Goal: Task Accomplishment & Management: Manage account settings

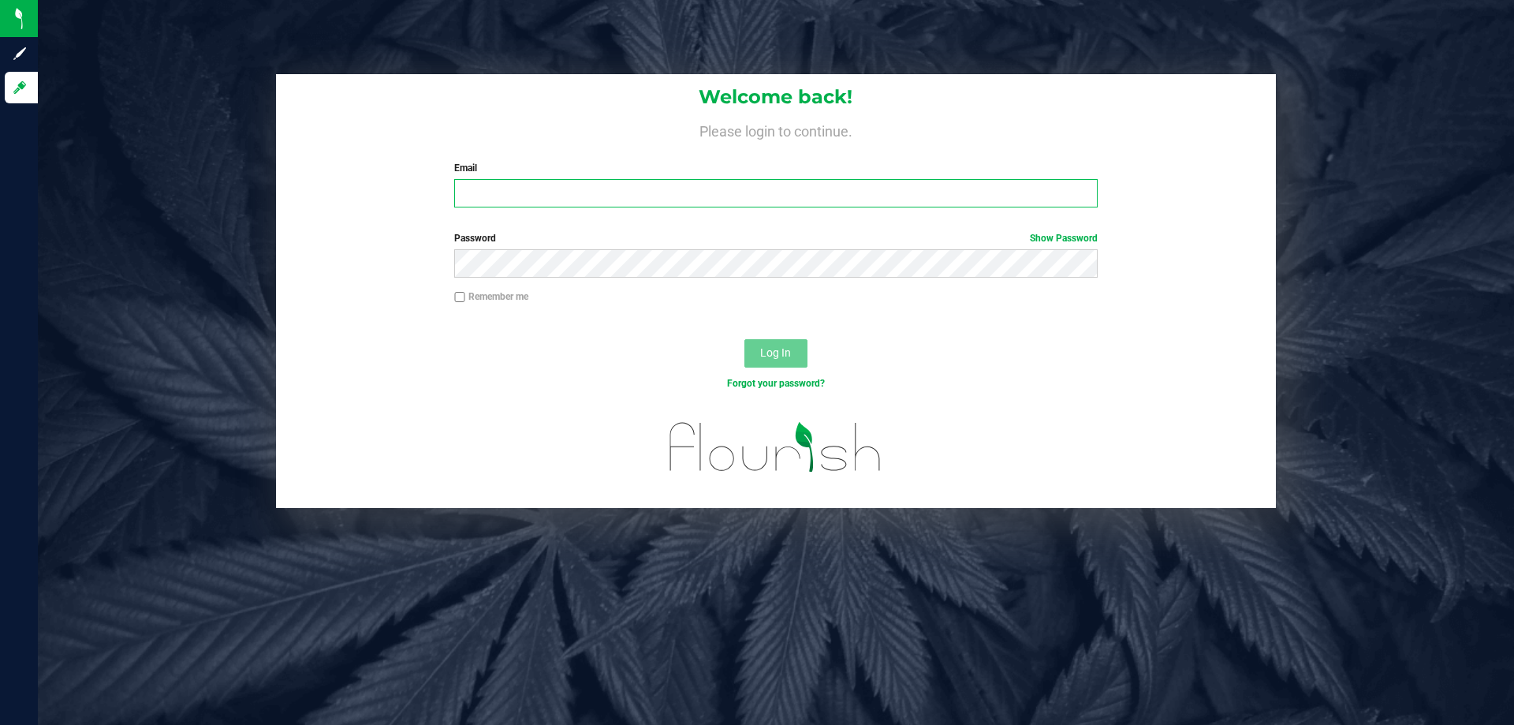
click at [506, 181] on input "Email" at bounding box center [775, 193] width 643 height 28
type input "[EMAIL_ADDRESS][DOMAIN_NAME]"
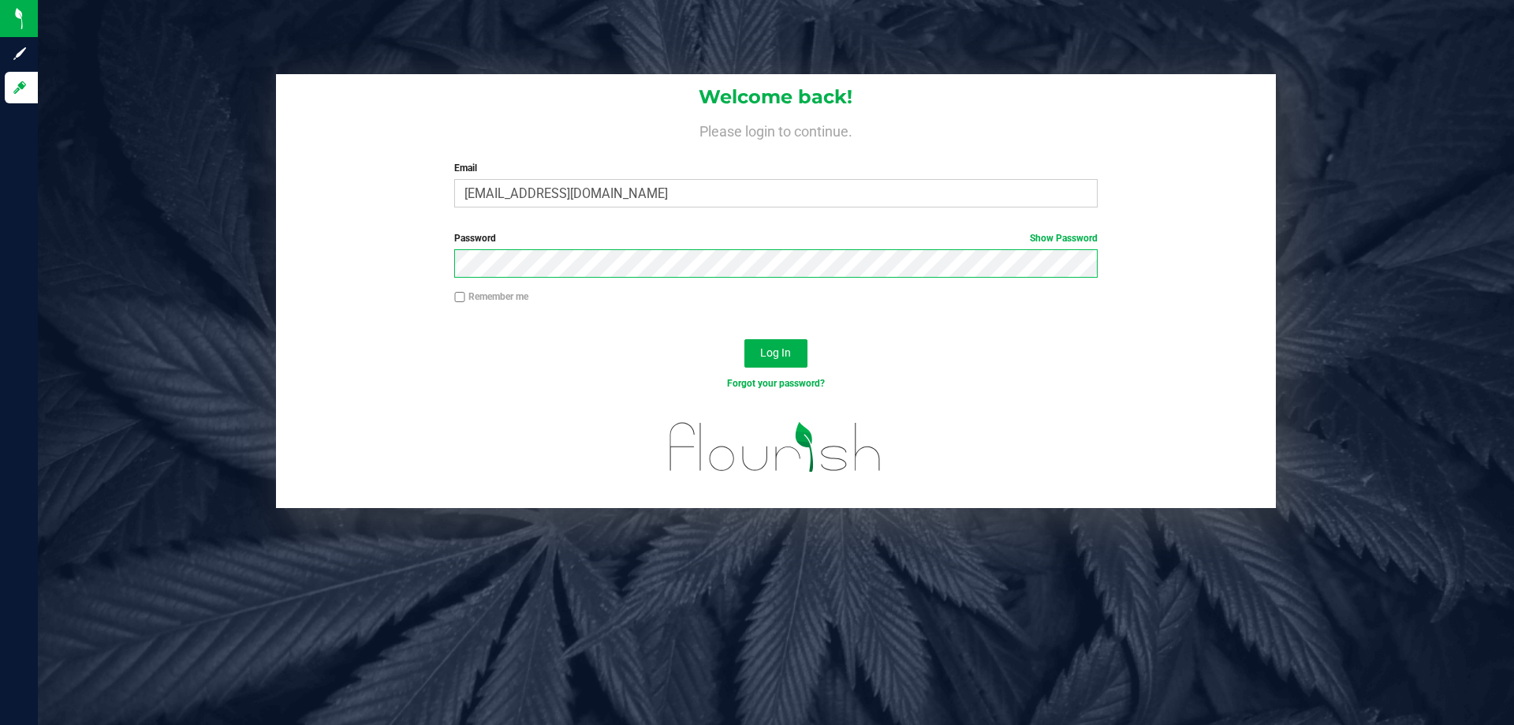
click at [745, 339] on button "Log In" at bounding box center [776, 353] width 63 height 28
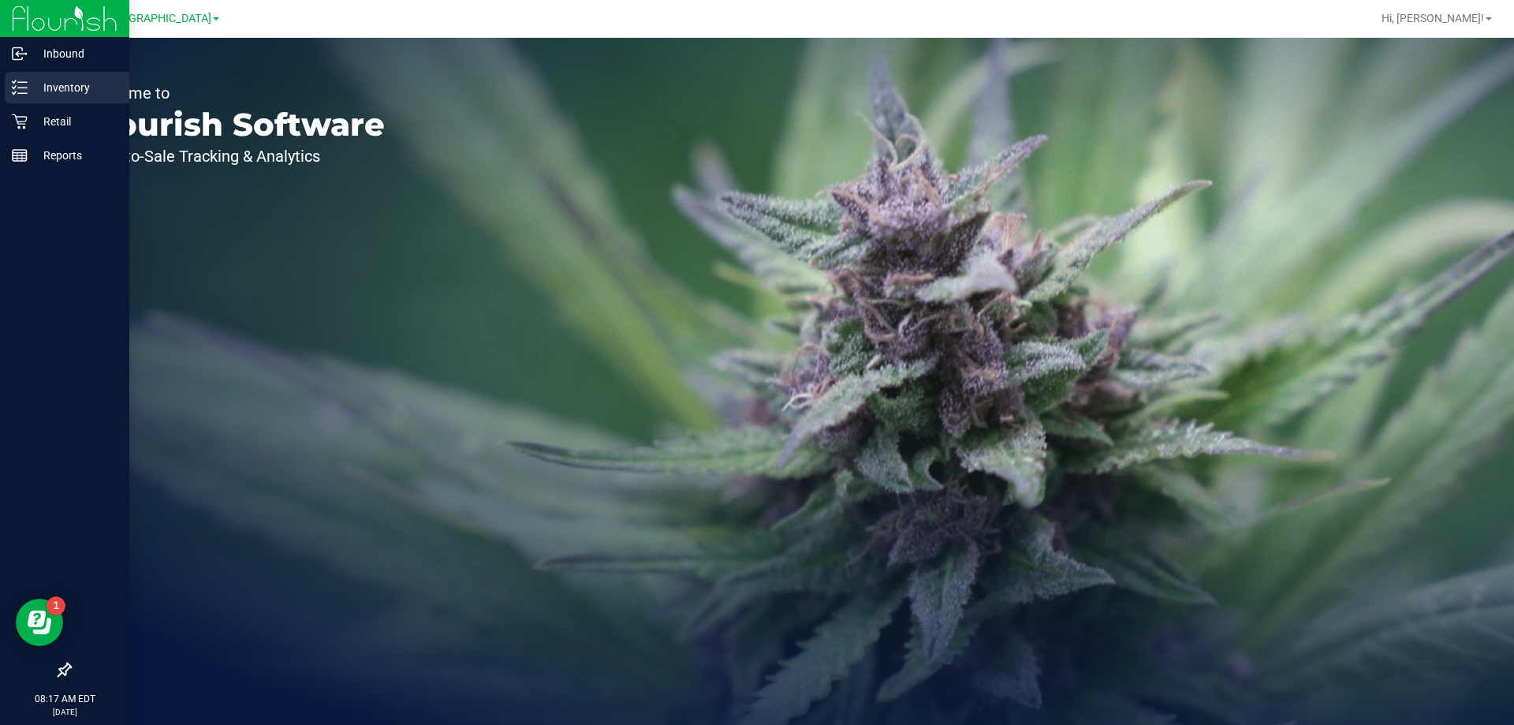
click at [29, 91] on p "Inventory" at bounding box center [75, 87] width 95 height 19
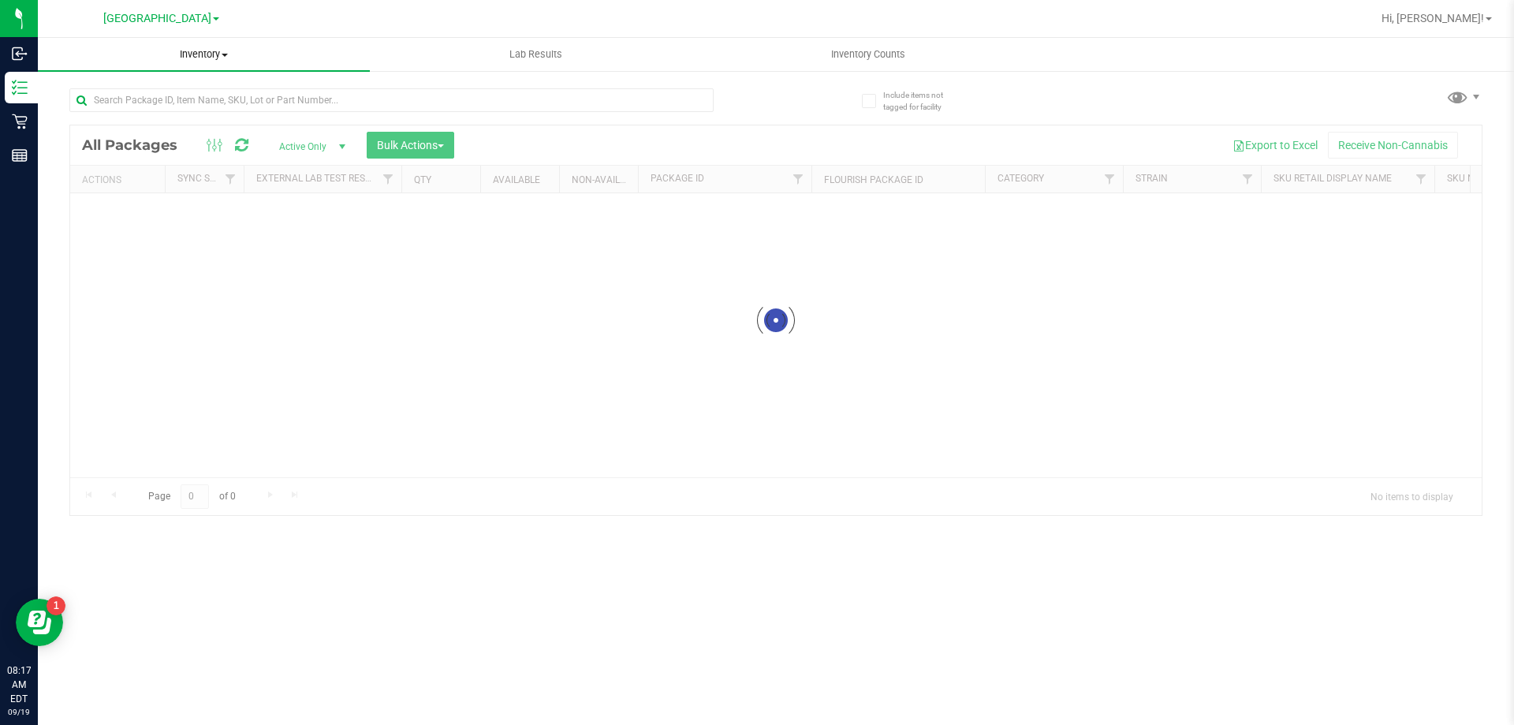
click at [222, 48] on span "Inventory" at bounding box center [204, 54] width 332 height 14
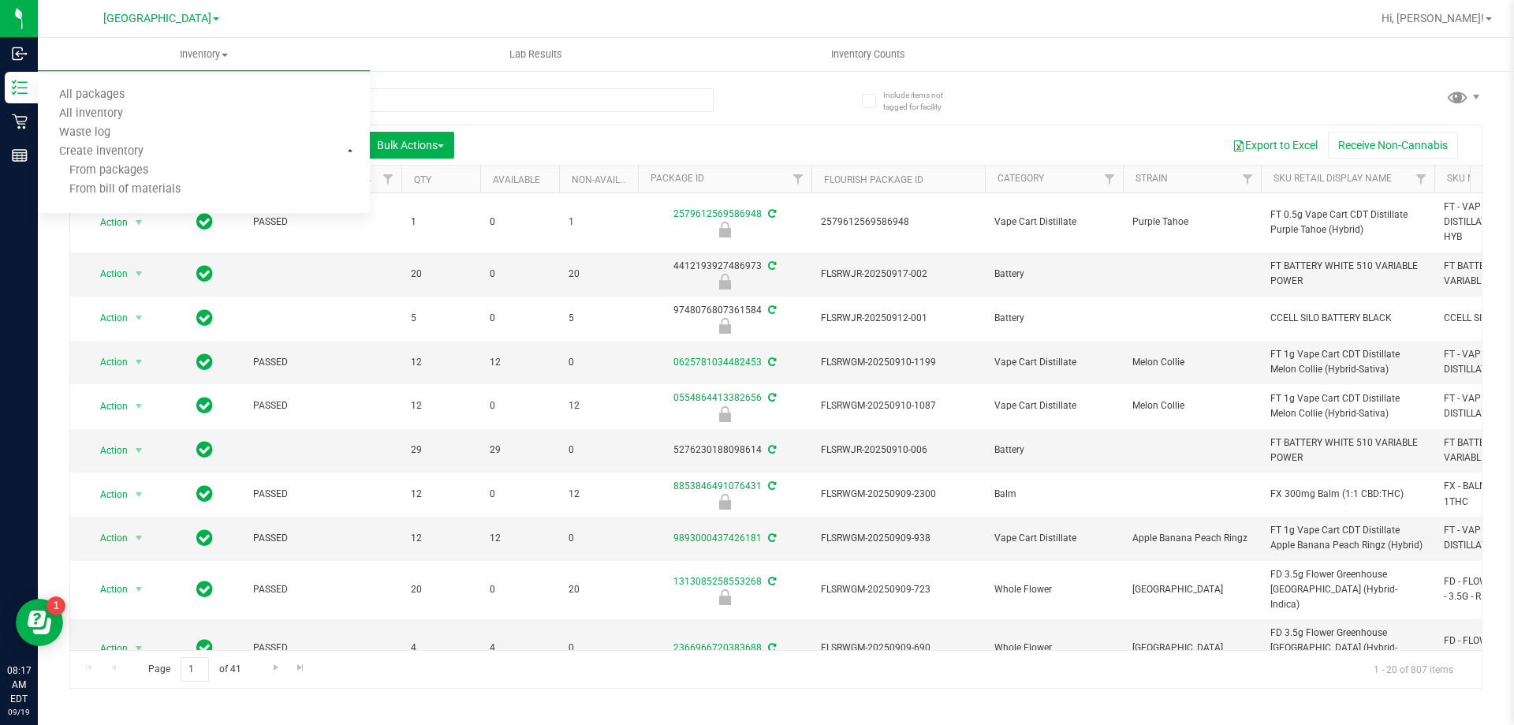
click at [97, 17] on div "[GEOGRAPHIC_DATA]" at bounding box center [161, 18] width 230 height 24
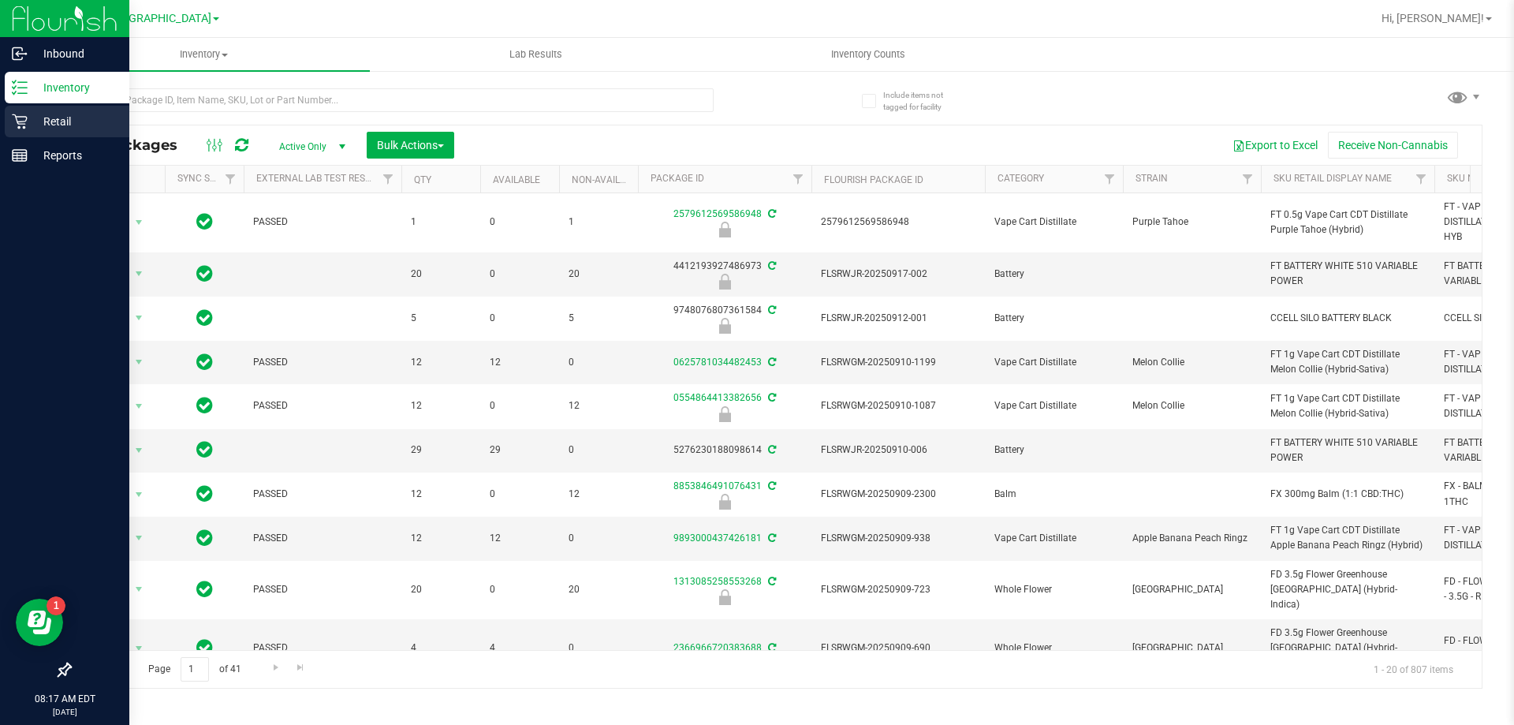
click at [35, 123] on p "Retail" at bounding box center [75, 121] width 95 height 19
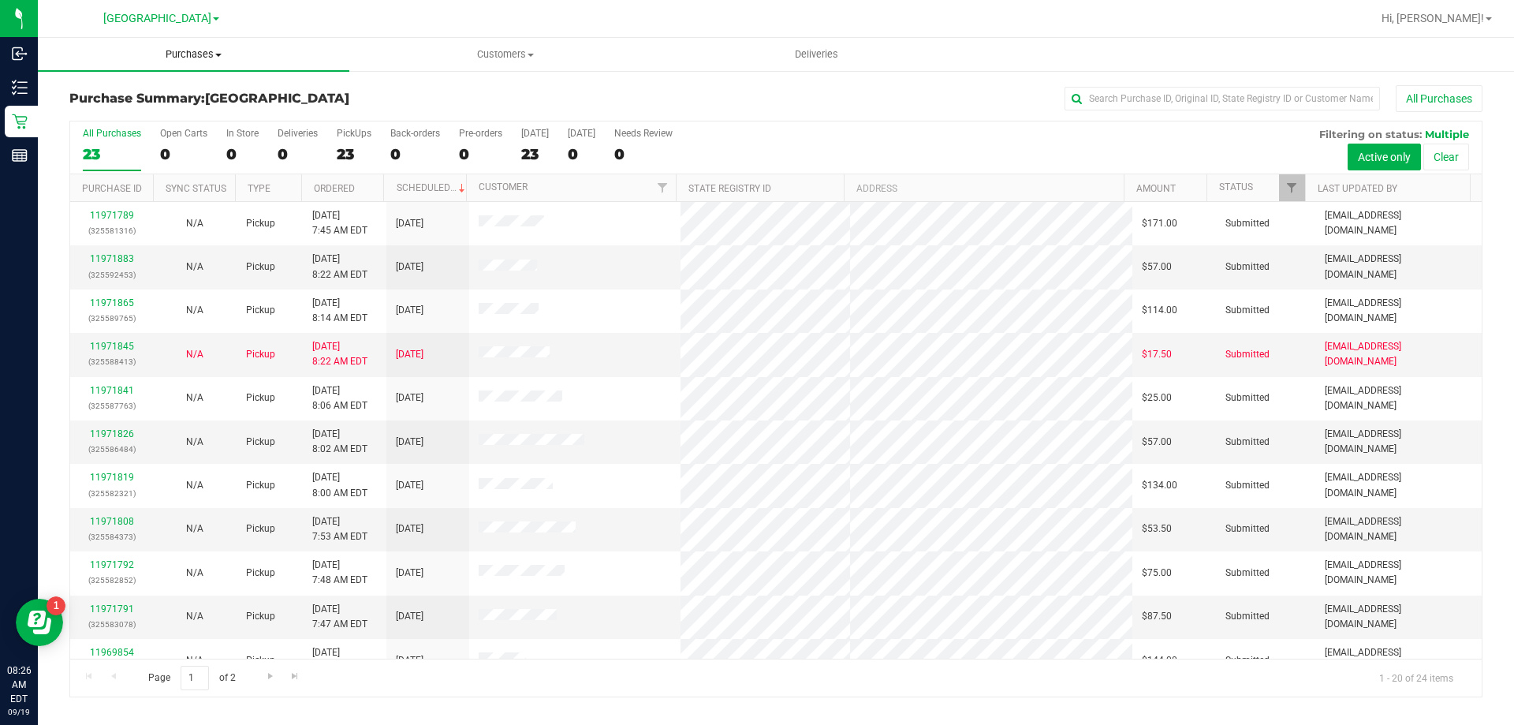
click at [197, 64] on uib-tab-heading "Purchases Summary of purchases Fulfillment All purchases" at bounding box center [194, 54] width 312 height 33
click at [196, 120] on li "Fulfillment" at bounding box center [194, 114] width 312 height 19
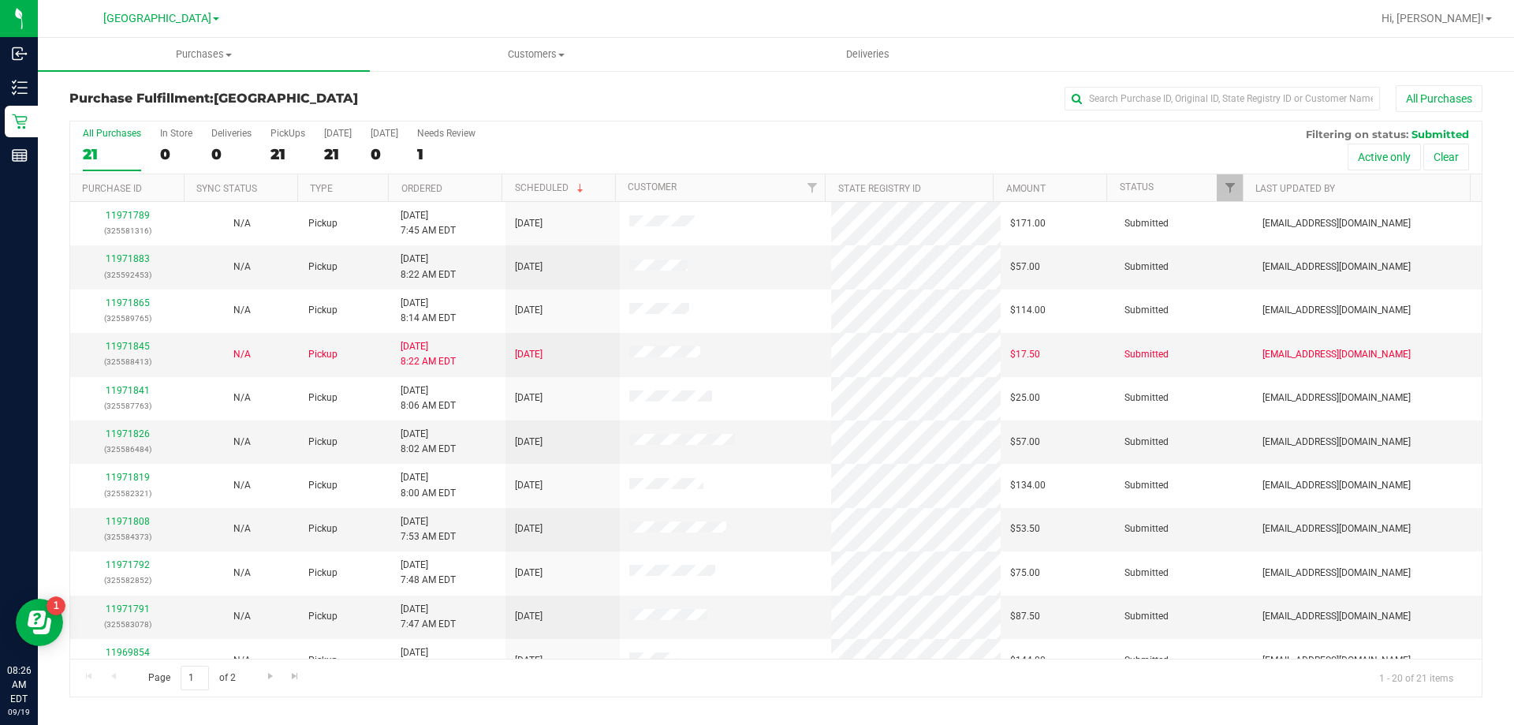
click at [372, 189] on th "Type" at bounding box center [342, 188] width 91 height 28
click at [451, 186] on th "Ordered" at bounding box center [445, 188] width 114 height 28
click at [477, 186] on th "Ordered" at bounding box center [445, 188] width 114 height 28
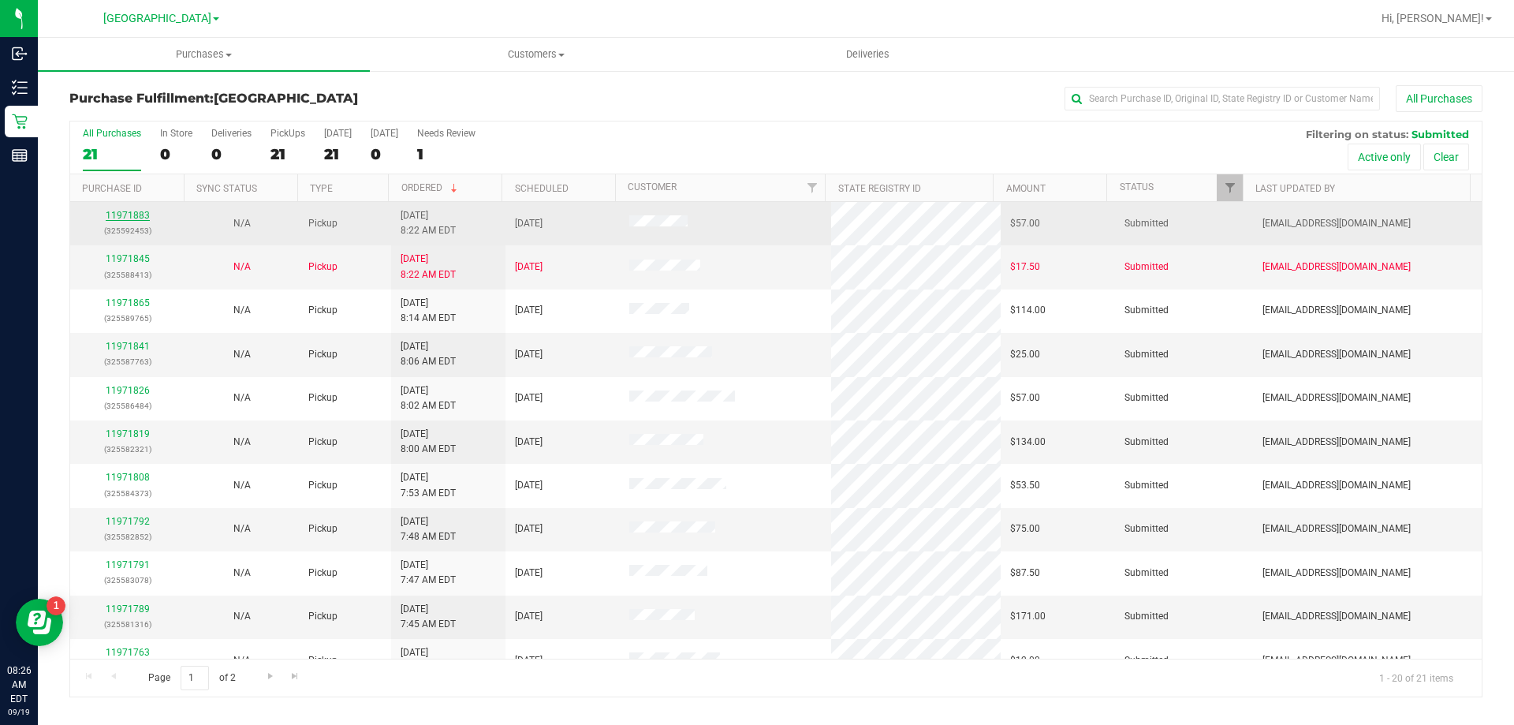
click at [132, 218] on link "11971883" at bounding box center [128, 215] width 44 height 11
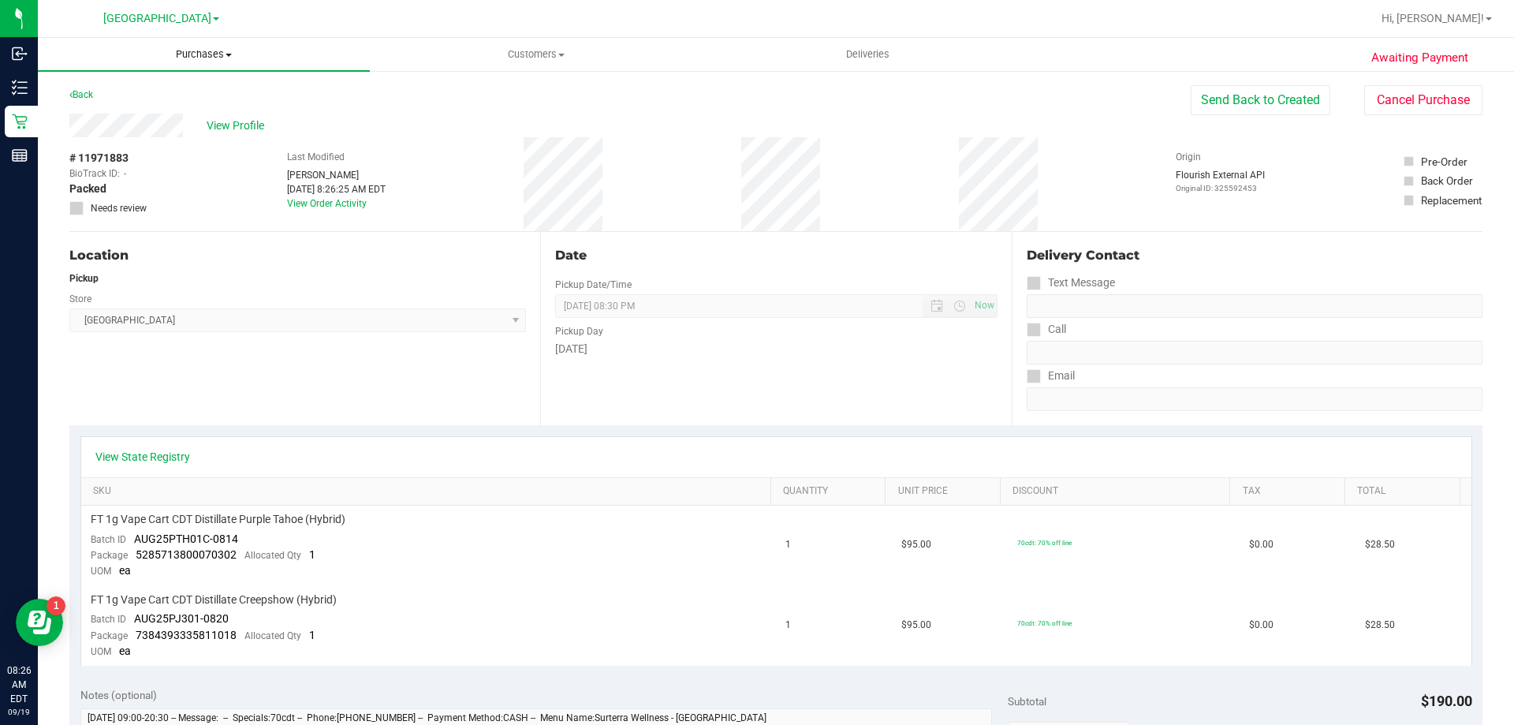
click at [222, 54] on span "Purchases" at bounding box center [204, 54] width 332 height 14
click at [200, 109] on li "Fulfillment" at bounding box center [204, 114] width 332 height 19
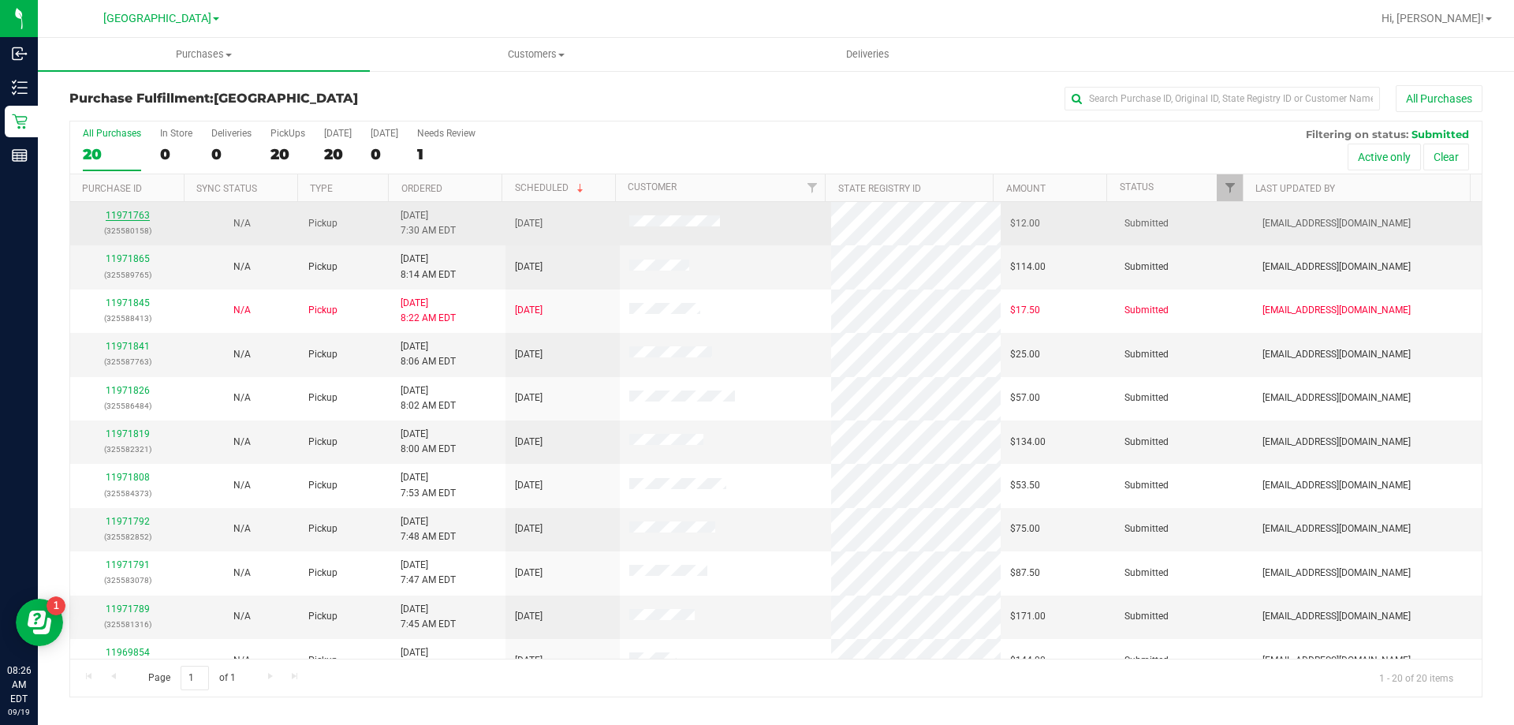
click at [140, 217] on link "11971763" at bounding box center [128, 215] width 44 height 11
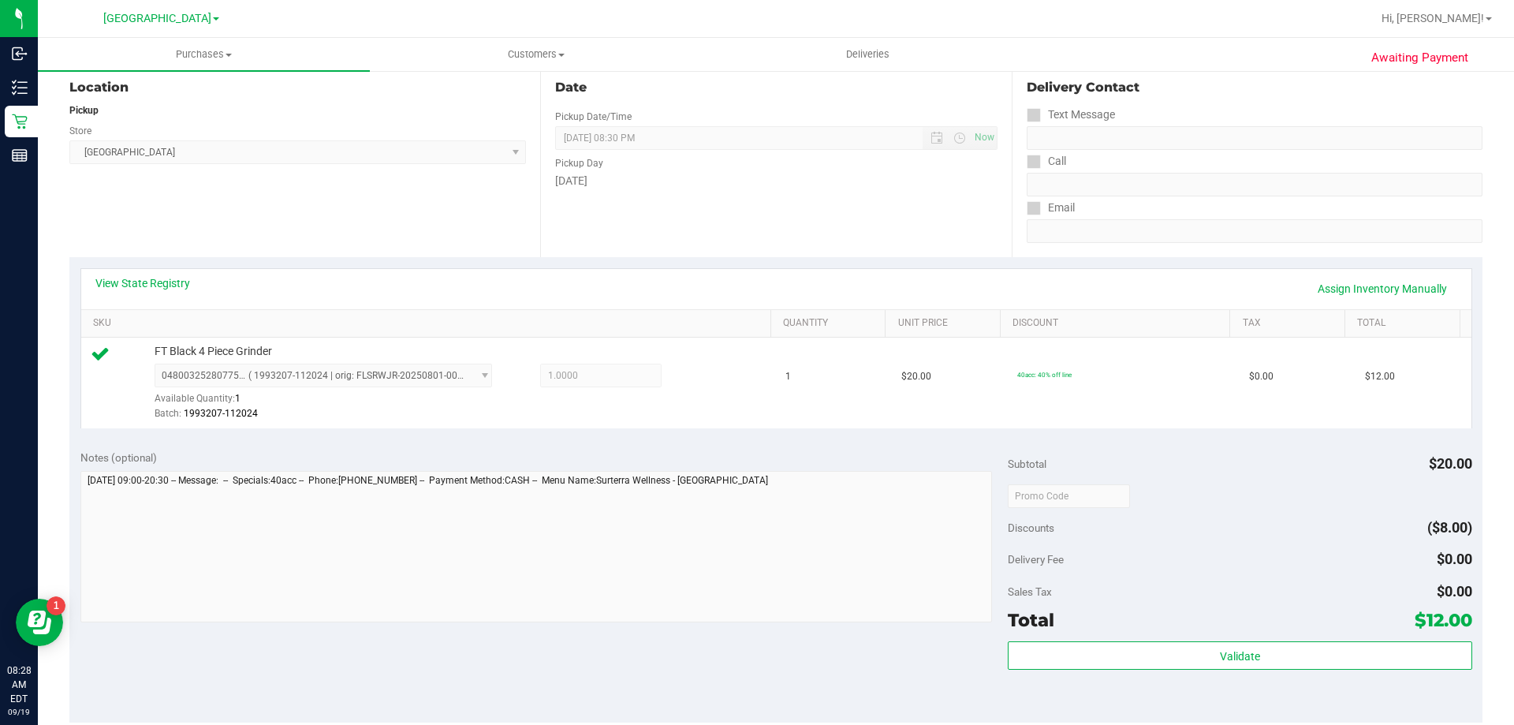
scroll to position [394, 0]
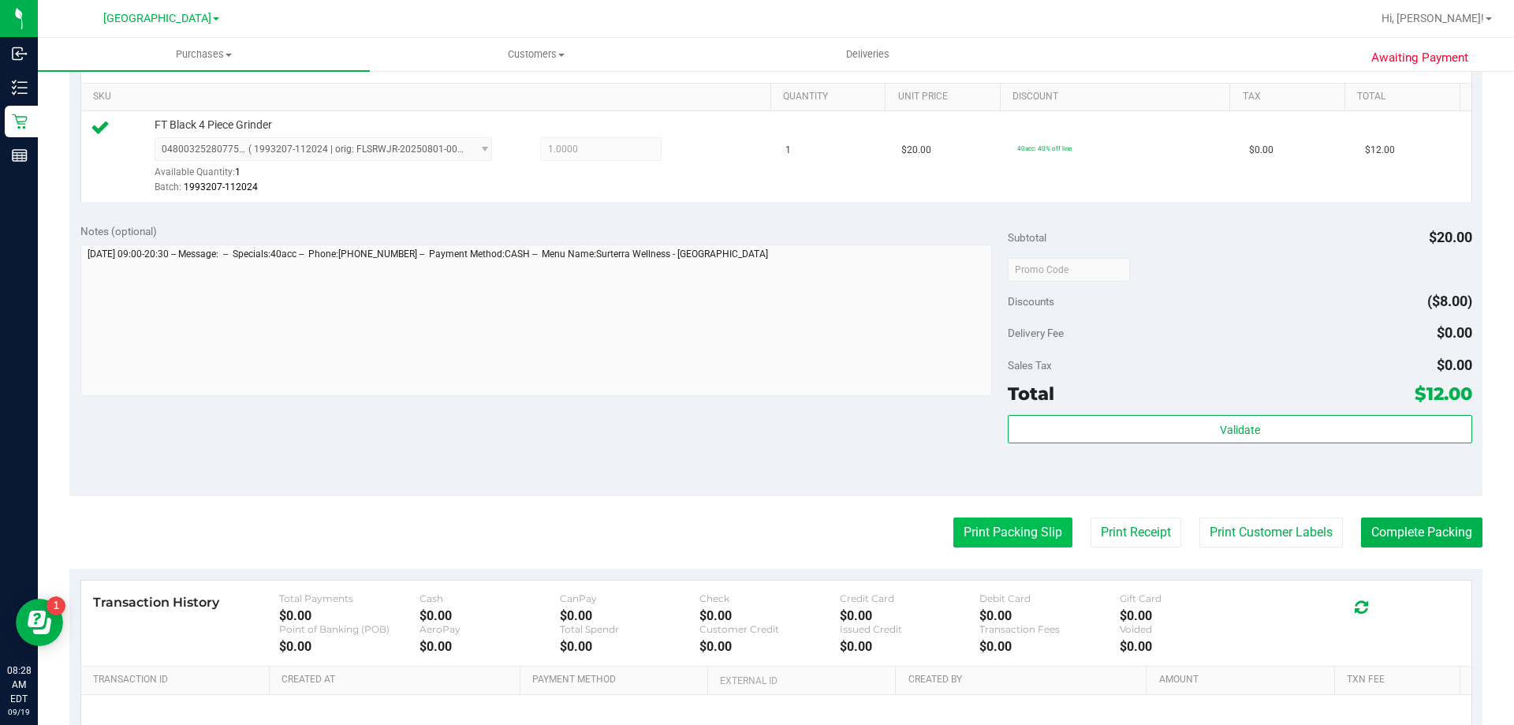
click at [1007, 541] on button "Print Packing Slip" at bounding box center [1013, 532] width 119 height 30
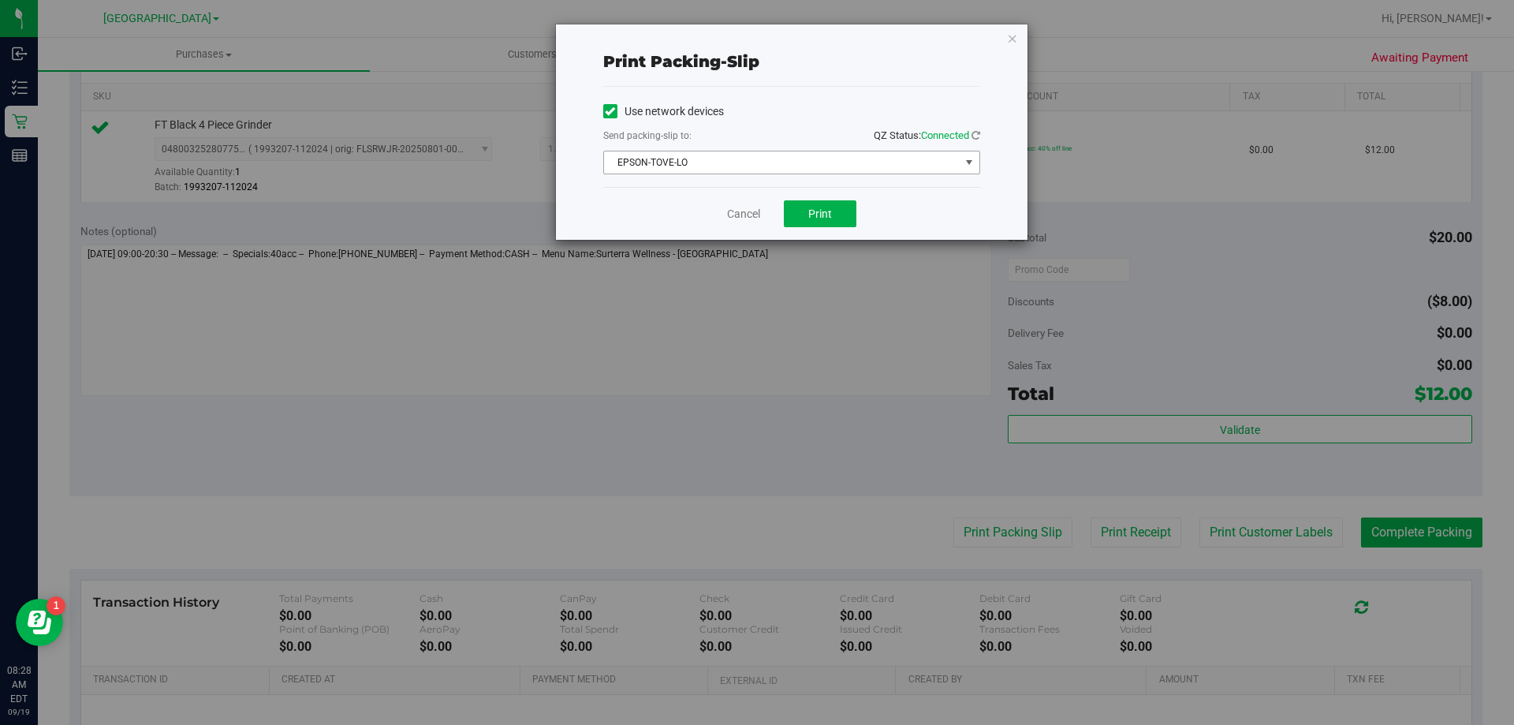
click at [791, 155] on span "EPSON-TOVE-LO" at bounding box center [782, 162] width 356 height 22
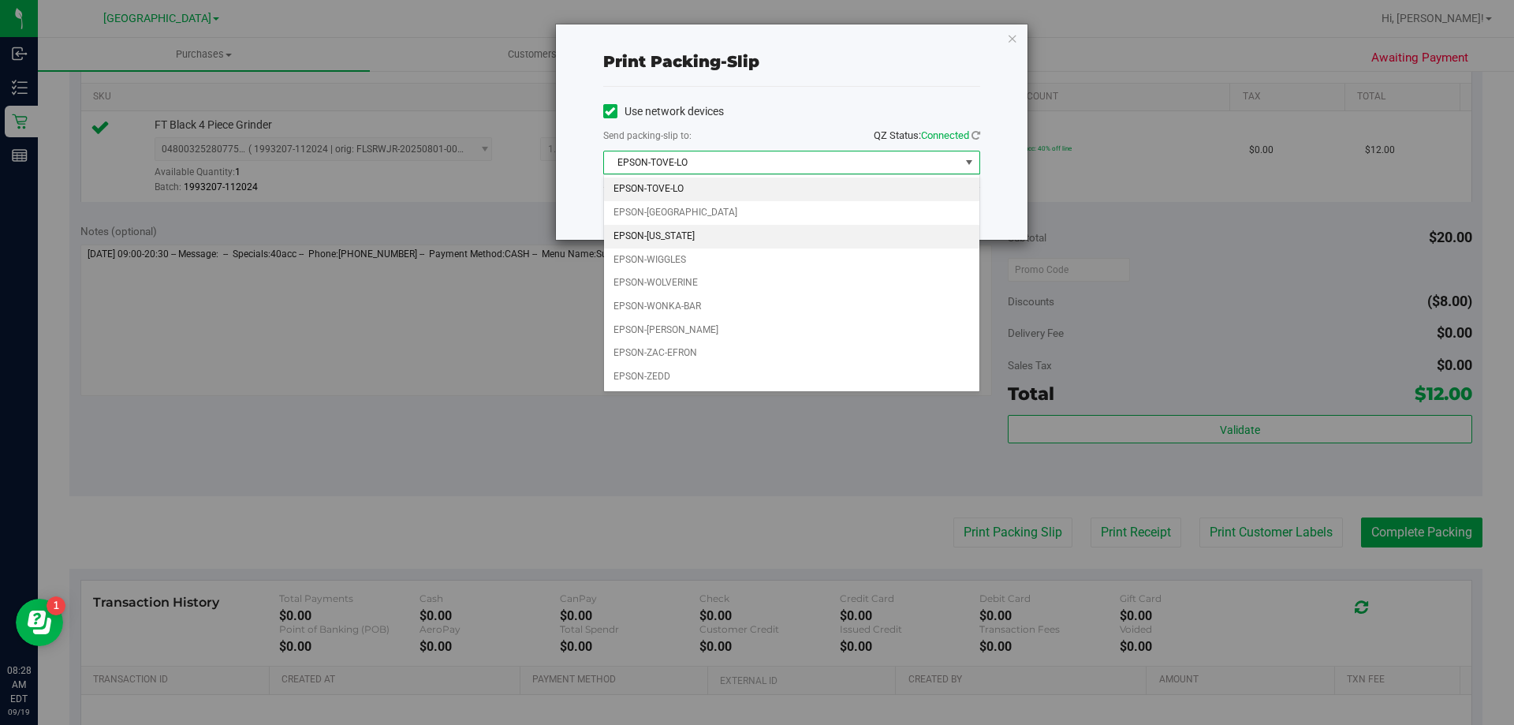
click at [724, 243] on li "EPSON-[US_STATE]" at bounding box center [791, 237] width 375 height 24
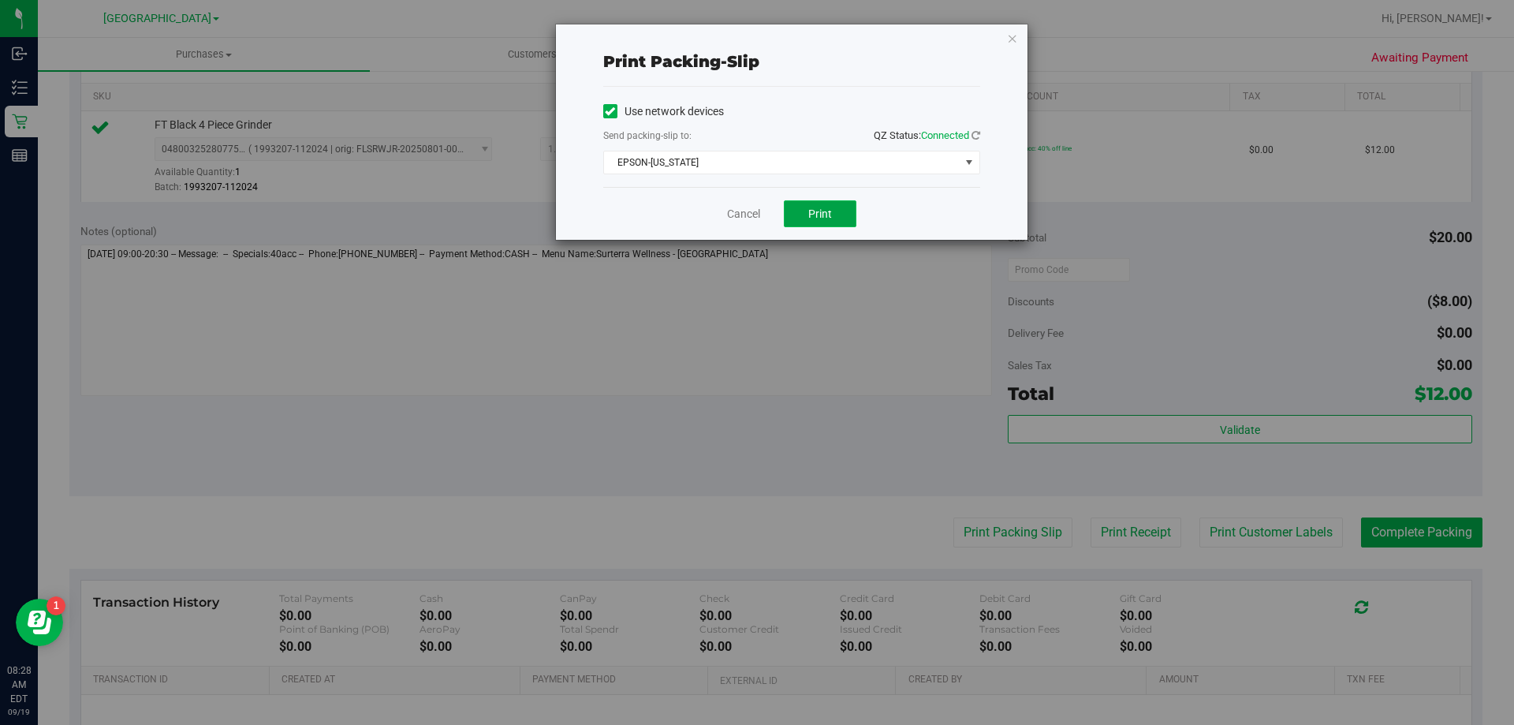
click at [820, 216] on span "Print" at bounding box center [820, 213] width 24 height 13
click at [747, 222] on link "Cancel" at bounding box center [743, 214] width 33 height 17
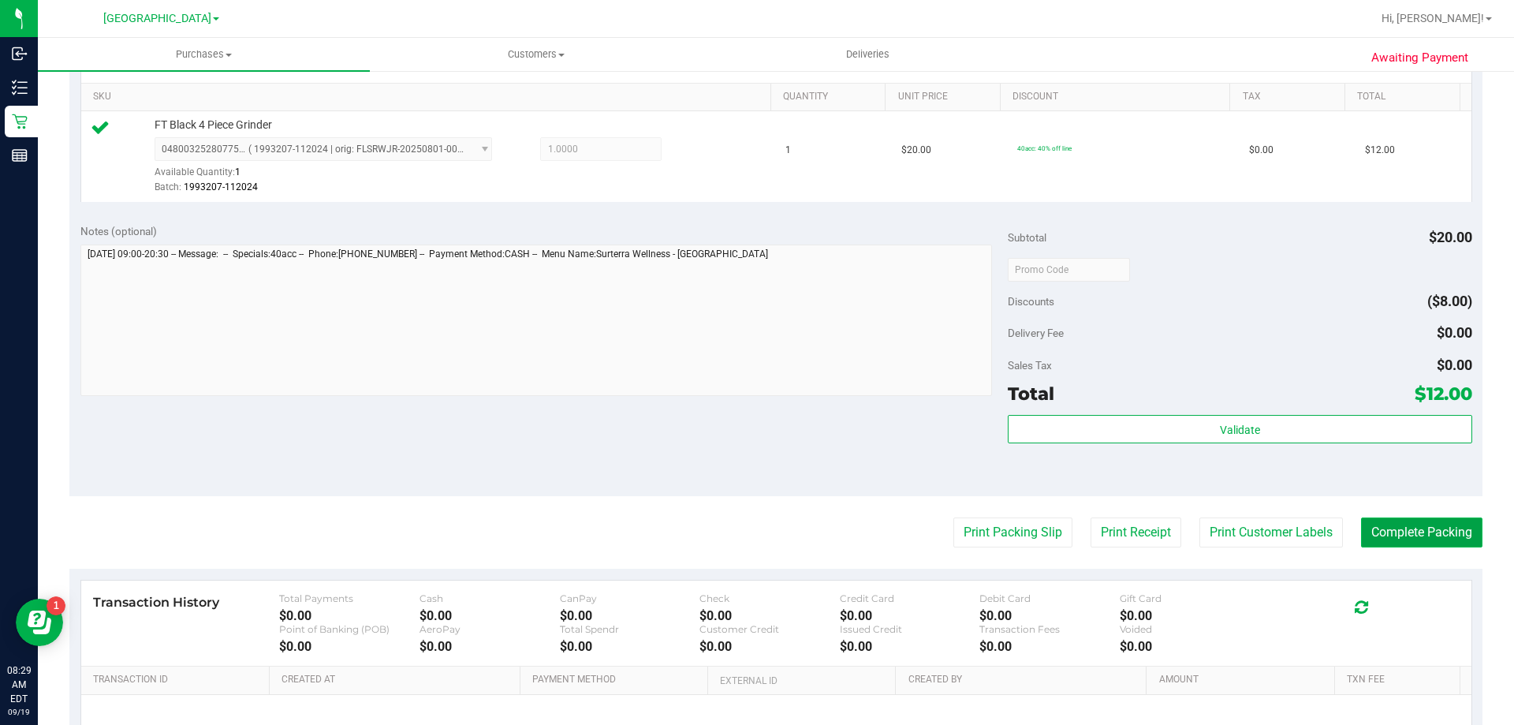
click at [1386, 541] on button "Complete Packing" at bounding box center [1421, 532] width 121 height 30
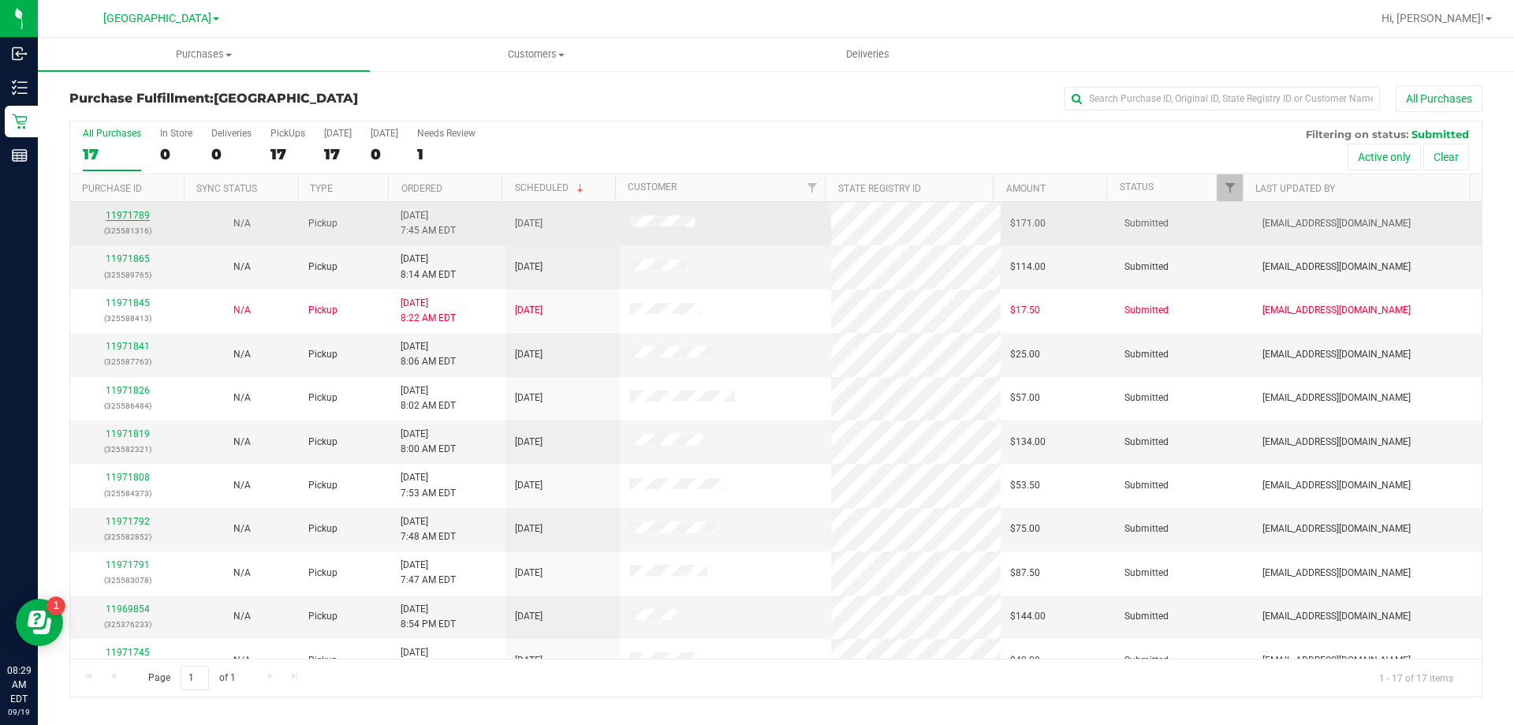
click at [121, 212] on link "11971789" at bounding box center [128, 215] width 44 height 11
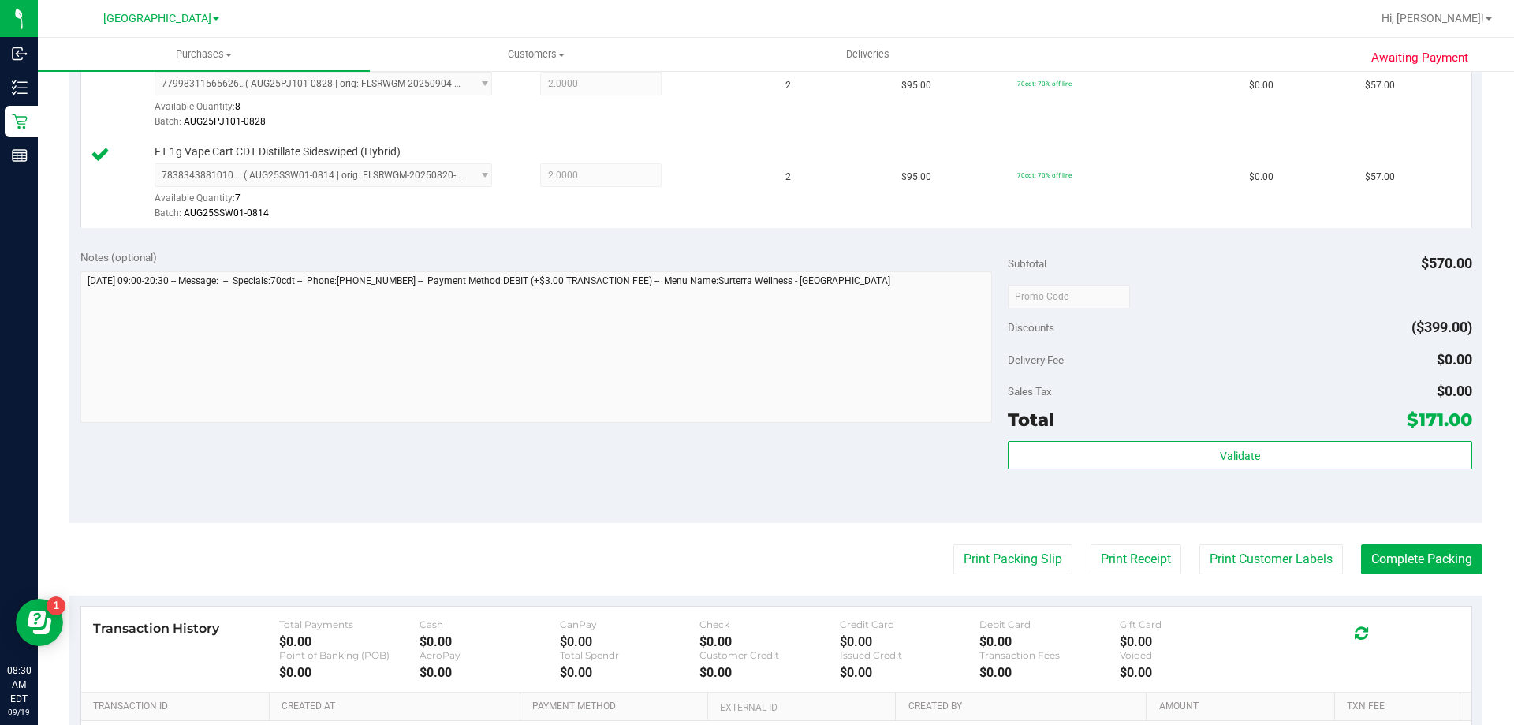
scroll to position [552, 0]
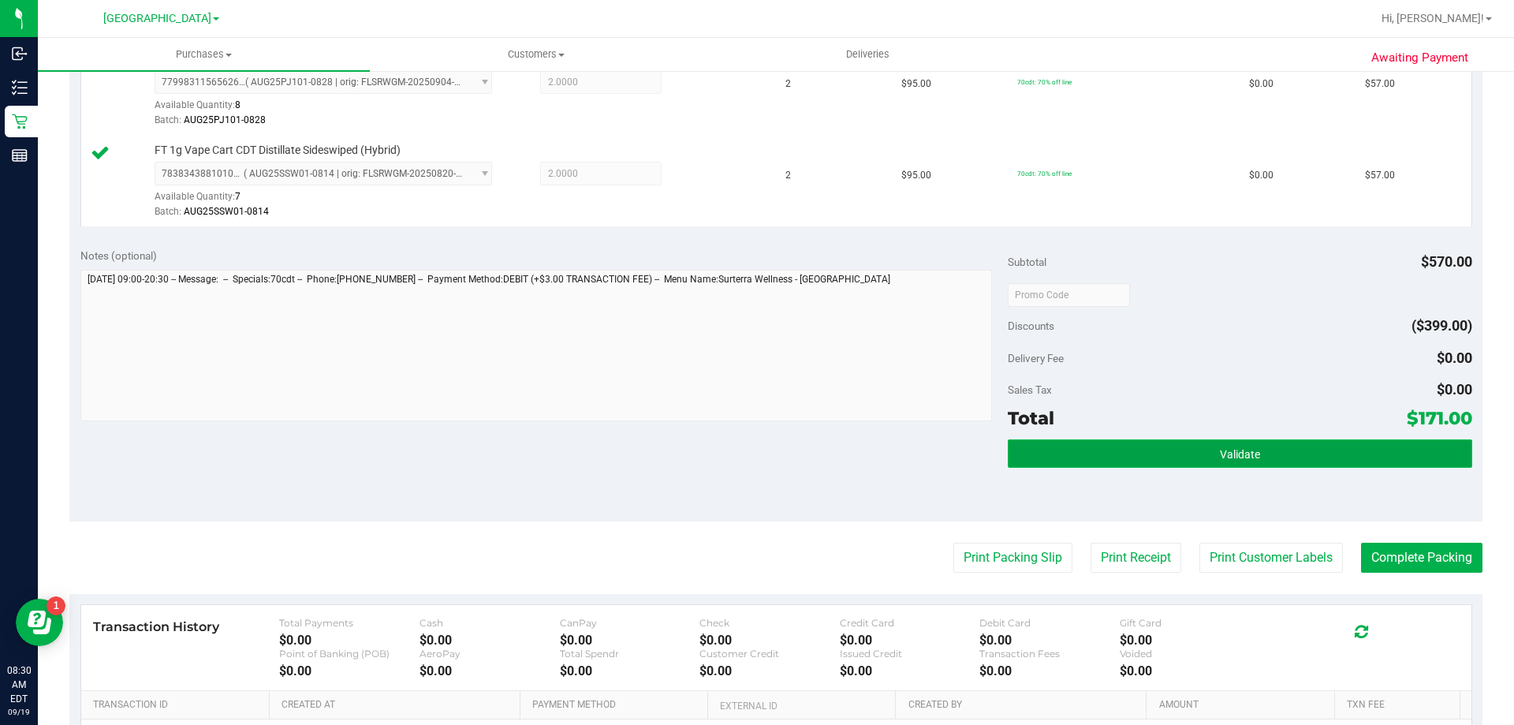
click at [1115, 453] on button "Validate" at bounding box center [1240, 453] width 464 height 28
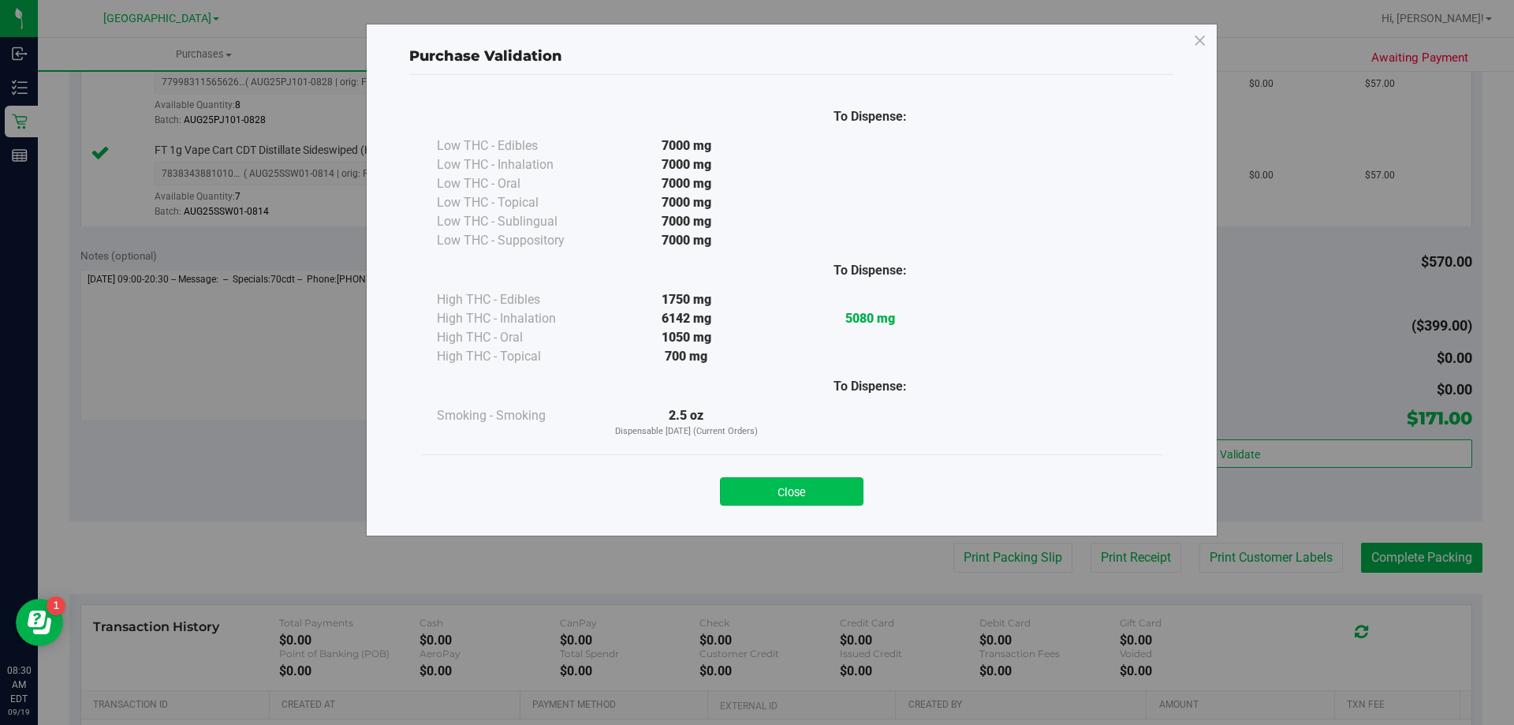
click at [809, 491] on button "Close" at bounding box center [792, 491] width 144 height 28
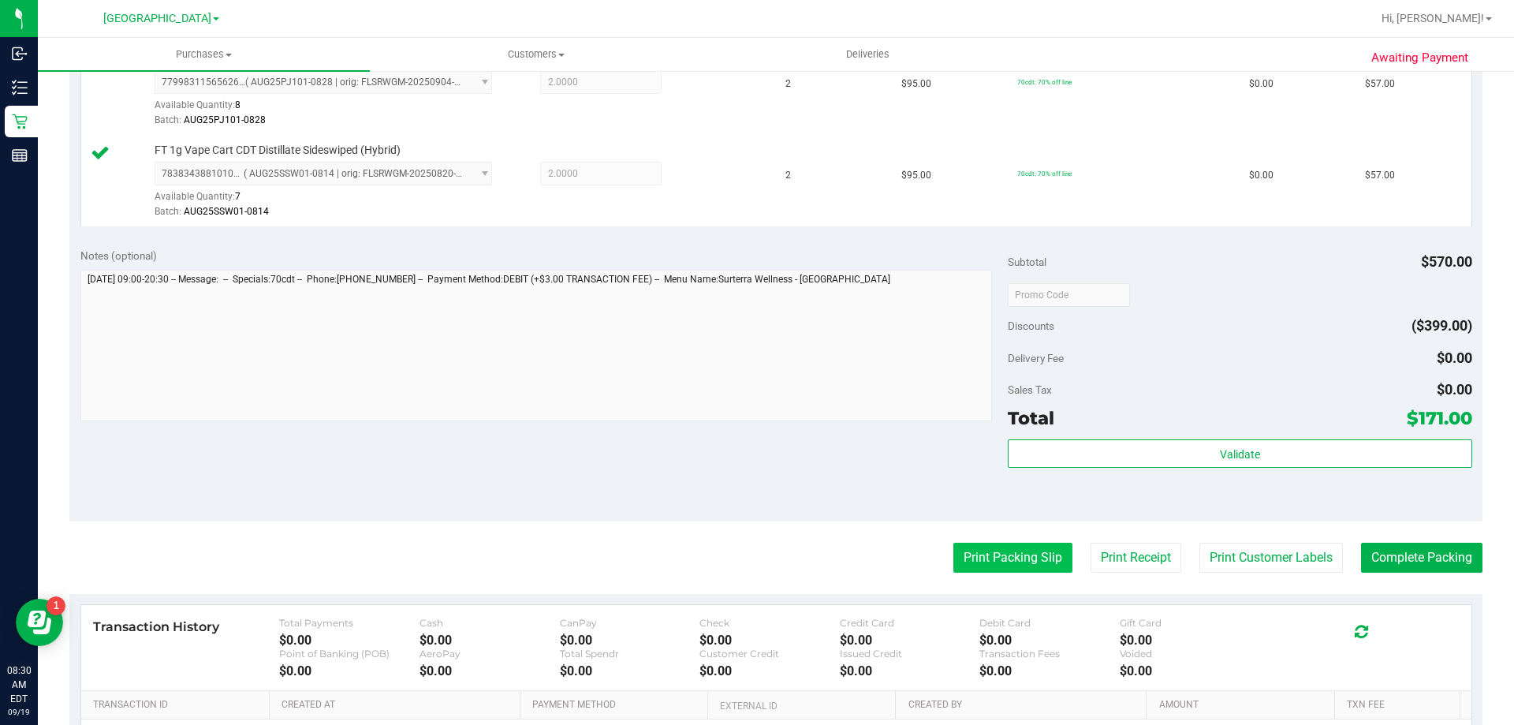
click at [988, 549] on button "Print Packing Slip" at bounding box center [1013, 558] width 119 height 30
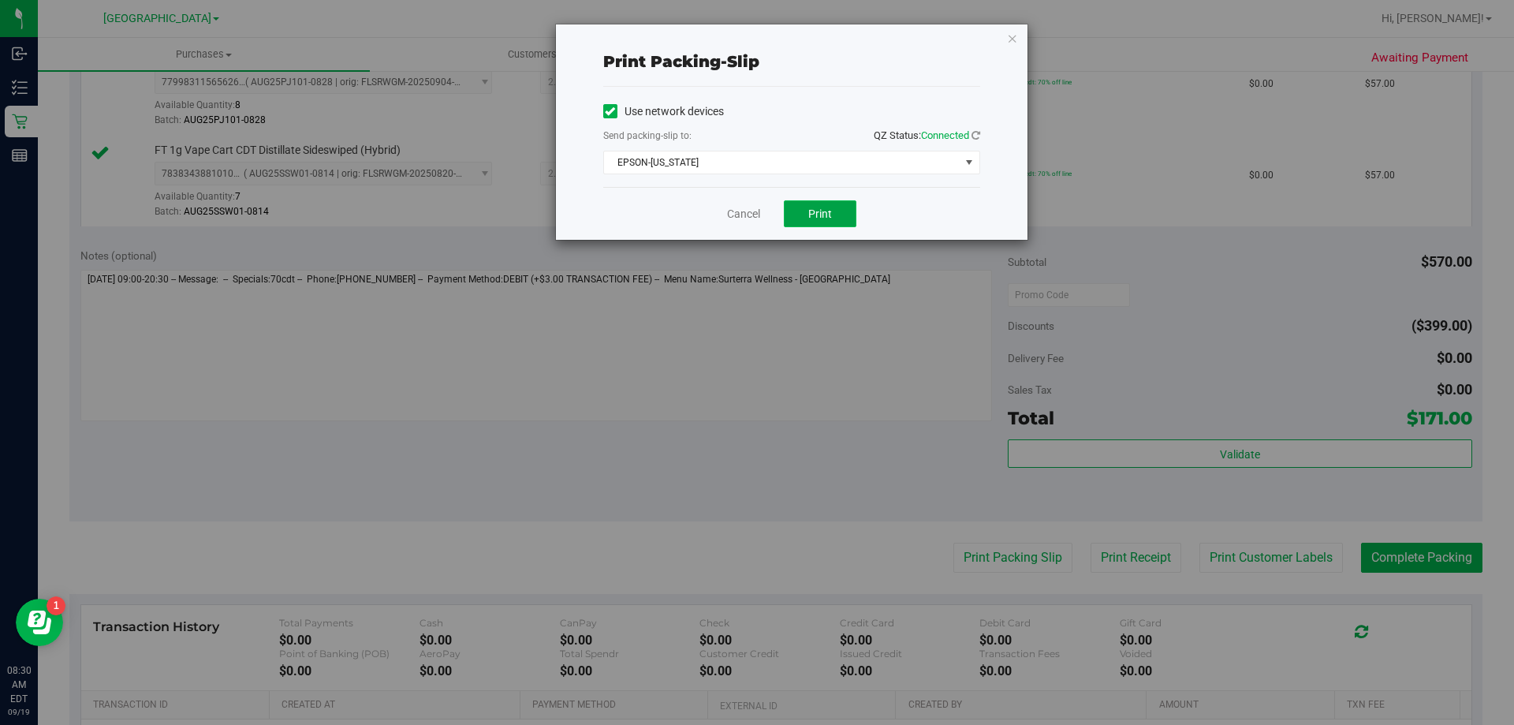
click at [823, 213] on span "Print" at bounding box center [820, 213] width 24 height 13
click at [734, 208] on link "Cancel" at bounding box center [743, 214] width 33 height 17
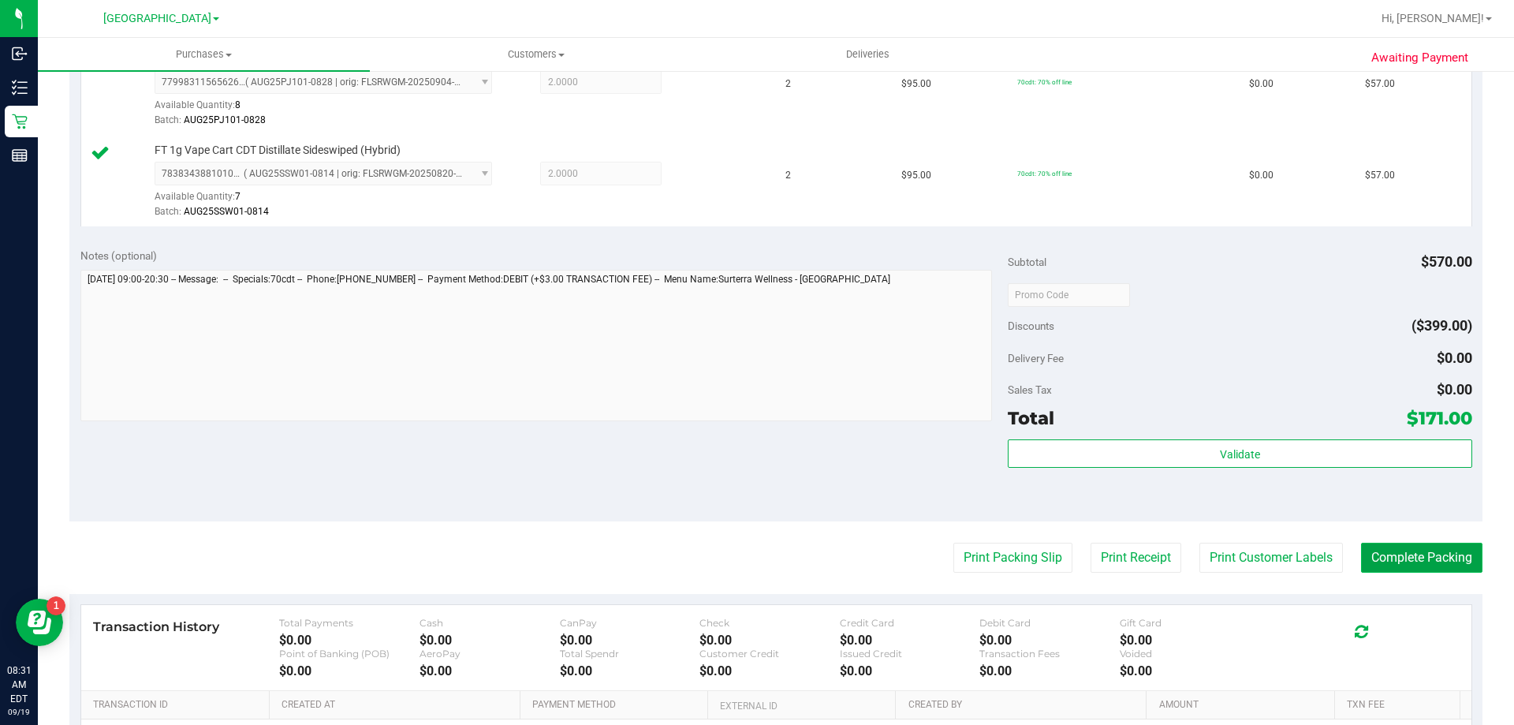
click at [1372, 551] on button "Complete Packing" at bounding box center [1421, 558] width 121 height 30
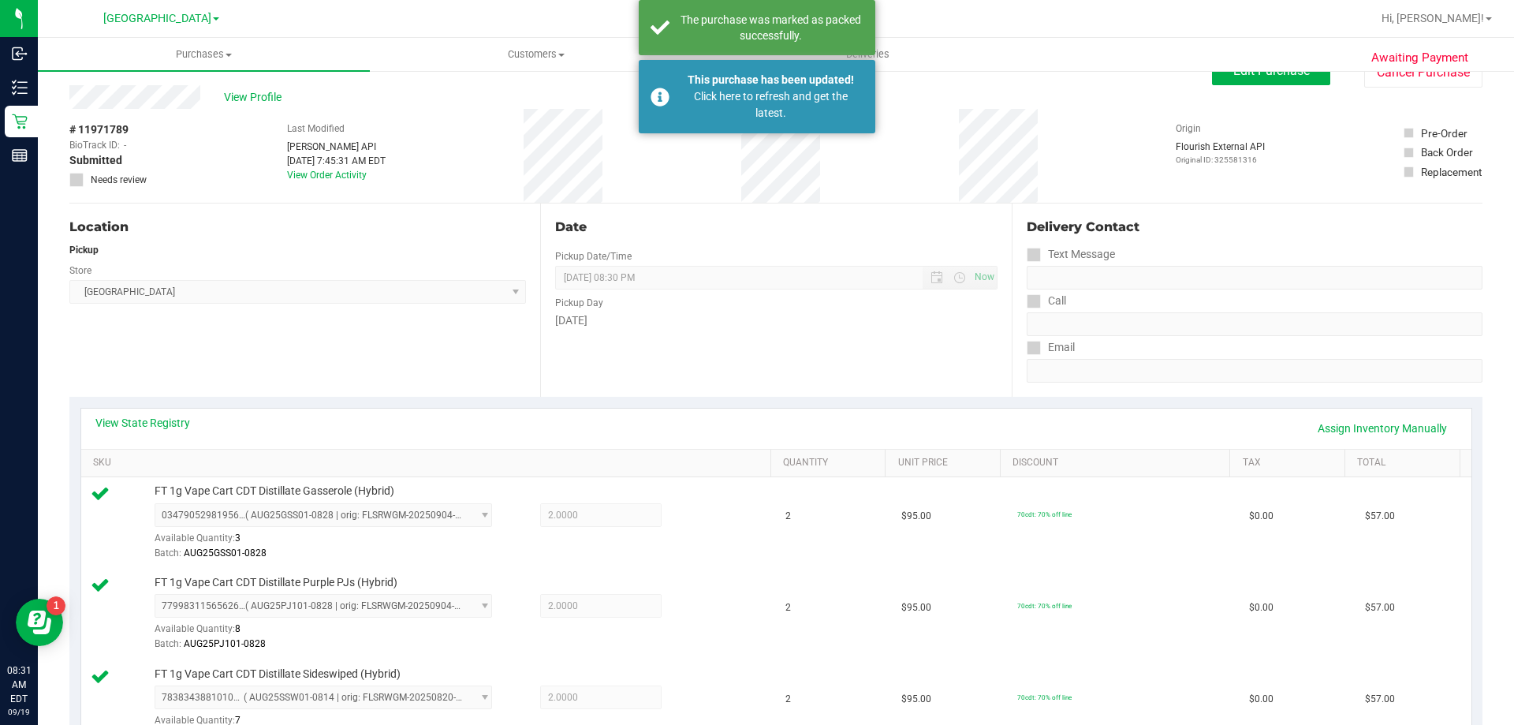
scroll to position [0, 0]
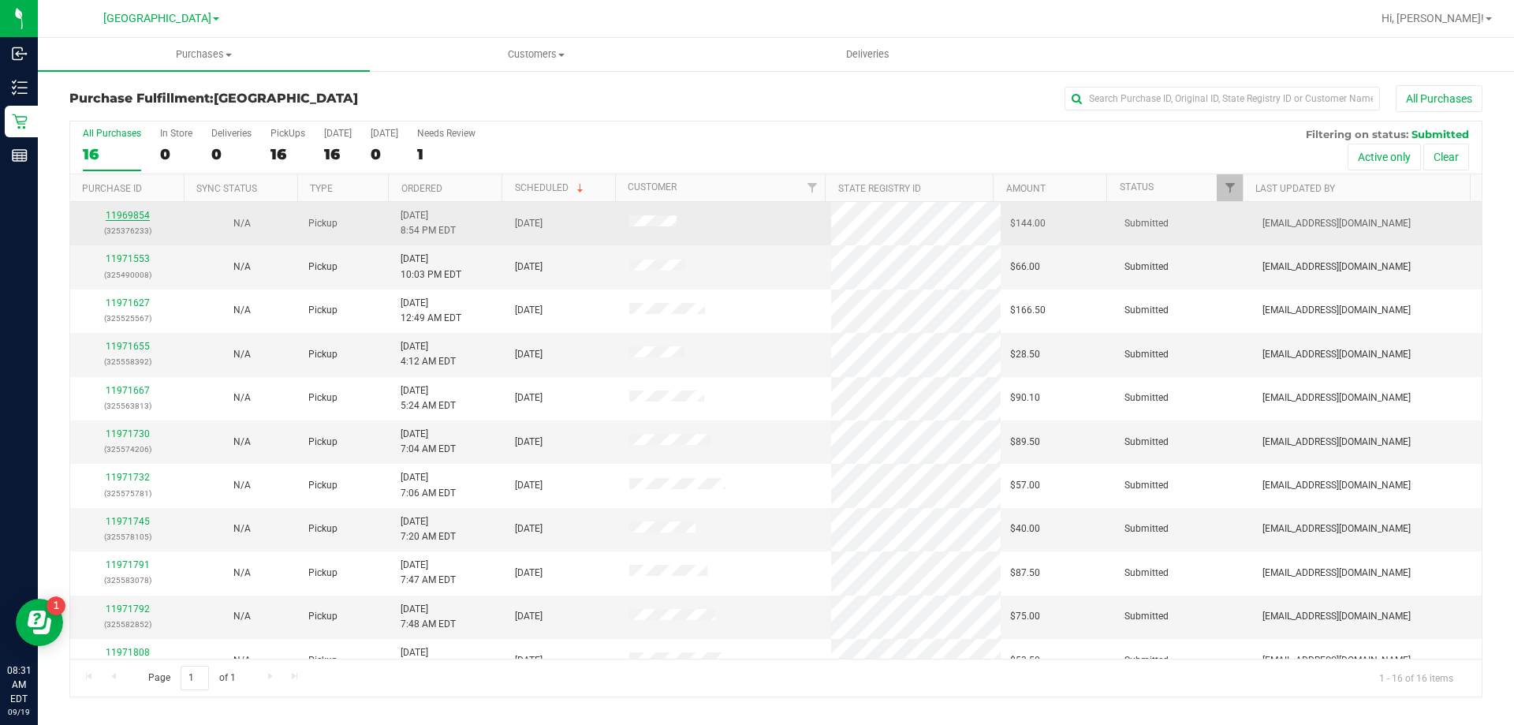
click at [145, 218] on link "11969854" at bounding box center [128, 215] width 44 height 11
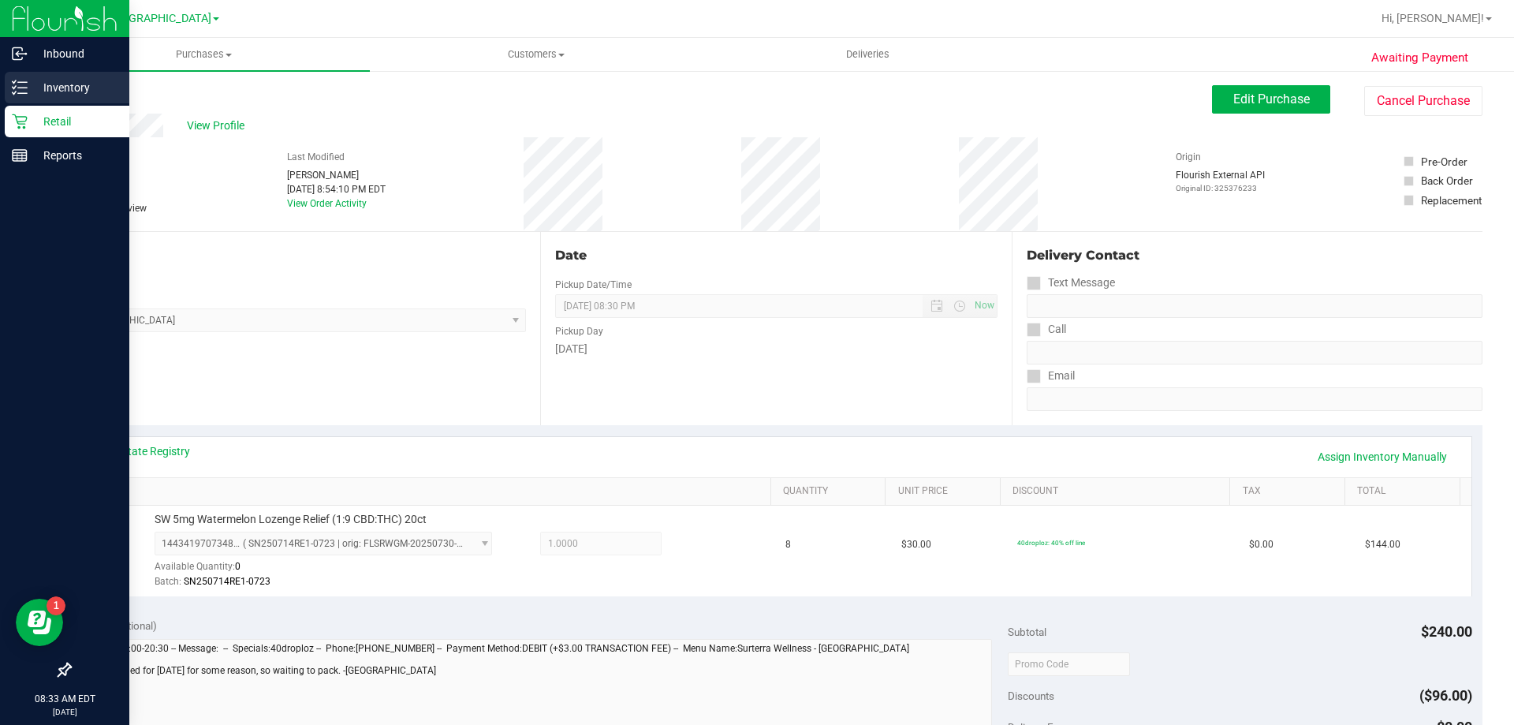
click at [32, 87] on p "Inventory" at bounding box center [75, 87] width 95 height 19
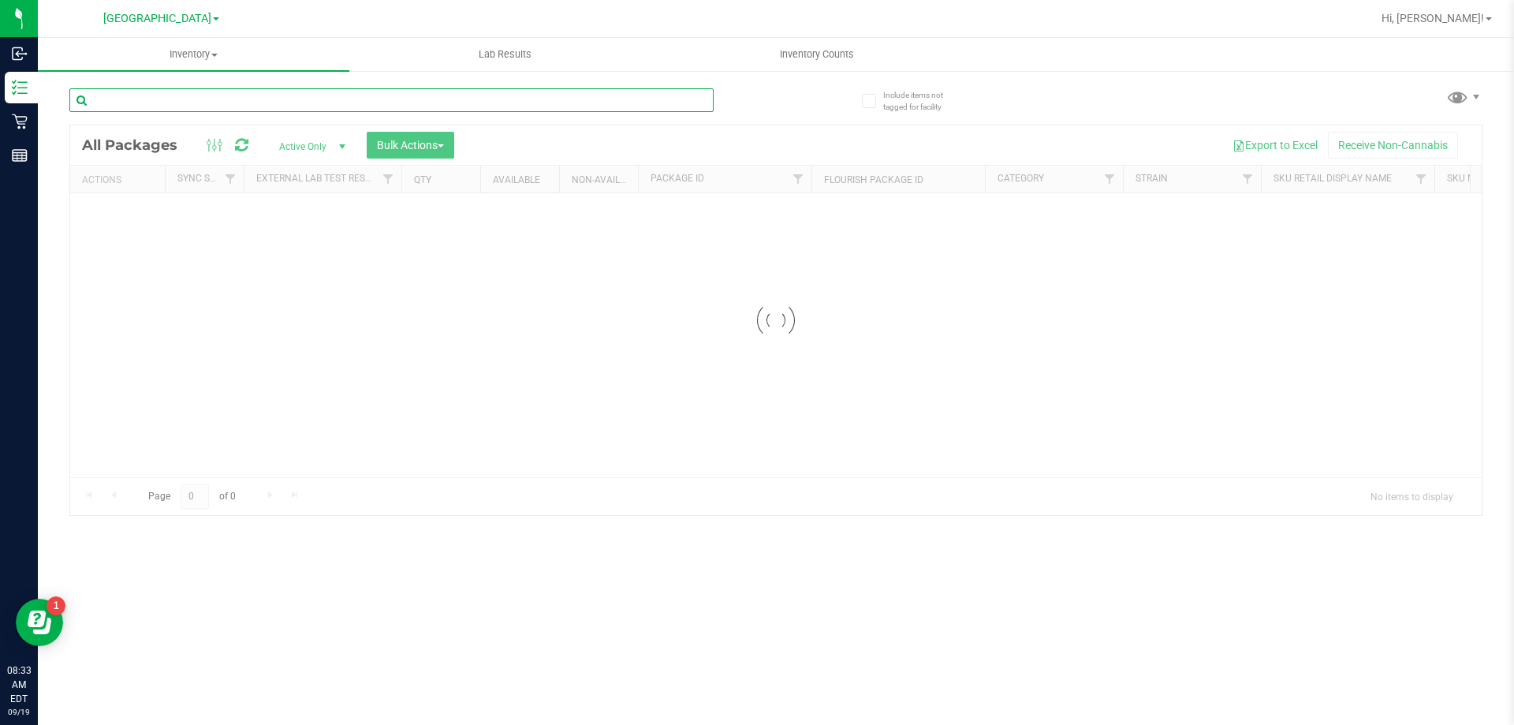
click at [295, 99] on input "text" at bounding box center [391, 100] width 644 height 24
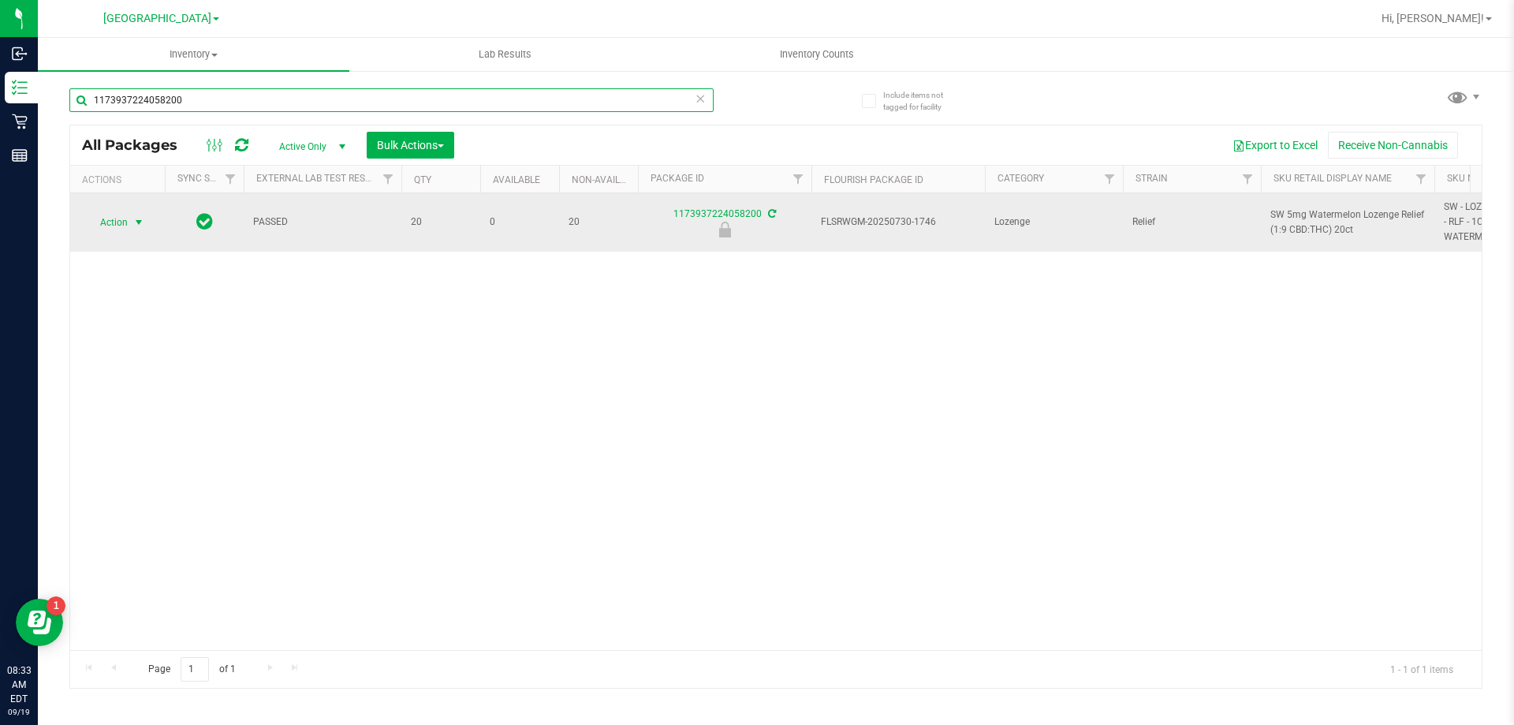
type input "1173937224058200"
click at [132, 222] on span "select" at bounding box center [139, 222] width 20 height 22
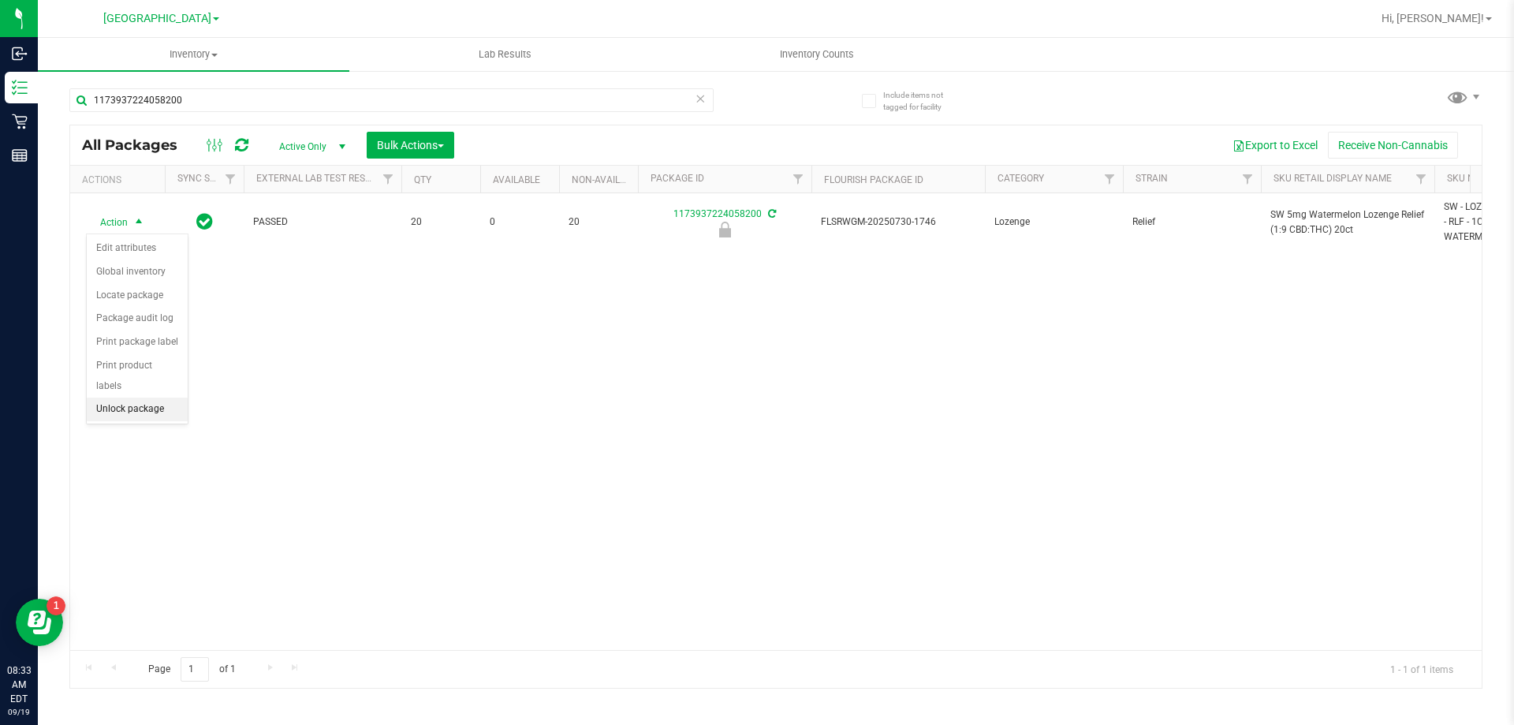
click at [127, 398] on li "Unlock package" at bounding box center [137, 410] width 101 height 24
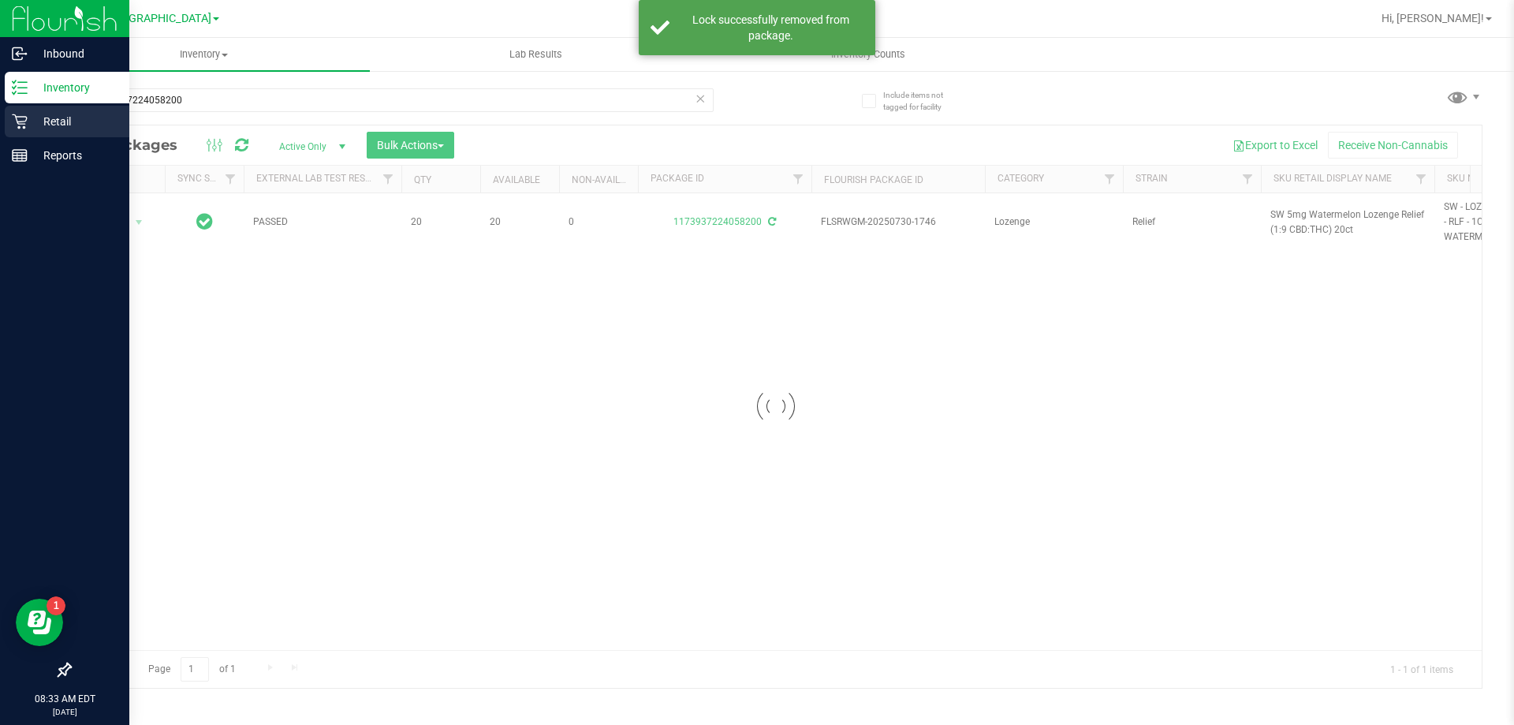
click at [54, 113] on p "Retail" at bounding box center [75, 121] width 95 height 19
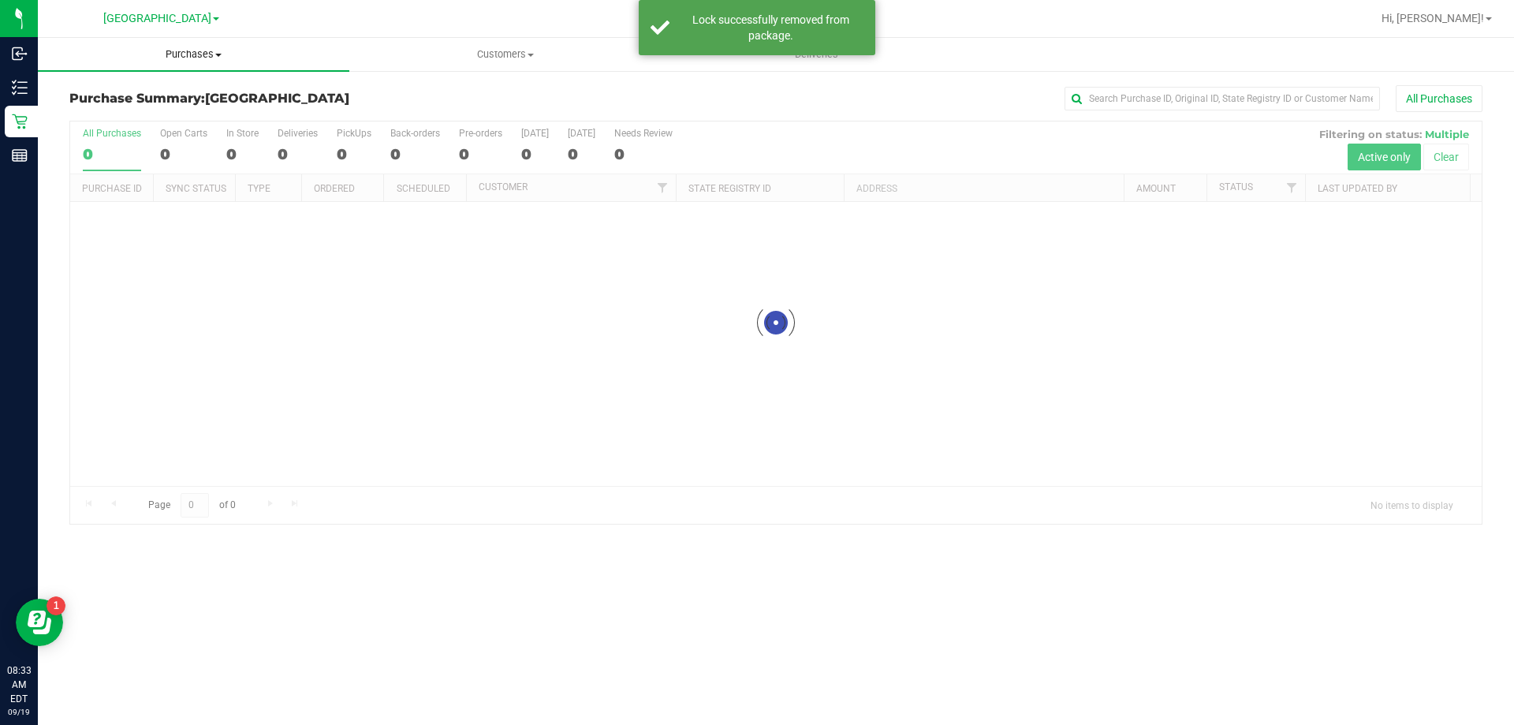
click at [181, 56] on span "Purchases" at bounding box center [194, 54] width 312 height 14
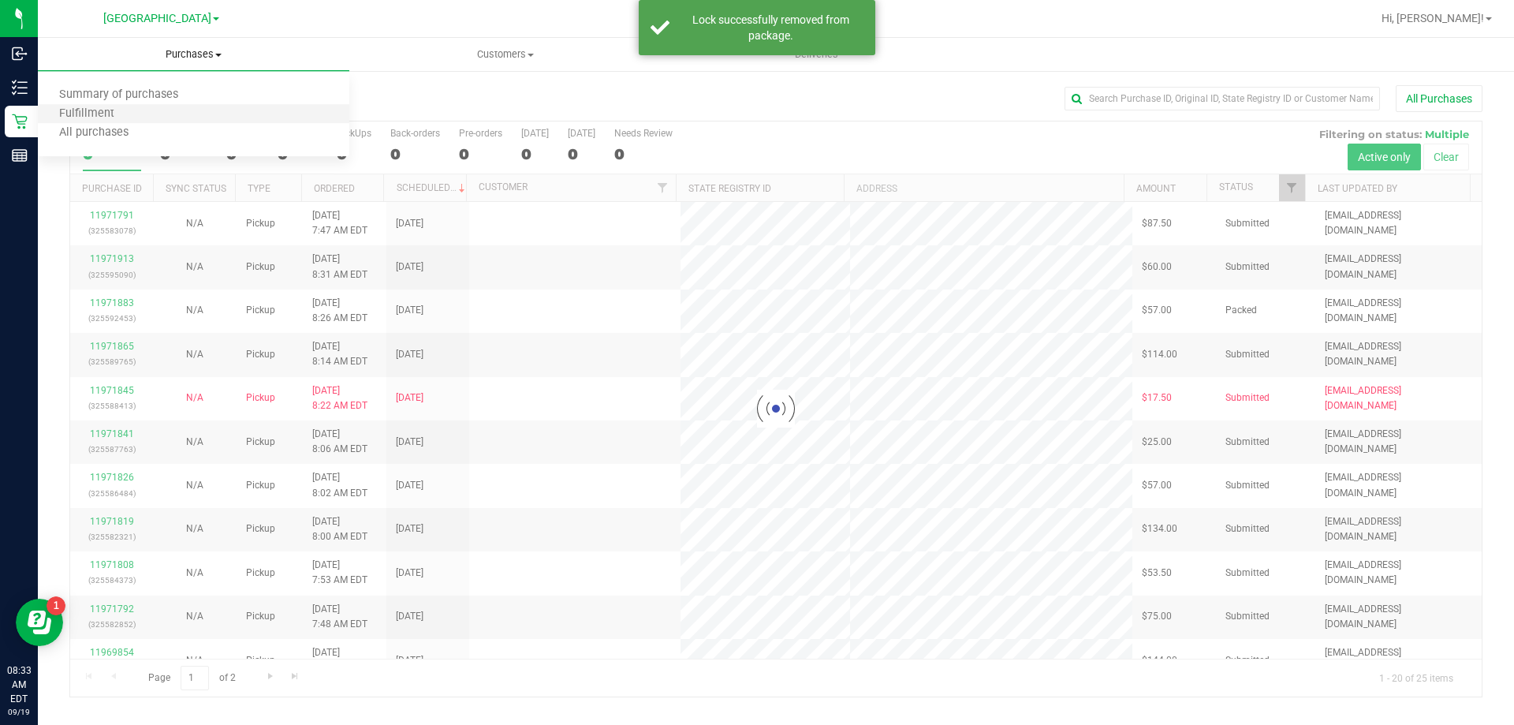
click at [178, 111] on li "Fulfillment" at bounding box center [194, 114] width 312 height 19
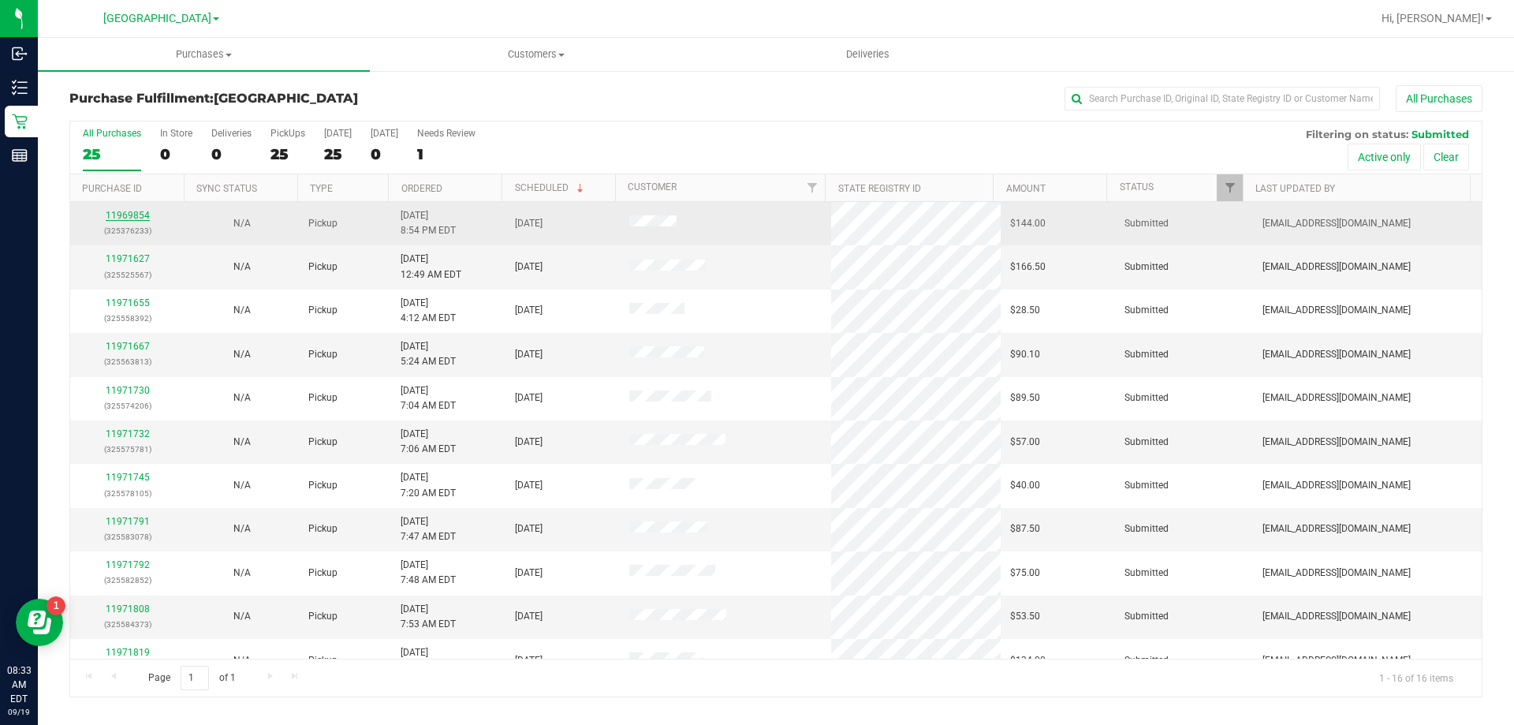
click at [133, 220] on link "11969854" at bounding box center [128, 215] width 44 height 11
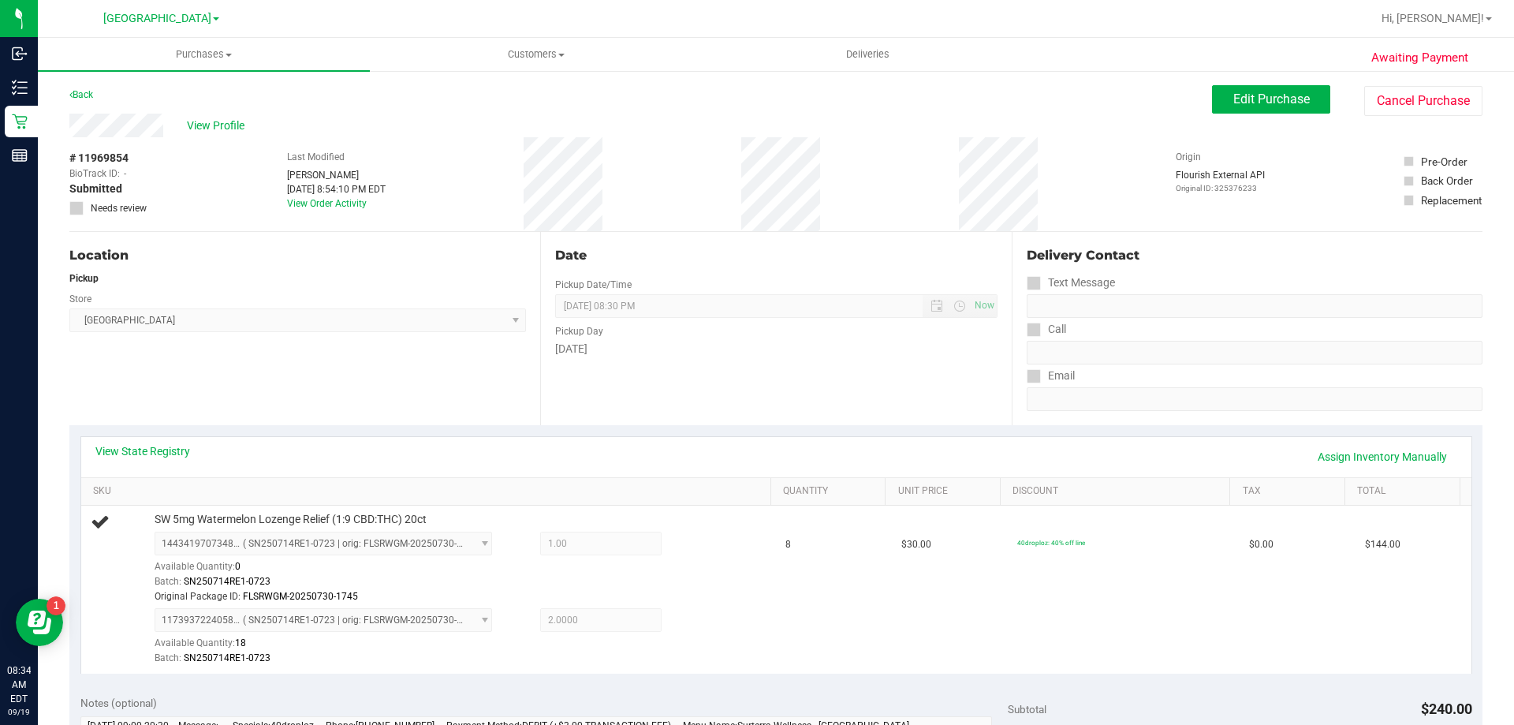
click at [359, 442] on div "View State Registry Assign Inventory Manually" at bounding box center [776, 457] width 1391 height 40
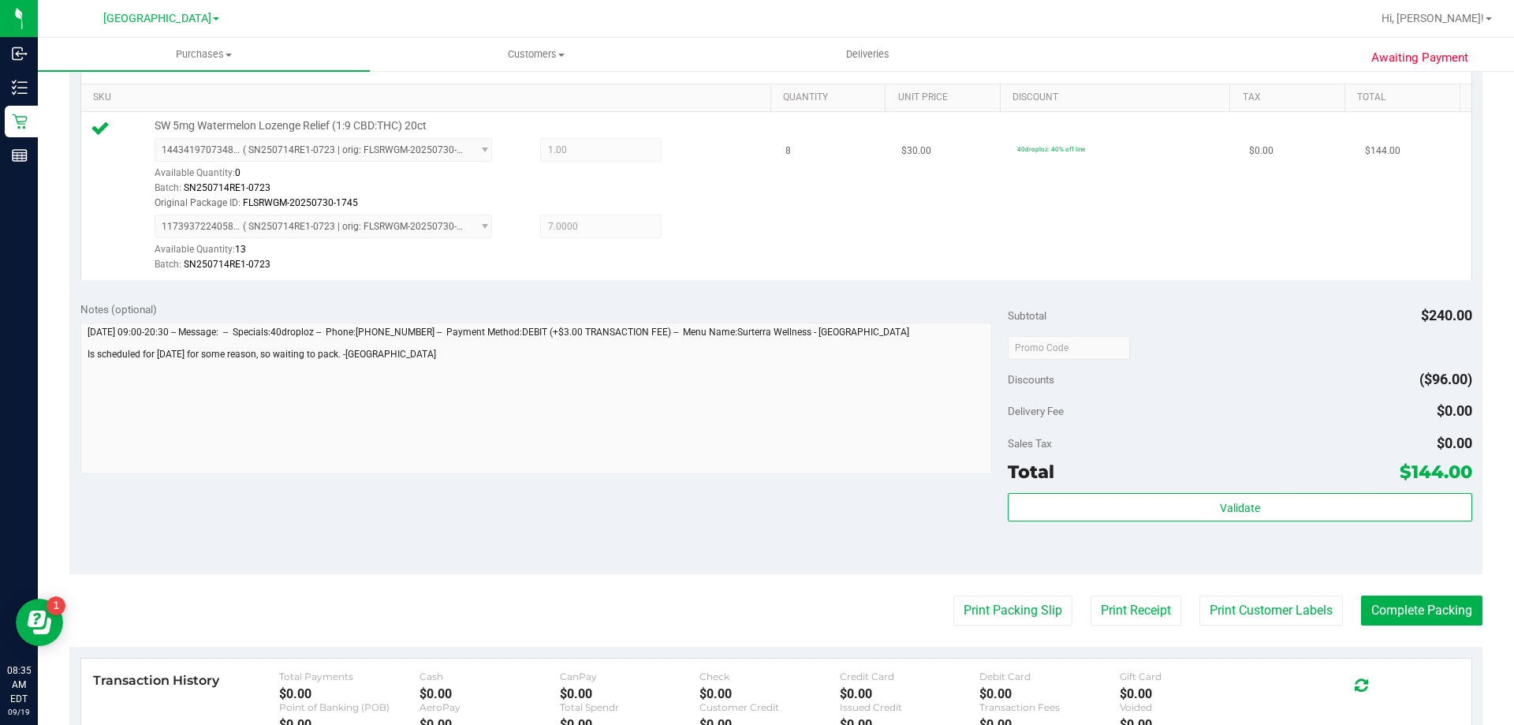
scroll to position [394, 0]
click at [974, 611] on button "Print Packing Slip" at bounding box center [1013, 610] width 119 height 30
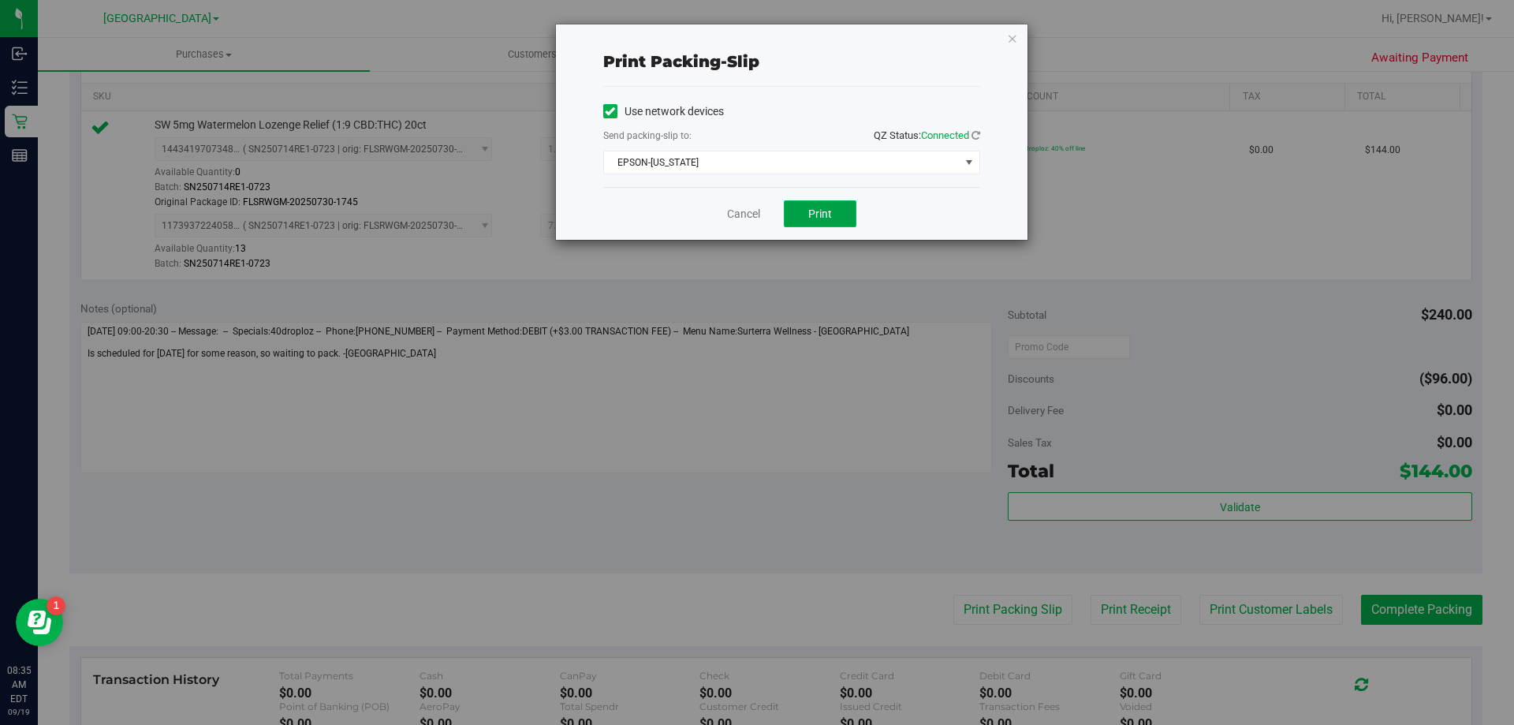
click at [808, 207] on button "Print" at bounding box center [820, 213] width 73 height 27
click at [728, 209] on link "Cancel" at bounding box center [743, 214] width 33 height 17
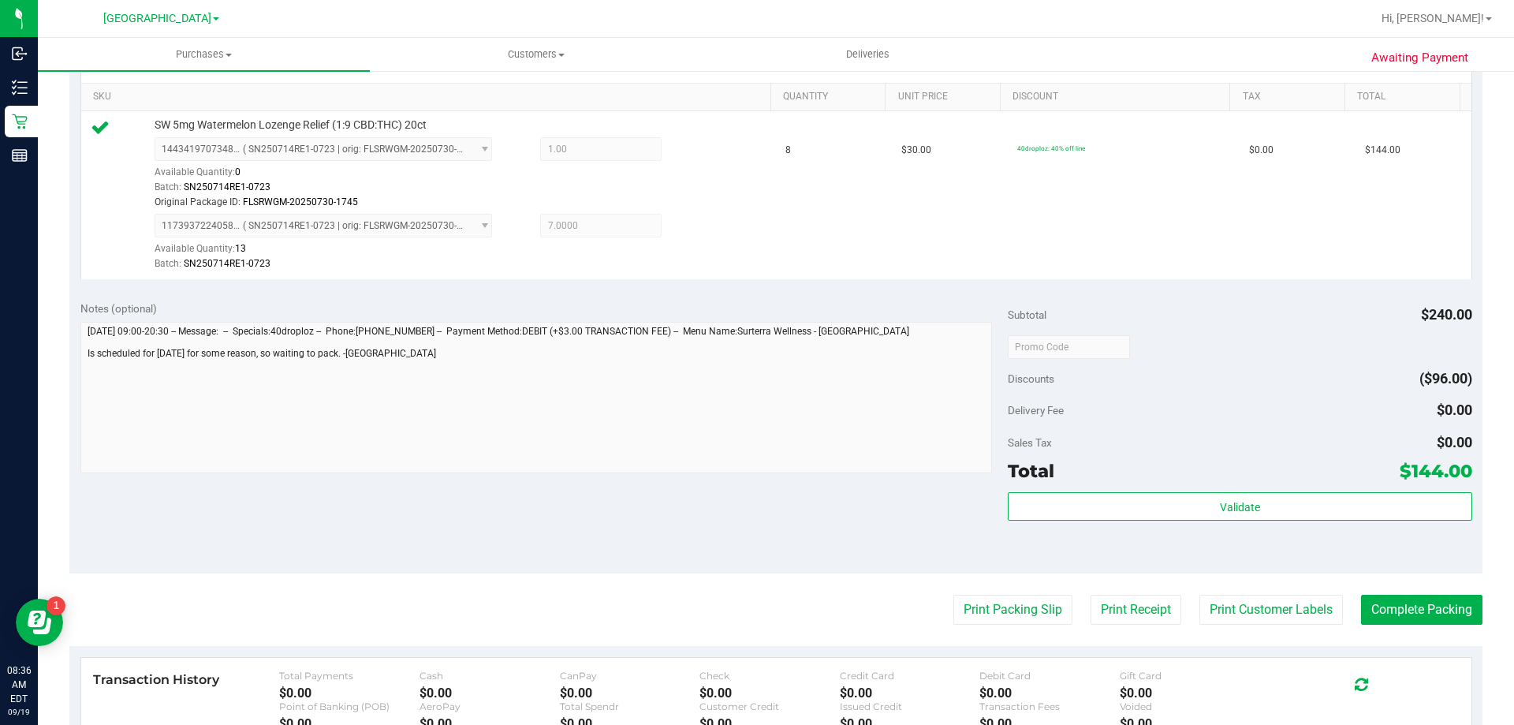
click at [1235, 444] on div "Sales Tax $0.00" at bounding box center [1240, 442] width 464 height 28
click at [1362, 600] on button "Complete Packing" at bounding box center [1421, 610] width 121 height 30
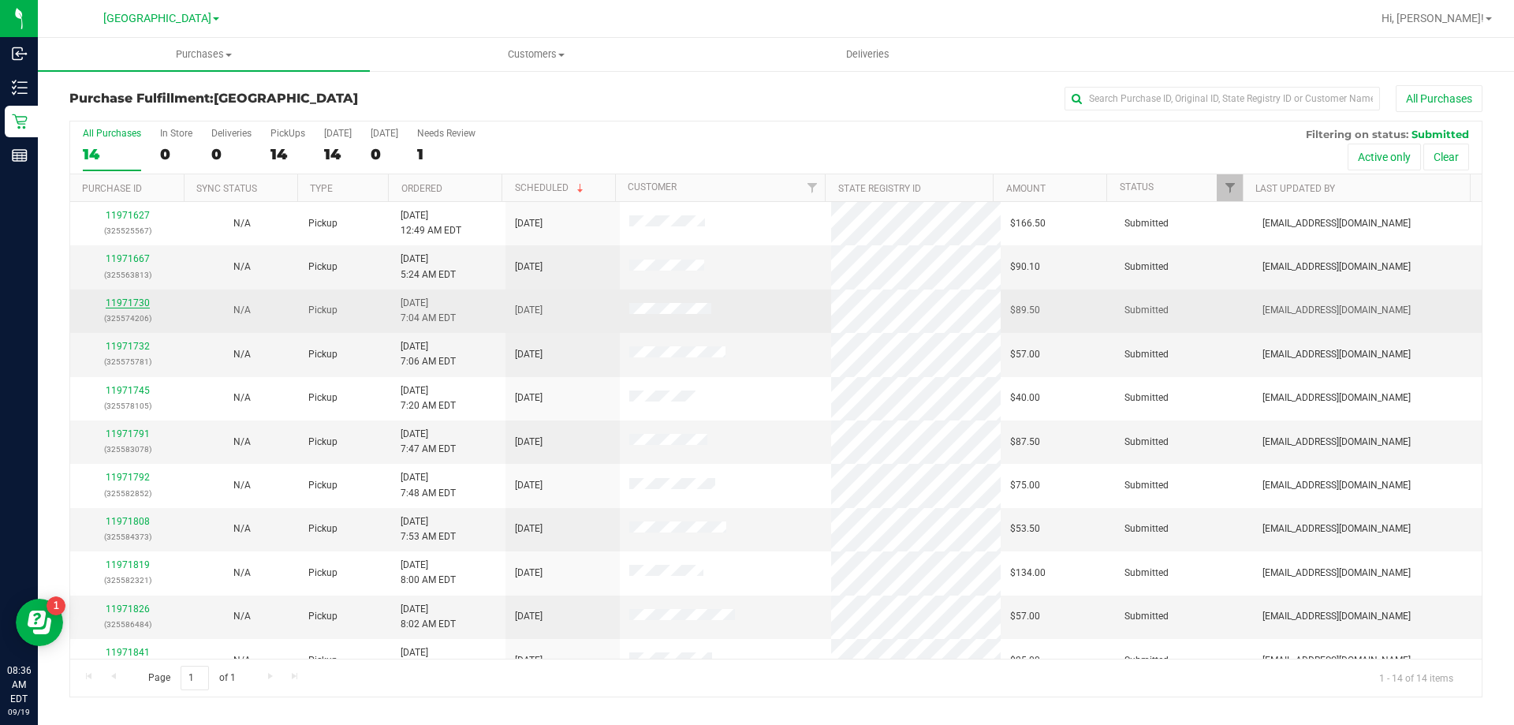
click at [131, 297] on link "11971730" at bounding box center [128, 302] width 44 height 11
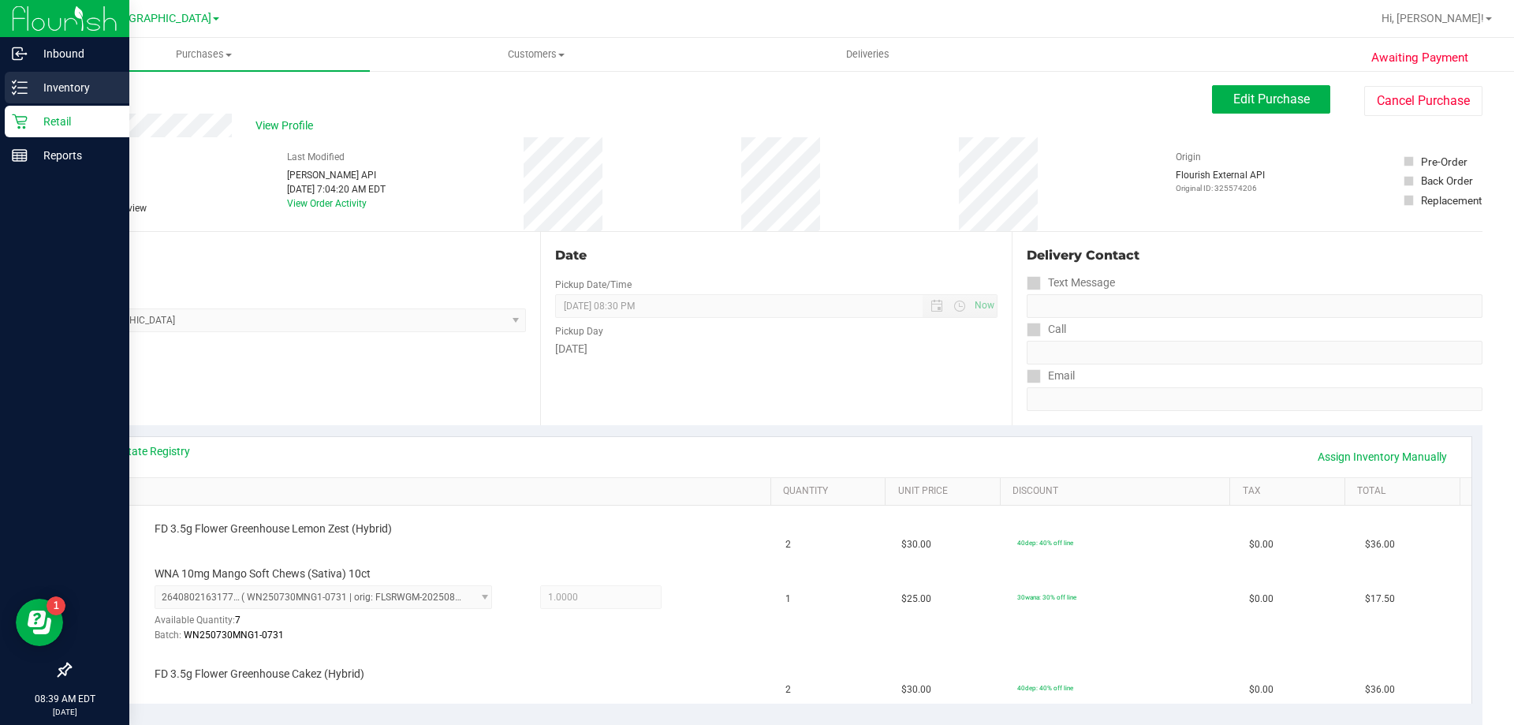
click at [31, 94] on p "Inventory" at bounding box center [75, 87] width 95 height 19
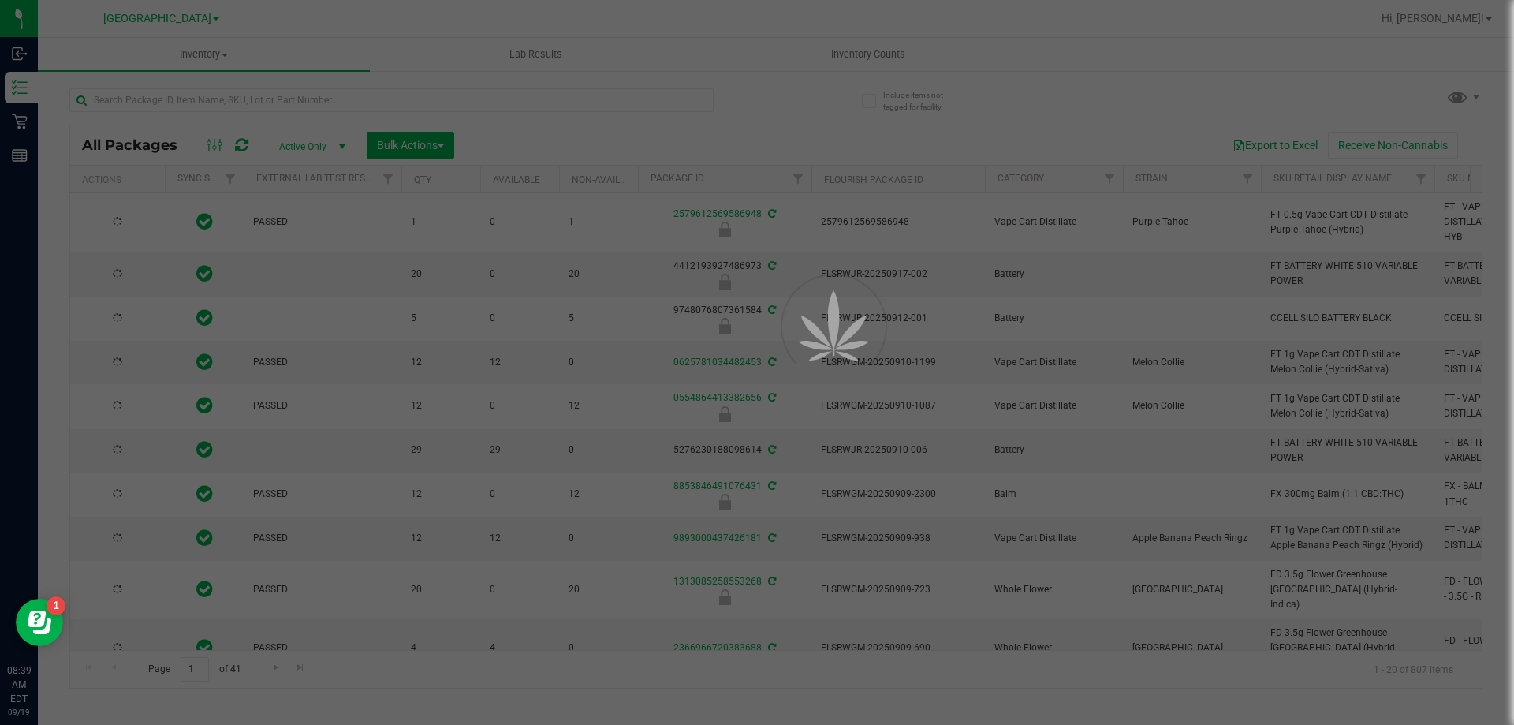
click at [240, 102] on div at bounding box center [757, 362] width 1514 height 725
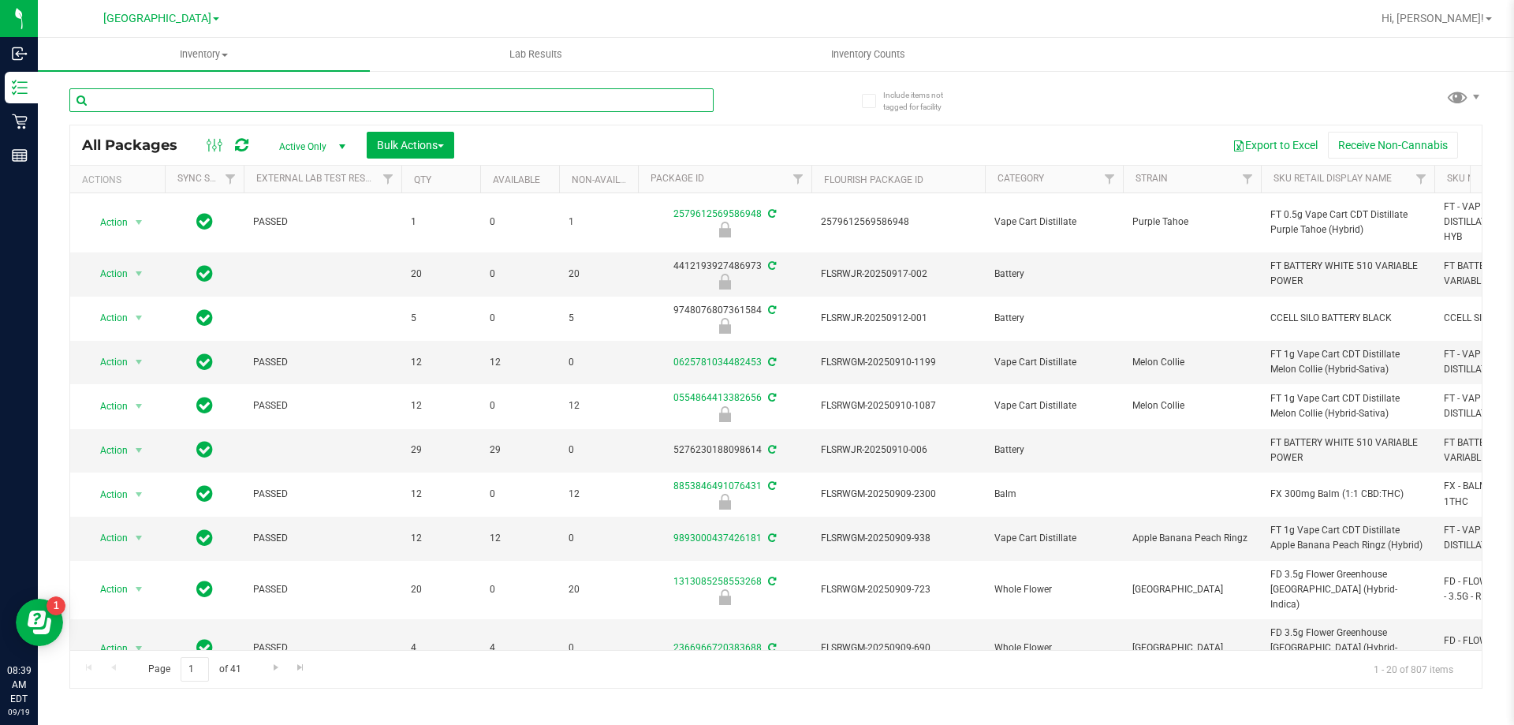
click at [248, 96] on input "text" at bounding box center [391, 100] width 644 height 24
type input "2702578161386633"
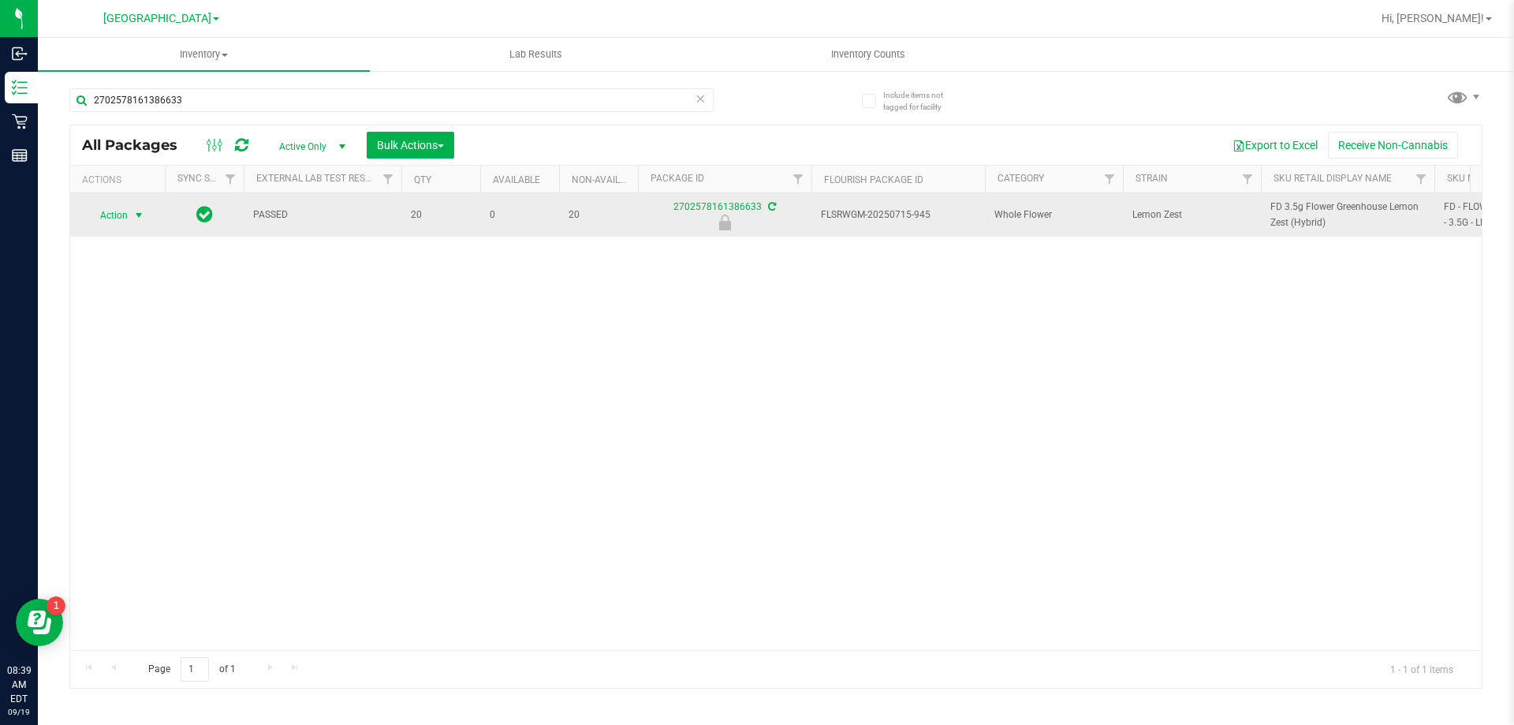
click at [138, 216] on span "select" at bounding box center [139, 215] width 13 height 13
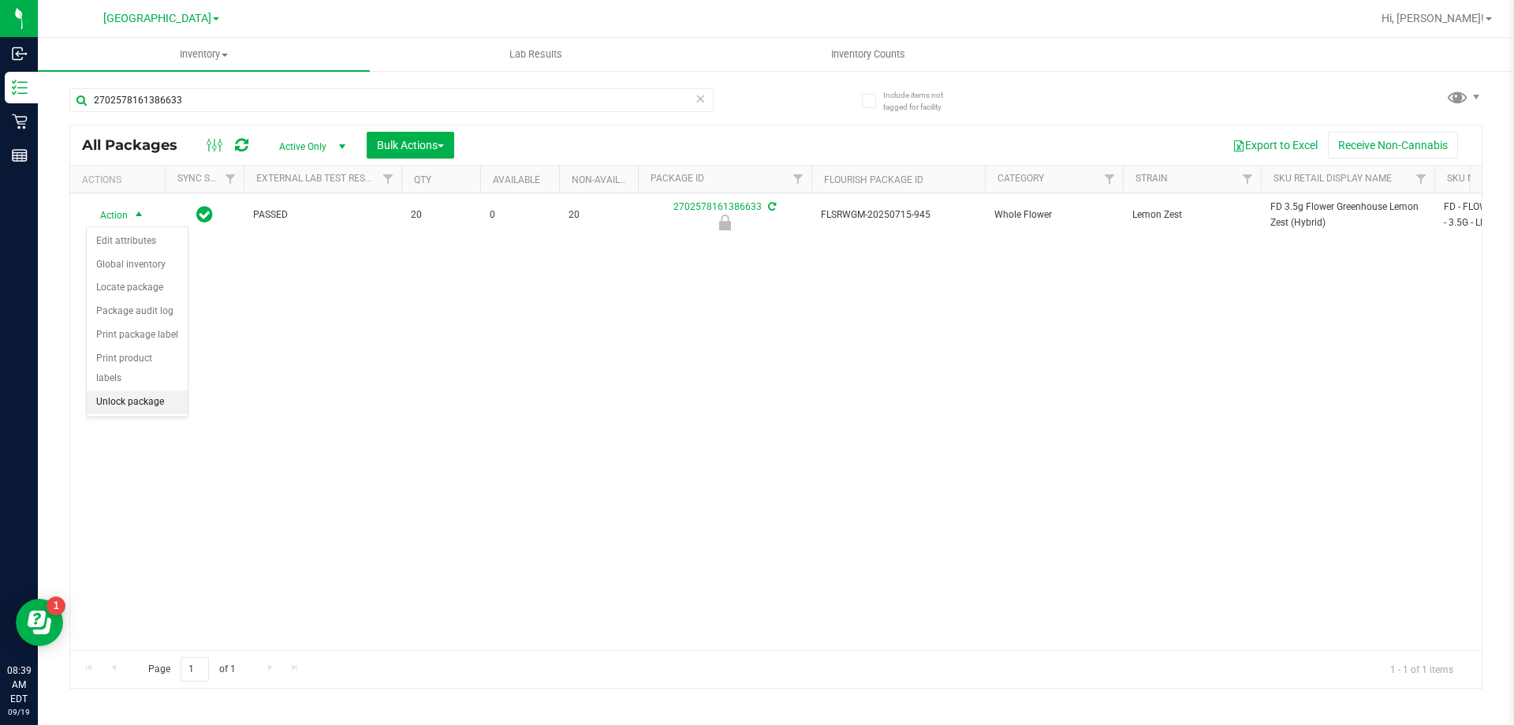
click at [125, 390] on li "Unlock package" at bounding box center [137, 402] width 101 height 24
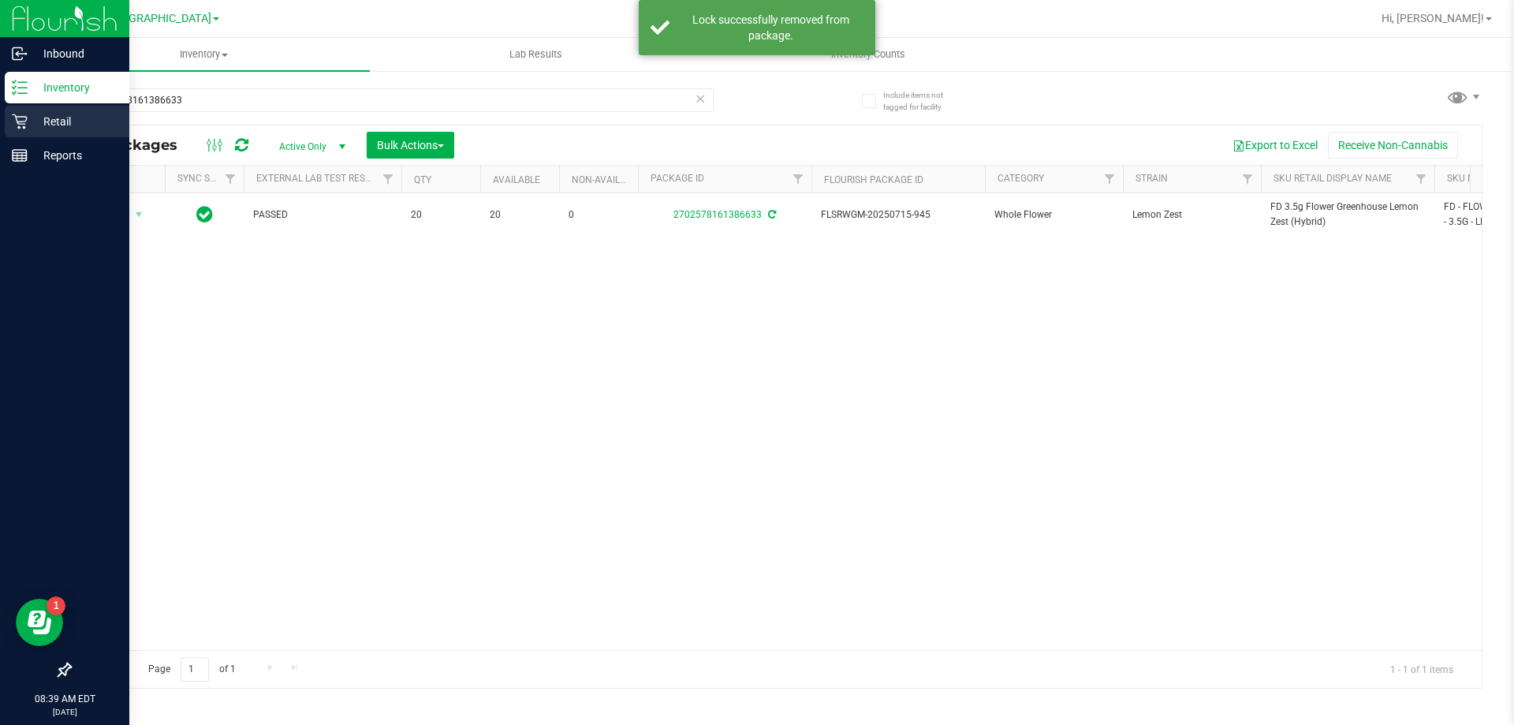
click at [45, 116] on p "Retail" at bounding box center [75, 121] width 95 height 19
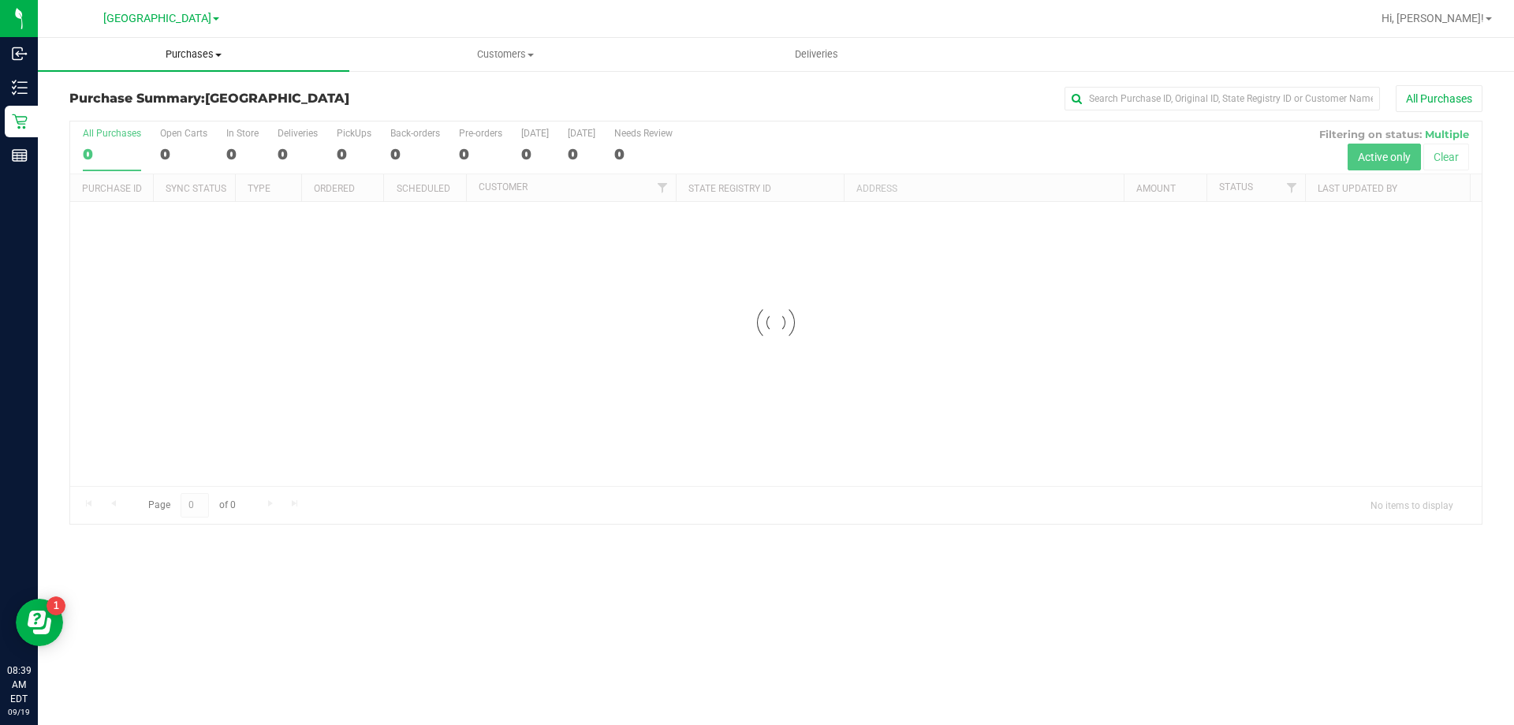
click at [207, 59] on span "Purchases" at bounding box center [194, 54] width 312 height 14
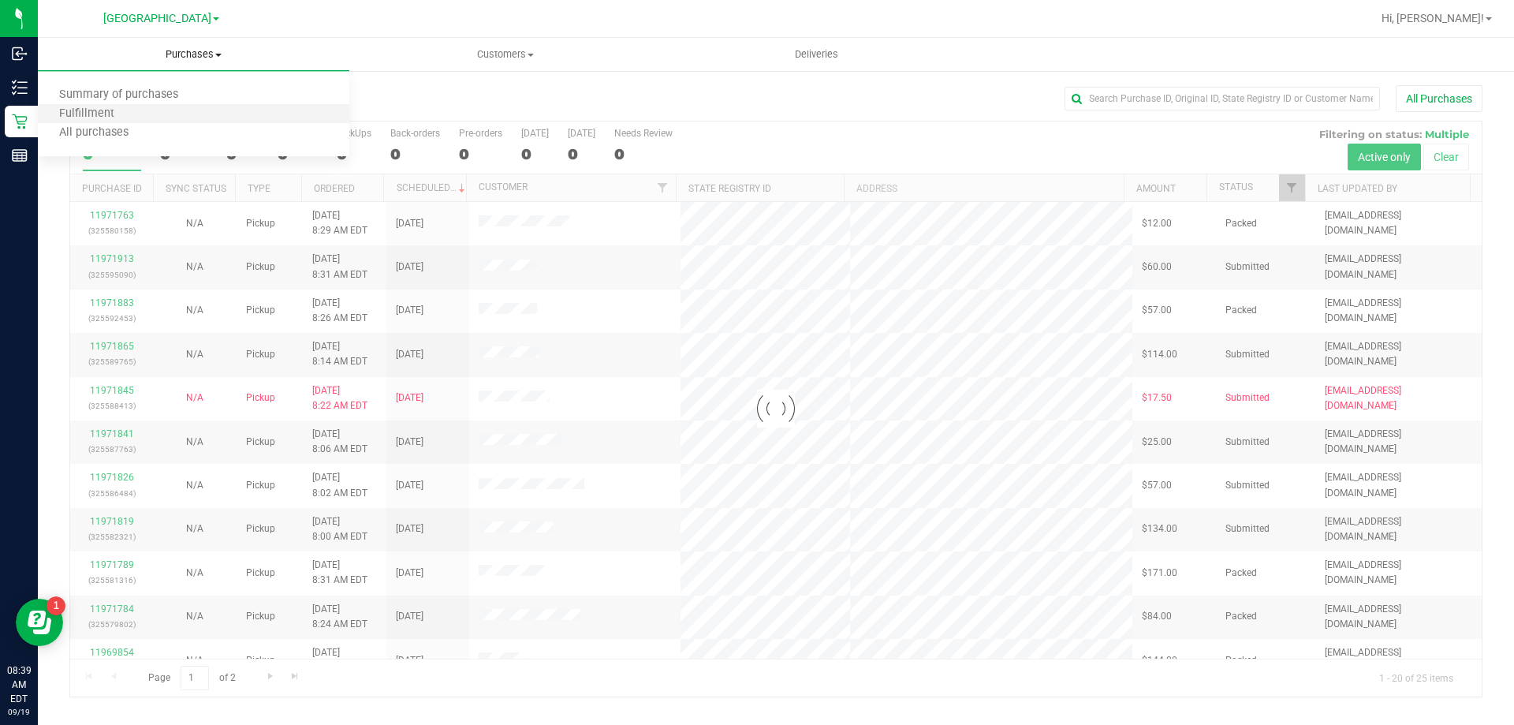
click at [178, 106] on li "Fulfillment" at bounding box center [194, 114] width 312 height 19
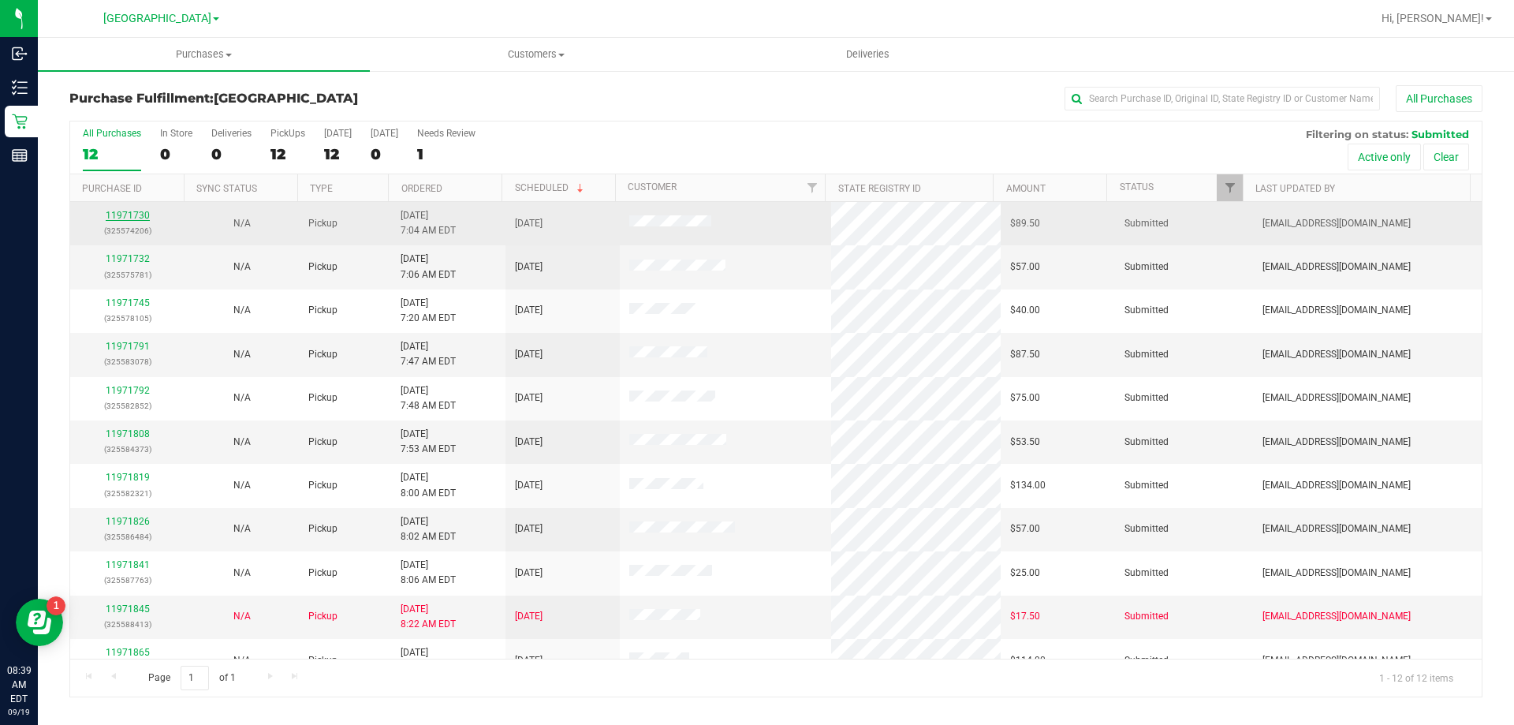
click at [141, 213] on link "11971730" at bounding box center [128, 215] width 44 height 11
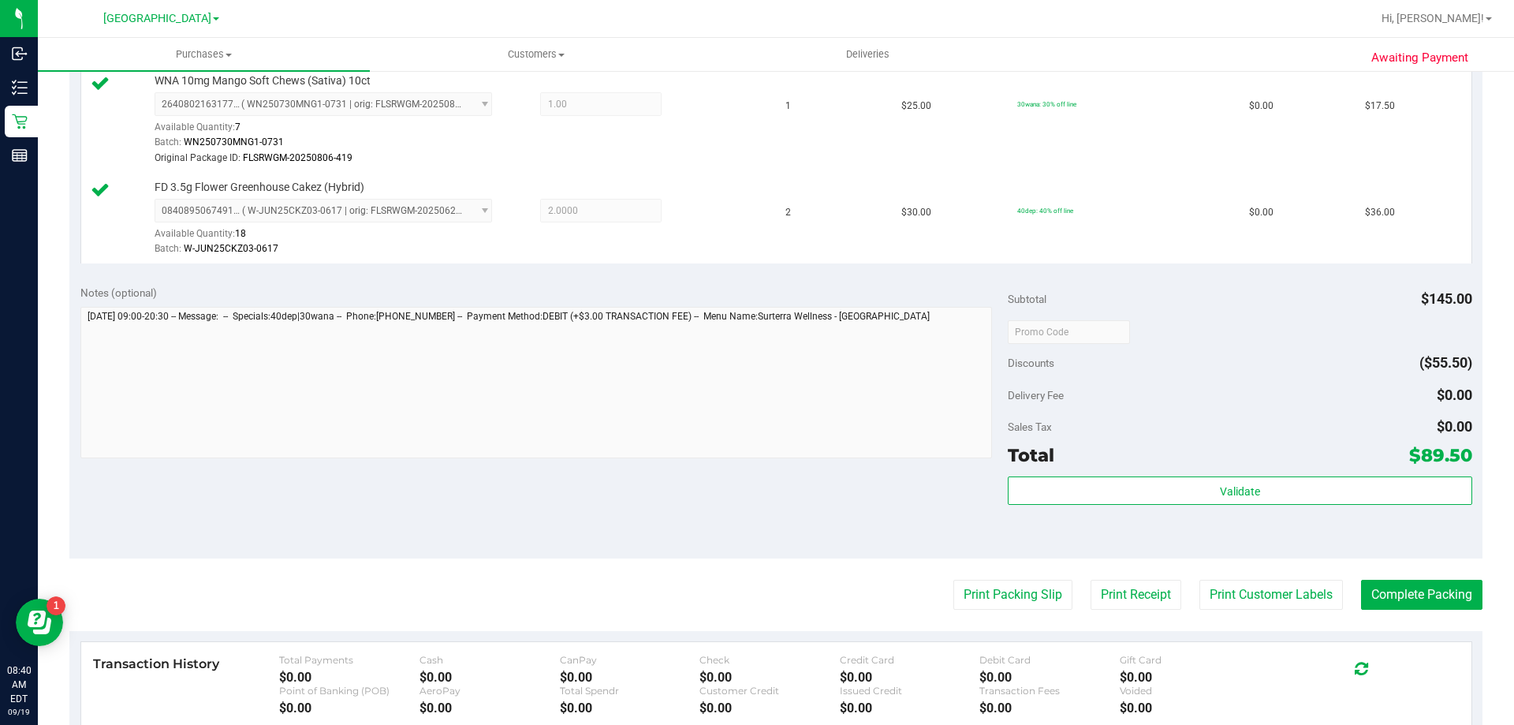
scroll to position [552, 0]
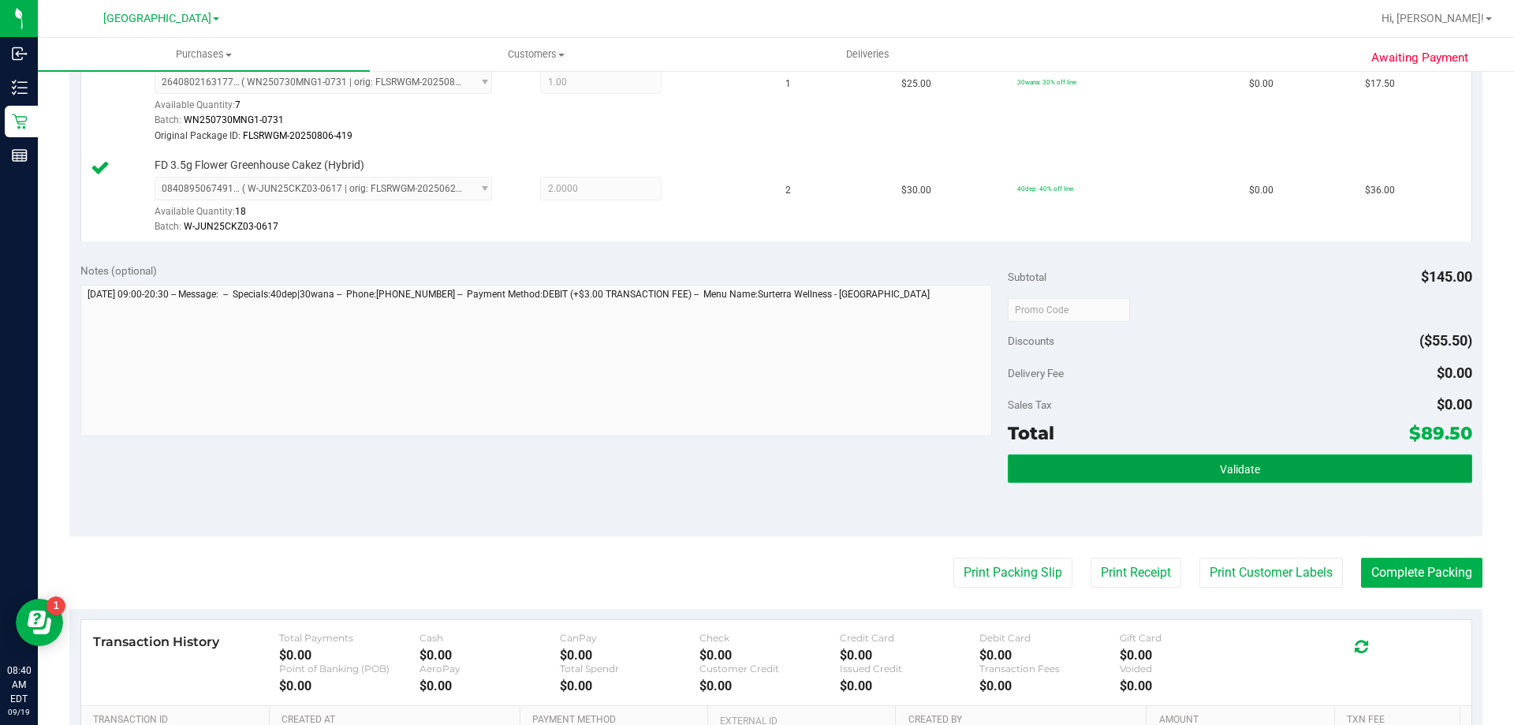
click at [1220, 472] on span "Validate" at bounding box center [1240, 469] width 40 height 13
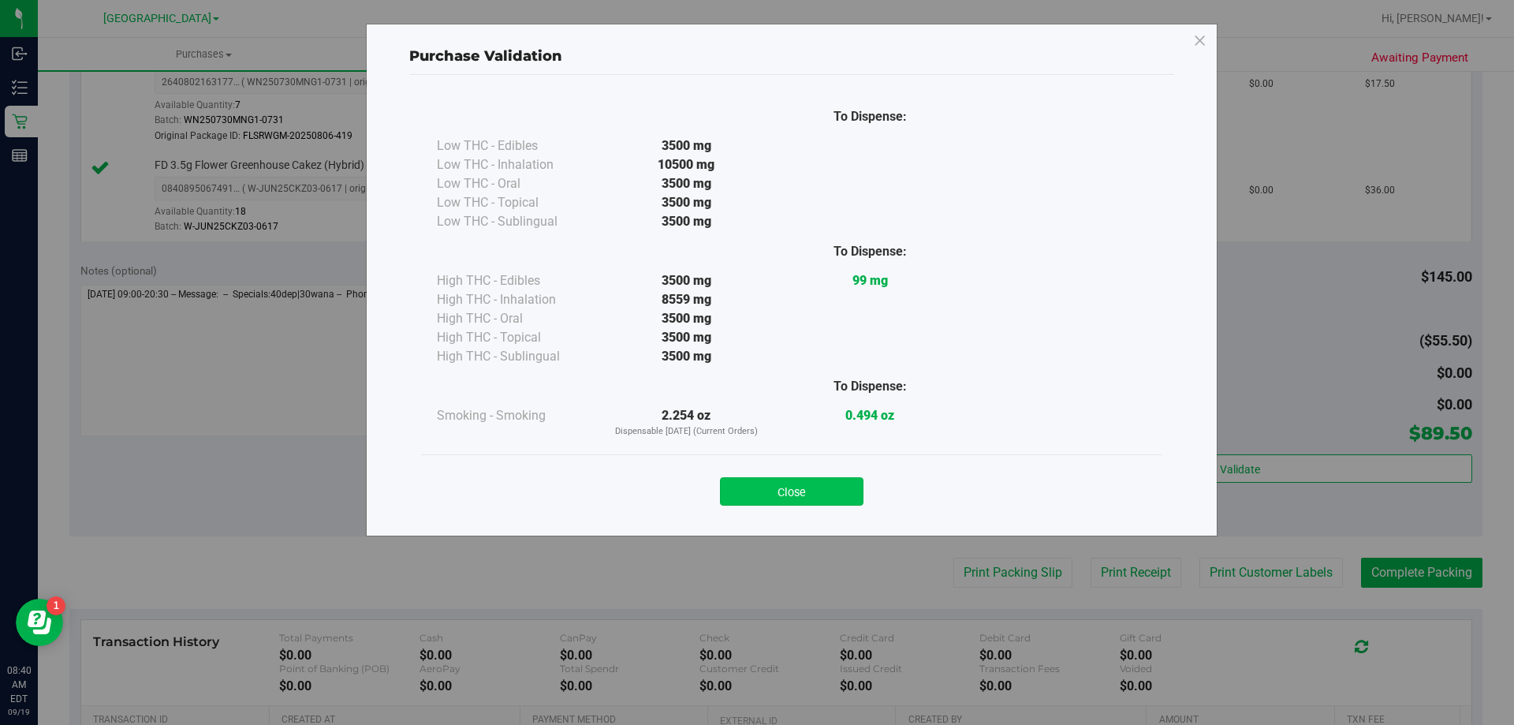
click at [834, 491] on button "Close" at bounding box center [792, 491] width 144 height 28
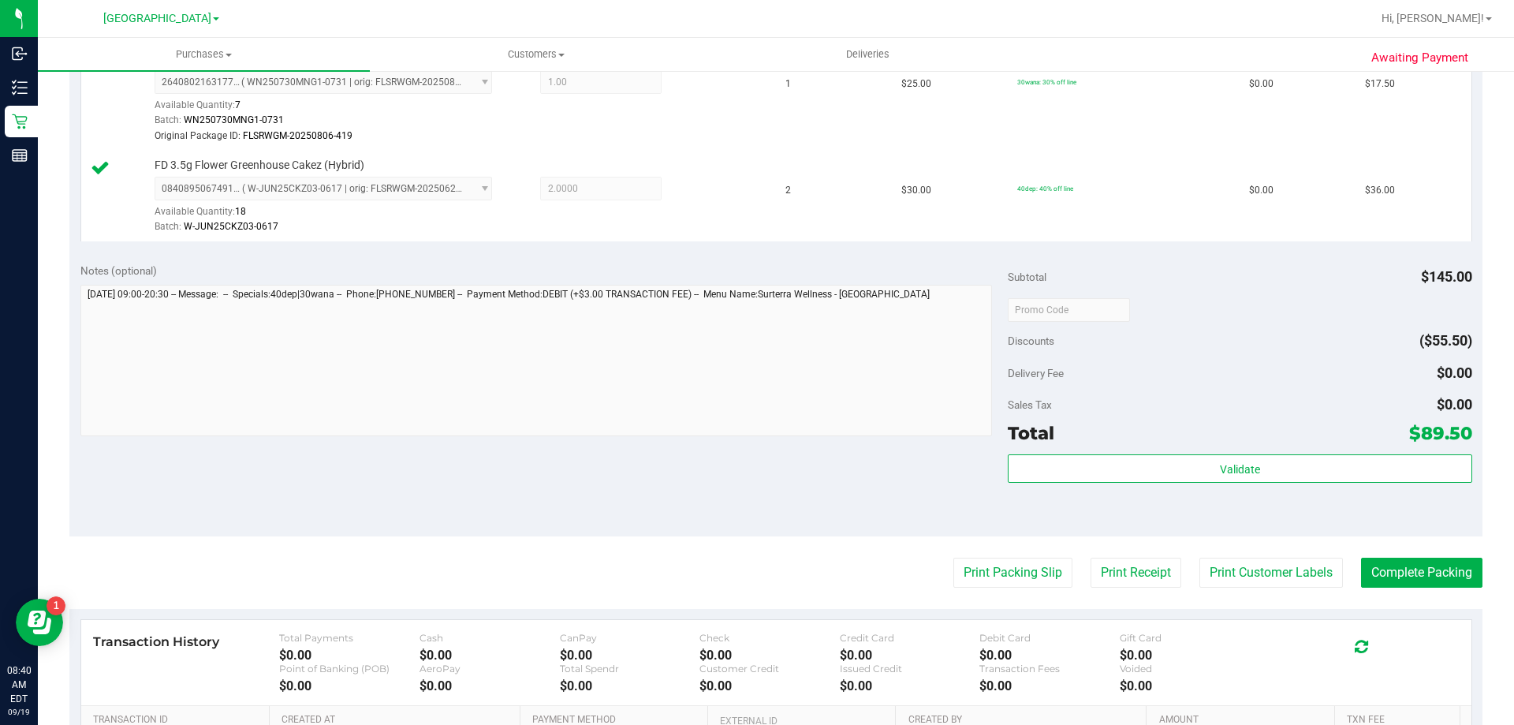
click at [980, 589] on purchase-details "Back Edit Purchase Cancel Purchase View Profile # 11971730 BioTrack ID: - Submi…" at bounding box center [775, 218] width 1413 height 1371
click at [982, 580] on button "Print Packing Slip" at bounding box center [1013, 573] width 119 height 30
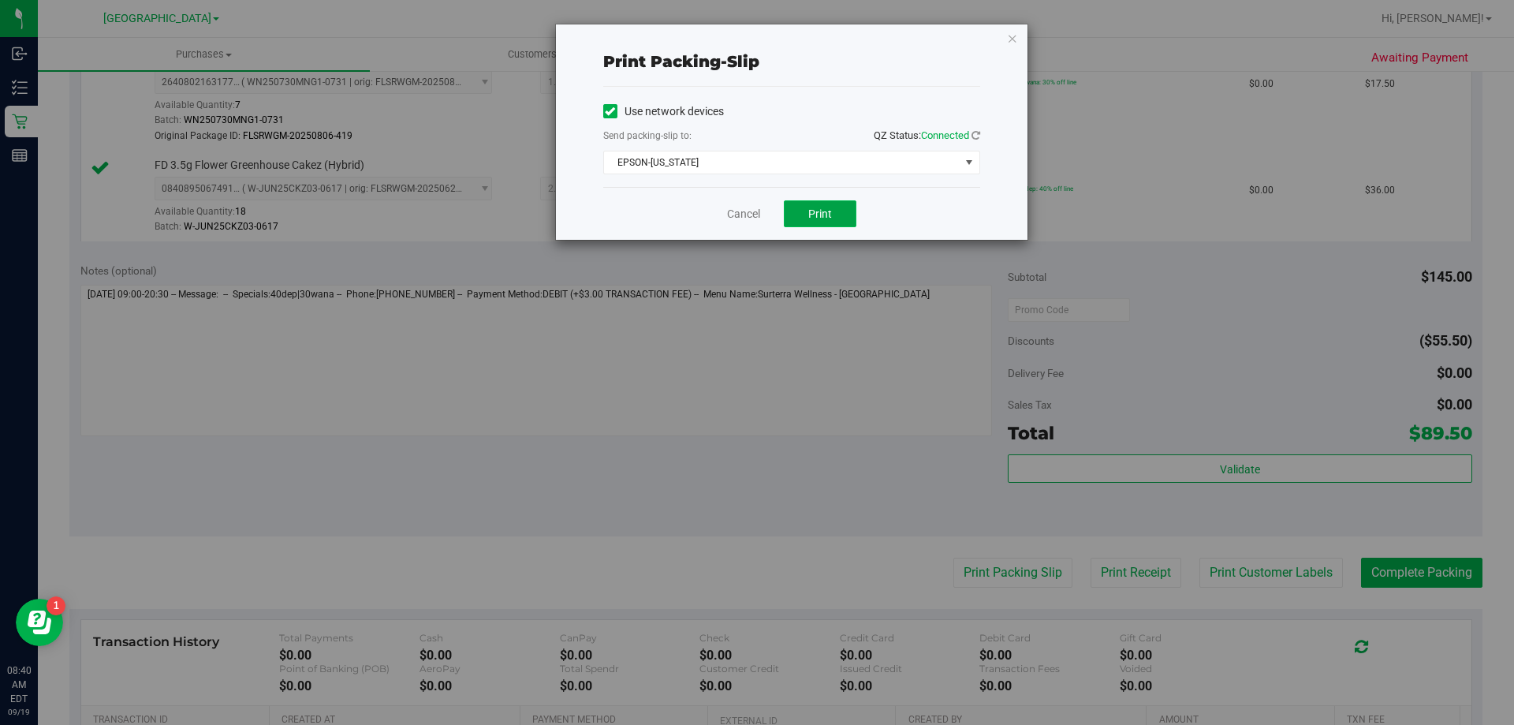
click at [799, 207] on button "Print" at bounding box center [820, 213] width 73 height 27
click at [737, 217] on link "Cancel" at bounding box center [743, 214] width 33 height 17
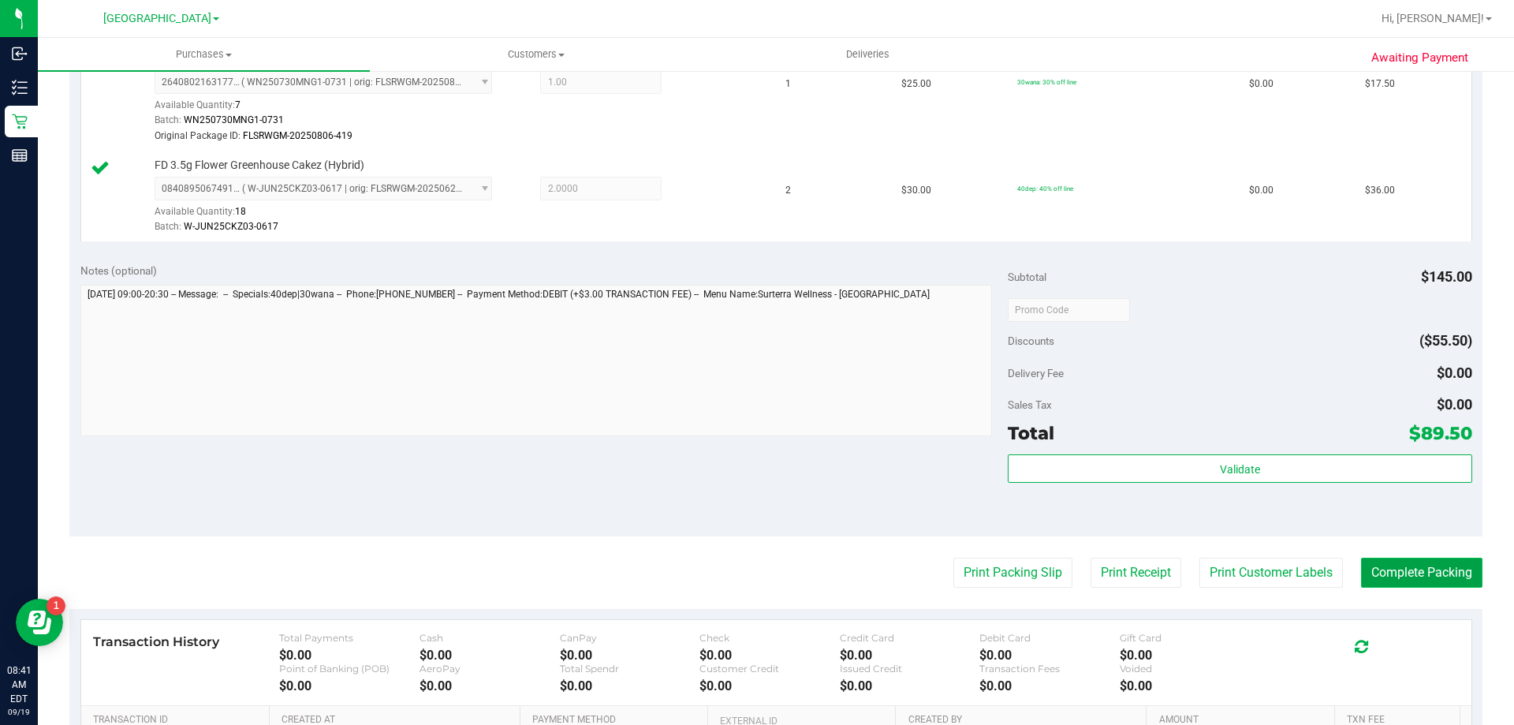
click at [1417, 569] on button "Complete Packing" at bounding box center [1421, 573] width 121 height 30
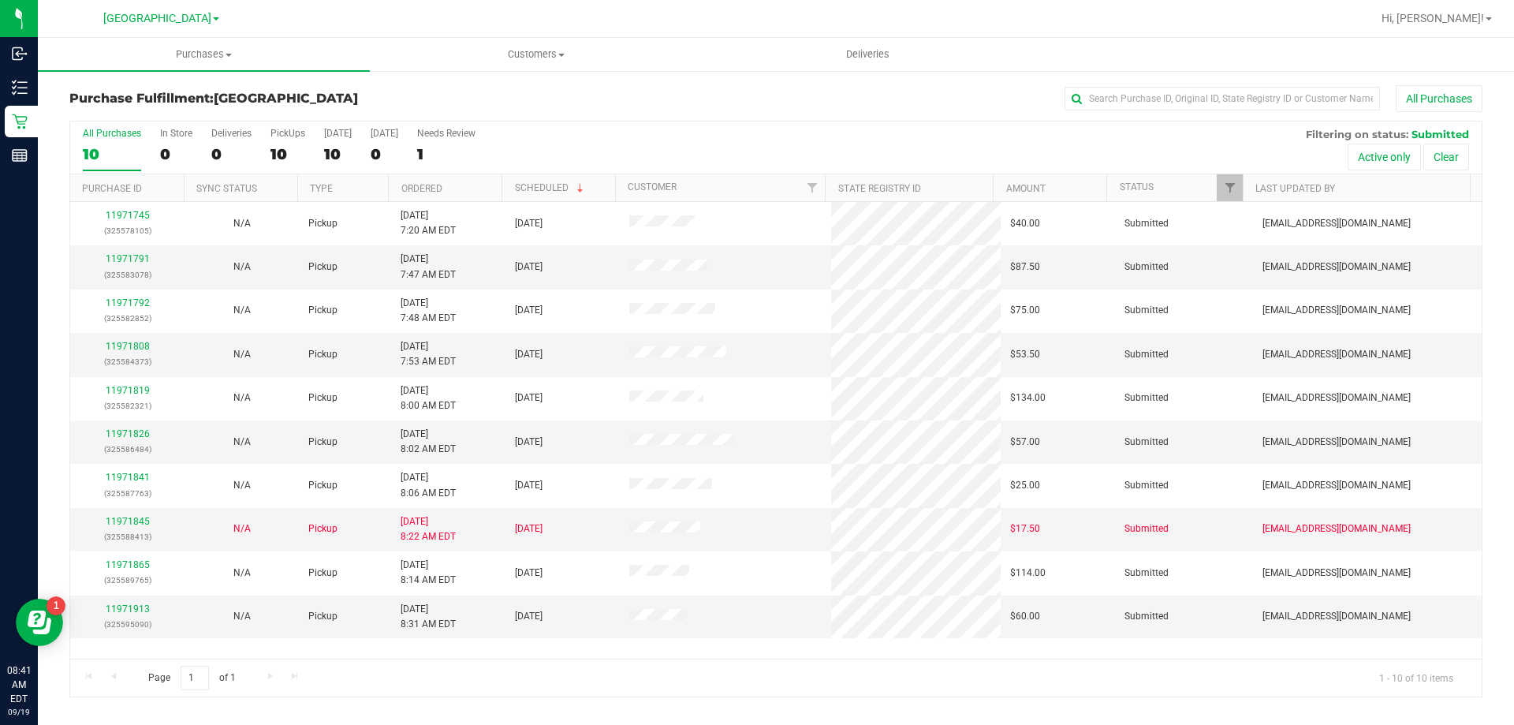
click at [471, 189] on th "Ordered" at bounding box center [445, 188] width 114 height 28
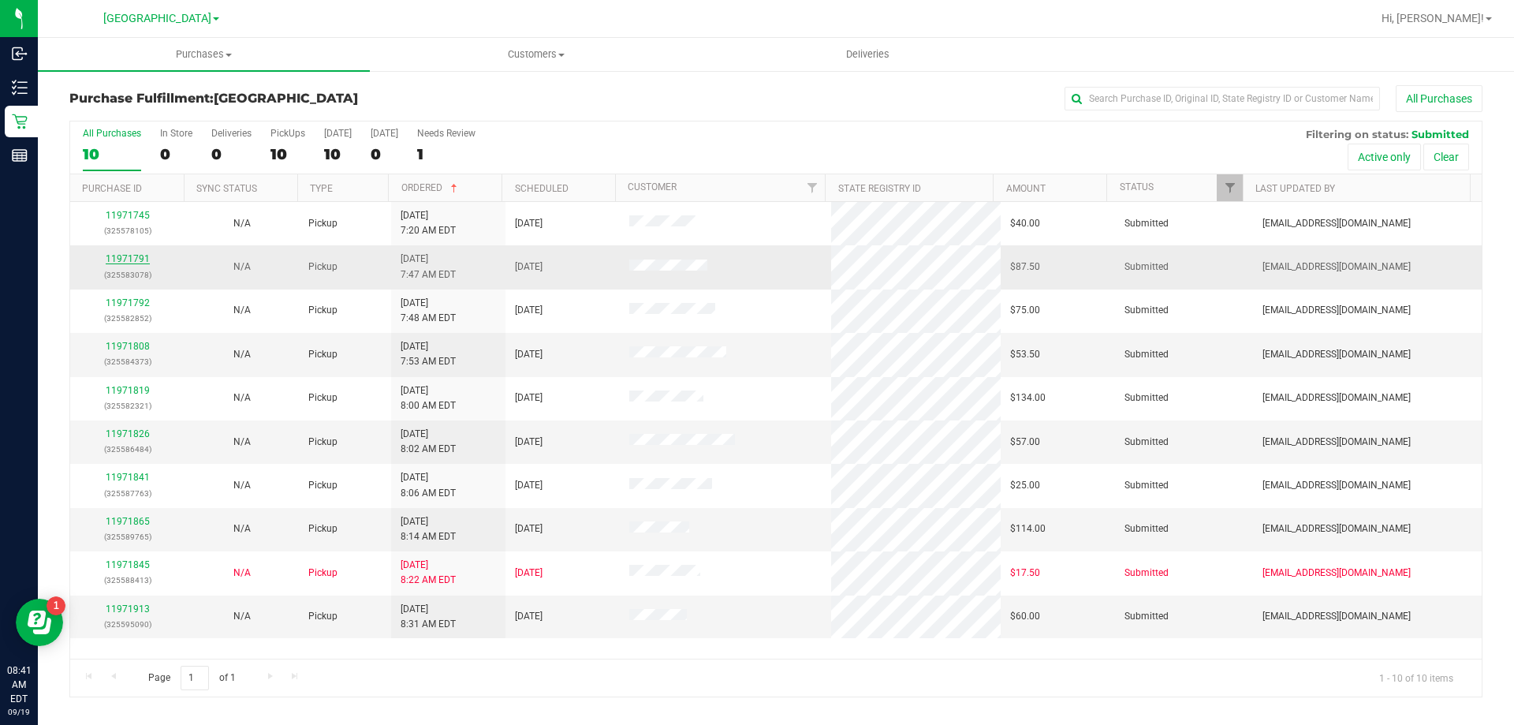
click at [147, 256] on link "11971791" at bounding box center [128, 258] width 44 height 11
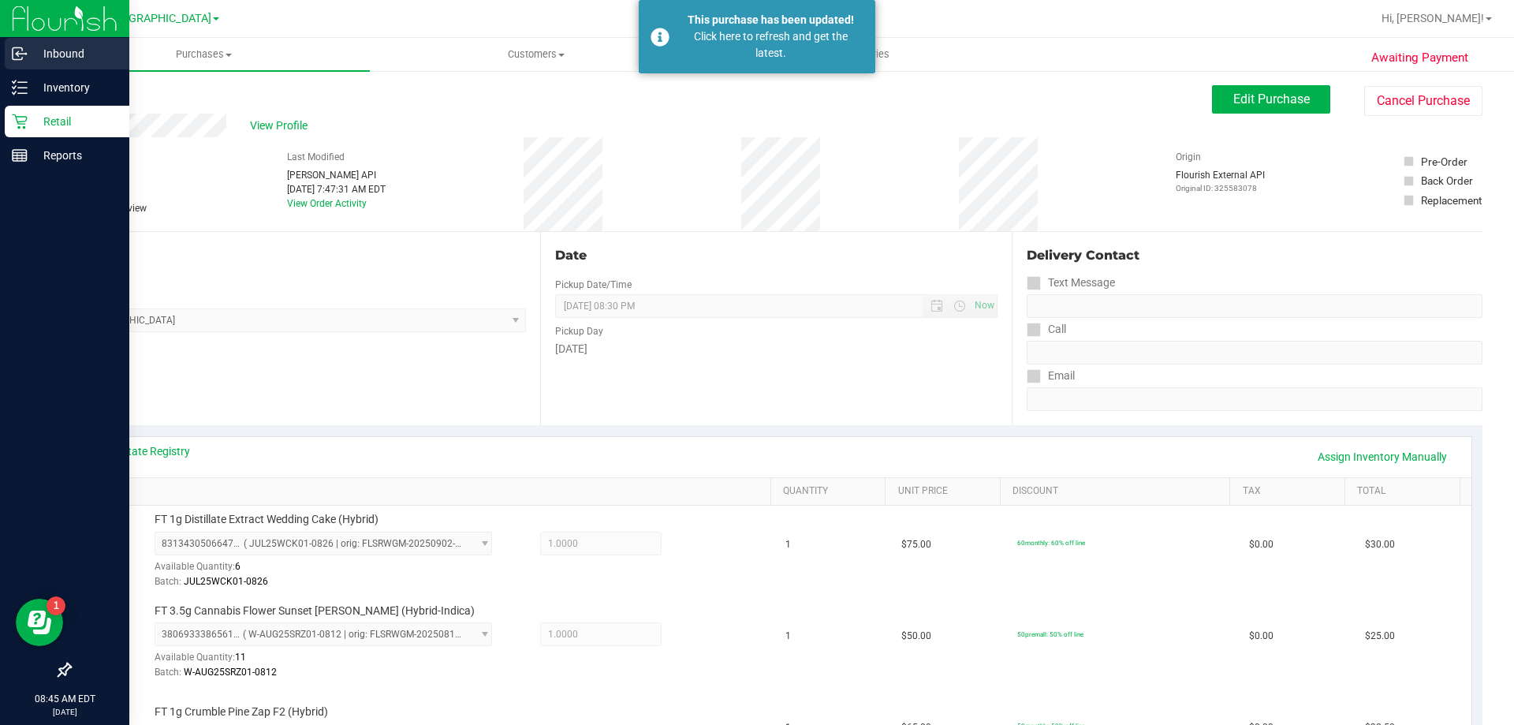
click at [58, 71] on link "Inbound" at bounding box center [64, 55] width 129 height 34
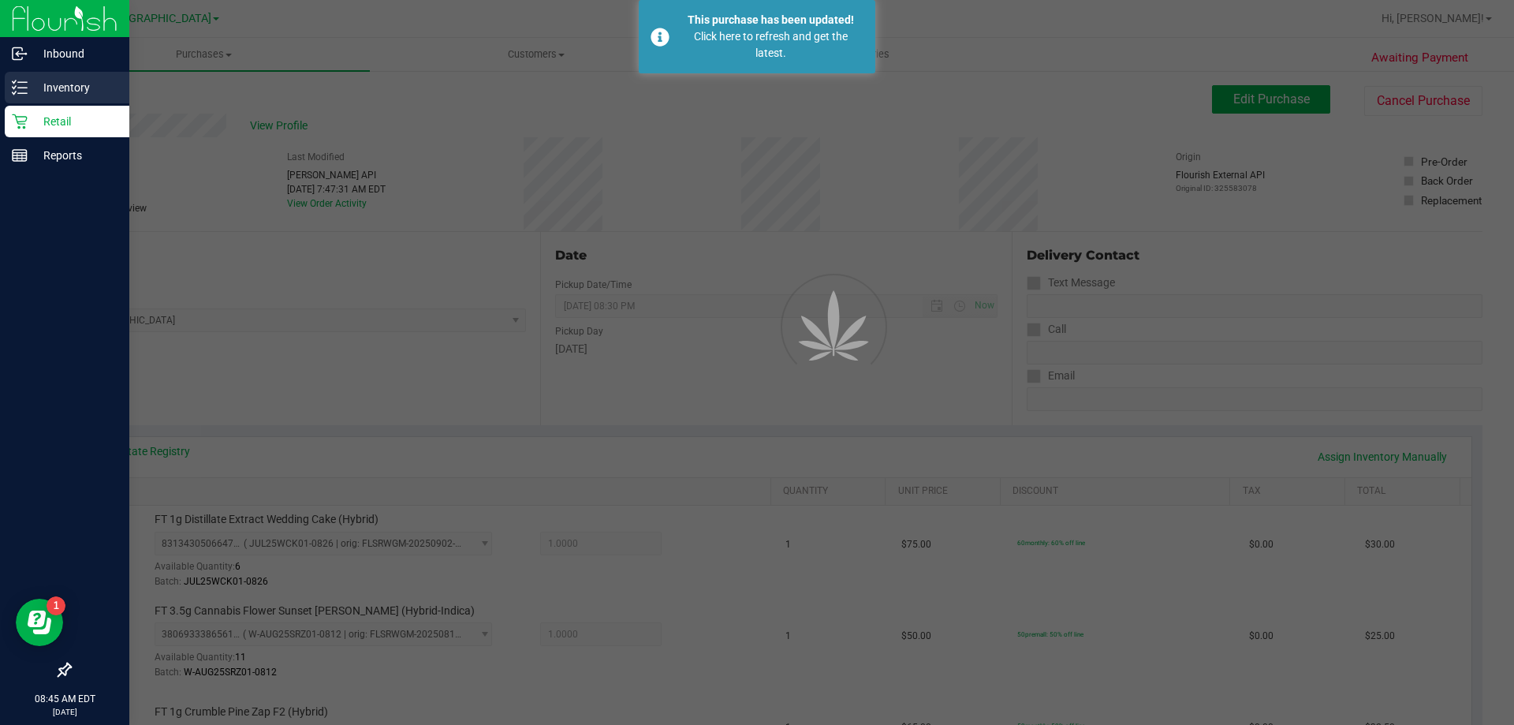
click at [59, 74] on div "Inventory" at bounding box center [67, 88] width 125 height 32
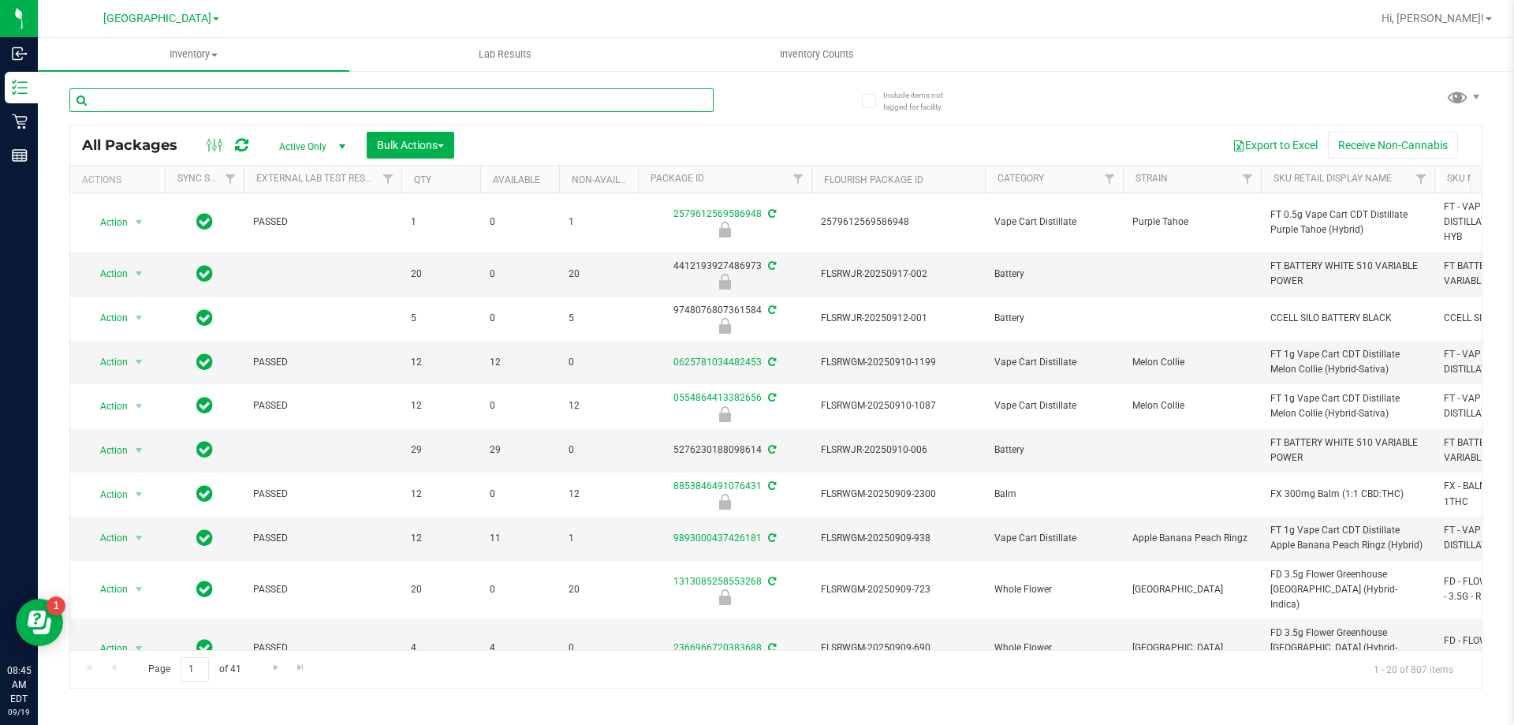
click at [227, 103] on input "text" at bounding box center [391, 100] width 644 height 24
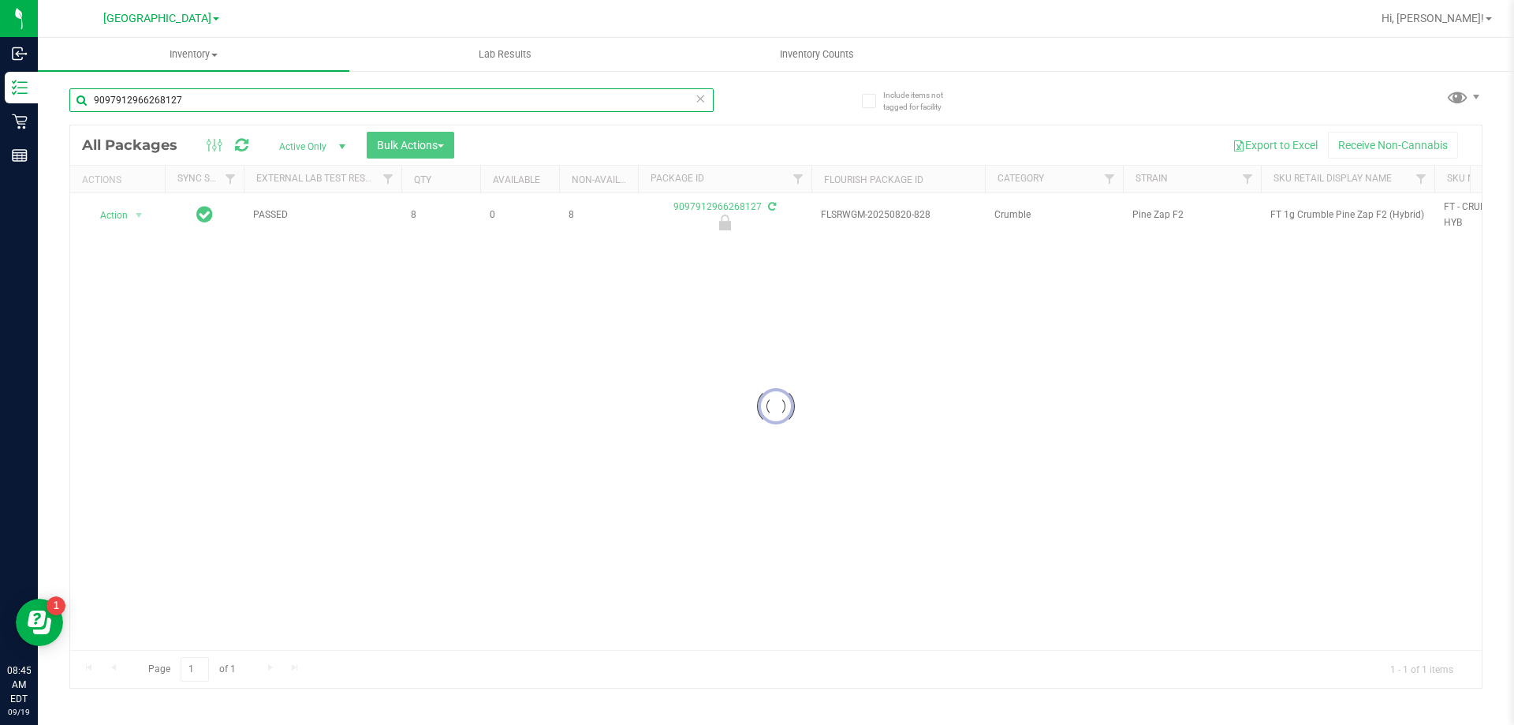
type input "9097912966268127"
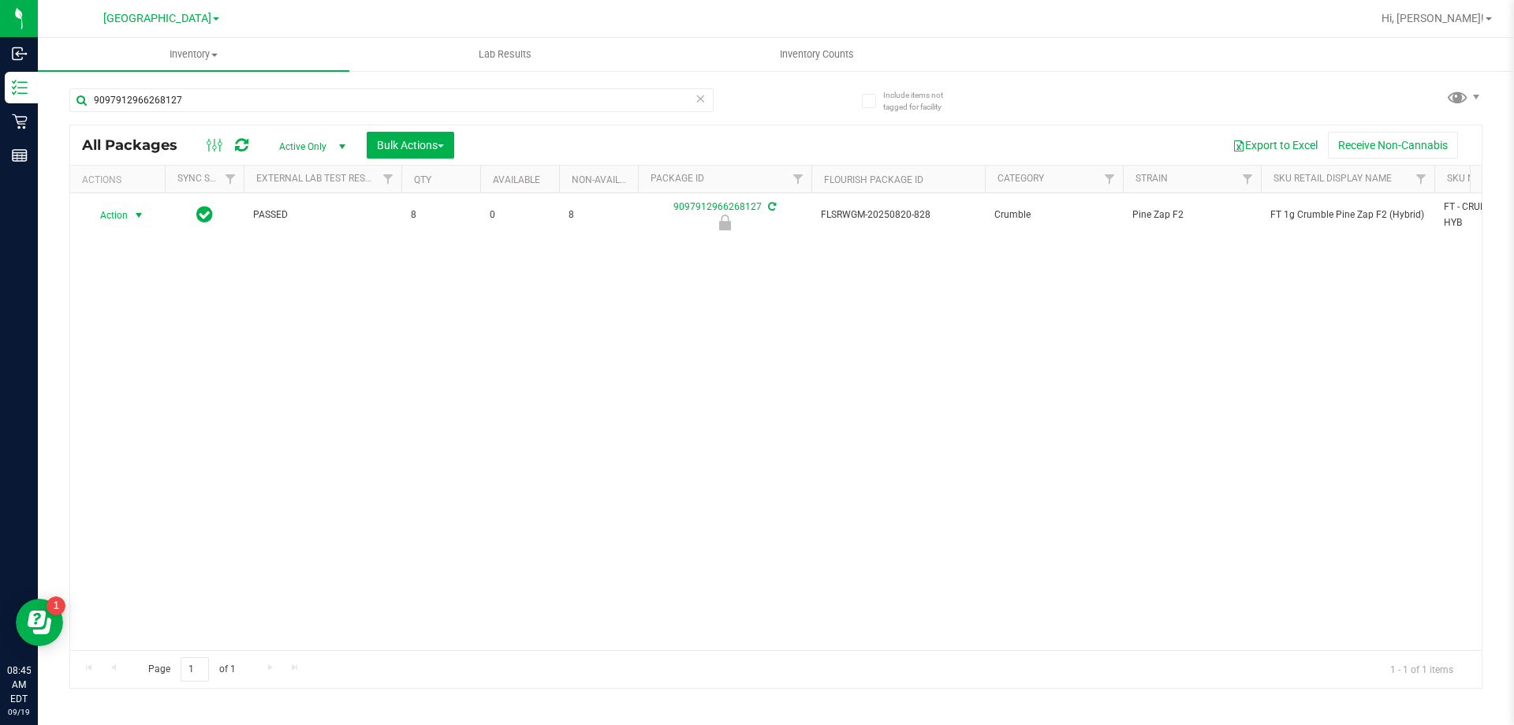
click at [141, 216] on div "Action Action Edit attributes Global inventory Locate package Package audit log…" at bounding box center [118, 215] width 76 height 22
click at [141, 216] on span "select" at bounding box center [139, 215] width 13 height 13
click at [133, 390] on li "Unlock package" at bounding box center [137, 402] width 101 height 24
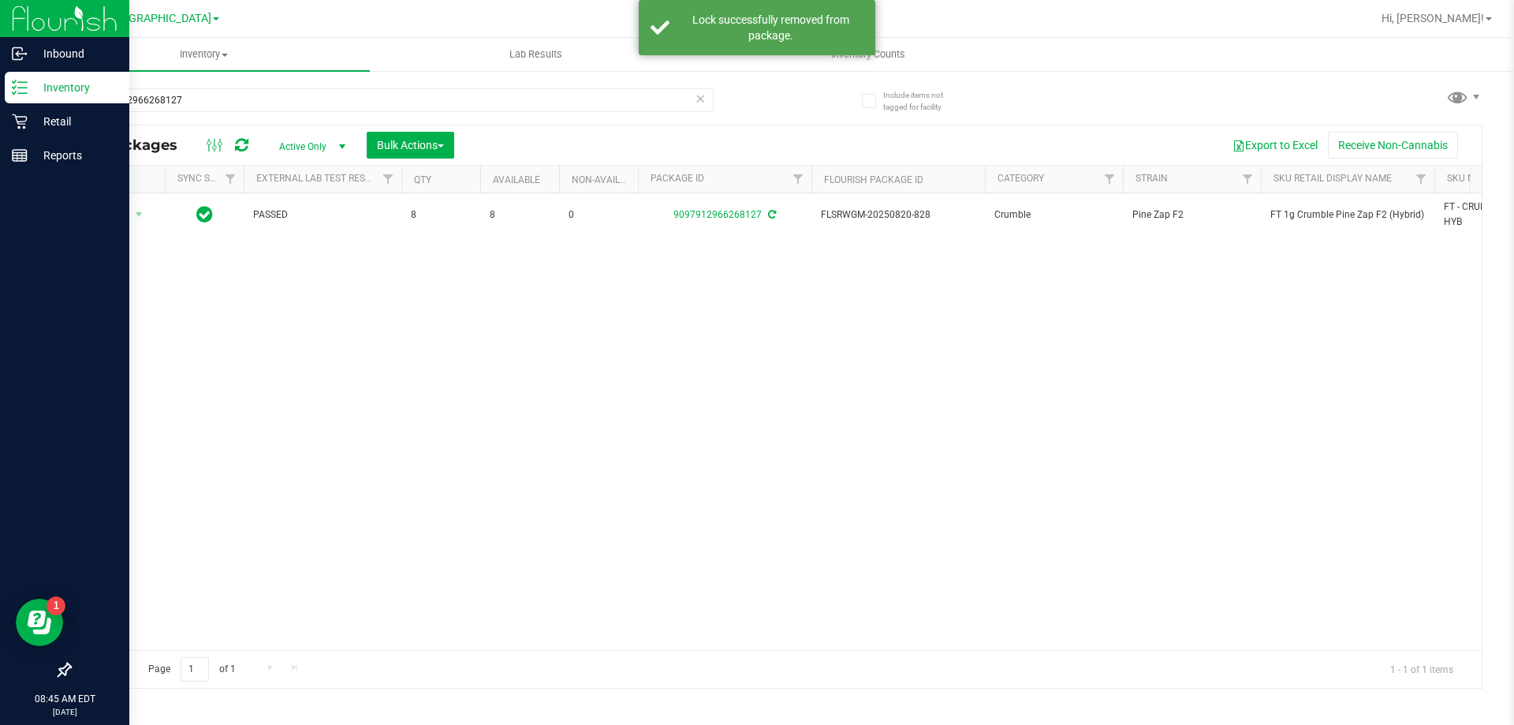
click at [66, 90] on p "Inventory" at bounding box center [75, 87] width 95 height 19
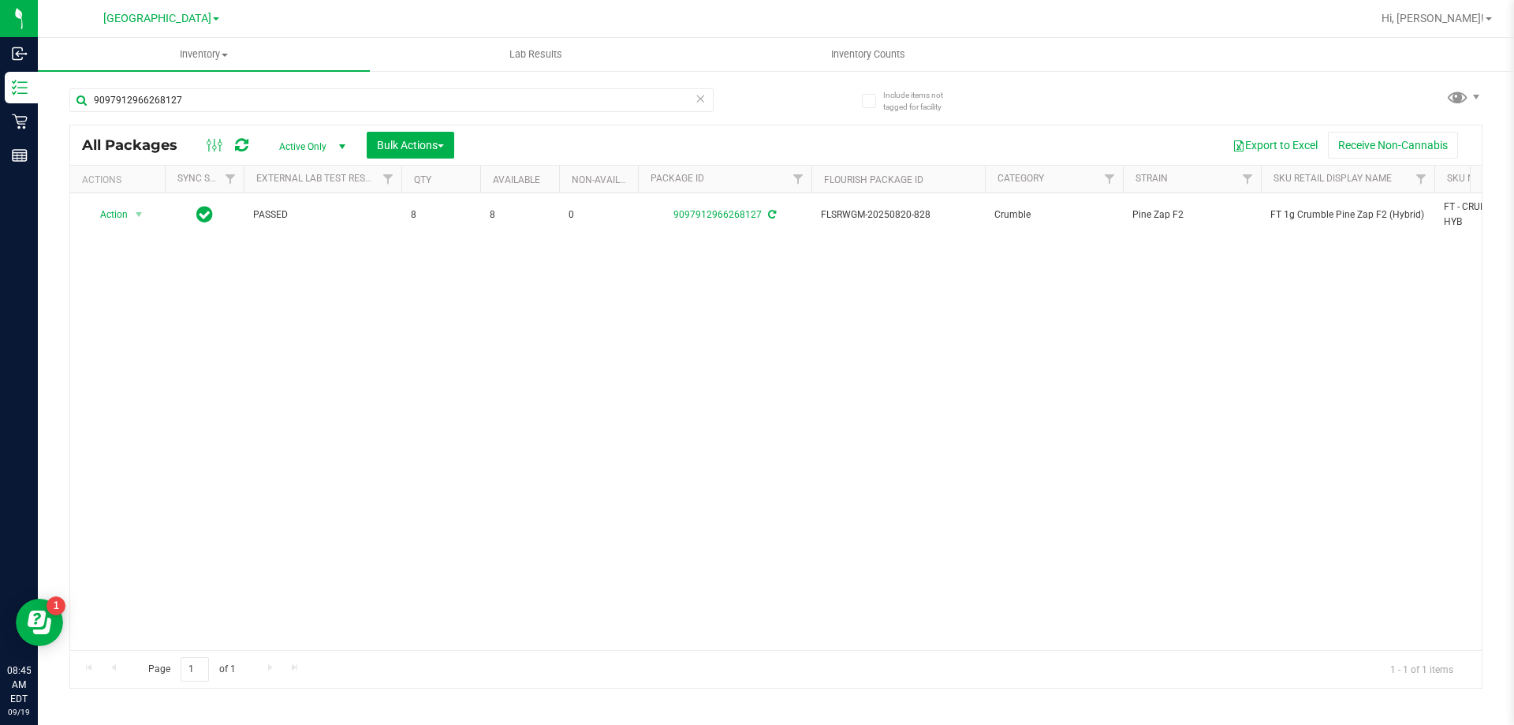
click at [699, 99] on icon at bounding box center [700, 97] width 11 height 19
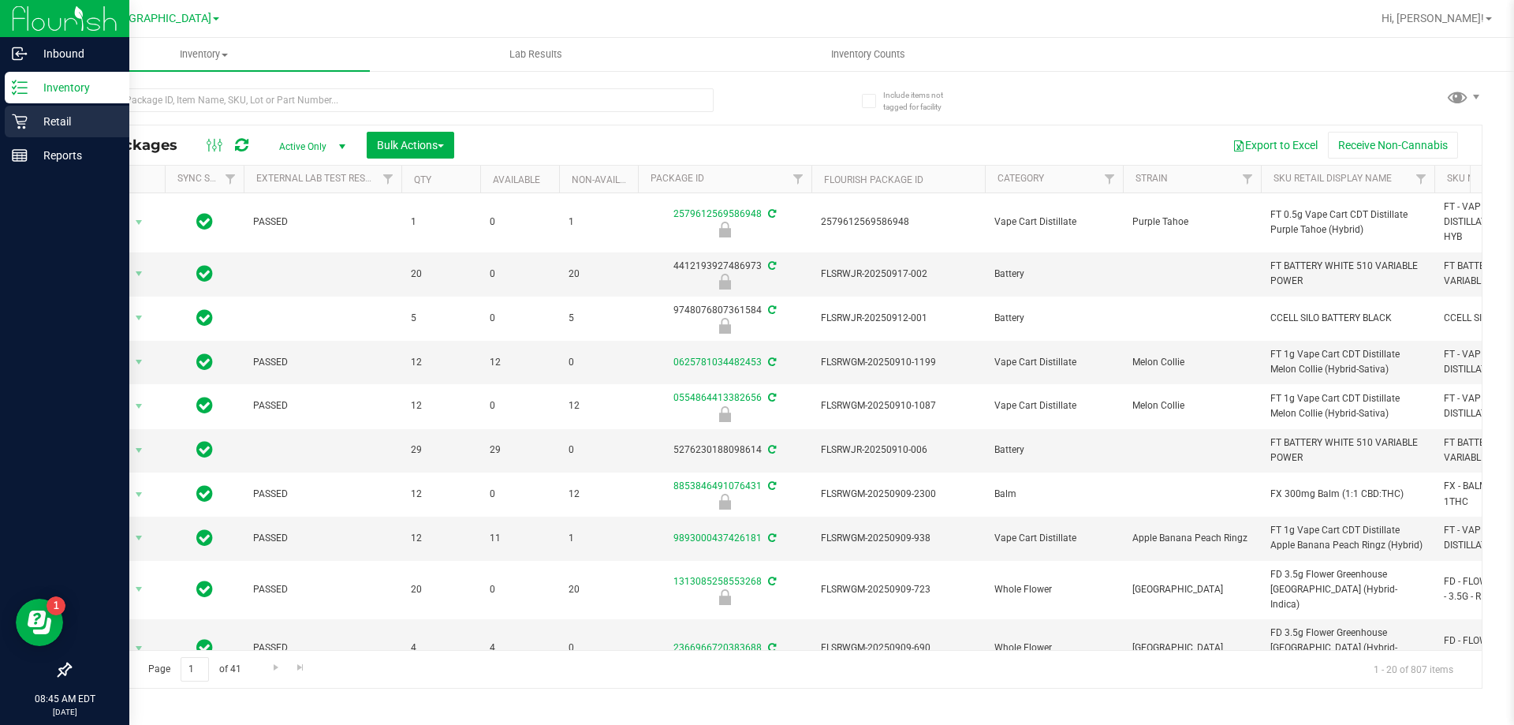
click at [61, 122] on p "Retail" at bounding box center [75, 121] width 95 height 19
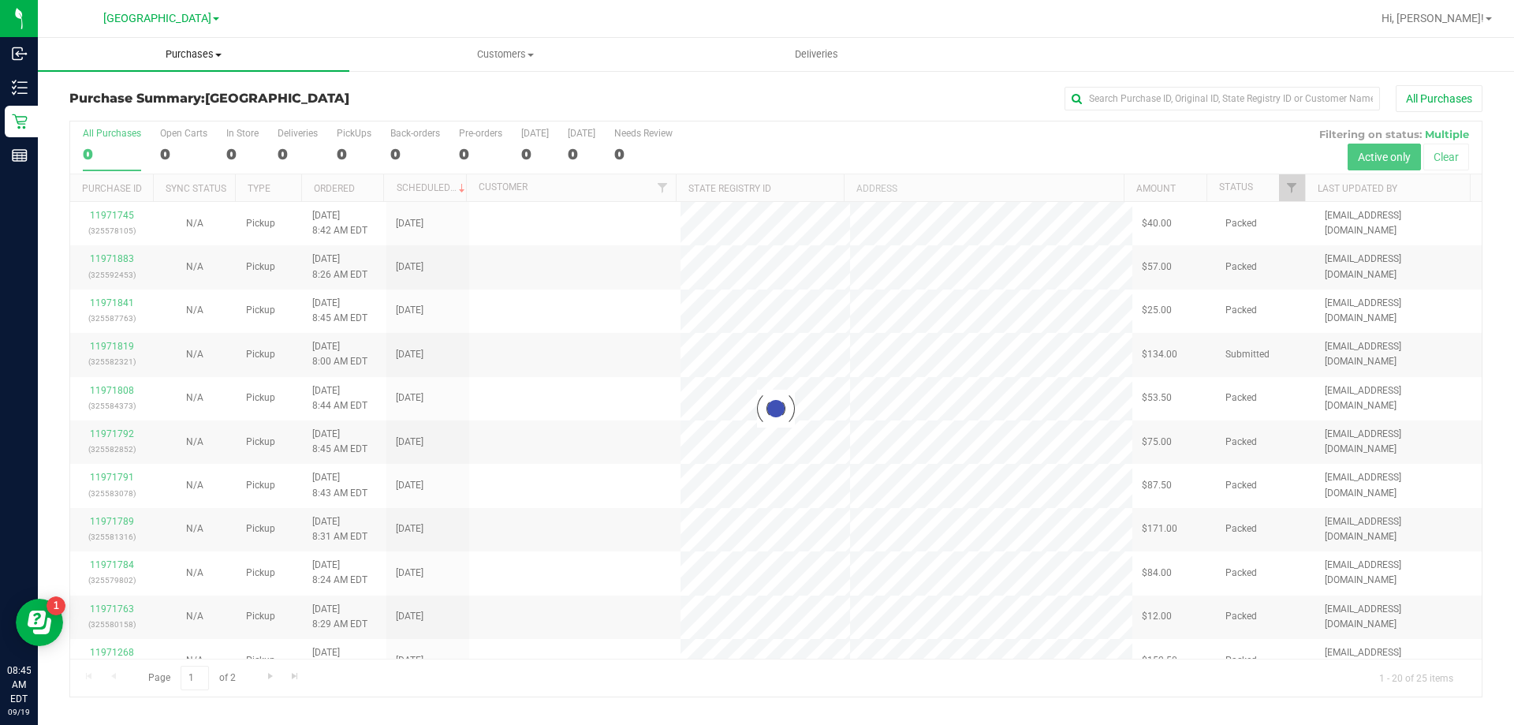
click at [211, 50] on span "Purchases" at bounding box center [194, 54] width 312 height 14
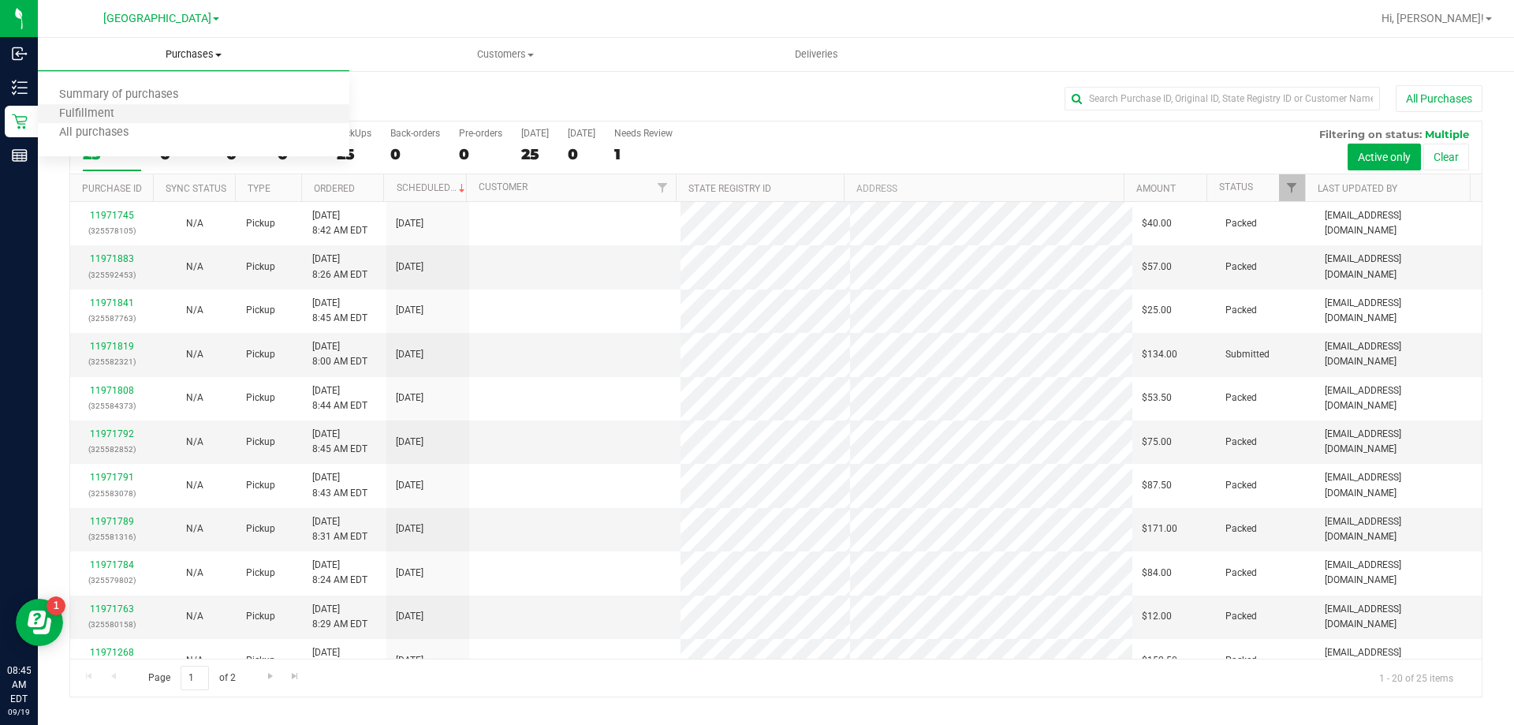
click at [154, 108] on li "Fulfillment" at bounding box center [194, 114] width 312 height 19
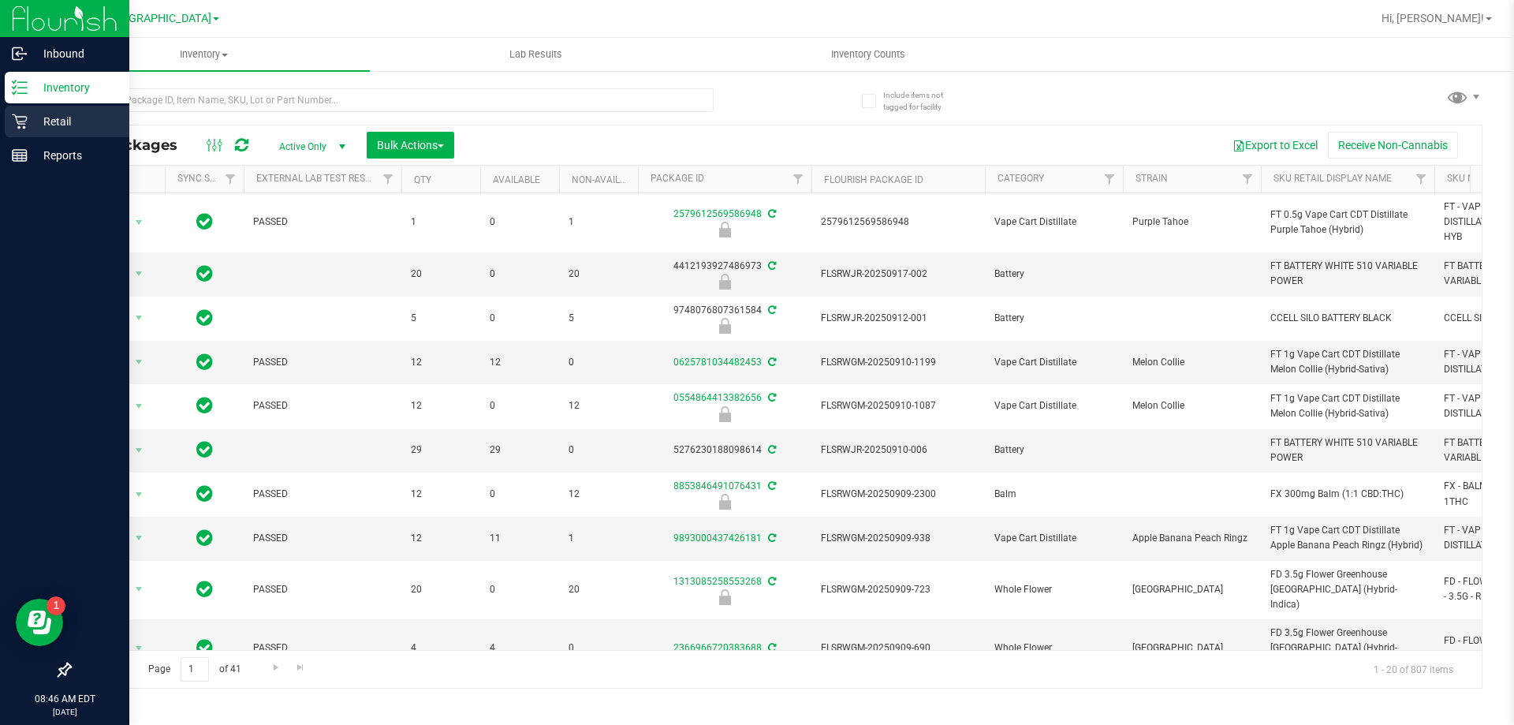
click at [40, 121] on p "Retail" at bounding box center [75, 121] width 95 height 19
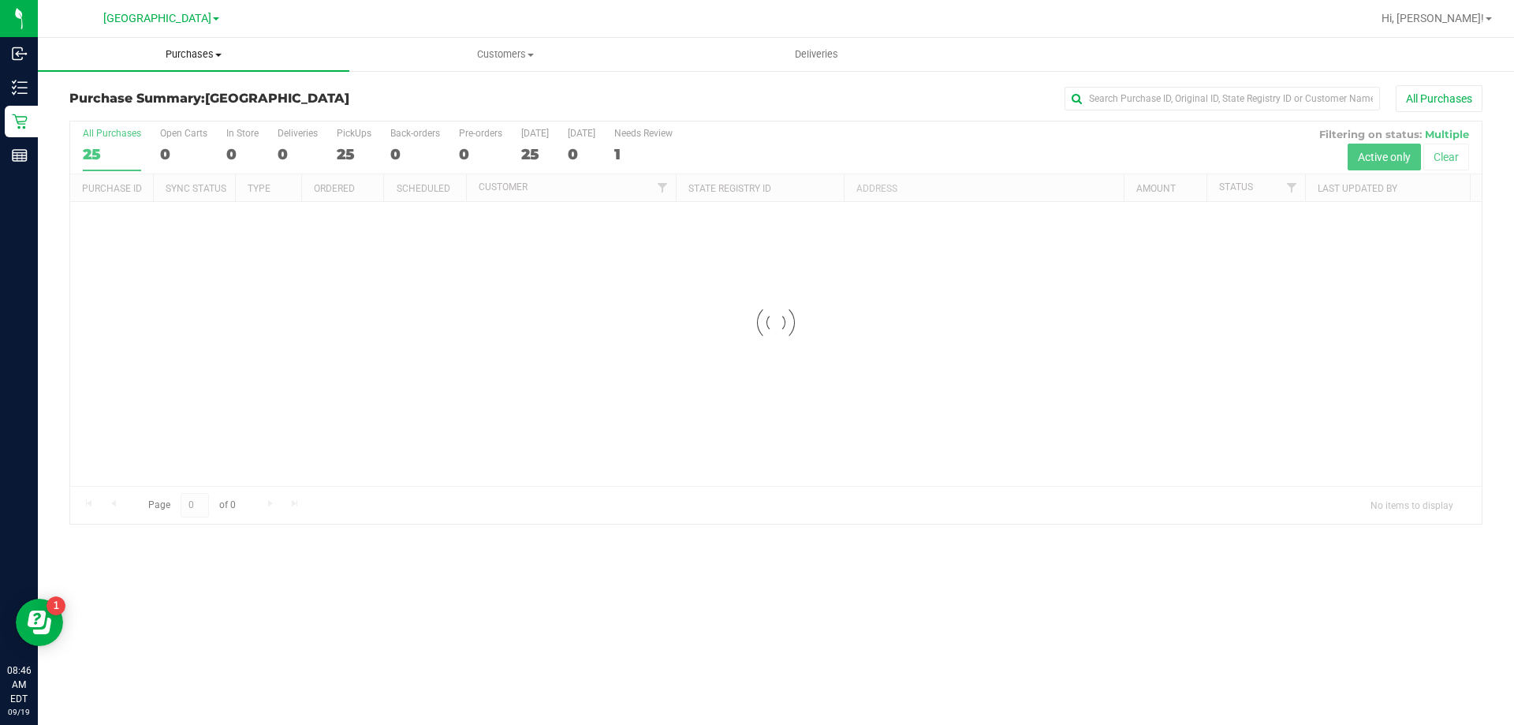
click at [187, 49] on span "Purchases" at bounding box center [194, 54] width 312 height 14
click at [144, 115] on li "Fulfillment" at bounding box center [194, 114] width 312 height 19
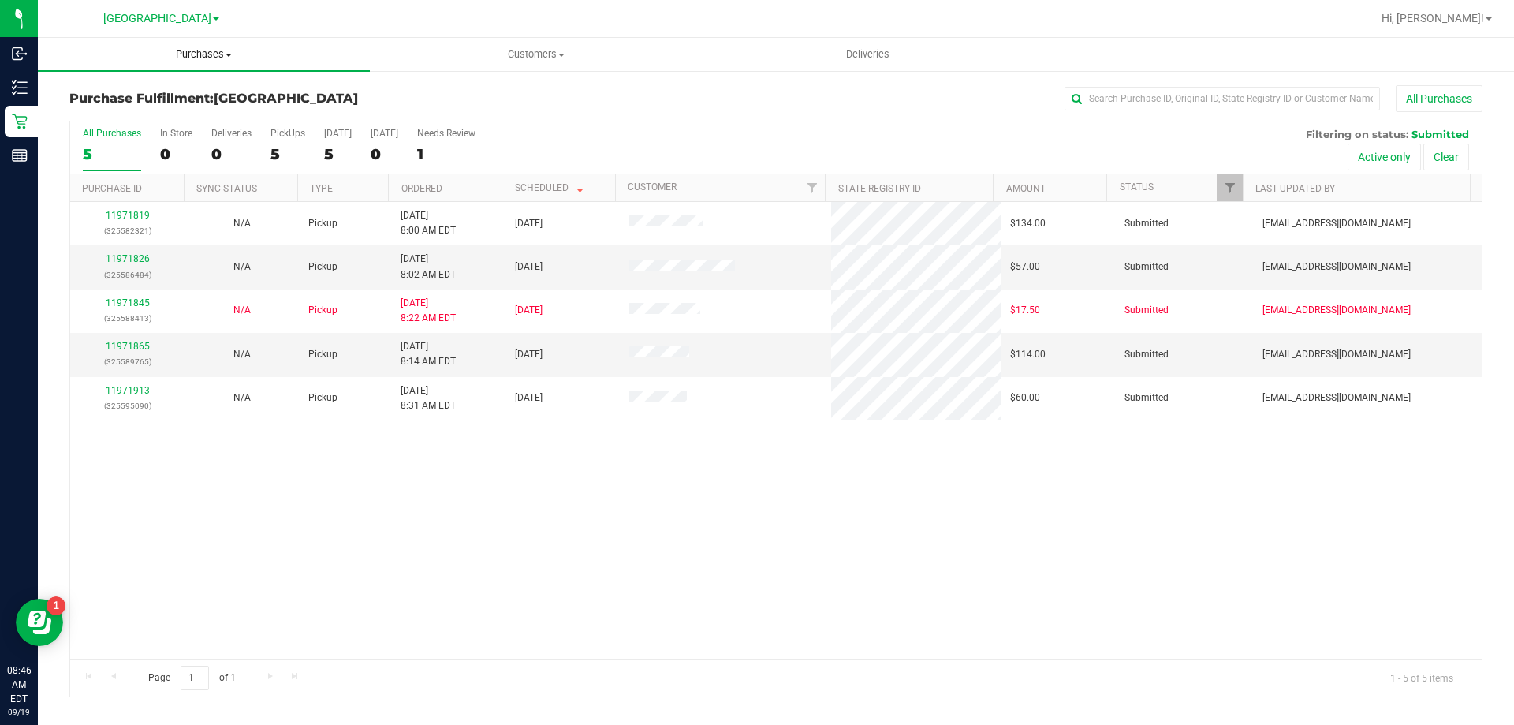
click at [203, 50] on span "Purchases" at bounding box center [204, 54] width 332 height 14
click at [143, 101] on span "Summary of purchases" at bounding box center [119, 94] width 162 height 13
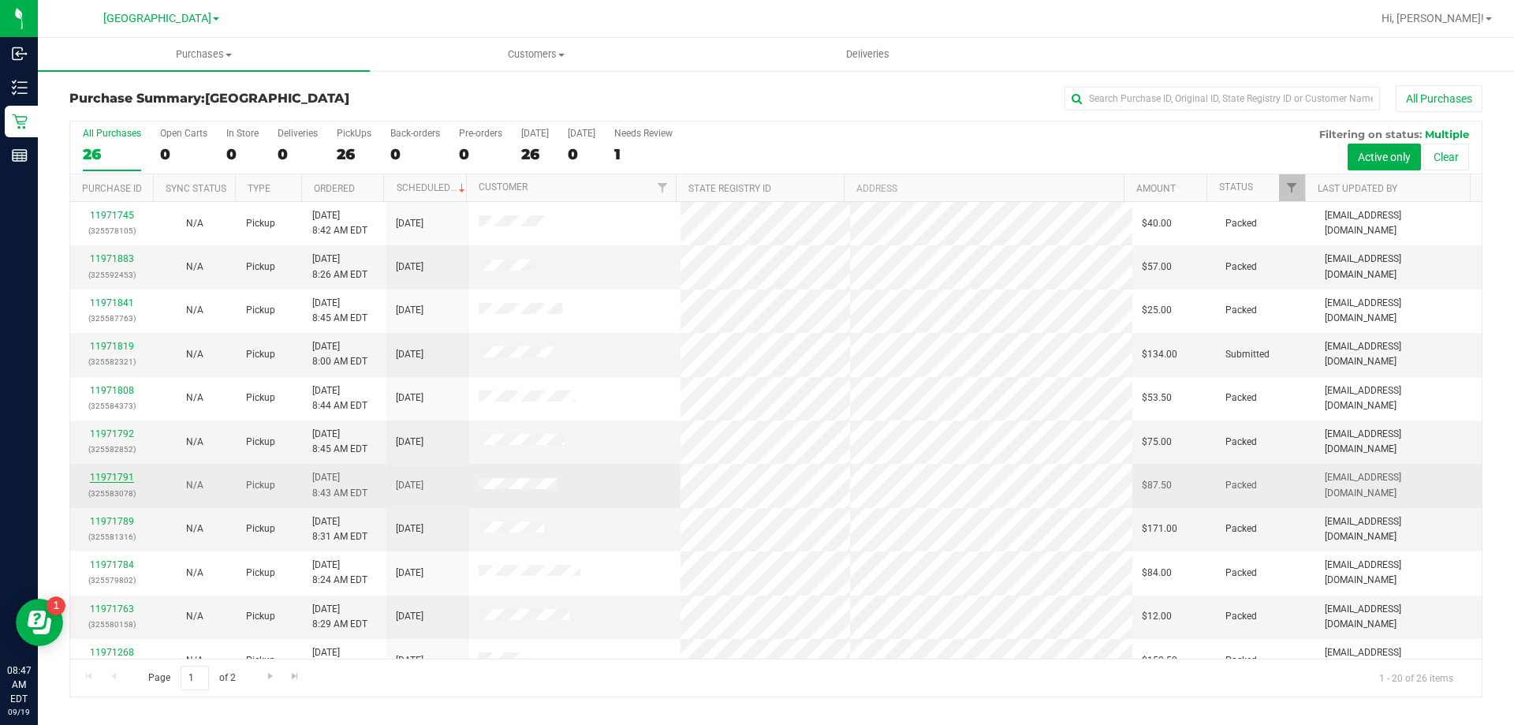
click at [108, 477] on link "11971791" at bounding box center [112, 477] width 44 height 11
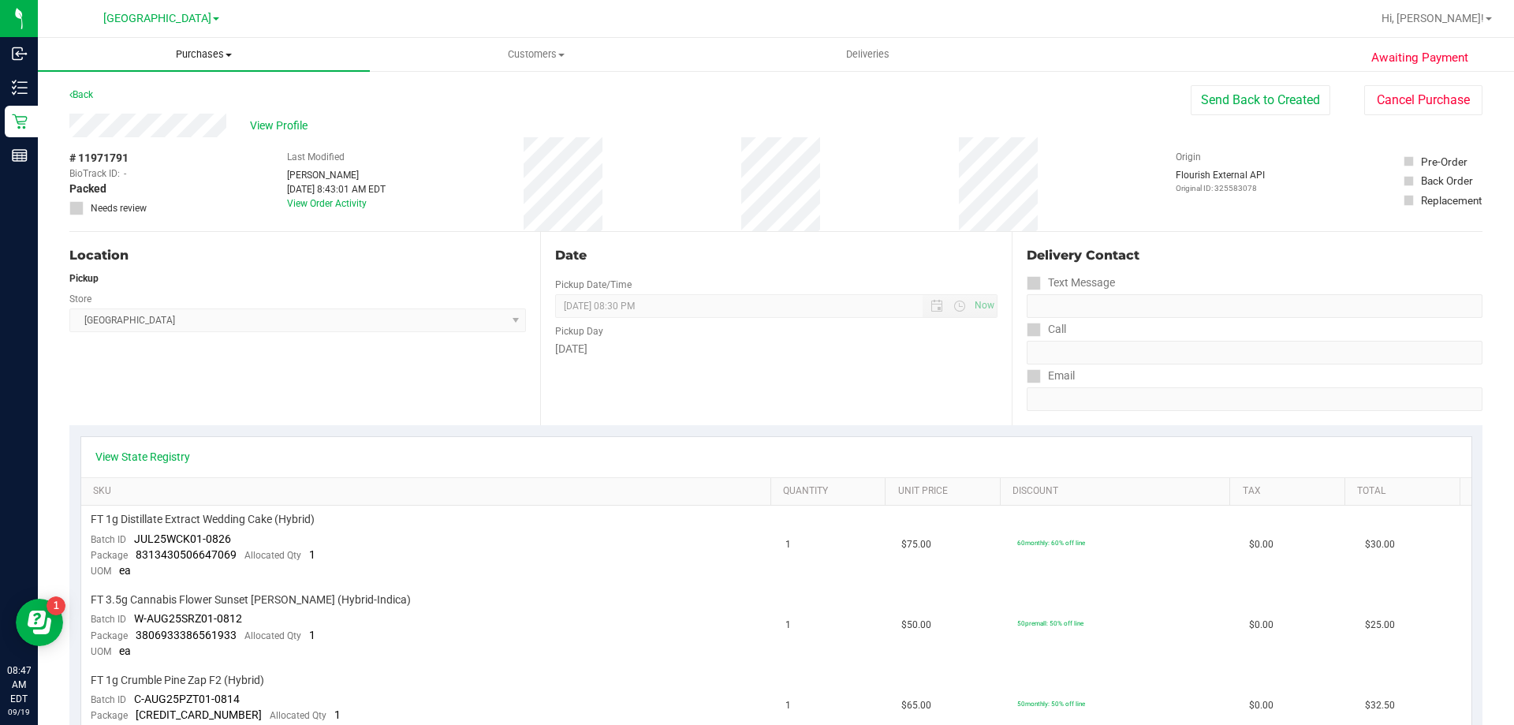
click at [236, 59] on span "Purchases" at bounding box center [204, 54] width 332 height 14
click at [197, 111] on li "Fulfillment" at bounding box center [204, 114] width 332 height 19
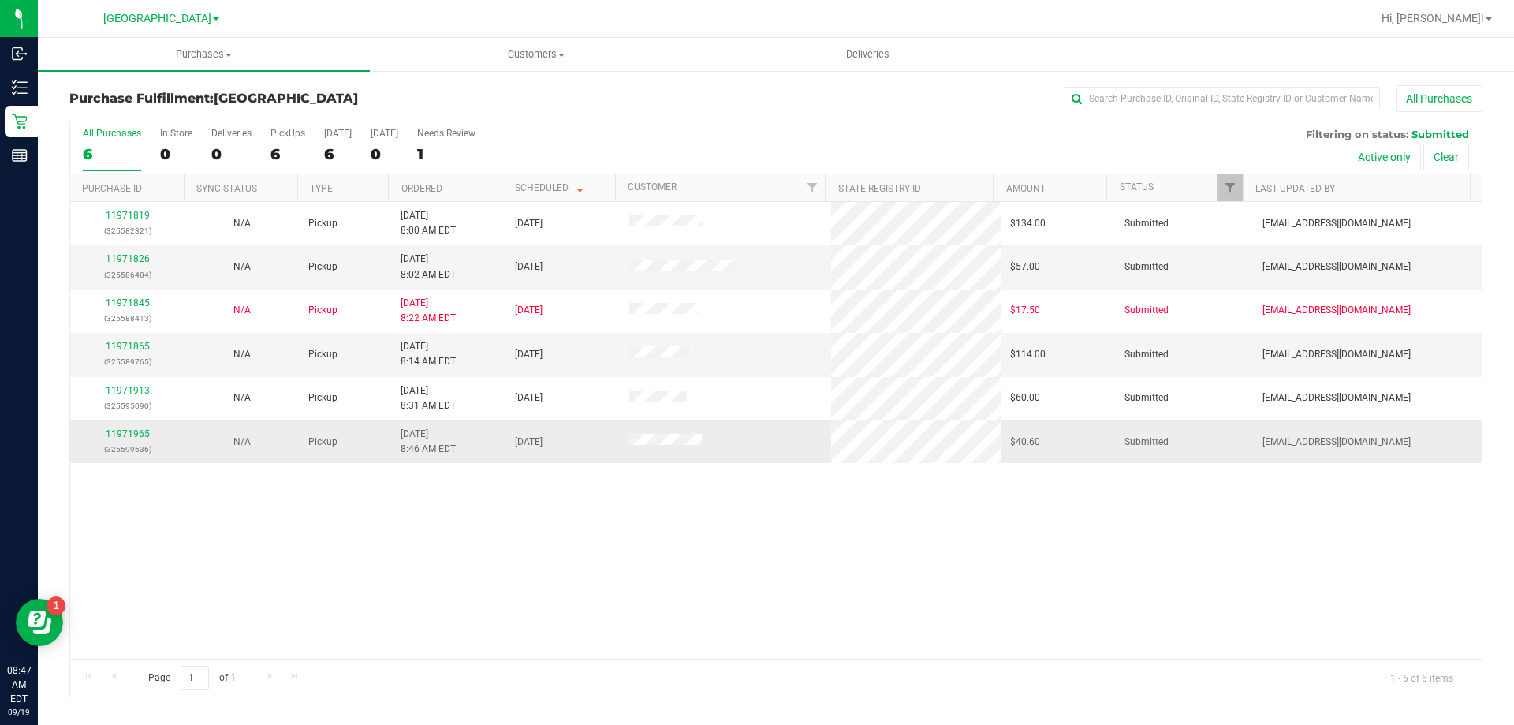
click at [137, 432] on link "11971965" at bounding box center [128, 433] width 44 height 11
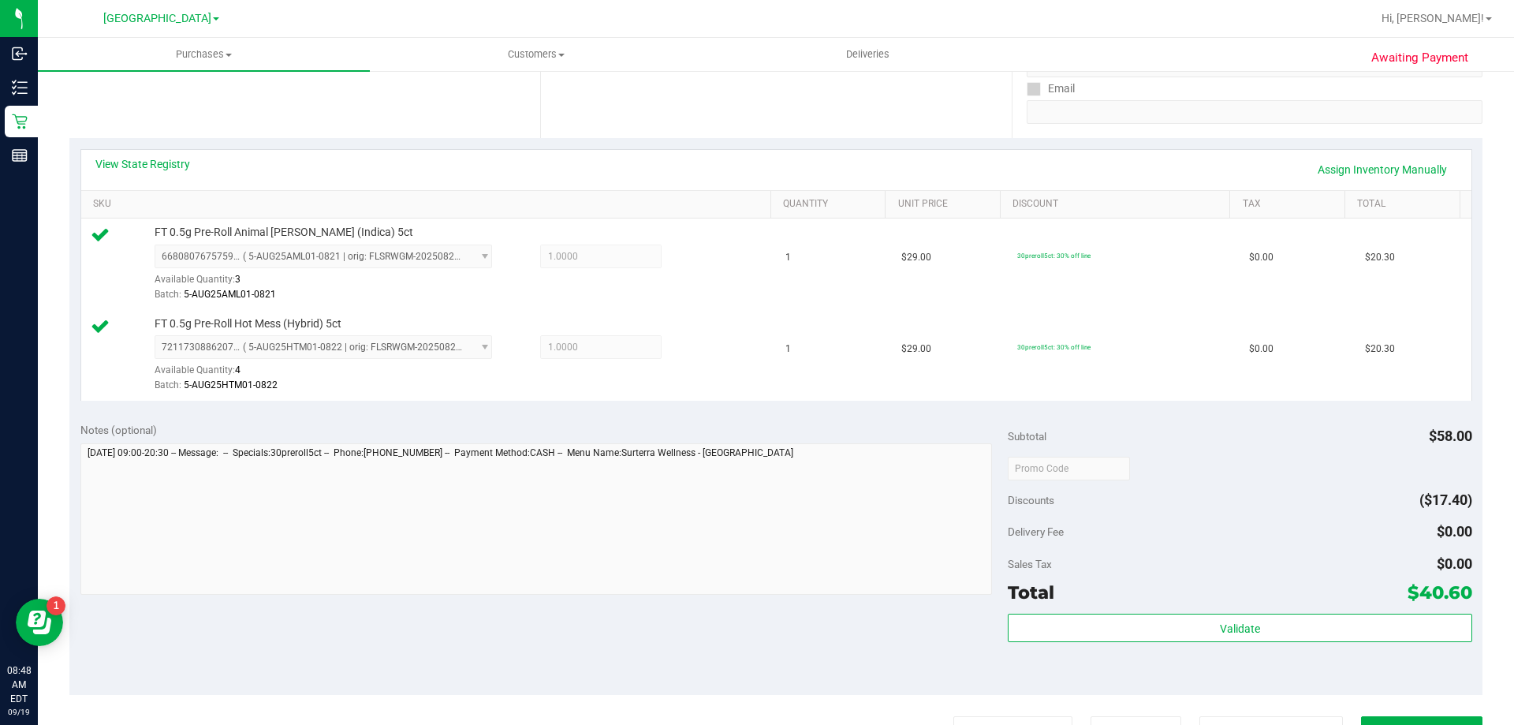
scroll to position [316, 0]
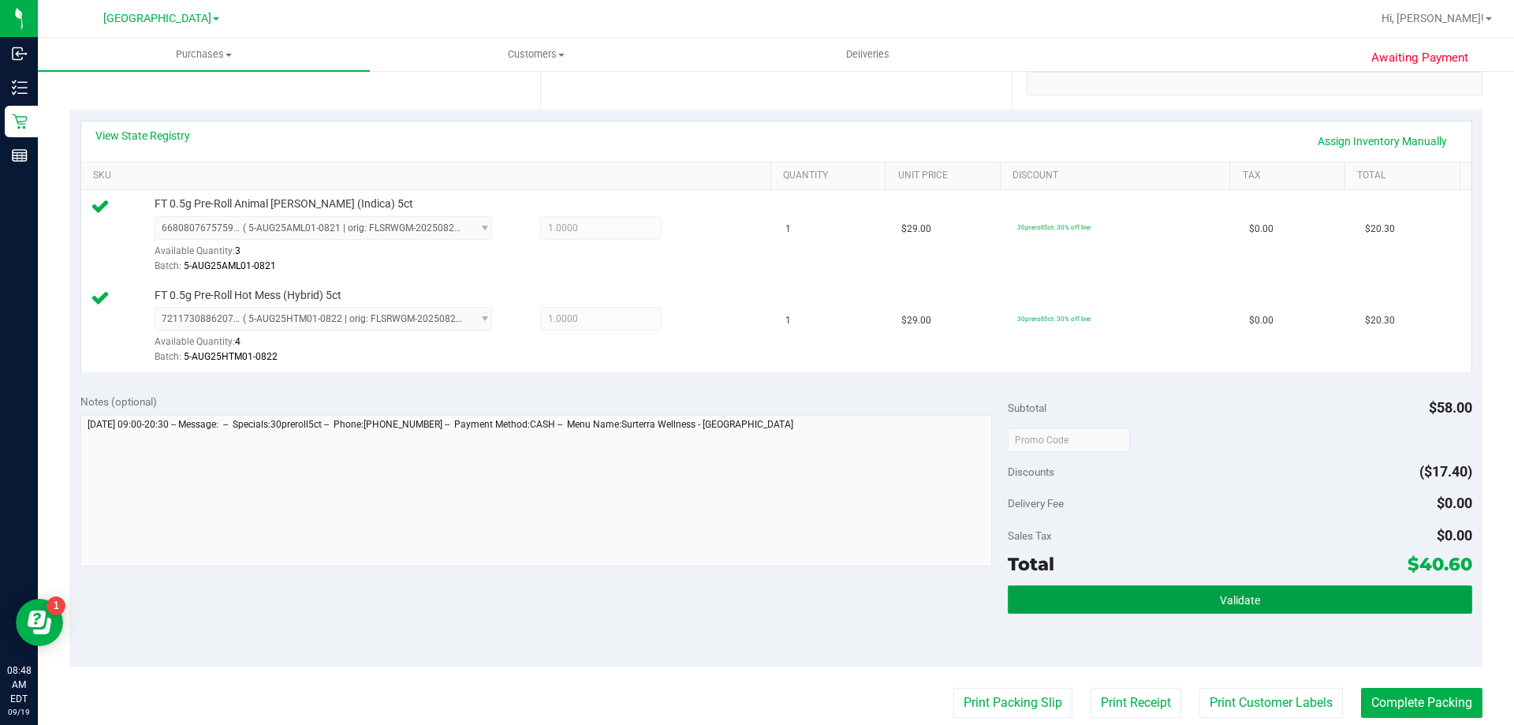
click at [1225, 610] on button "Validate" at bounding box center [1240, 599] width 464 height 28
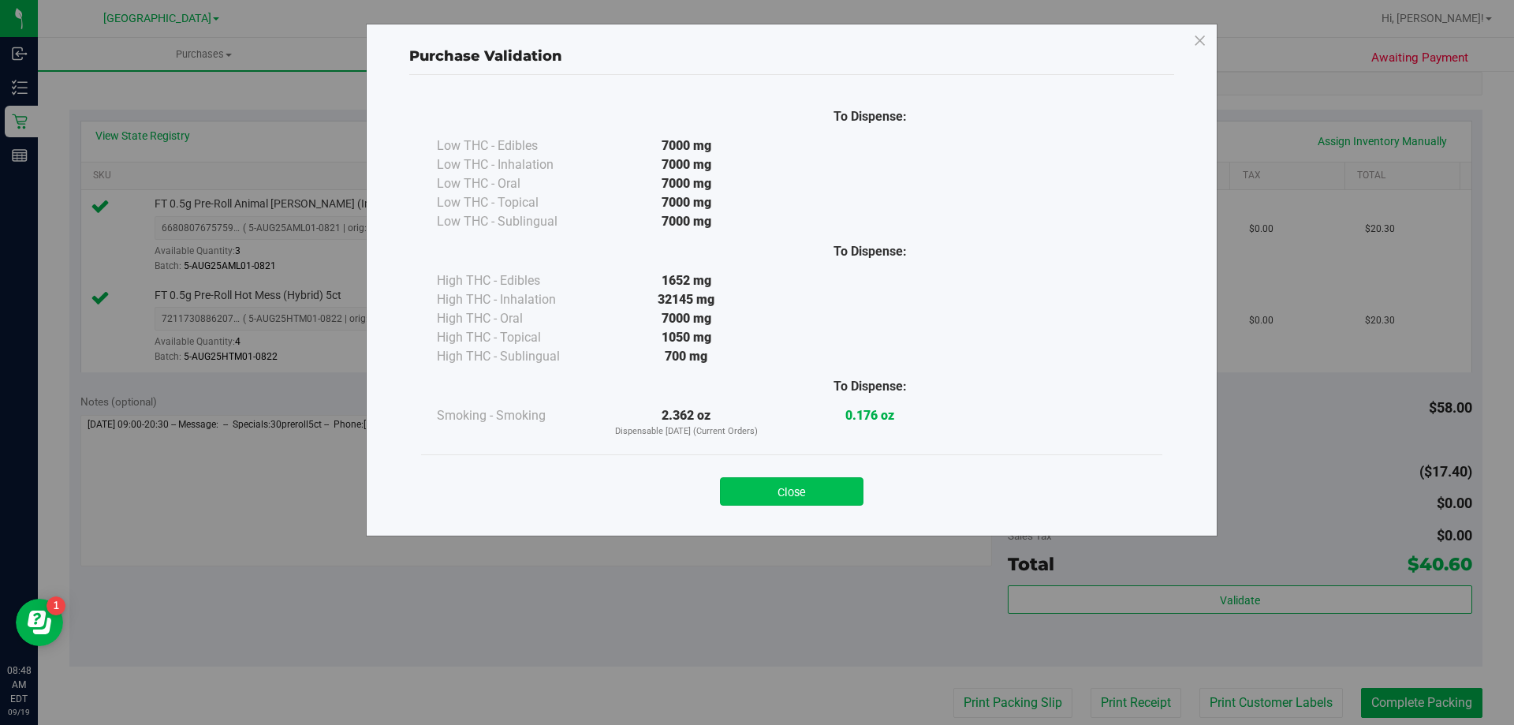
click at [760, 495] on button "Close" at bounding box center [792, 491] width 144 height 28
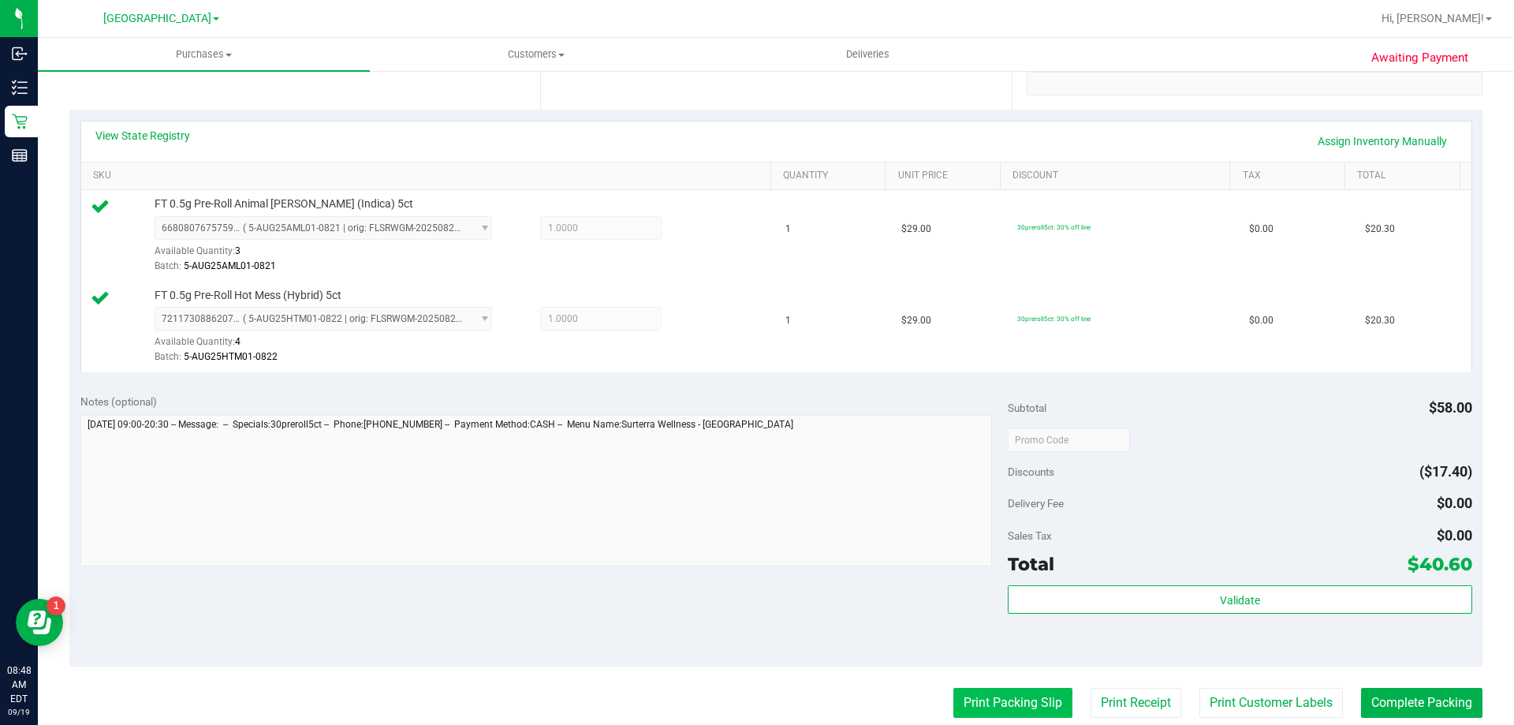
click at [995, 700] on button "Print Packing Slip" at bounding box center [1013, 703] width 119 height 30
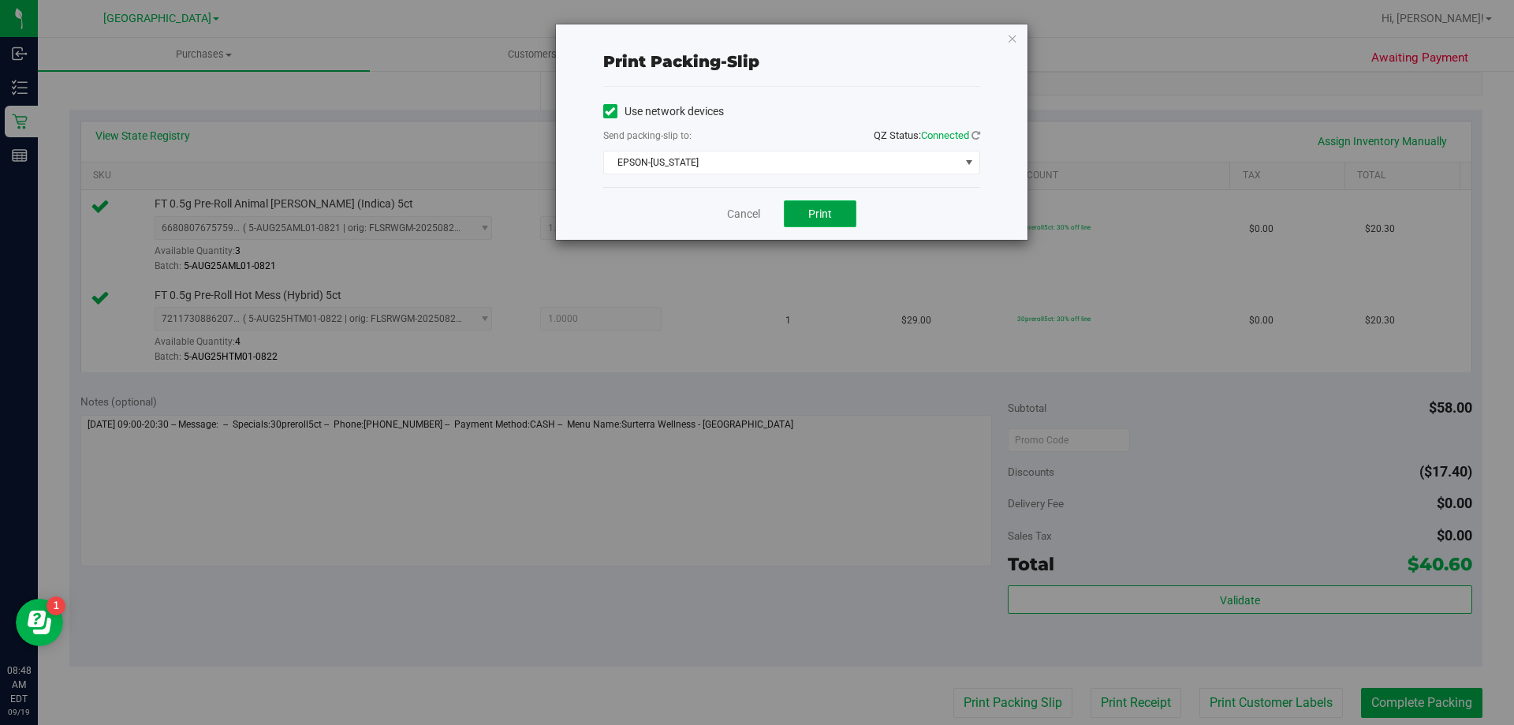
click at [820, 203] on button "Print" at bounding box center [820, 213] width 73 height 27
click at [729, 215] on link "Cancel" at bounding box center [743, 214] width 33 height 17
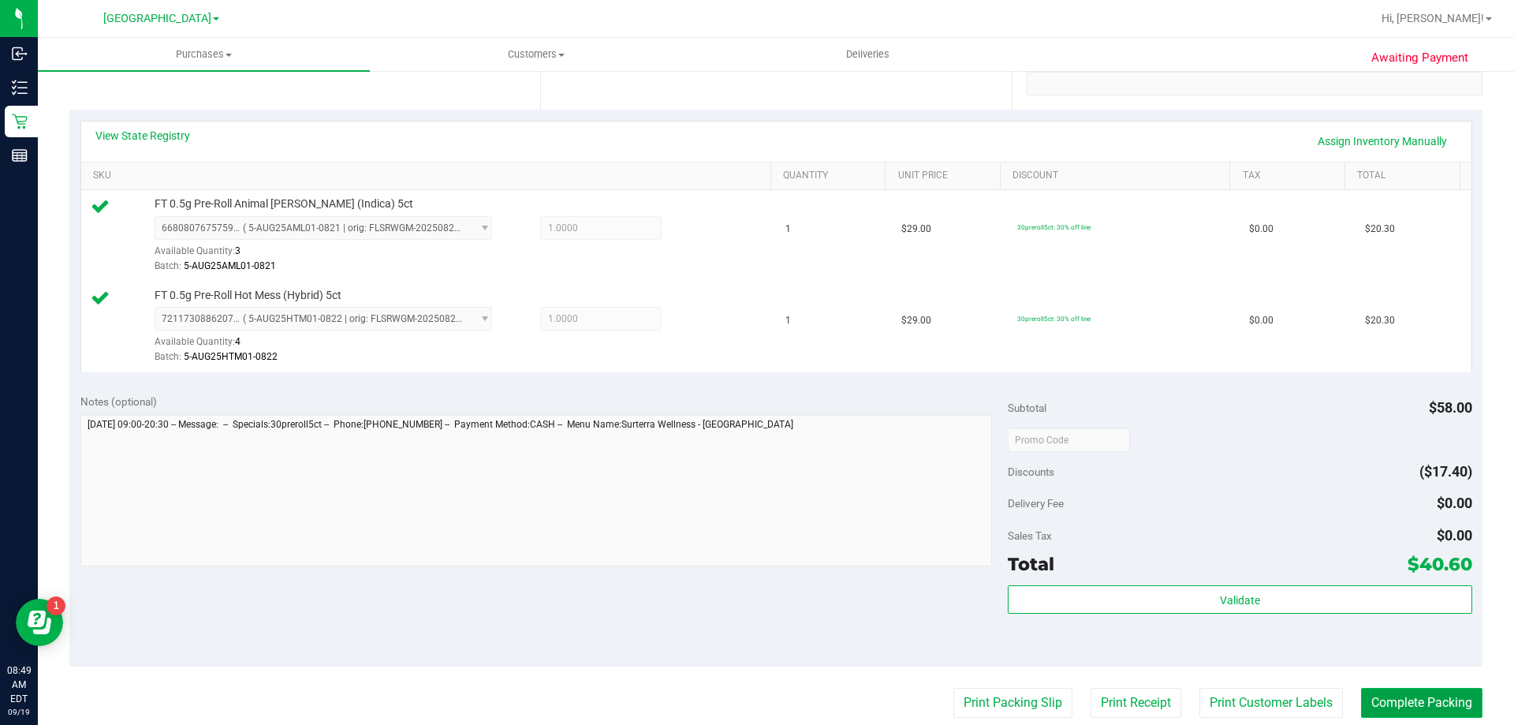
click at [1428, 699] on button "Complete Packing" at bounding box center [1421, 703] width 121 height 30
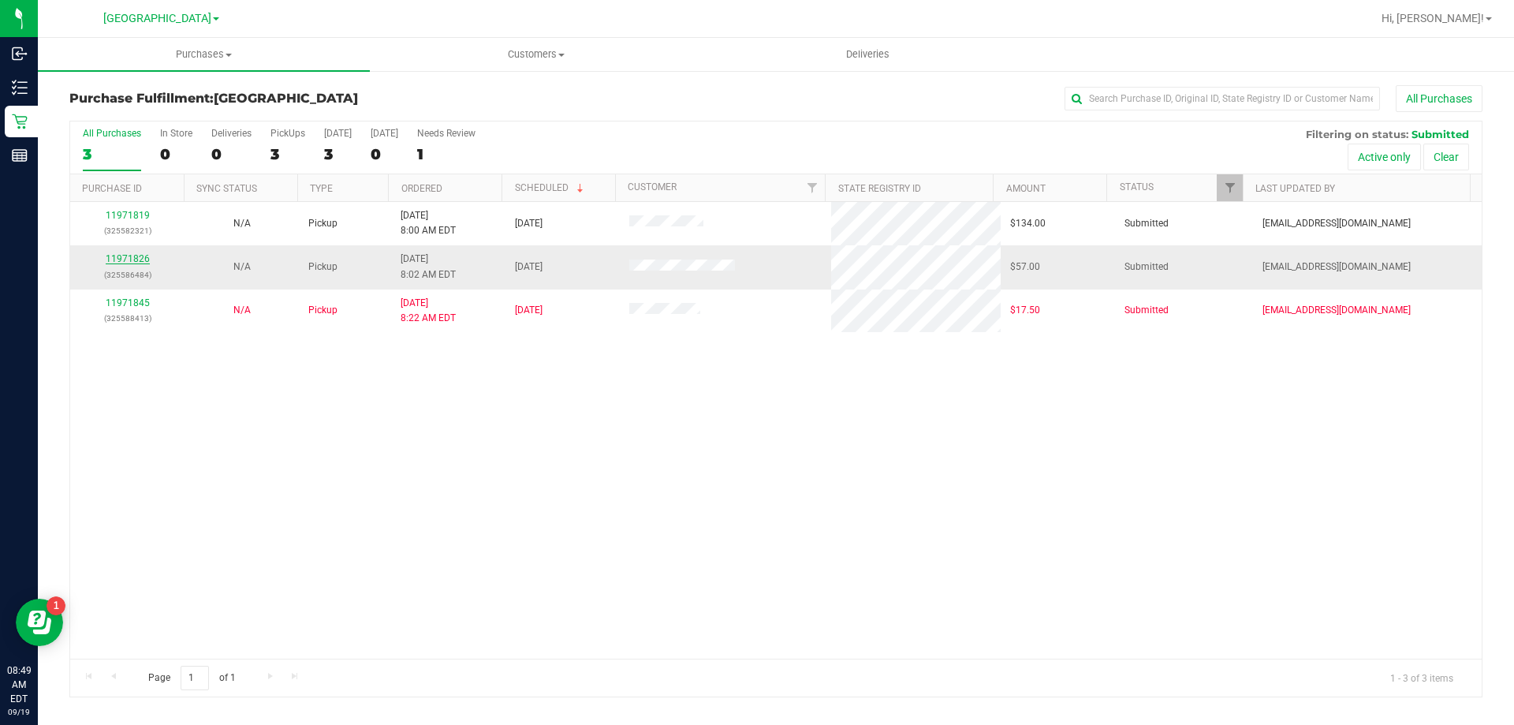
click at [145, 255] on link "11971826" at bounding box center [128, 258] width 44 height 11
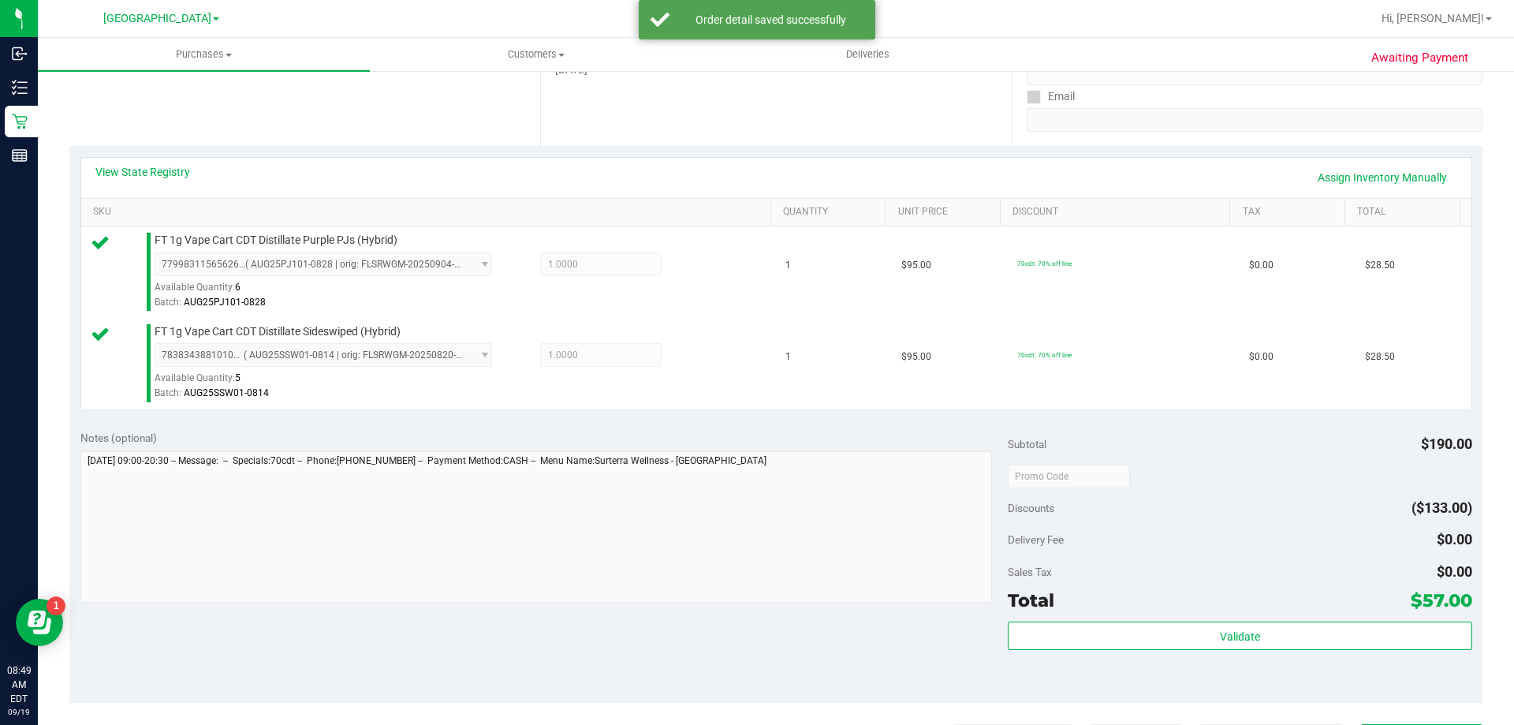
scroll to position [394, 0]
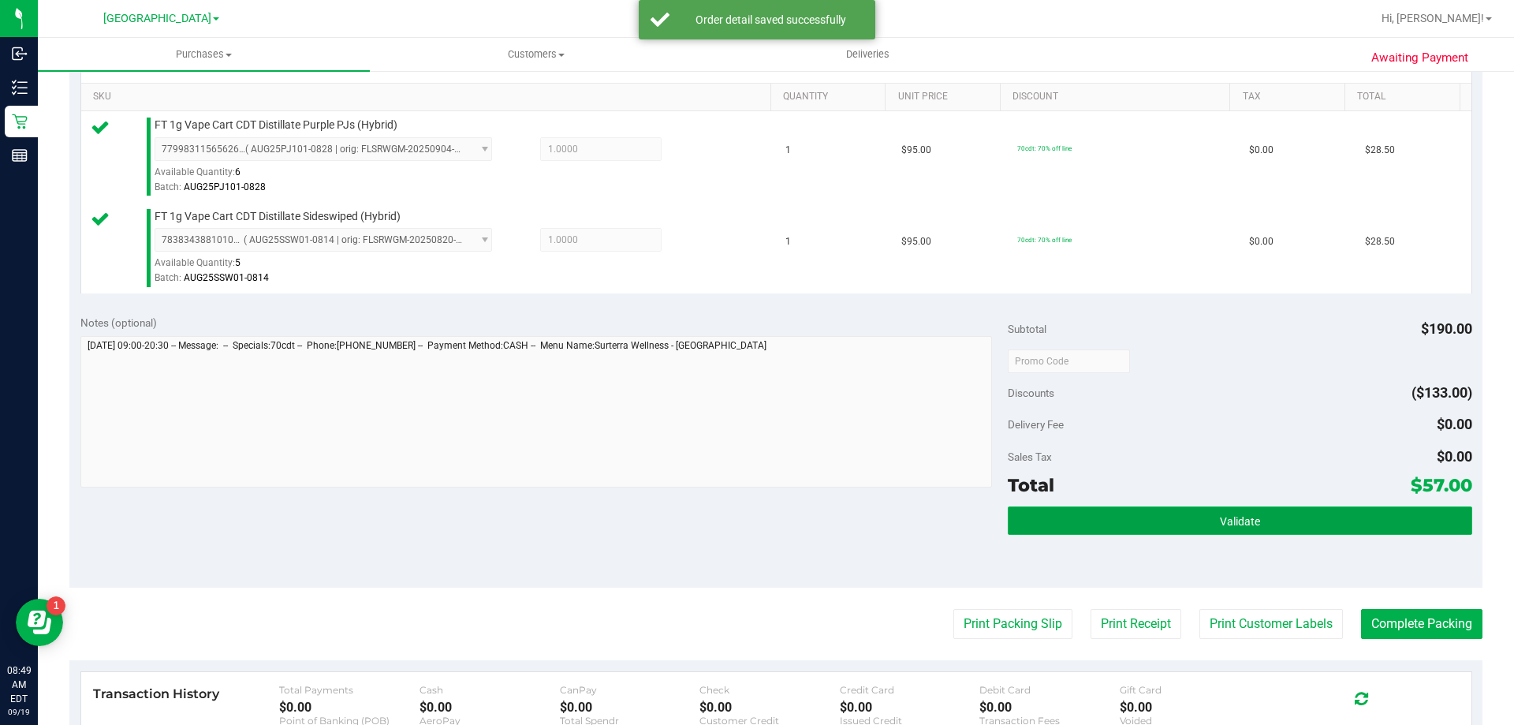
click at [1208, 519] on button "Validate" at bounding box center [1240, 520] width 464 height 28
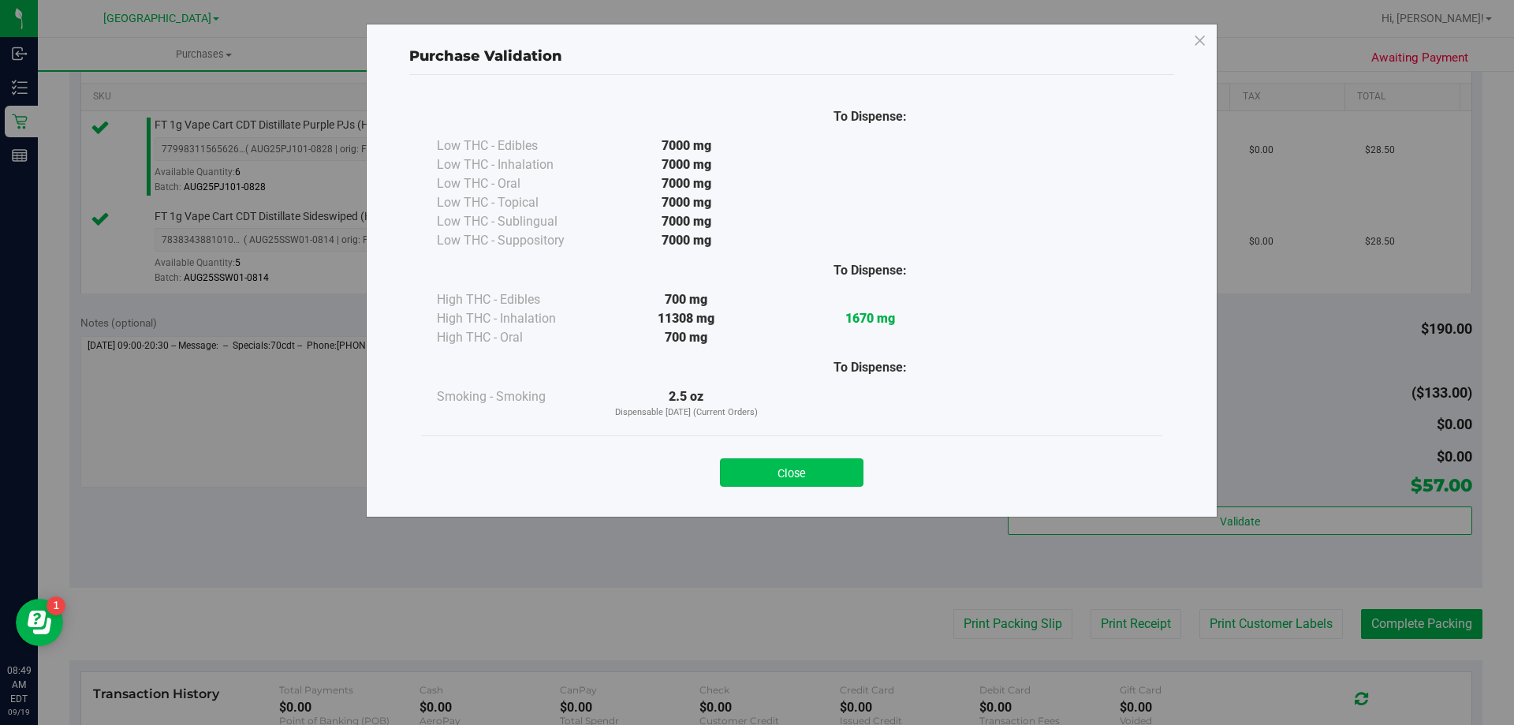
click at [814, 483] on button "Close" at bounding box center [792, 472] width 144 height 28
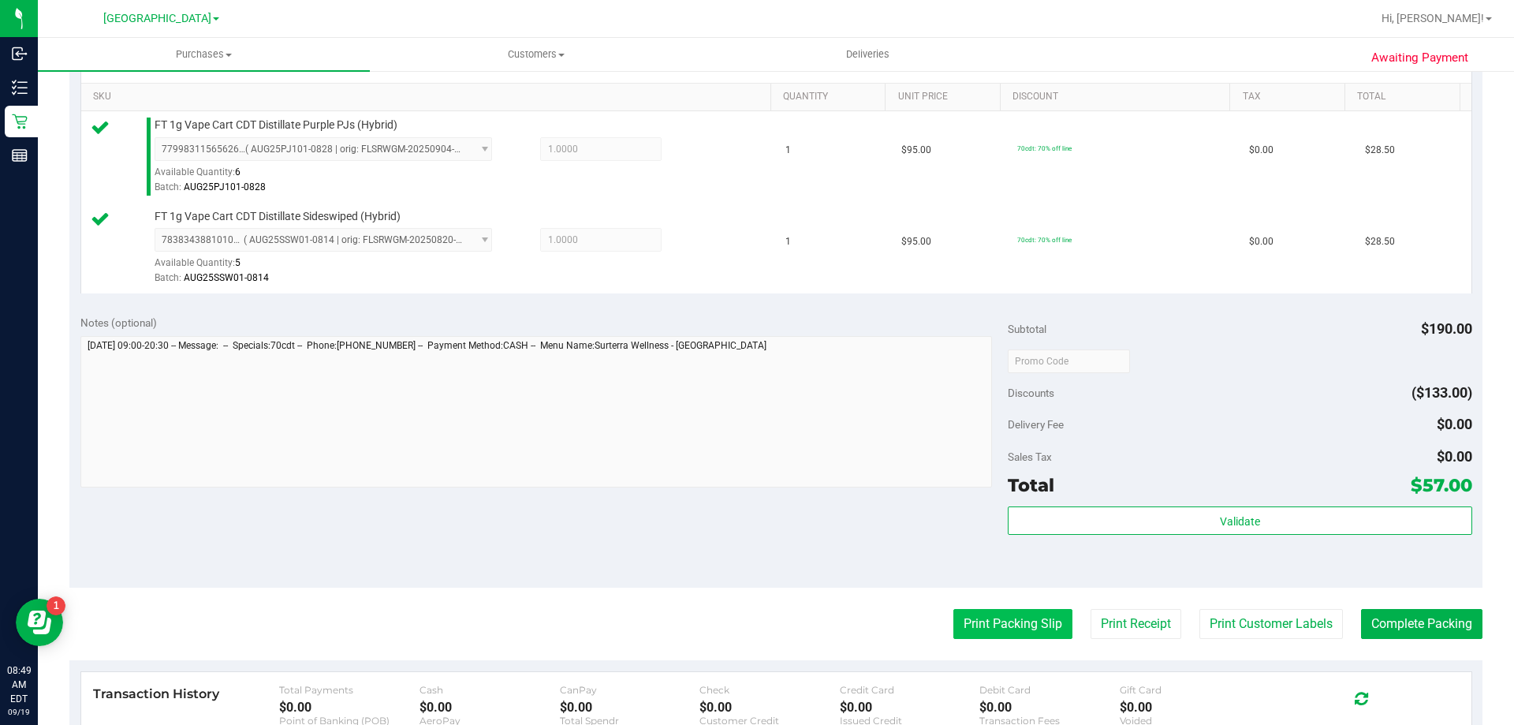
click at [991, 619] on button "Print Packing Slip" at bounding box center [1013, 624] width 119 height 30
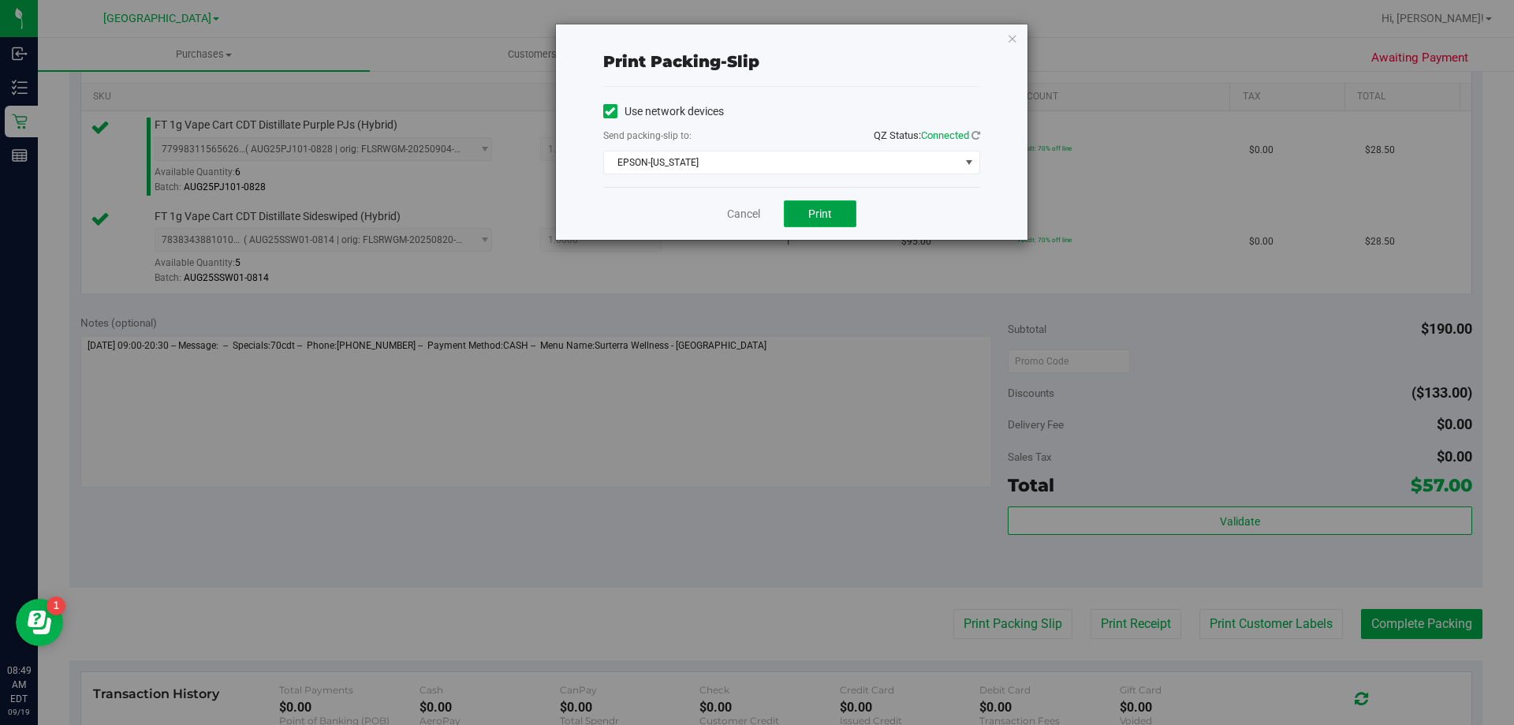
click at [828, 218] on button "Print" at bounding box center [820, 213] width 73 height 27
click at [744, 209] on link "Cancel" at bounding box center [743, 214] width 33 height 17
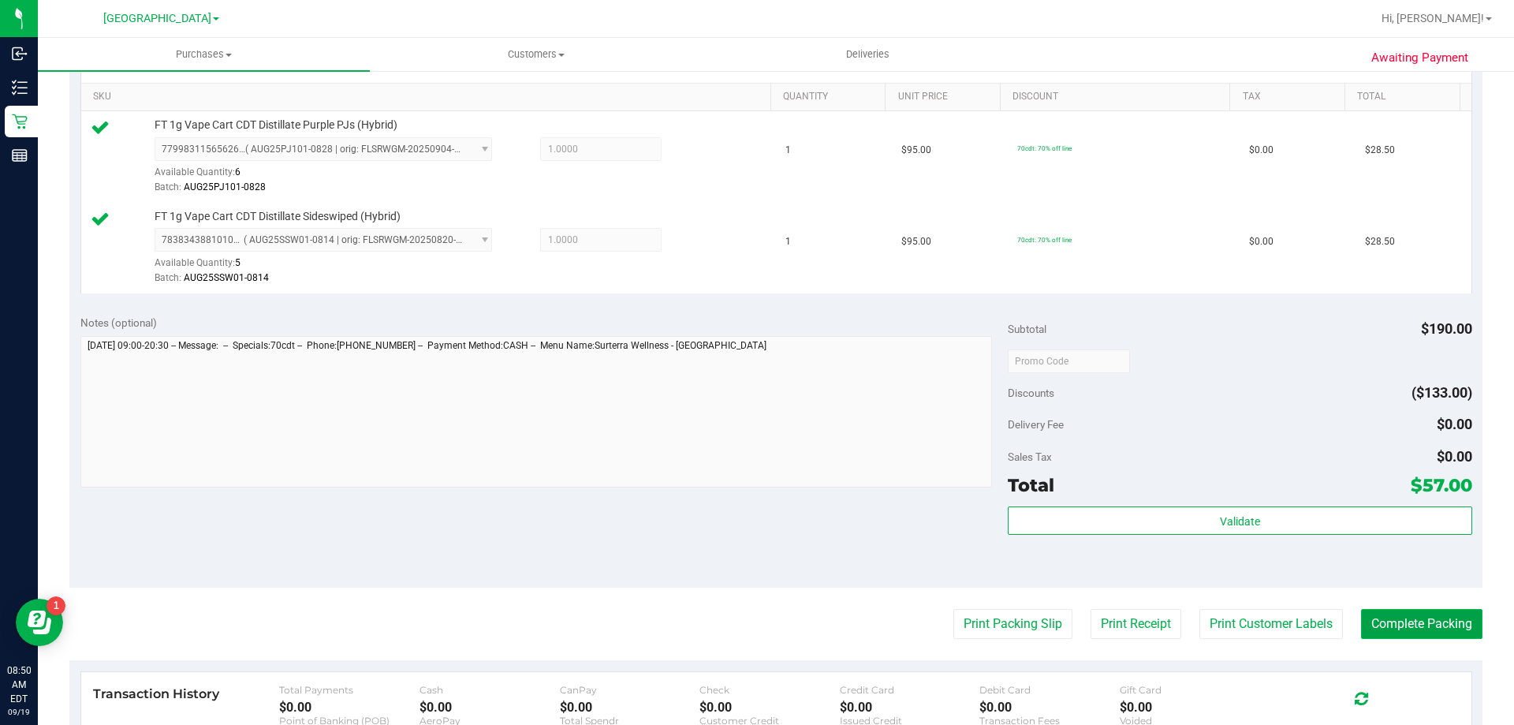
click at [1380, 623] on button "Complete Packing" at bounding box center [1421, 624] width 121 height 30
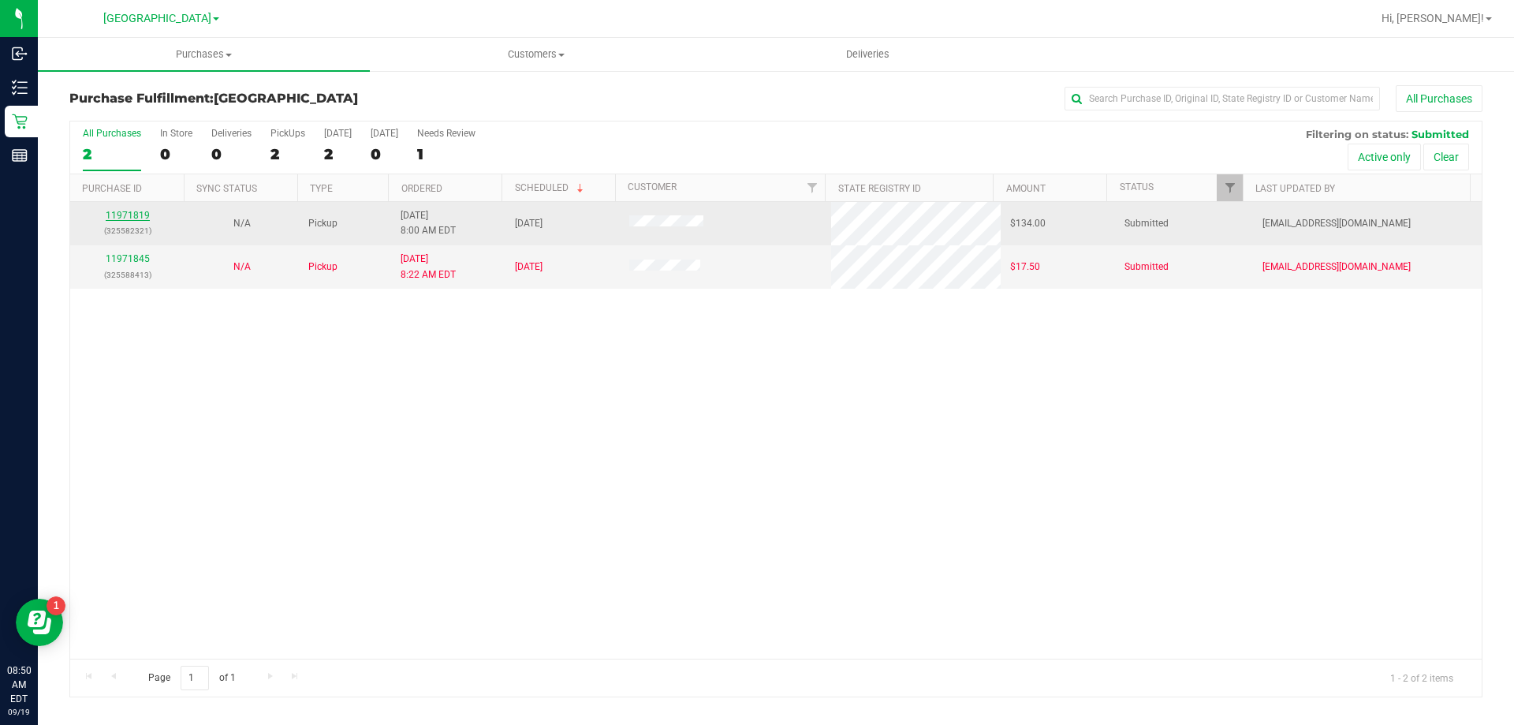
click at [137, 216] on link "11971819" at bounding box center [128, 215] width 44 height 11
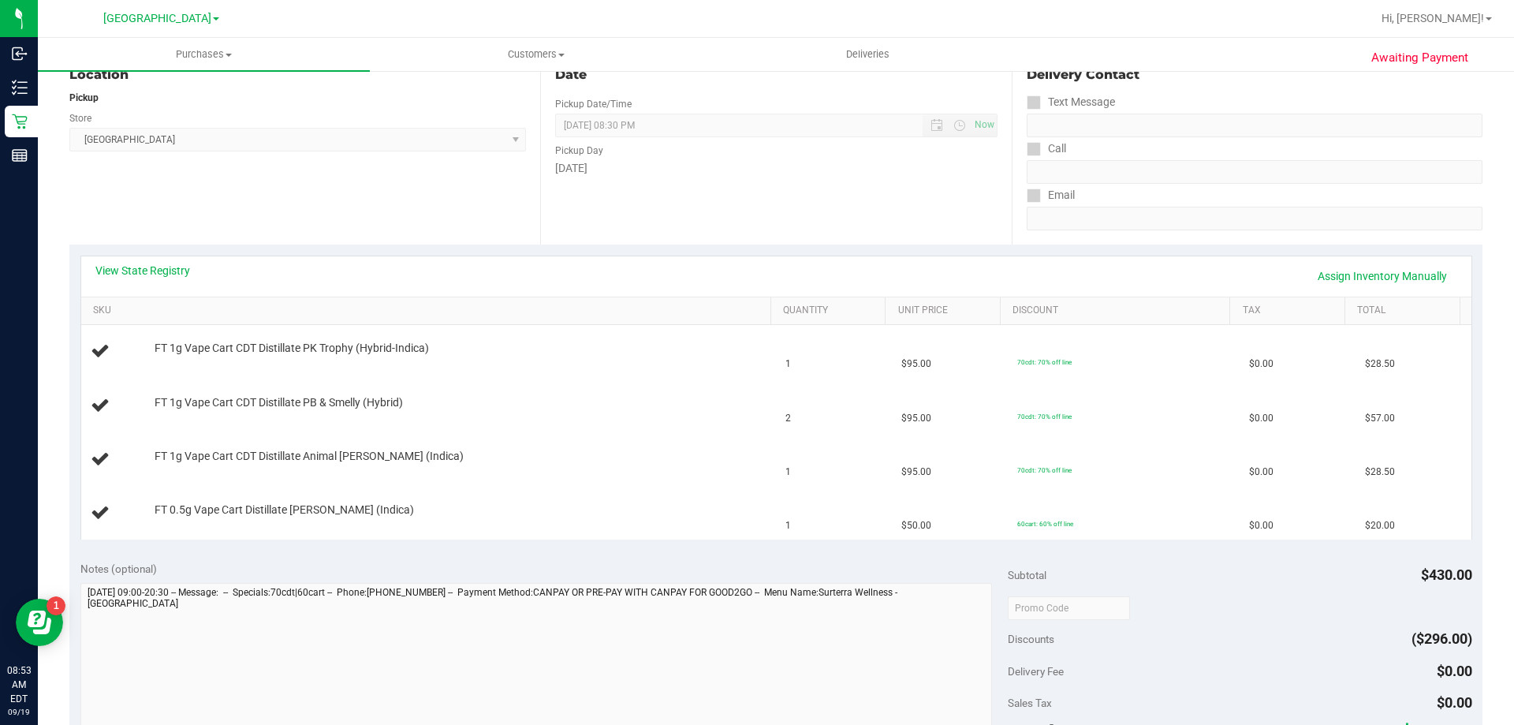
scroll to position [158, 0]
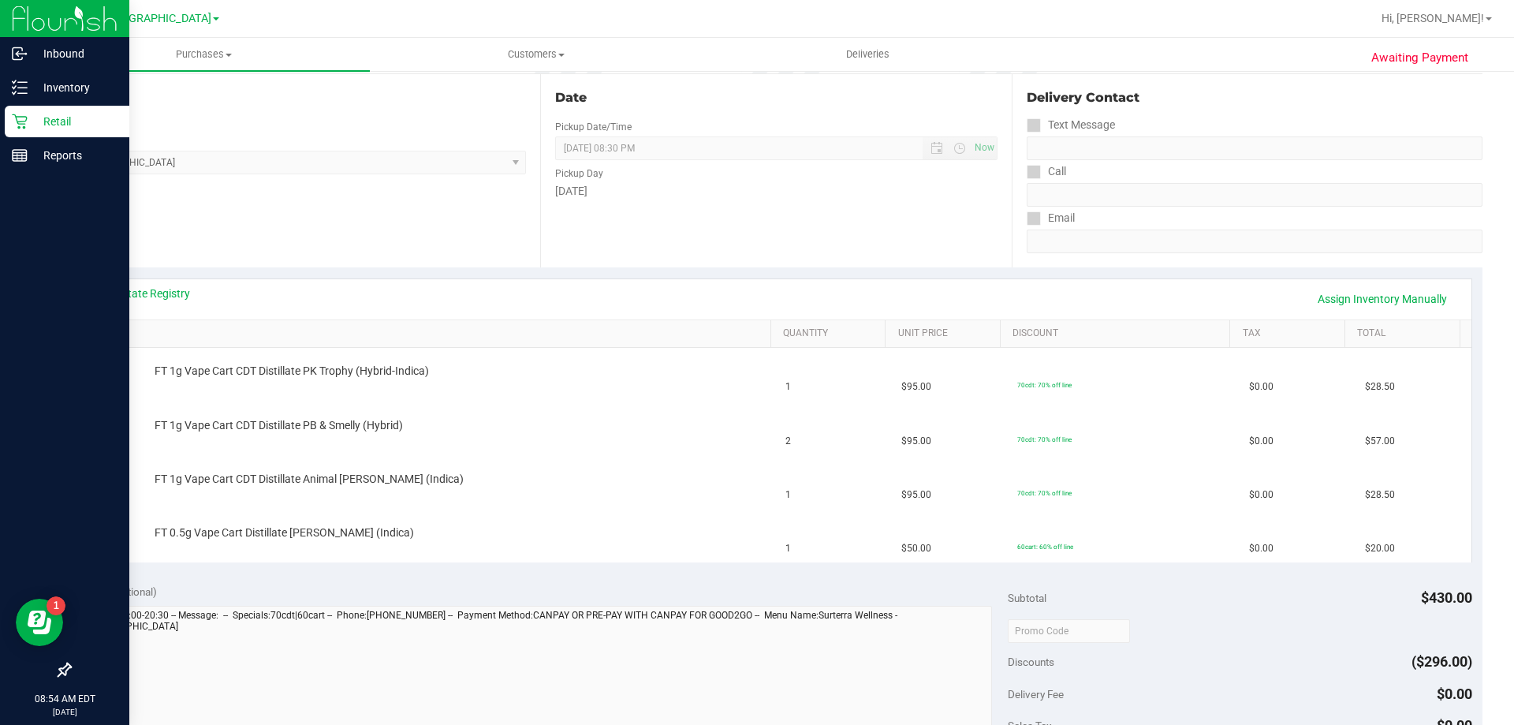
click at [28, 116] on p "Retail" at bounding box center [75, 121] width 95 height 19
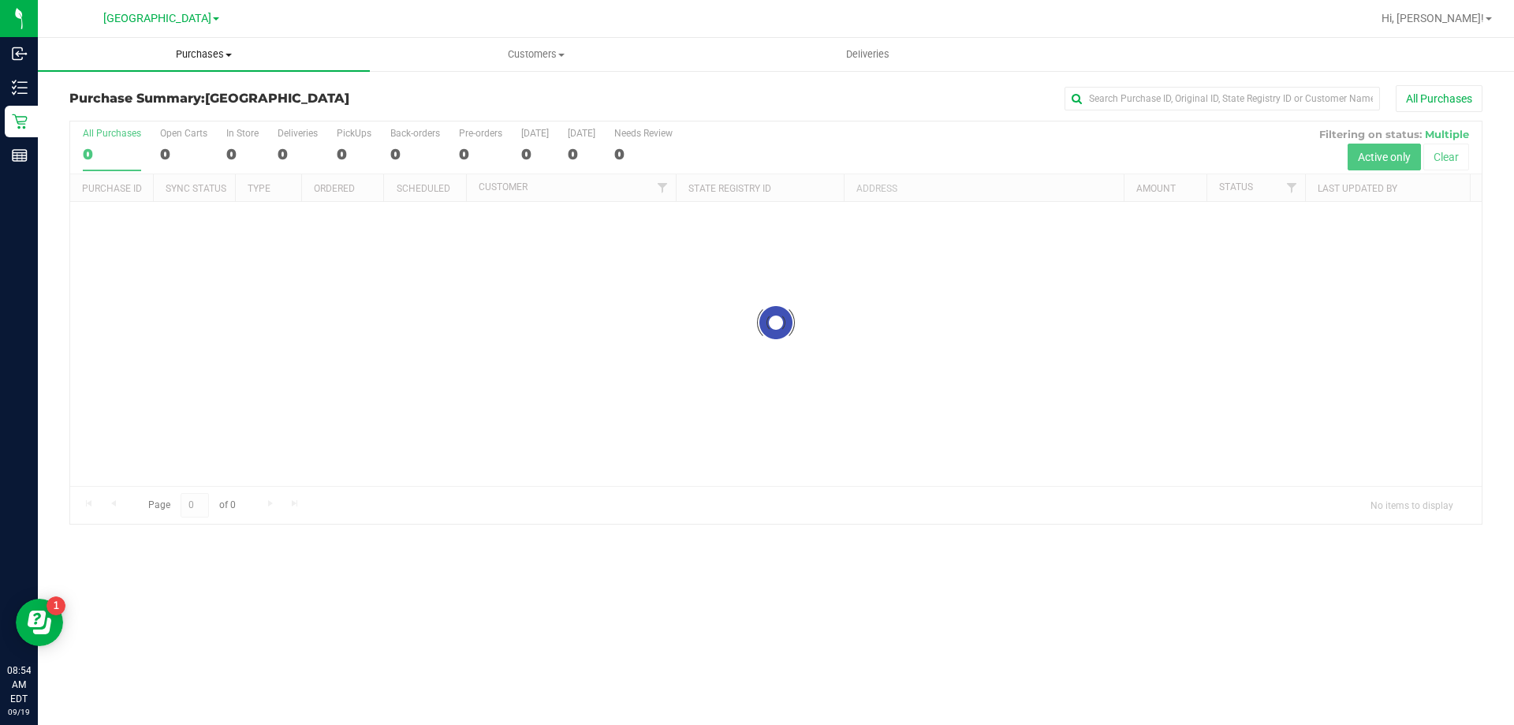
click at [192, 51] on span "Purchases" at bounding box center [204, 54] width 332 height 14
click at [179, 114] on li "Fulfillment" at bounding box center [204, 114] width 332 height 19
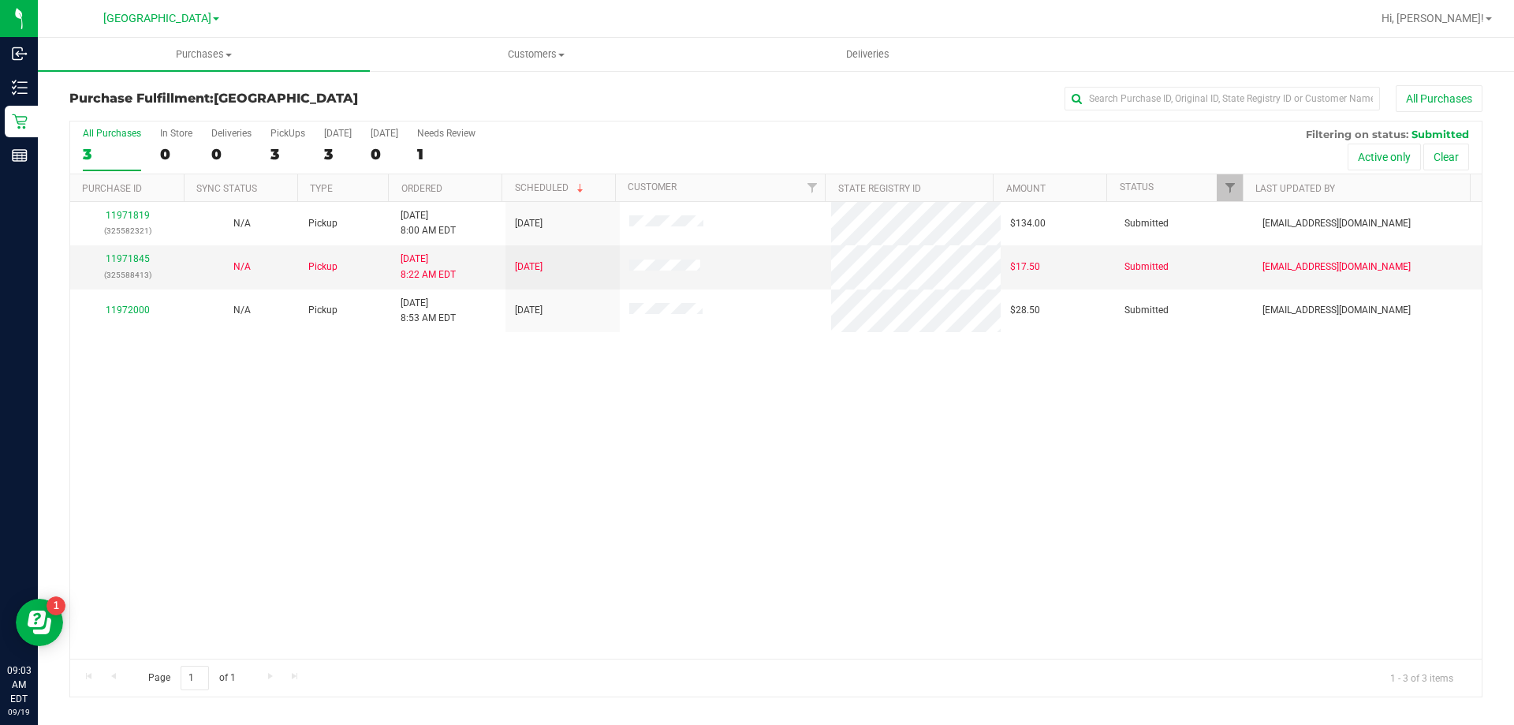
drag, startPoint x: 144, startPoint y: 312, endPoint x: 118, endPoint y: 364, distance: 58.6
click at [118, 364] on div "11971819 (325582321) N/A Pickup [DATE] 8:00 AM EDT 9/19/2025 $134.00 Submitted …" at bounding box center [776, 430] width 1412 height 457
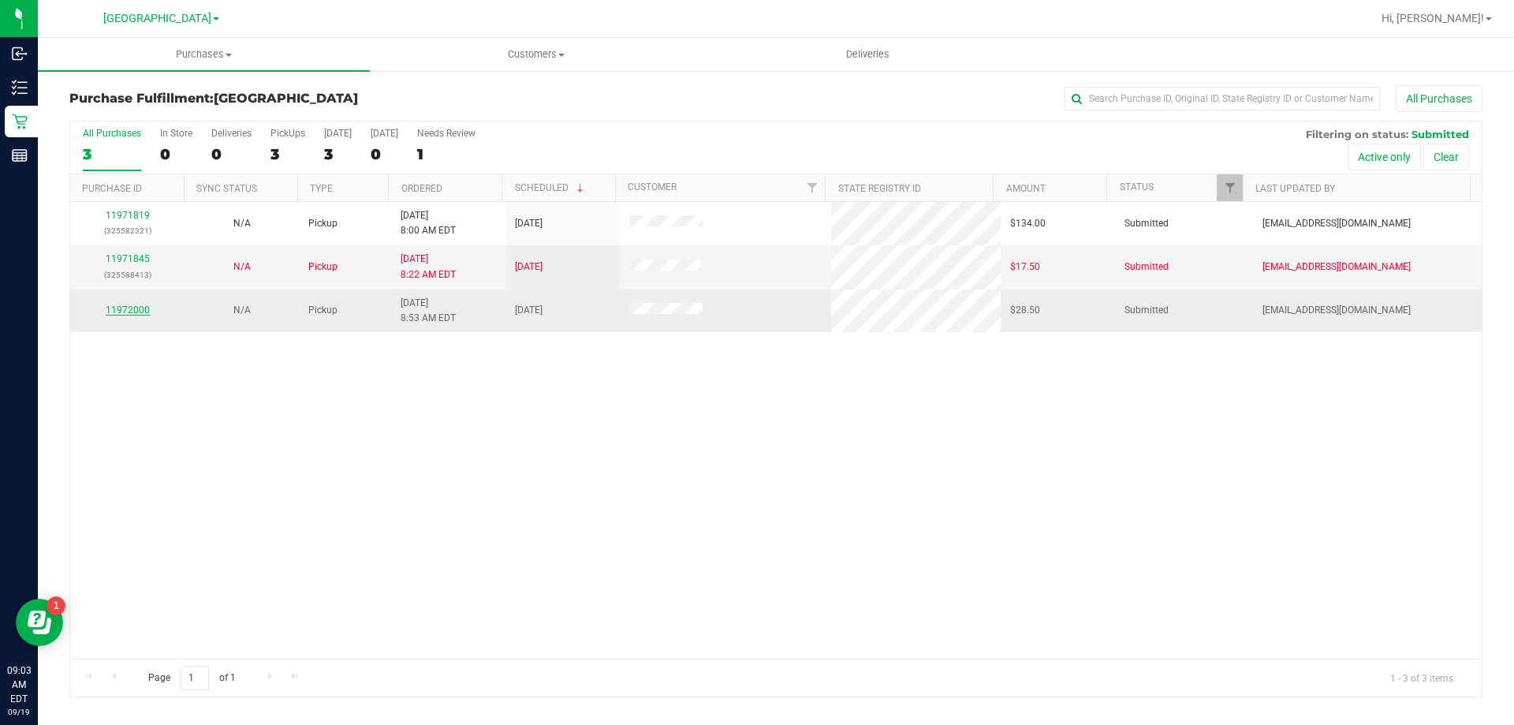
click at [131, 311] on link "11972000" at bounding box center [128, 309] width 44 height 11
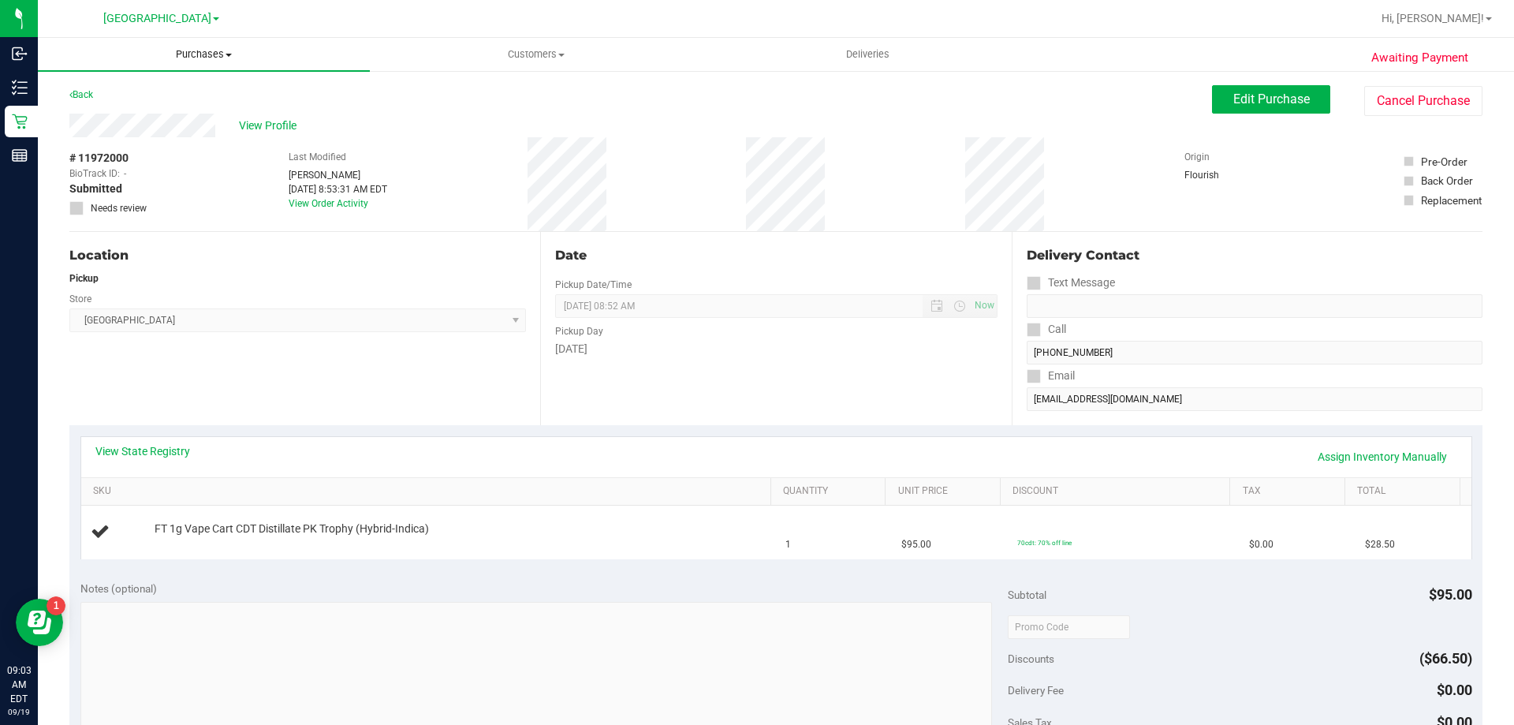
click at [216, 56] on span "Purchases" at bounding box center [204, 54] width 332 height 14
click at [217, 108] on li "Fulfillment" at bounding box center [204, 114] width 332 height 19
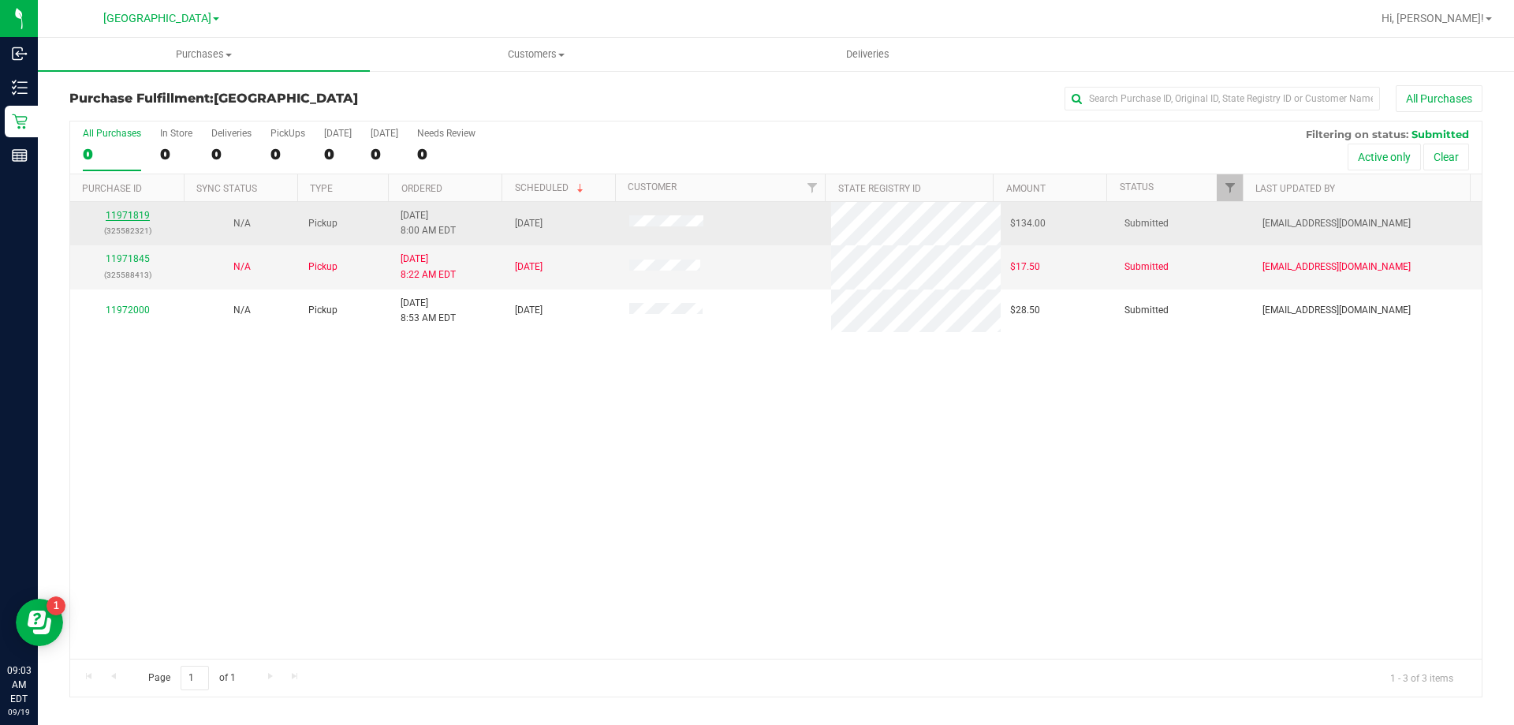
click at [108, 214] on link "11971819" at bounding box center [128, 215] width 44 height 11
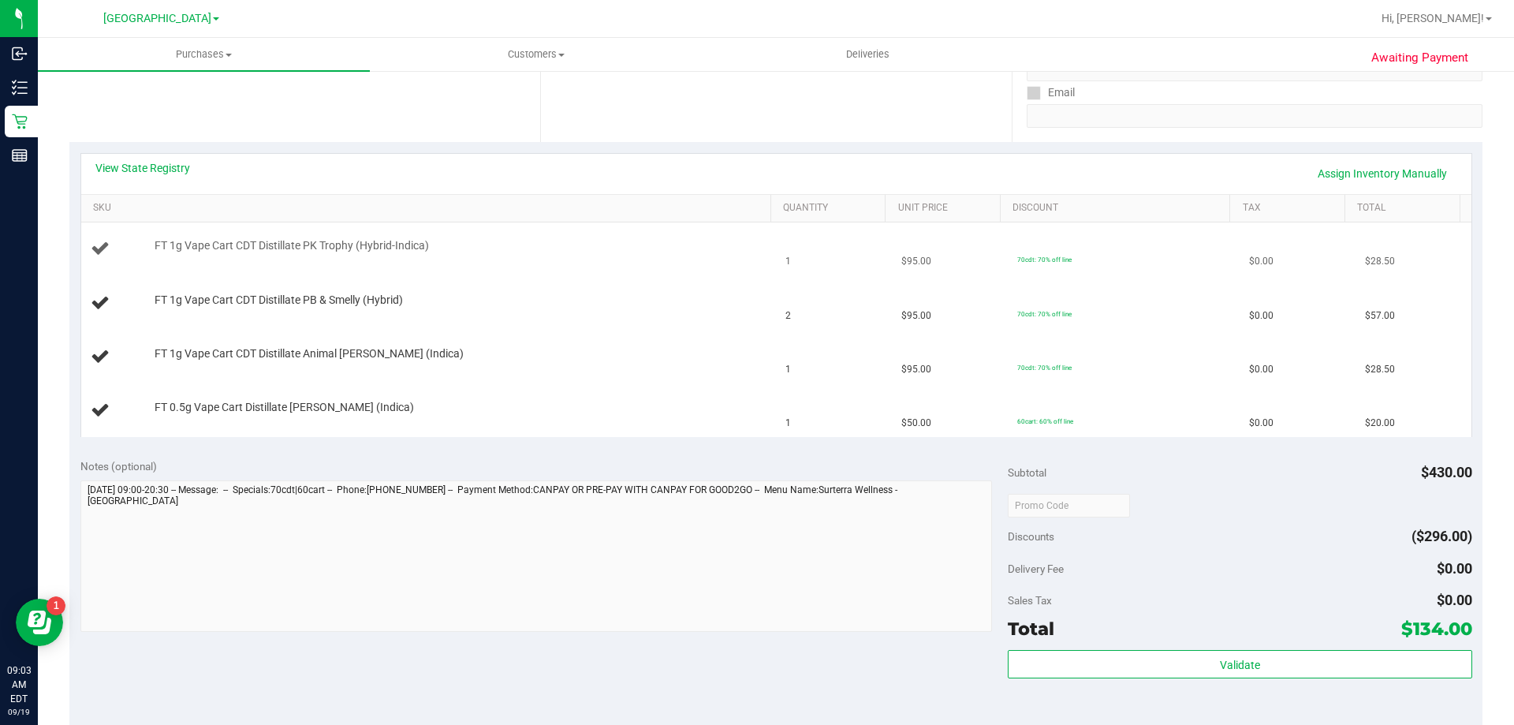
scroll to position [237, 0]
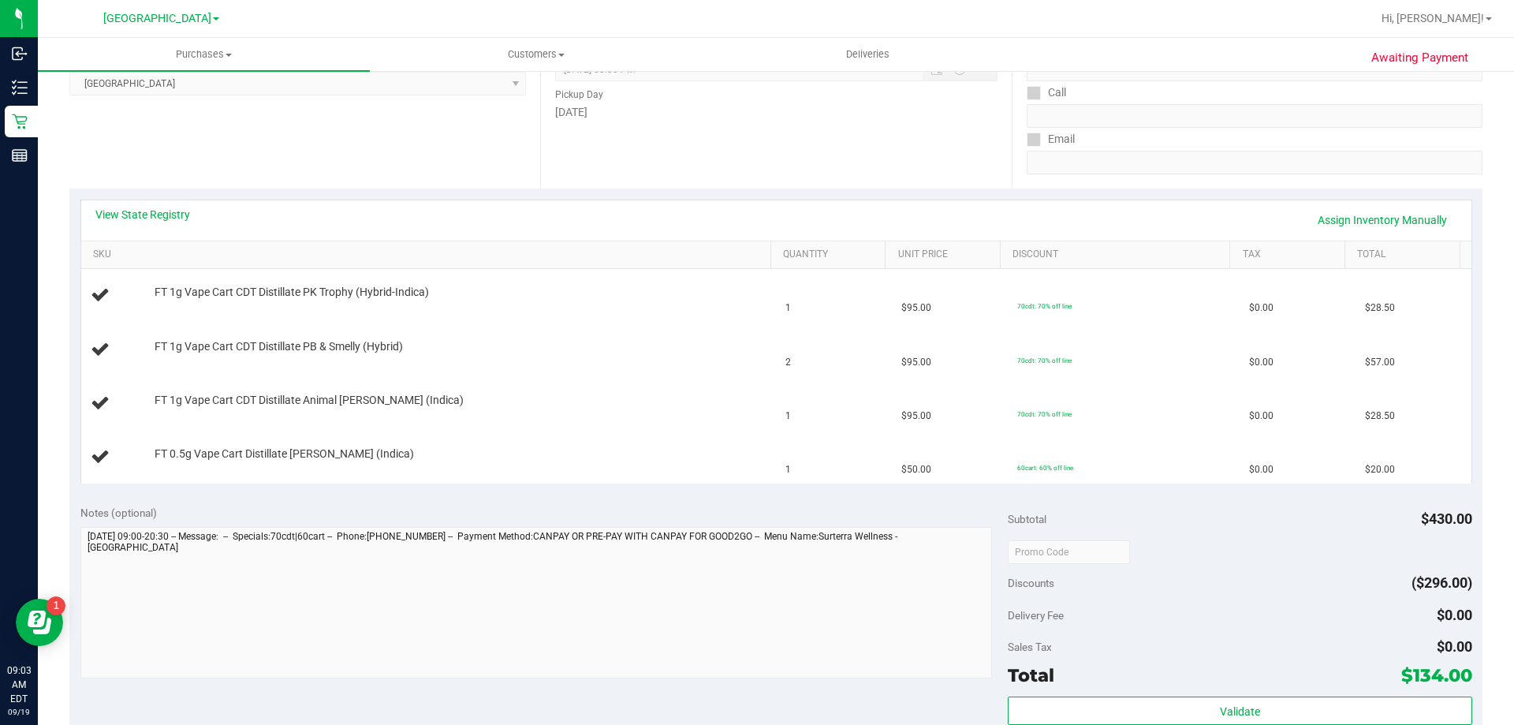
click at [814, 211] on div "View State Registry Assign Inventory Manually" at bounding box center [776, 220] width 1362 height 27
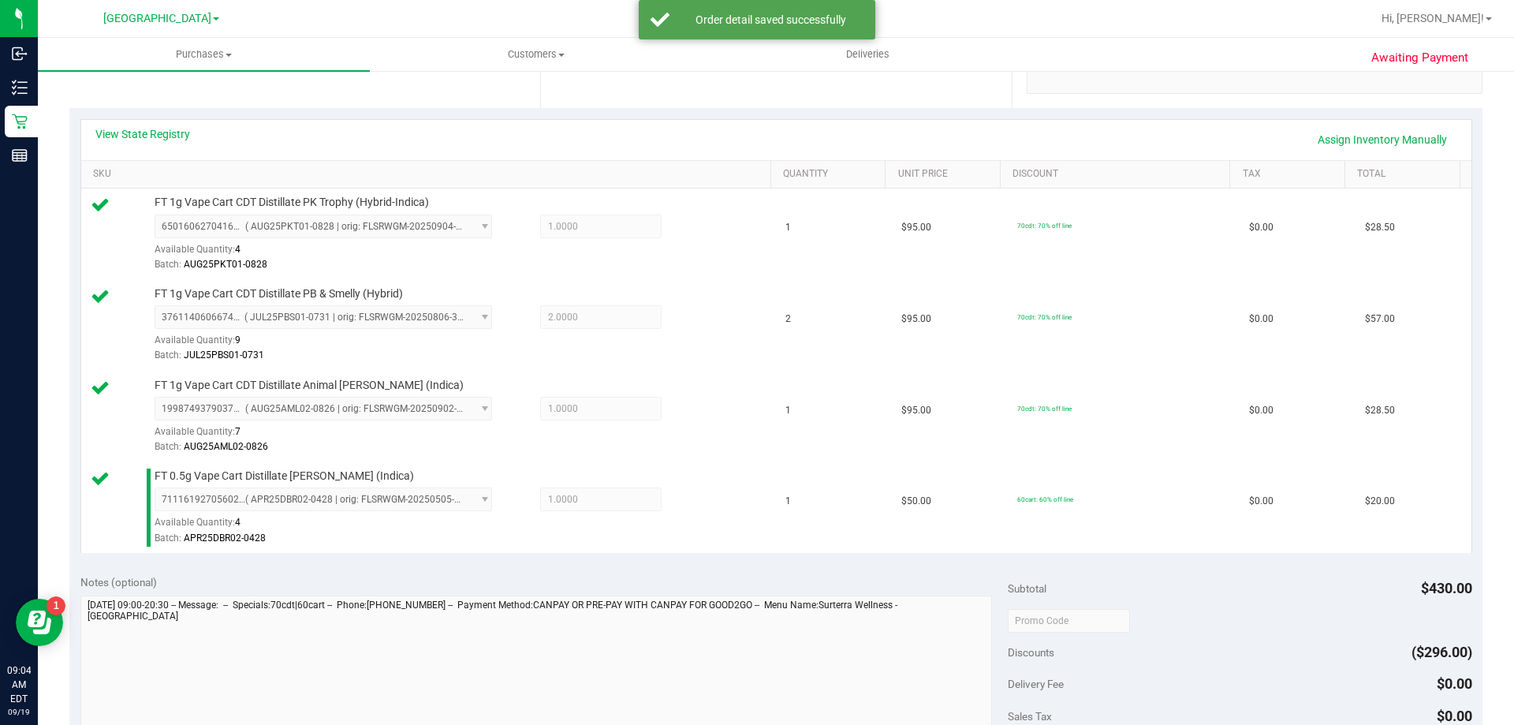
scroll to position [473, 0]
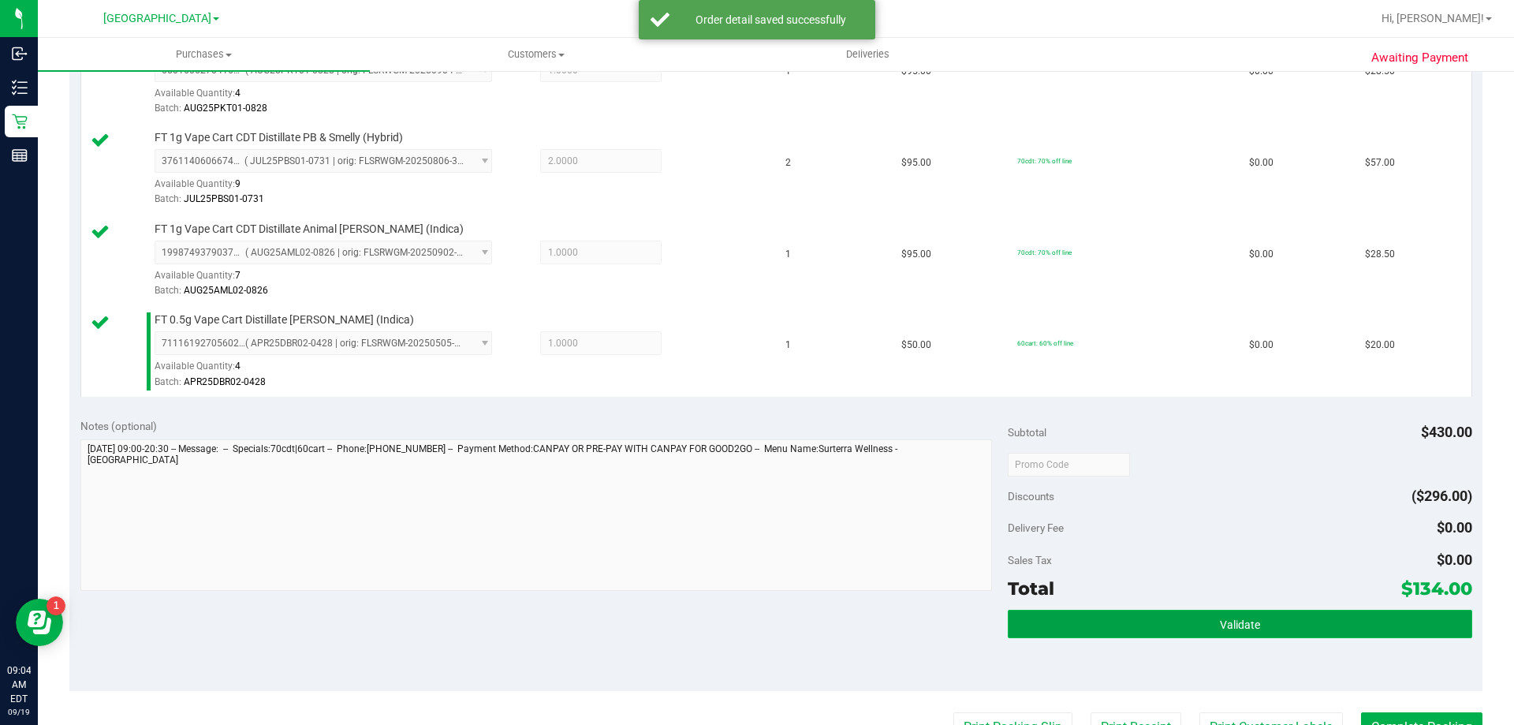
click at [1158, 610] on button "Validate" at bounding box center [1240, 624] width 464 height 28
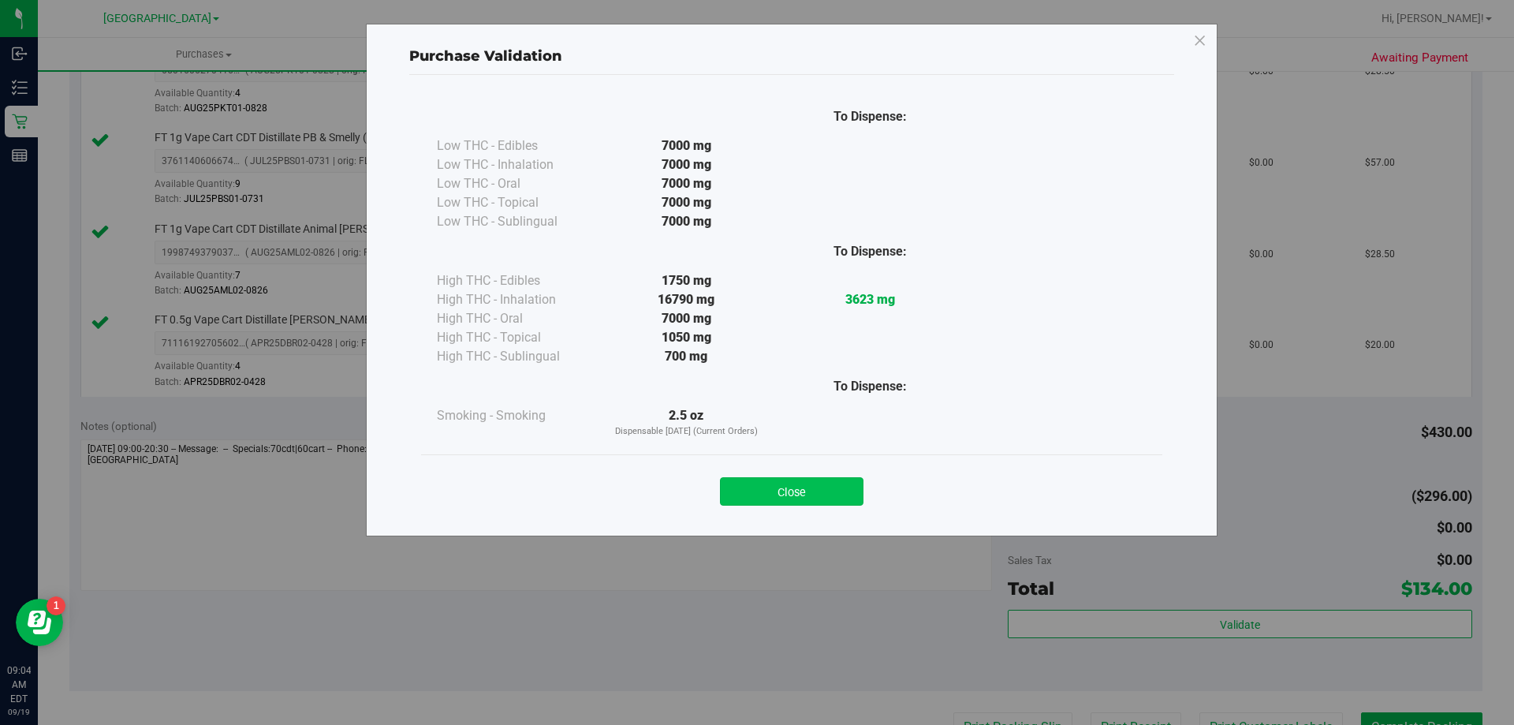
click at [760, 484] on button "Close" at bounding box center [792, 491] width 144 height 28
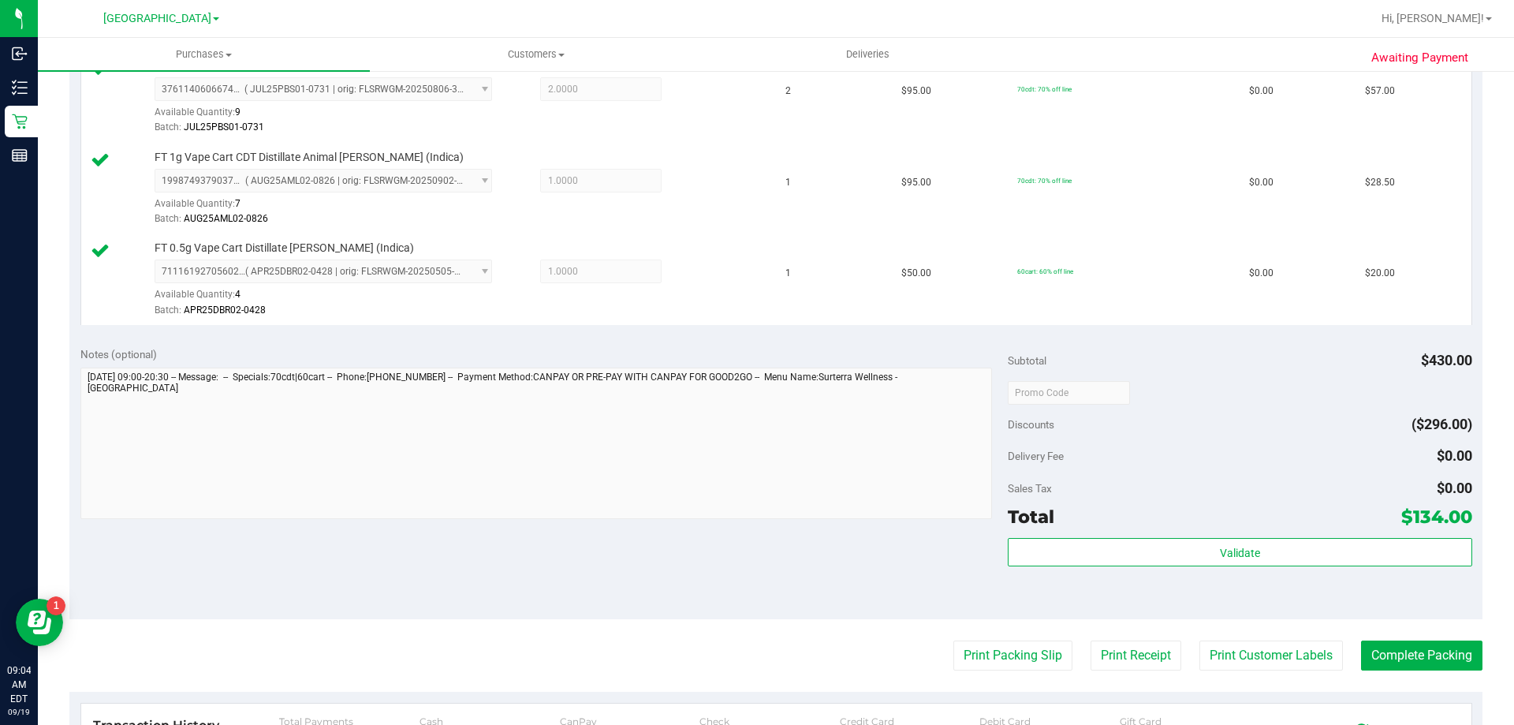
scroll to position [710, 0]
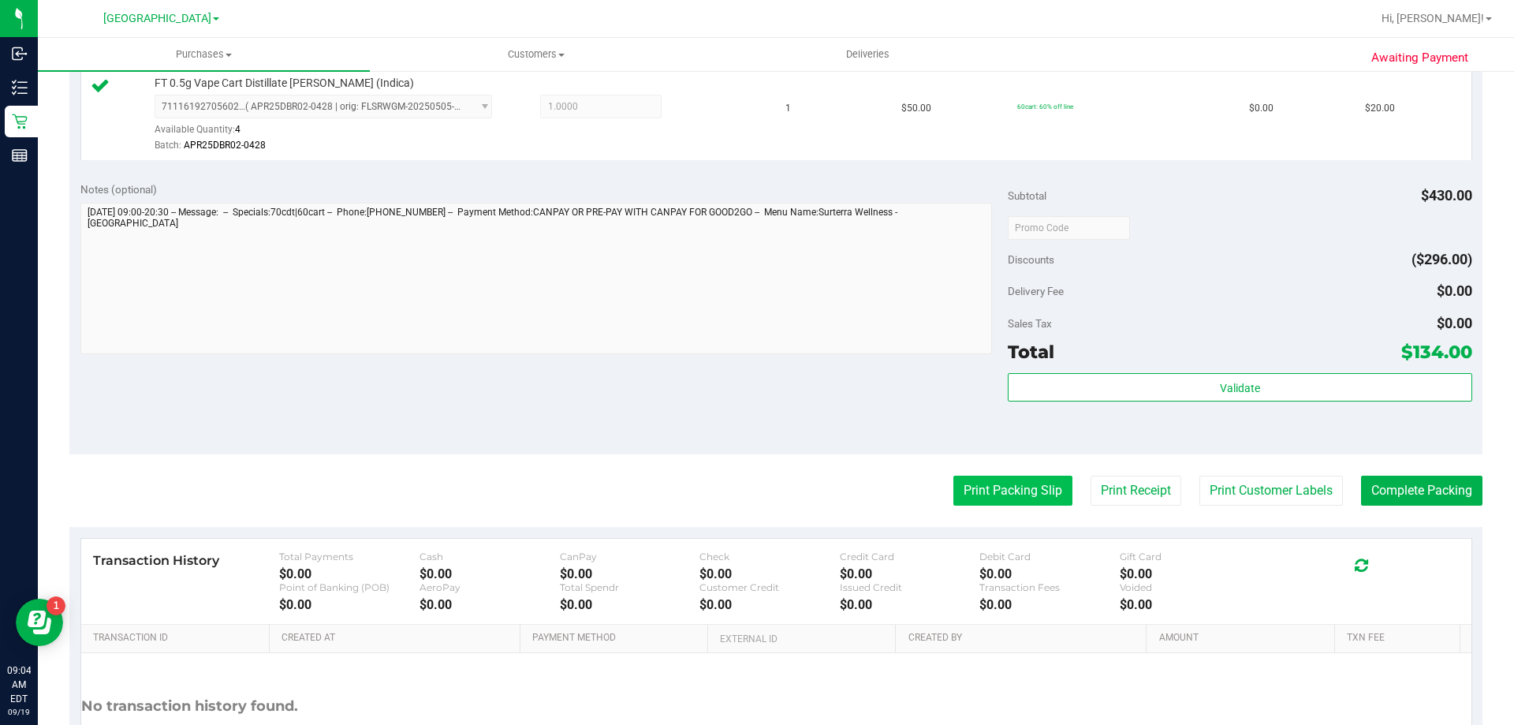
click at [966, 498] on button "Print Packing Slip" at bounding box center [1013, 491] width 119 height 30
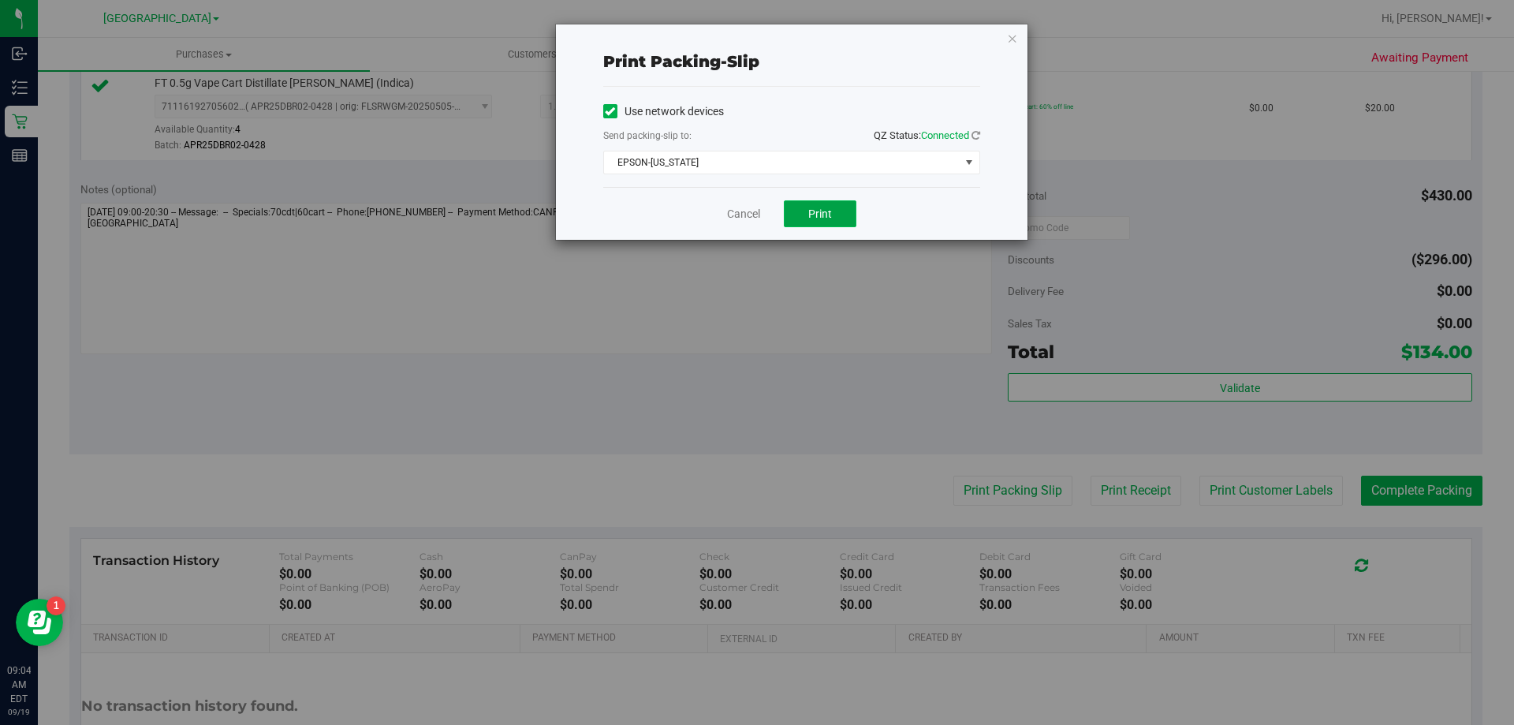
click at [835, 220] on button "Print" at bounding box center [820, 213] width 73 height 27
click at [745, 209] on link "Cancel" at bounding box center [743, 214] width 33 height 17
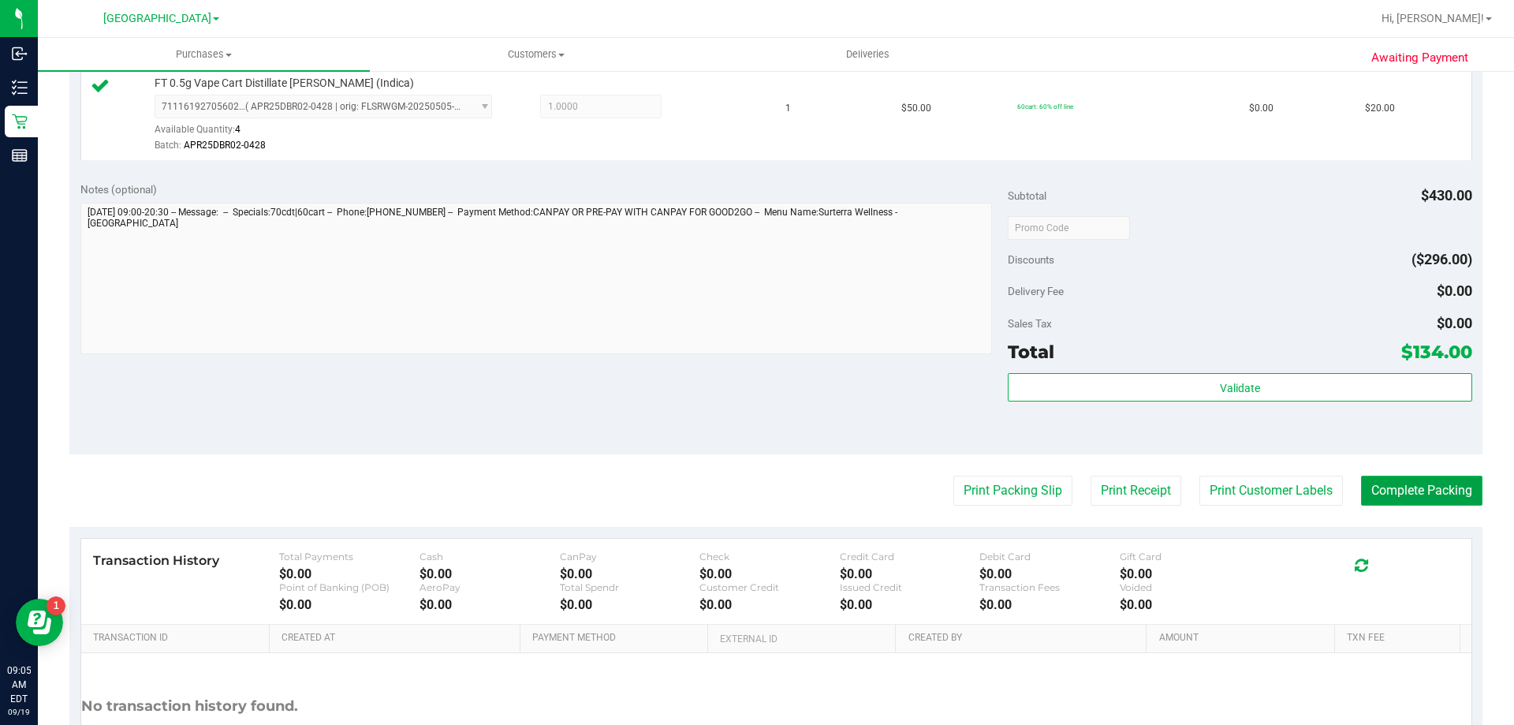
click at [1388, 484] on button "Complete Packing" at bounding box center [1421, 491] width 121 height 30
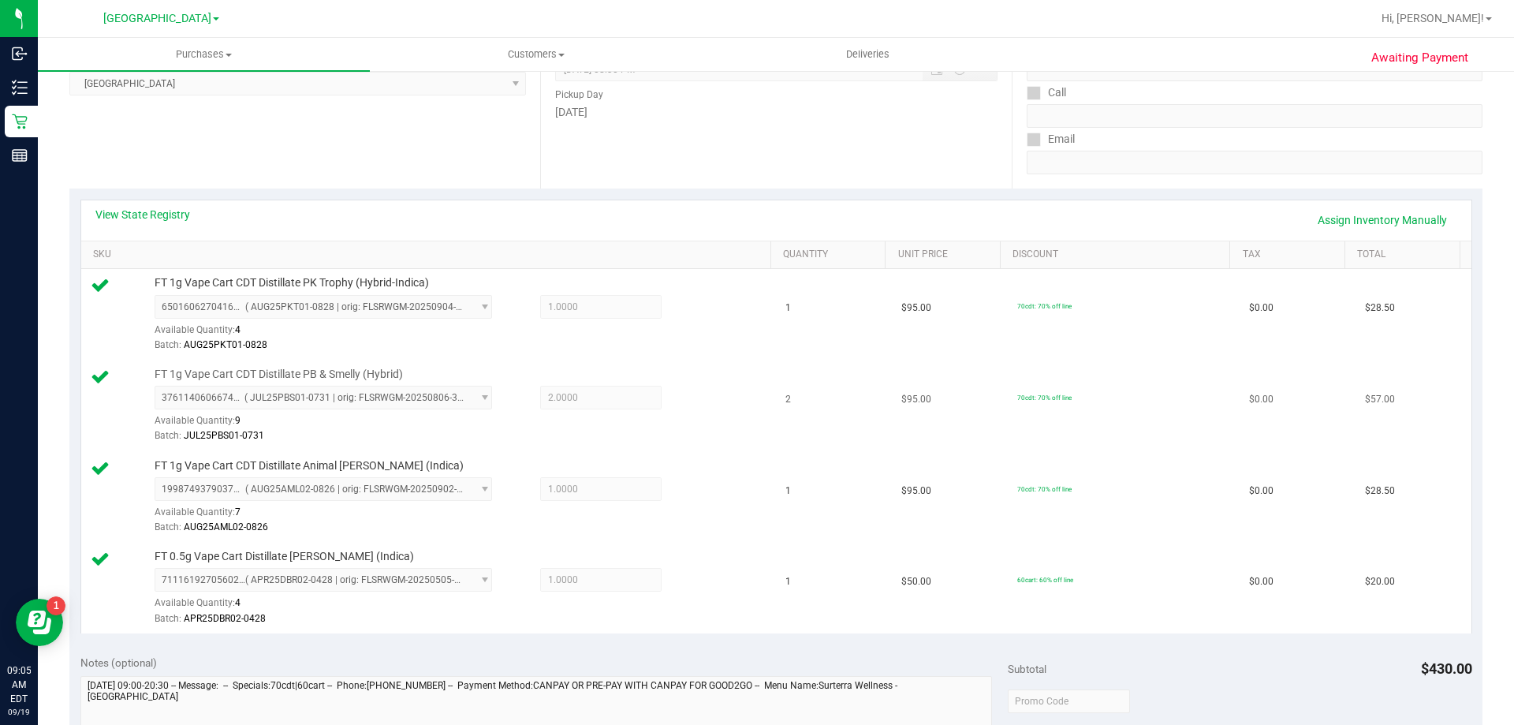
scroll to position [0, 0]
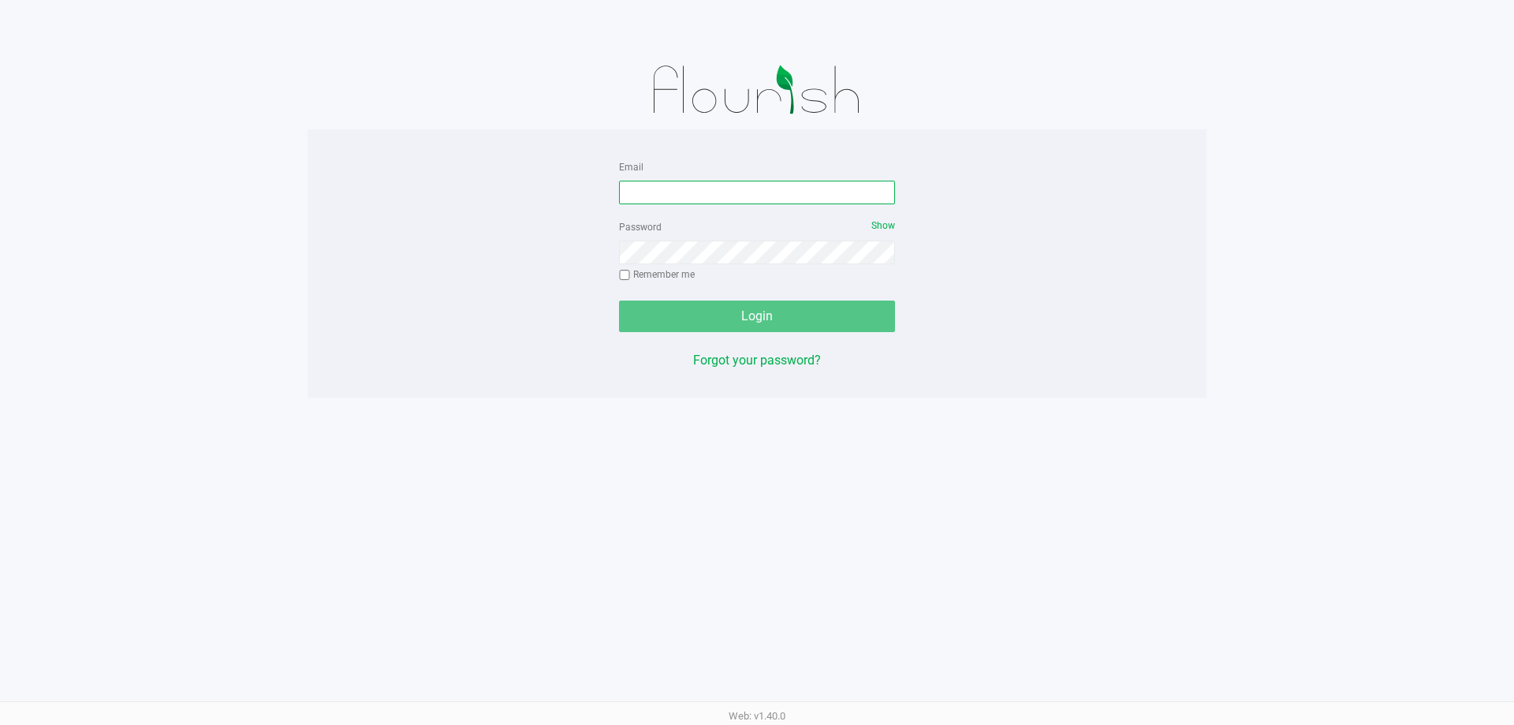
click at [743, 183] on input "Email" at bounding box center [757, 193] width 276 height 24
type input "[EMAIL_ADDRESS][DOMAIN_NAME]"
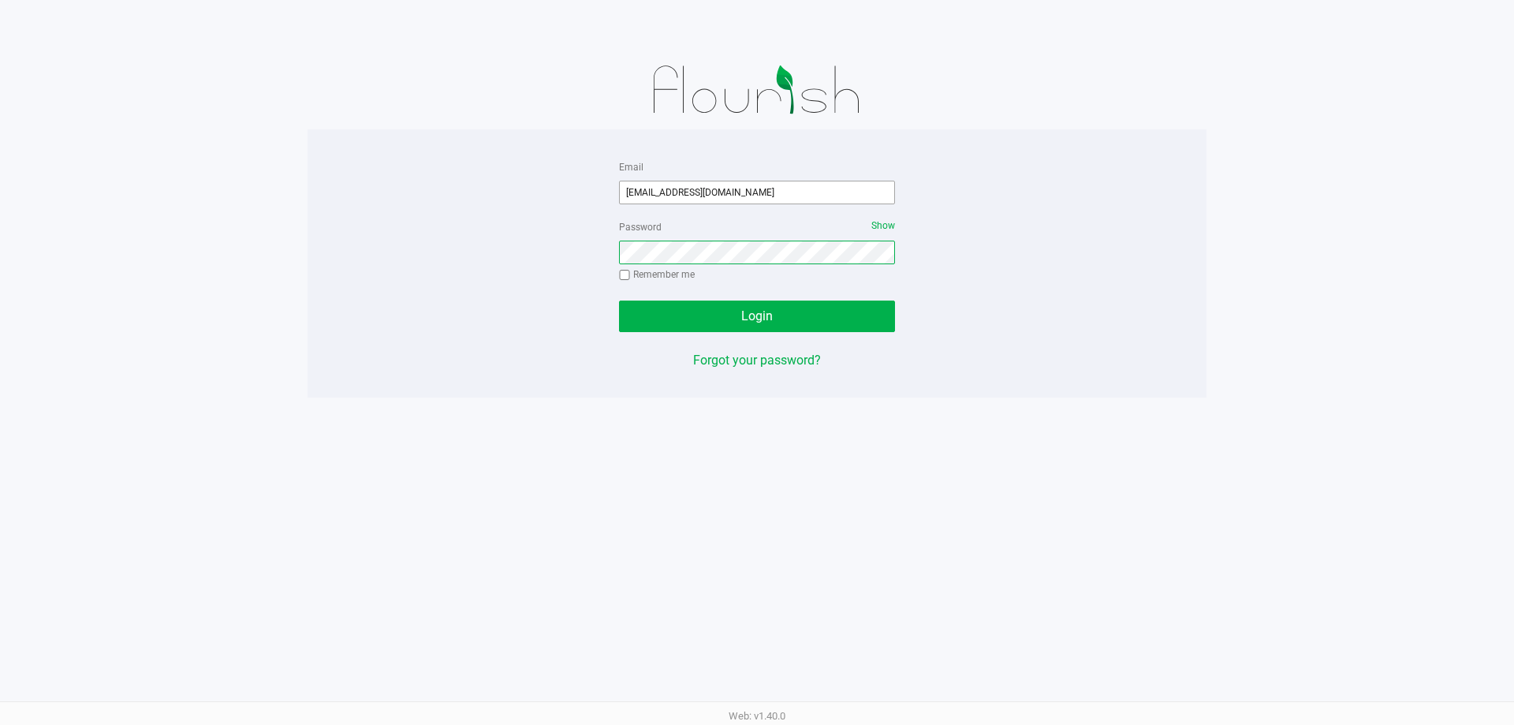
click at [619, 301] on button "Login" at bounding box center [757, 317] width 276 height 32
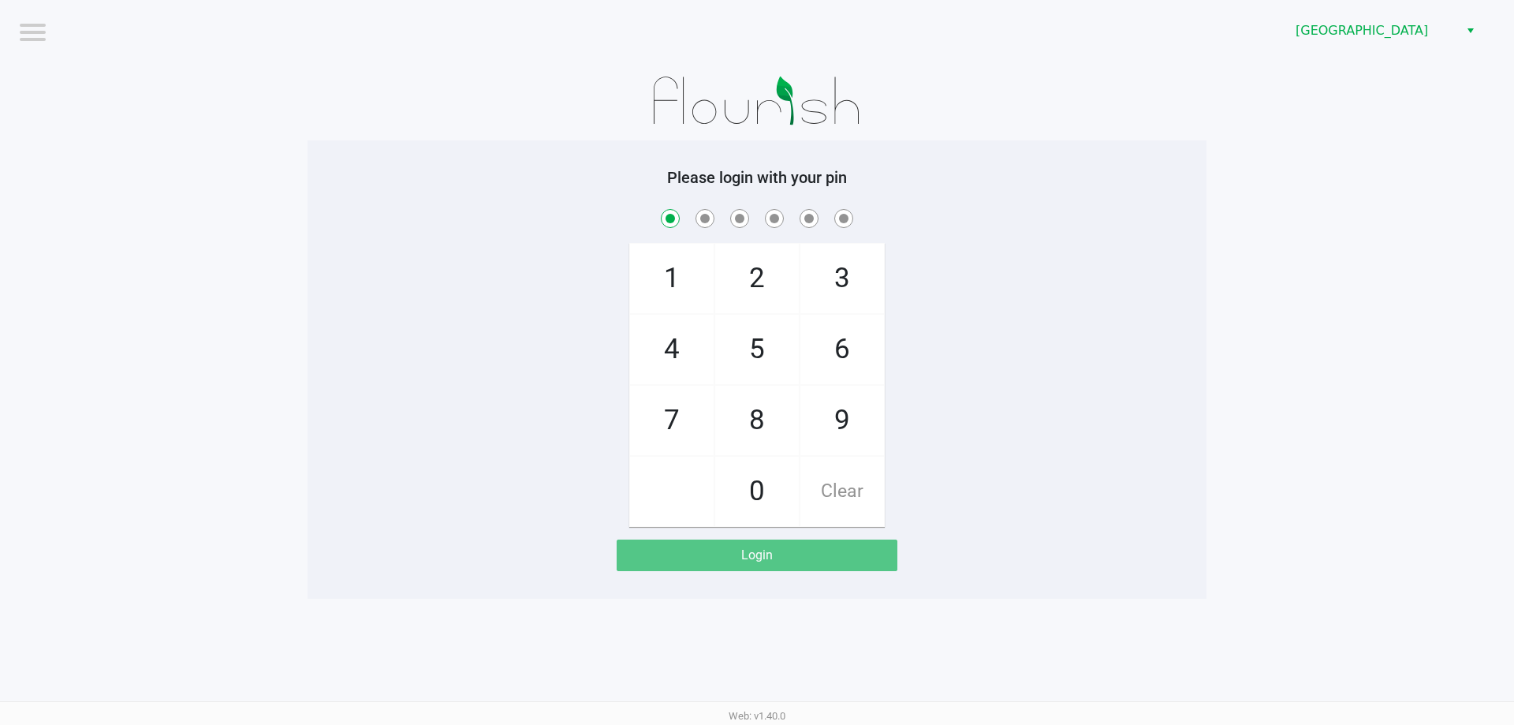
checkbox input "true"
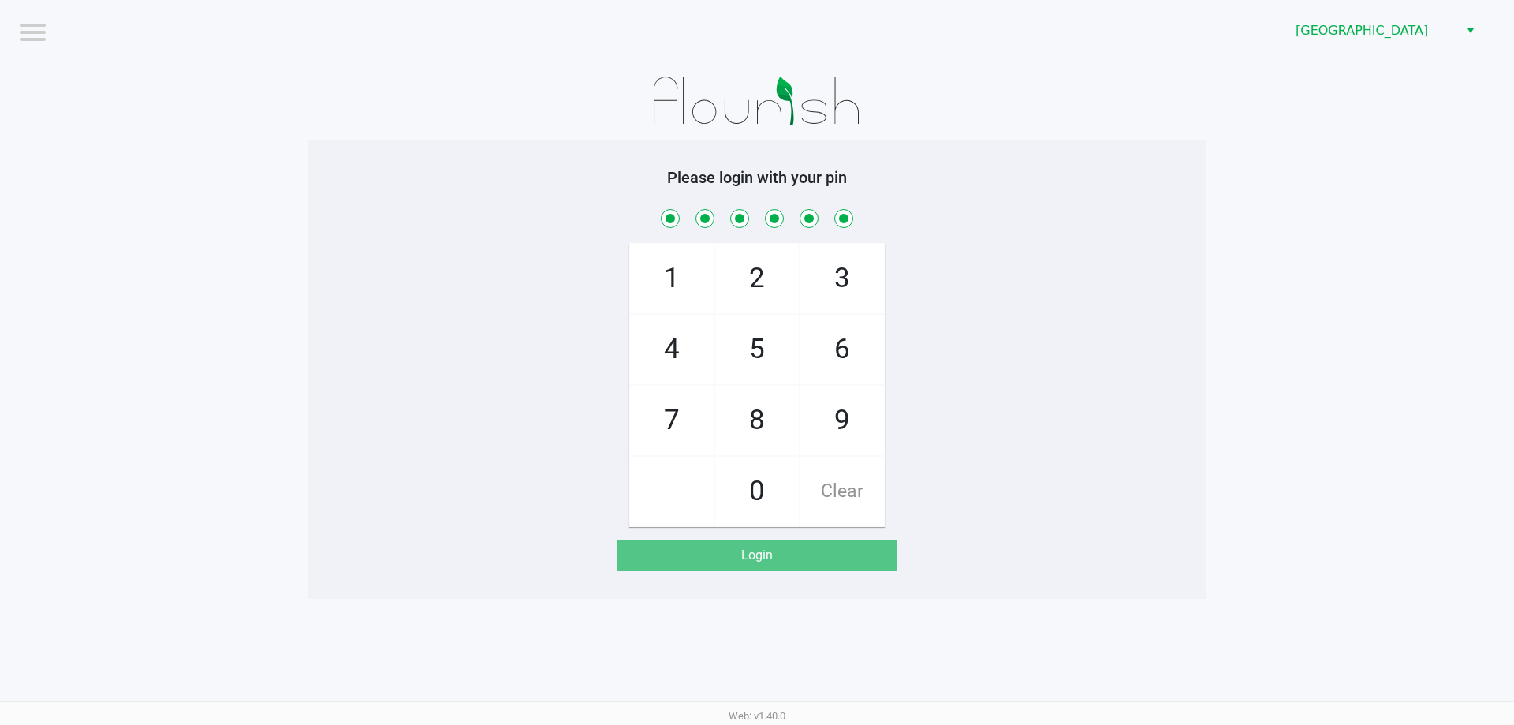
checkbox input "true"
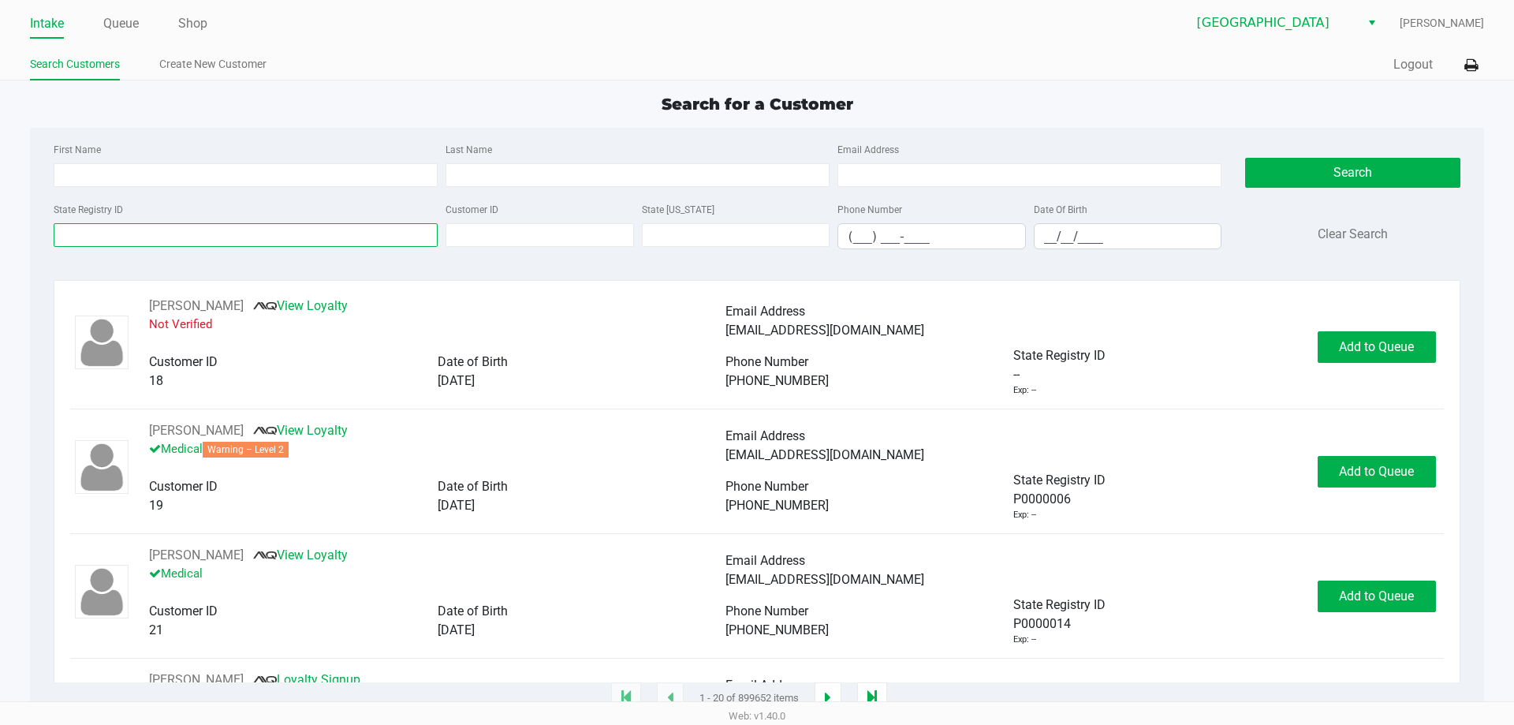
click at [362, 227] on input "State Registry ID" at bounding box center [246, 235] width 384 height 24
click at [357, 130] on div "First Name Last Name Email Address State Registry ID Customer ID State ID Phone…" at bounding box center [757, 201] width 1430 height 146
click at [275, 179] on input "First Name" at bounding box center [246, 175] width 384 height 24
type input "Lisa"
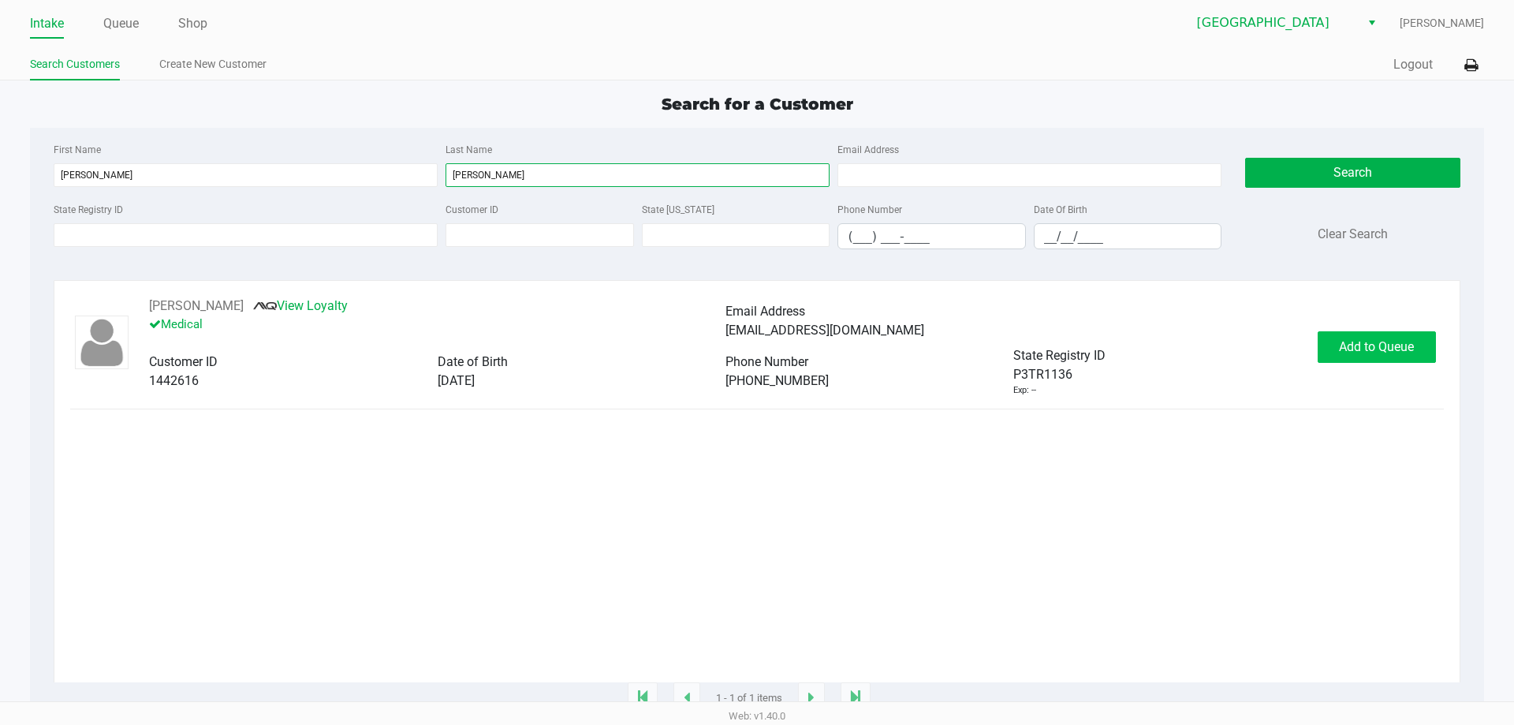
type input "Hodgkiss"
click at [1365, 345] on span "Add to Queue" at bounding box center [1376, 346] width 75 height 15
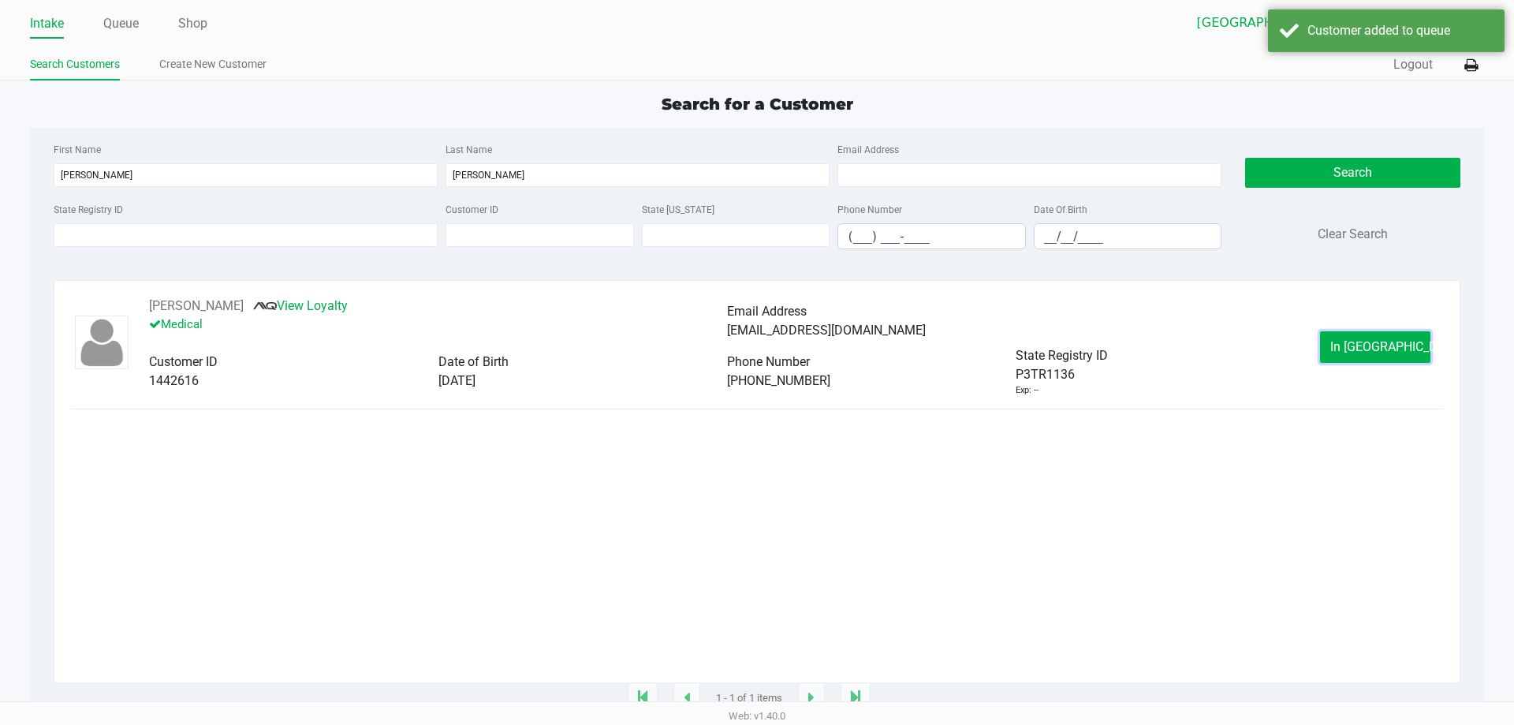
click at [1365, 345] on span "In Queue" at bounding box center [1397, 346] width 133 height 15
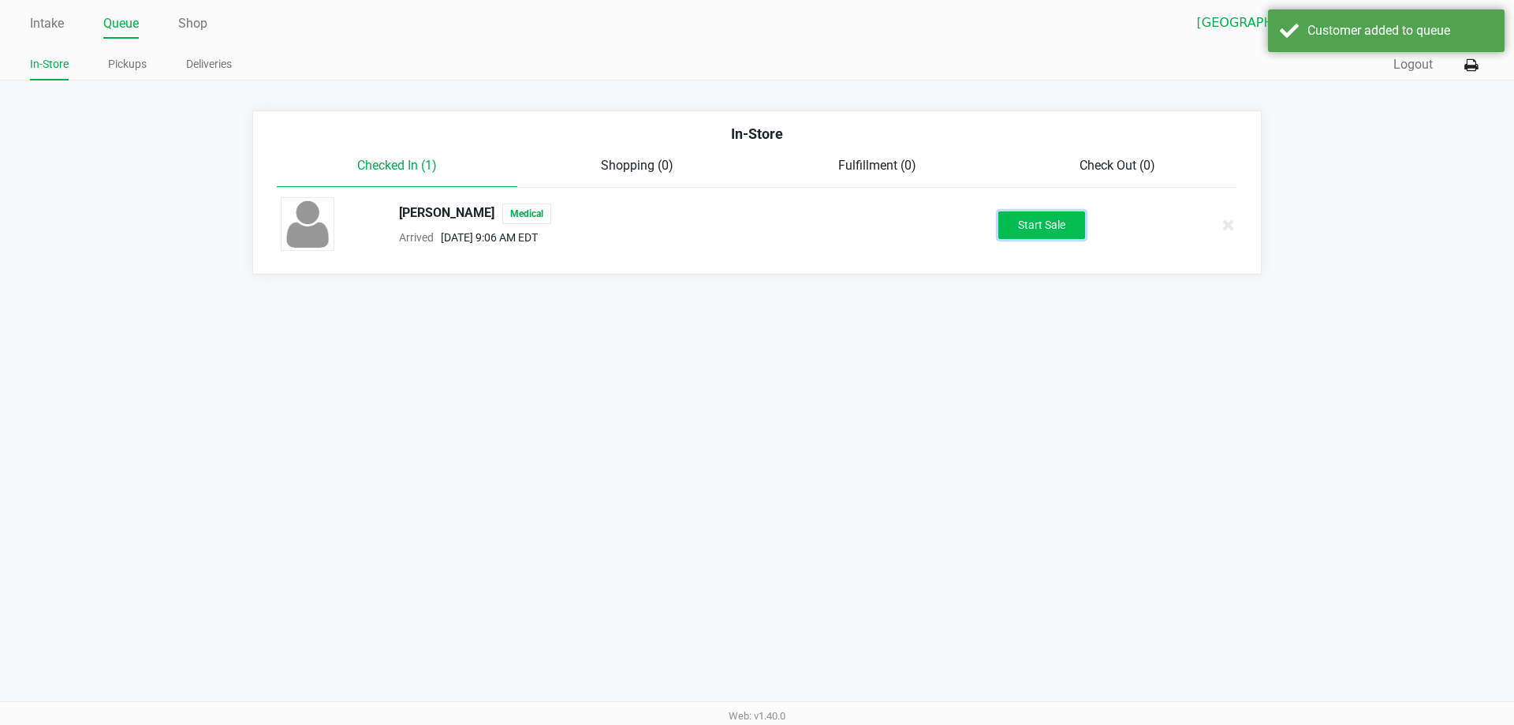
click at [1065, 227] on button "Start Sale" at bounding box center [1042, 225] width 87 height 28
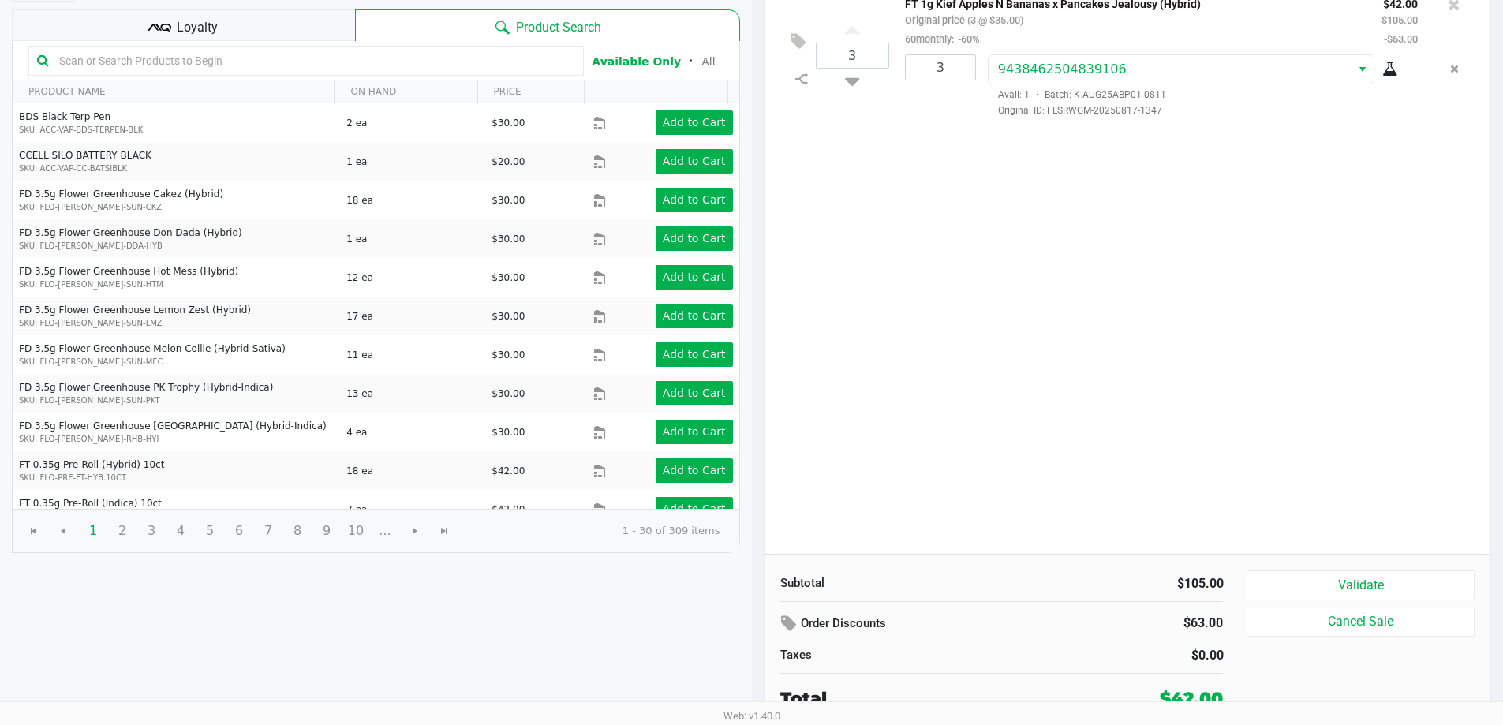
scroll to position [162, 0]
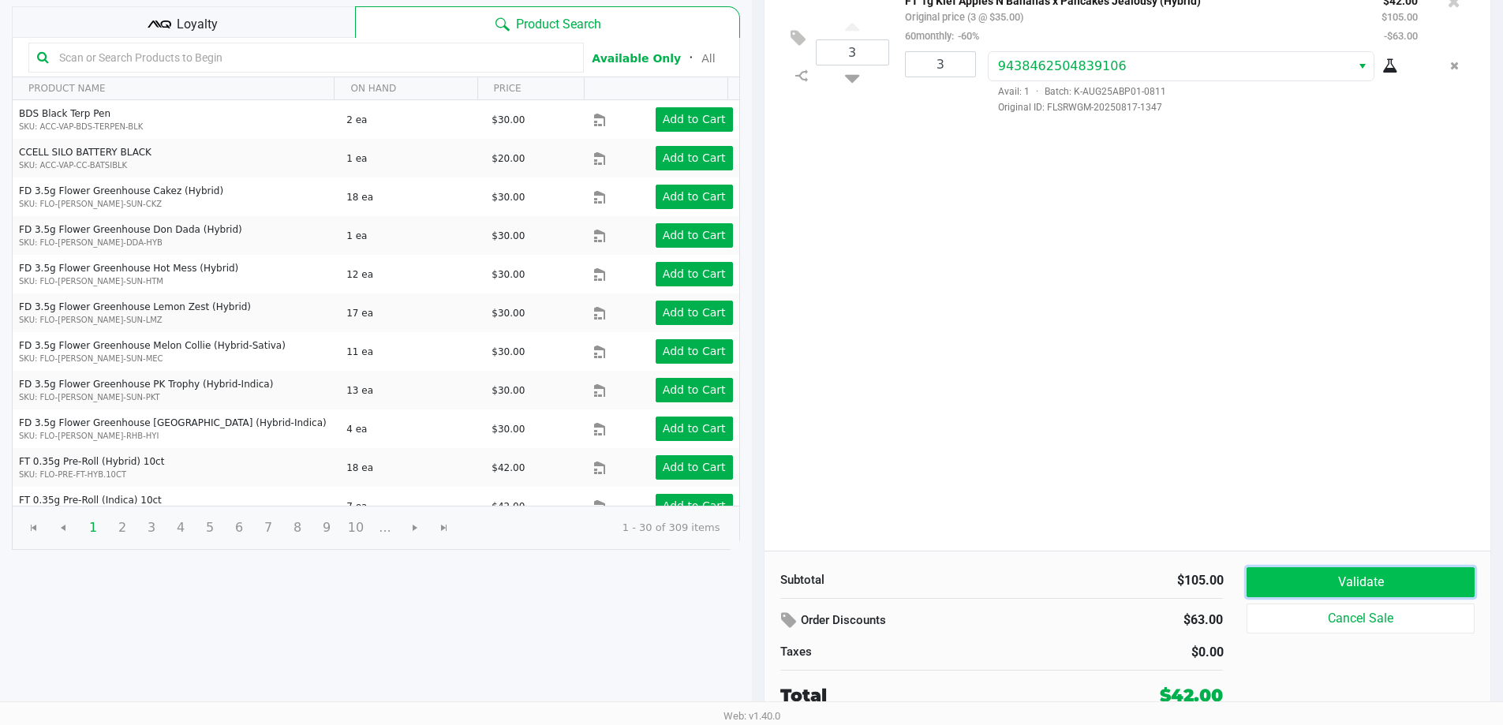
click at [1297, 576] on button "Validate" at bounding box center [1359, 582] width 227 height 30
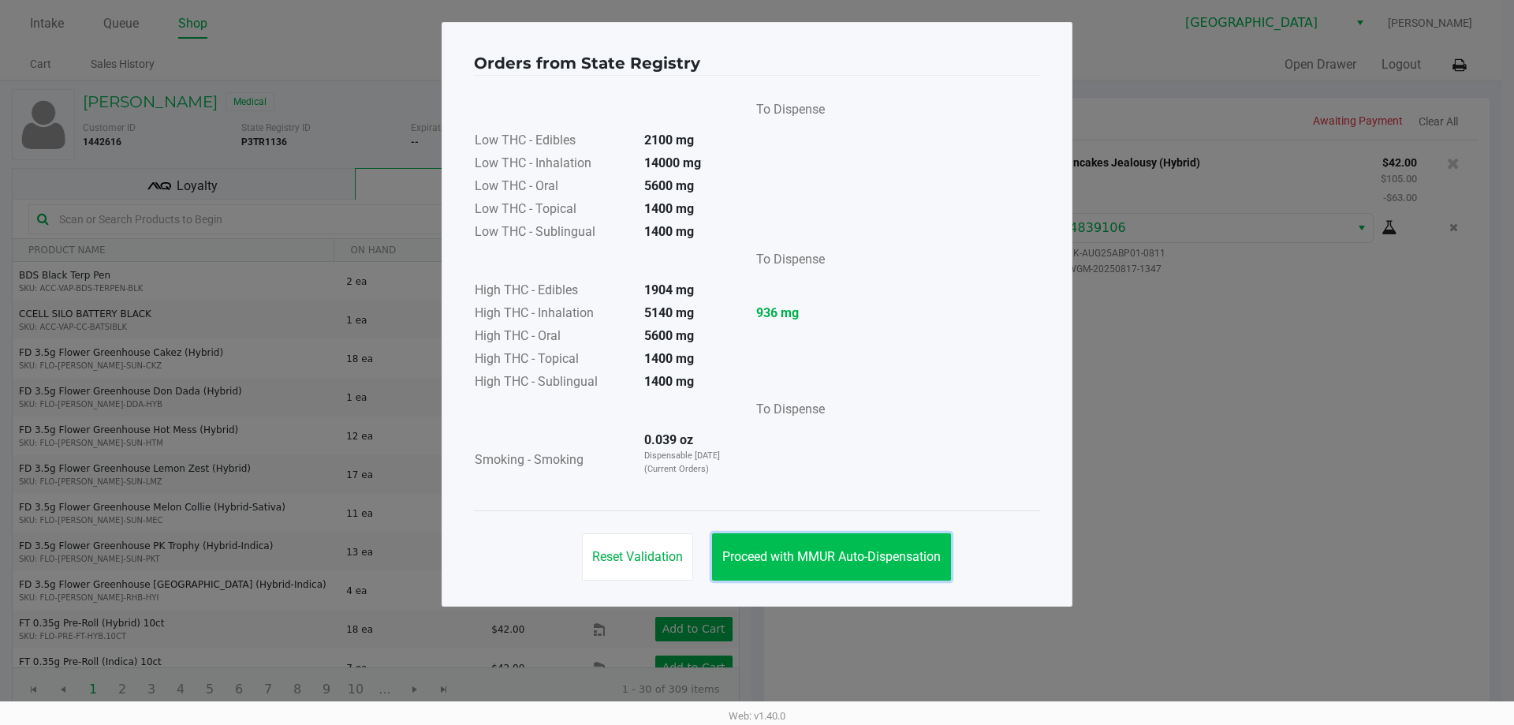
click at [848, 554] on span "Proceed with MMUR Auto-Dispensation" at bounding box center [832, 556] width 218 height 15
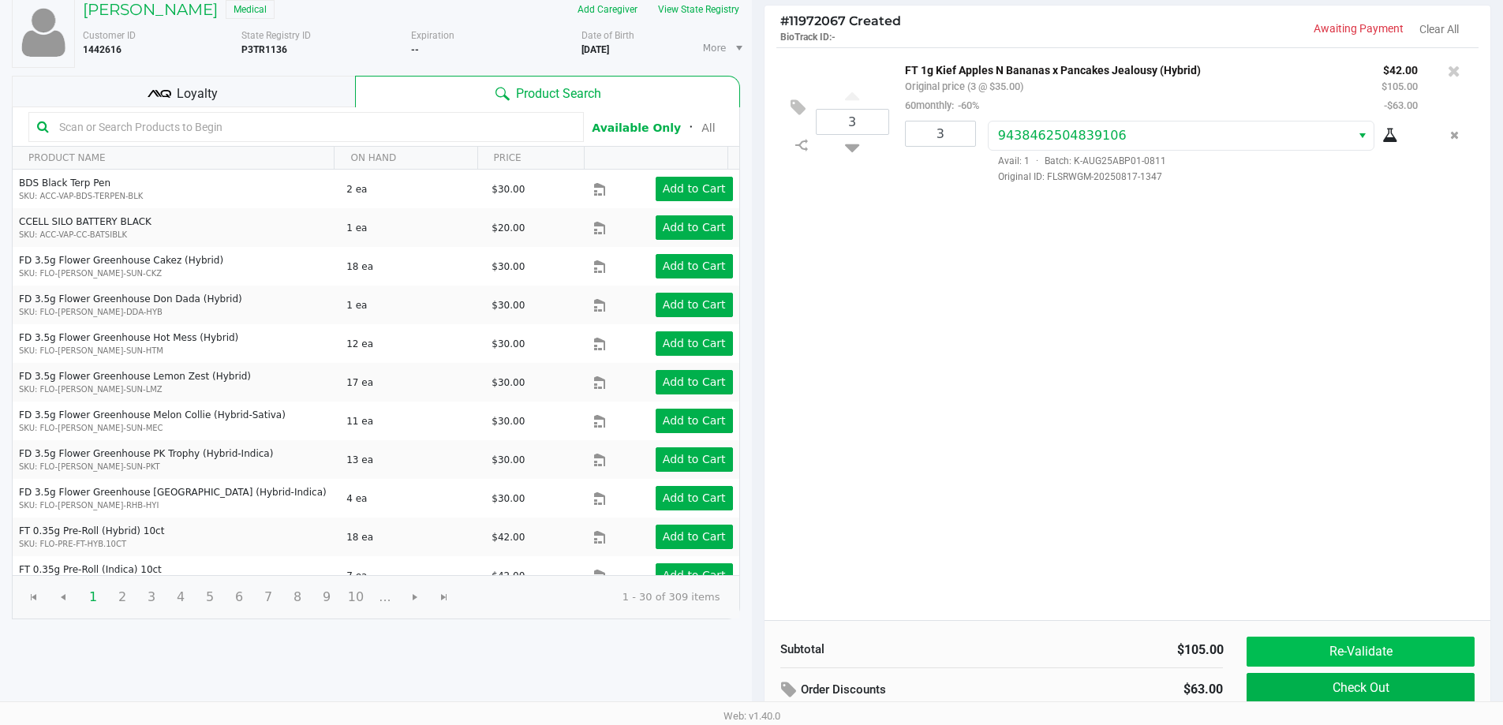
scroll to position [162, 0]
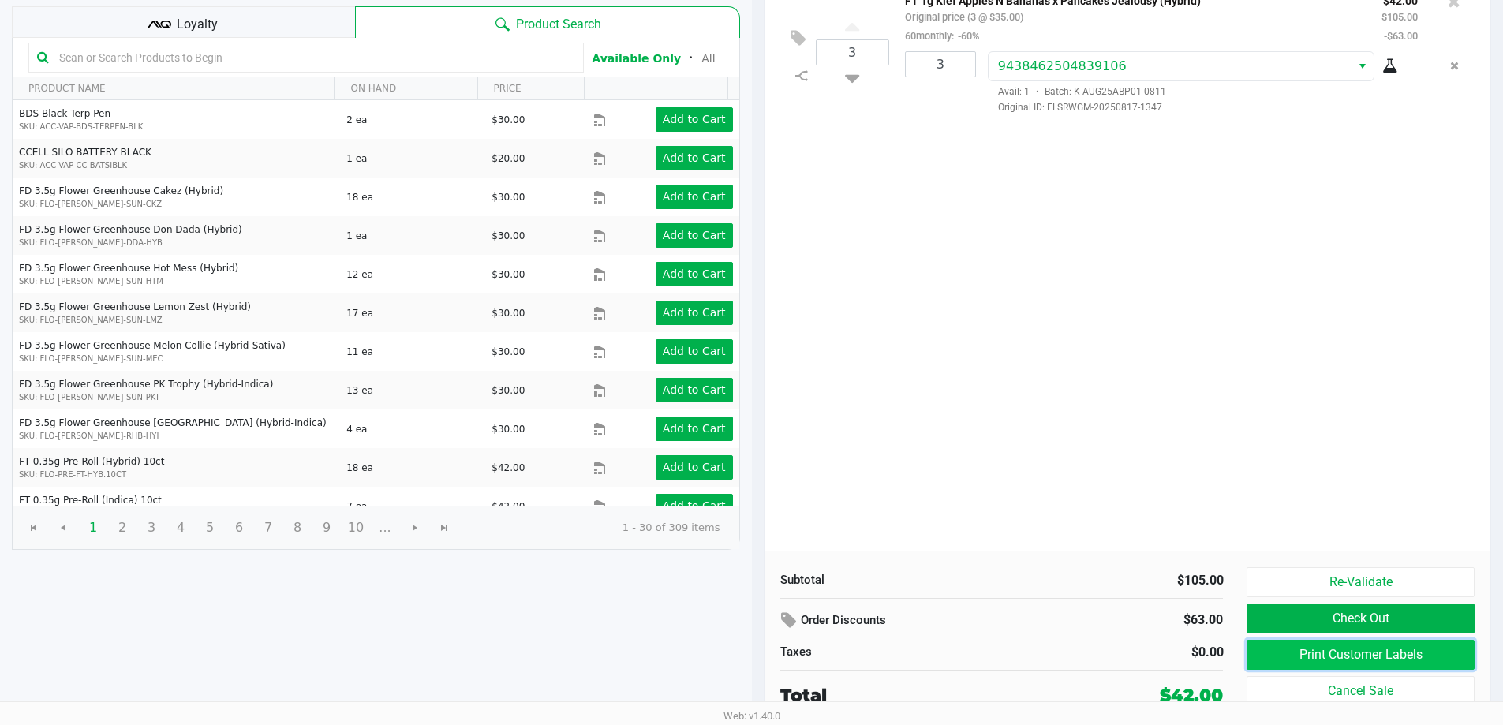
click at [1339, 665] on button "Print Customer Labels" at bounding box center [1359, 655] width 227 height 30
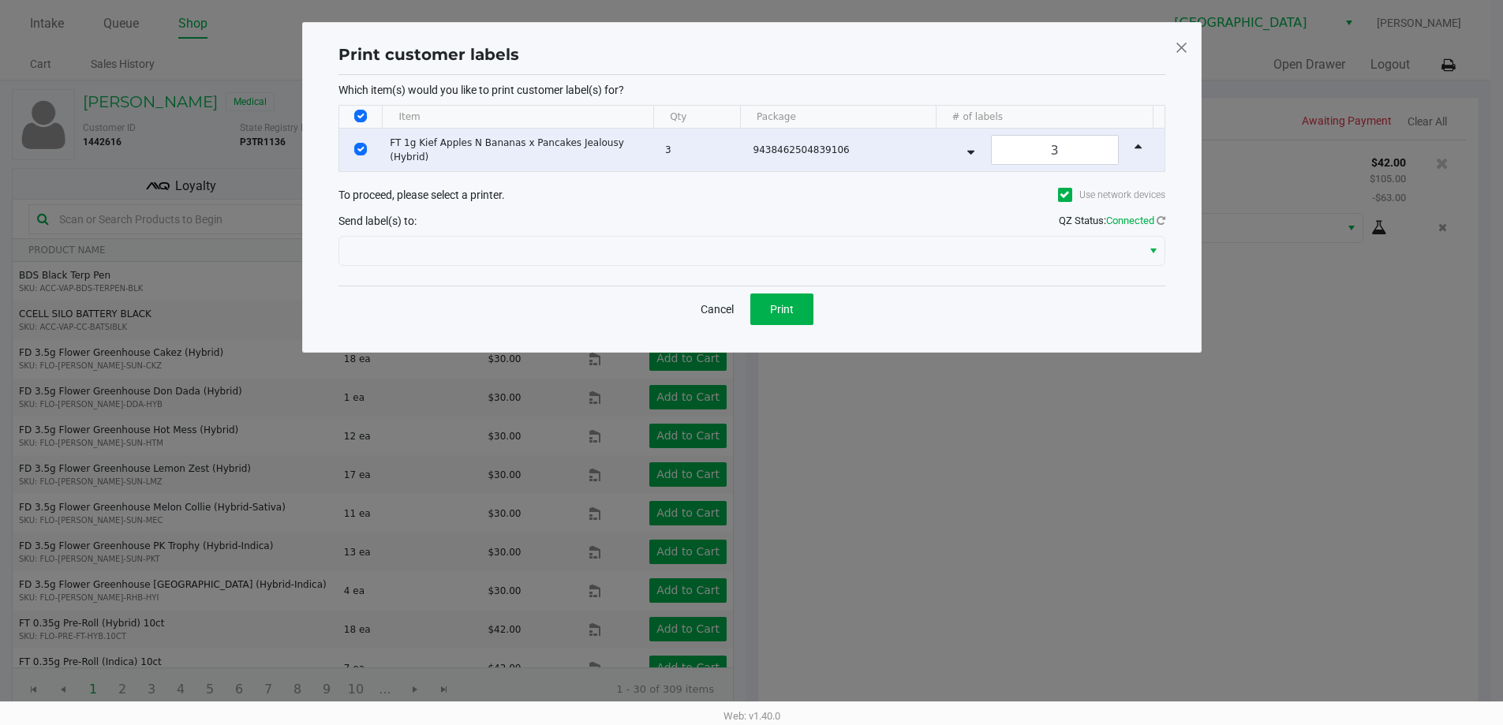
scroll to position [0, 0]
click at [790, 304] on span "Print" at bounding box center [787, 309] width 24 height 13
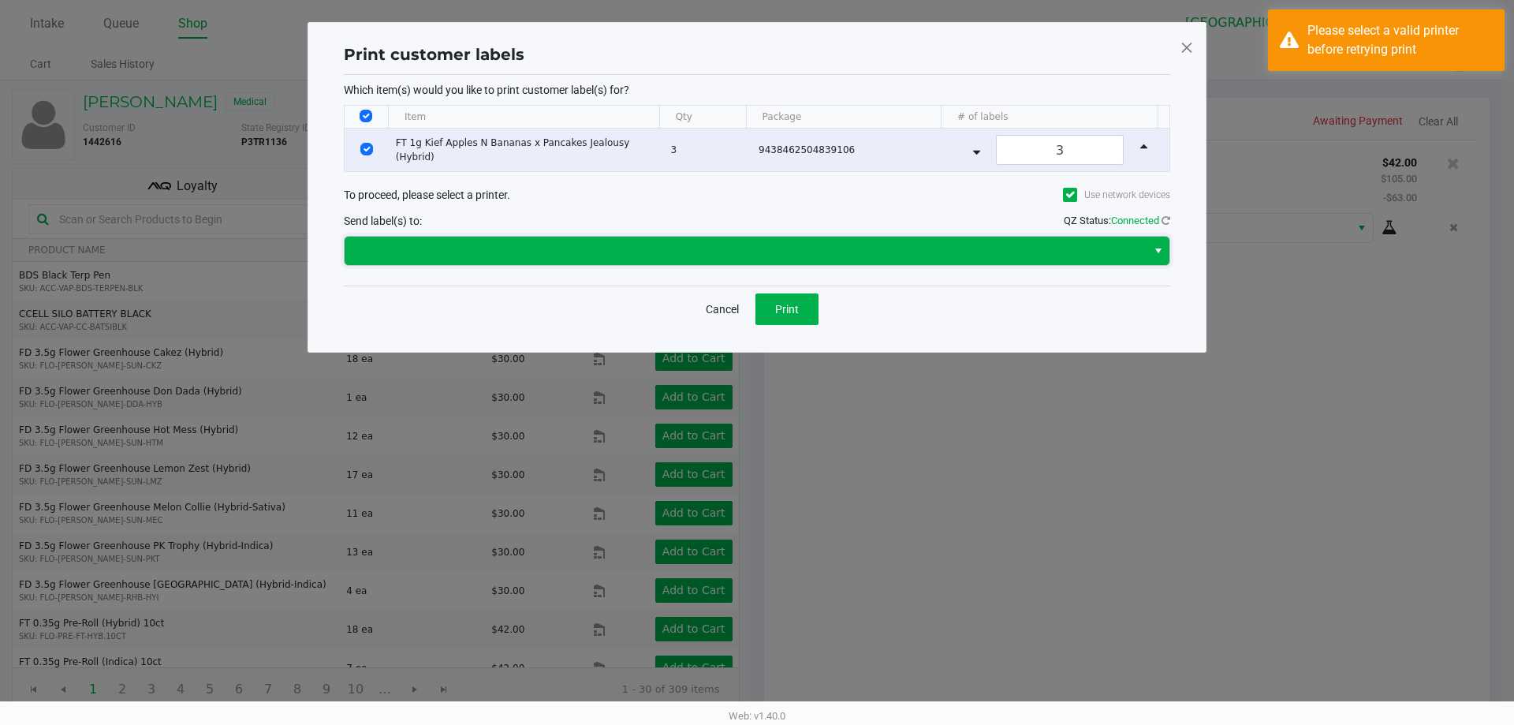
click at [785, 241] on span at bounding box center [745, 250] width 783 height 19
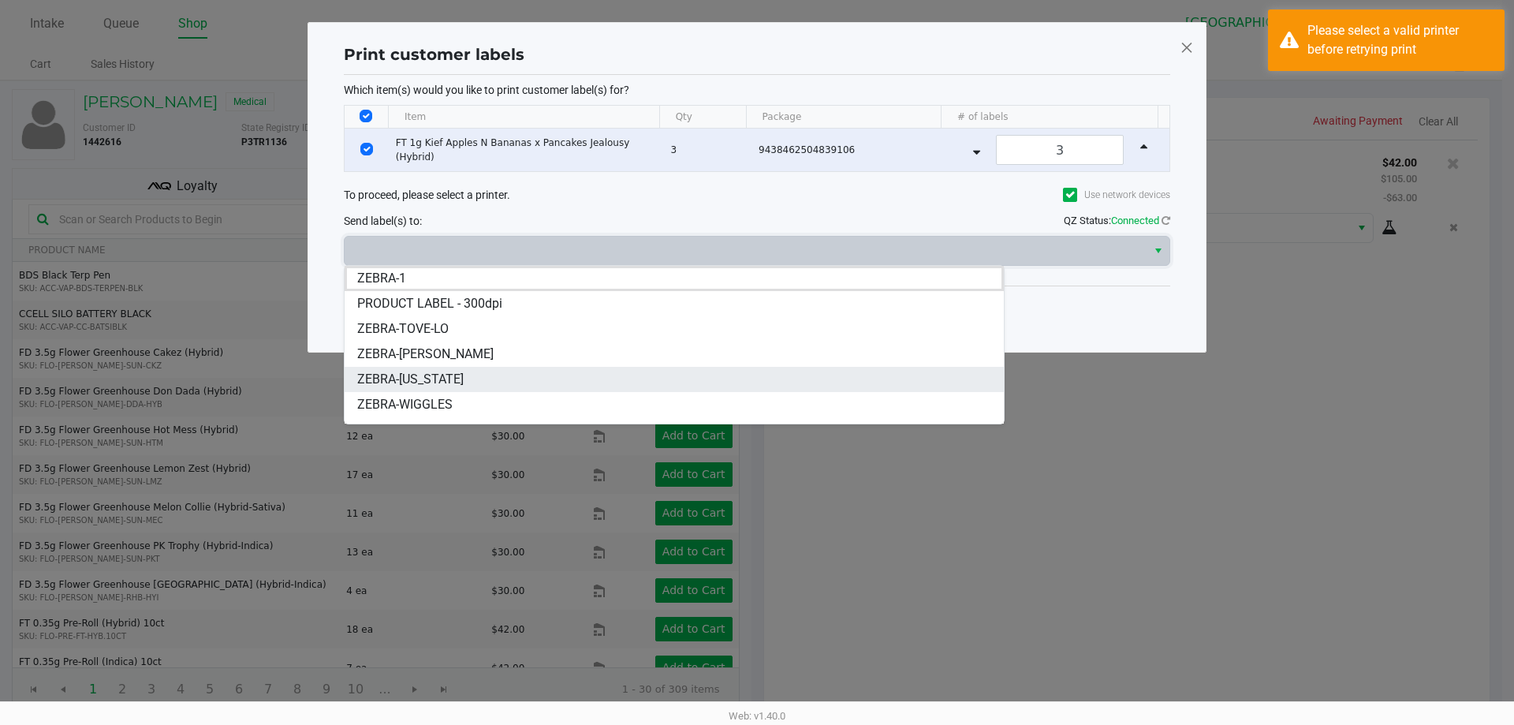
click at [703, 381] on li "ZEBRA-VERMONT" at bounding box center [674, 379] width 659 height 25
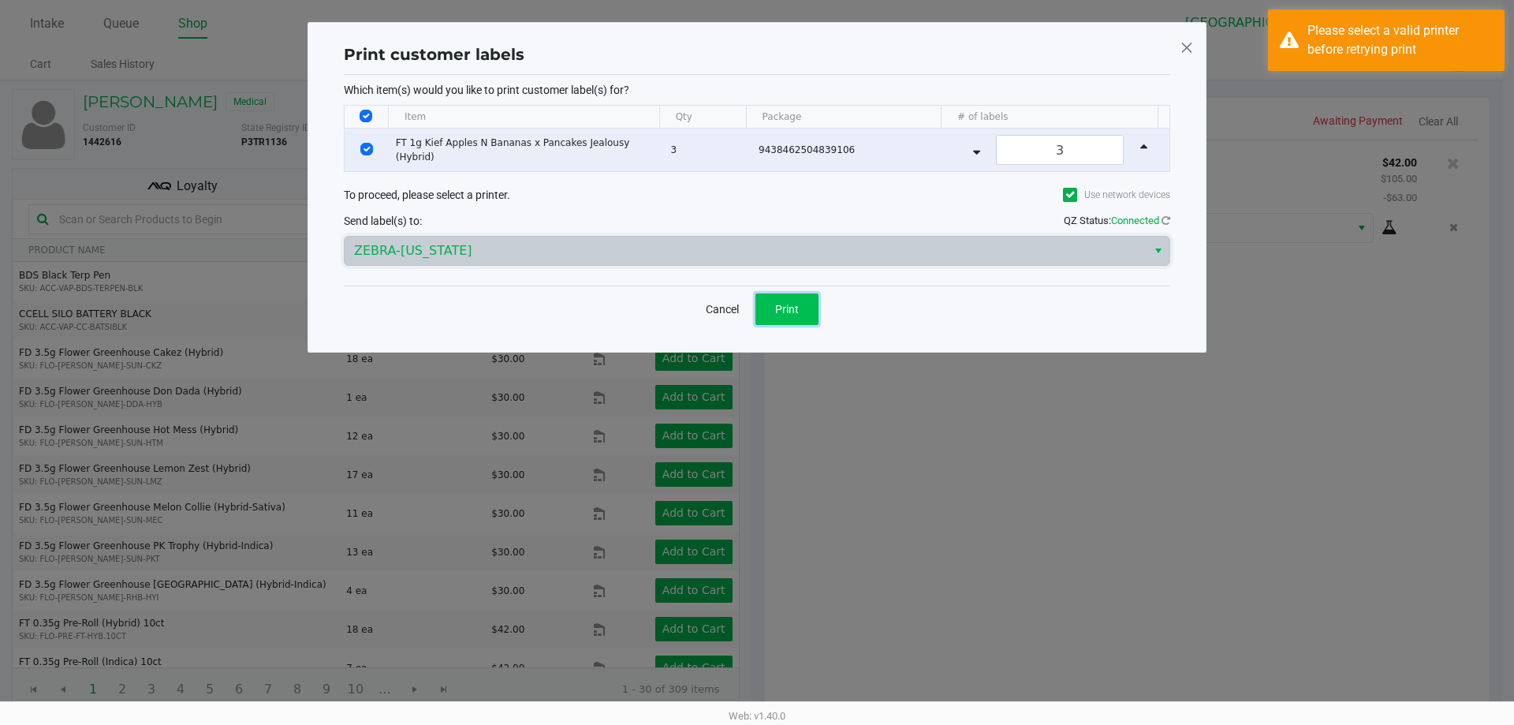
click at [804, 314] on button "Print" at bounding box center [787, 309] width 63 height 32
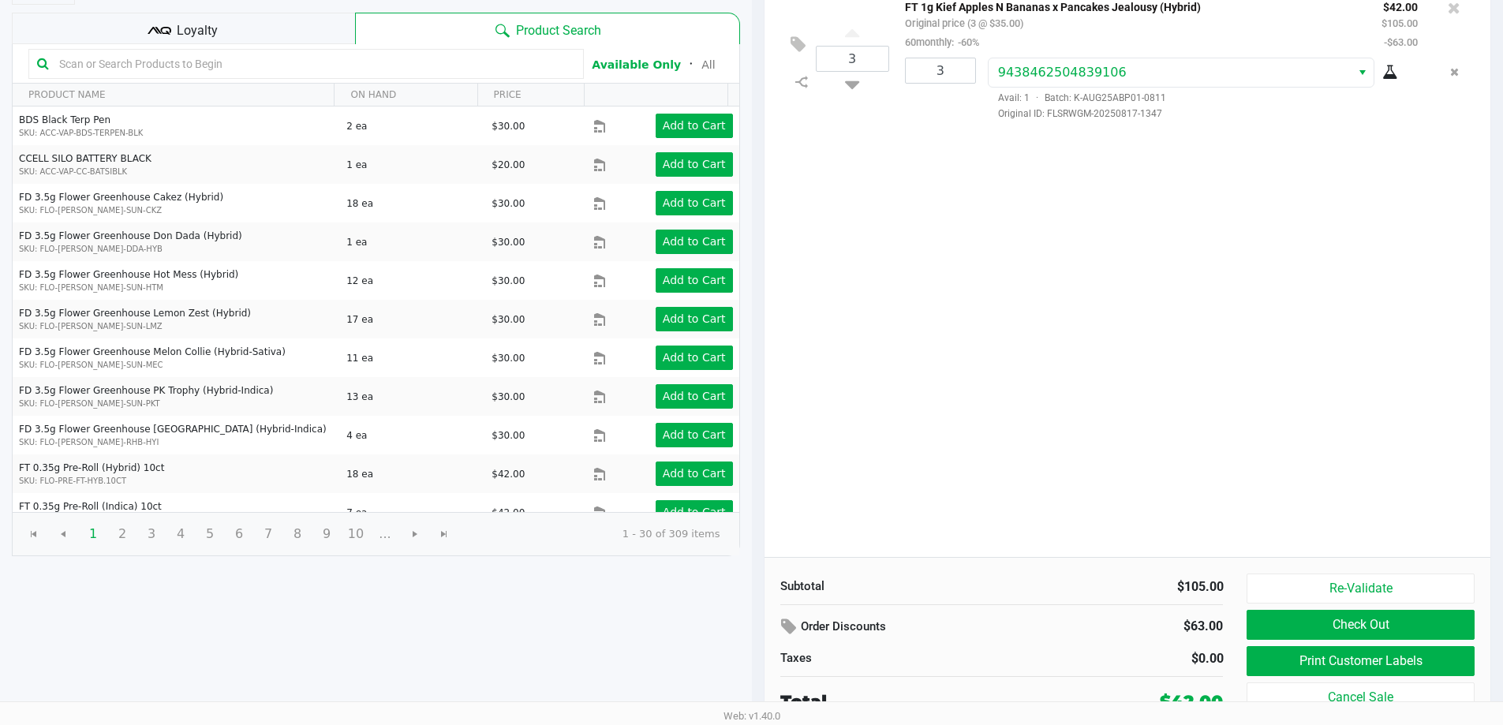
scroll to position [162, 0]
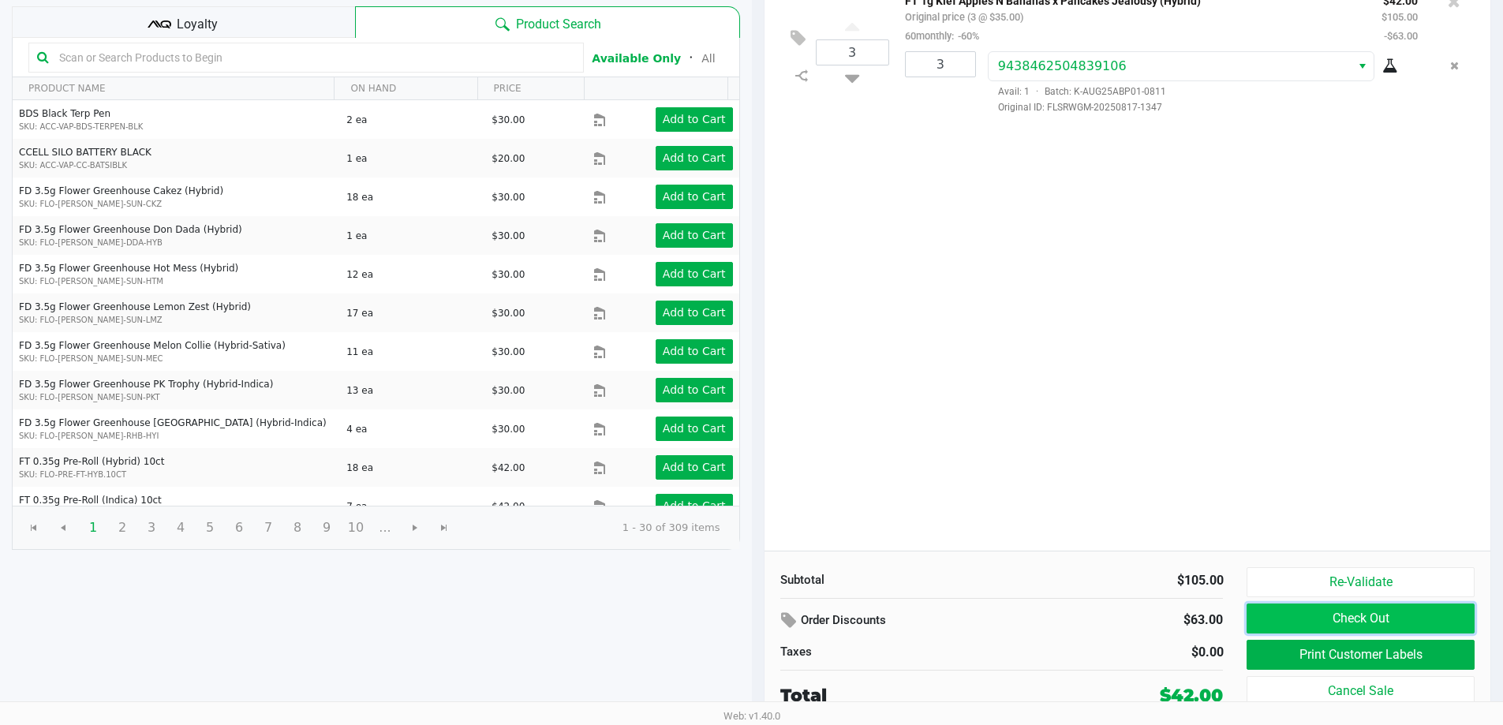
click at [1315, 623] on button "Check Out" at bounding box center [1359, 618] width 227 height 30
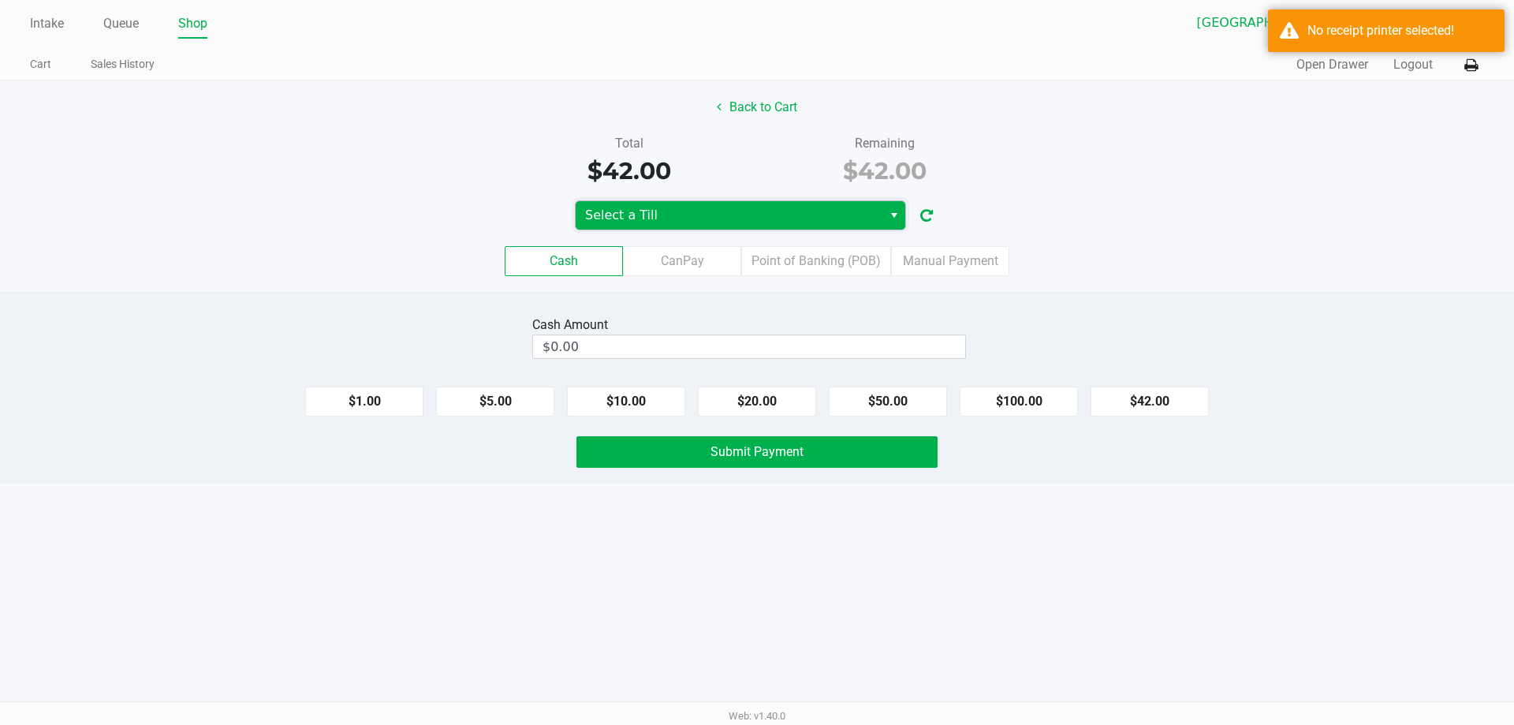
click at [787, 215] on span "Select a Till" at bounding box center [729, 215] width 288 height 19
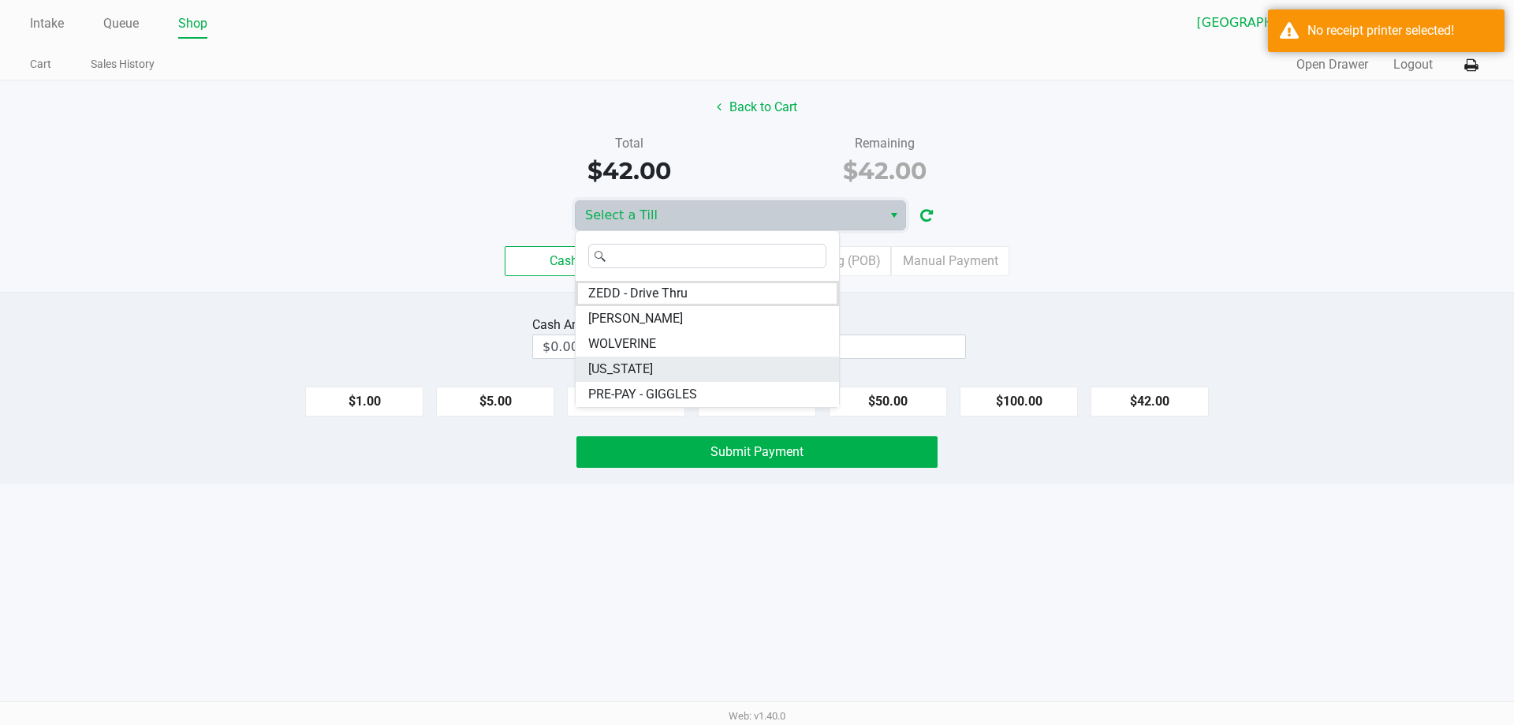
click at [735, 364] on li "VERMONT" at bounding box center [707, 369] width 263 height 25
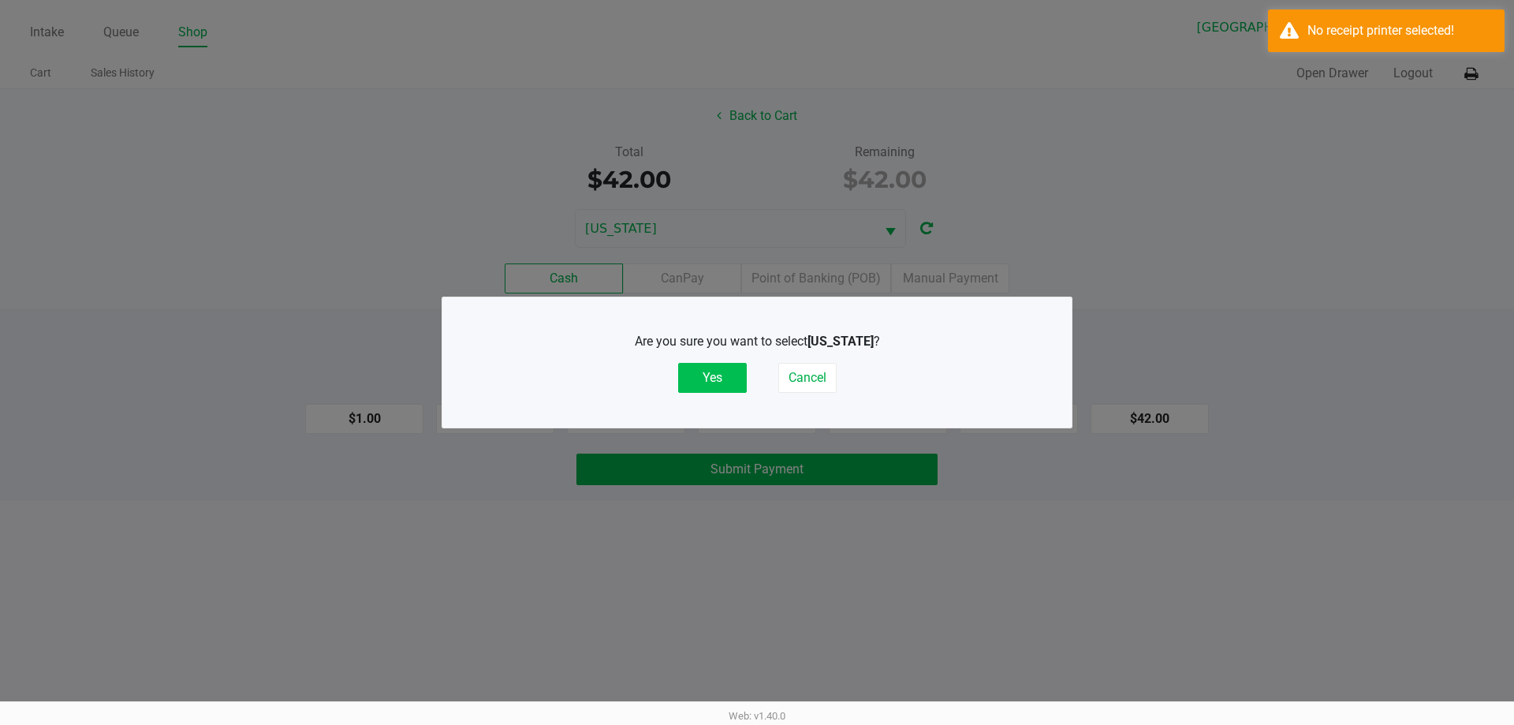
click at [696, 387] on button "Yes" at bounding box center [712, 378] width 69 height 30
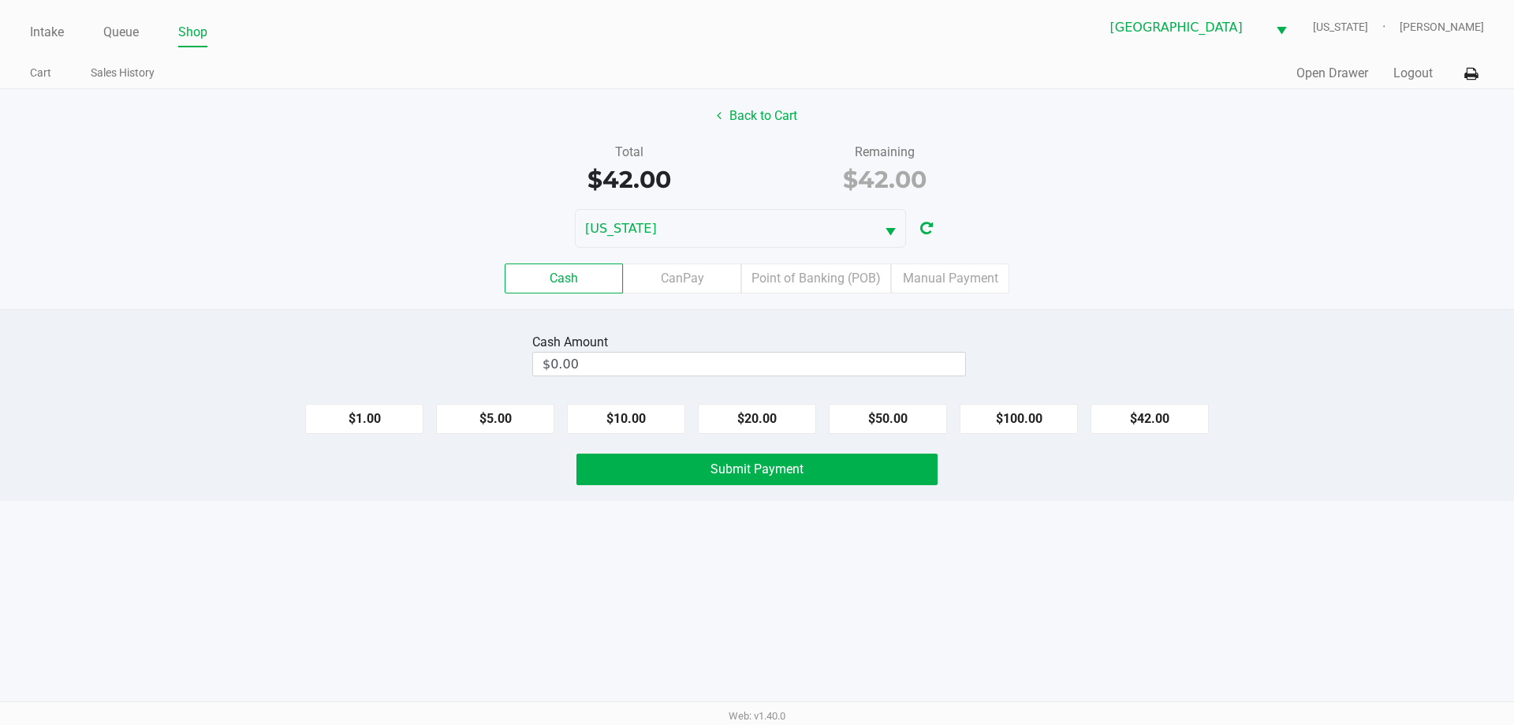
click at [1180, 208] on div "Back to Cart Total $42.00 Remaining $42.00 VERMONT Cash CanPay Point of Banking…" at bounding box center [757, 199] width 1514 height 220
click at [846, 286] on label "Point of Banking (POB)" at bounding box center [816, 278] width 150 height 30
click at [0, 0] on 7 "Point of Banking (POB)" at bounding box center [0, 0] width 0 height 0
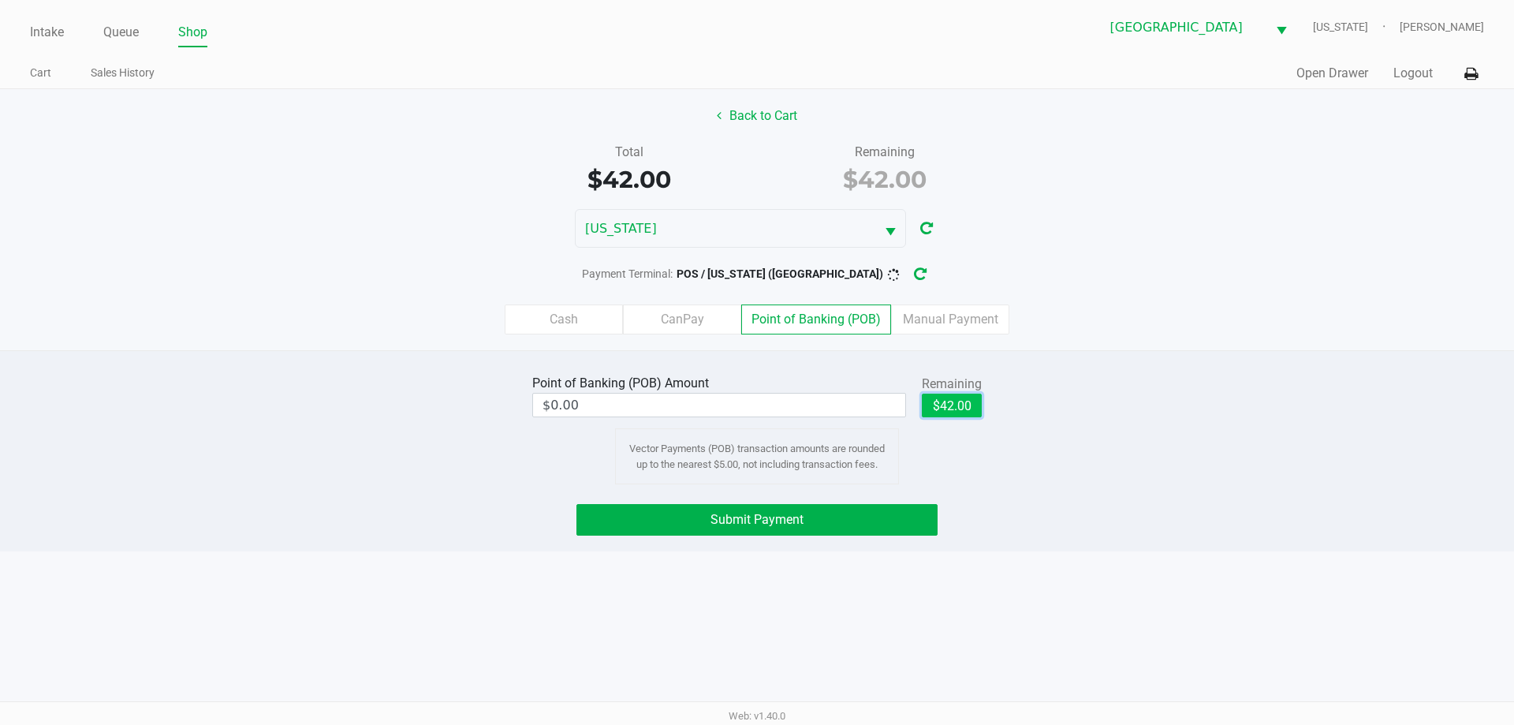
click at [969, 405] on button "$42.00" at bounding box center [952, 406] width 60 height 24
type input "$42.00"
click at [885, 515] on button "Submit Payment" at bounding box center [757, 520] width 361 height 32
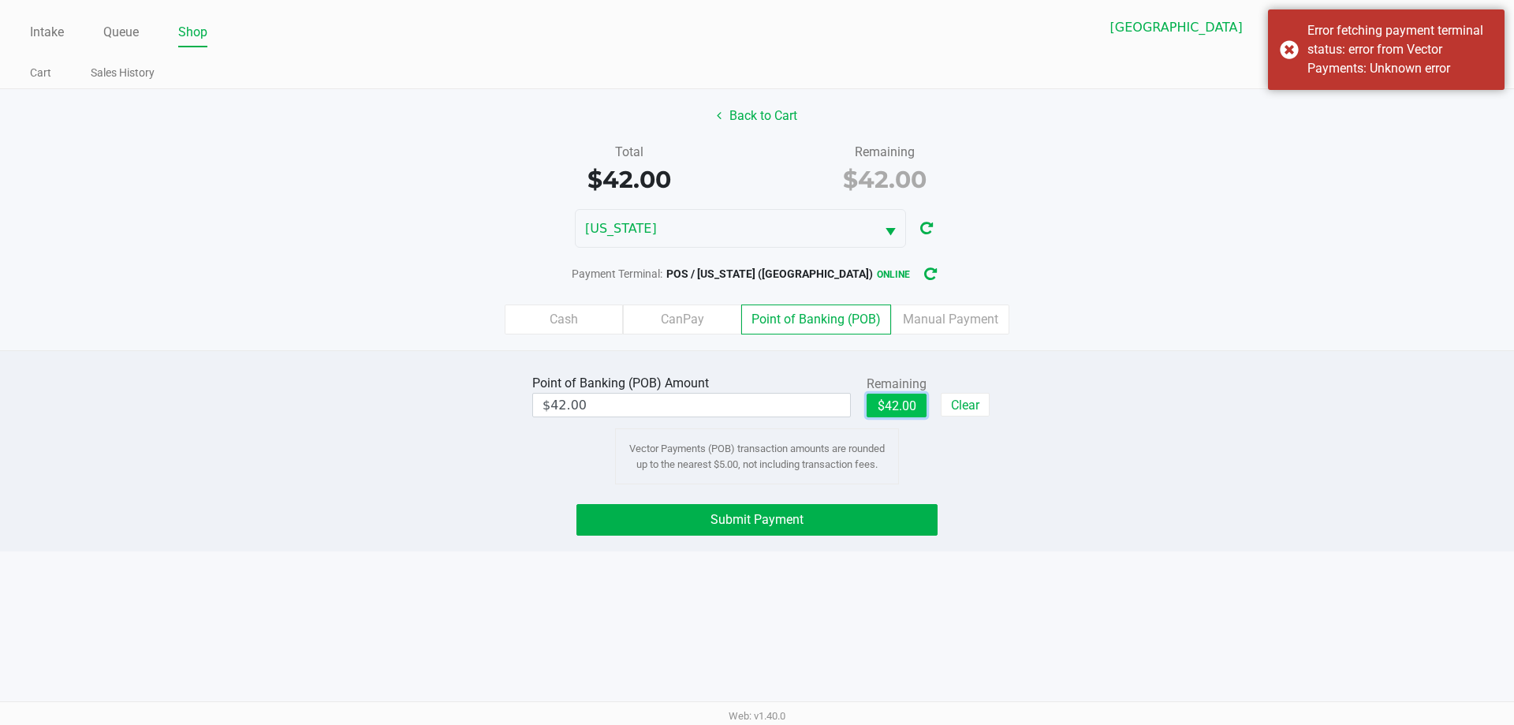
click at [915, 405] on button "$42.00" at bounding box center [897, 406] width 60 height 24
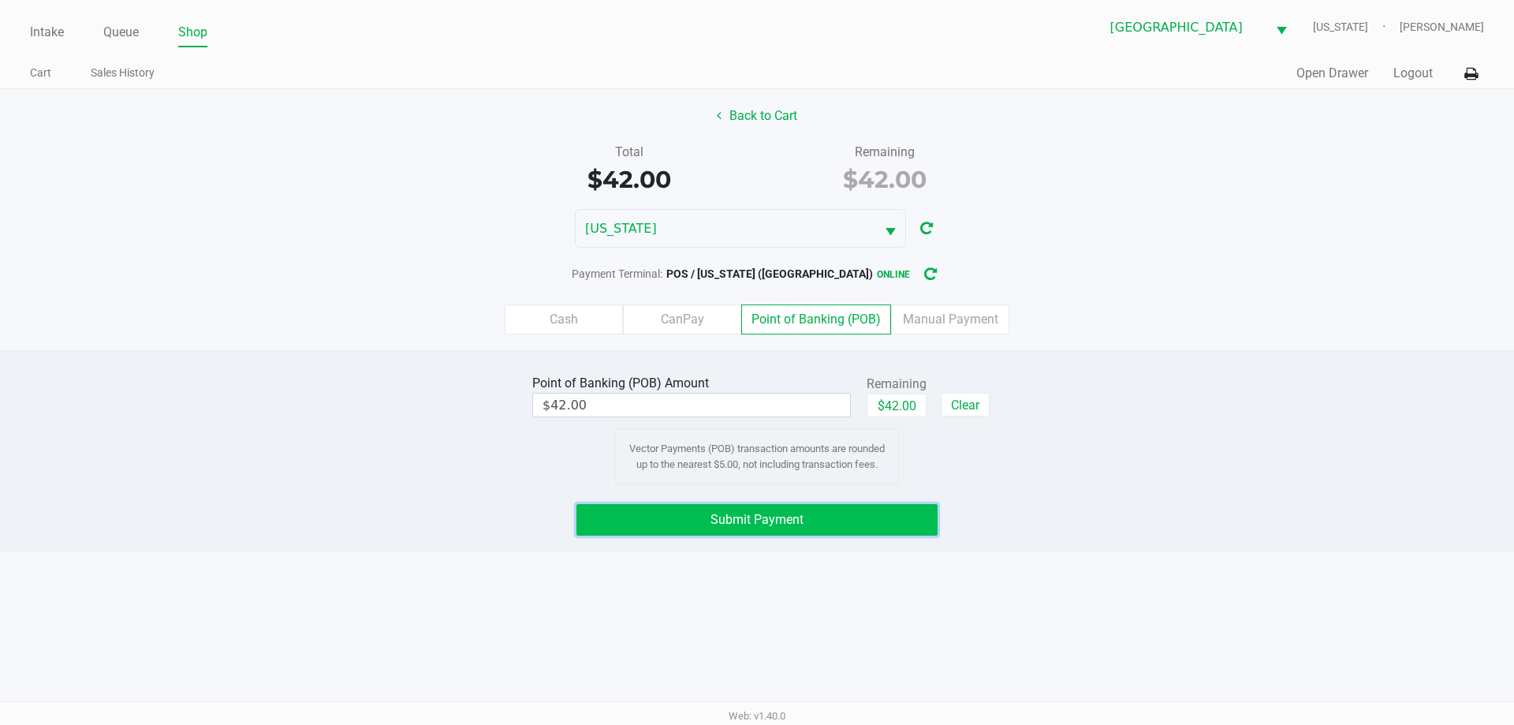
click at [903, 524] on button "Submit Payment" at bounding box center [757, 520] width 361 height 32
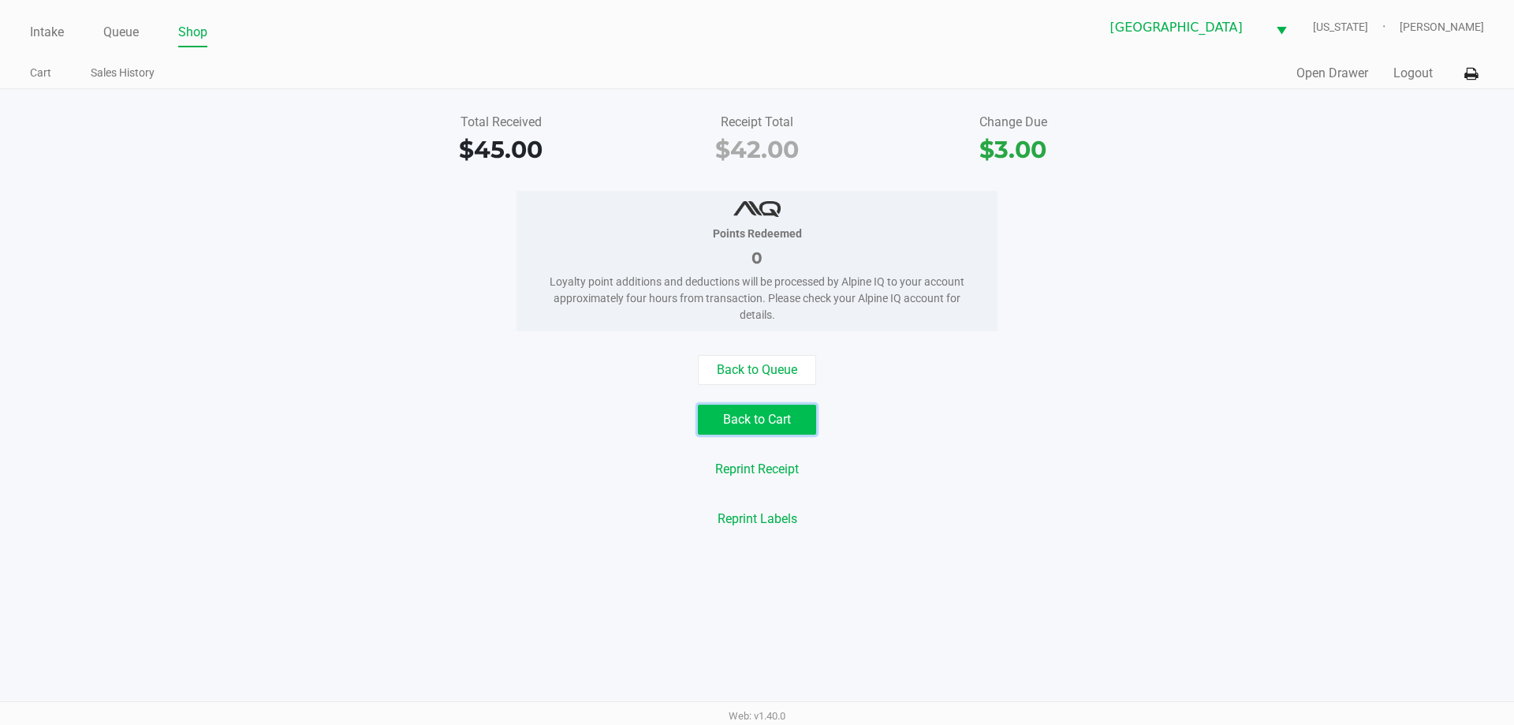
click at [764, 428] on button "Back to Cart" at bounding box center [757, 420] width 118 height 30
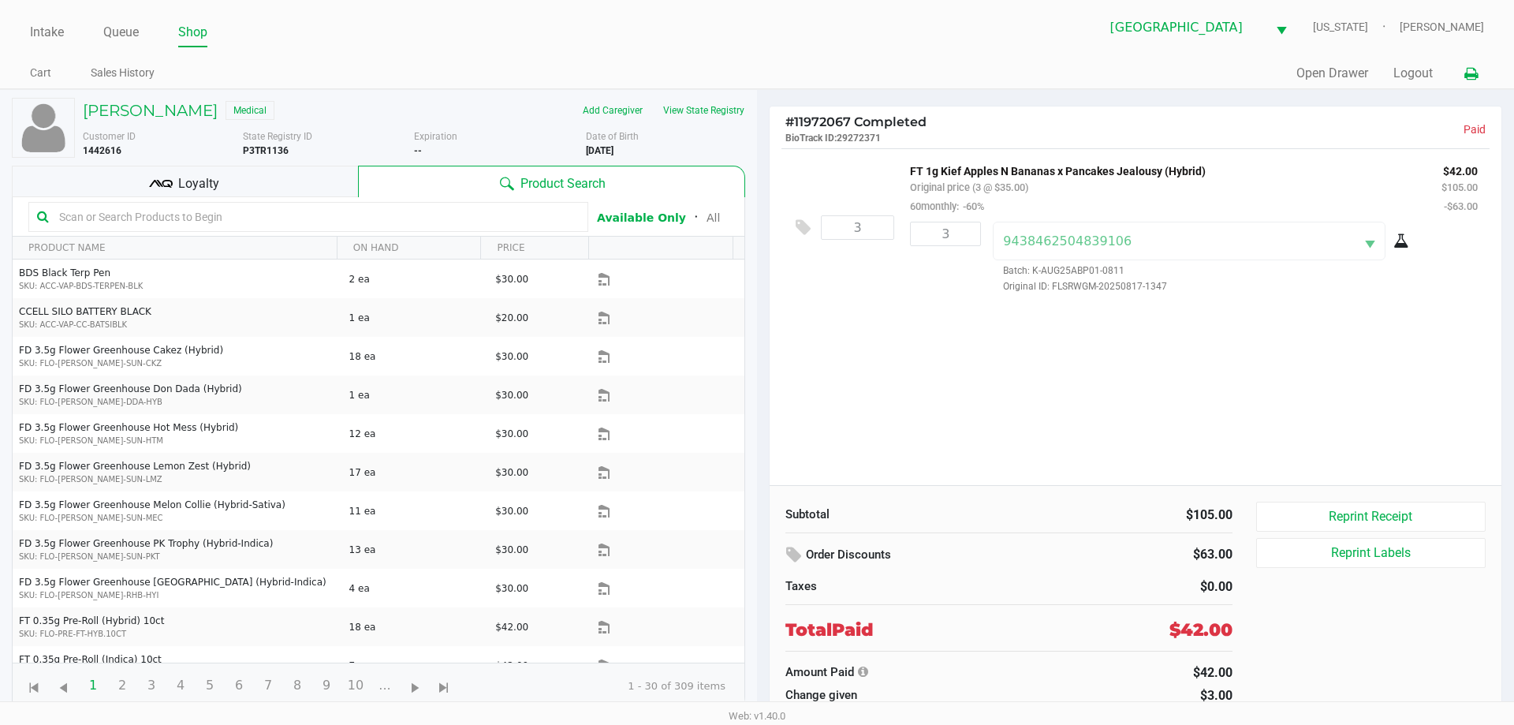
click at [1466, 72] on icon at bounding box center [1471, 74] width 13 height 11
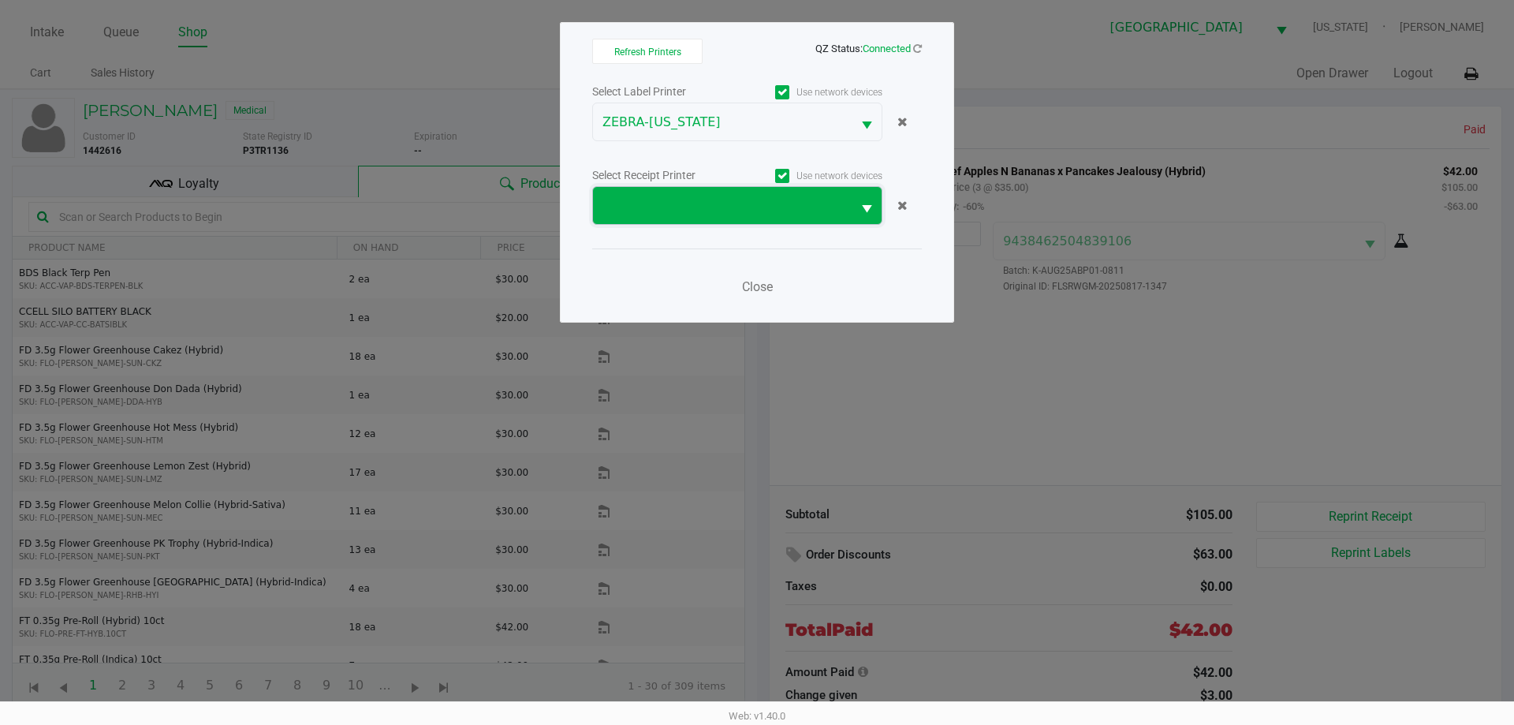
click at [743, 189] on span at bounding box center [722, 205] width 259 height 37
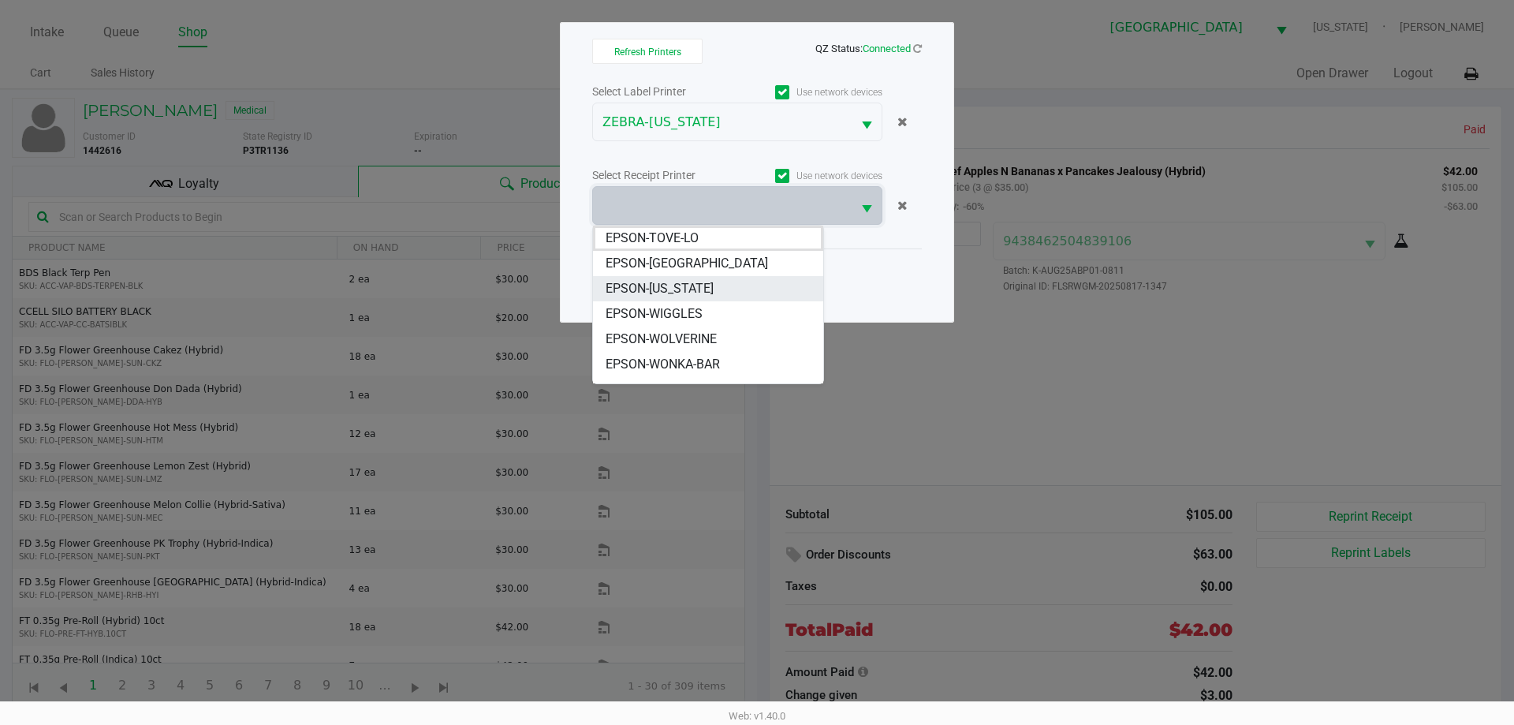
click at [654, 288] on span "EPSON-[US_STATE]" at bounding box center [660, 288] width 108 height 19
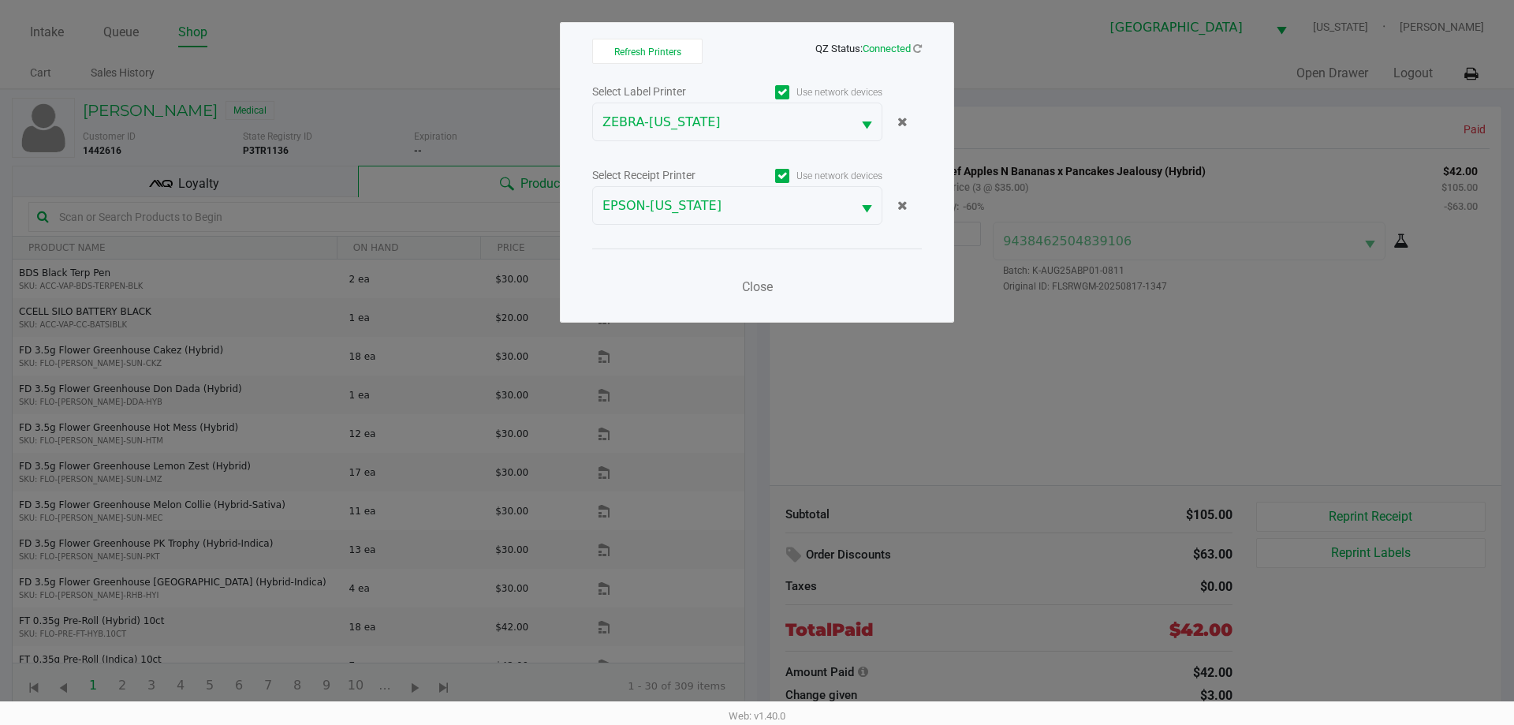
click at [905, 380] on ngb-modal-window "Refresh Printers QZ Status: Connected Select Label Printer Use network devices …" at bounding box center [757, 362] width 1514 height 725
click at [749, 283] on span "Close" at bounding box center [757, 286] width 31 height 15
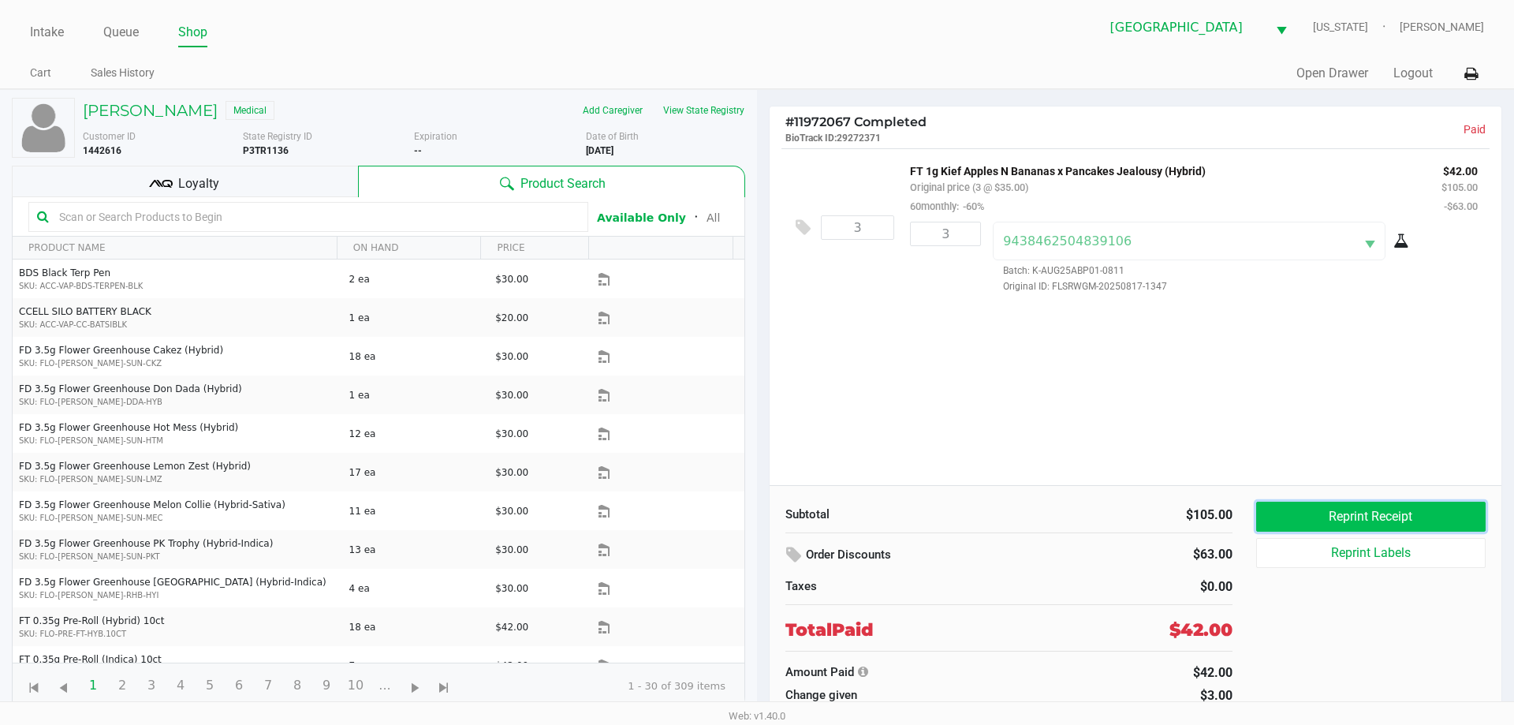
click at [1335, 508] on button "Reprint Receipt" at bounding box center [1371, 517] width 230 height 30
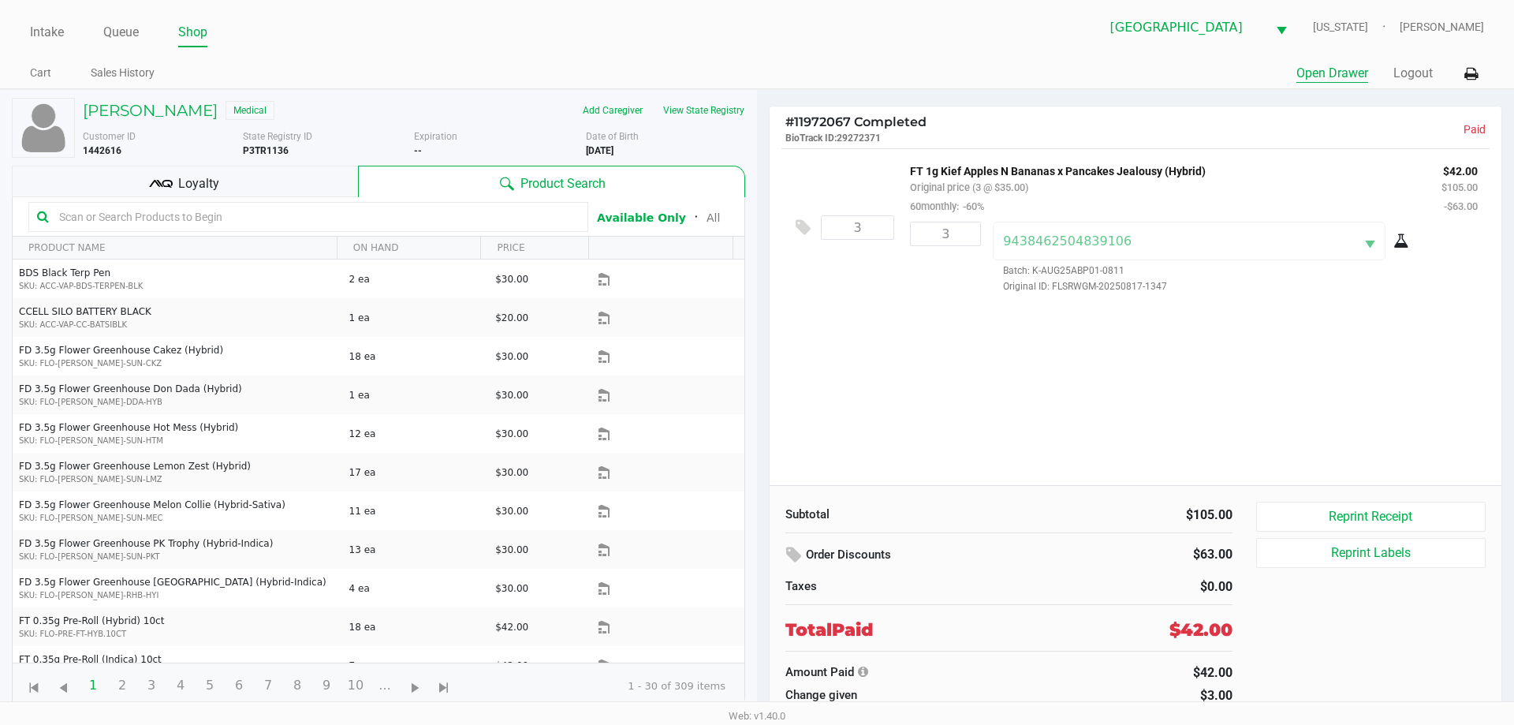
click at [1312, 69] on button "Open Drawer" at bounding box center [1333, 73] width 72 height 19
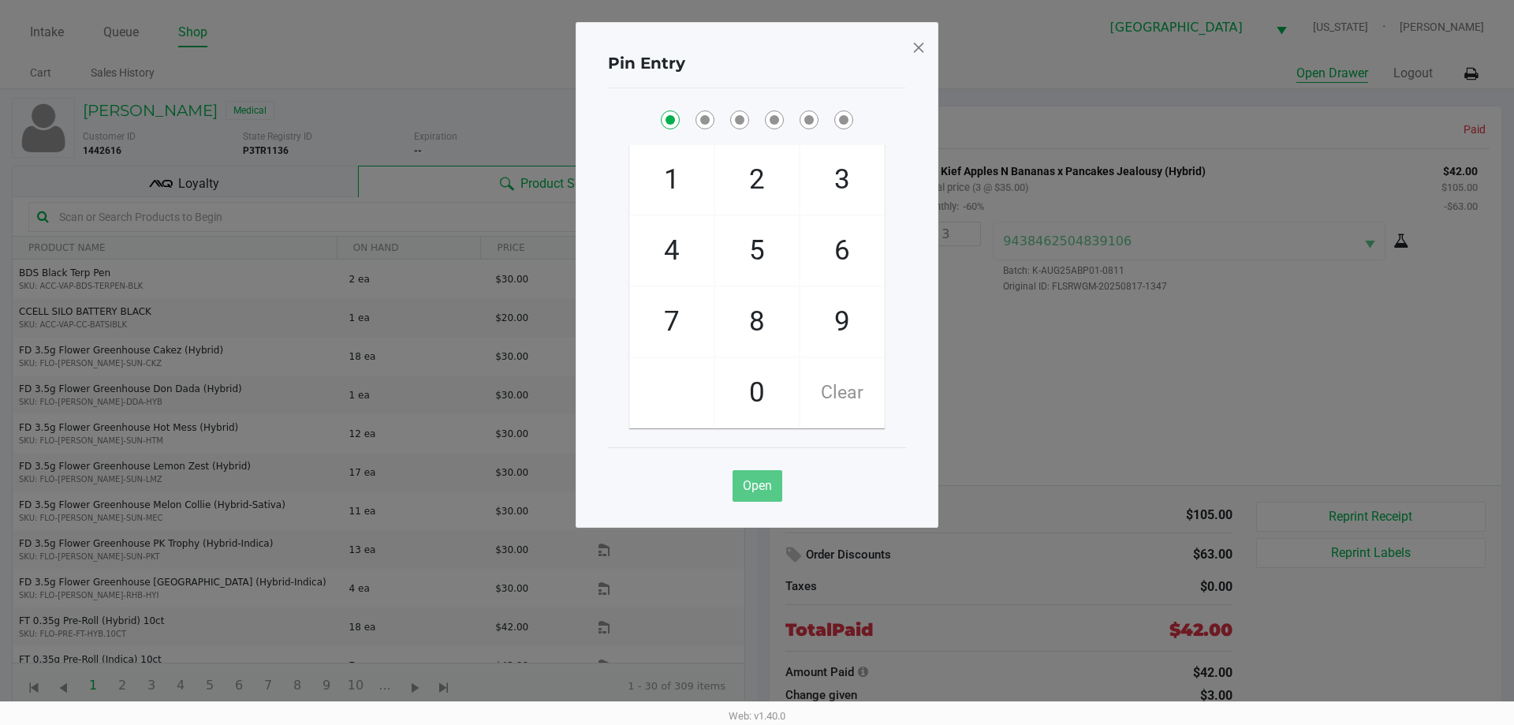
checkbox input "true"
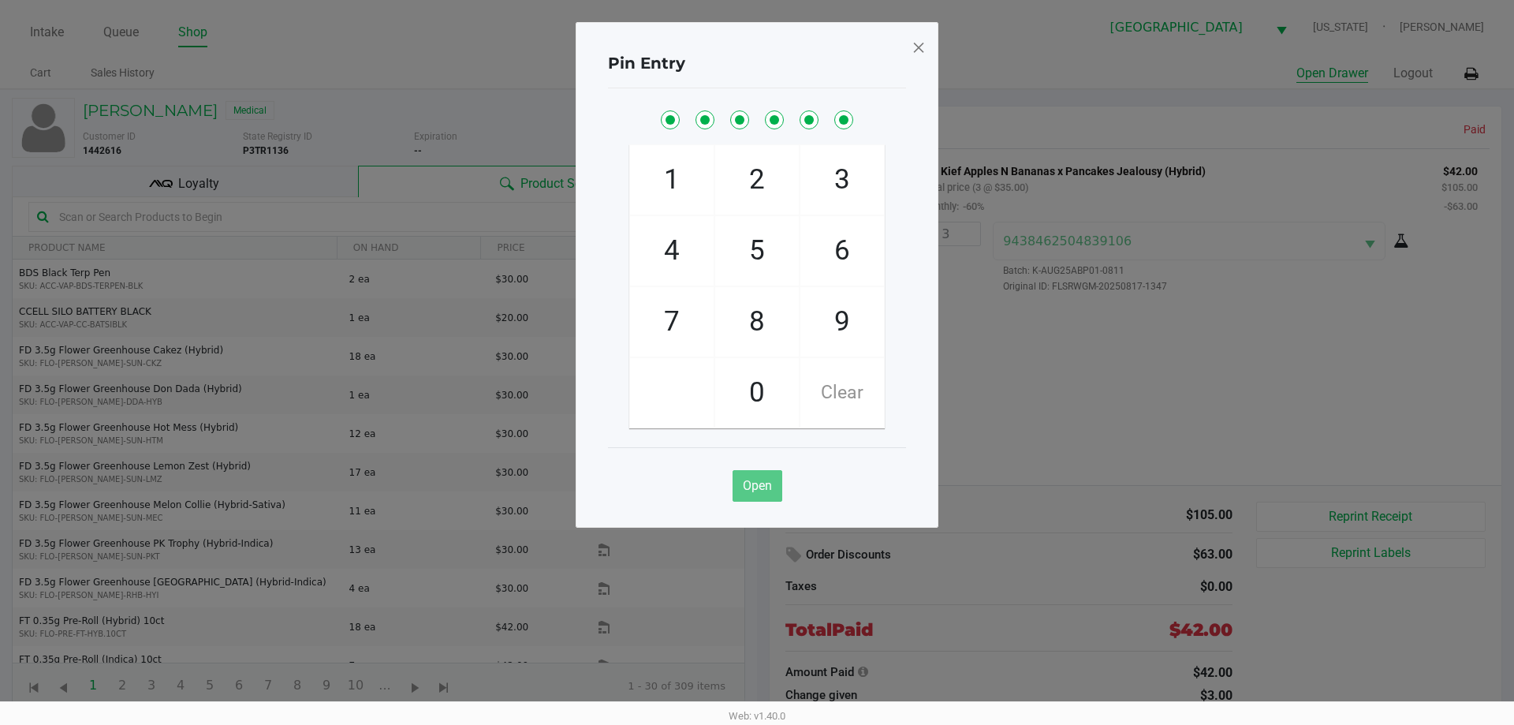
checkbox input "true"
drag, startPoint x: 920, startPoint y: 53, endPoint x: 911, endPoint y: 51, distance: 9.6
click at [918, 51] on span at bounding box center [919, 47] width 14 height 25
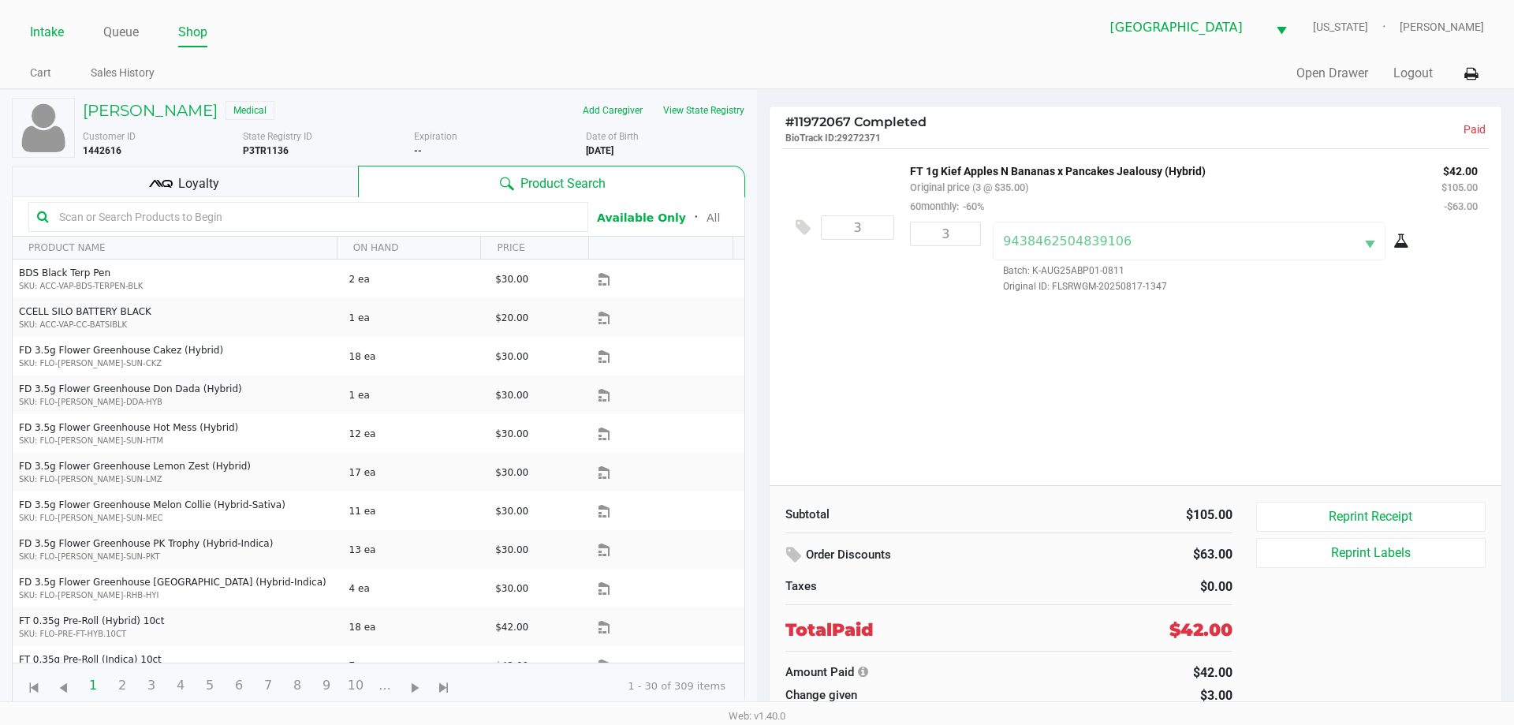
click at [59, 35] on link "Intake" at bounding box center [47, 32] width 34 height 22
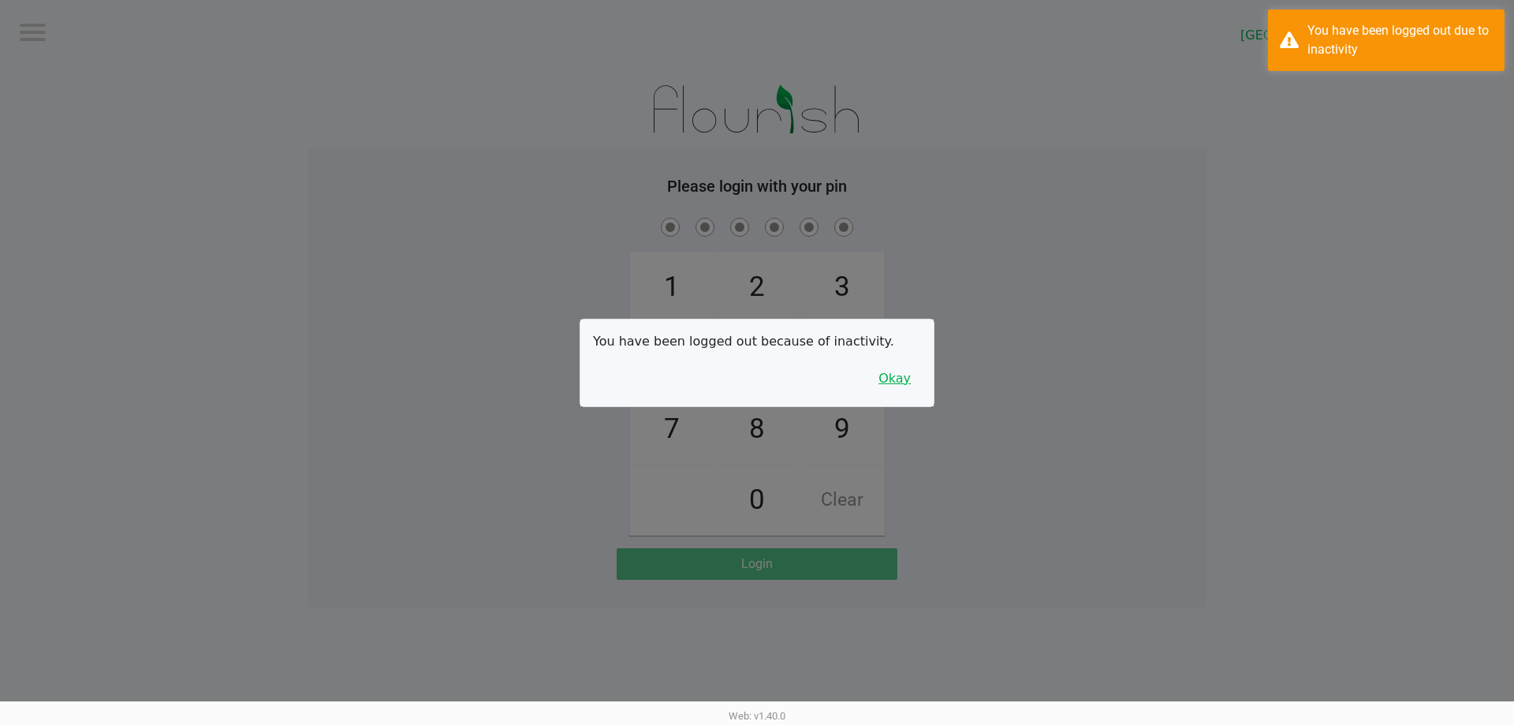
click at [894, 388] on button "Okay" at bounding box center [894, 379] width 53 height 30
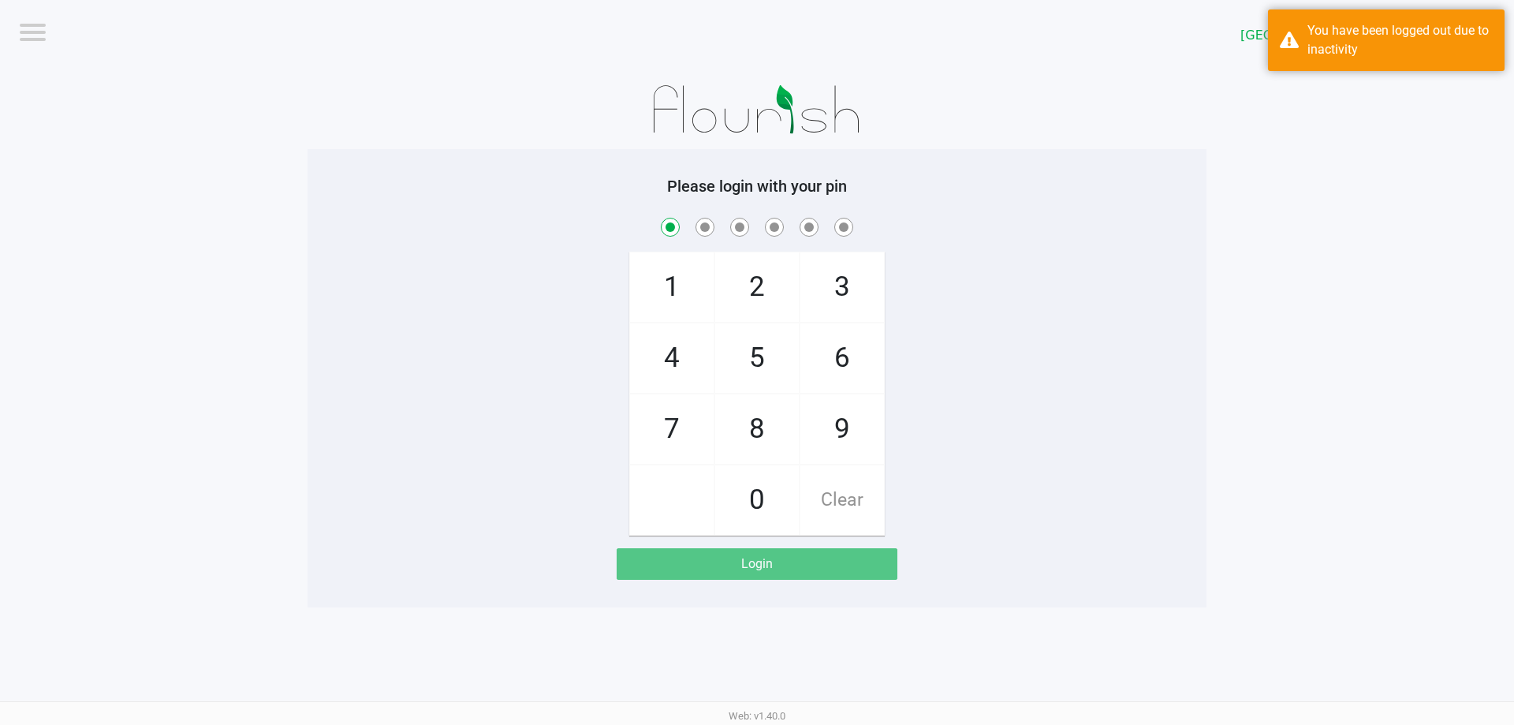
checkbox input "true"
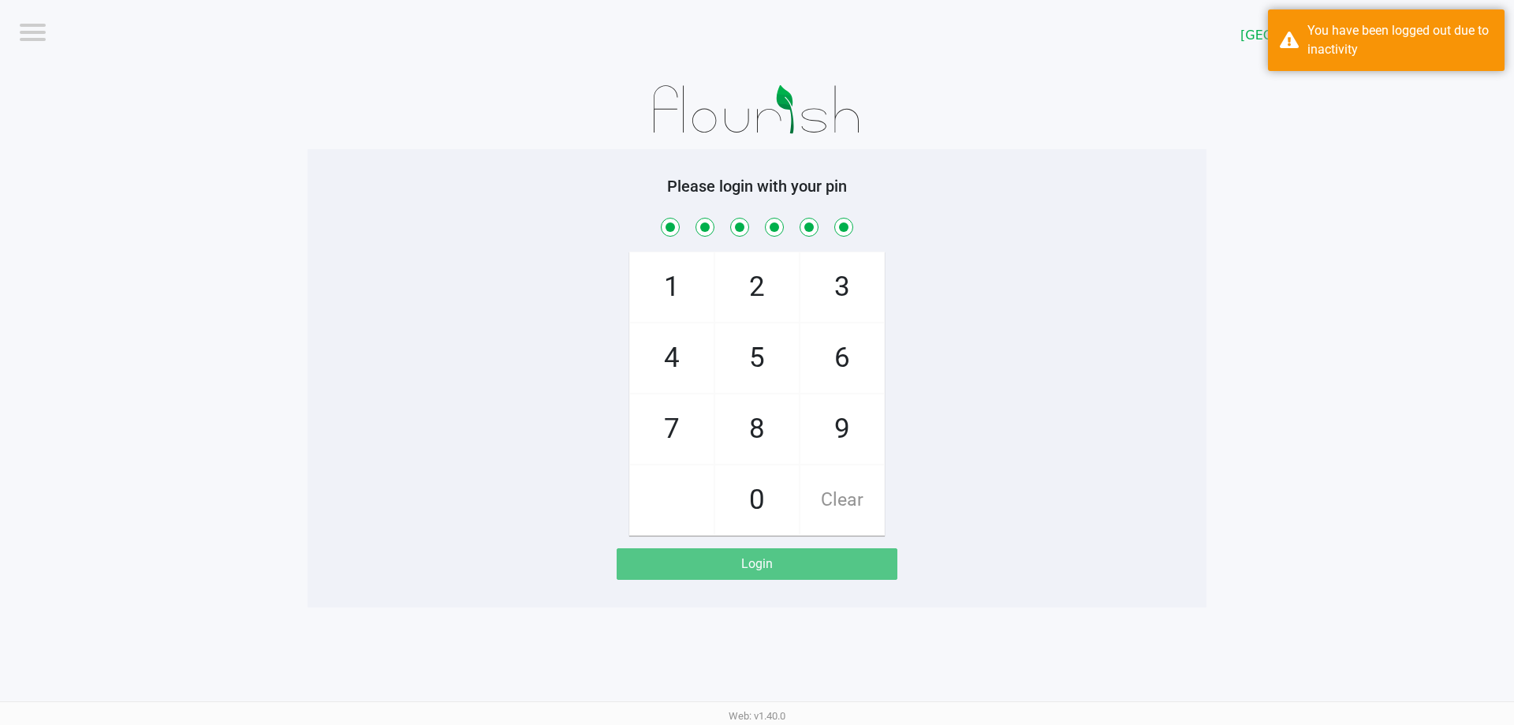
checkbox input "true"
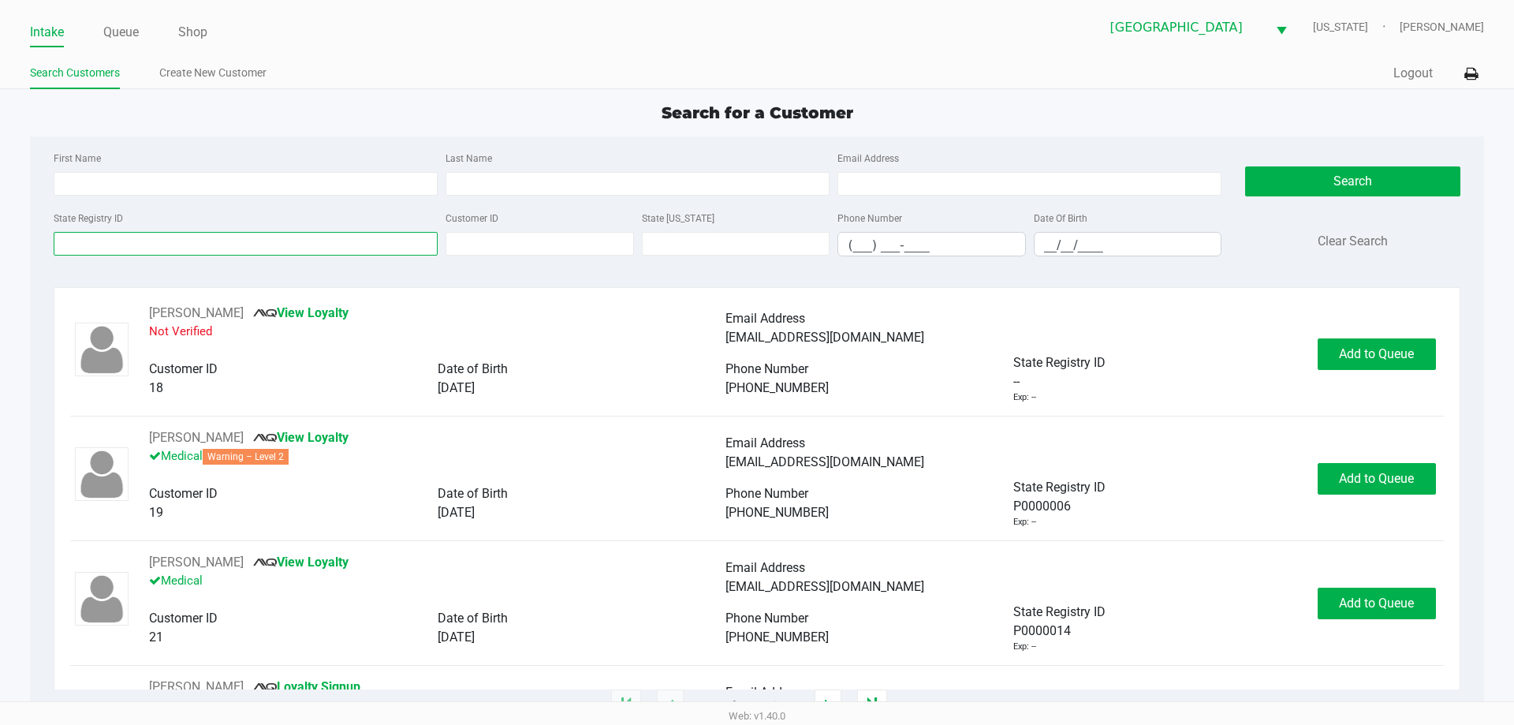
click at [363, 252] on input "State Registry ID" at bounding box center [246, 244] width 384 height 24
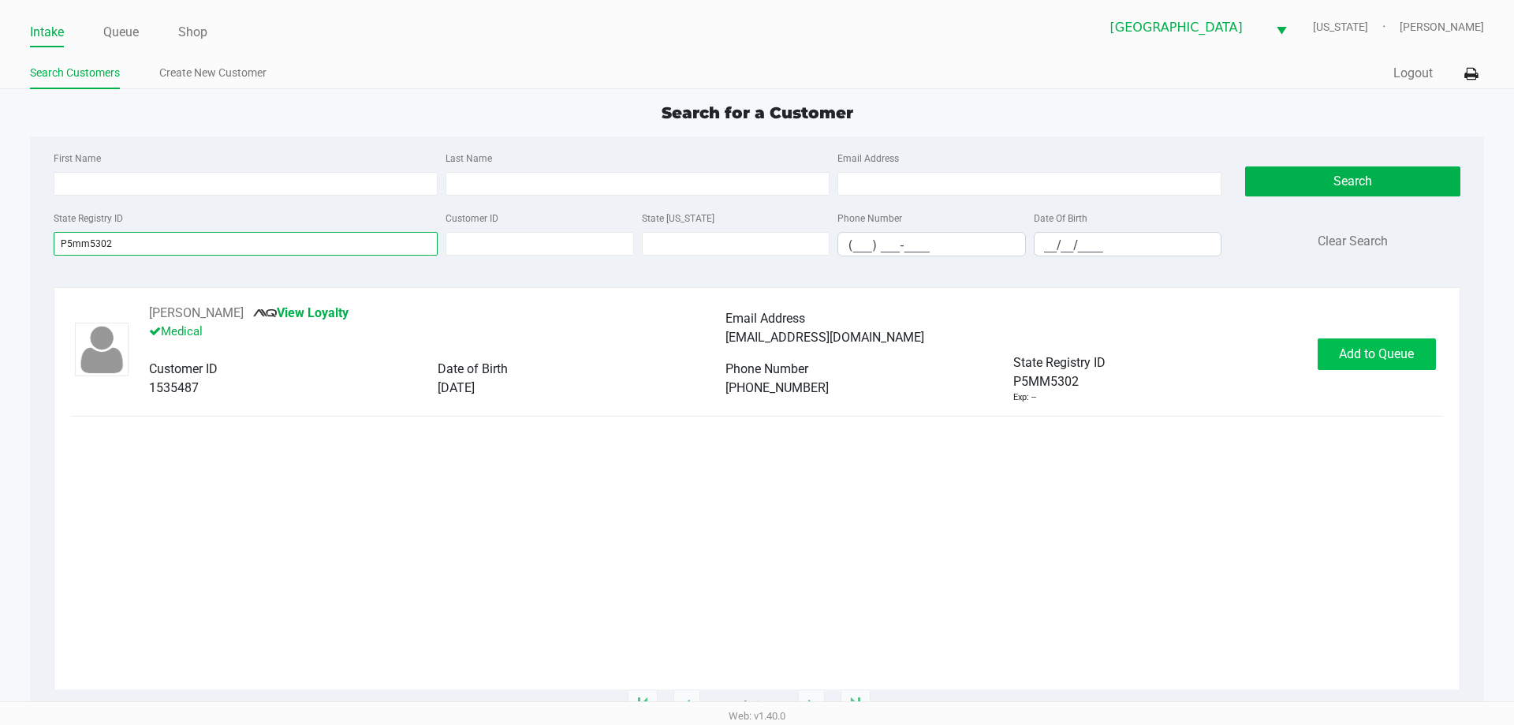
type input "P5mm5302"
click at [1365, 364] on button "Add to Queue" at bounding box center [1377, 354] width 118 height 32
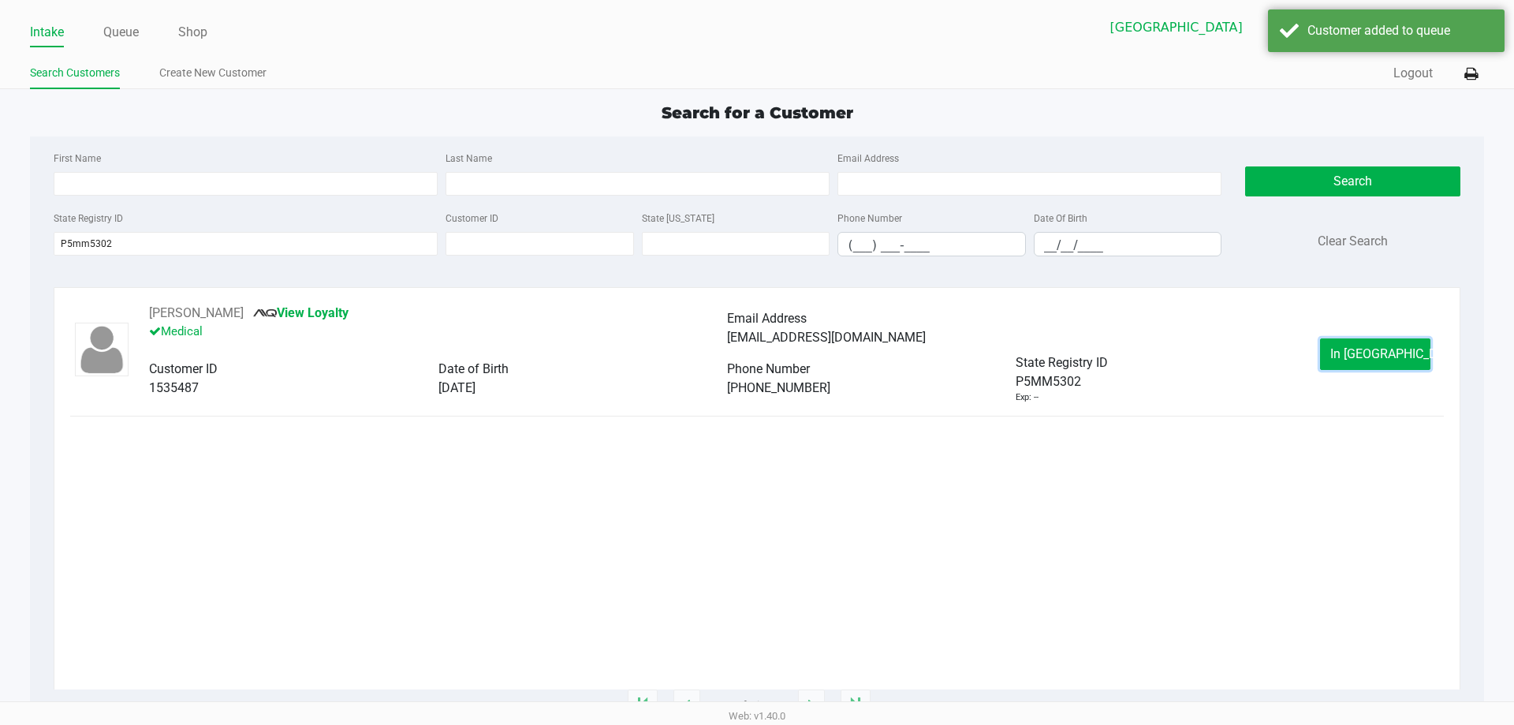
click at [1365, 364] on button "In Queue" at bounding box center [1375, 354] width 110 height 32
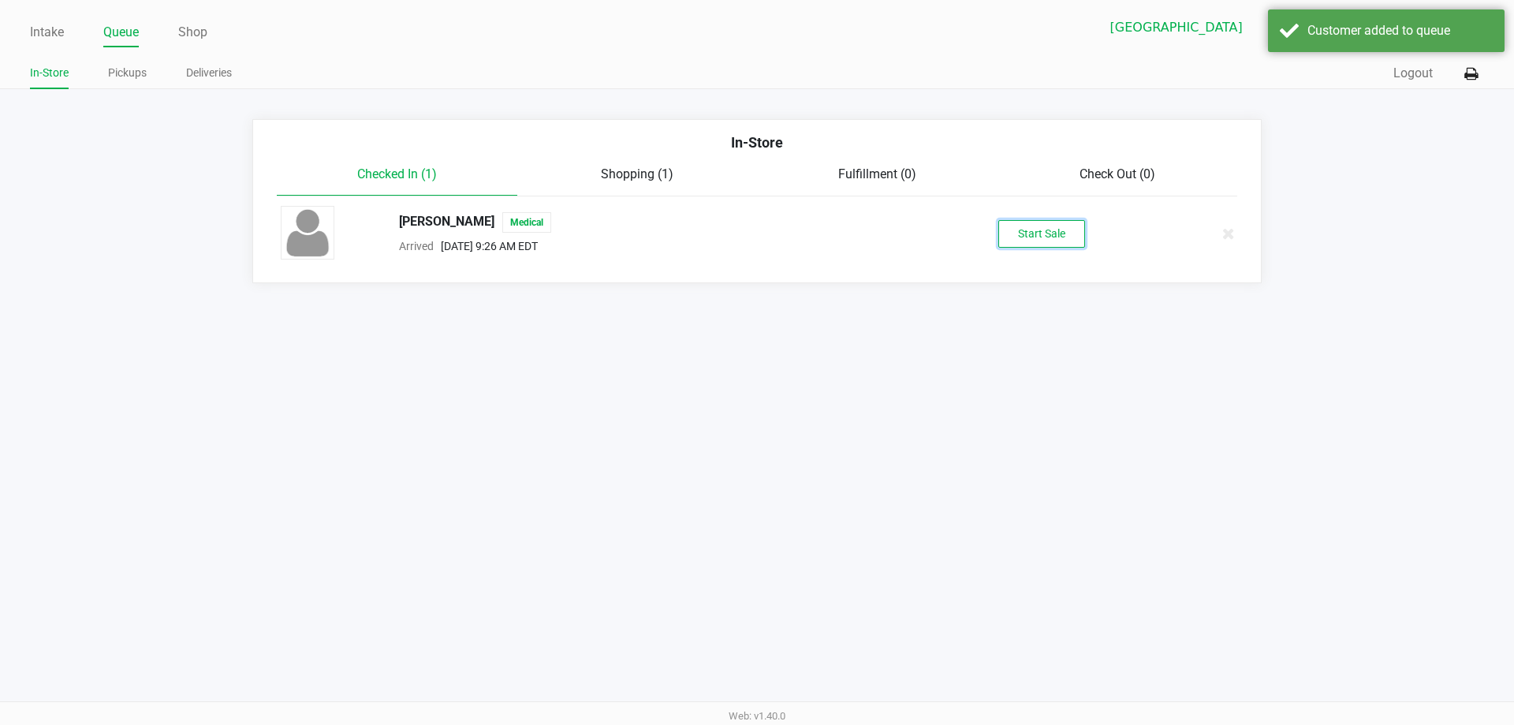
click at [1056, 236] on button "Start Sale" at bounding box center [1042, 234] width 87 height 28
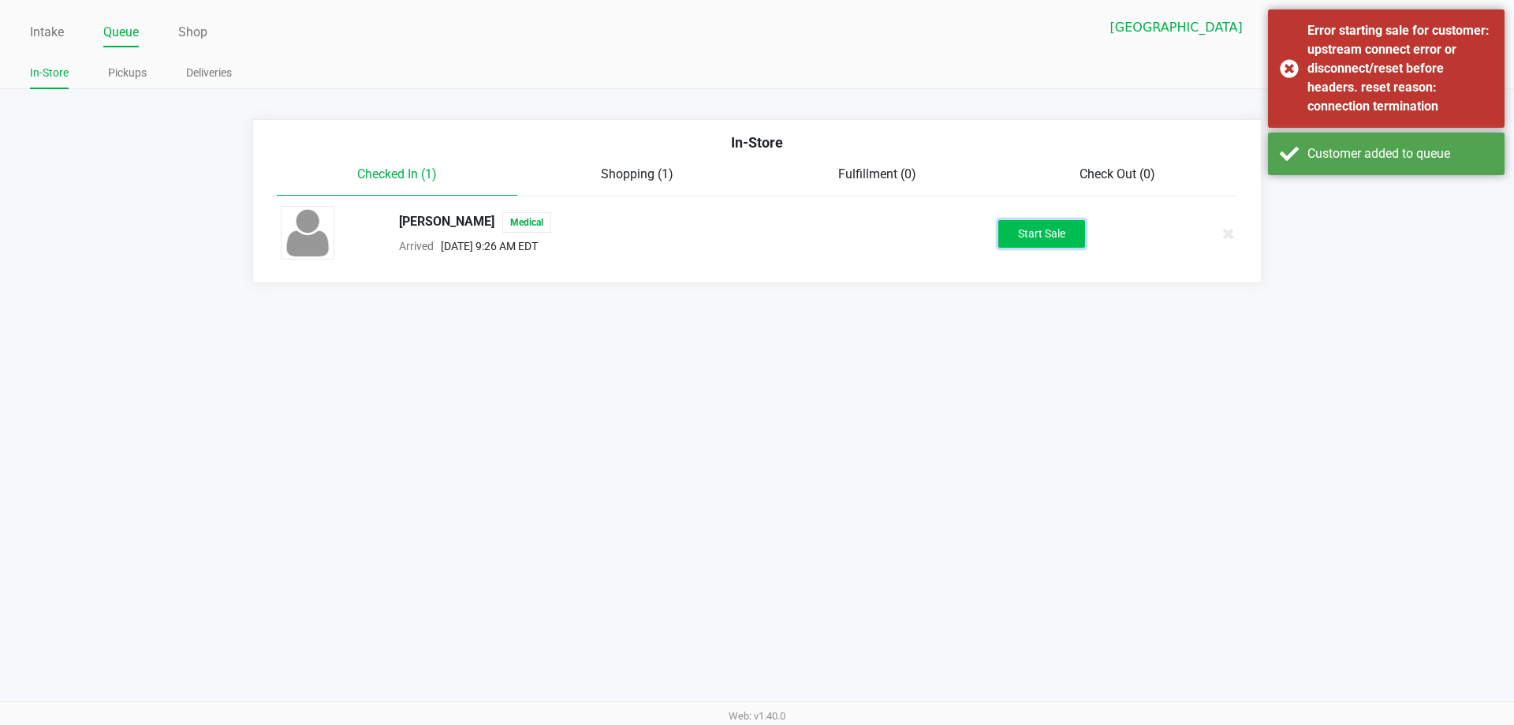
click at [1047, 229] on button "Start Sale" at bounding box center [1042, 234] width 87 height 28
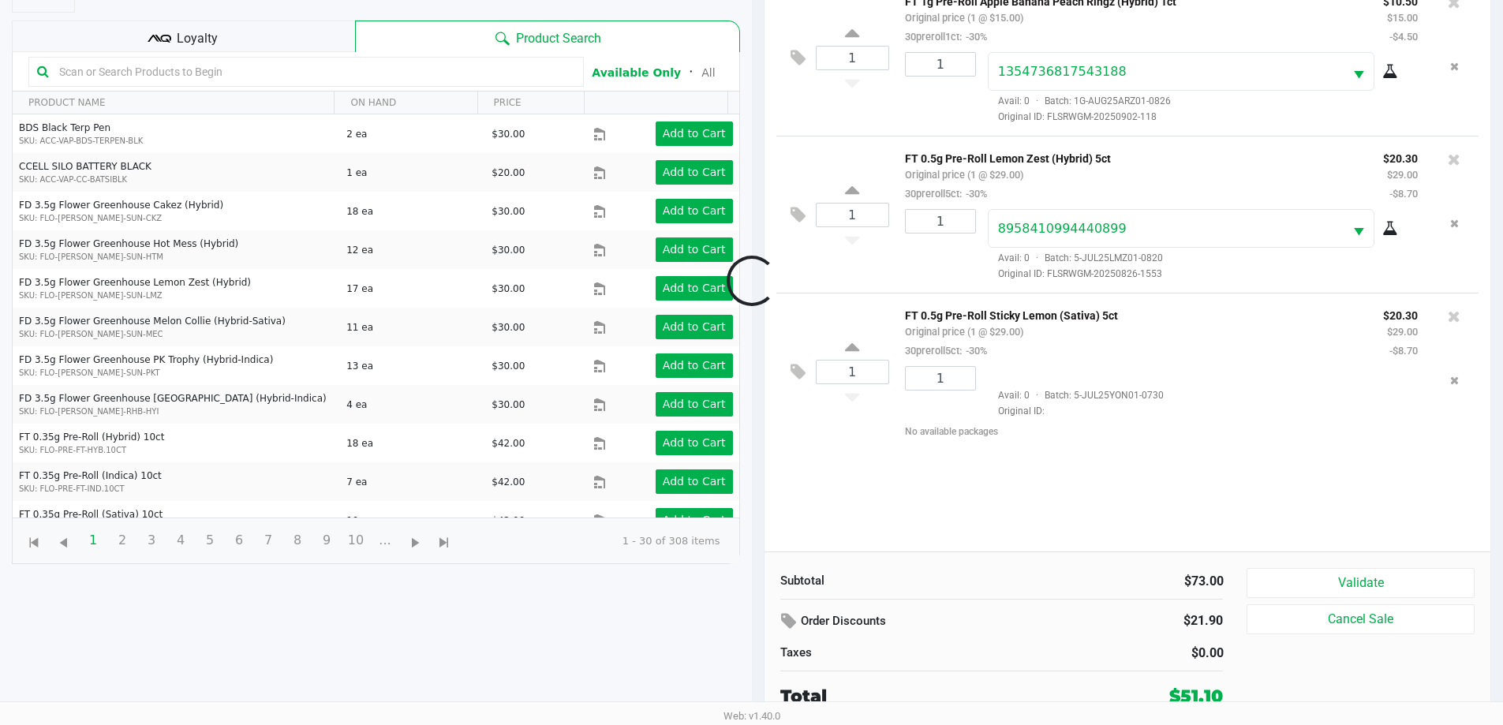
scroll to position [170, 0]
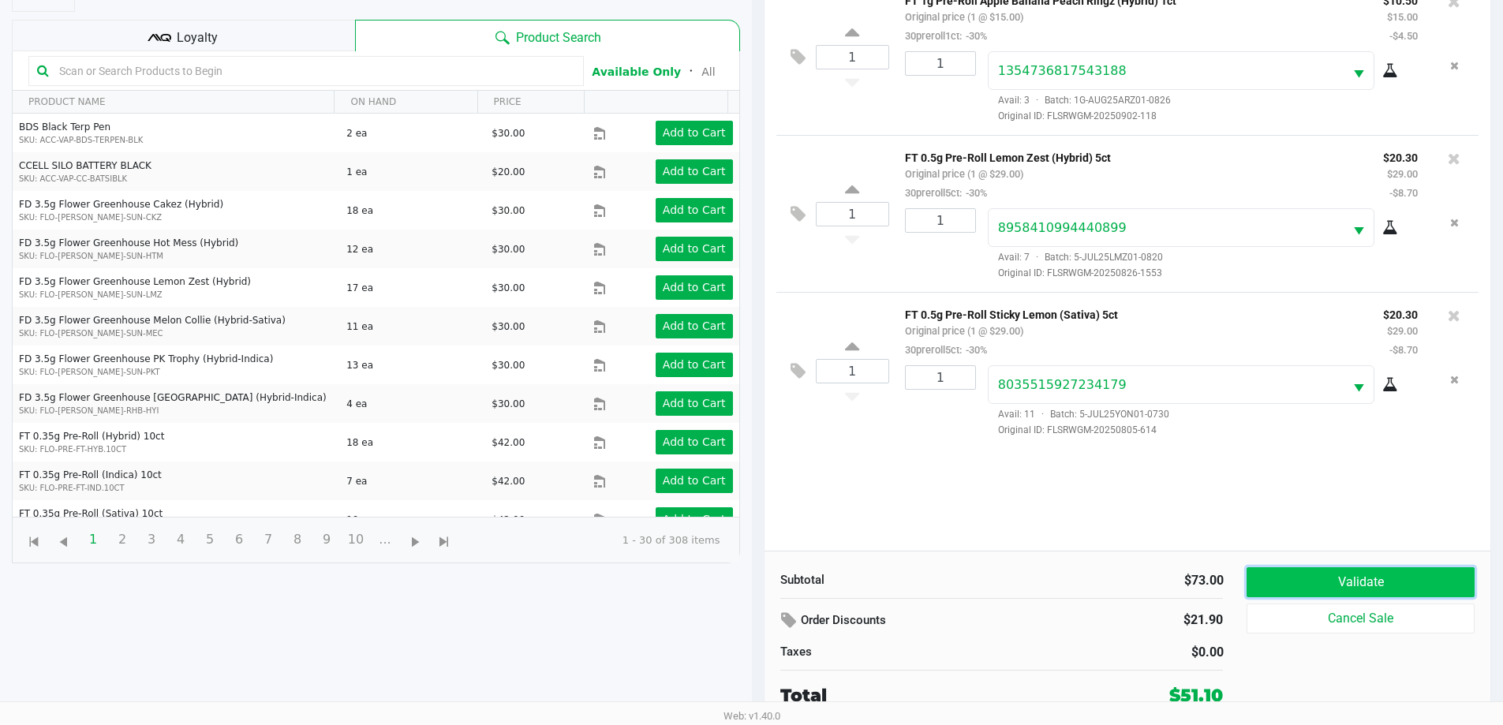
click at [1289, 581] on button "Validate" at bounding box center [1359, 582] width 227 height 30
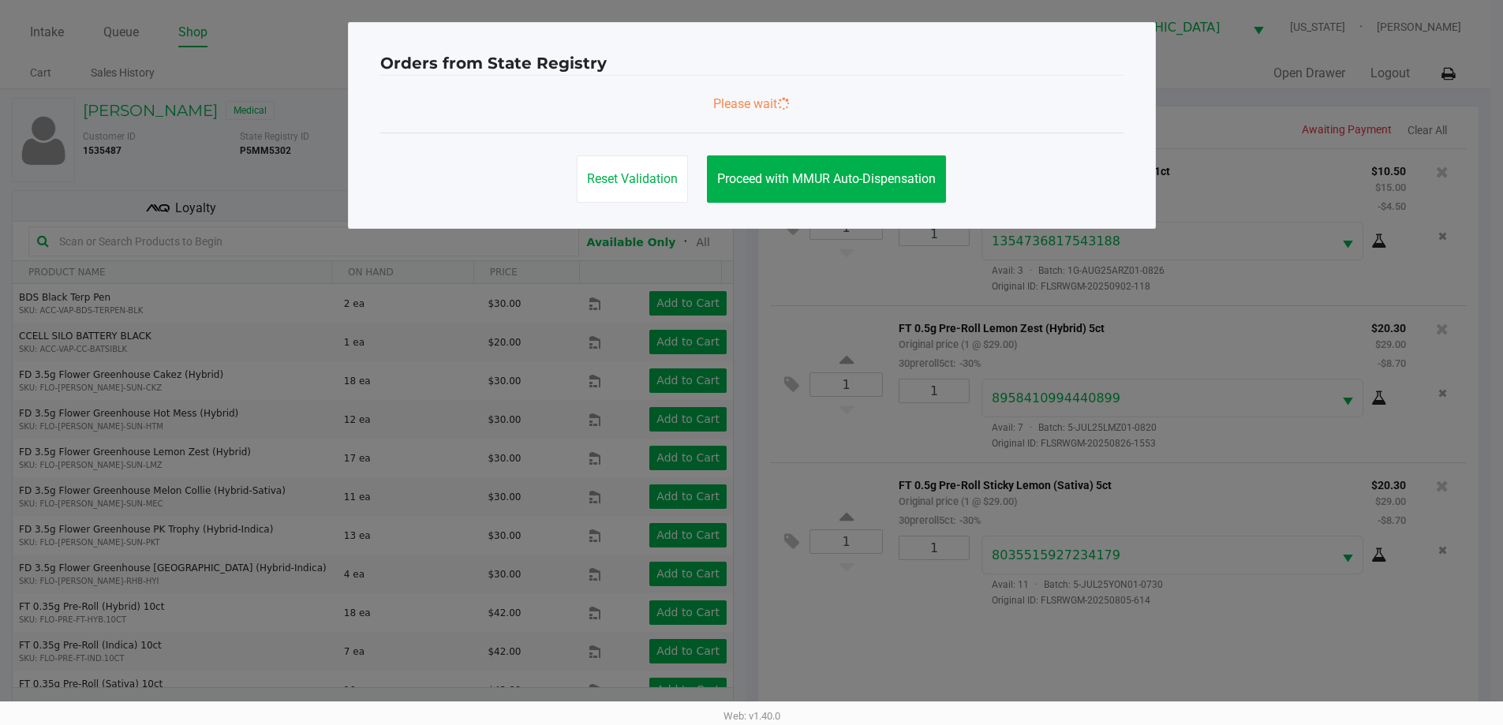
scroll to position [0, 0]
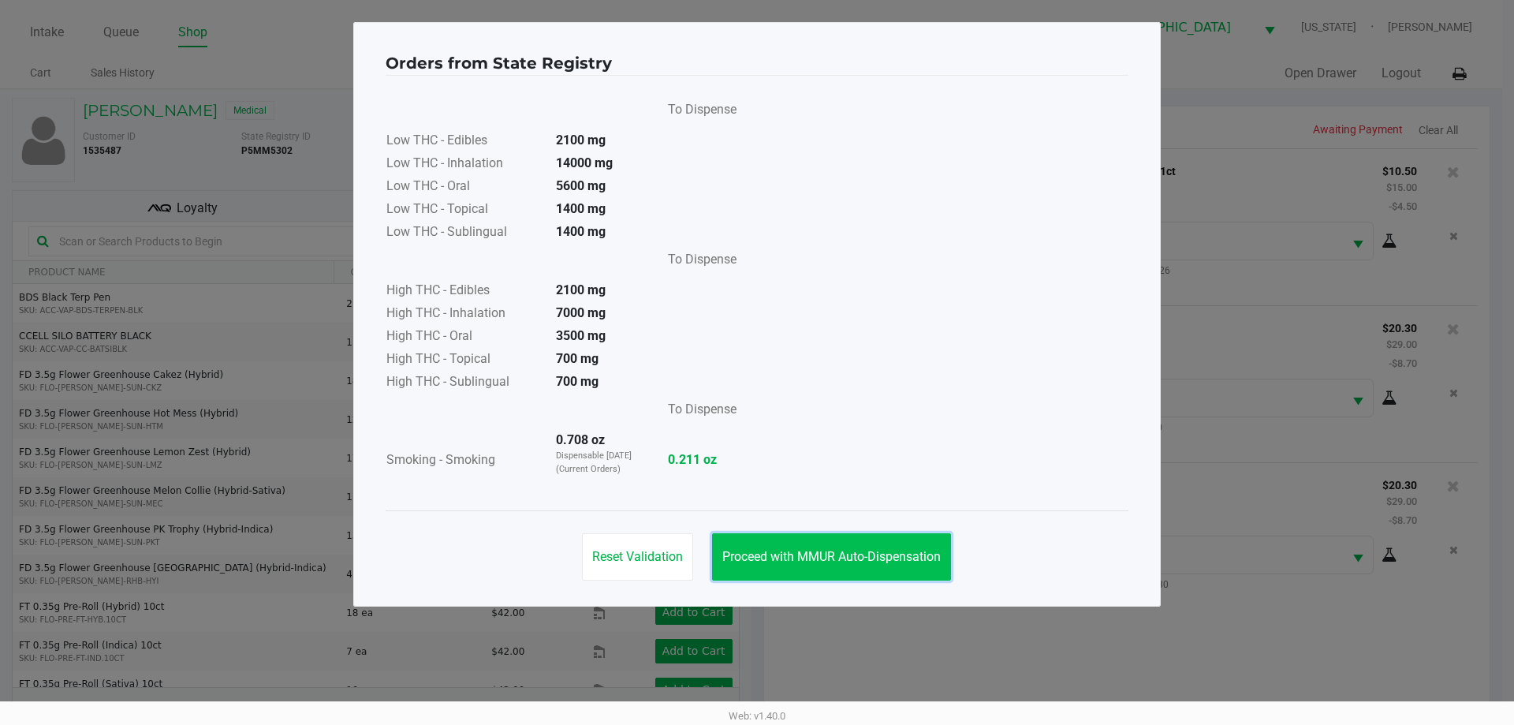
click at [850, 536] on button "Proceed with MMUR Auto-Dispensation" at bounding box center [831, 556] width 239 height 47
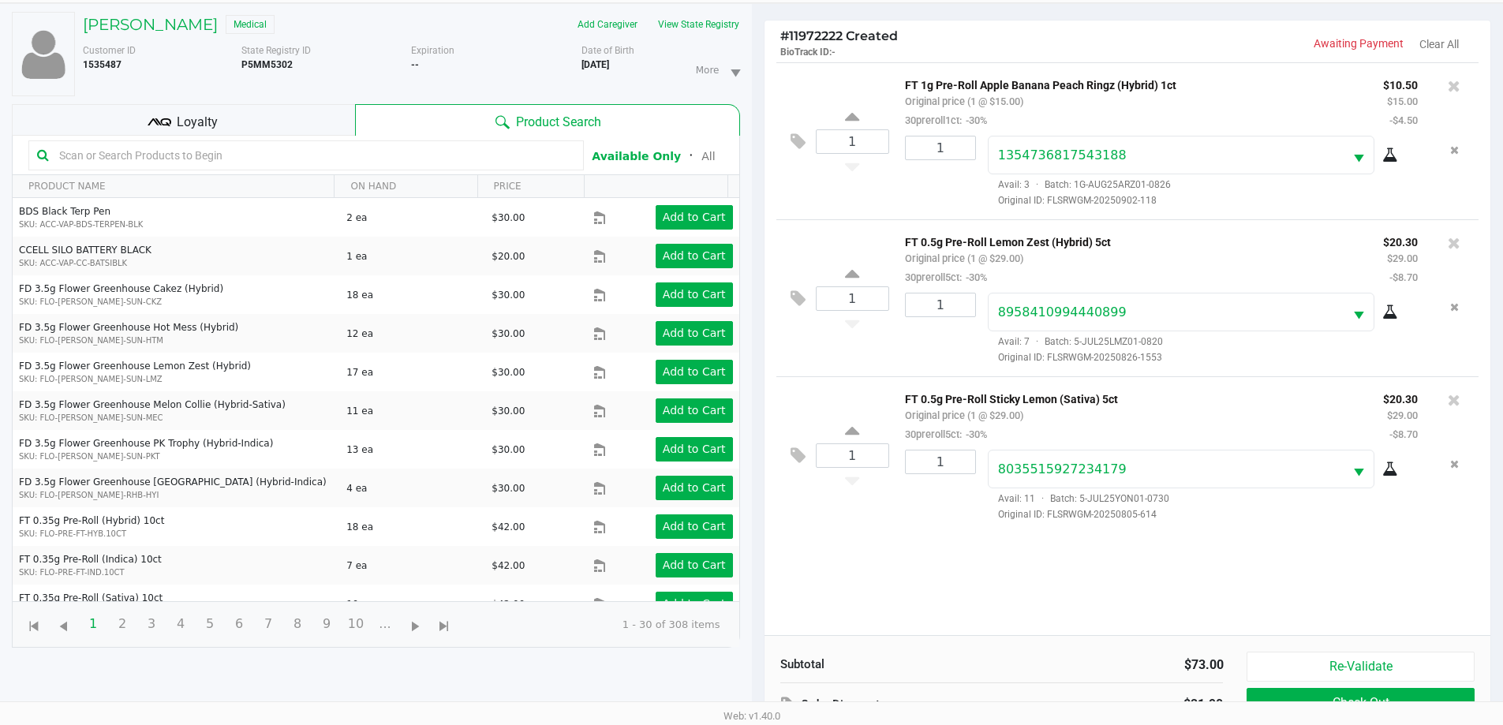
scroll to position [170, 0]
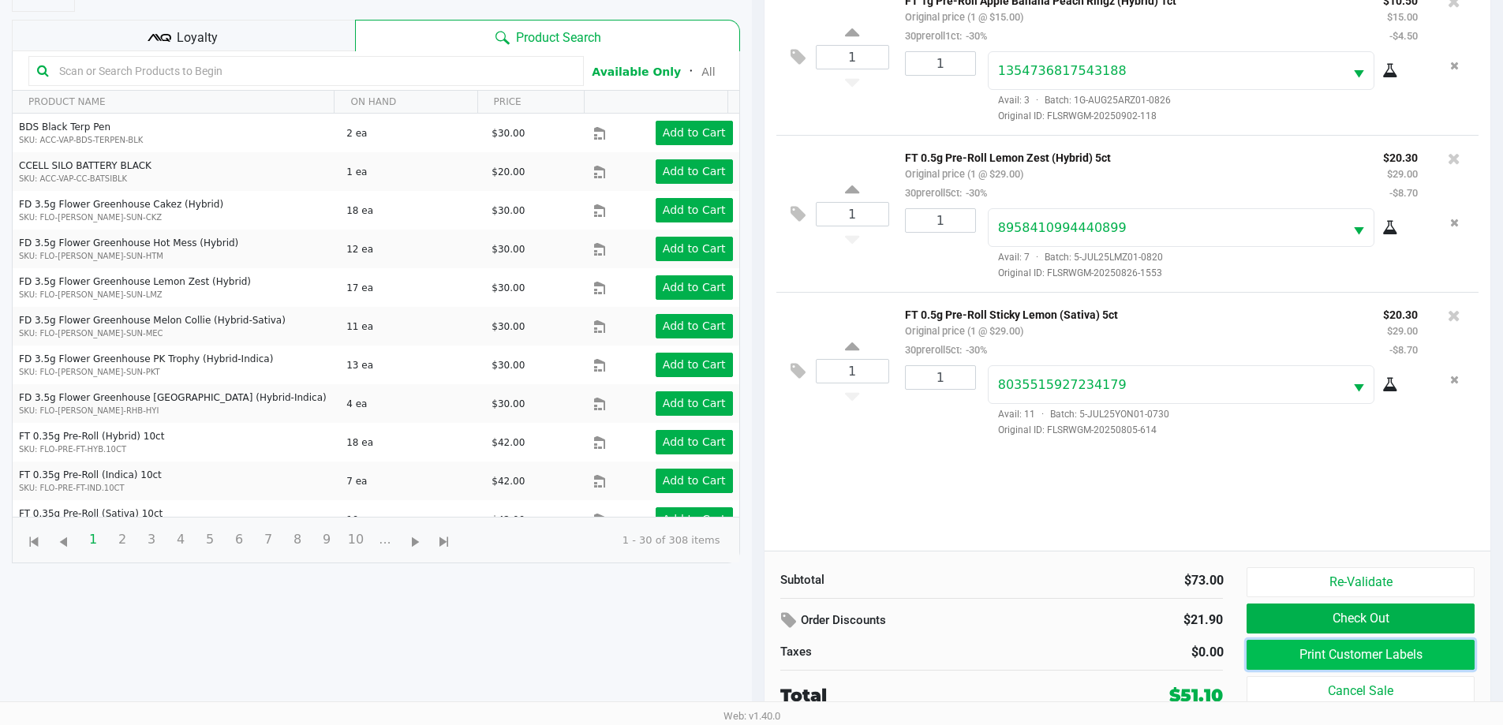
click at [1363, 655] on button "Print Customer Labels" at bounding box center [1359, 655] width 227 height 30
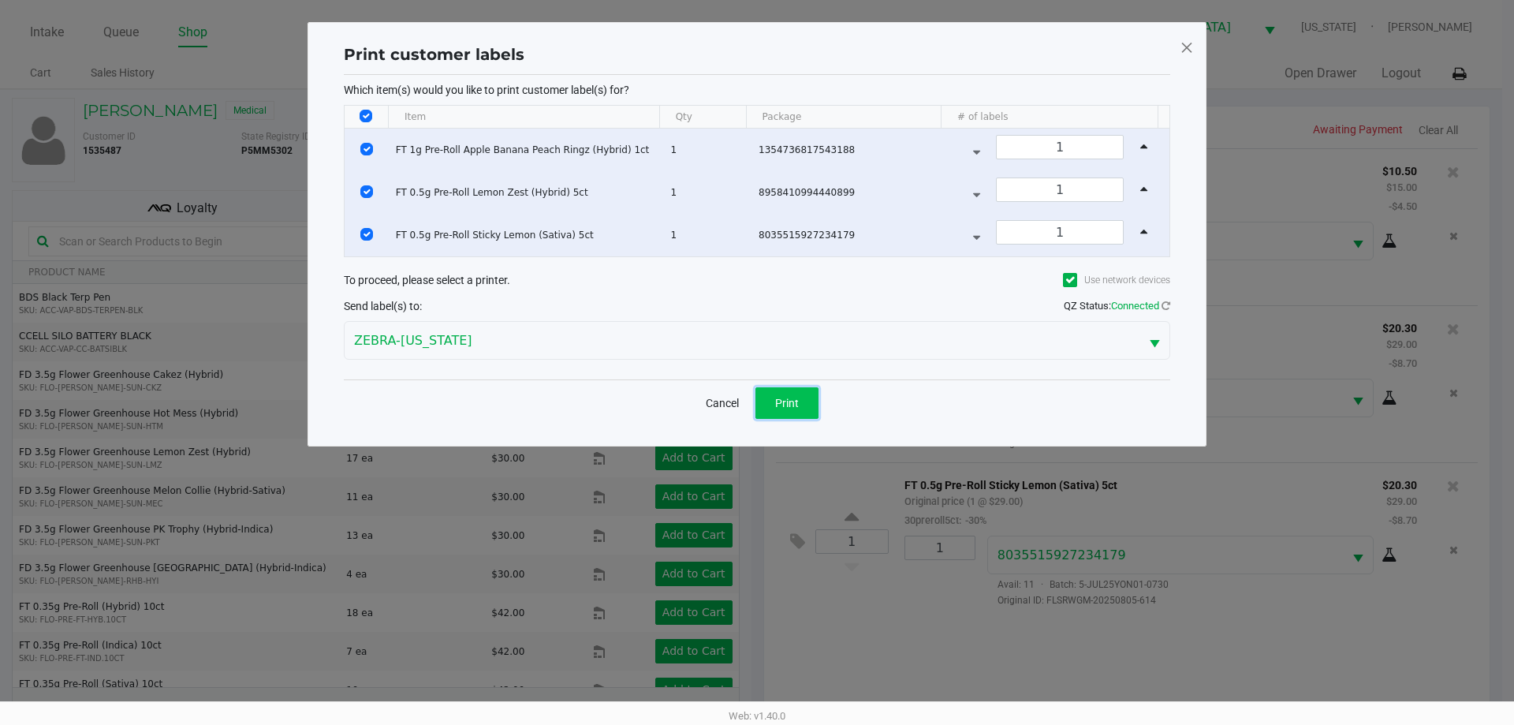
click at [781, 401] on span "Print" at bounding box center [787, 403] width 24 height 13
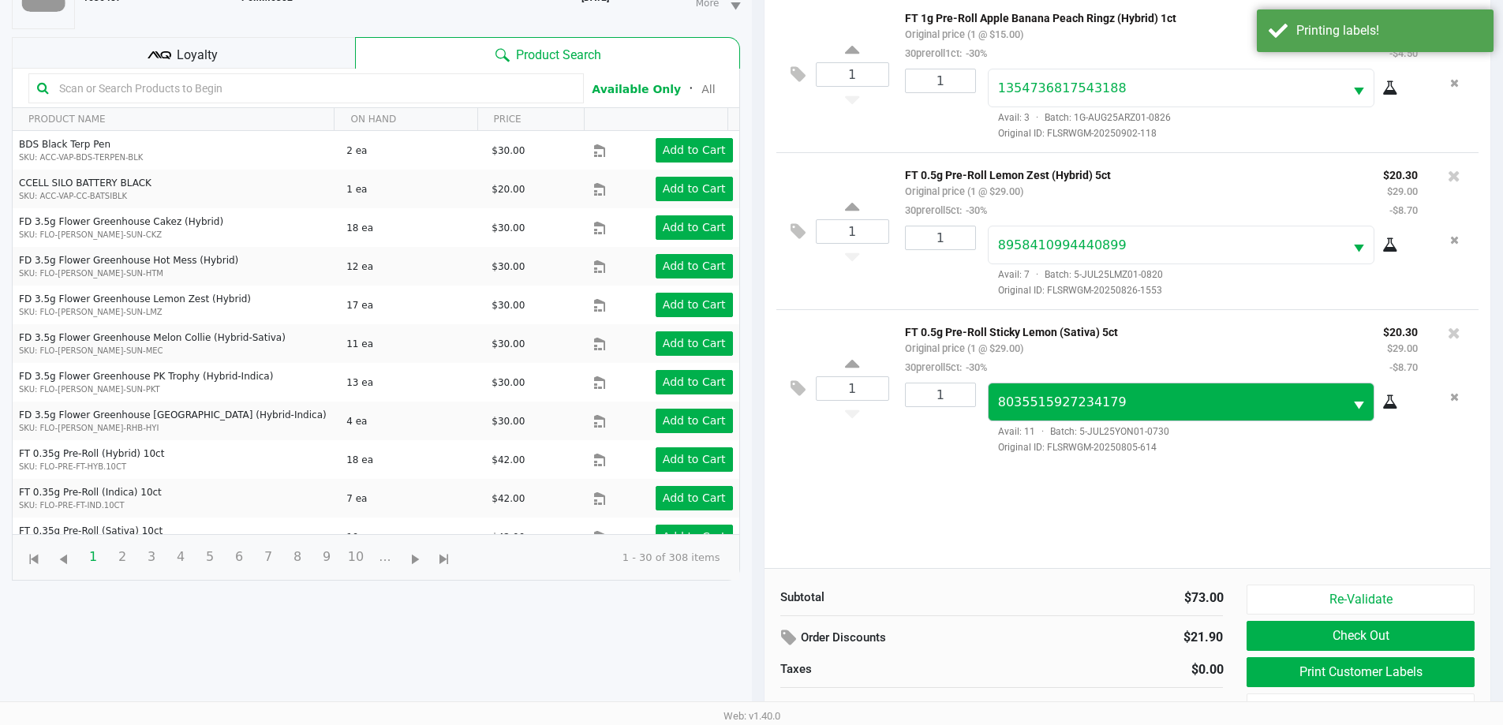
scroll to position [170, 0]
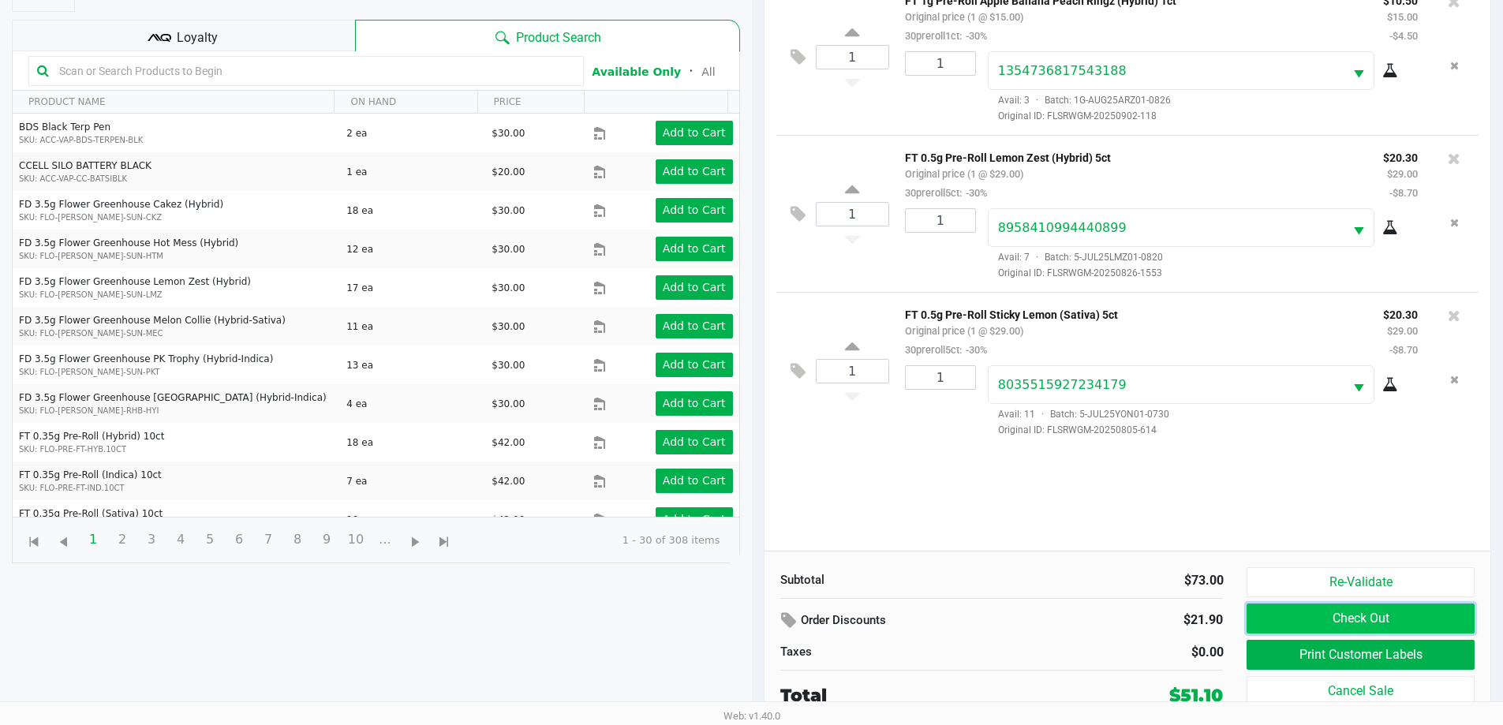
click at [1340, 617] on button "Check Out" at bounding box center [1359, 618] width 227 height 30
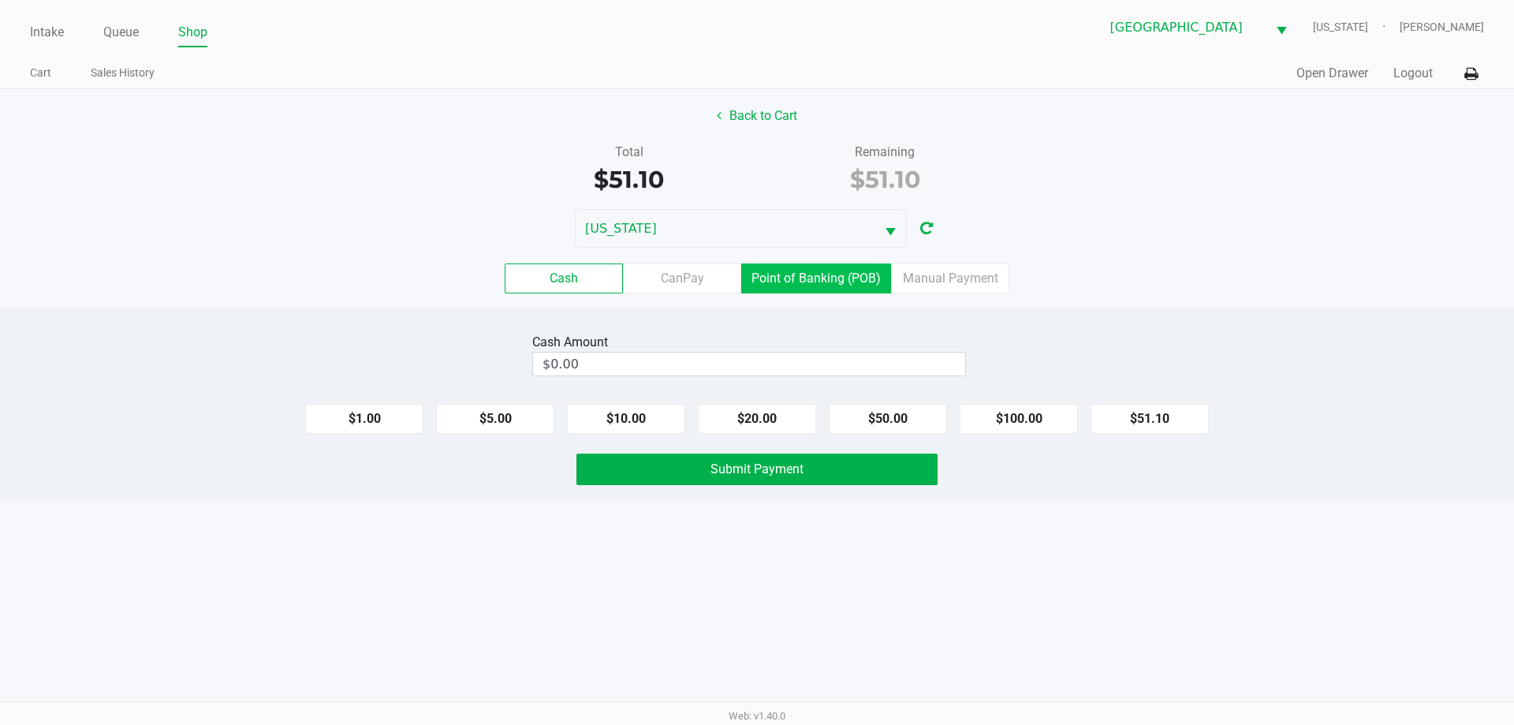
click at [804, 286] on label "Point of Banking (POB)" at bounding box center [816, 278] width 150 height 30
click at [0, 0] on 7 "Point of Banking (POB)" at bounding box center [0, 0] width 0 height 0
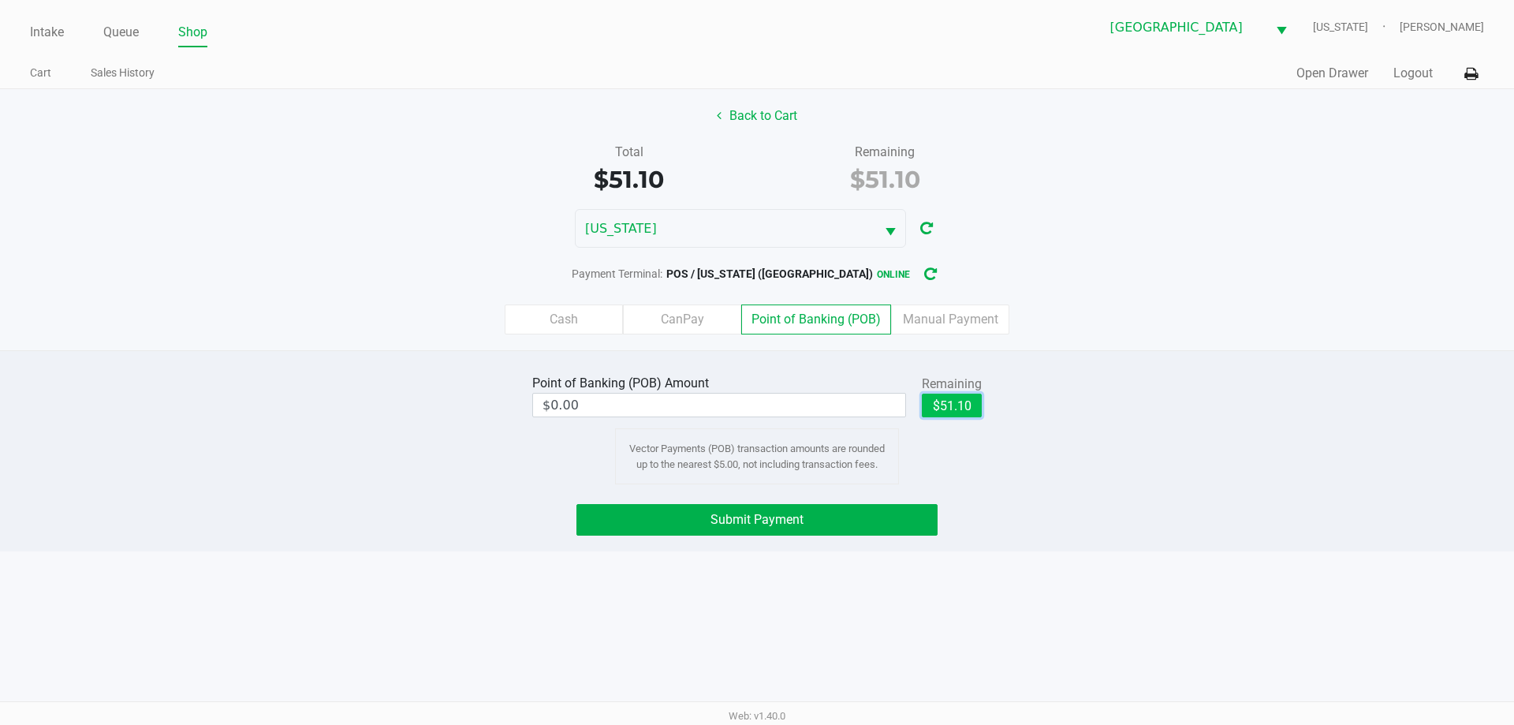
click at [947, 408] on button "$51.10" at bounding box center [952, 406] width 60 height 24
click at [584, 324] on label "Cash" at bounding box center [564, 319] width 118 height 30
click at [0, 0] on 0 "Cash" at bounding box center [0, 0] width 0 height 0
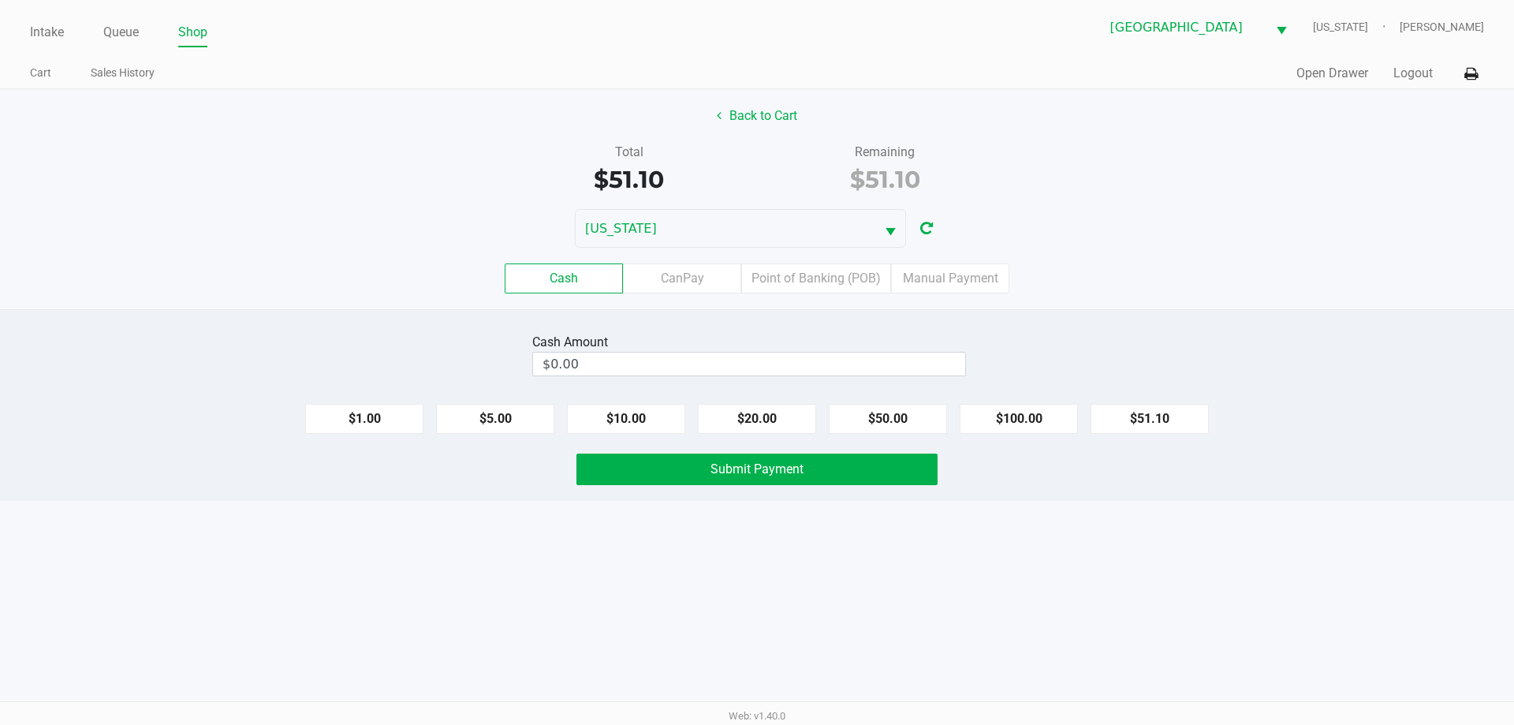
click at [953, 345] on div "Cash Amount" at bounding box center [749, 342] width 434 height 19
click at [1155, 420] on button "$51.10" at bounding box center [1150, 419] width 118 height 30
type input "$51.10"
click at [911, 475] on button "Submit Payment" at bounding box center [757, 470] width 361 height 32
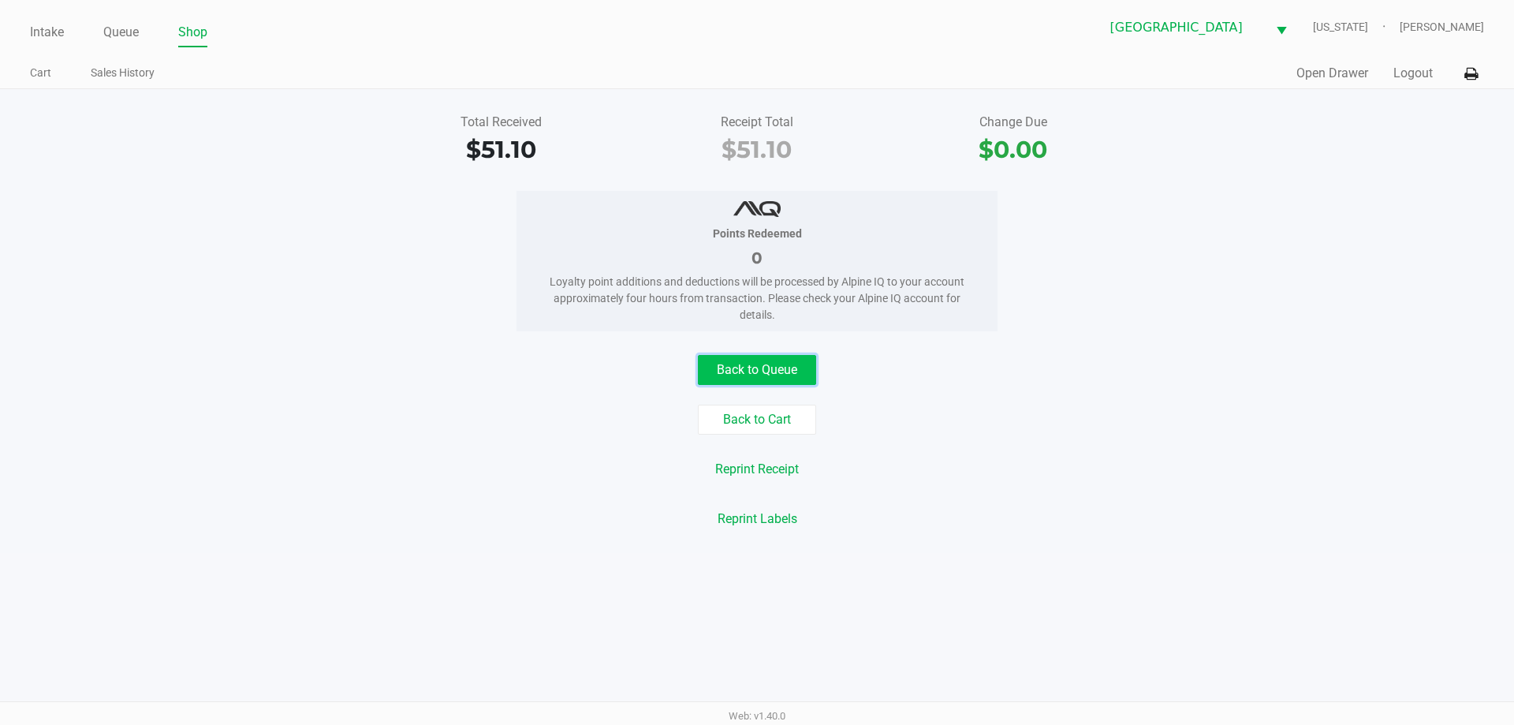
click at [755, 357] on button "Back to Queue" at bounding box center [757, 370] width 118 height 30
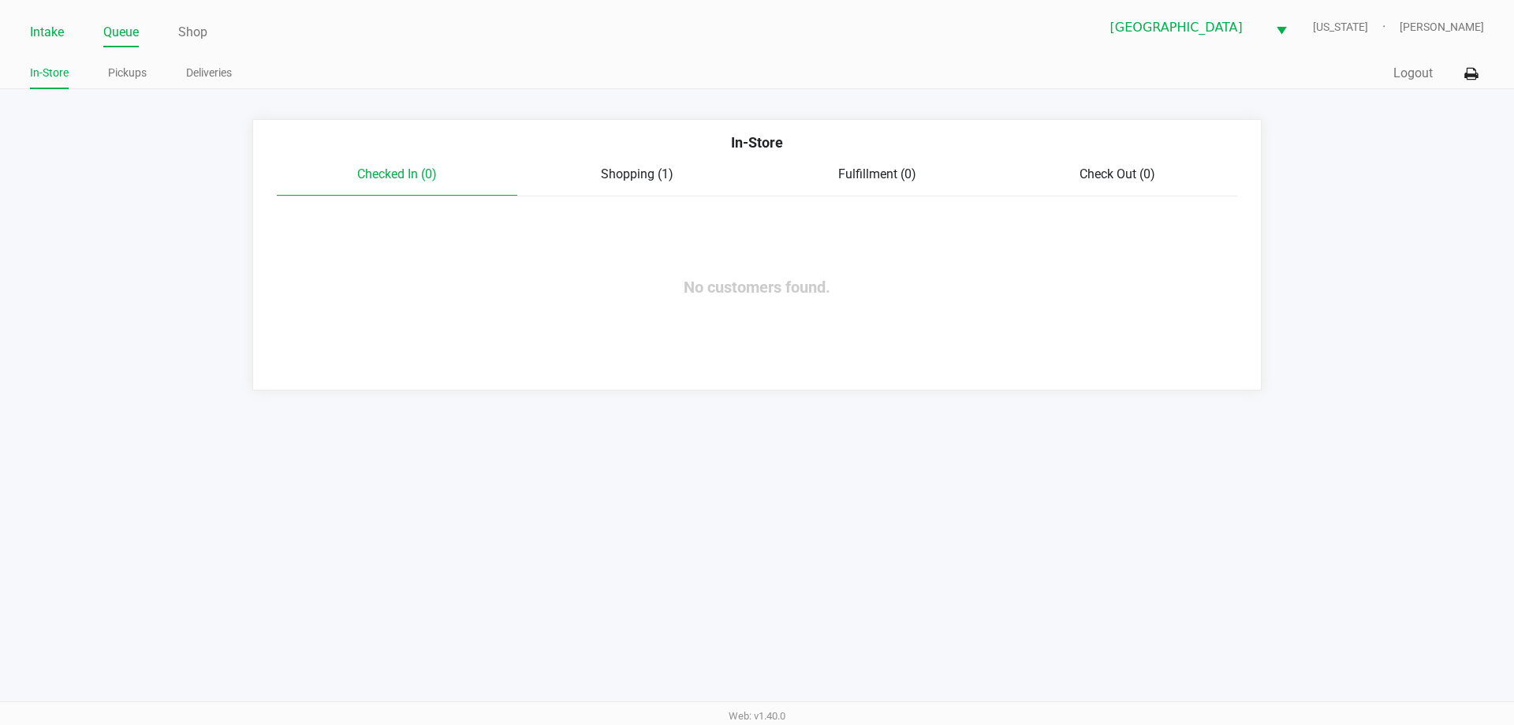
click at [58, 37] on link "Intake" at bounding box center [47, 32] width 34 height 22
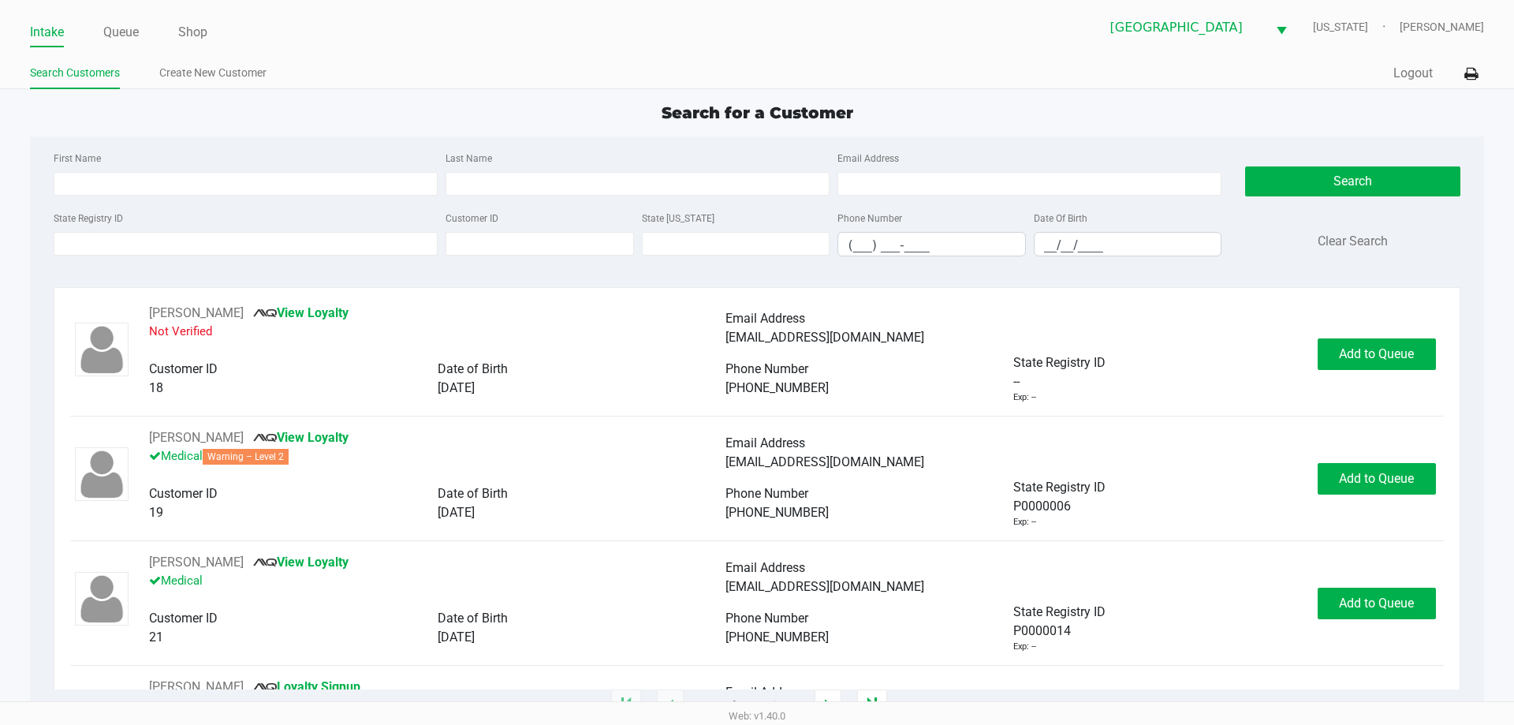
drag, startPoint x: 79, startPoint y: 3, endPoint x: 367, endPoint y: 9, distance: 288.0
click at [379, 36] on div "Intake Queue Shop Palm Coast WC VERMONT Mark Serrano Search Customers Create Ne…" at bounding box center [757, 44] width 1514 height 89
click at [125, 43] on link "Queue" at bounding box center [120, 32] width 35 height 22
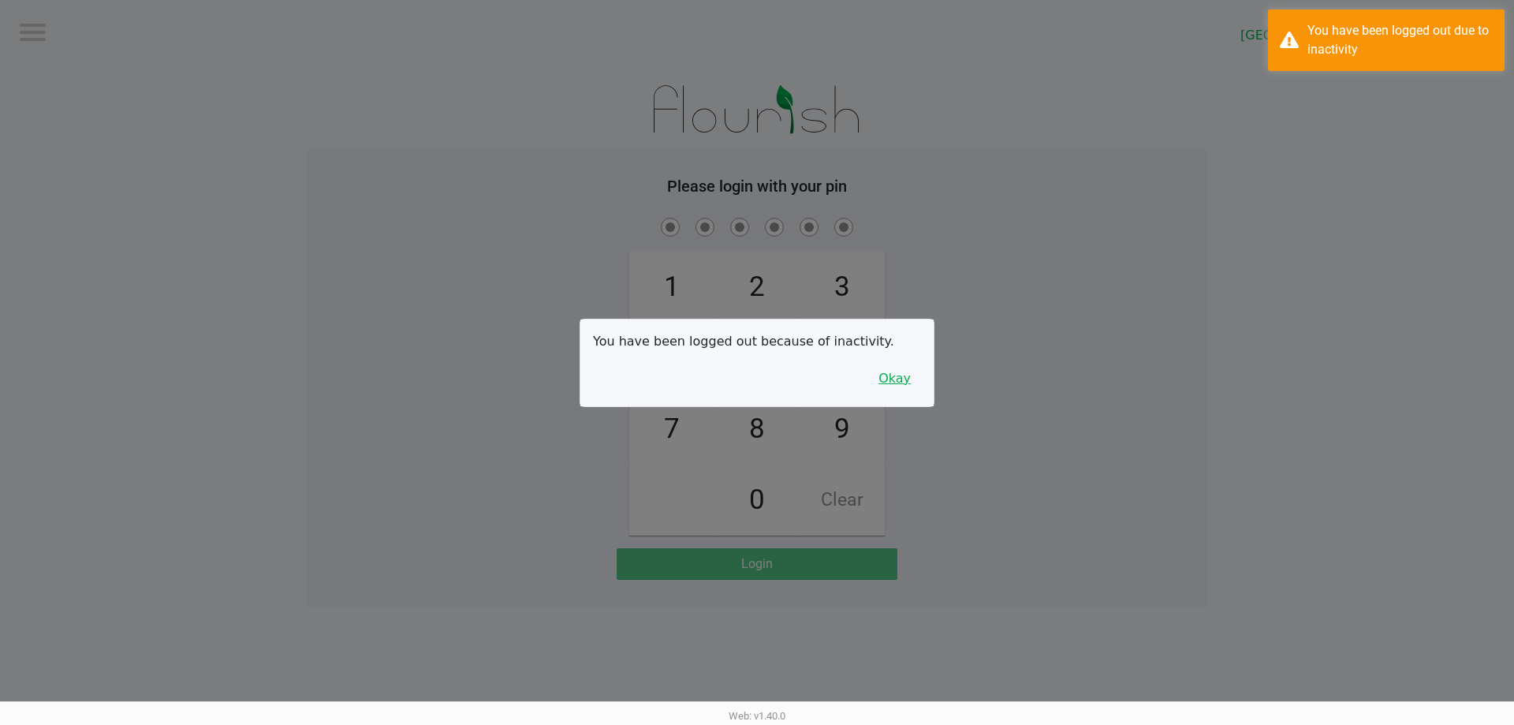
click at [894, 381] on button "Okay" at bounding box center [894, 379] width 53 height 30
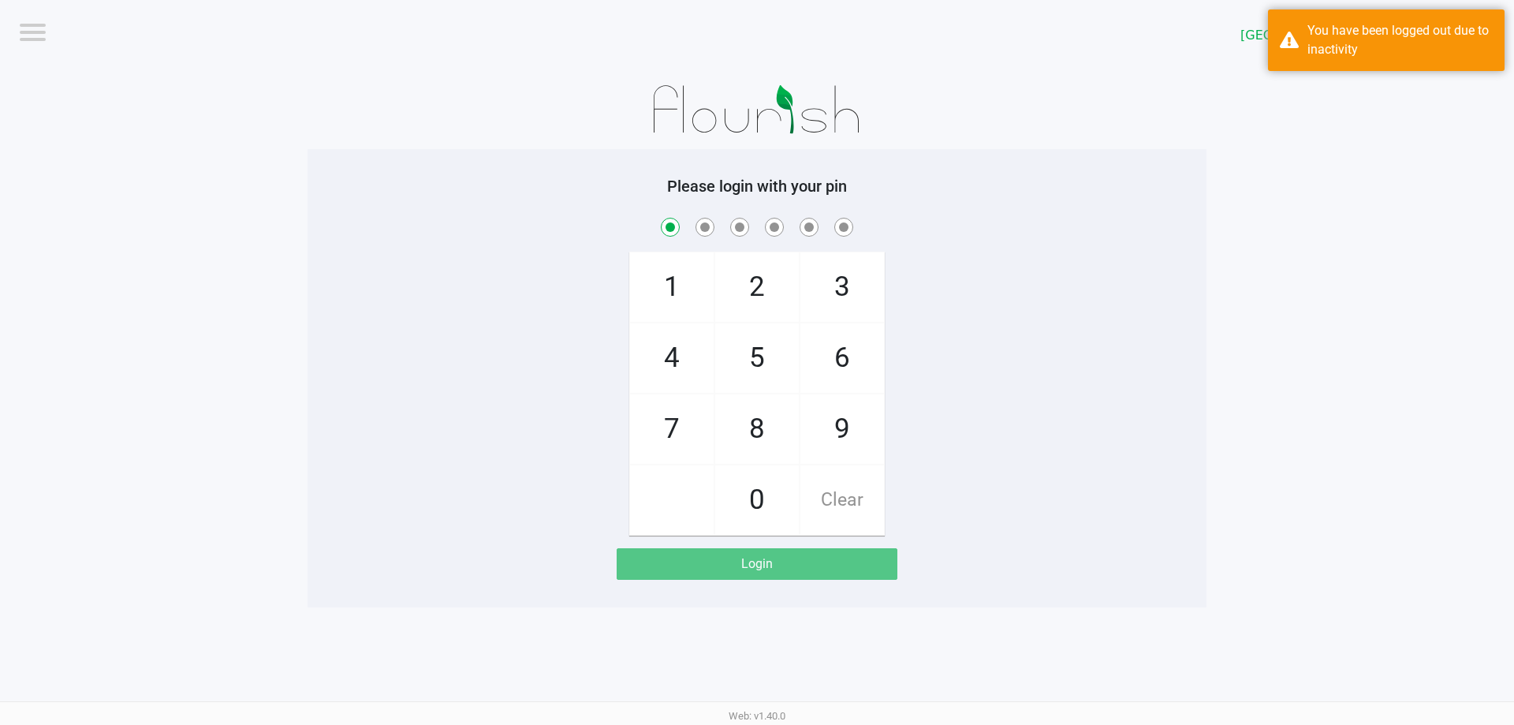
checkbox input "true"
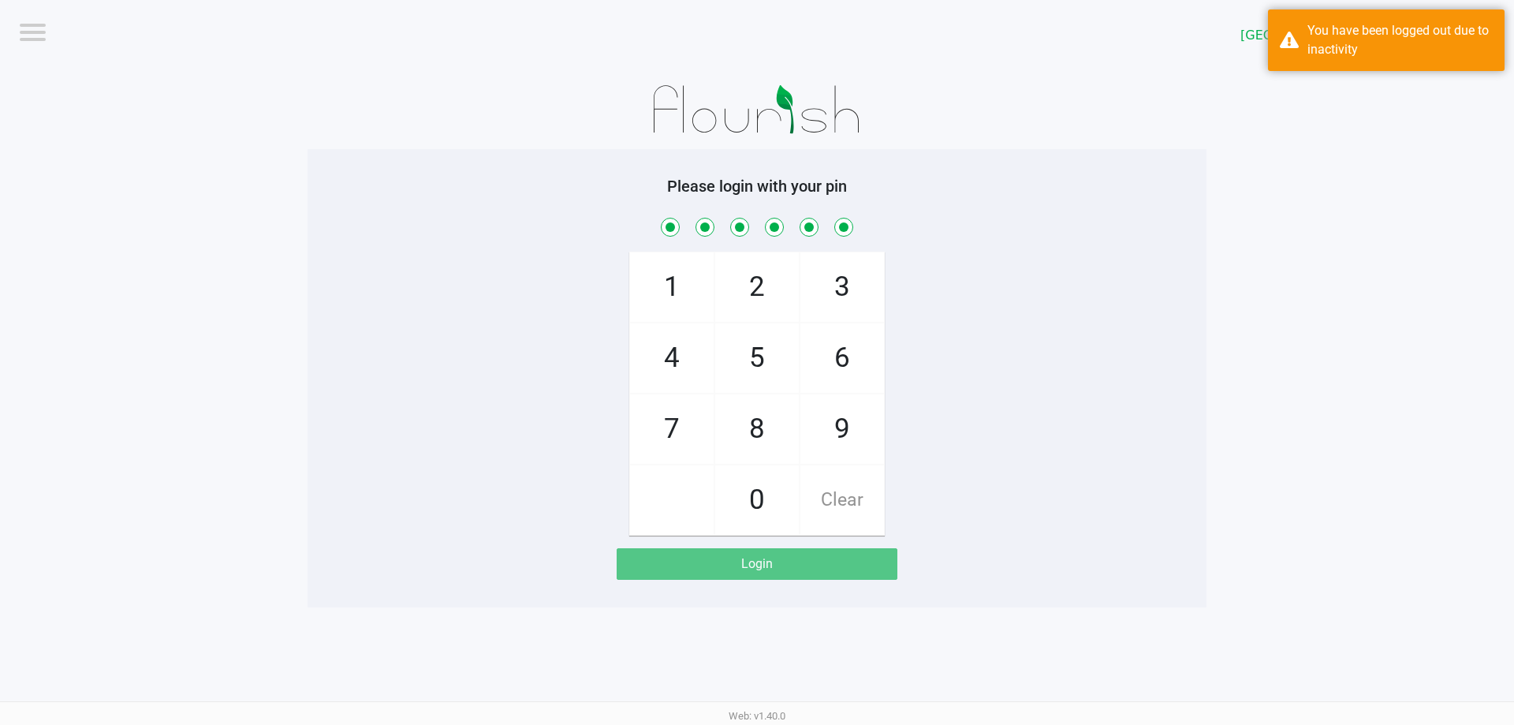
checkbox input "true"
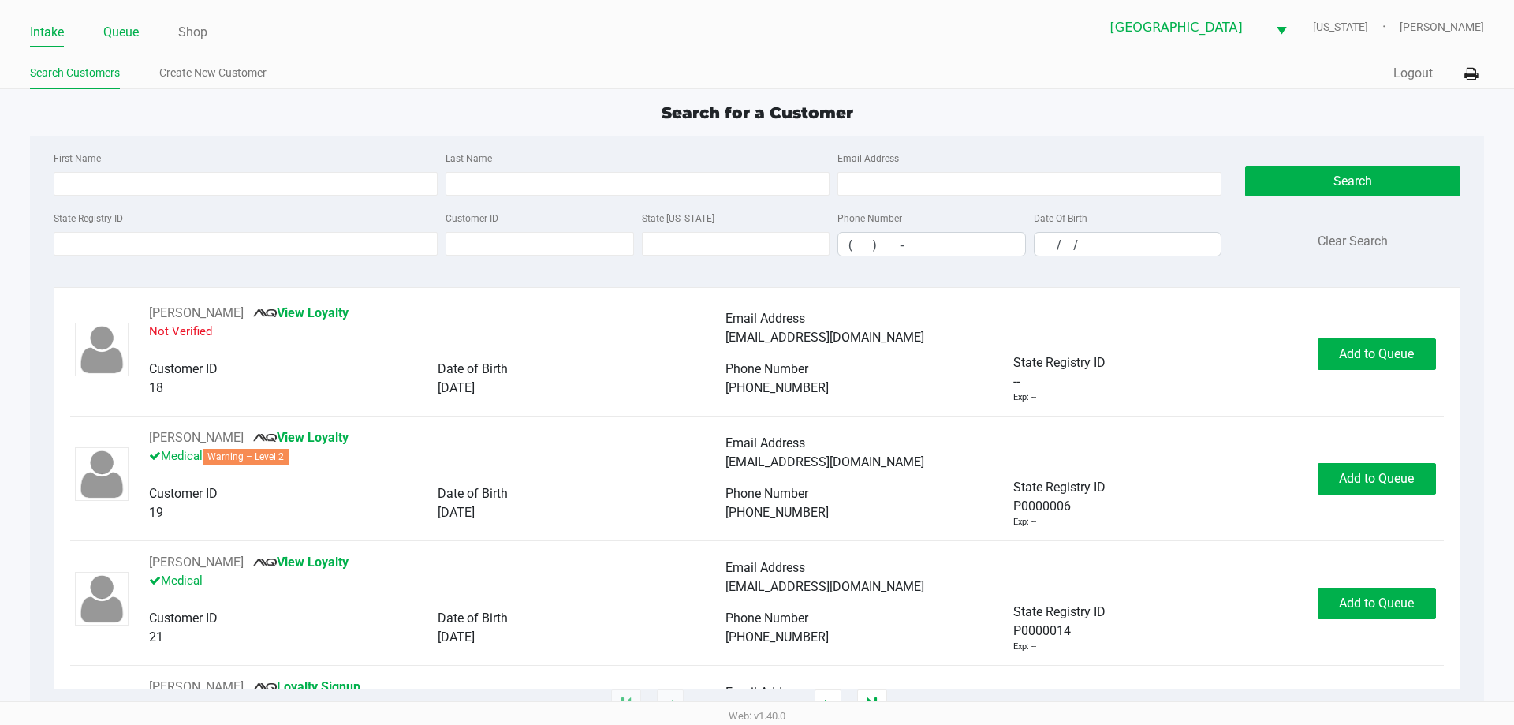
click at [133, 36] on link "Queue" at bounding box center [120, 32] width 35 height 22
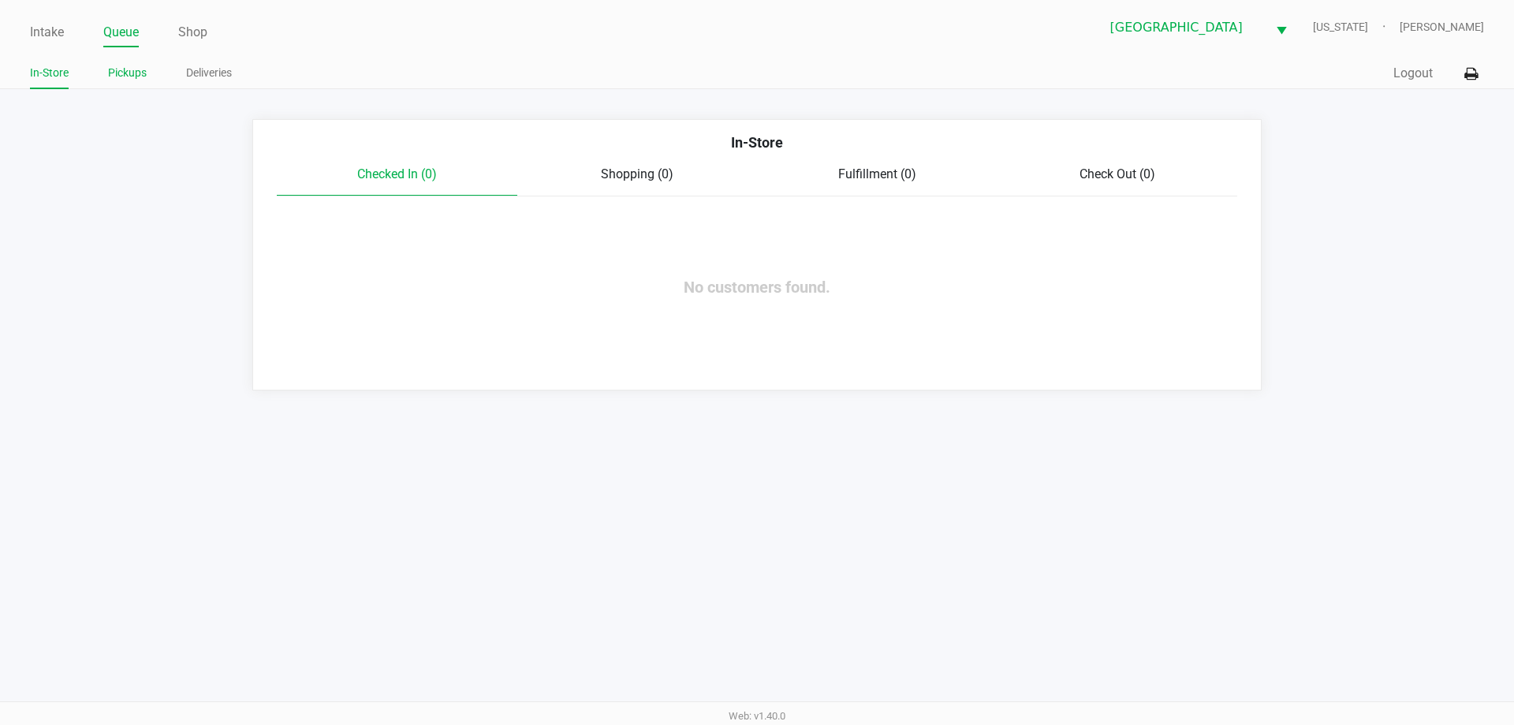
click at [131, 73] on link "Pickups" at bounding box center [127, 73] width 39 height 20
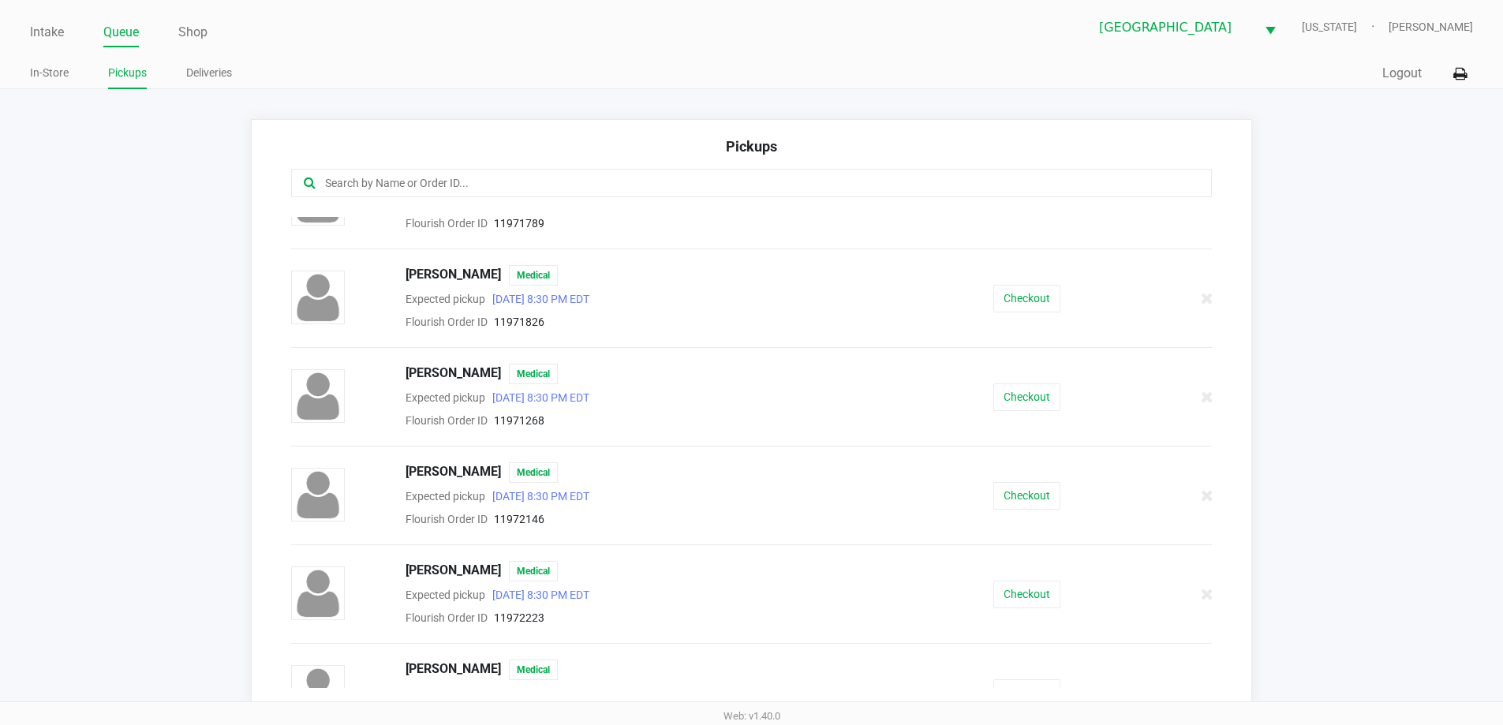
scroll to position [473, 0]
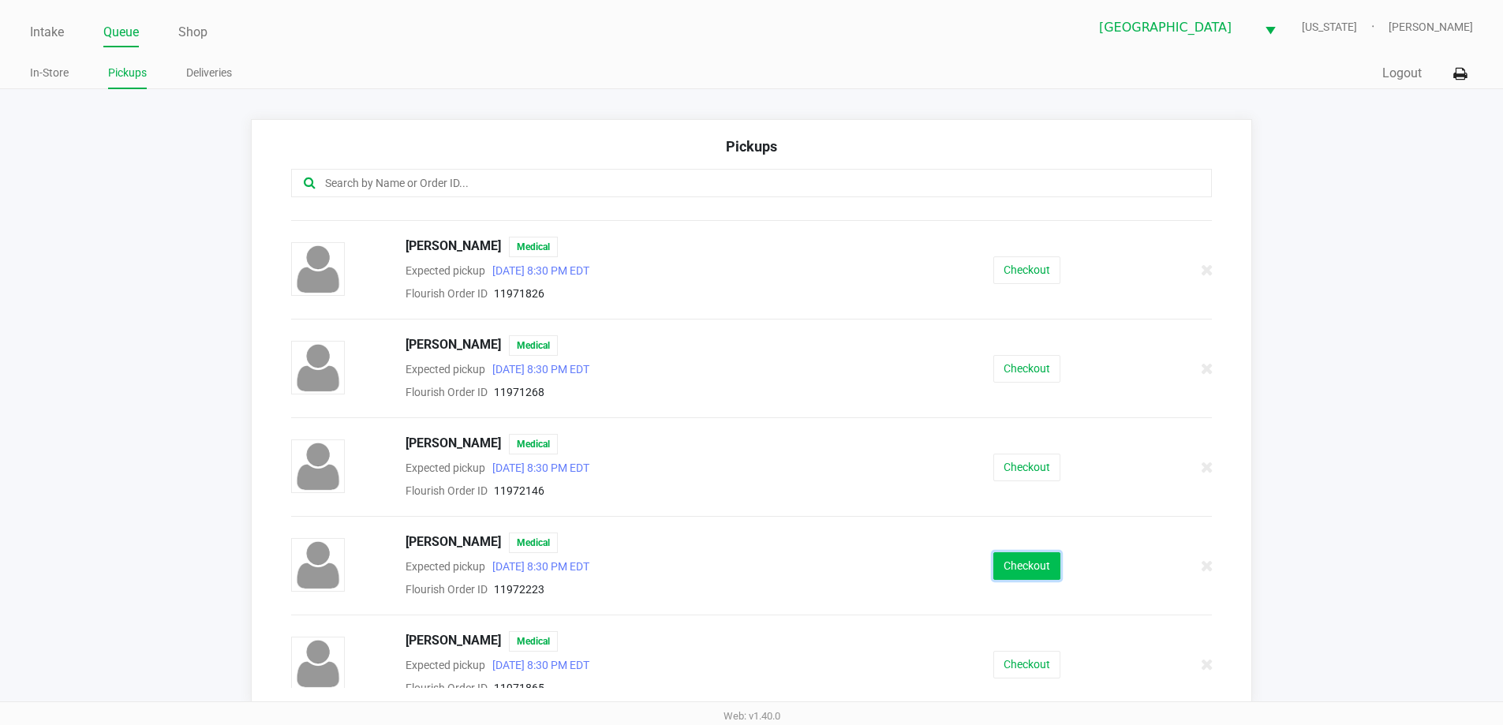
click at [995, 568] on button "Checkout" at bounding box center [1026, 566] width 67 height 28
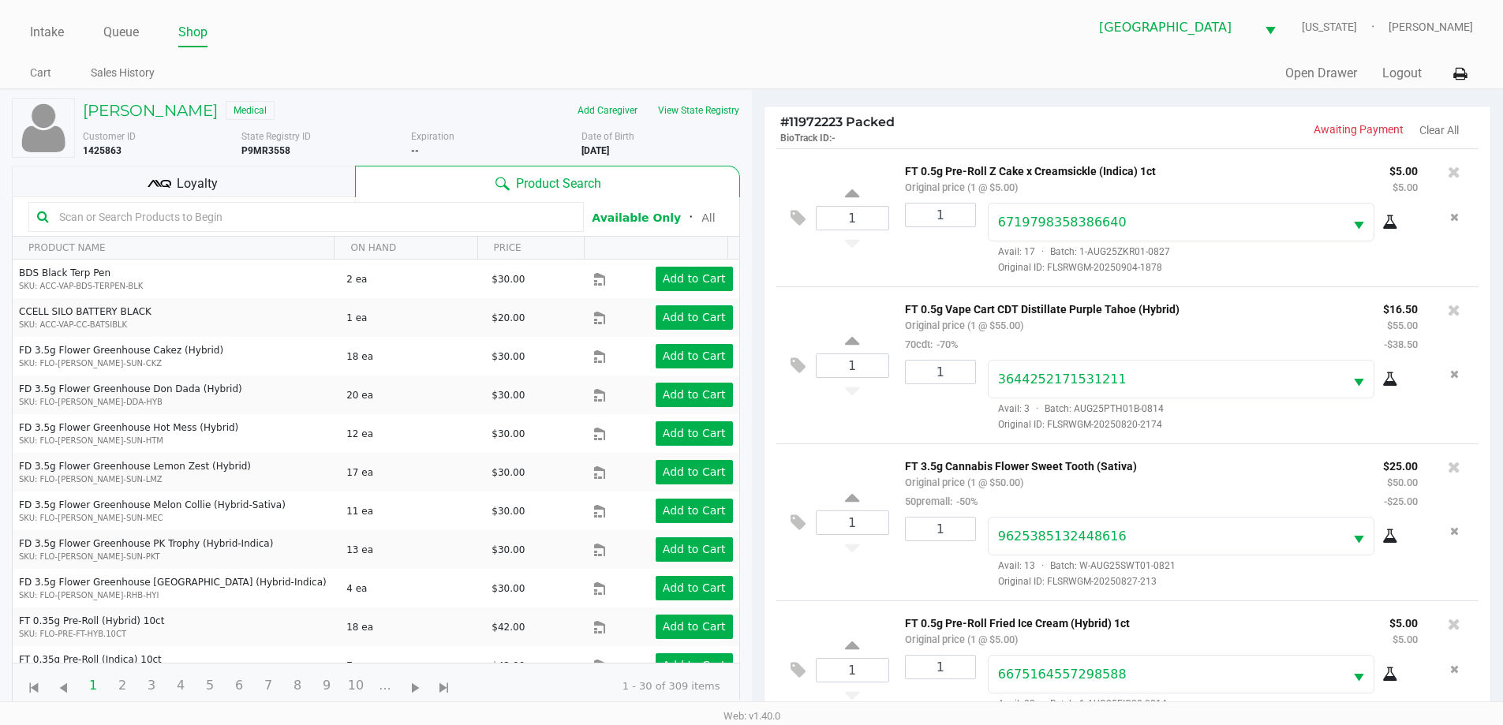
scroll to position [21, 0]
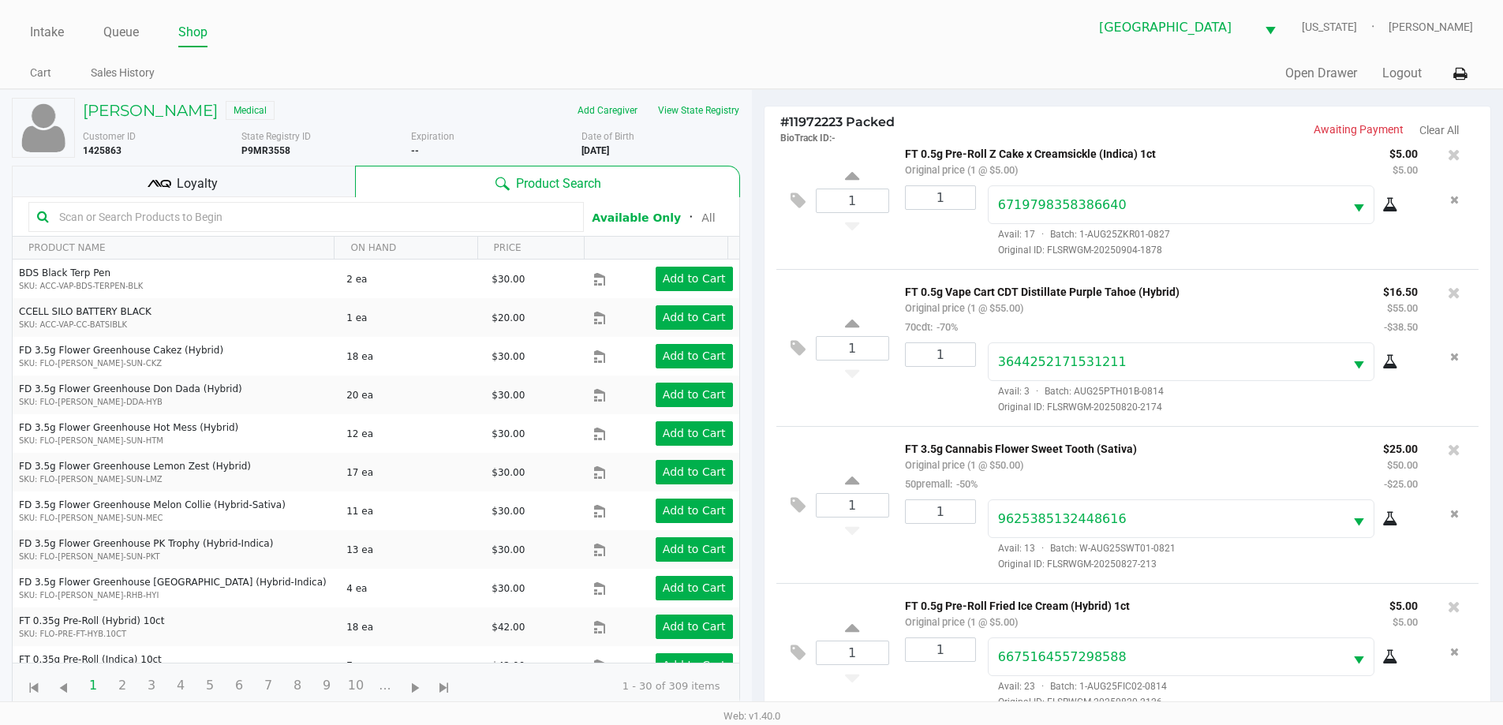
click at [153, 189] on icon at bounding box center [159, 184] width 24 height 24
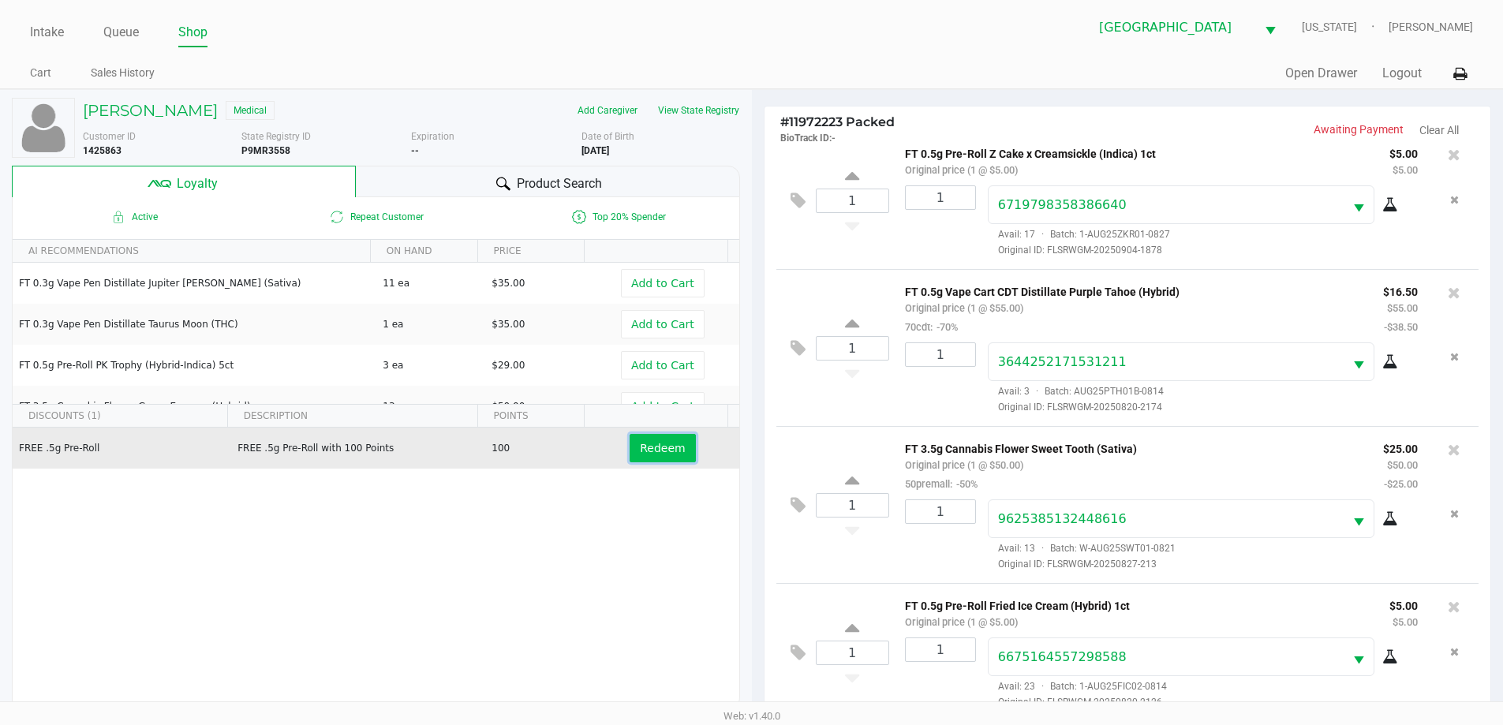
click at [640, 456] on button "Redeem" at bounding box center [661, 448] width 65 height 28
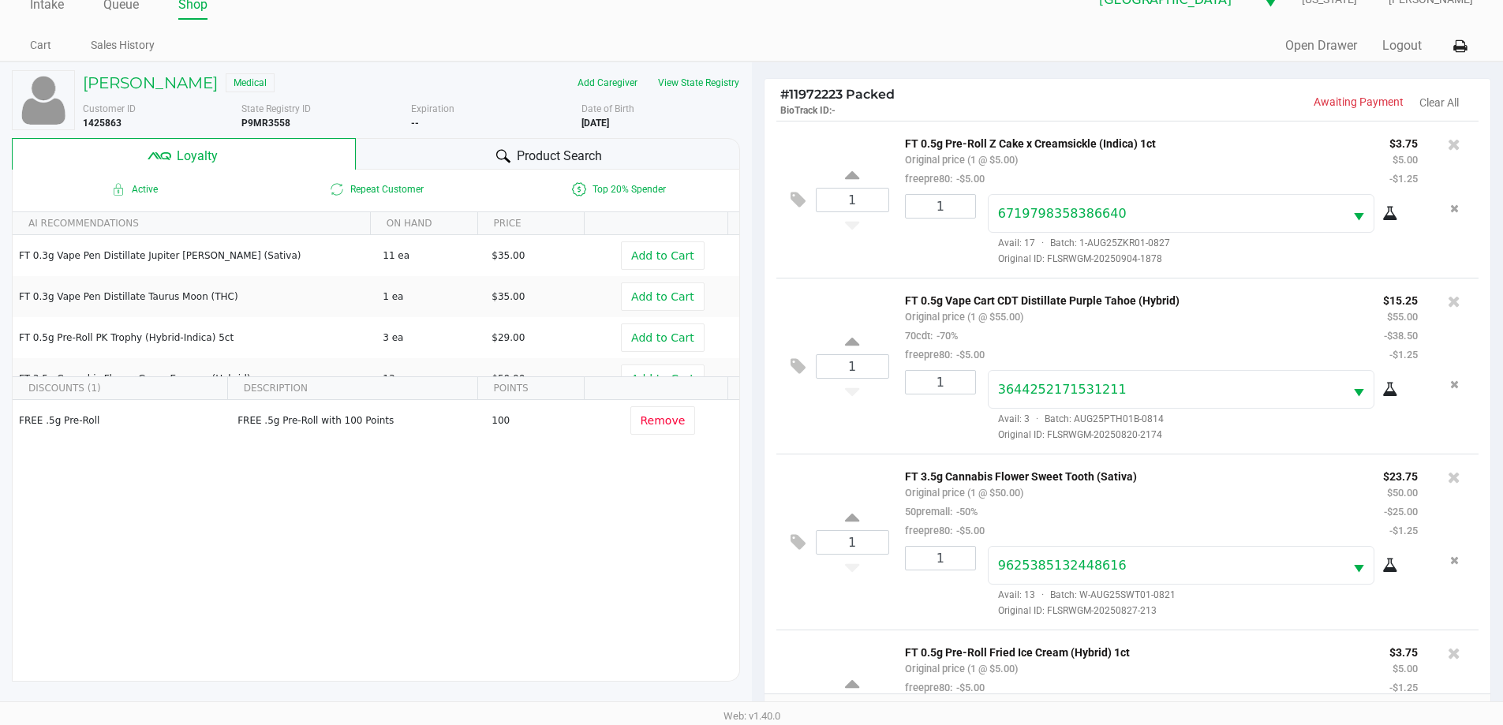
scroll to position [0, 0]
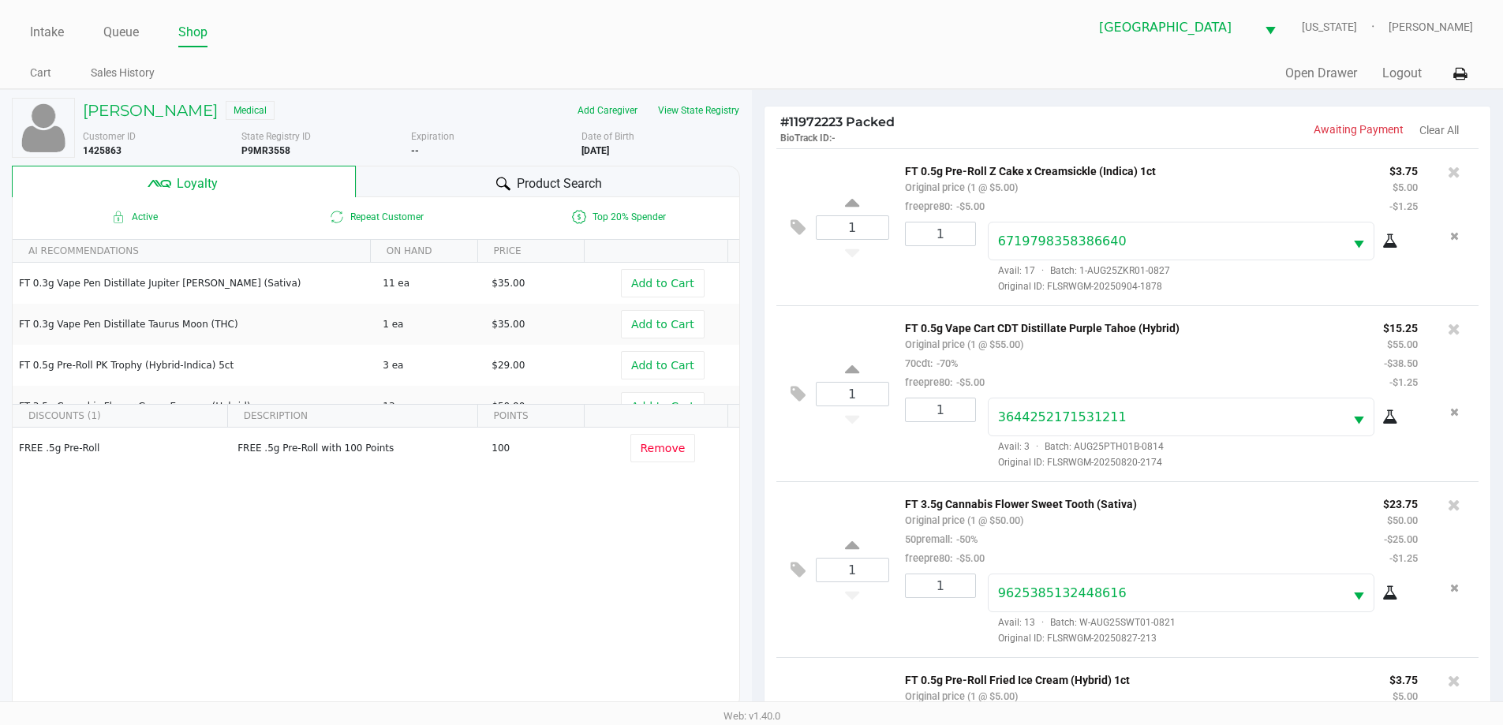
click at [284, 39] on ul "Intake Queue Shop" at bounding box center [390, 33] width 721 height 27
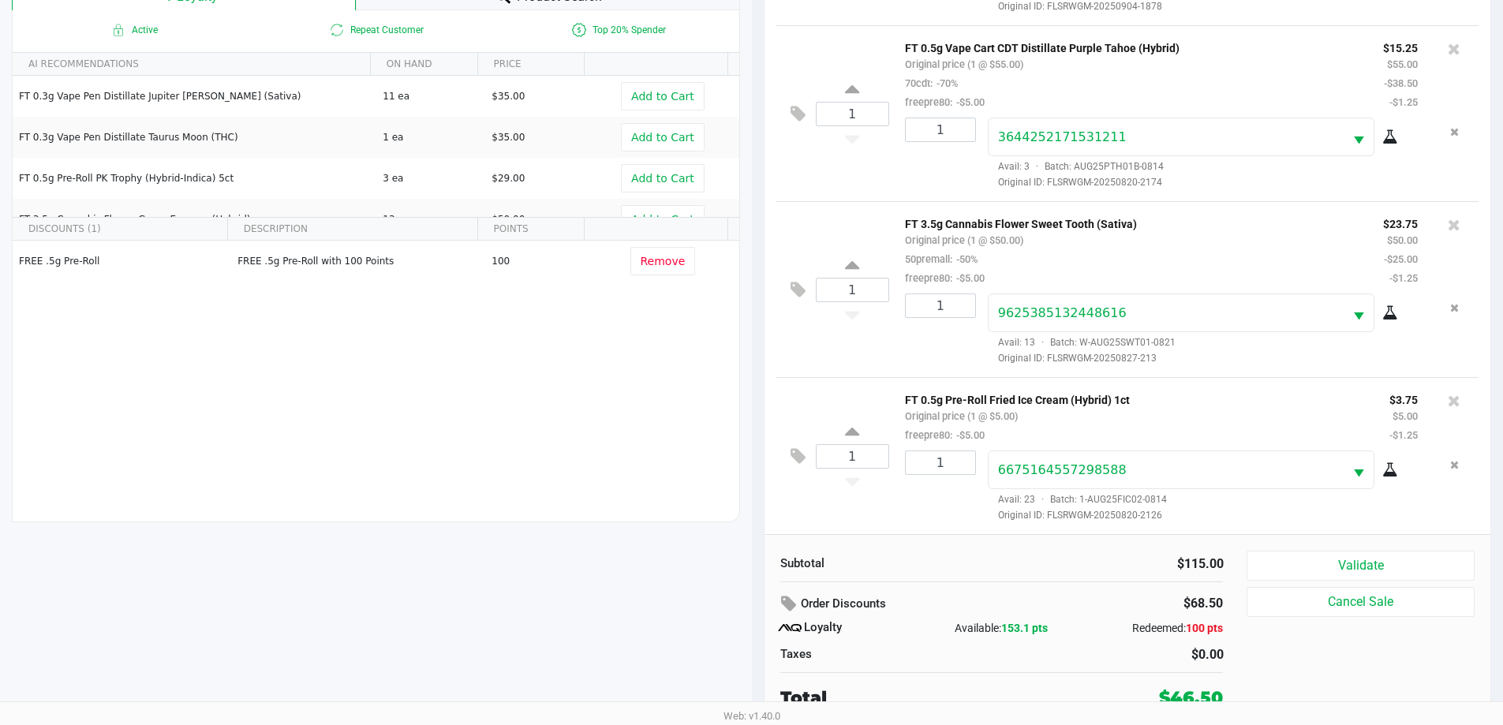
scroll to position [189, 0]
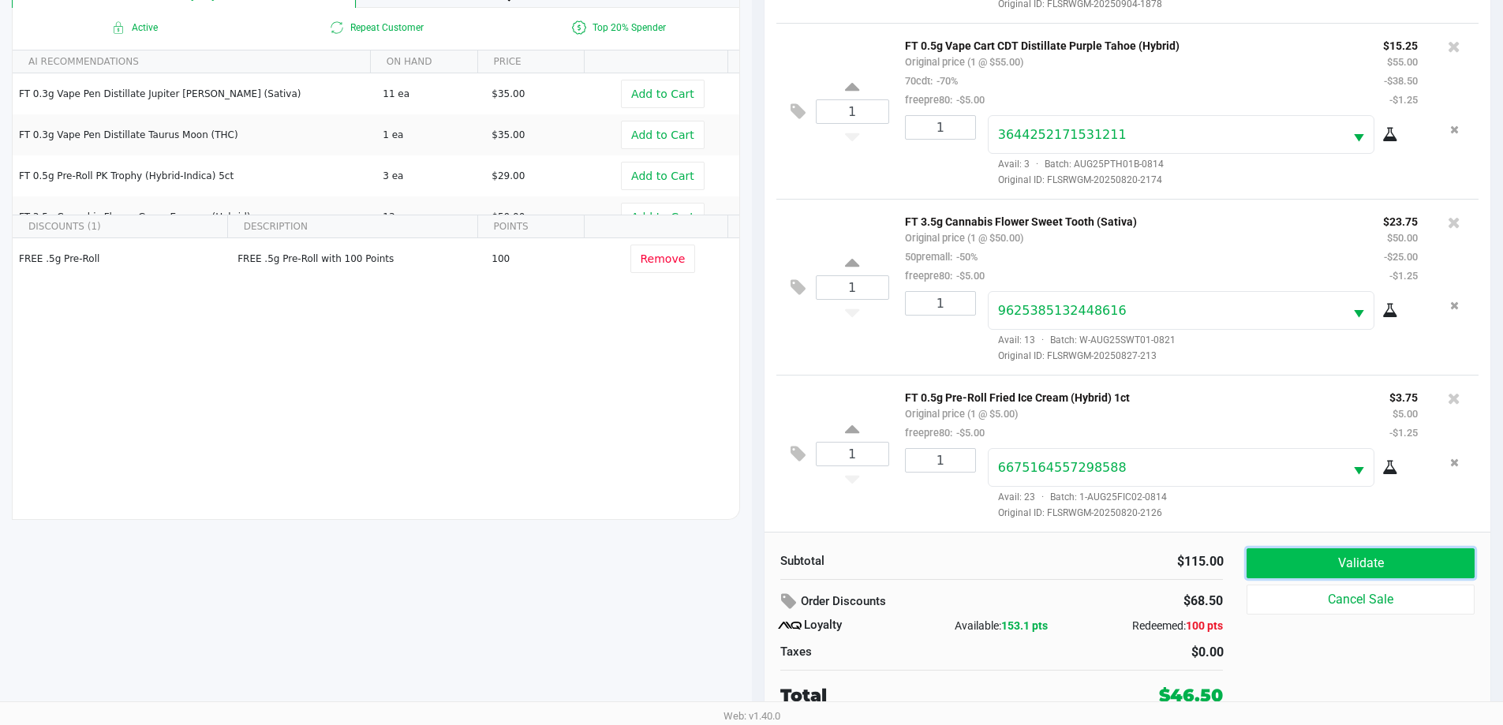
click at [1311, 571] on button "Validate" at bounding box center [1359, 563] width 227 height 30
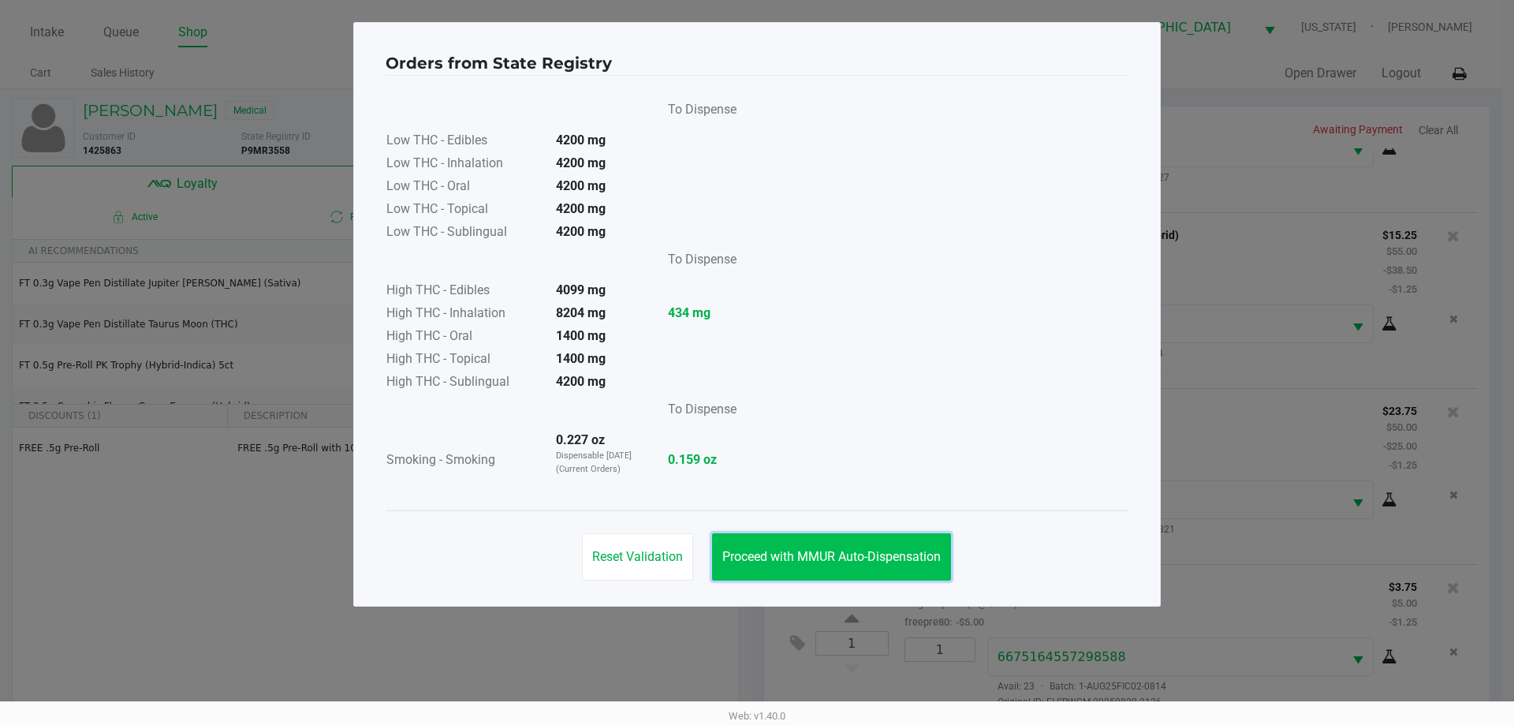
click at [811, 541] on button "Proceed with MMUR Auto-Dispensation" at bounding box center [831, 556] width 239 height 47
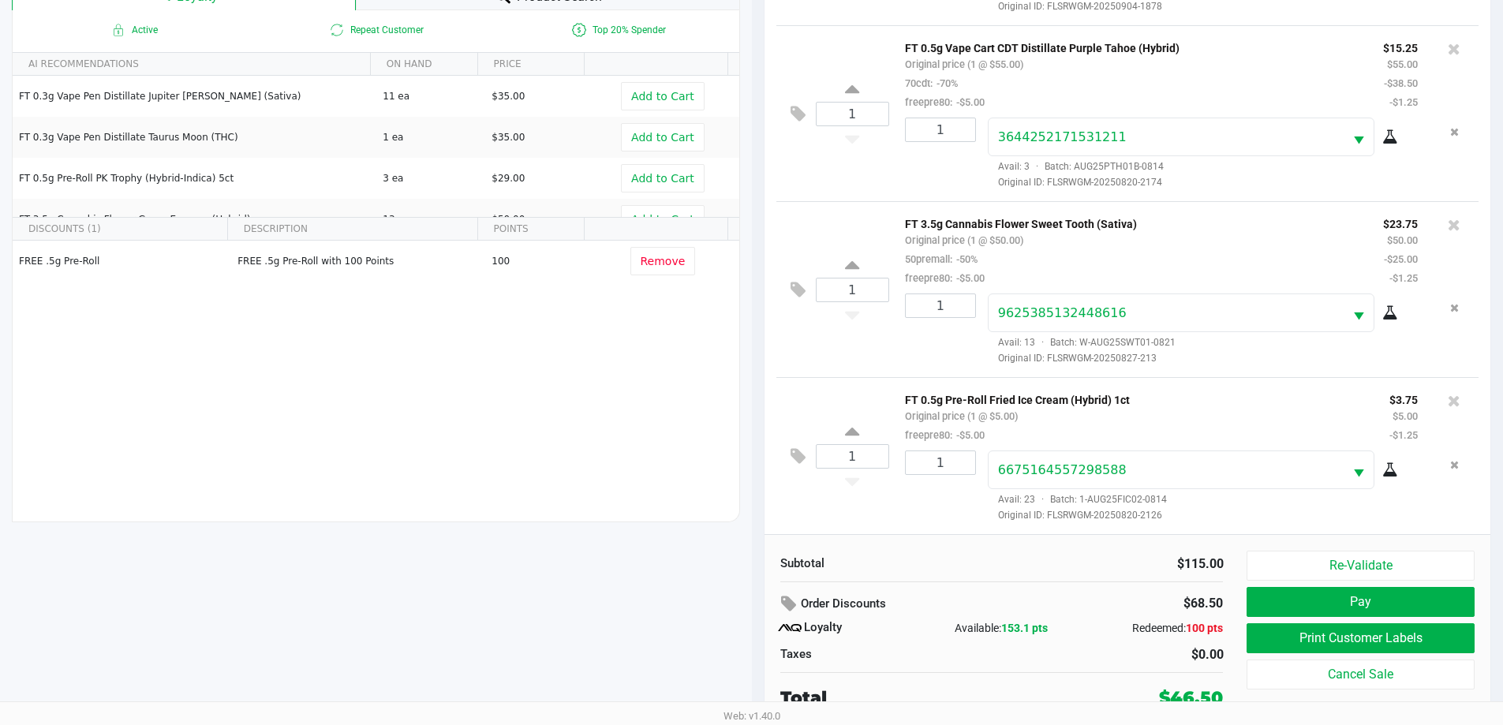
scroll to position [189, 0]
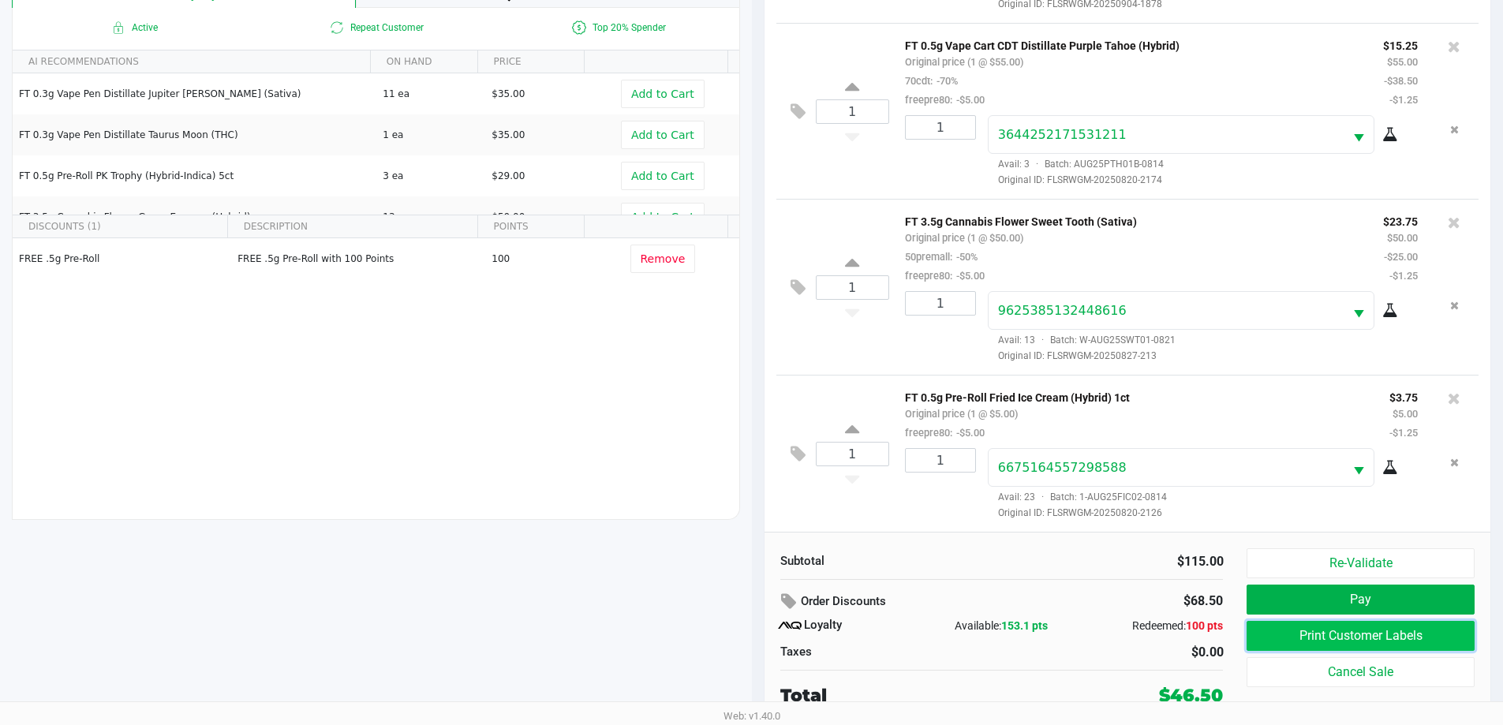
click at [1358, 645] on button "Print Customer Labels" at bounding box center [1359, 636] width 227 height 30
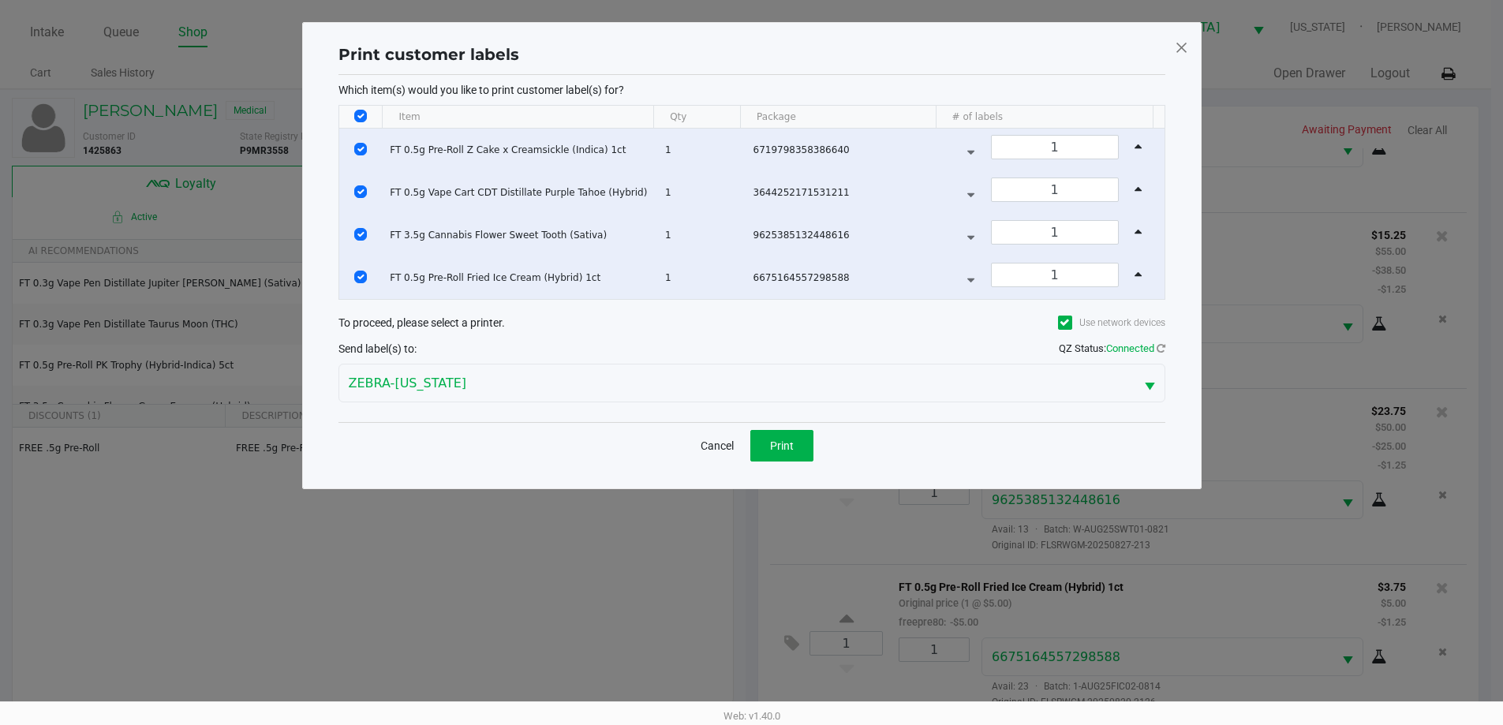
scroll to position [0, 0]
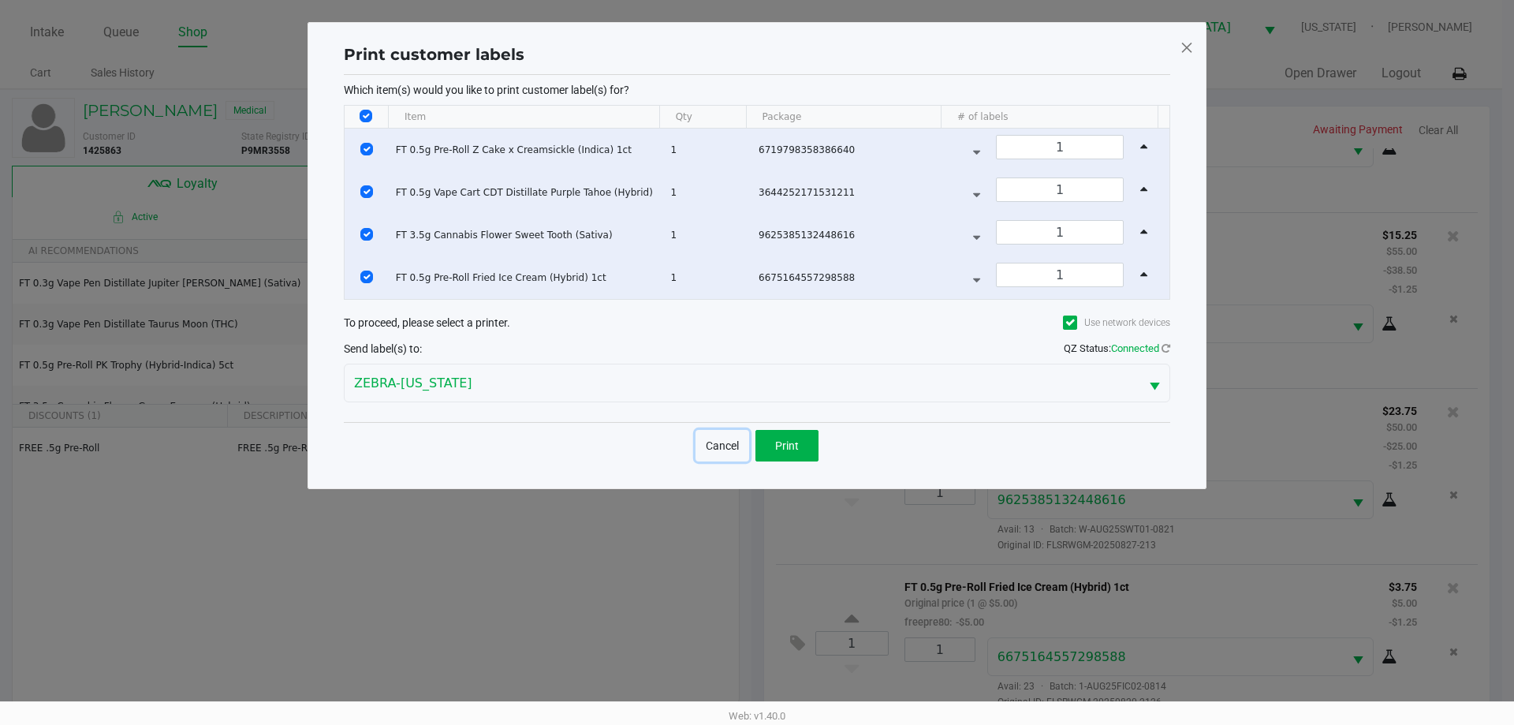
click at [726, 446] on button "Cancel" at bounding box center [723, 446] width 54 height 32
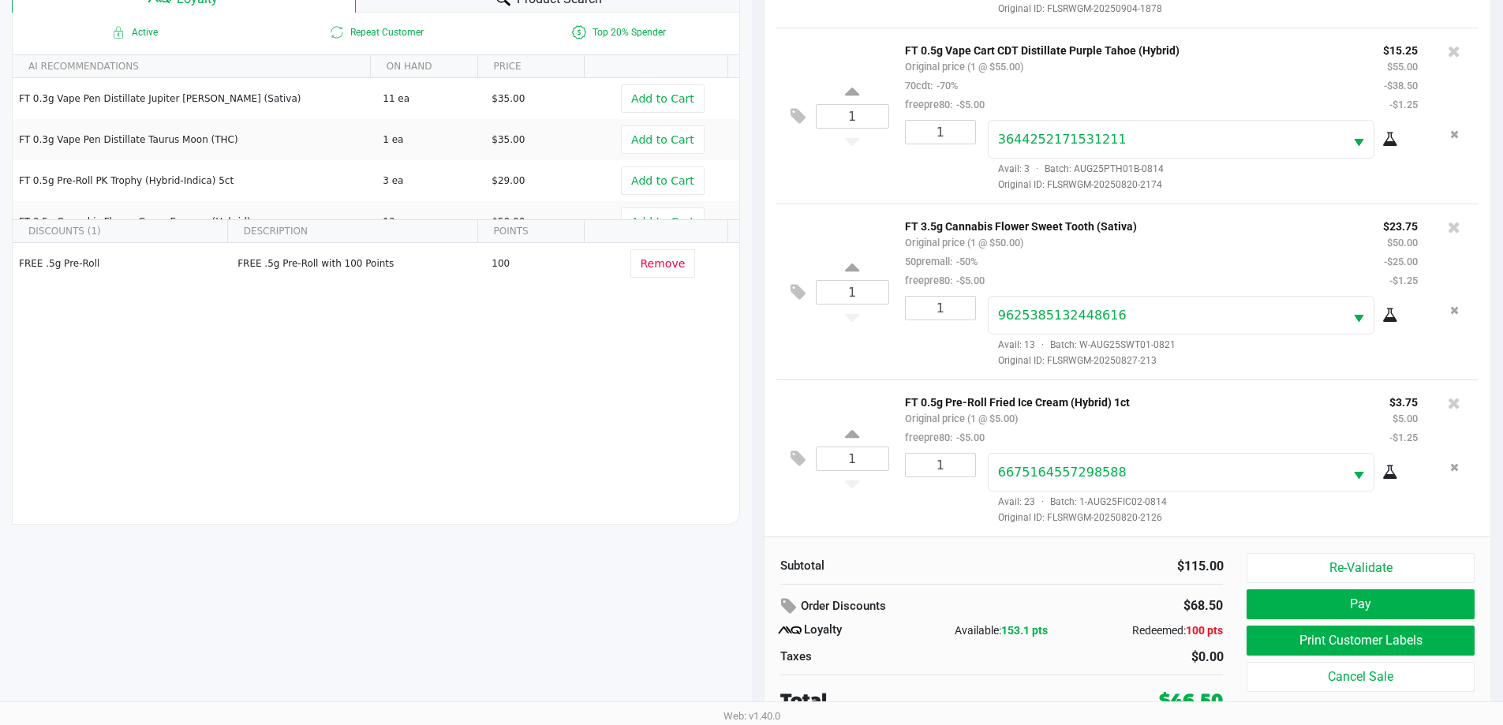
scroll to position [189, 0]
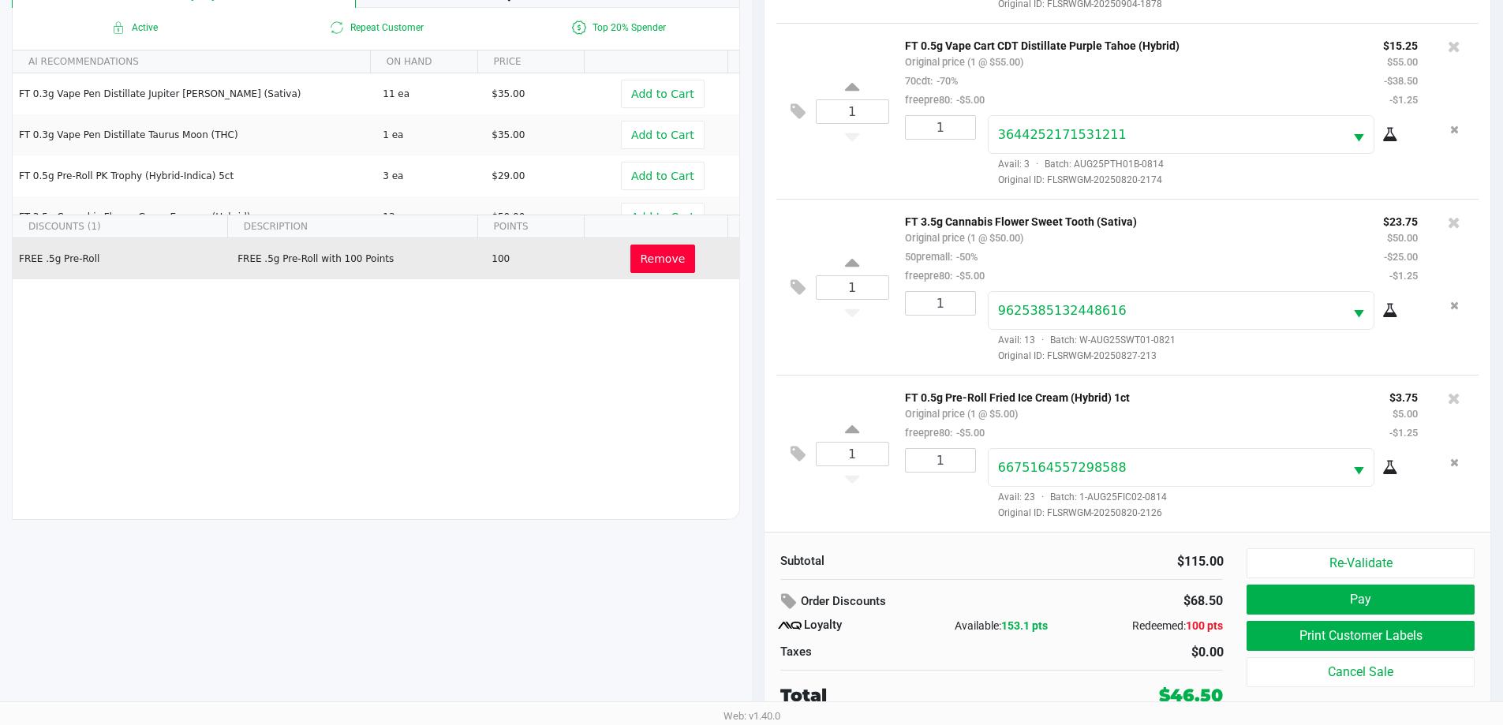
click at [667, 258] on span "Remove" at bounding box center [662, 258] width 45 height 13
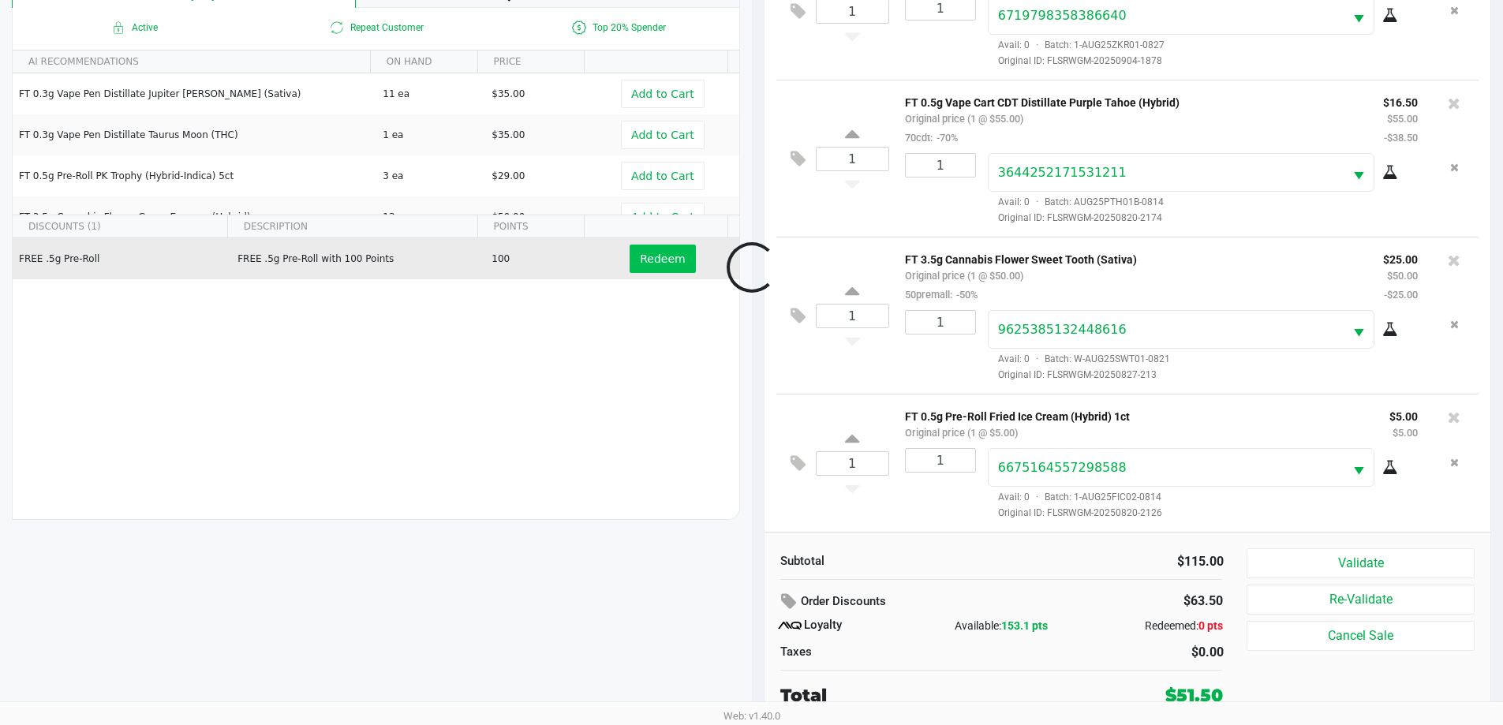
scroll to position [21, 0]
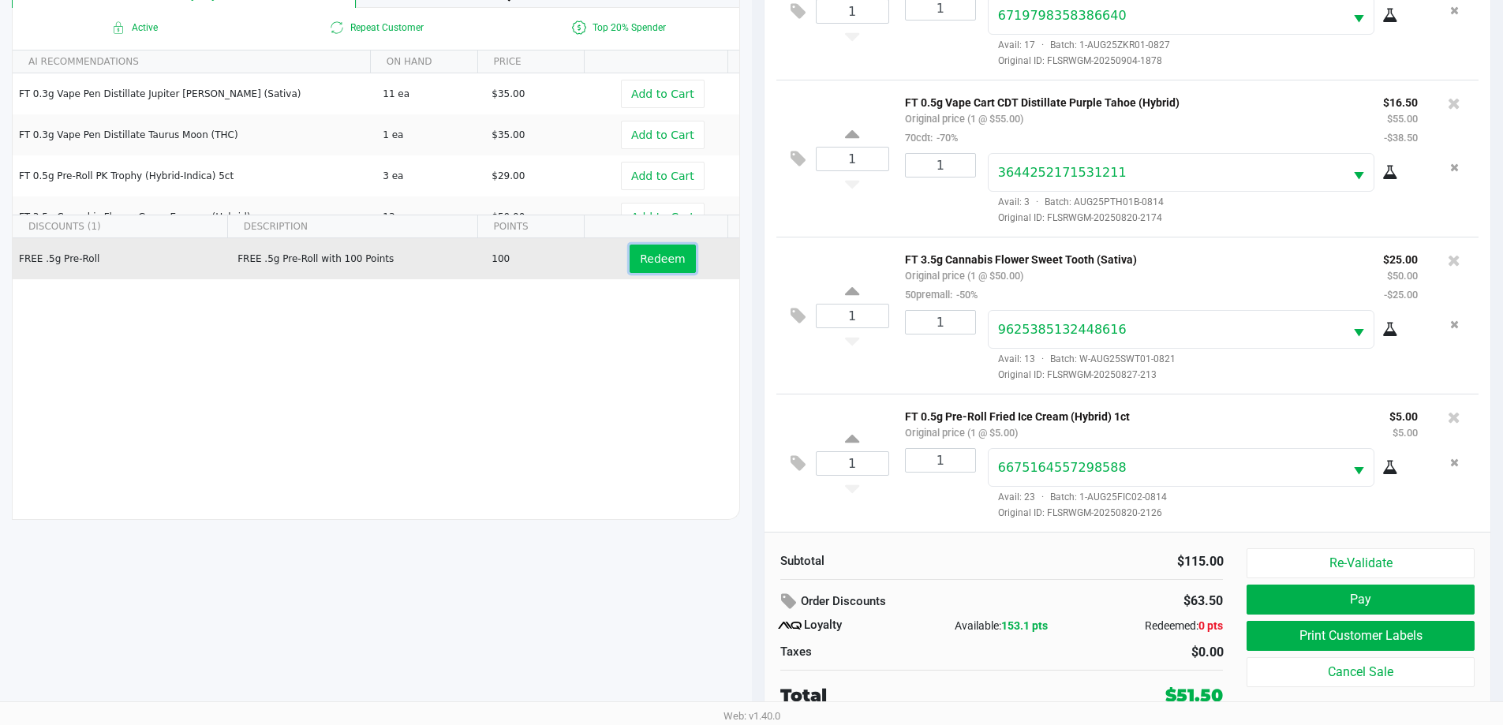
click at [660, 263] on span "Redeem" at bounding box center [662, 258] width 45 height 13
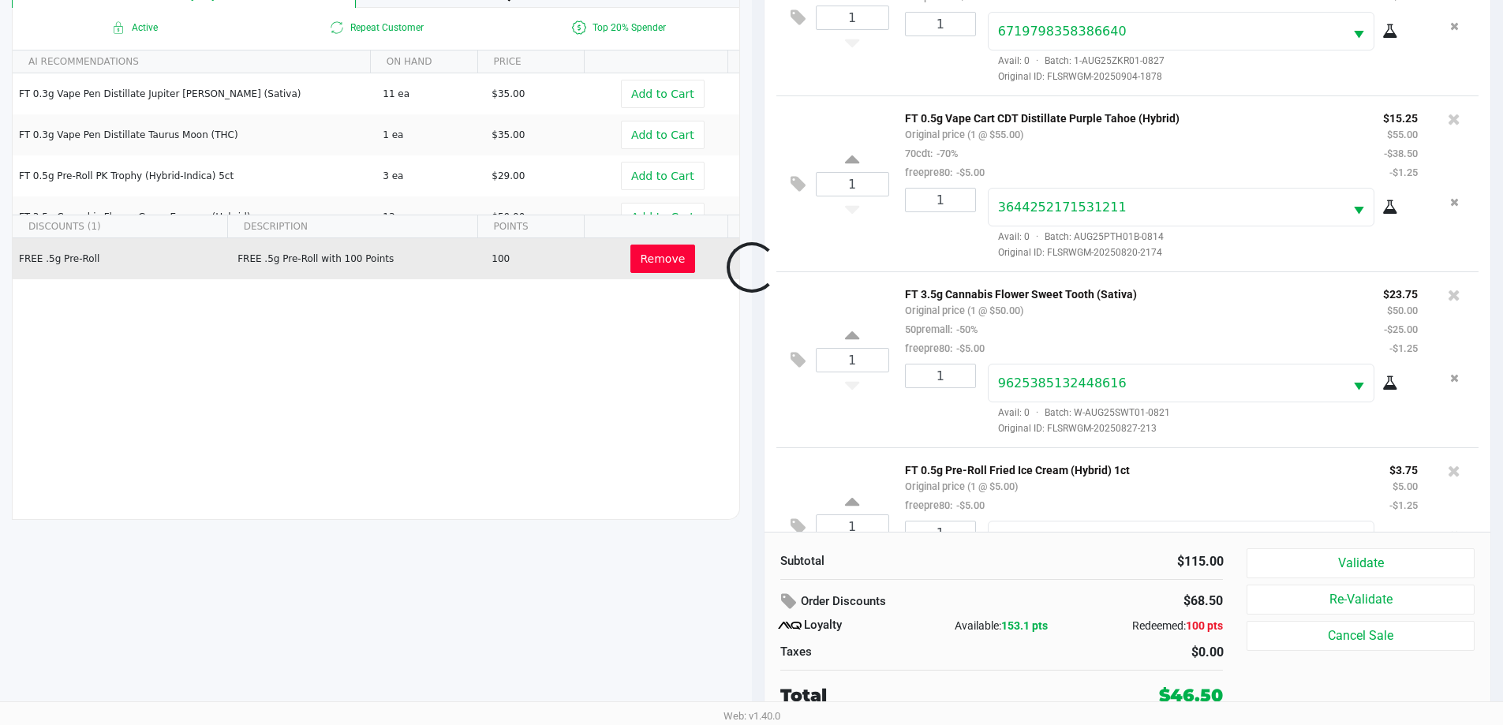
scroll to position [96, 0]
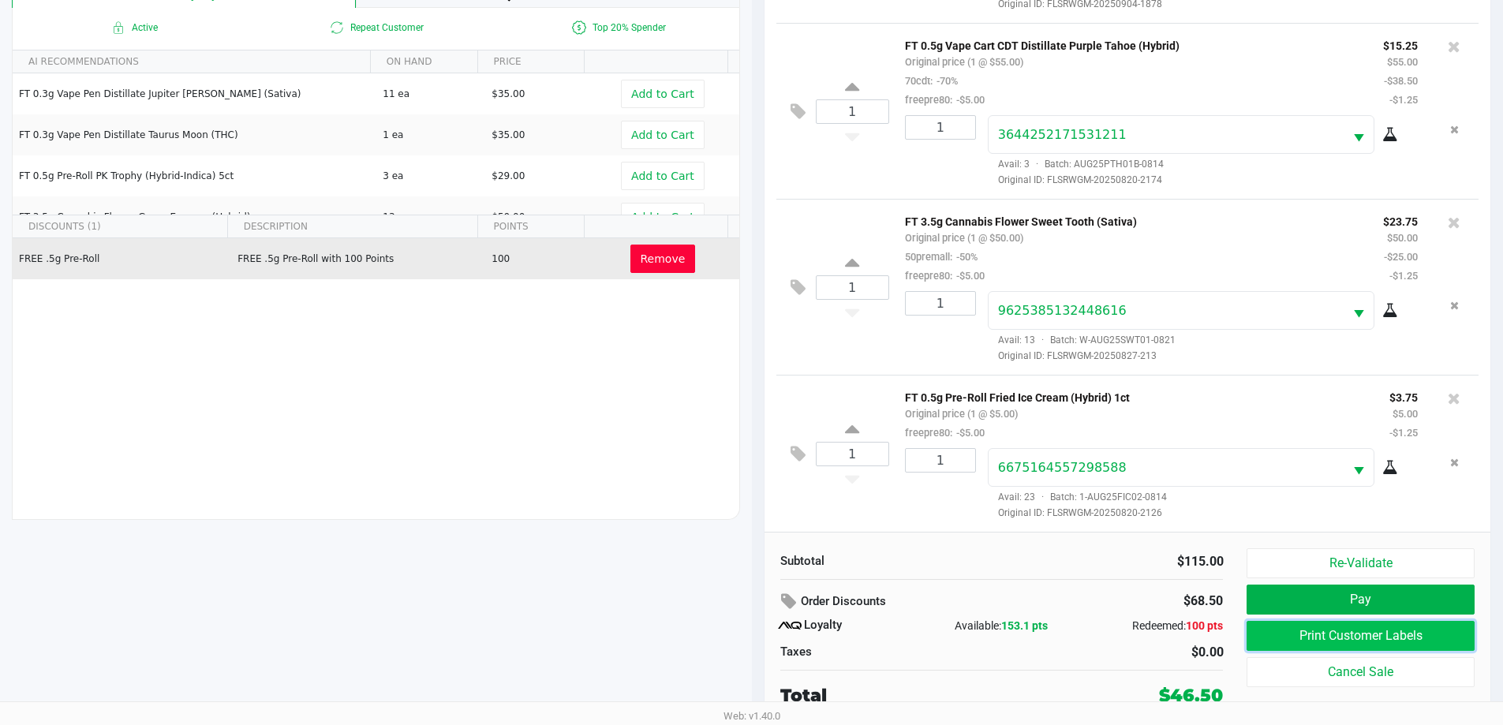
click at [1332, 637] on button "Print Customer Labels" at bounding box center [1359, 636] width 227 height 30
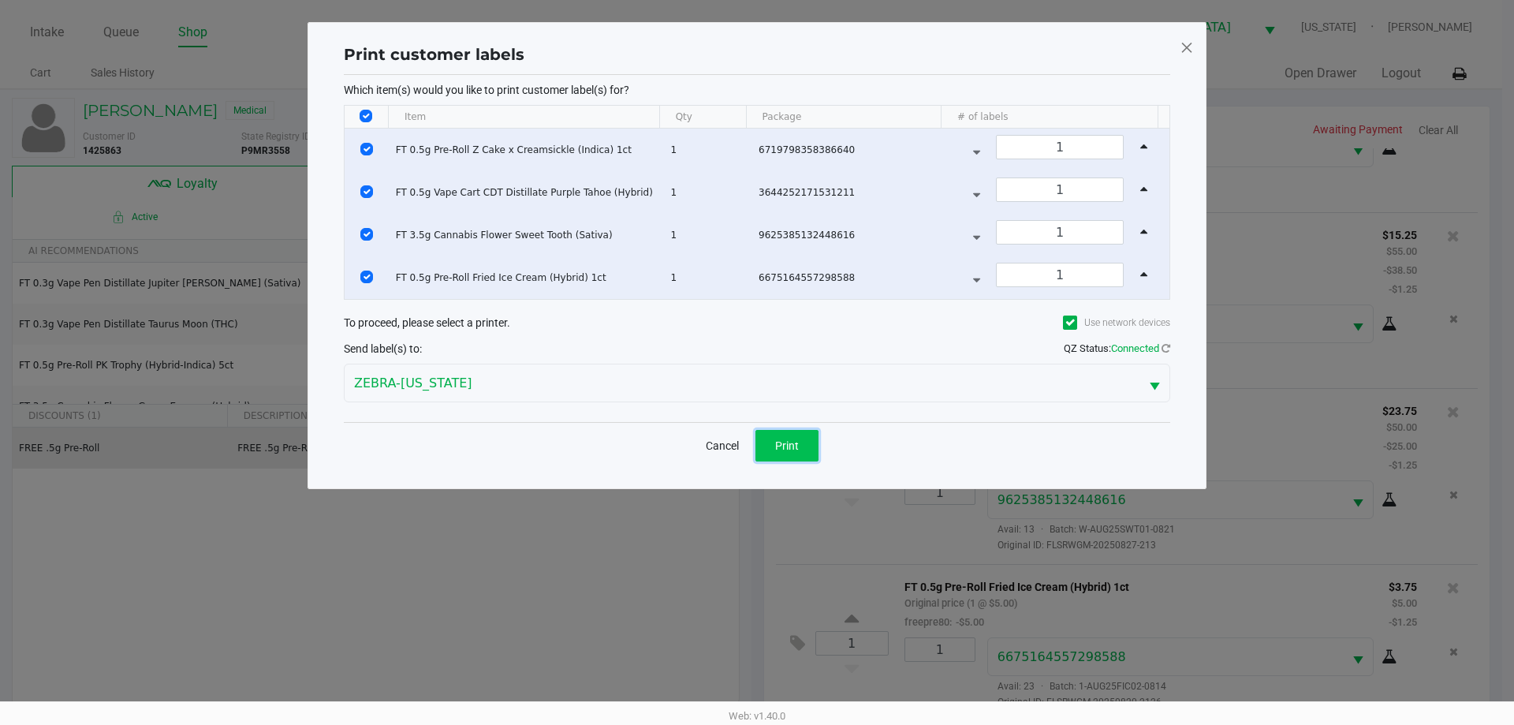
click at [793, 443] on span "Print" at bounding box center [787, 445] width 24 height 13
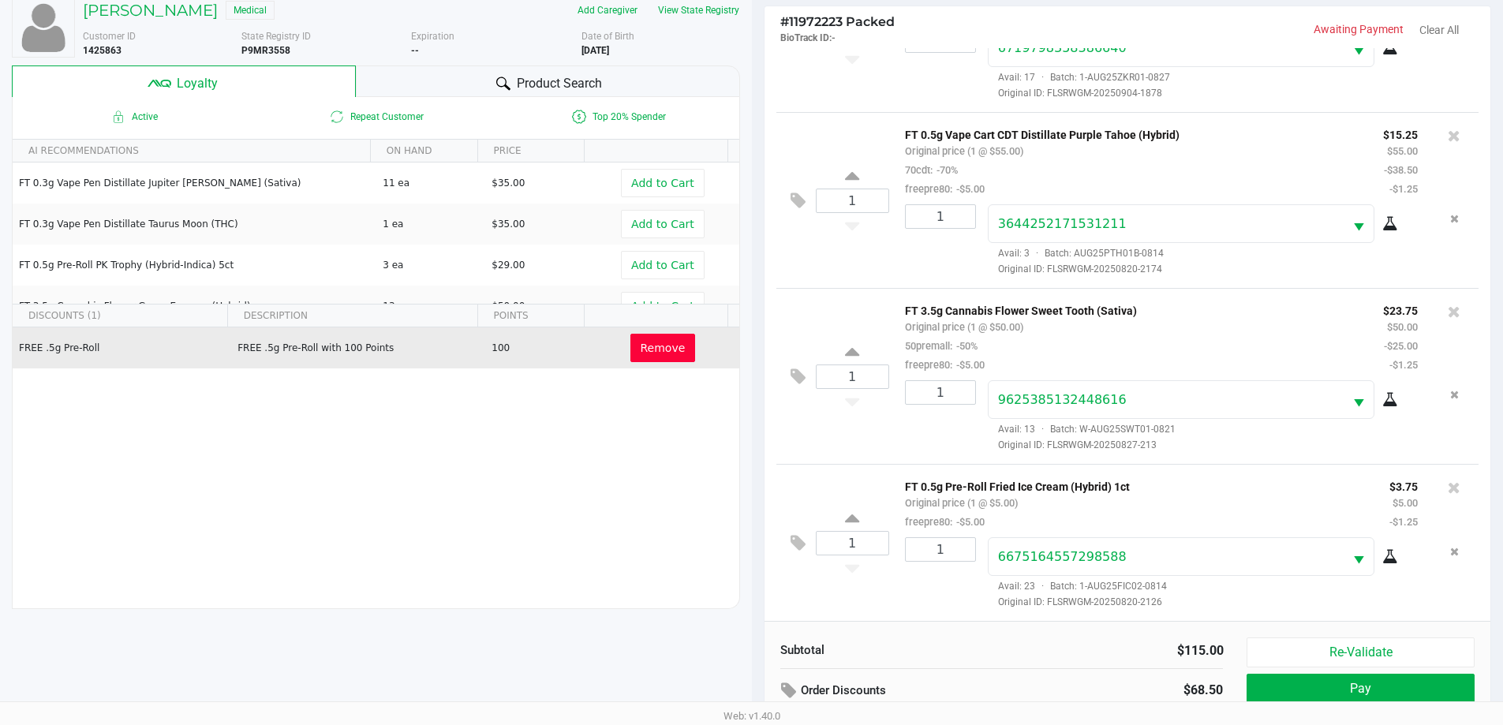
scroll to position [189, 0]
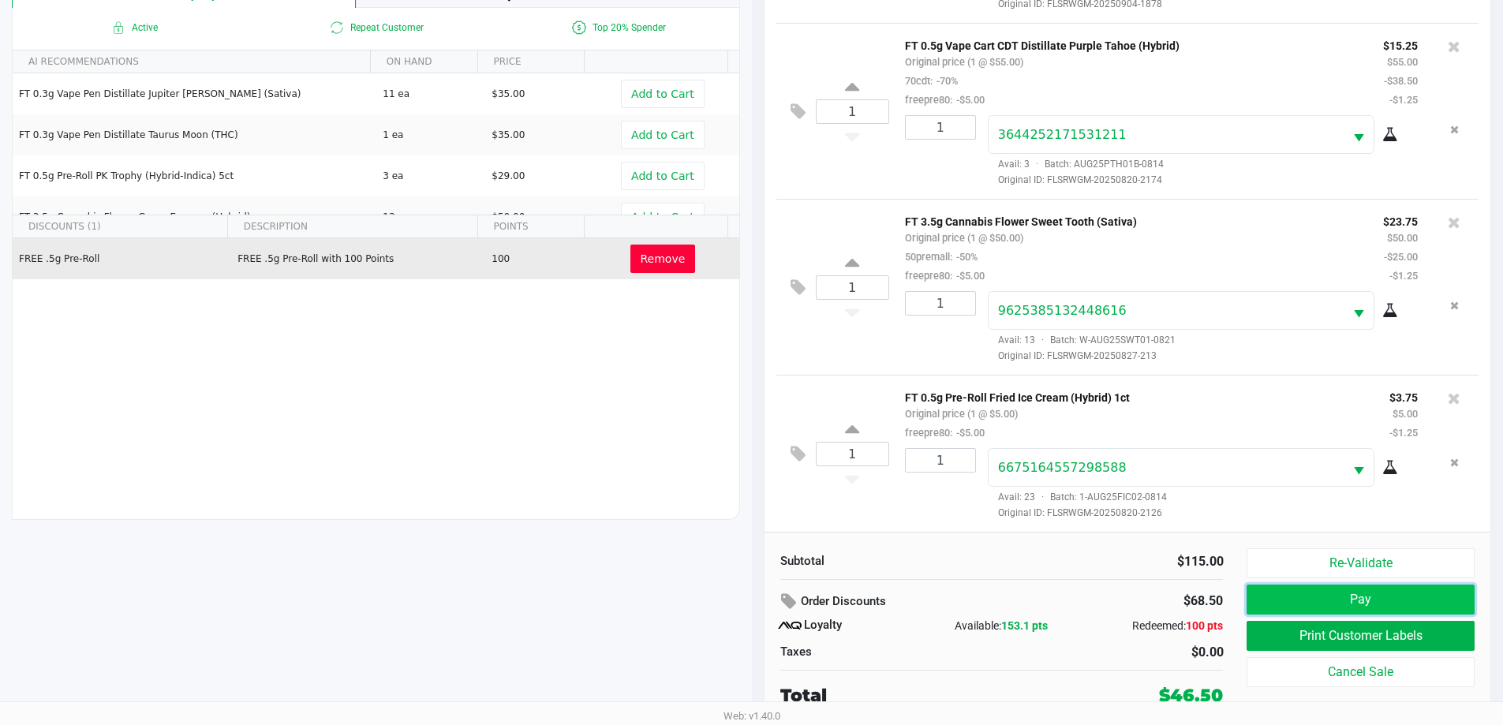
click at [1354, 600] on button "Pay" at bounding box center [1359, 599] width 227 height 30
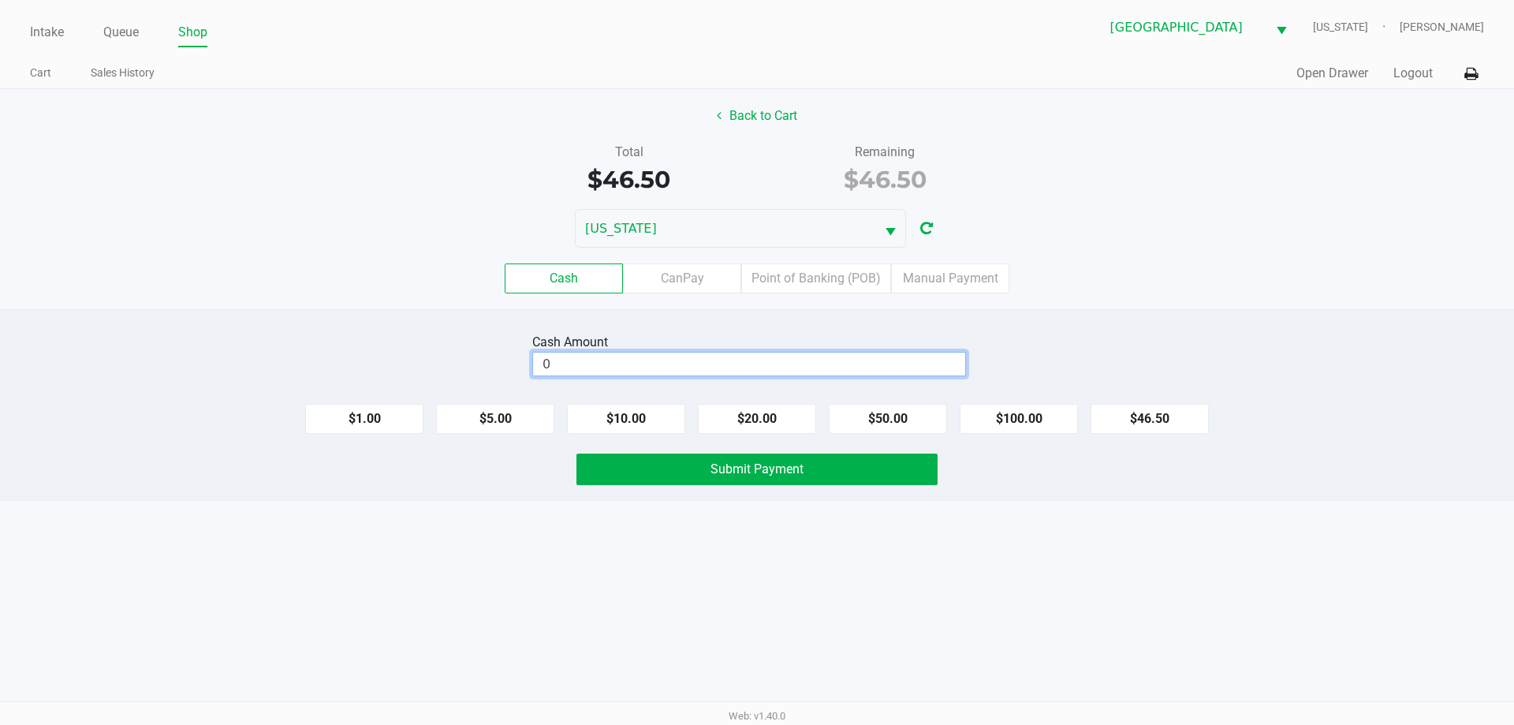
click at [834, 364] on input "0" at bounding box center [749, 364] width 432 height 23
type input "$50.00"
click at [831, 465] on button "Submit Payment" at bounding box center [757, 470] width 361 height 32
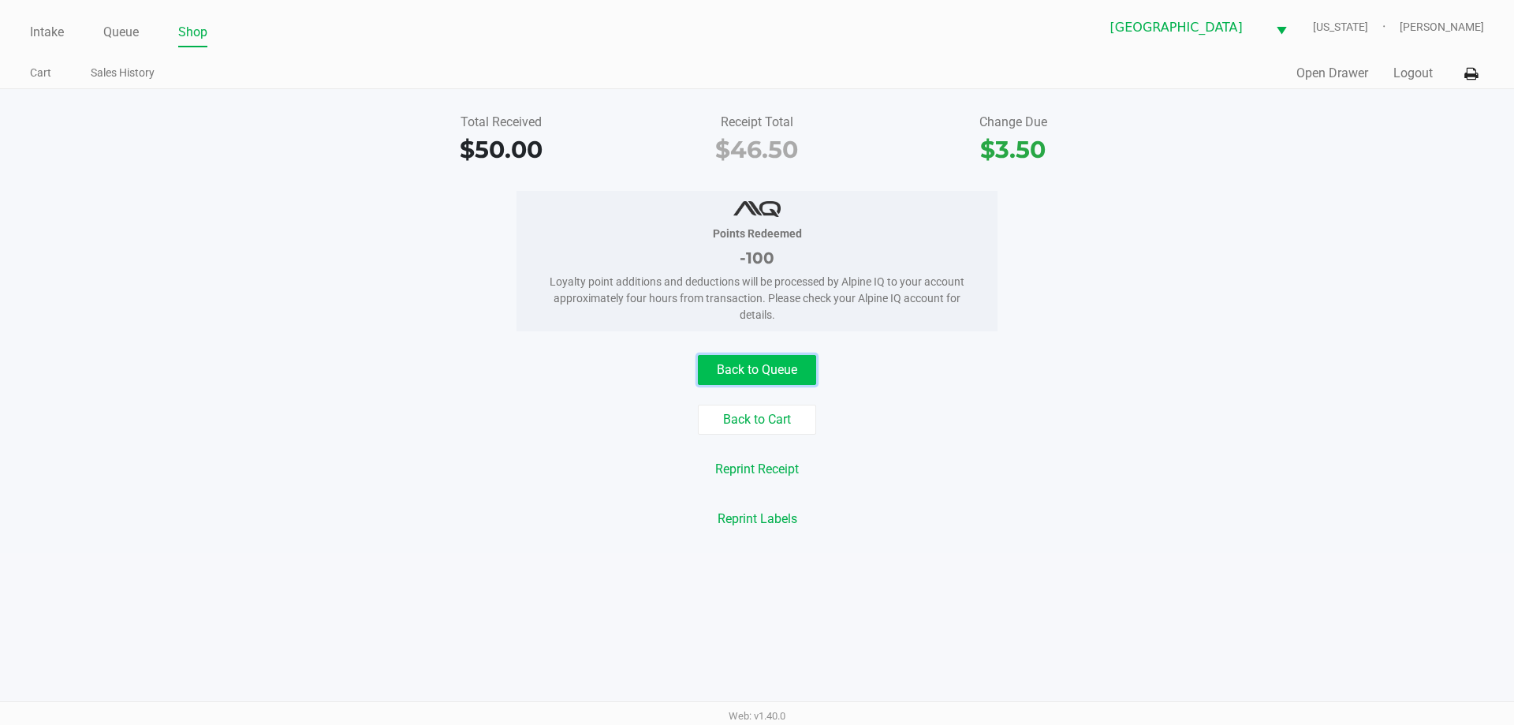
click at [715, 362] on button "Back to Queue" at bounding box center [757, 370] width 118 height 30
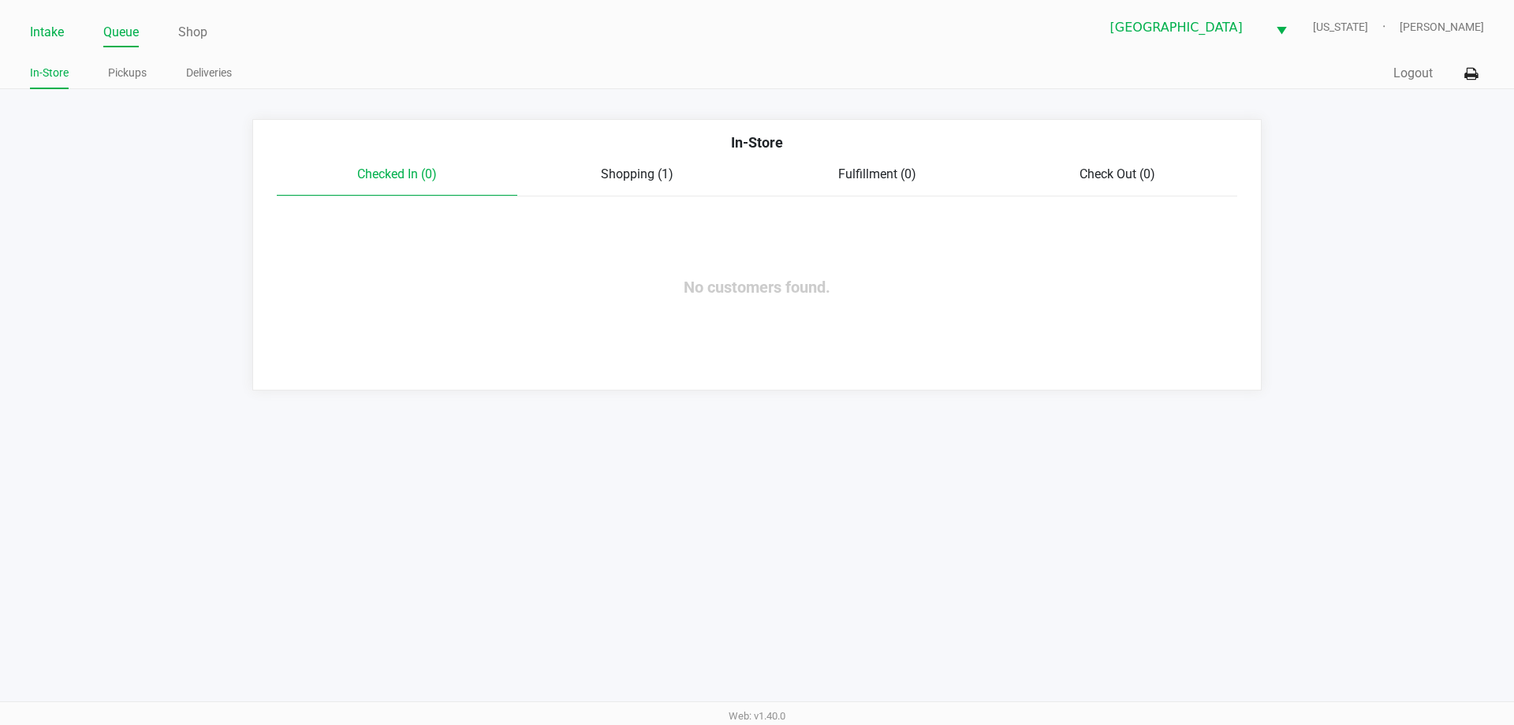
click at [49, 33] on link "Intake" at bounding box center [47, 32] width 34 height 22
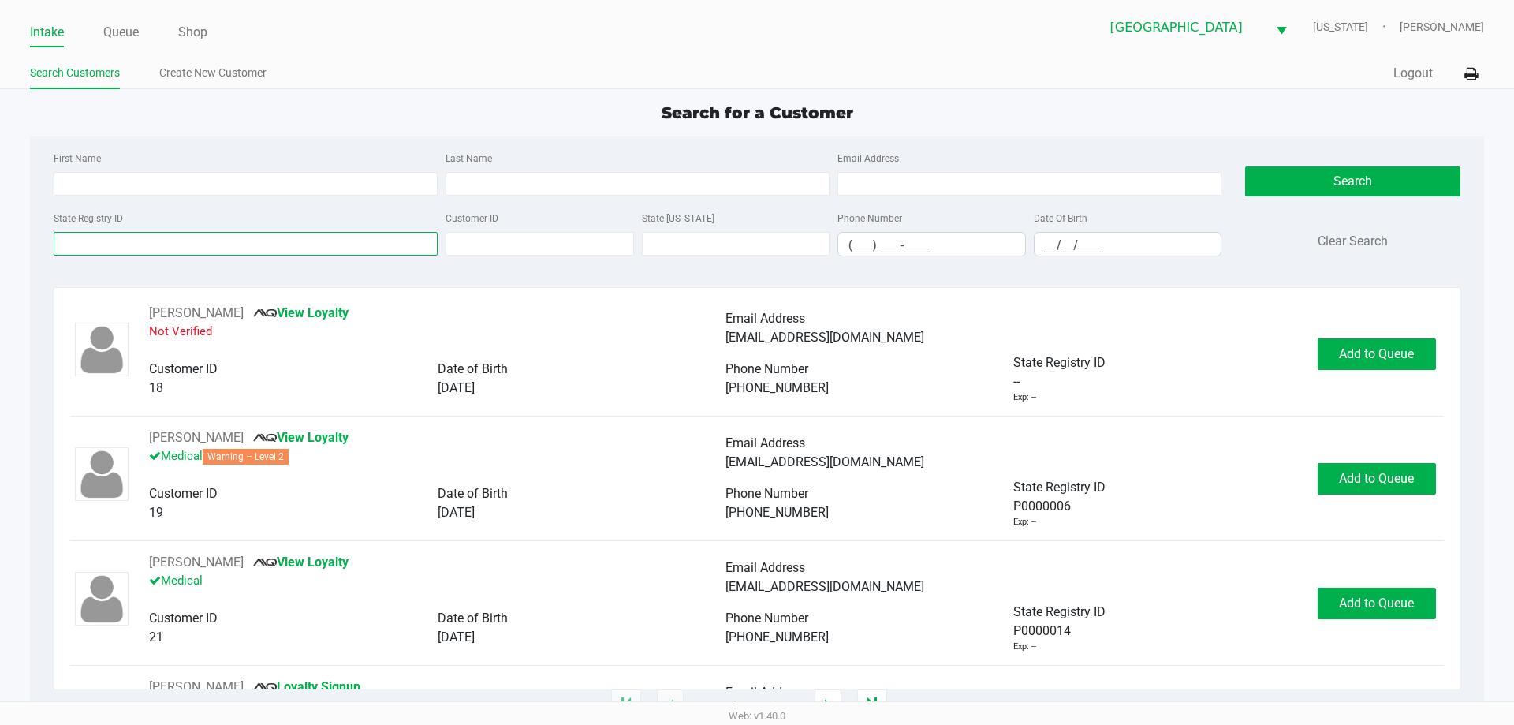
click at [283, 251] on input "State Registry ID" at bounding box center [246, 244] width 384 height 24
type input "P"
click at [119, 184] on input "First Name" at bounding box center [246, 184] width 384 height 24
type input "Joshua"
type input "Kolas"
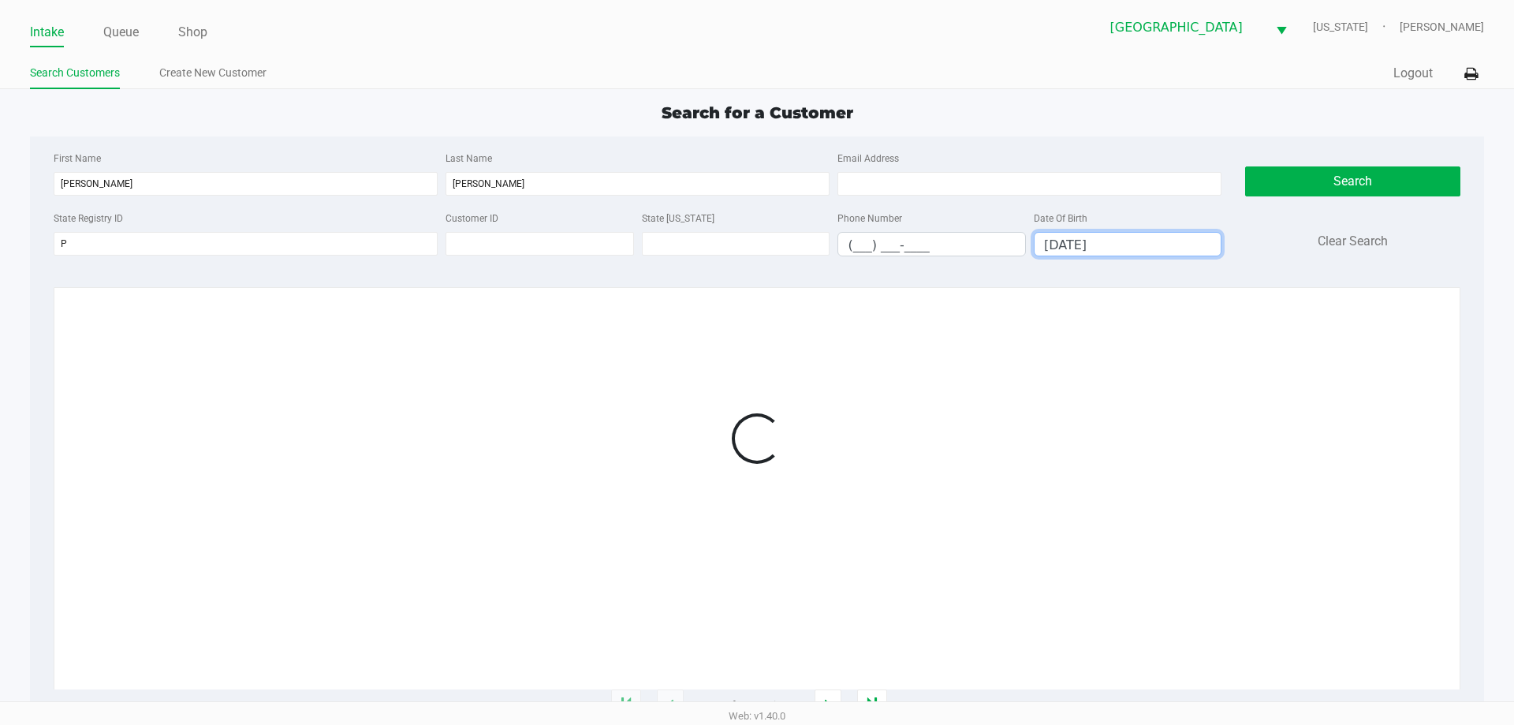
type input "02/13/1991"
click at [905, 17] on div "Palm Coast WC VERMONT Mark Serrano" at bounding box center [1120, 27] width 727 height 39
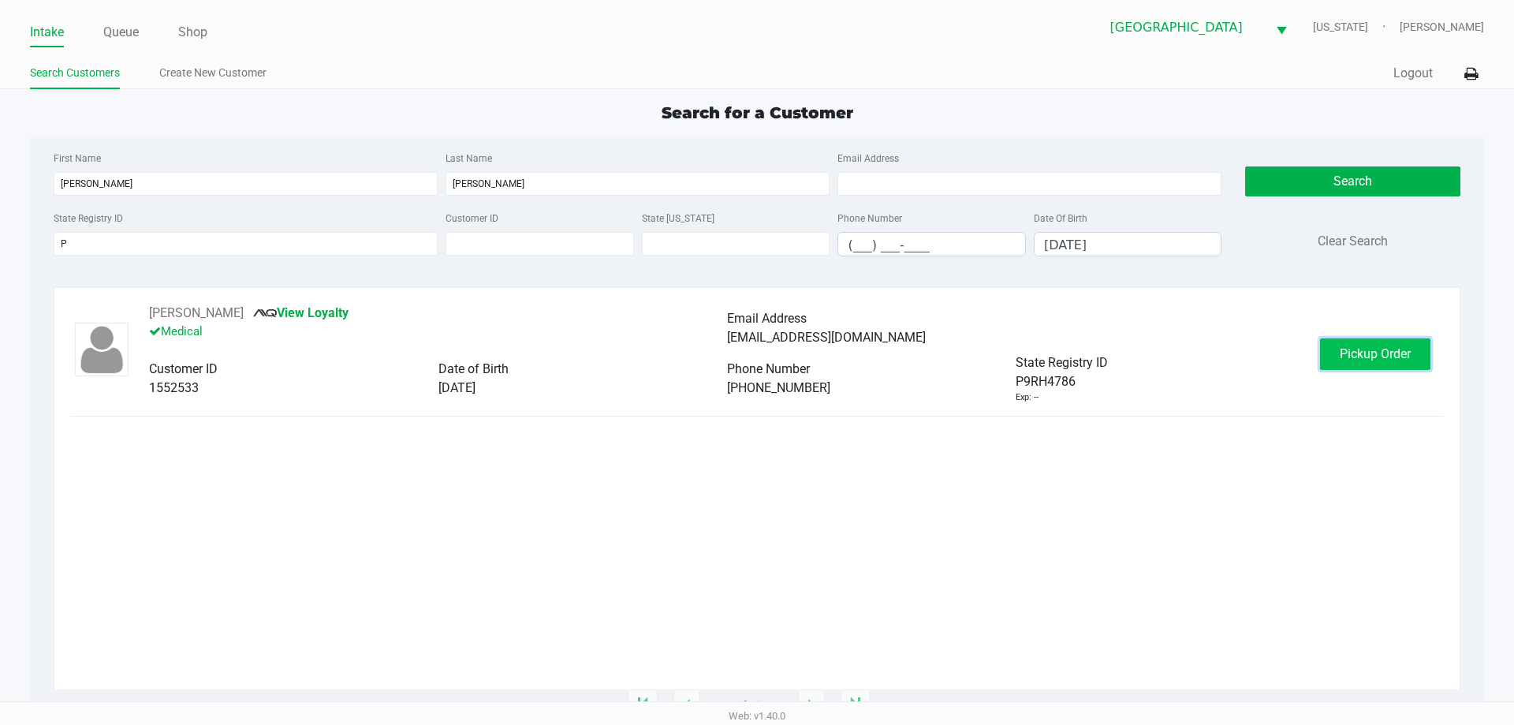
click at [1342, 359] on span "Pickup Order" at bounding box center [1375, 353] width 71 height 15
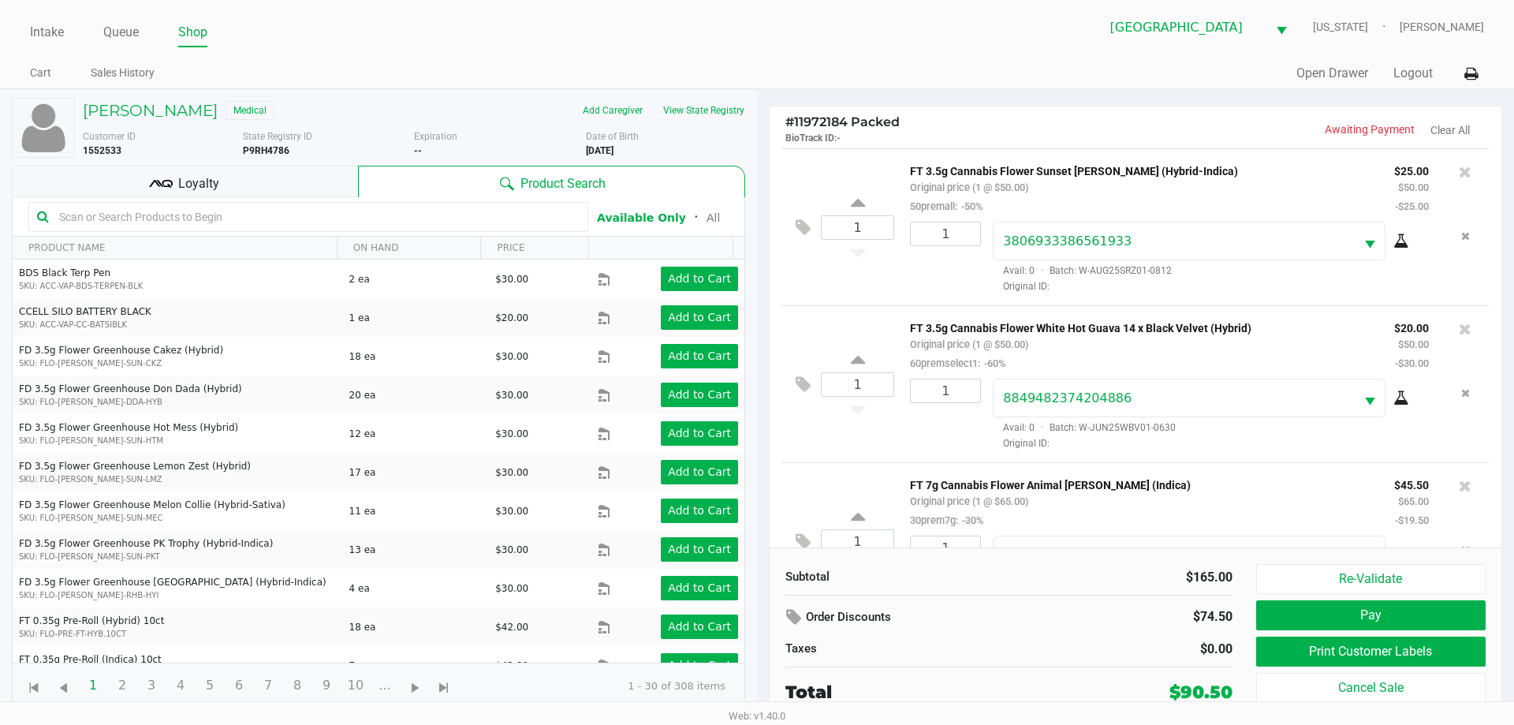
click at [179, 177] on span "Loyalty" at bounding box center [198, 183] width 41 height 19
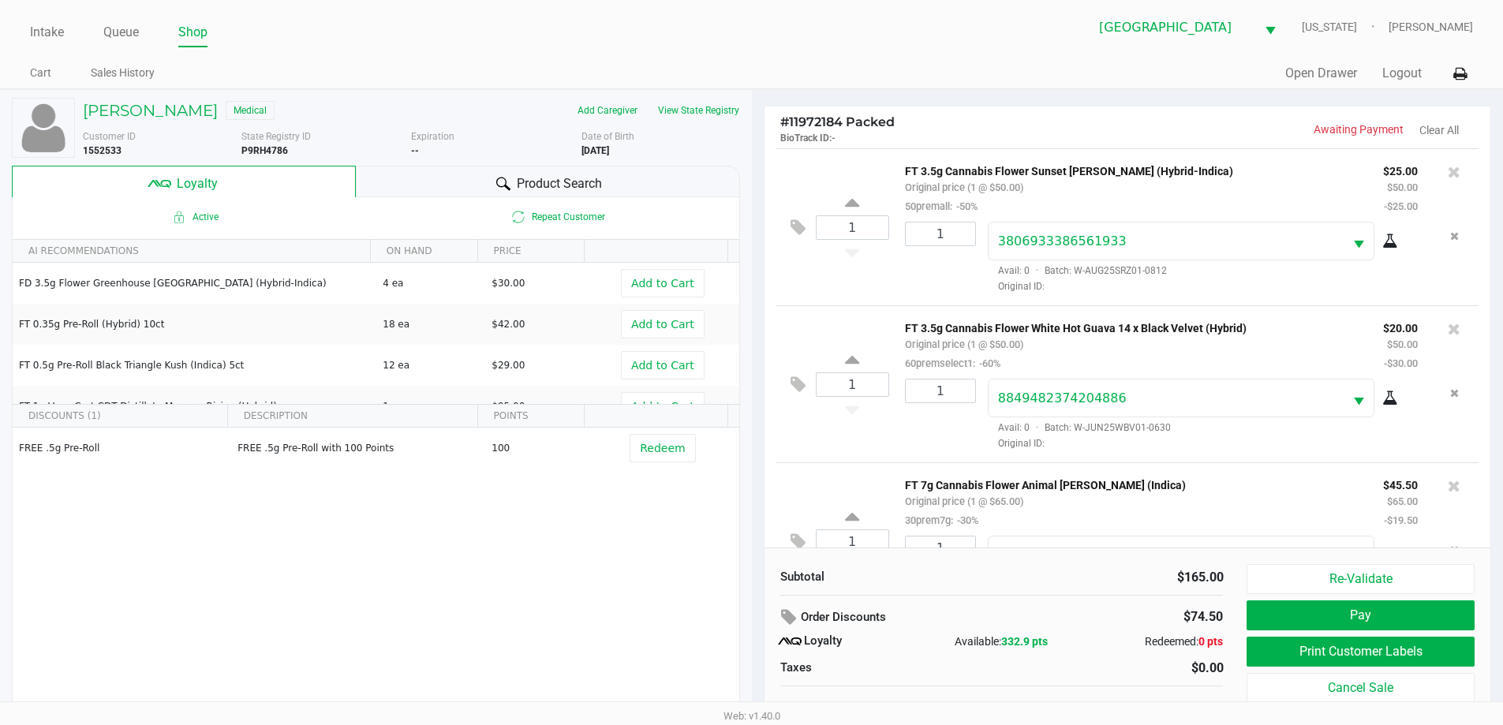
click at [1189, 136] on div "Awaiting Payment Clear All" at bounding box center [1300, 130] width 347 height 18
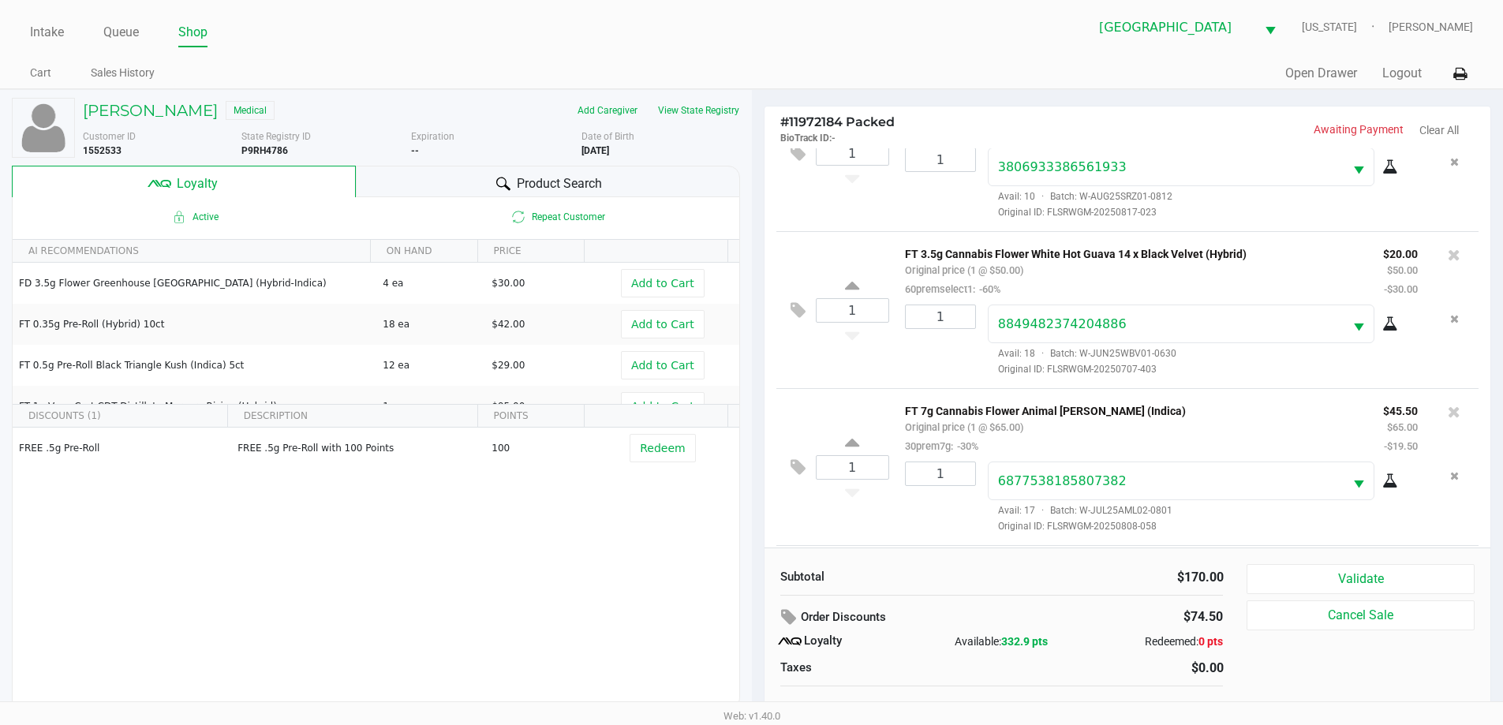
scroll to position [213, 0]
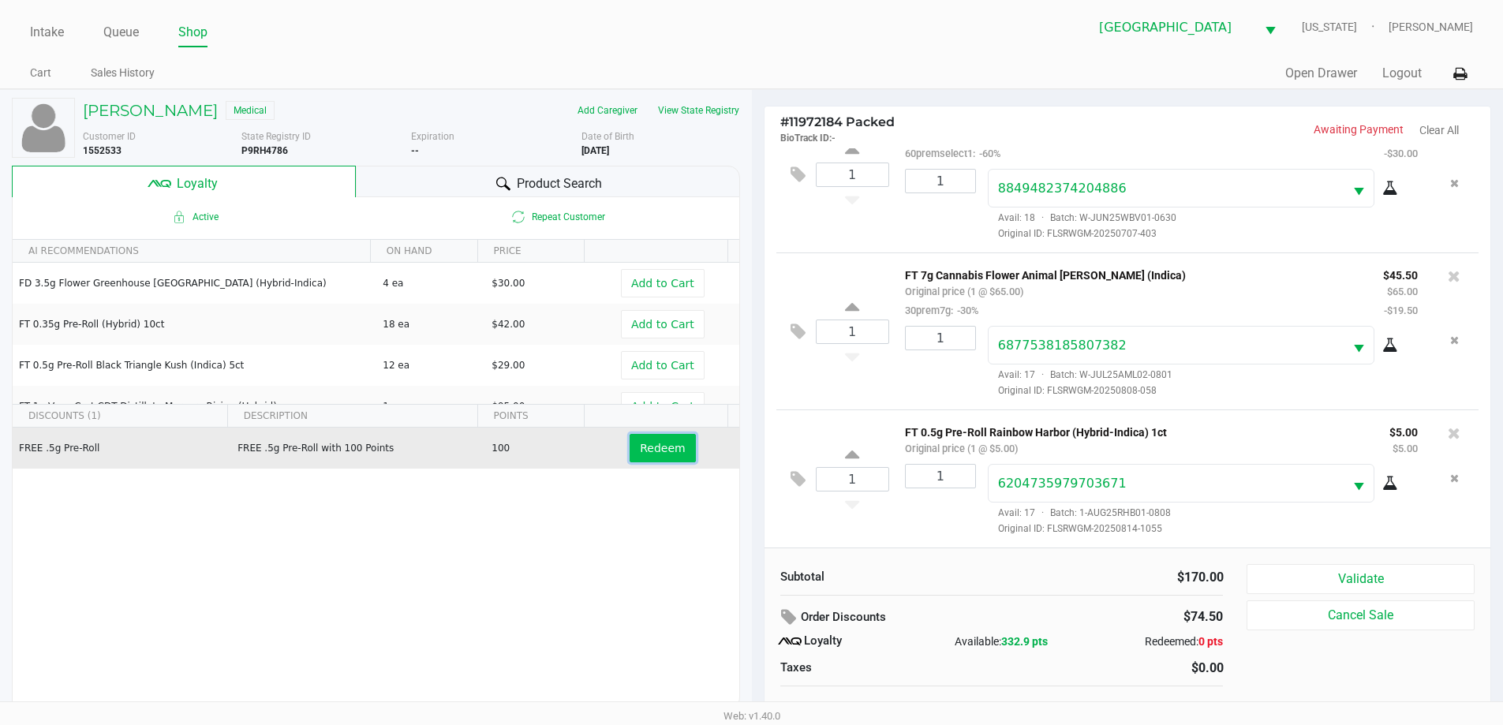
click at [678, 448] on button "Redeem" at bounding box center [661, 448] width 65 height 28
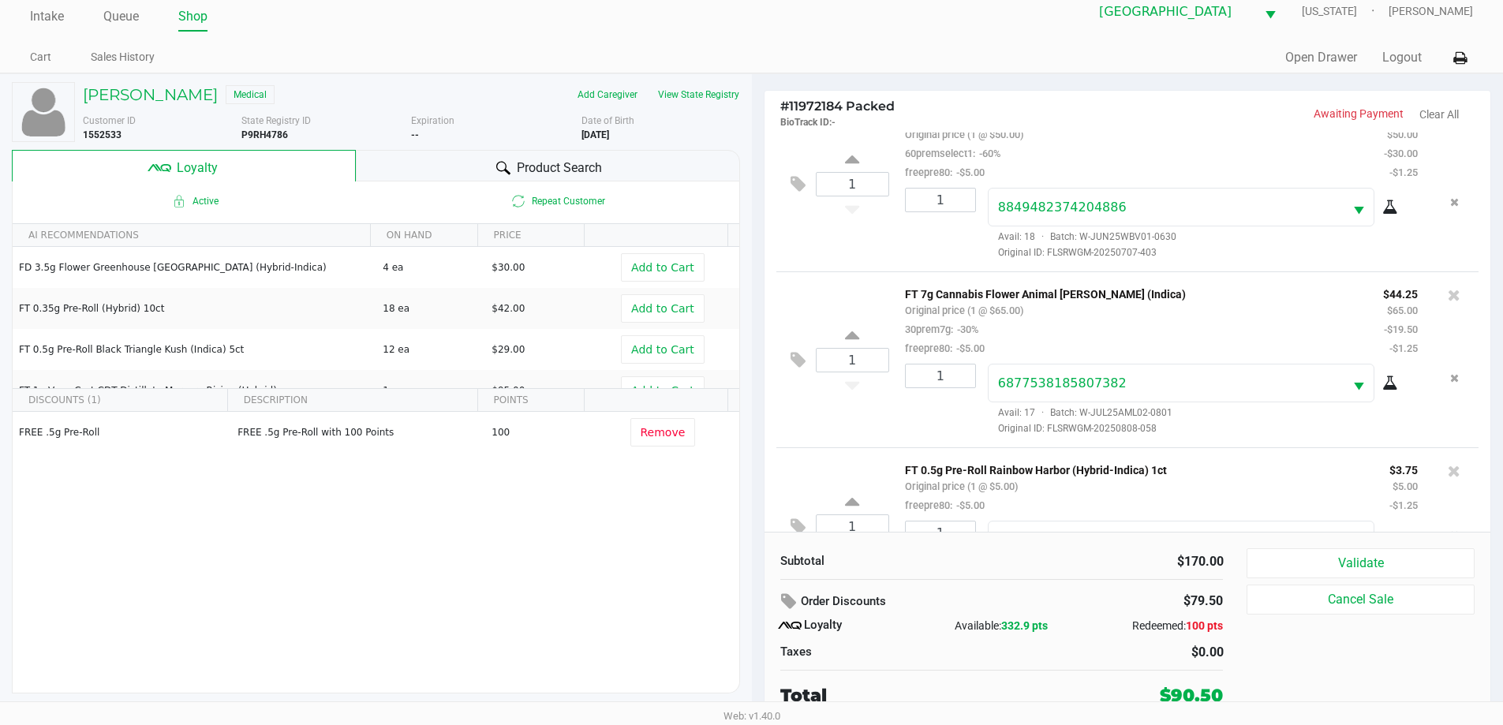
scroll to position [289, 0]
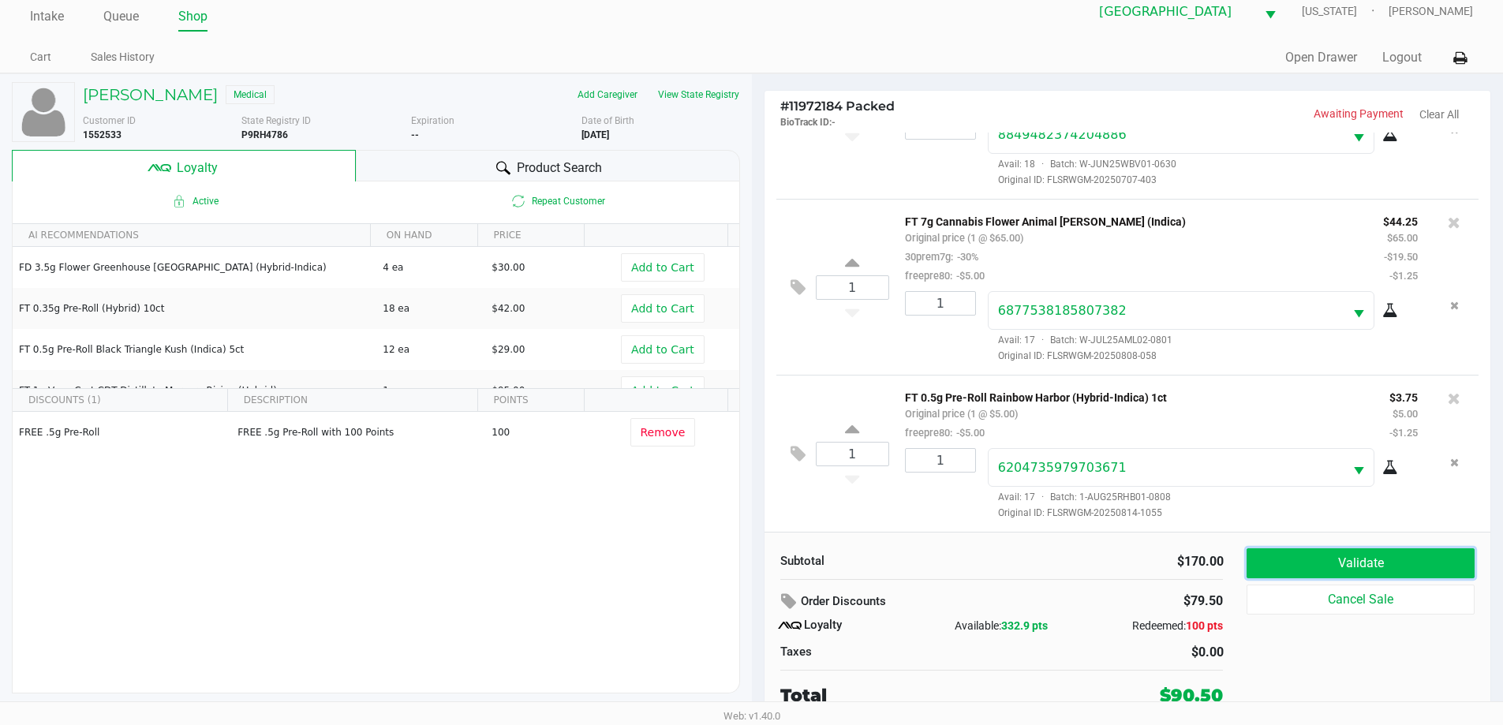
click at [1324, 562] on button "Validate" at bounding box center [1359, 563] width 227 height 30
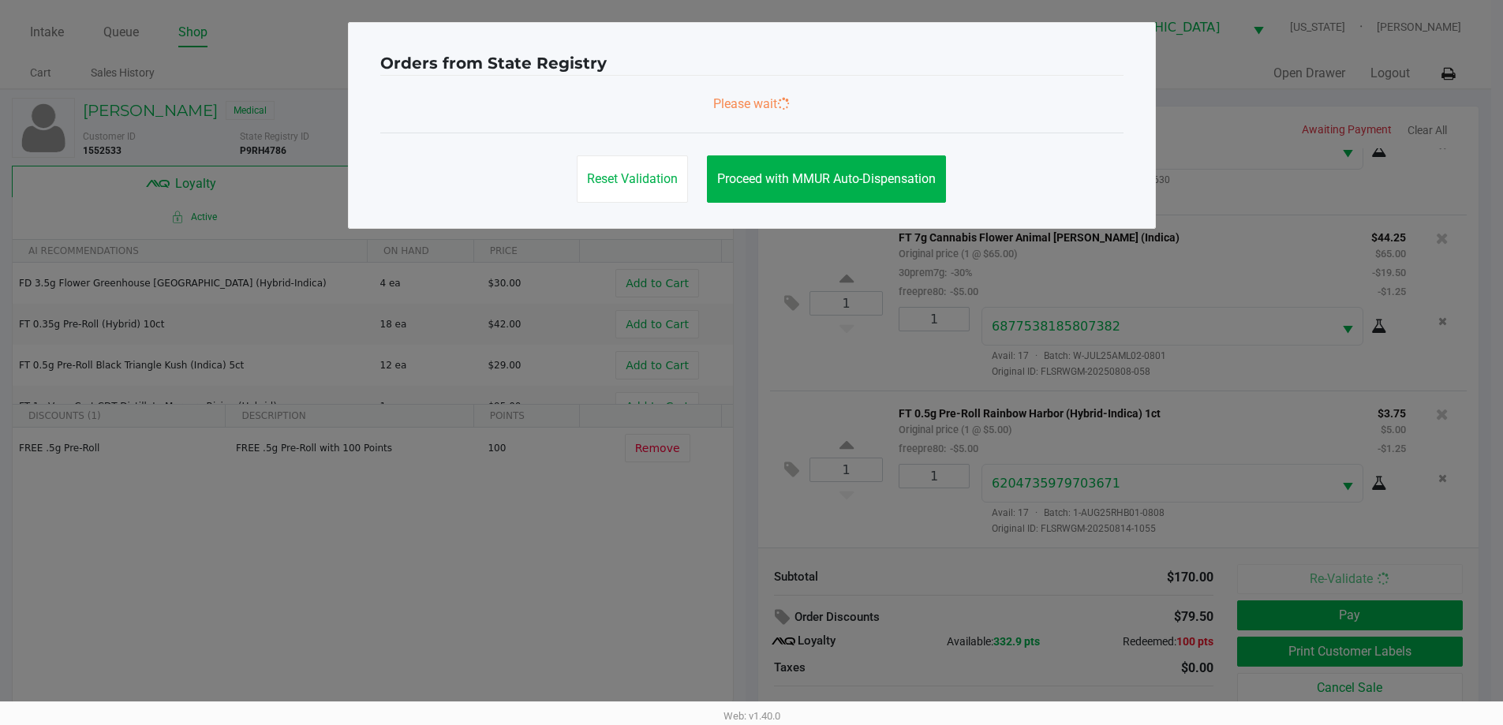
scroll to position [0, 0]
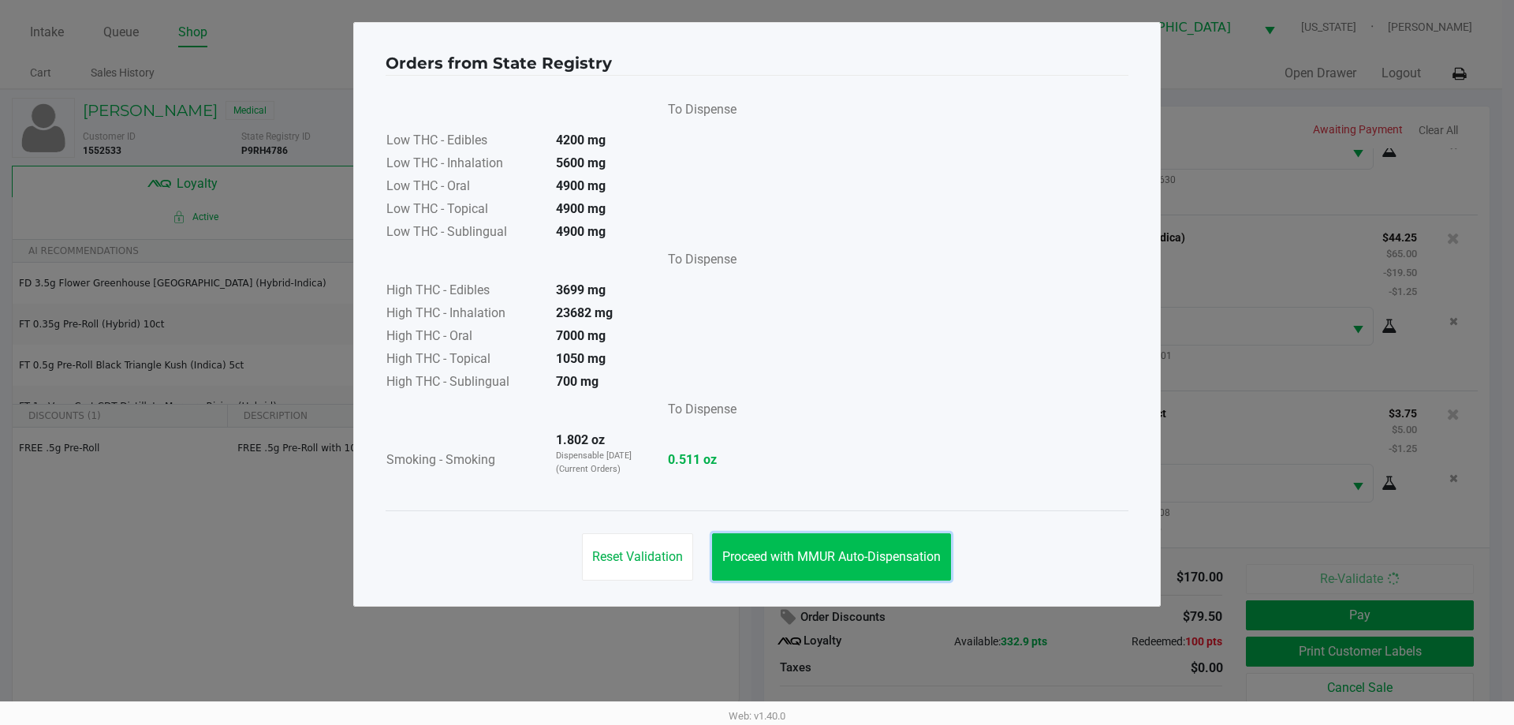
click at [895, 549] on span "Proceed with MMUR Auto-Dispensation" at bounding box center [832, 556] width 218 height 15
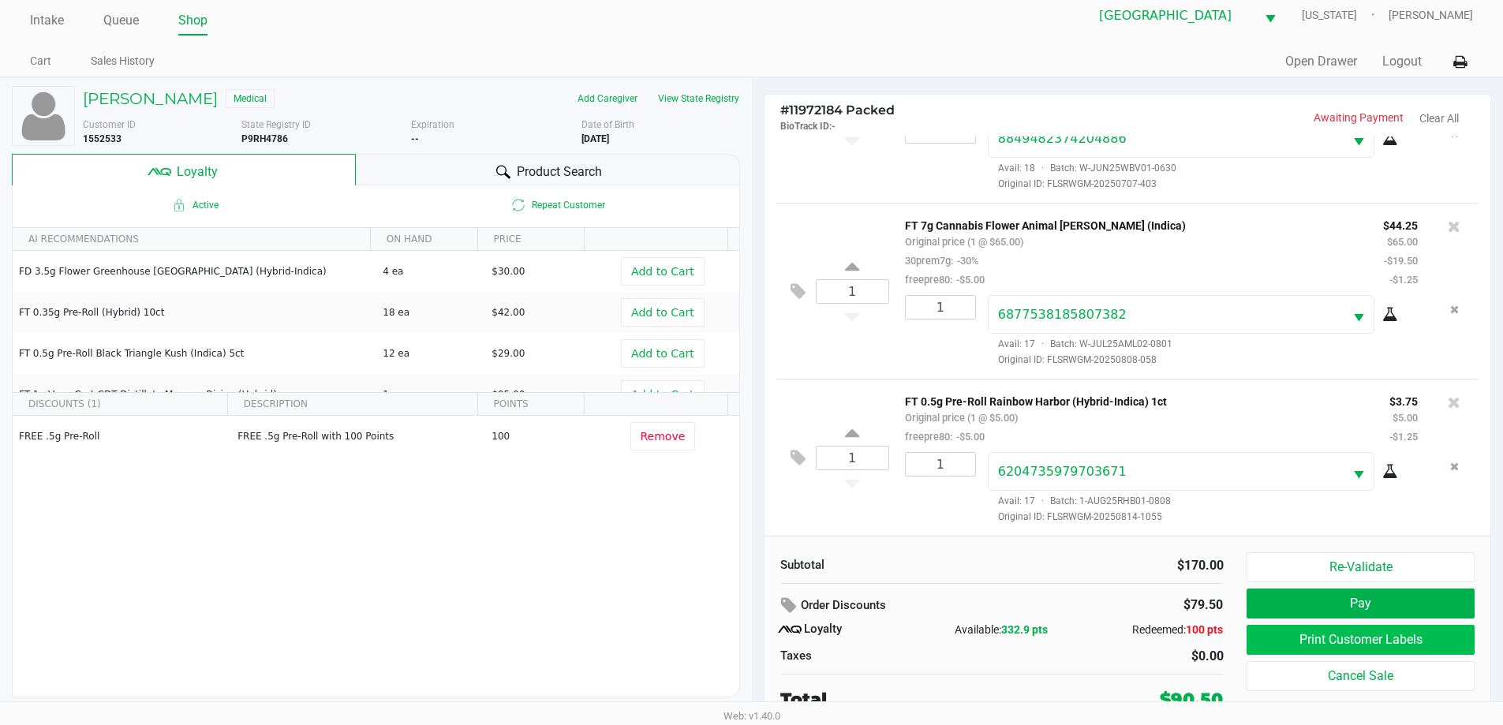
scroll to position [16, 0]
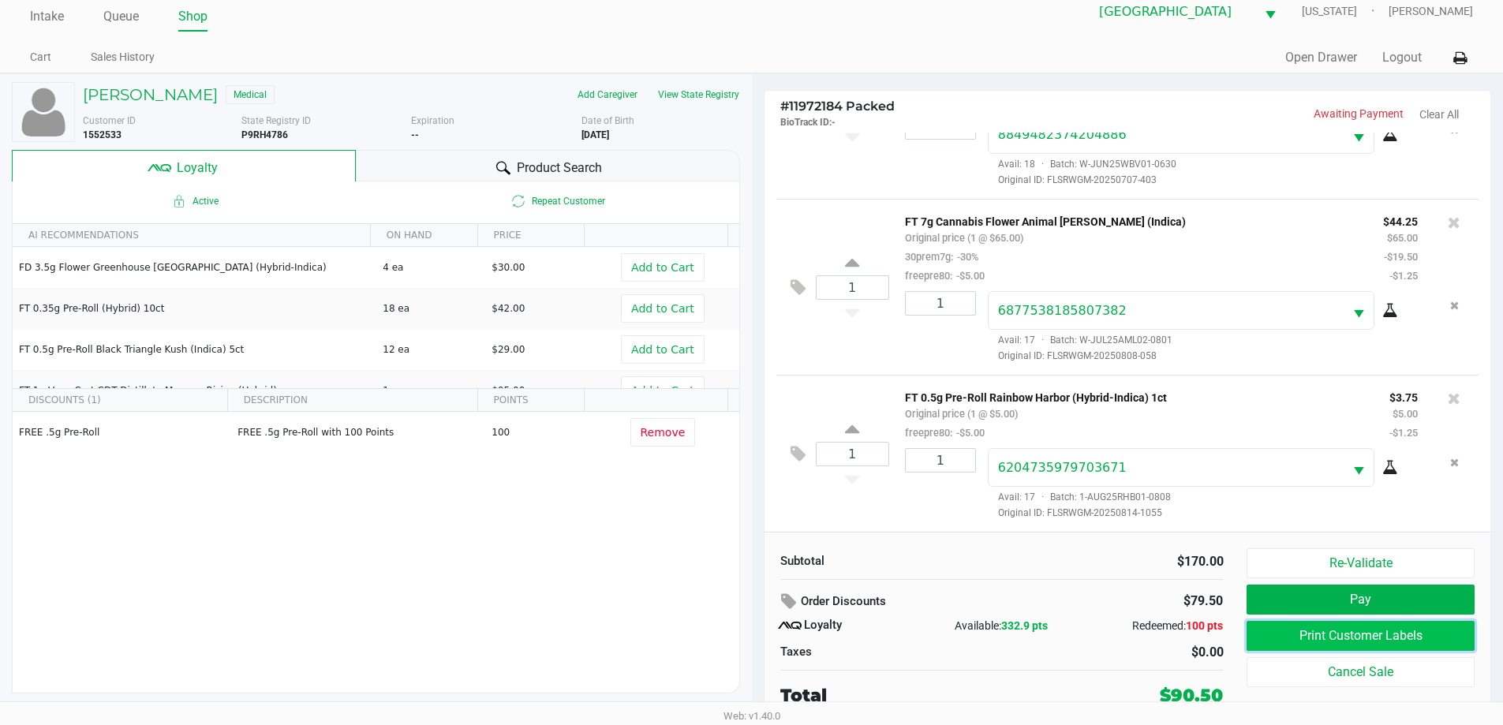
click at [1350, 640] on button "Print Customer Labels" at bounding box center [1359, 636] width 227 height 30
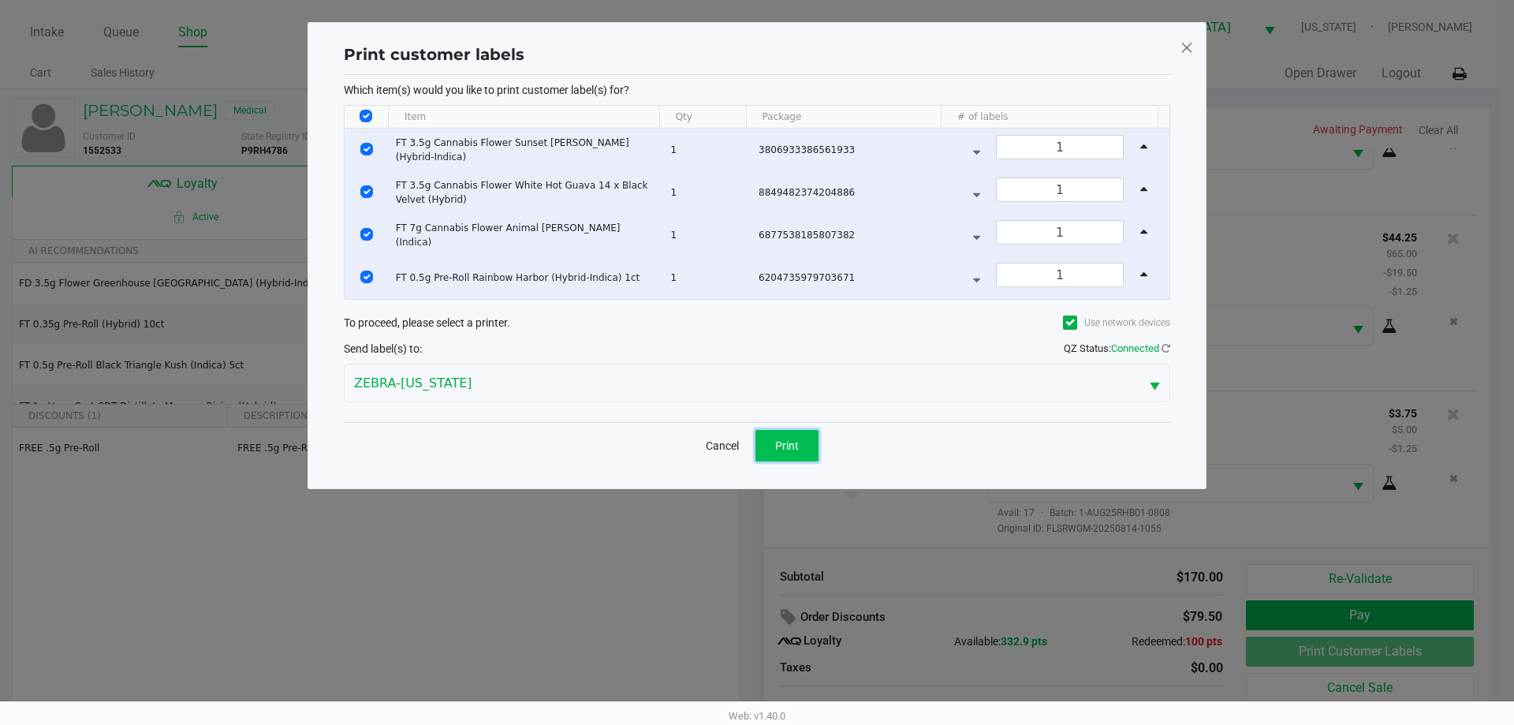
click at [789, 446] on span "Print" at bounding box center [787, 445] width 24 height 13
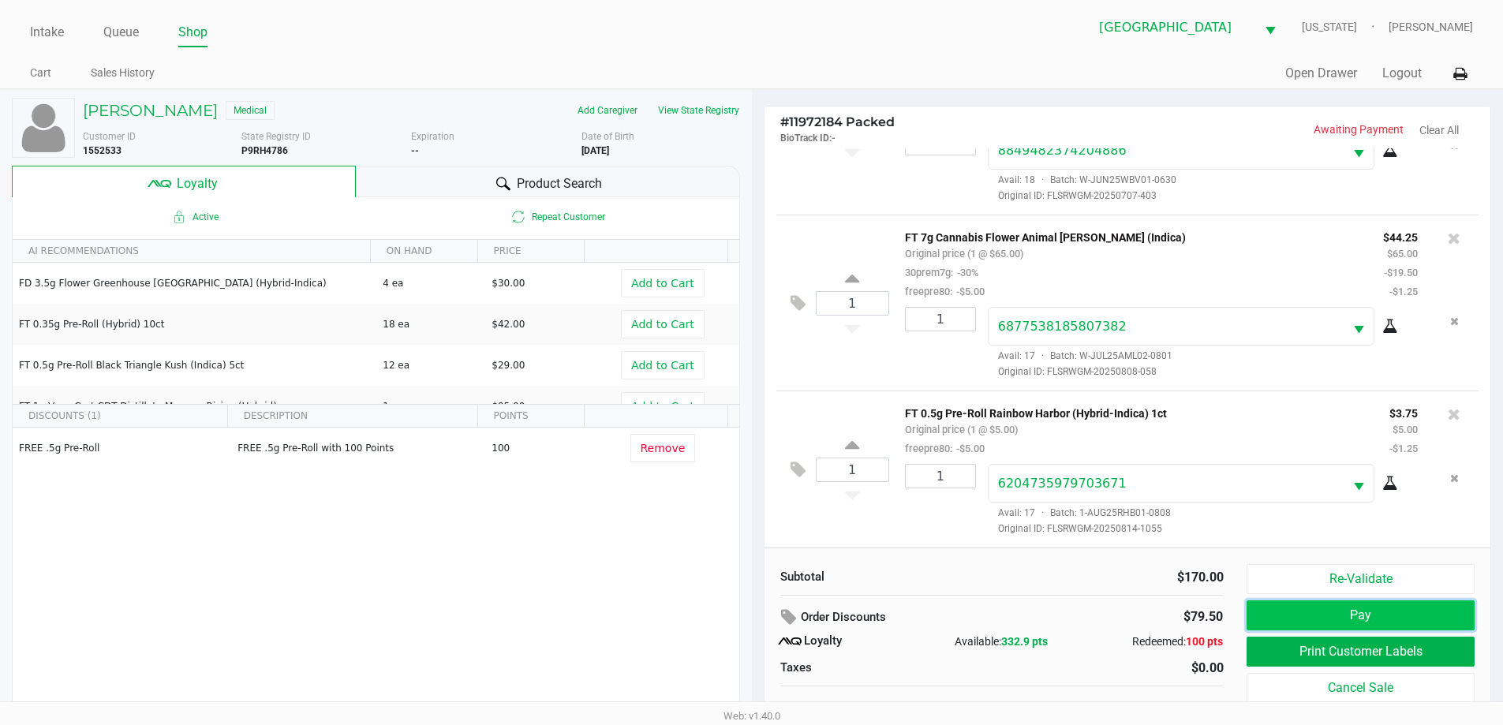
click at [1299, 612] on button "Pay" at bounding box center [1359, 615] width 227 height 30
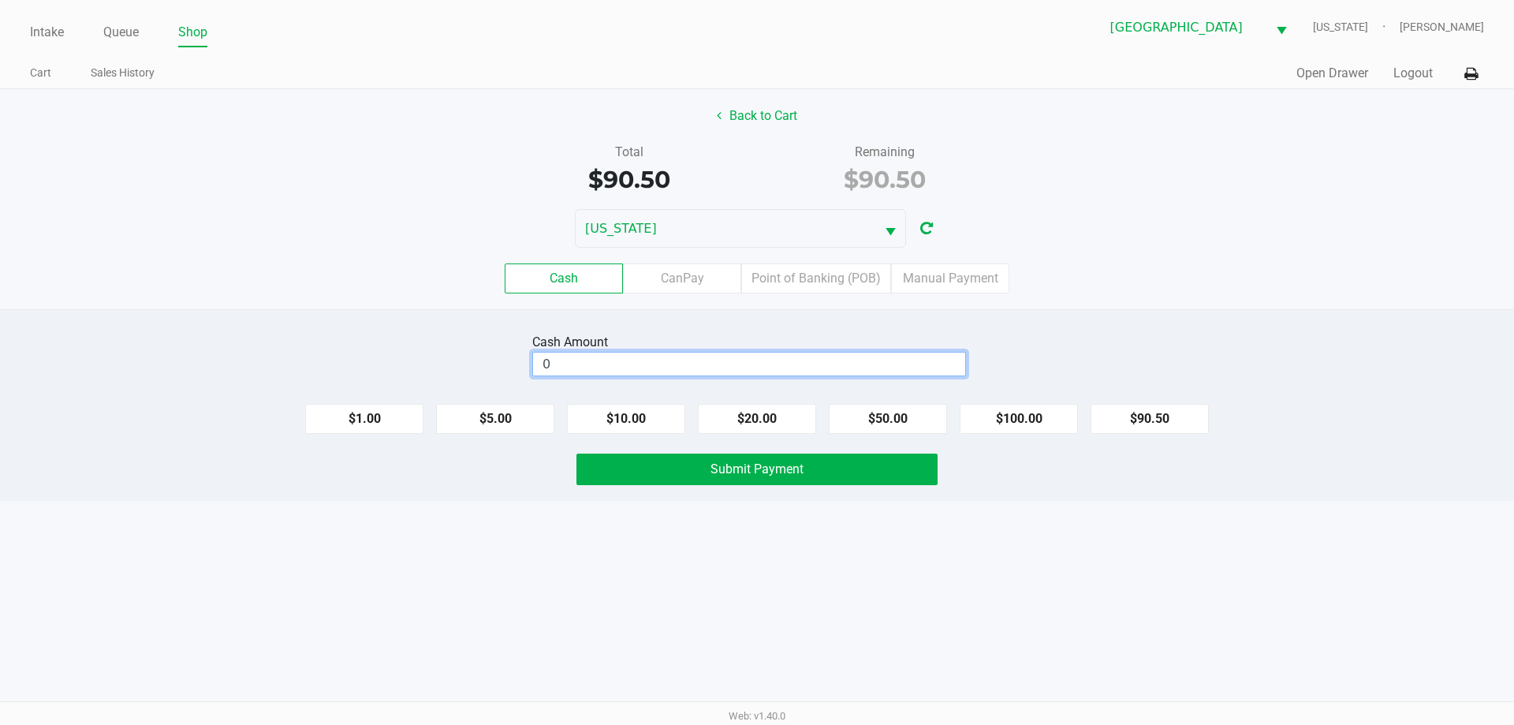
click at [820, 357] on input "0" at bounding box center [749, 364] width 432 height 23
type input "$100.50"
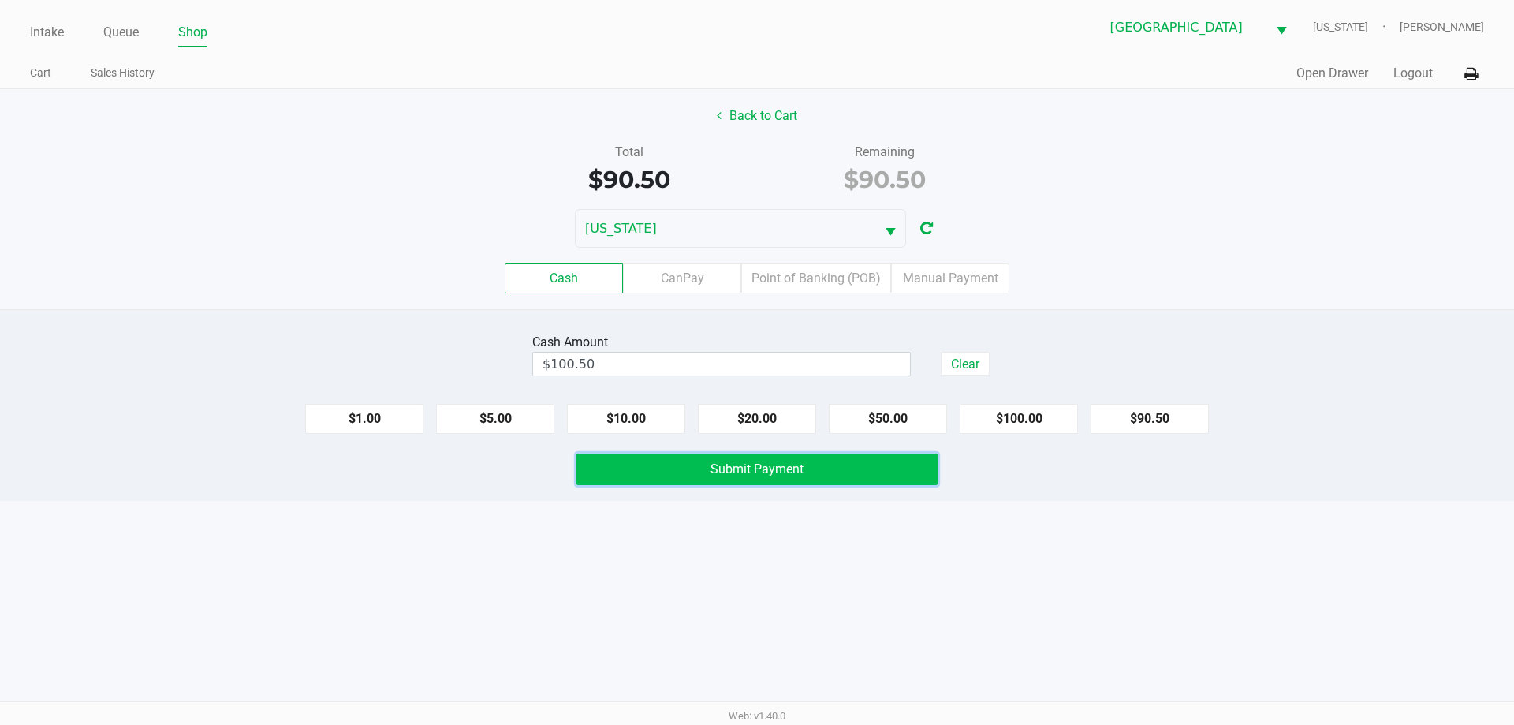
click at [767, 465] on span "Submit Payment" at bounding box center [757, 468] width 93 height 15
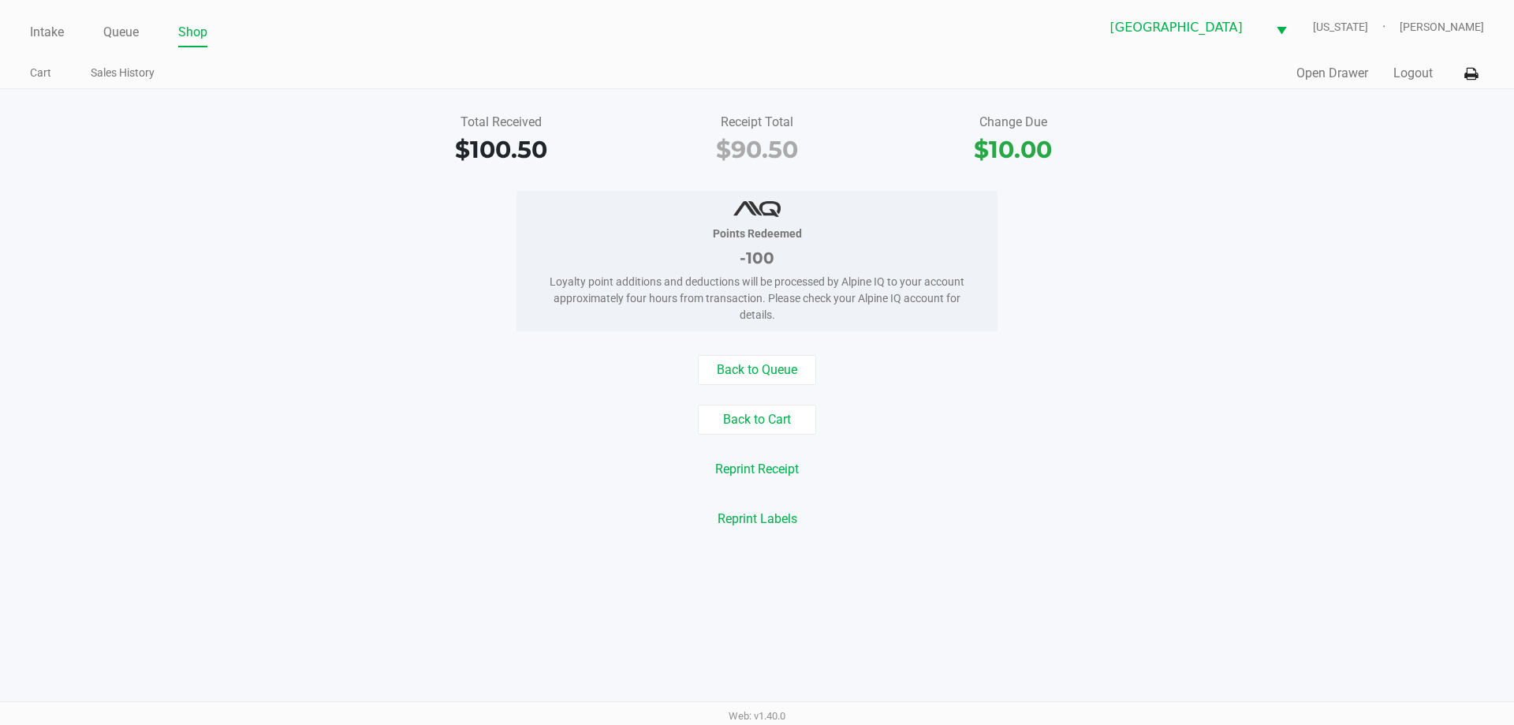
click at [719, 352] on div "Total Received $100.50 Receipt Total $90.50 Change Due $10.00 Points Redeemed -…" at bounding box center [757, 321] width 1514 height 464
click at [723, 368] on button "Back to Queue" at bounding box center [757, 370] width 118 height 30
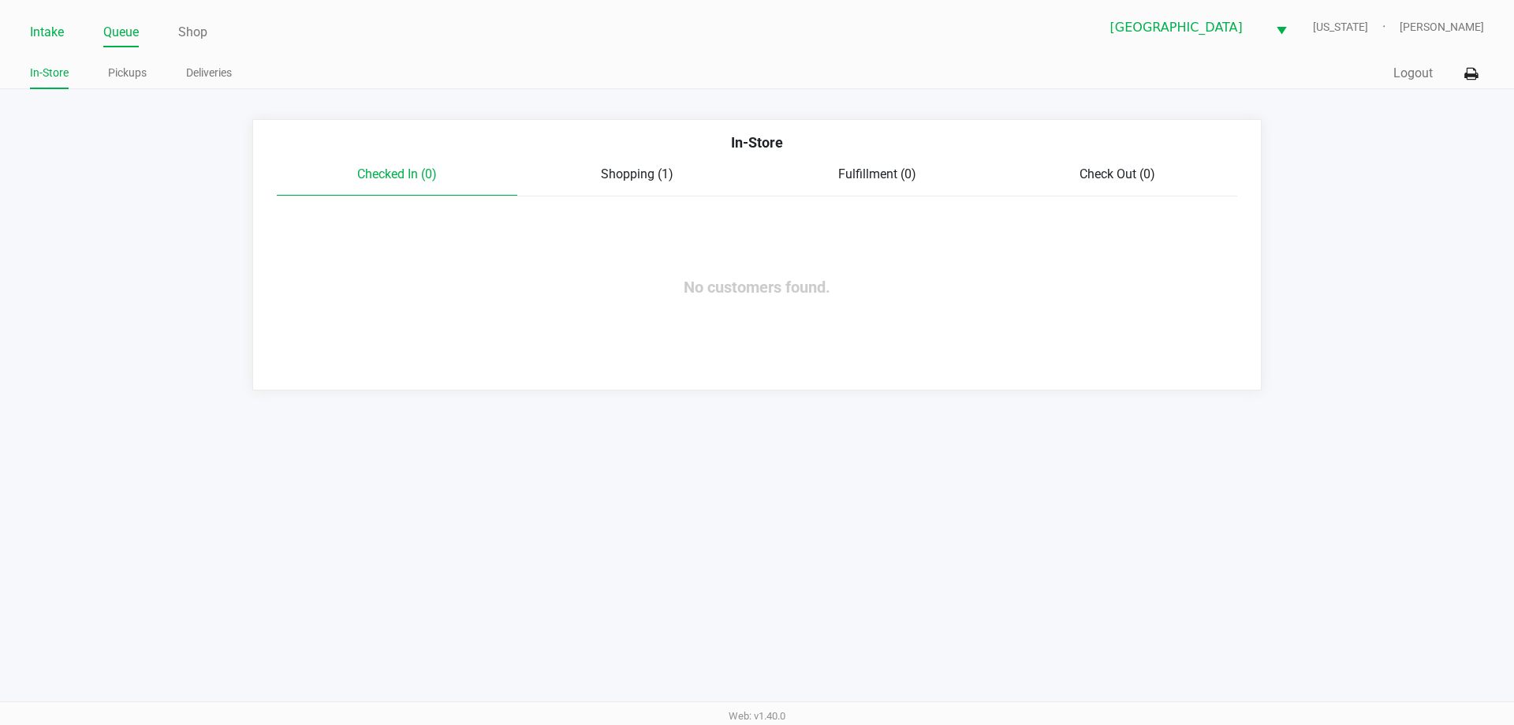
click at [56, 26] on link "Intake" at bounding box center [47, 32] width 34 height 22
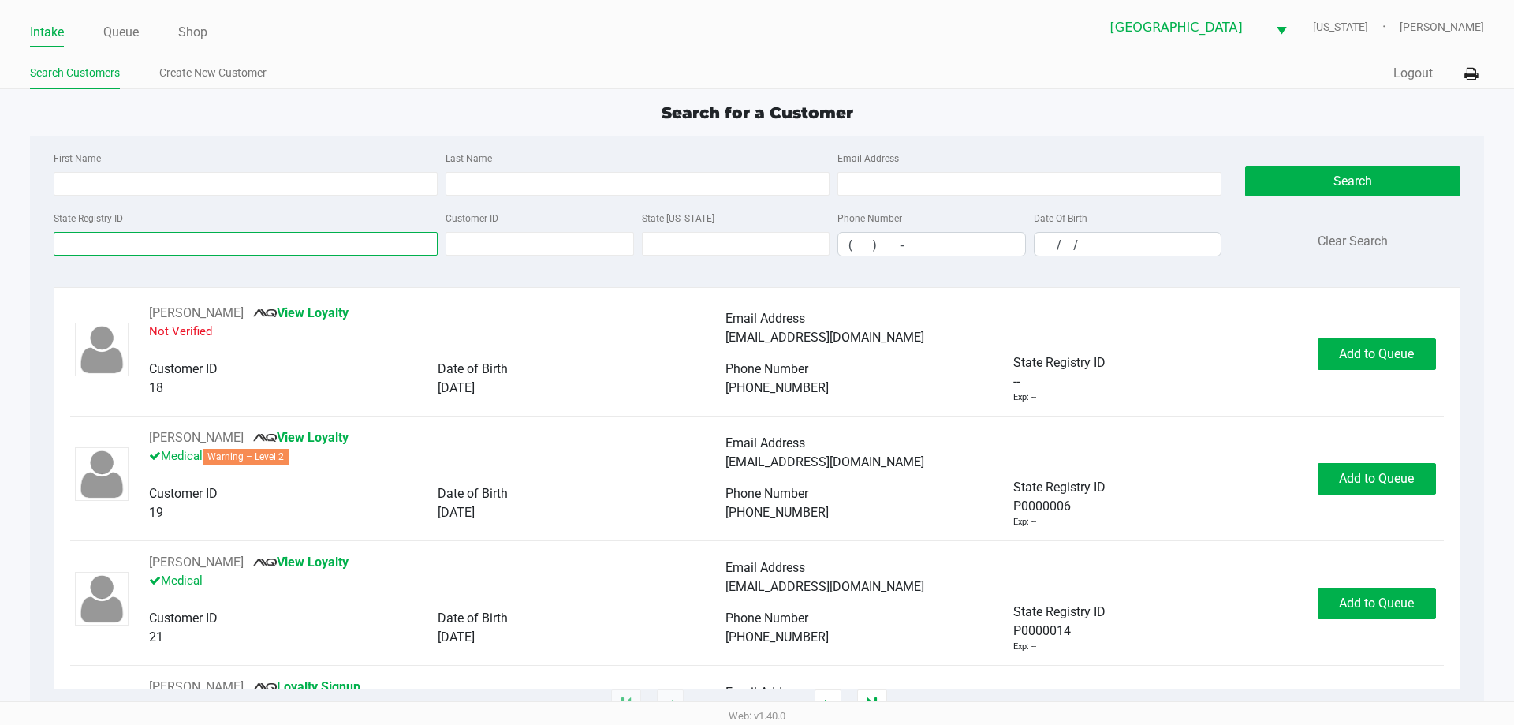
drag, startPoint x: 175, startPoint y: 241, endPoint x: 184, endPoint y: 237, distance: 9.9
click at [177, 242] on input "State Registry ID" at bounding box center [246, 244] width 384 height 24
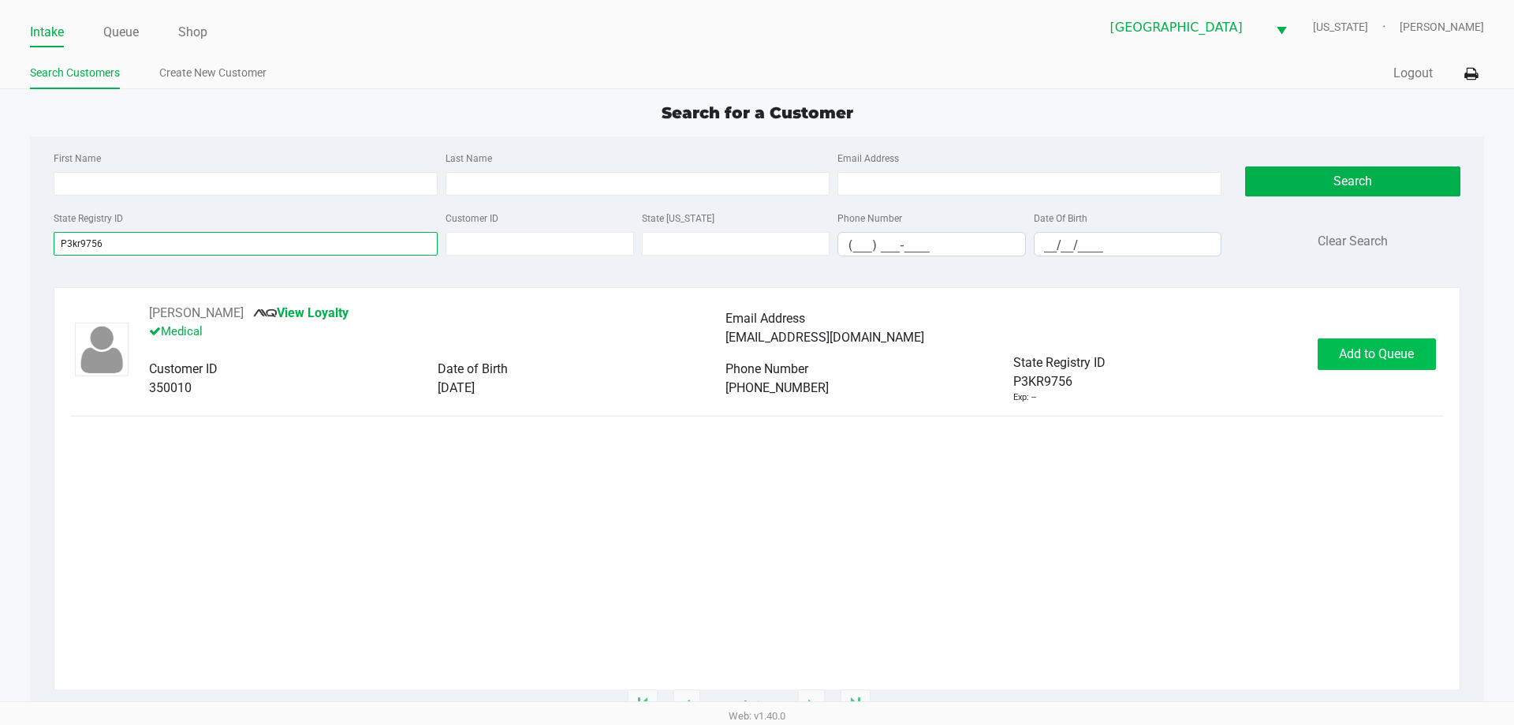
type input "P3kr9756"
click at [1392, 348] on span "Add to Queue" at bounding box center [1376, 353] width 75 height 15
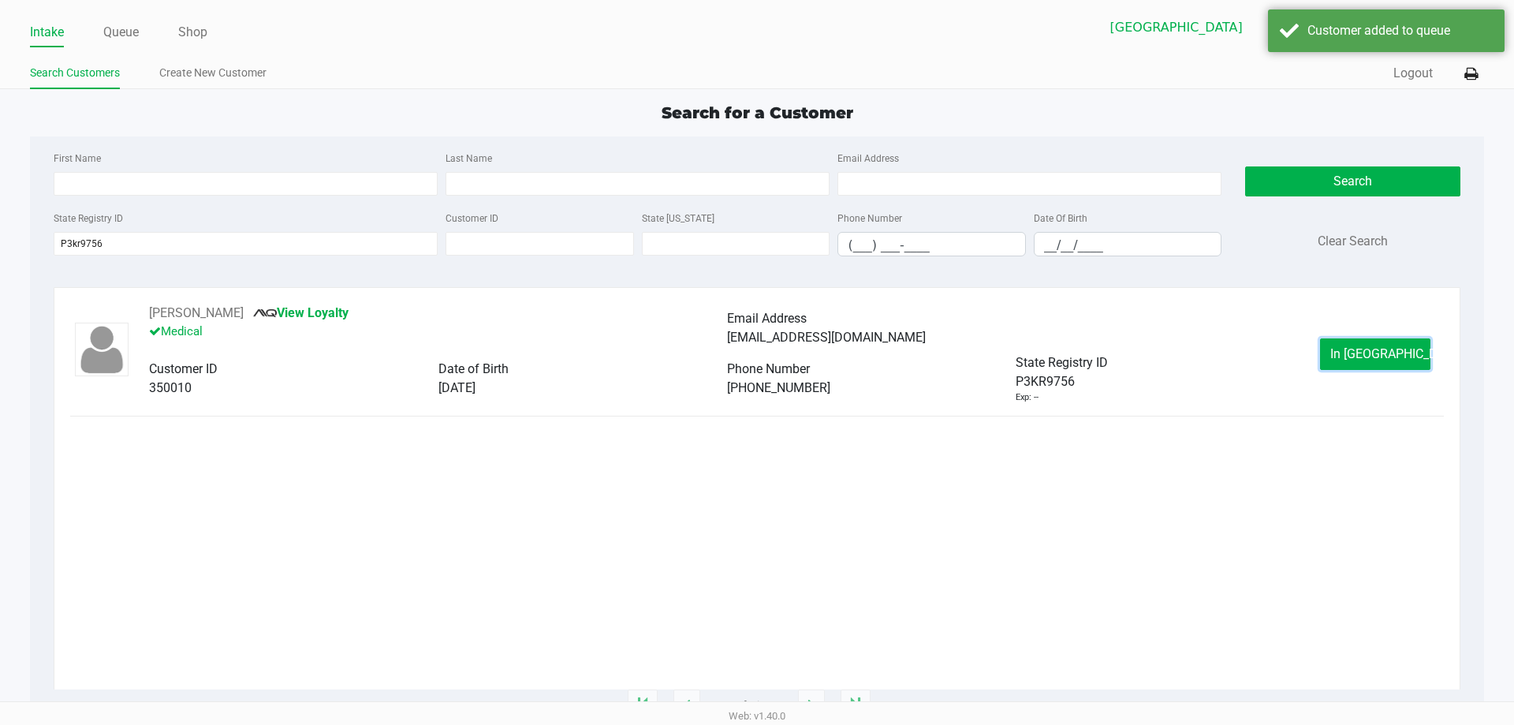
click at [1392, 348] on span "In Queue" at bounding box center [1397, 353] width 133 height 15
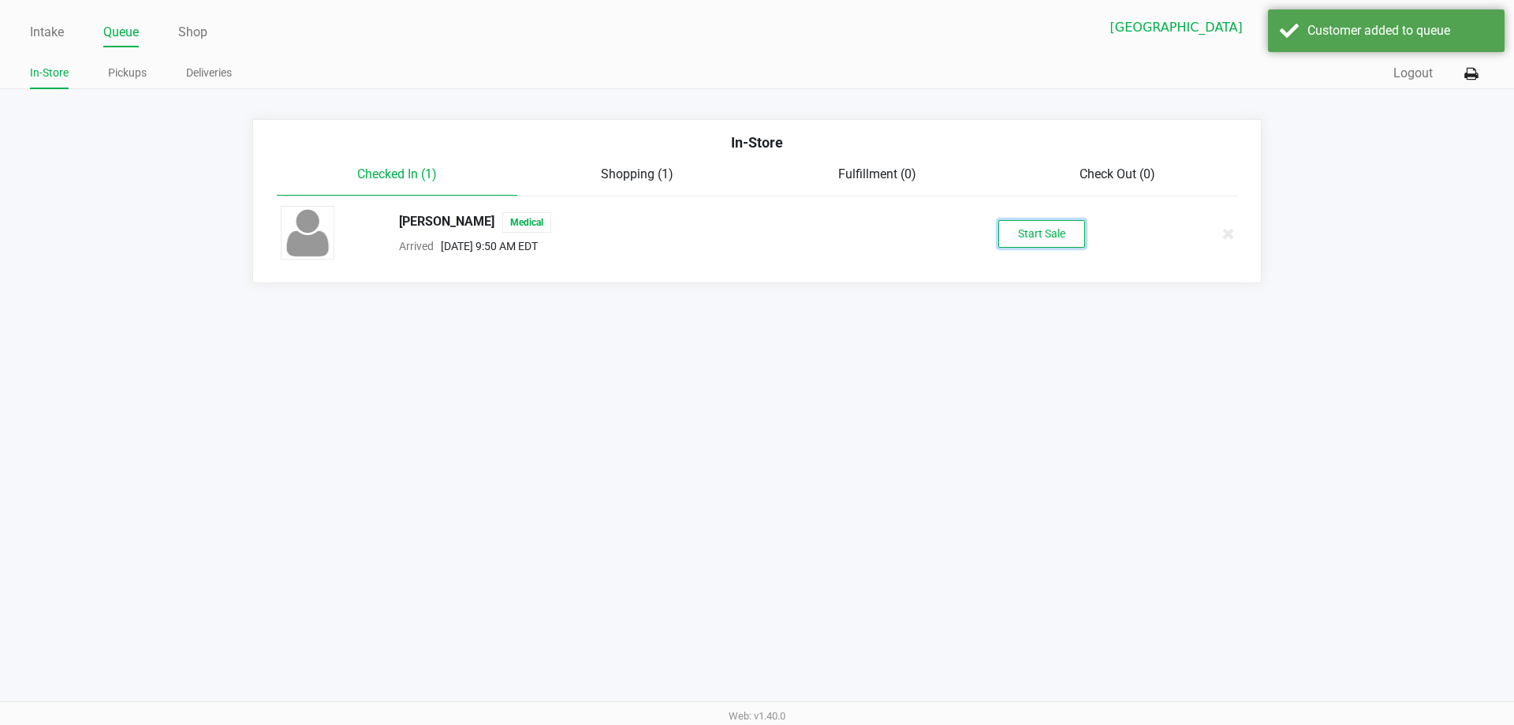
click at [1011, 234] on button "Start Sale" at bounding box center [1042, 234] width 87 height 28
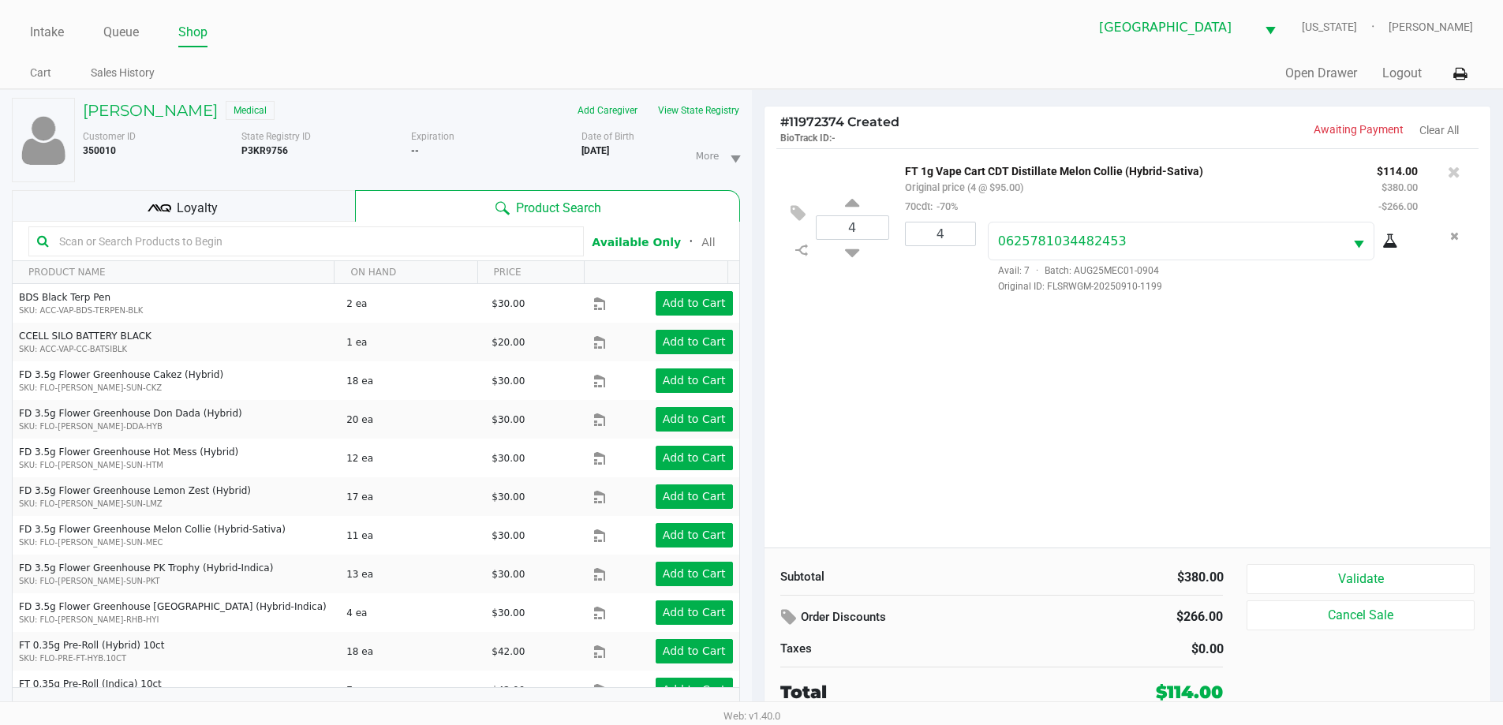
click at [1117, 378] on div "4 FT 1g Vape Cart CDT Distillate Melon Collie (Hybrid-Sativa) Original price (4…" at bounding box center [1127, 347] width 726 height 399
click at [681, 102] on button "View State Registry" at bounding box center [694, 110] width 92 height 25
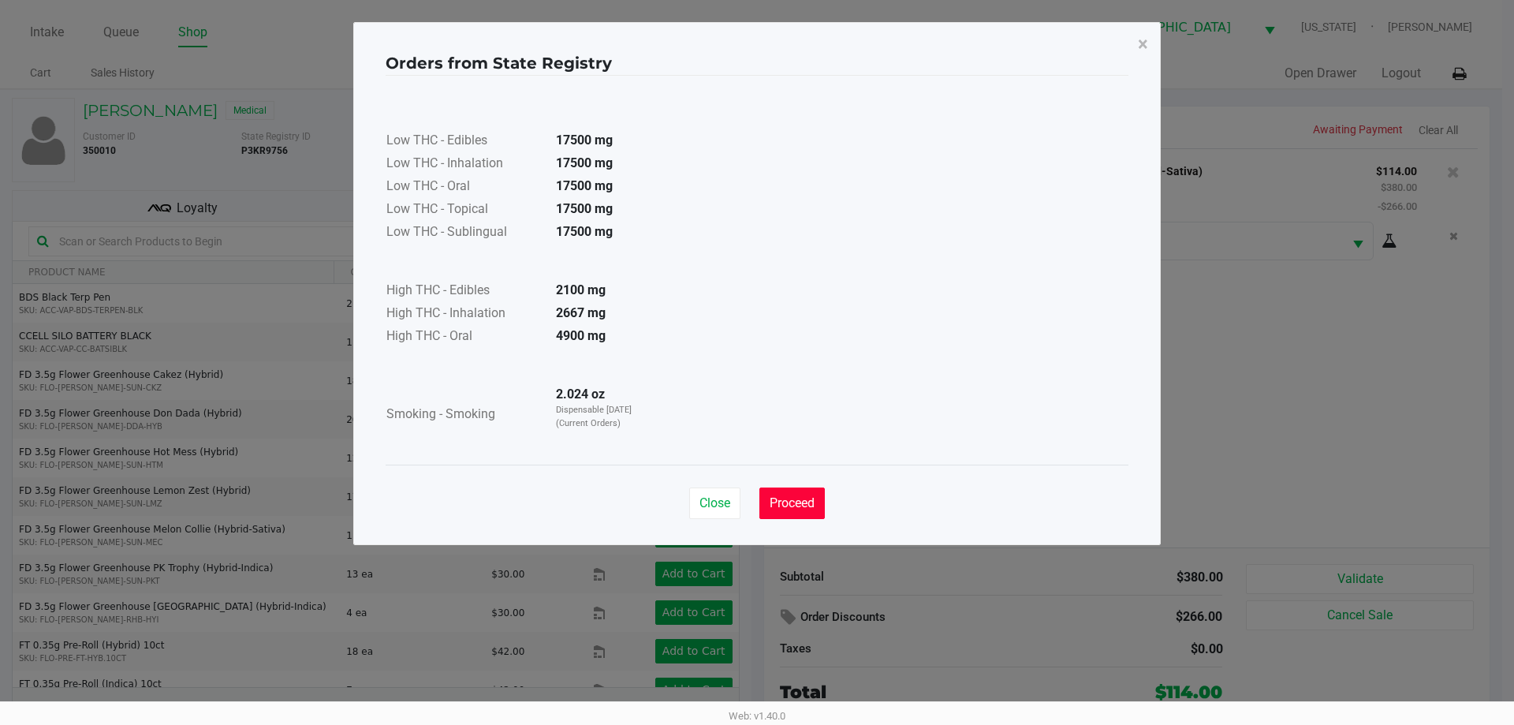
click at [816, 505] on button "Proceed" at bounding box center [792, 503] width 65 height 32
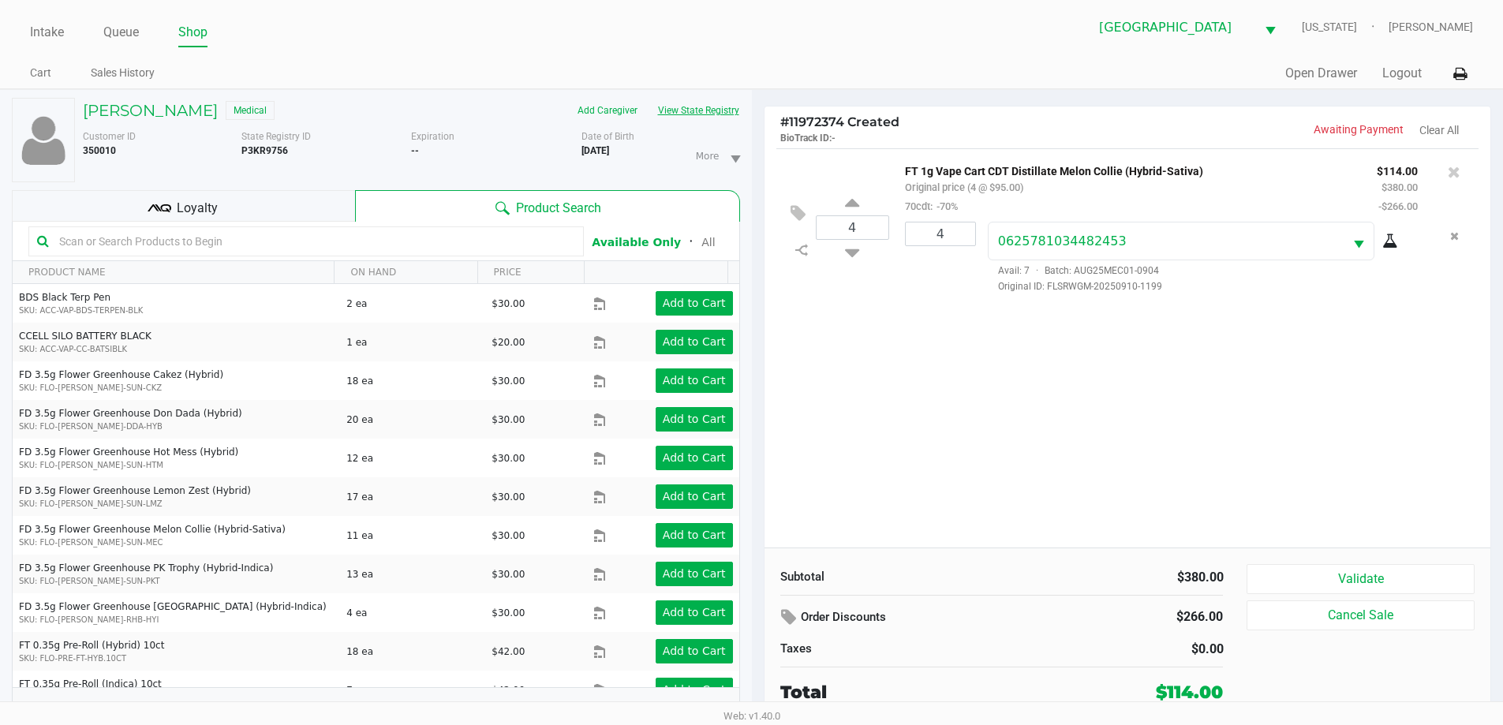
click at [726, 113] on button "View State Registry" at bounding box center [694, 110] width 92 height 25
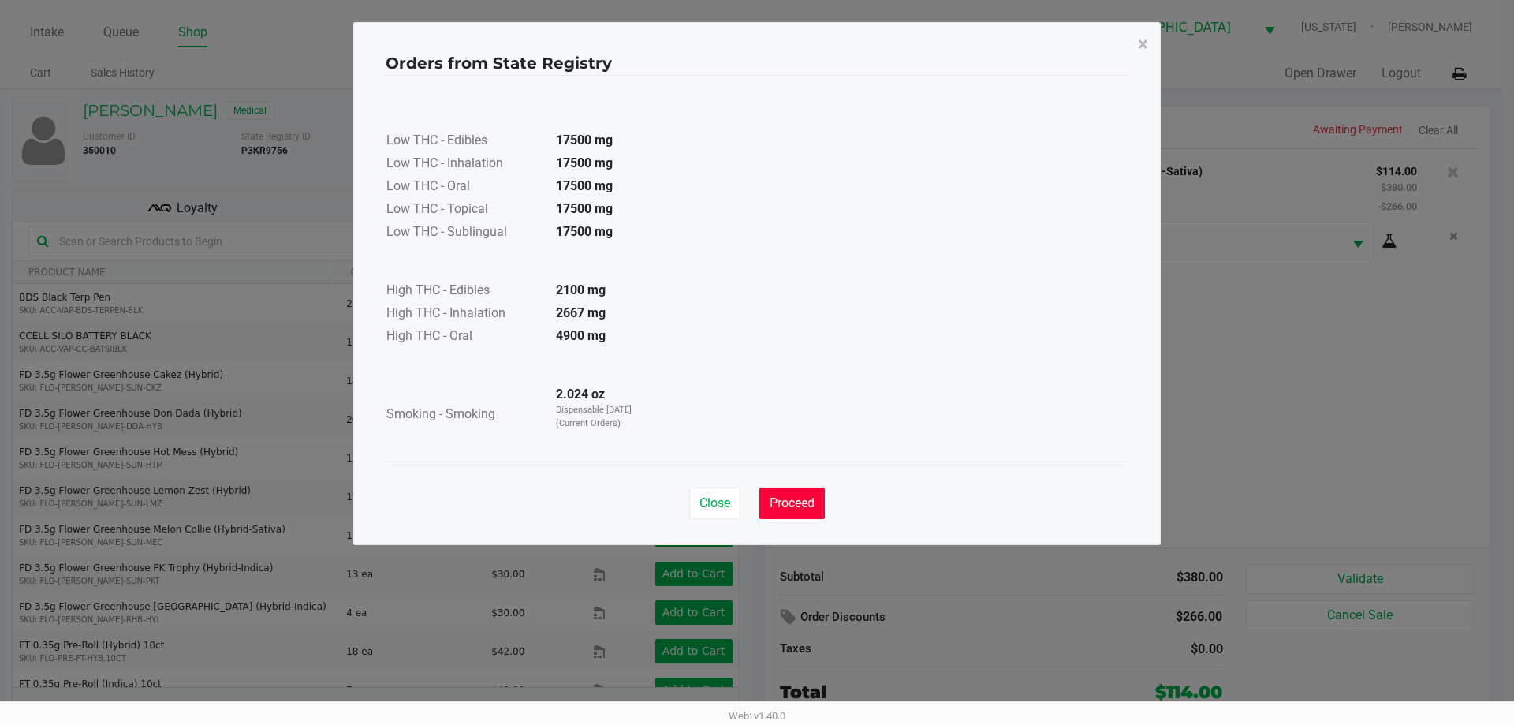
click at [807, 510] on button "Proceed" at bounding box center [792, 503] width 65 height 32
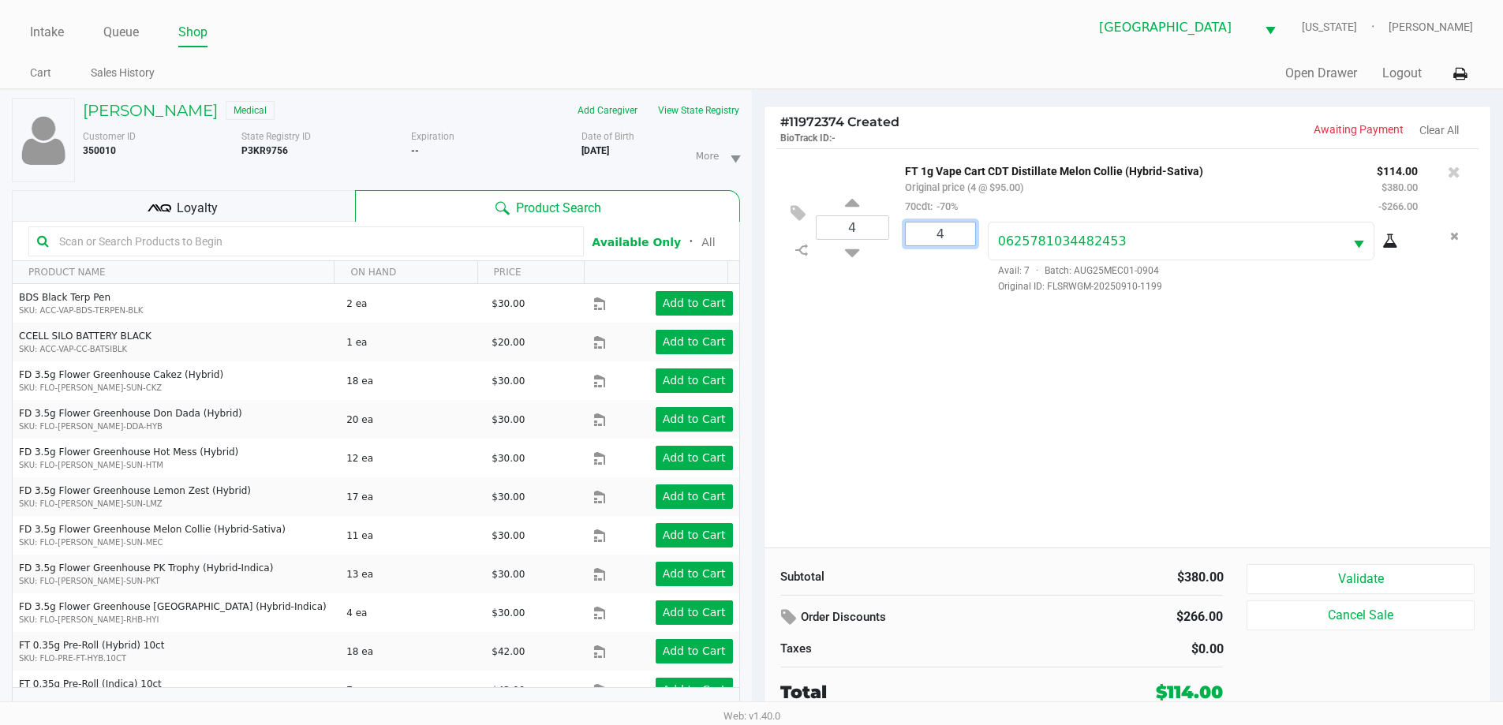
click at [940, 243] on input "4" at bounding box center [939, 233] width 69 height 23
click at [1449, 178] on icon at bounding box center [1453, 172] width 13 height 16
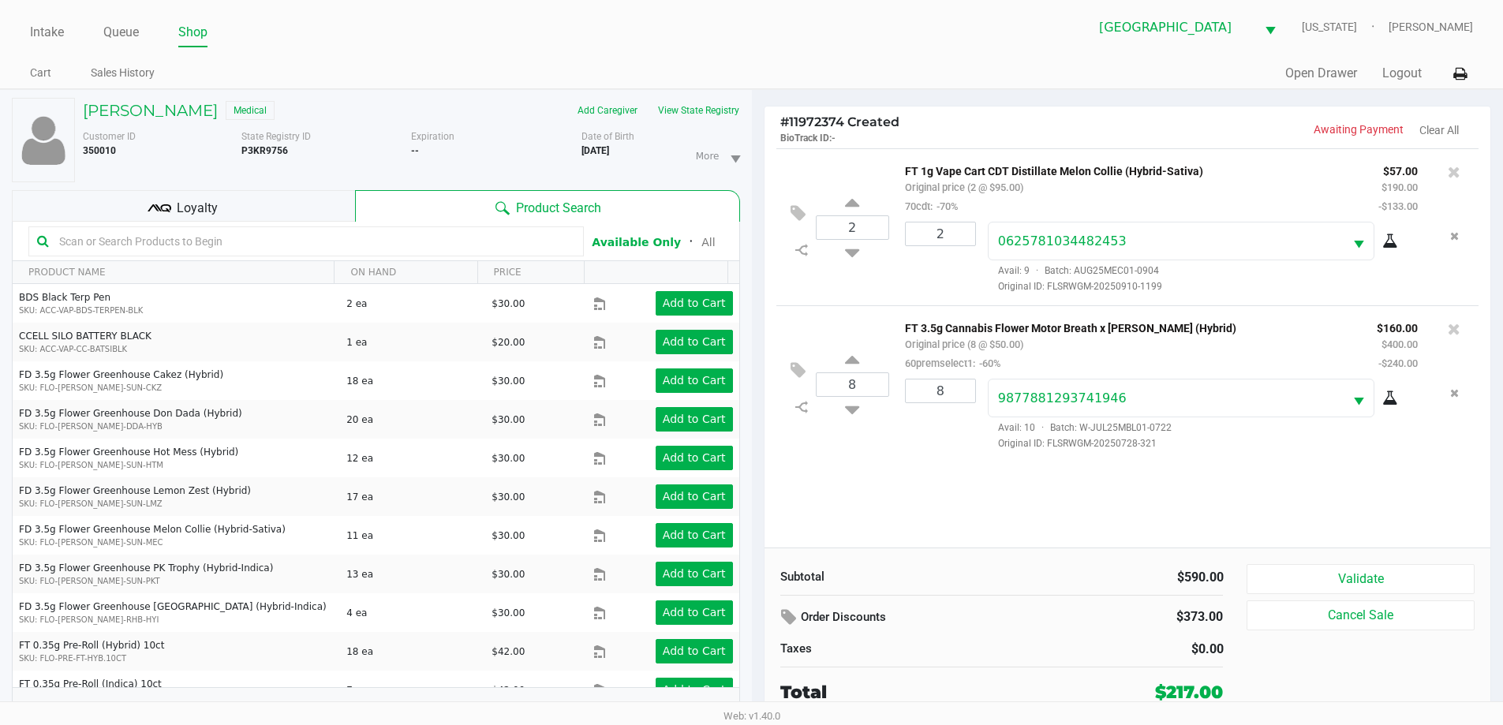
click at [254, 198] on div "Loyalty" at bounding box center [183, 206] width 343 height 32
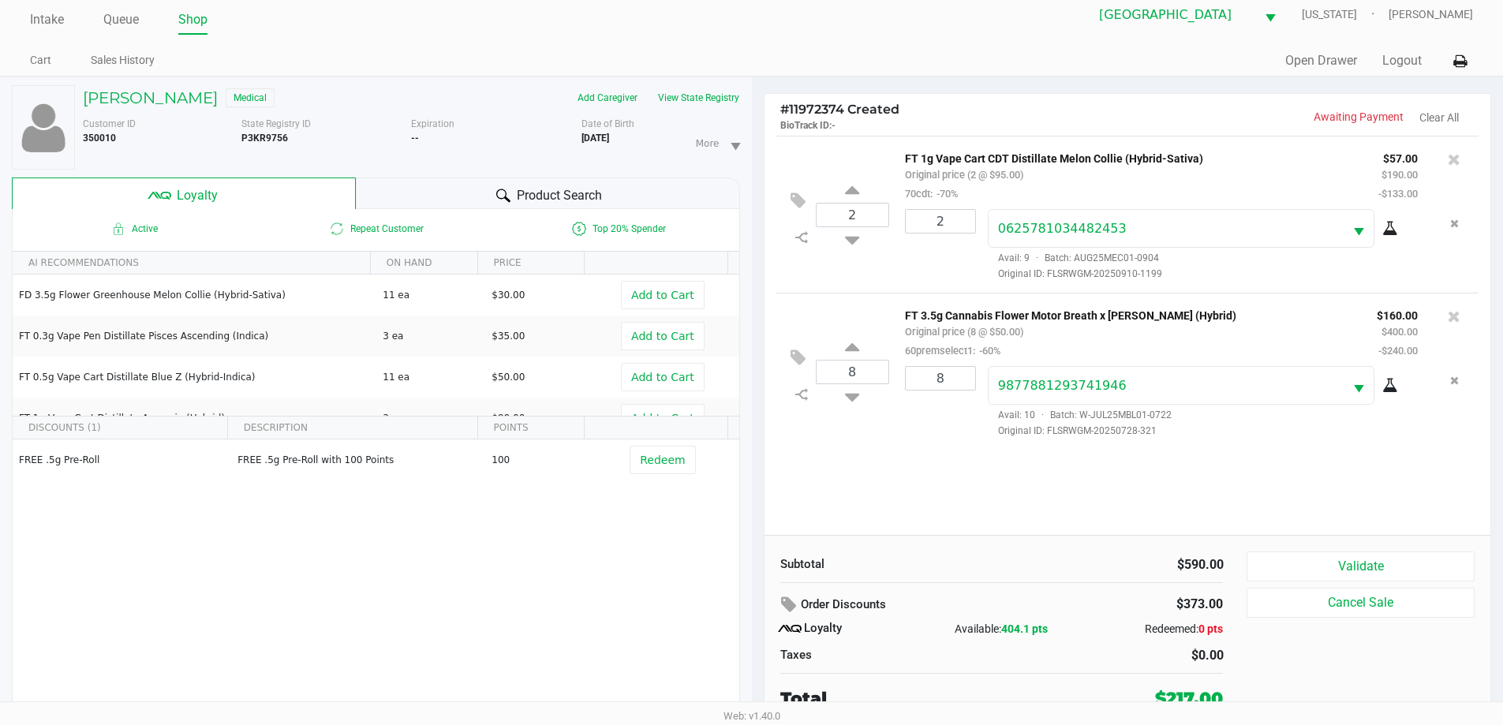
scroll to position [17, 0]
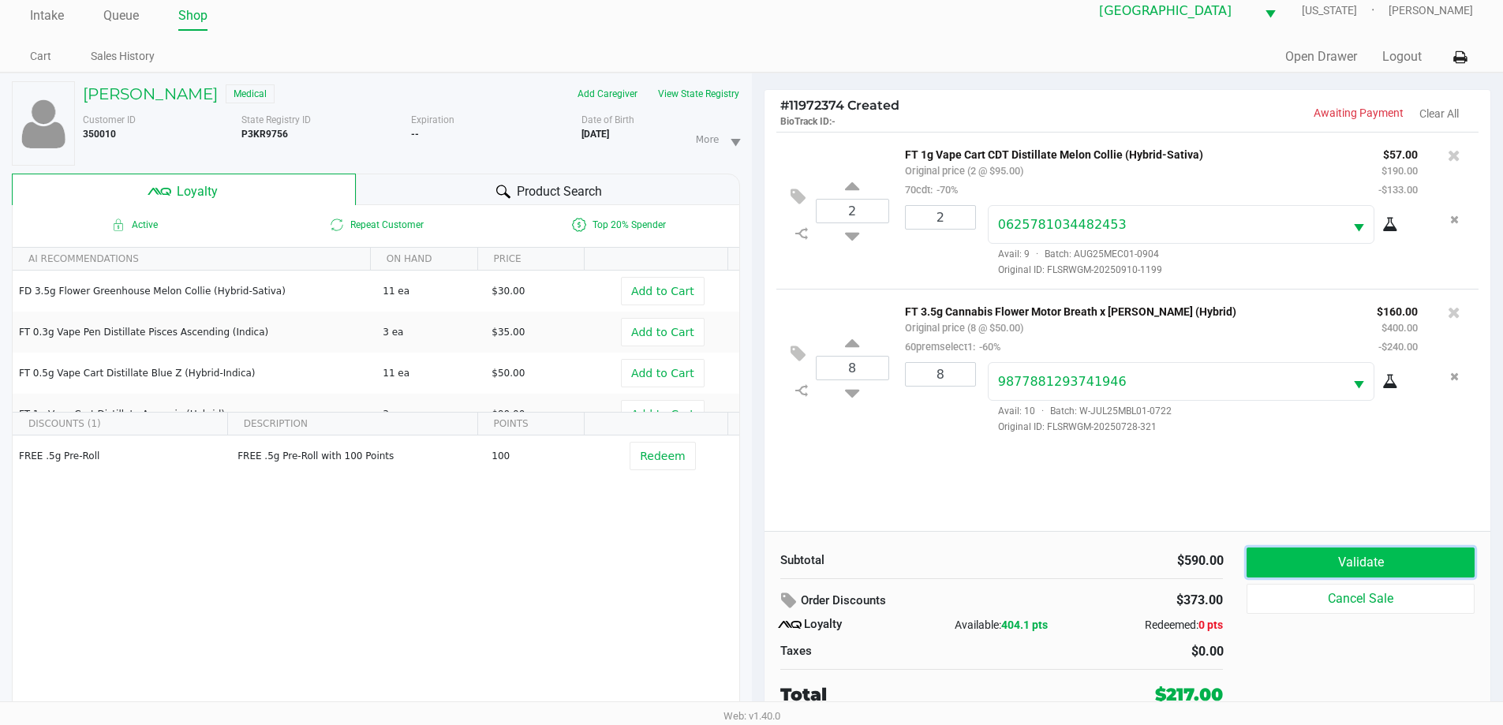
click at [1346, 560] on button "Validate" at bounding box center [1359, 562] width 227 height 30
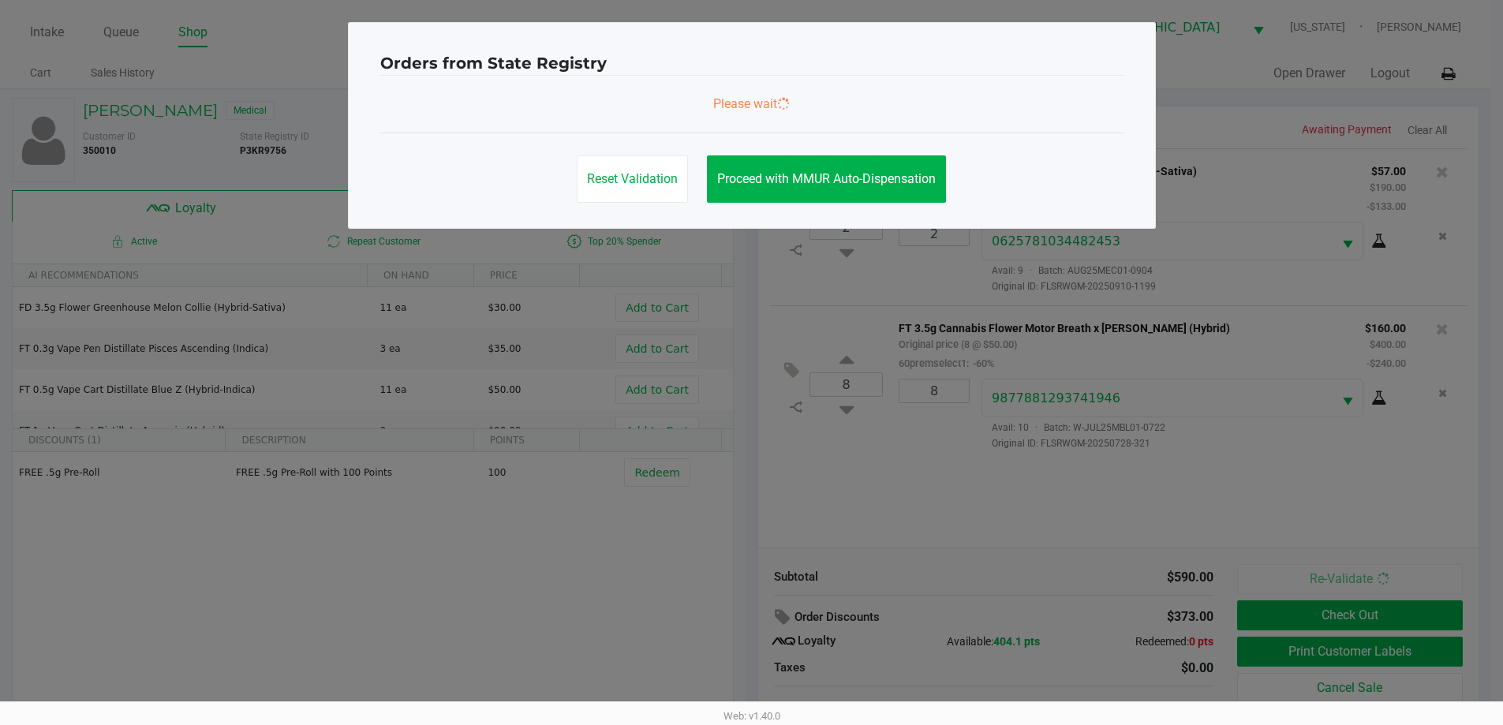
scroll to position [0, 0]
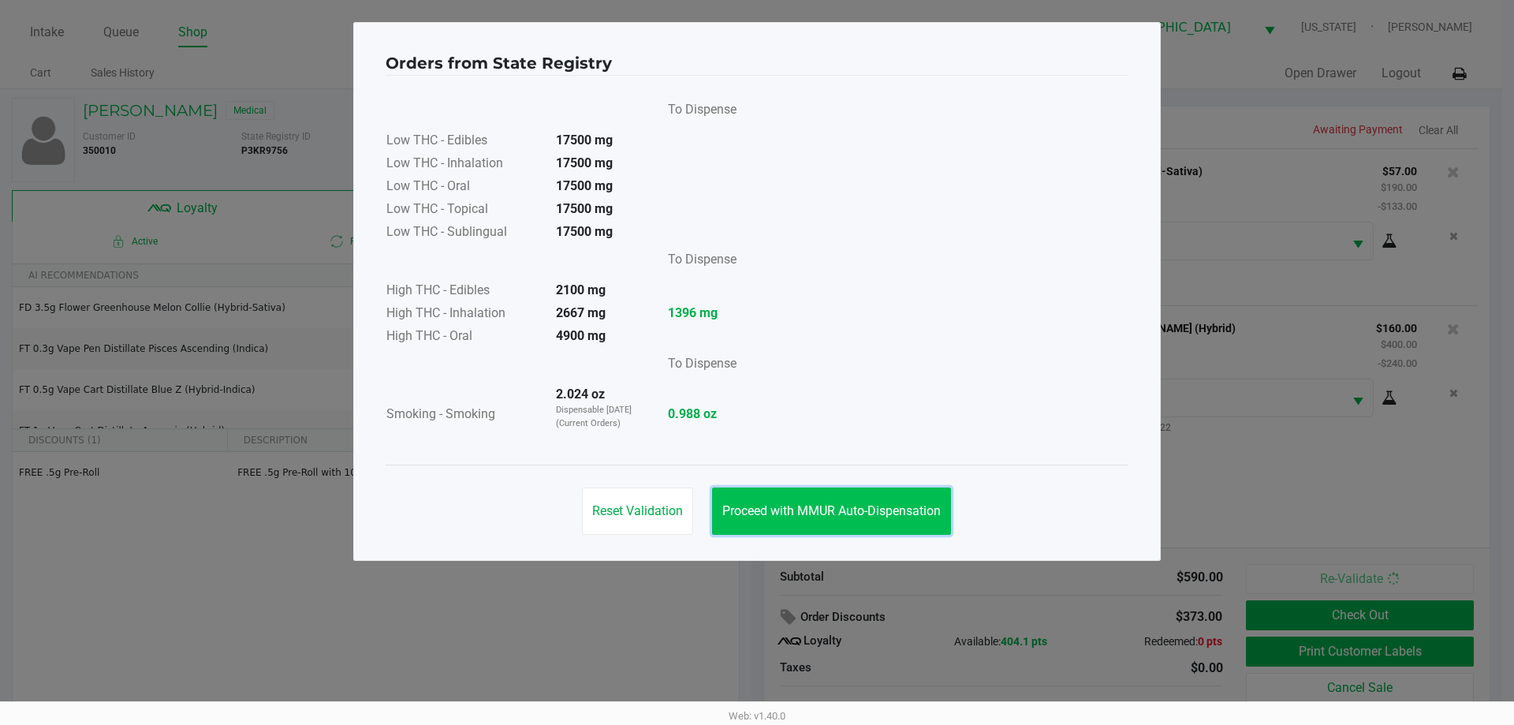
click at [874, 495] on button "Proceed with MMUR Auto-Dispensation" at bounding box center [831, 510] width 239 height 47
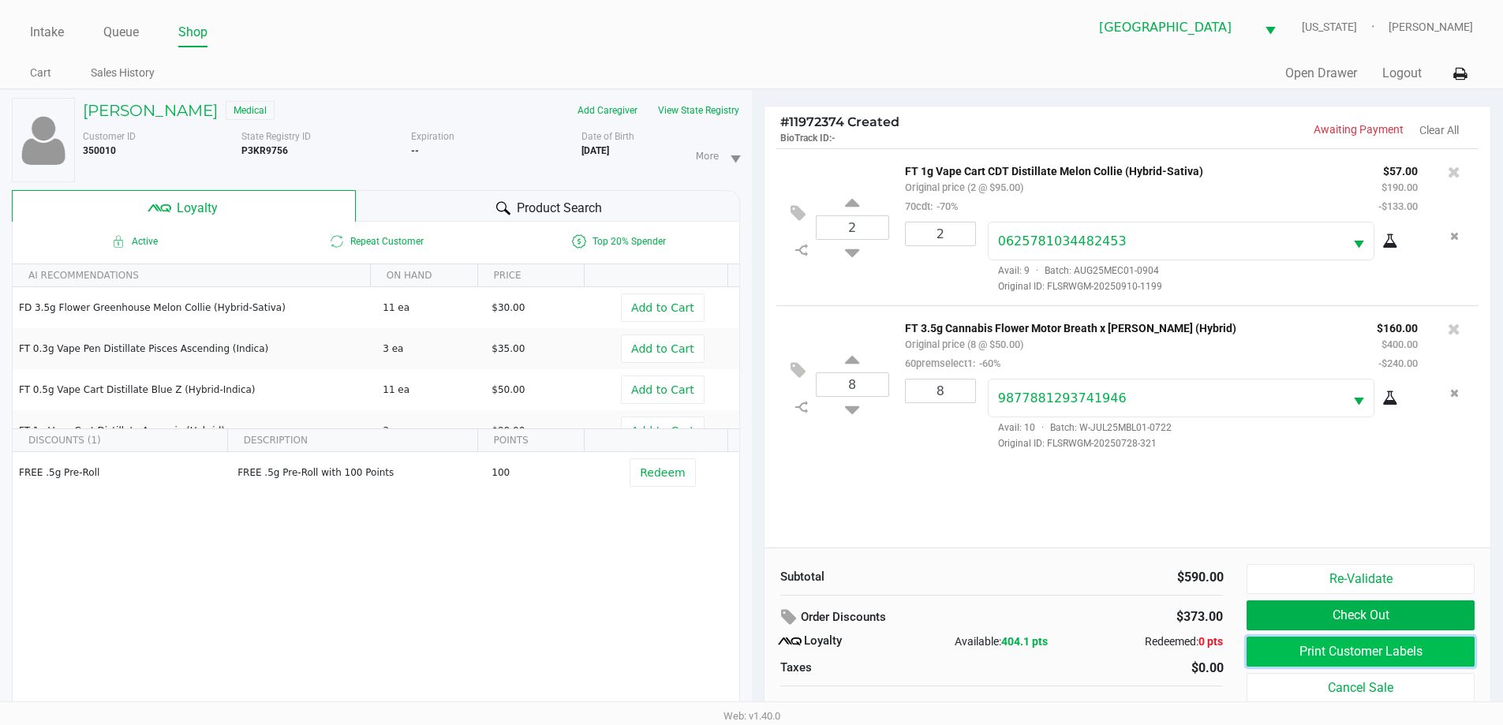
click at [1316, 657] on button "Print Customer Labels" at bounding box center [1359, 652] width 227 height 30
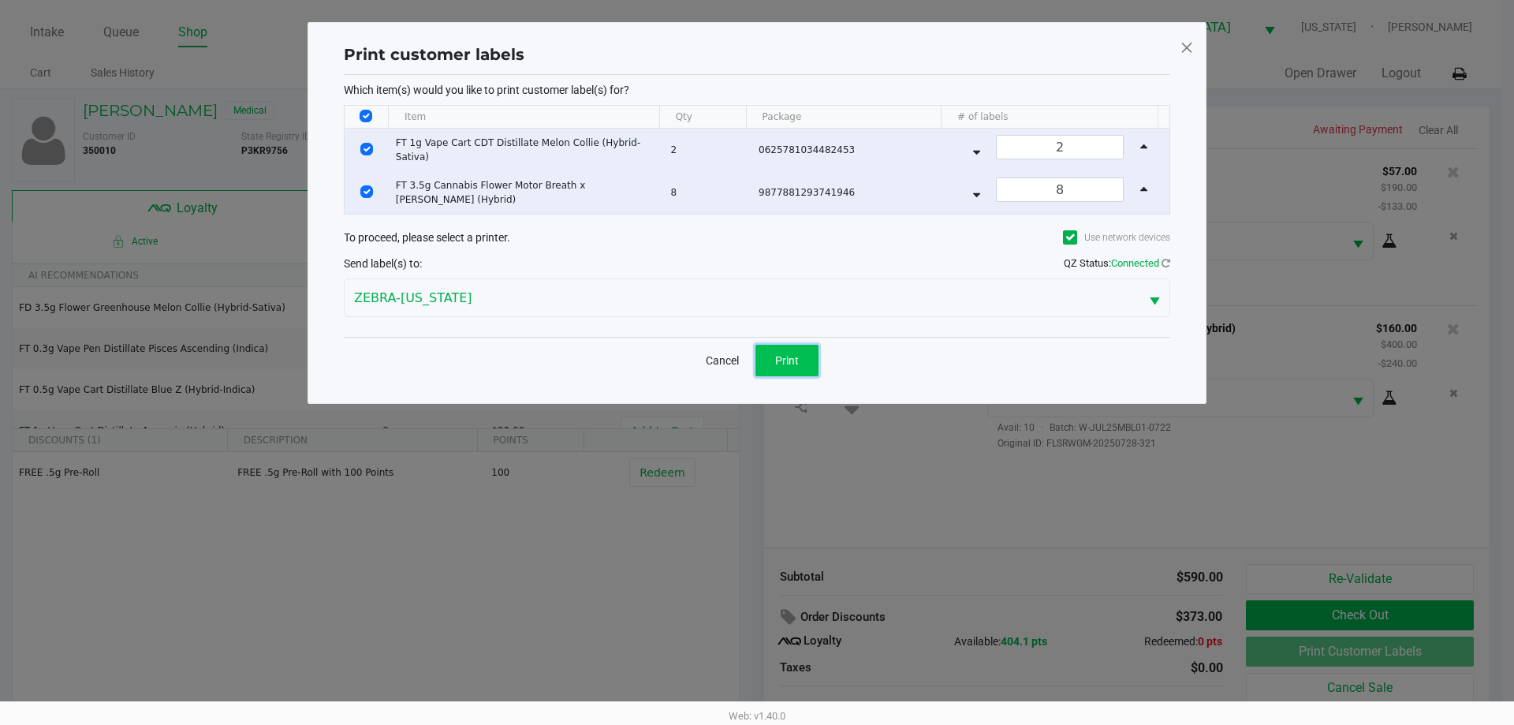
click at [798, 355] on span "Print" at bounding box center [787, 360] width 24 height 13
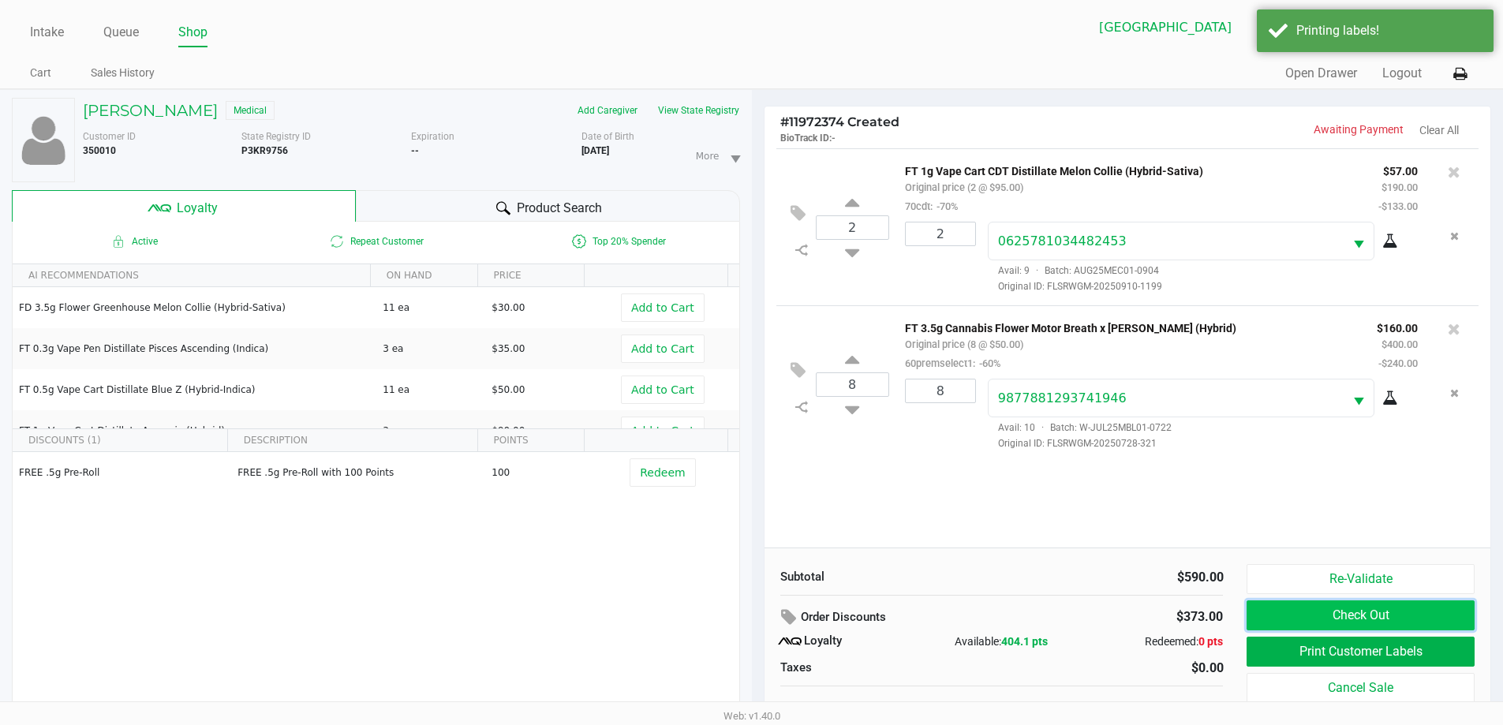
click at [1311, 608] on button "Check Out" at bounding box center [1359, 615] width 227 height 30
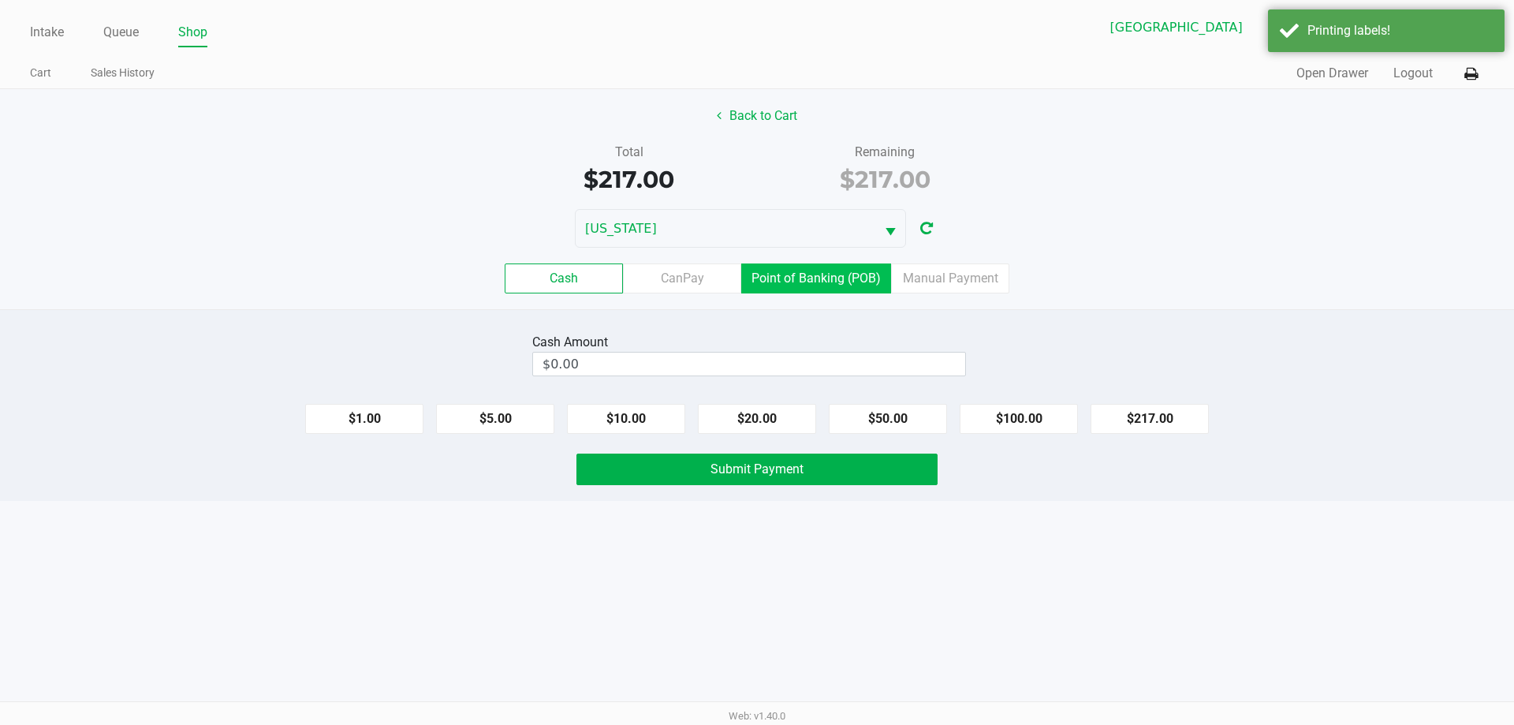
click at [849, 278] on label "Point of Banking (POB)" at bounding box center [816, 278] width 150 height 30
click at [0, 0] on 7 "Point of Banking (POB)" at bounding box center [0, 0] width 0 height 0
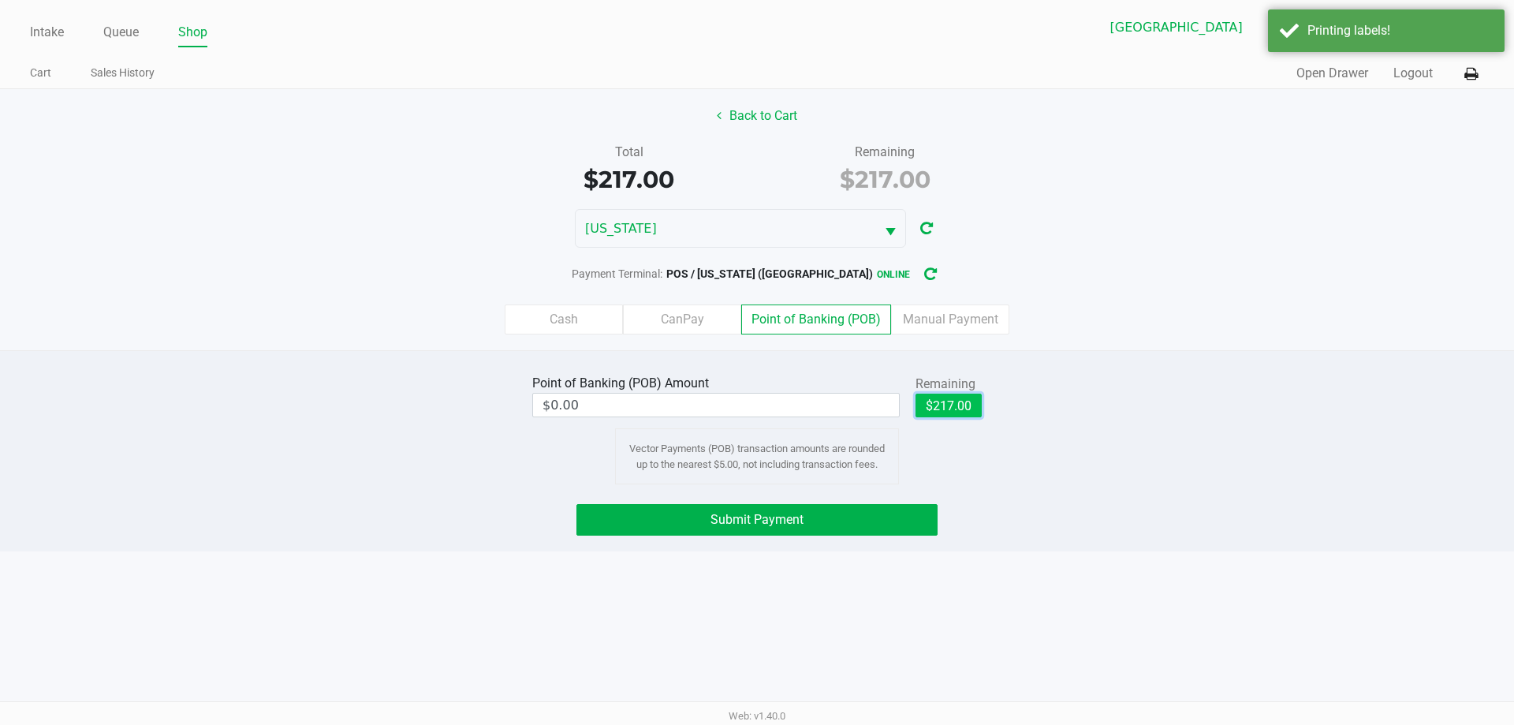
click at [932, 401] on button "$217.00" at bounding box center [949, 406] width 66 height 24
type input "$217.00"
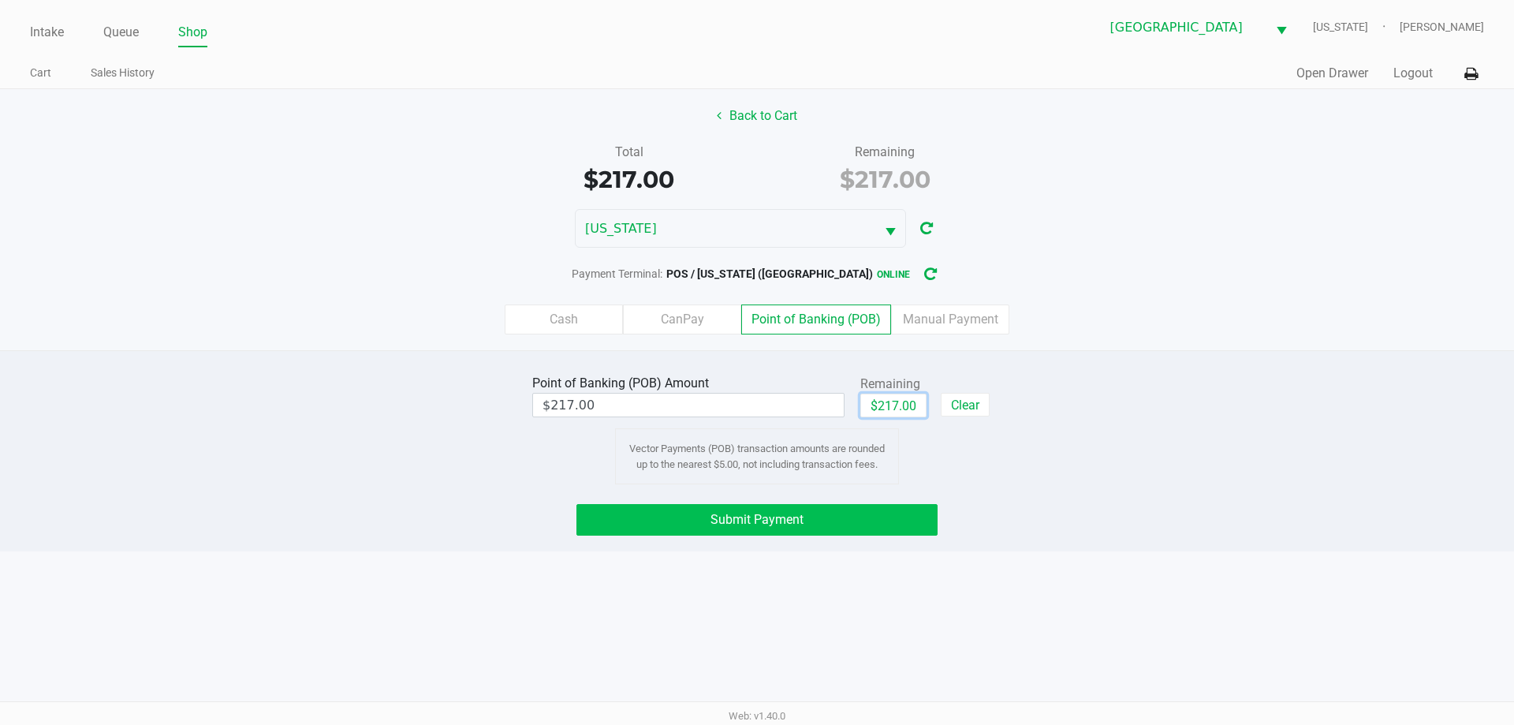
click at [839, 523] on button "Submit Payment" at bounding box center [757, 520] width 361 height 32
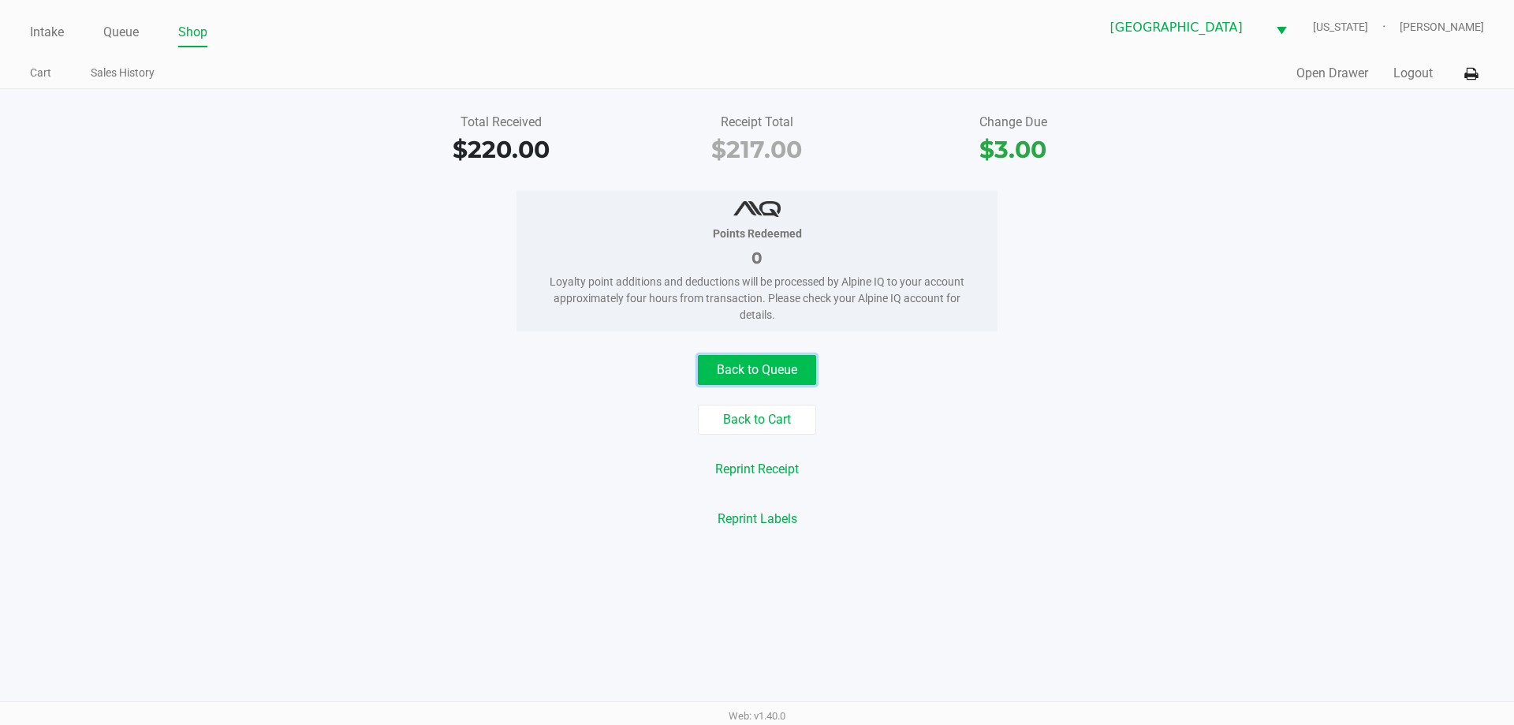
click at [721, 374] on button "Back to Queue" at bounding box center [757, 370] width 118 height 30
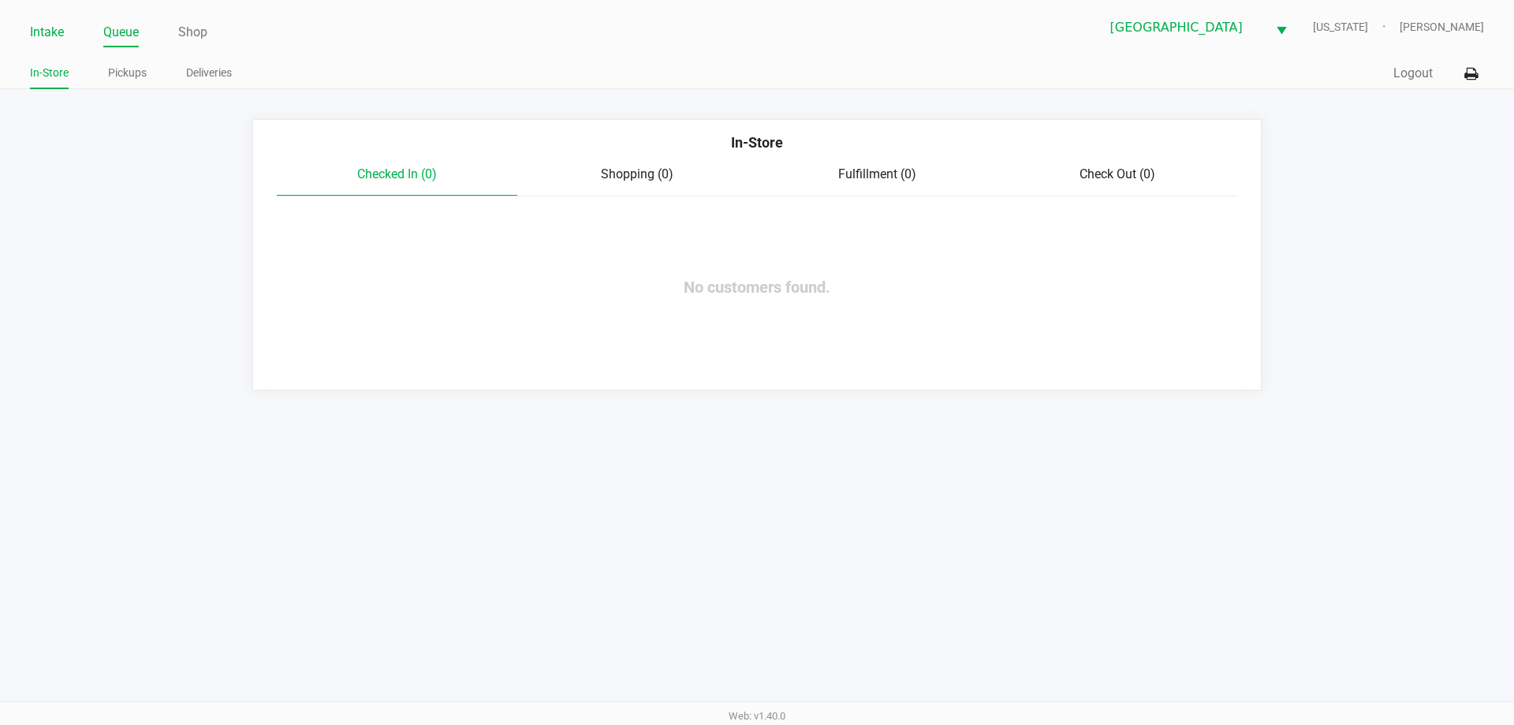
click at [58, 33] on link "Intake" at bounding box center [47, 32] width 34 height 22
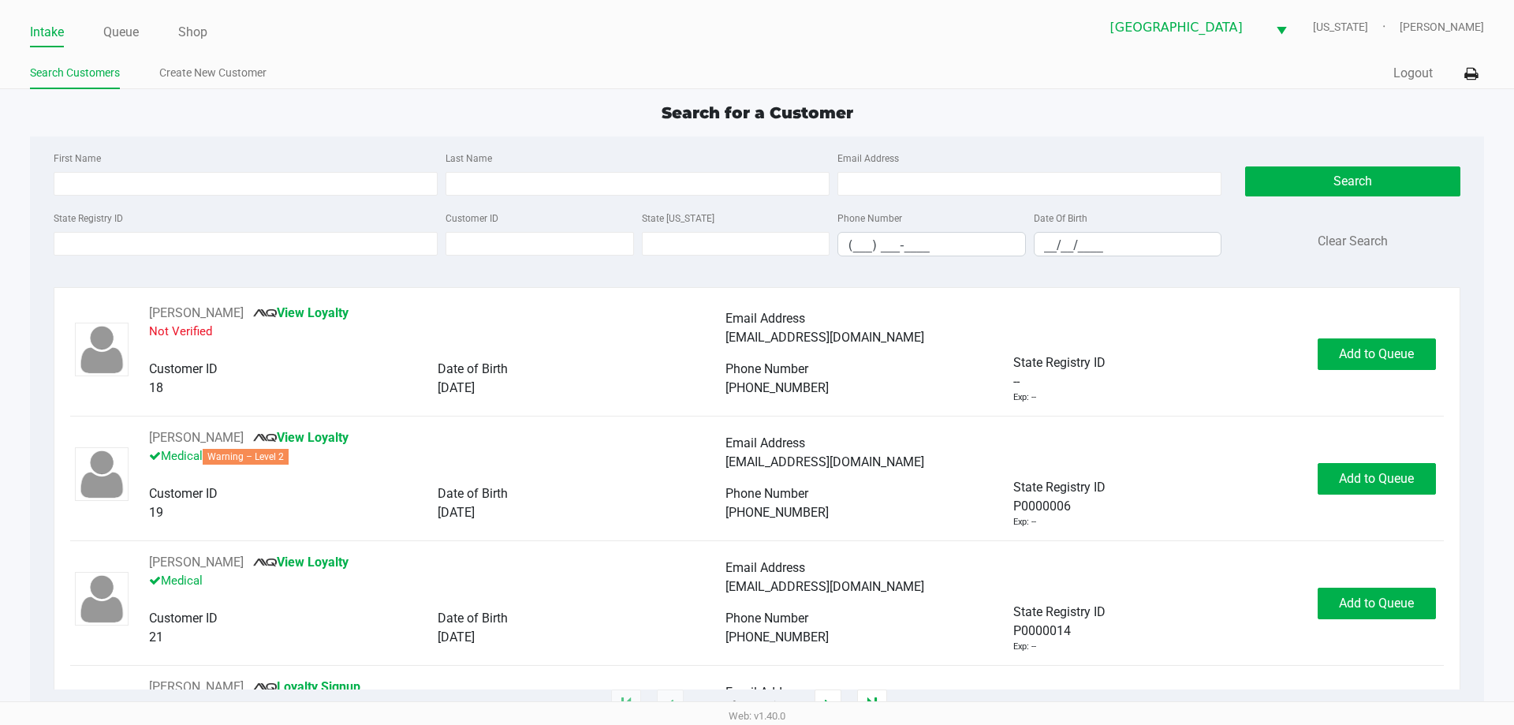
click at [324, 140] on div "First Name Last Name Email Address State Registry ID Customer ID State ID Phone…" at bounding box center [757, 208] width 1430 height 144
click at [189, 251] on input "State Registry ID" at bounding box center [246, 244] width 384 height 24
click at [144, 32] on ul "Intake Queue Shop" at bounding box center [393, 33] width 727 height 27
click at [136, 33] on link "Queue" at bounding box center [120, 32] width 35 height 22
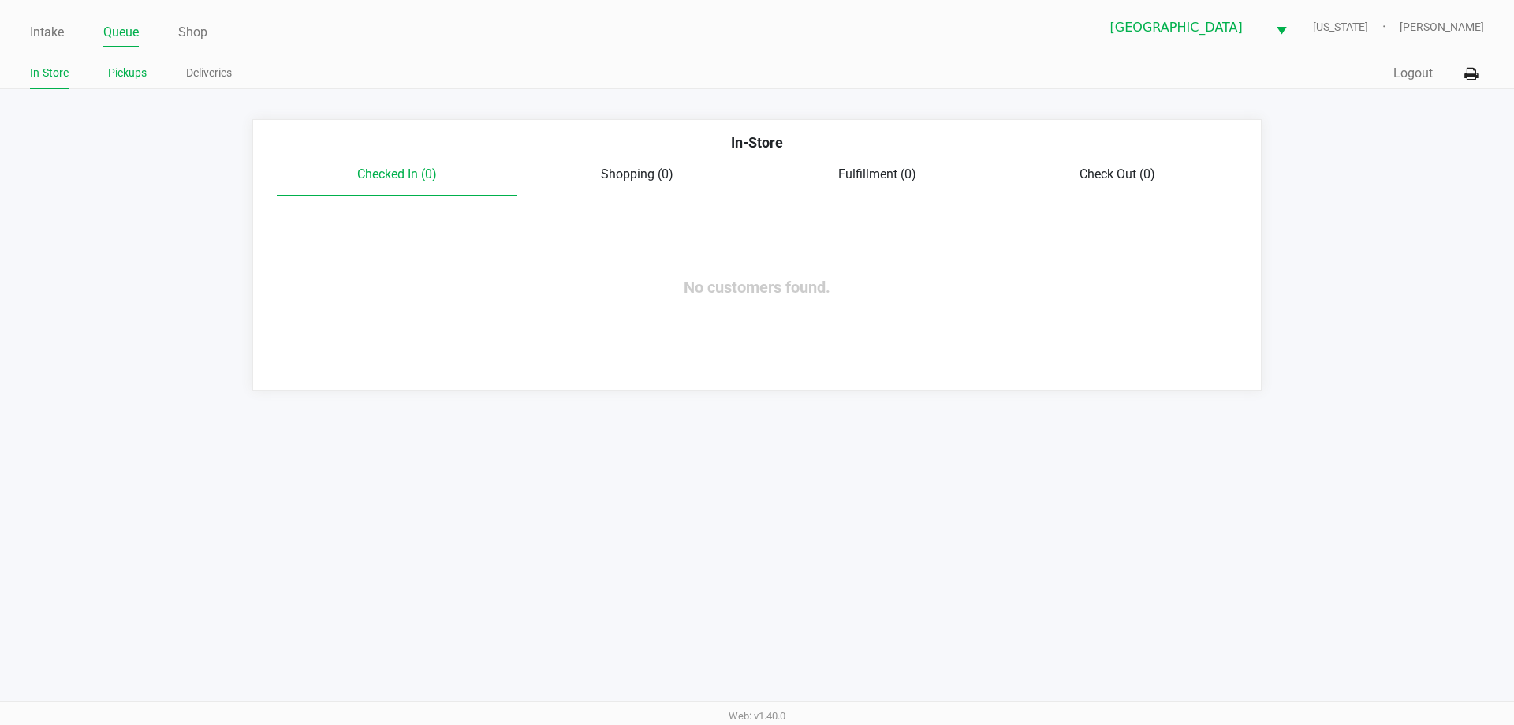
click at [130, 83] on li "Pickups" at bounding box center [127, 76] width 39 height 28
click at [130, 79] on link "Pickups" at bounding box center [127, 73] width 39 height 20
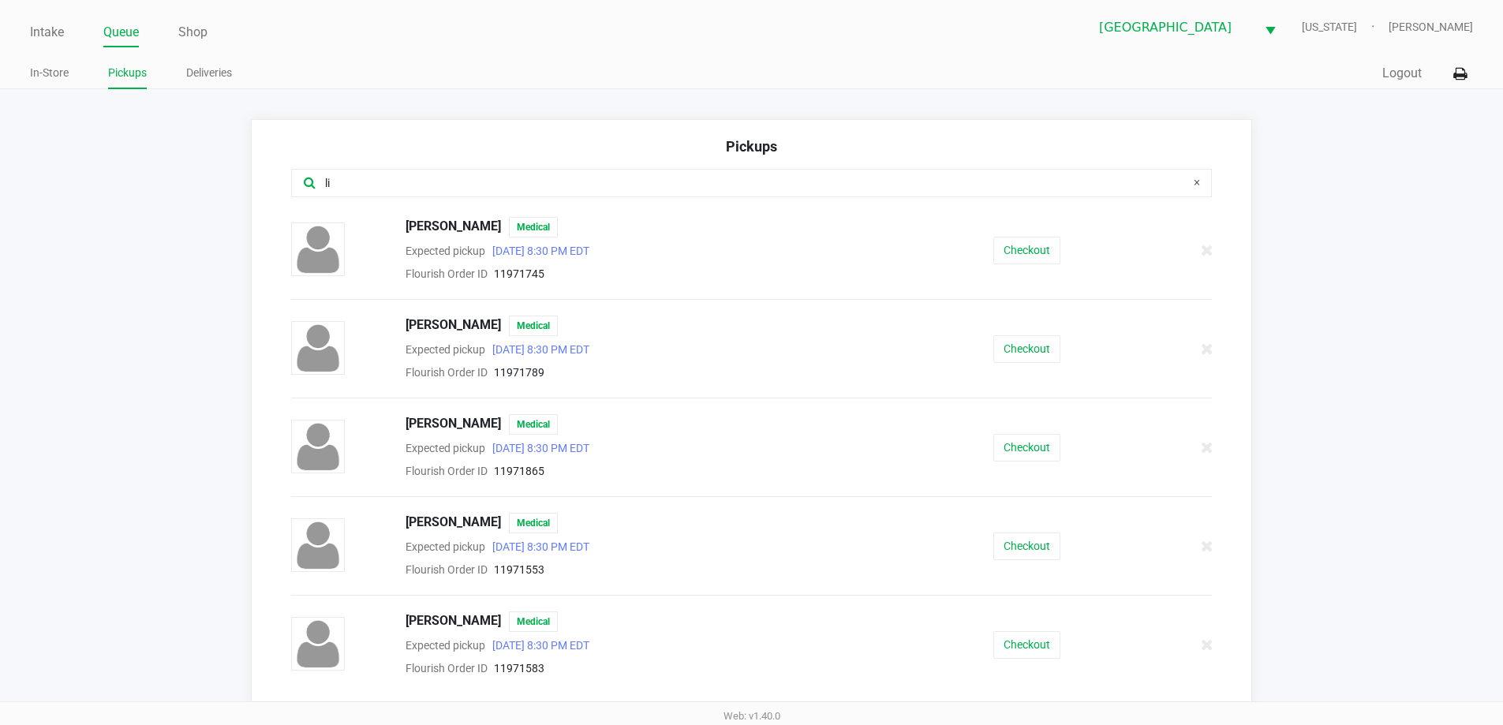
type input "l"
type input "melissa"
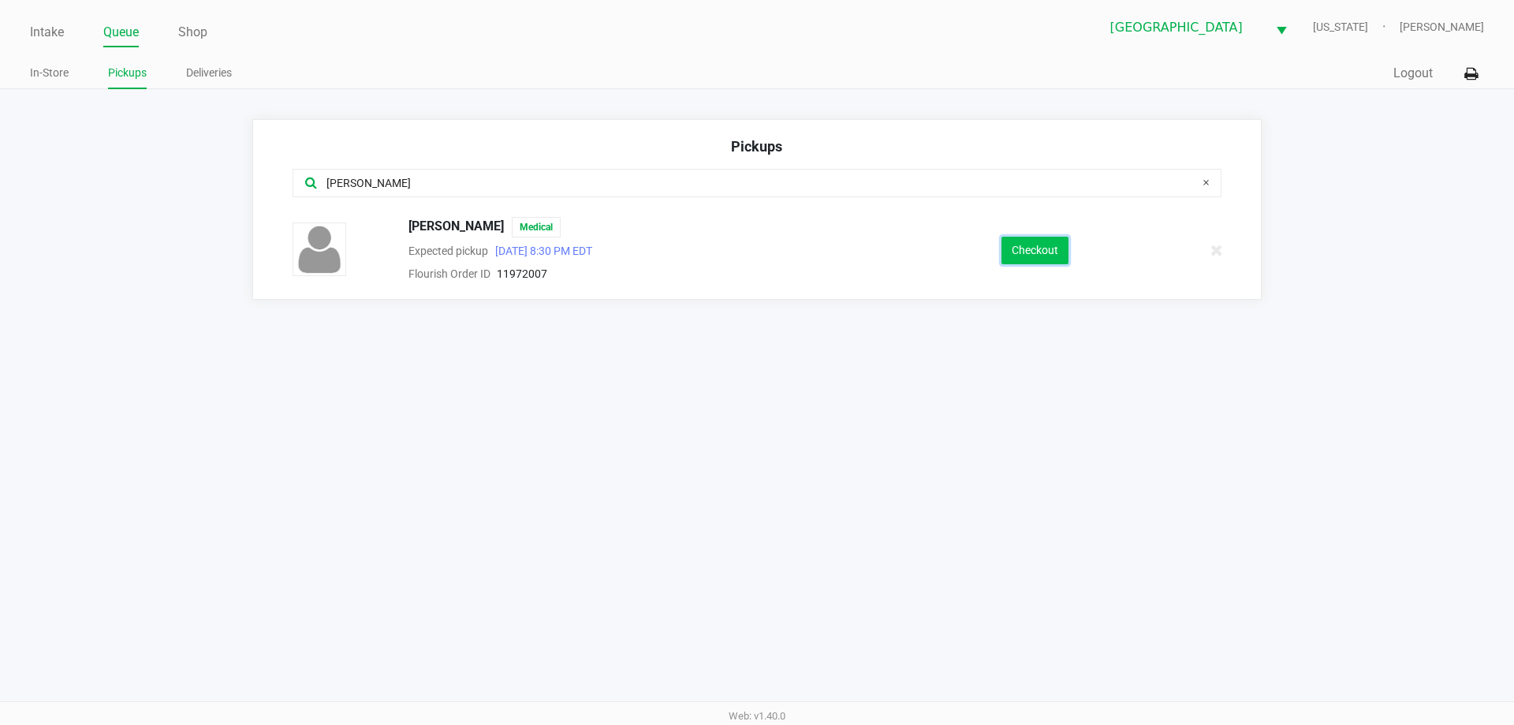
click at [1023, 252] on button "Checkout" at bounding box center [1035, 251] width 67 height 28
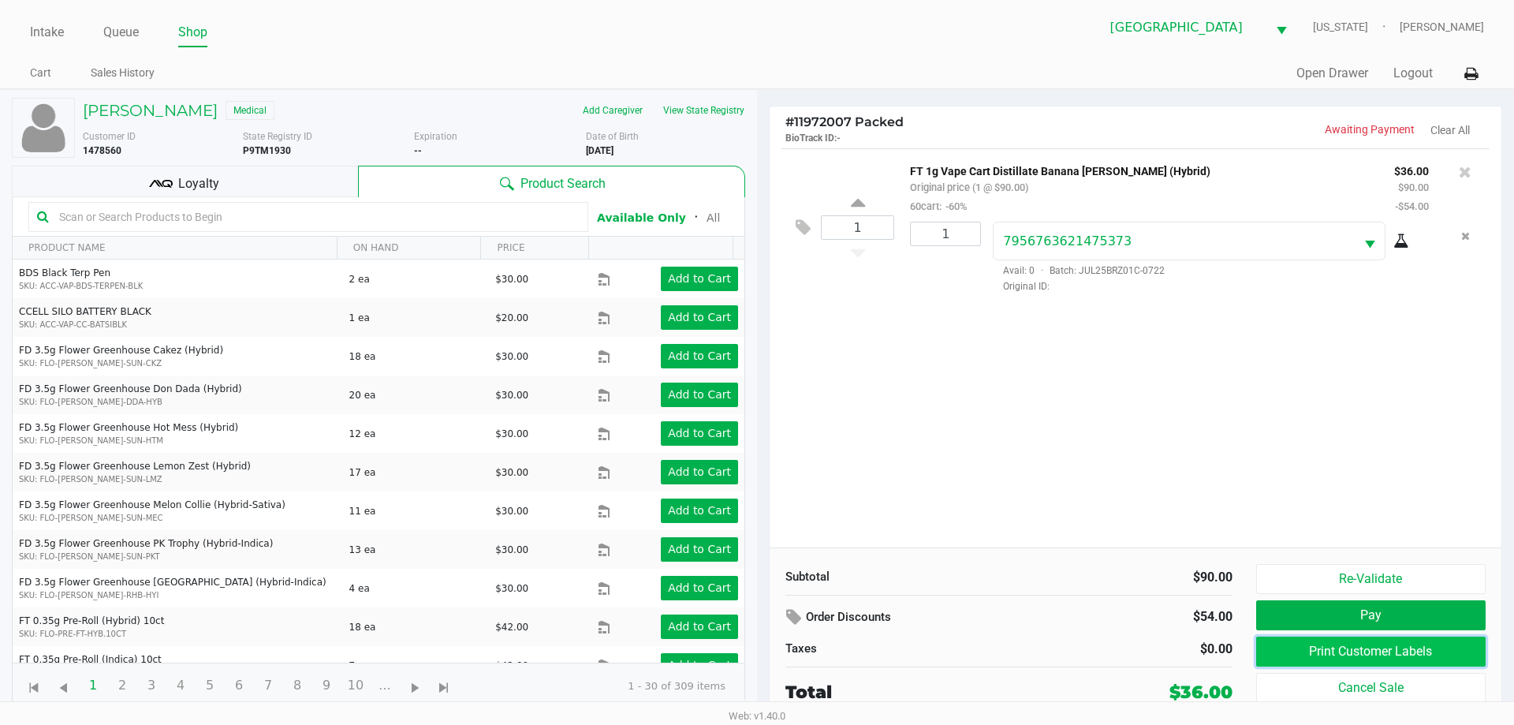
click at [1346, 658] on button "Print Customer Labels" at bounding box center [1371, 652] width 230 height 30
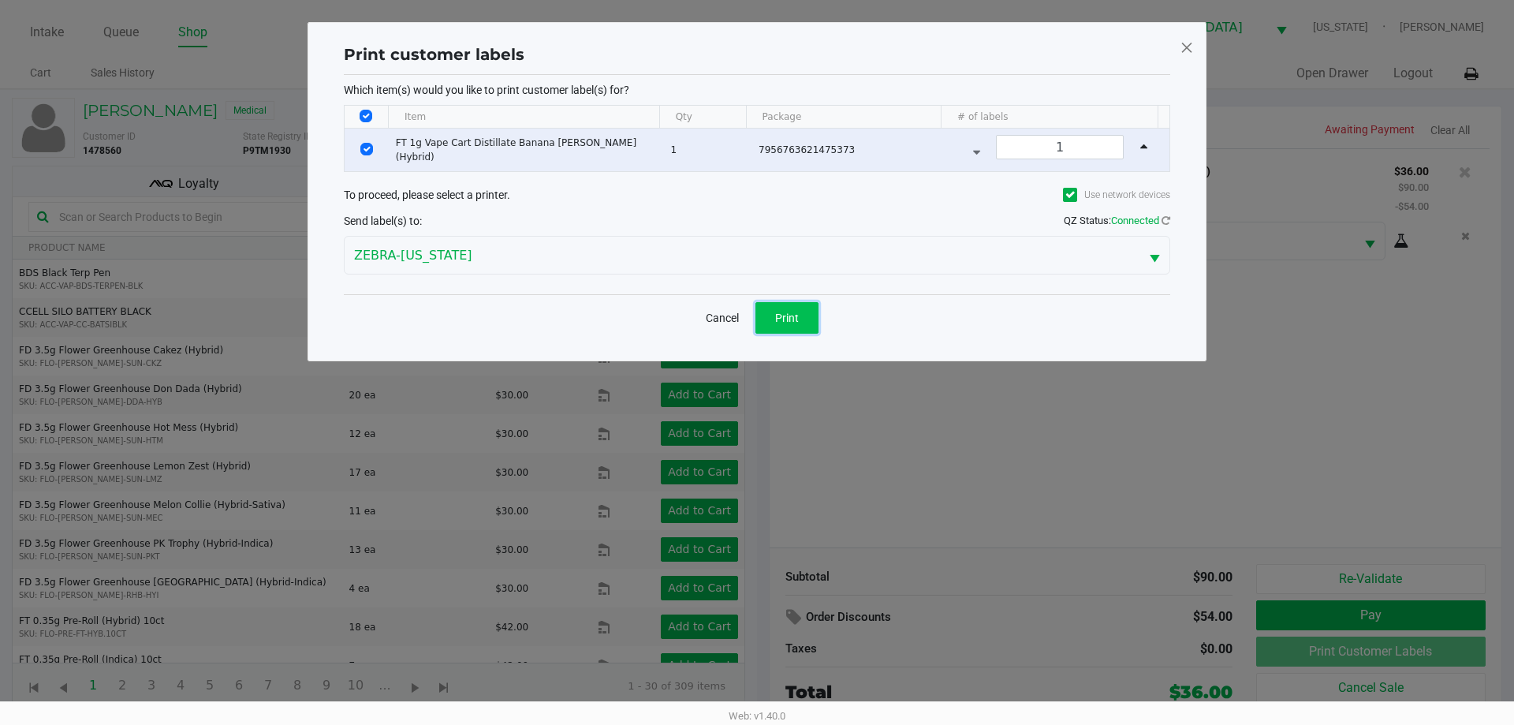
click at [807, 310] on button "Print" at bounding box center [787, 318] width 63 height 32
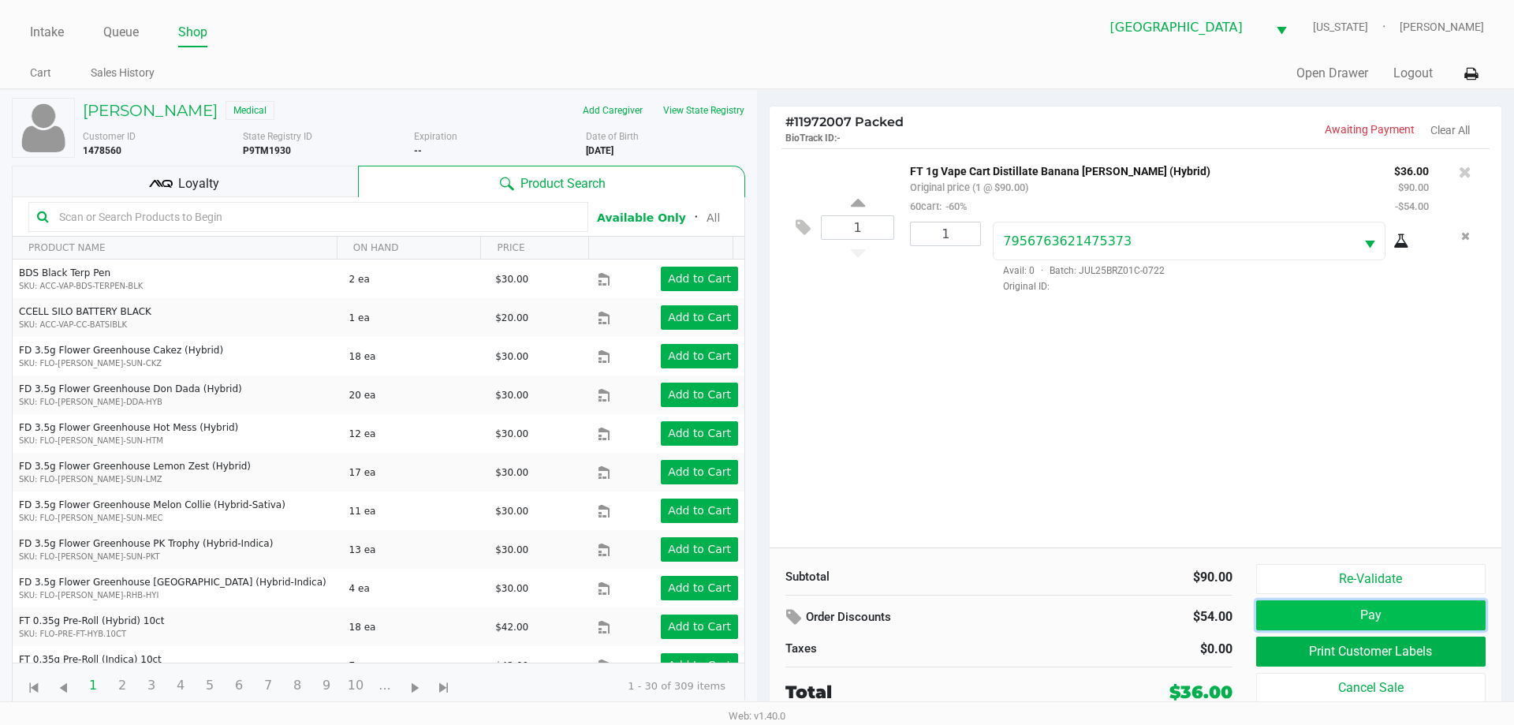
click at [1322, 607] on button "Pay" at bounding box center [1371, 615] width 230 height 30
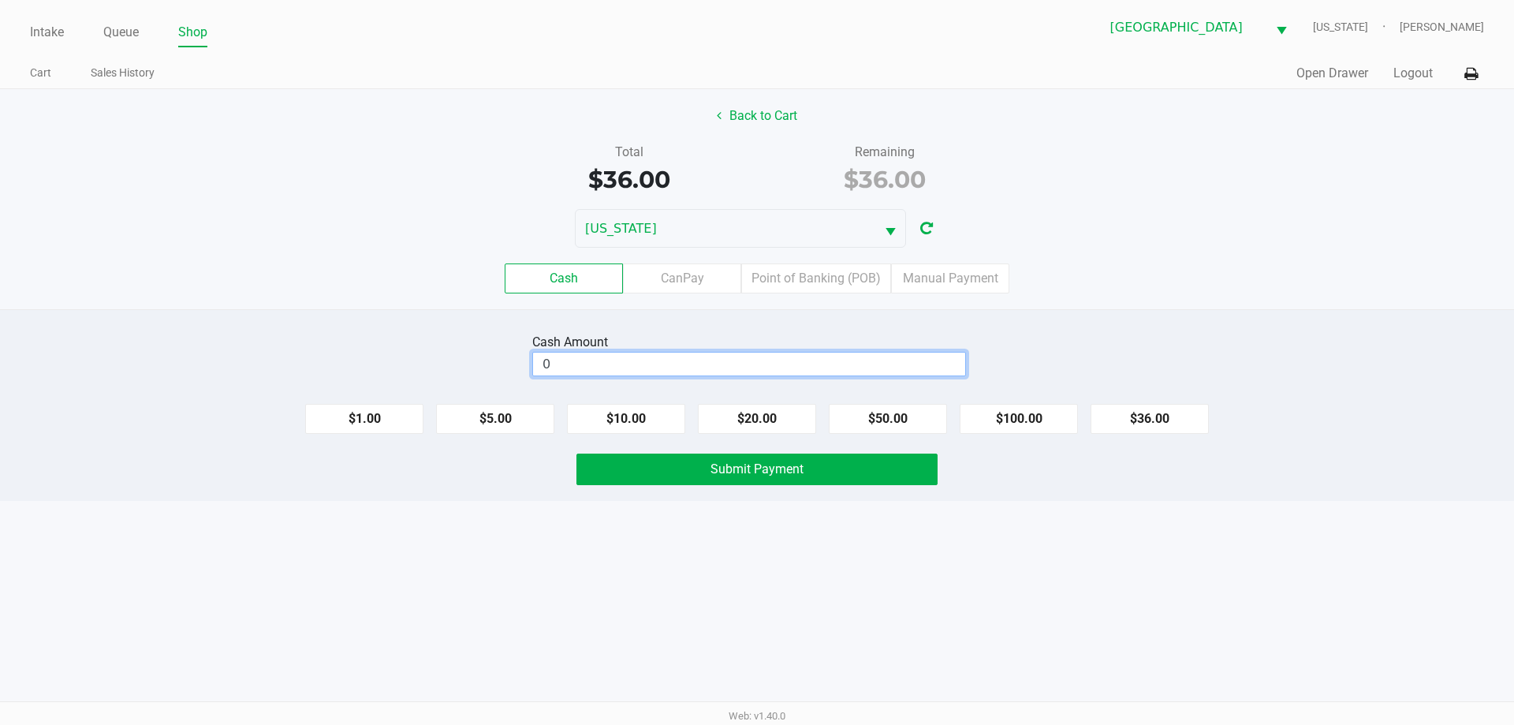
click at [704, 360] on input "0" at bounding box center [749, 364] width 432 height 23
type input "$36.00"
click at [734, 476] on button "Submit Payment" at bounding box center [757, 470] width 361 height 32
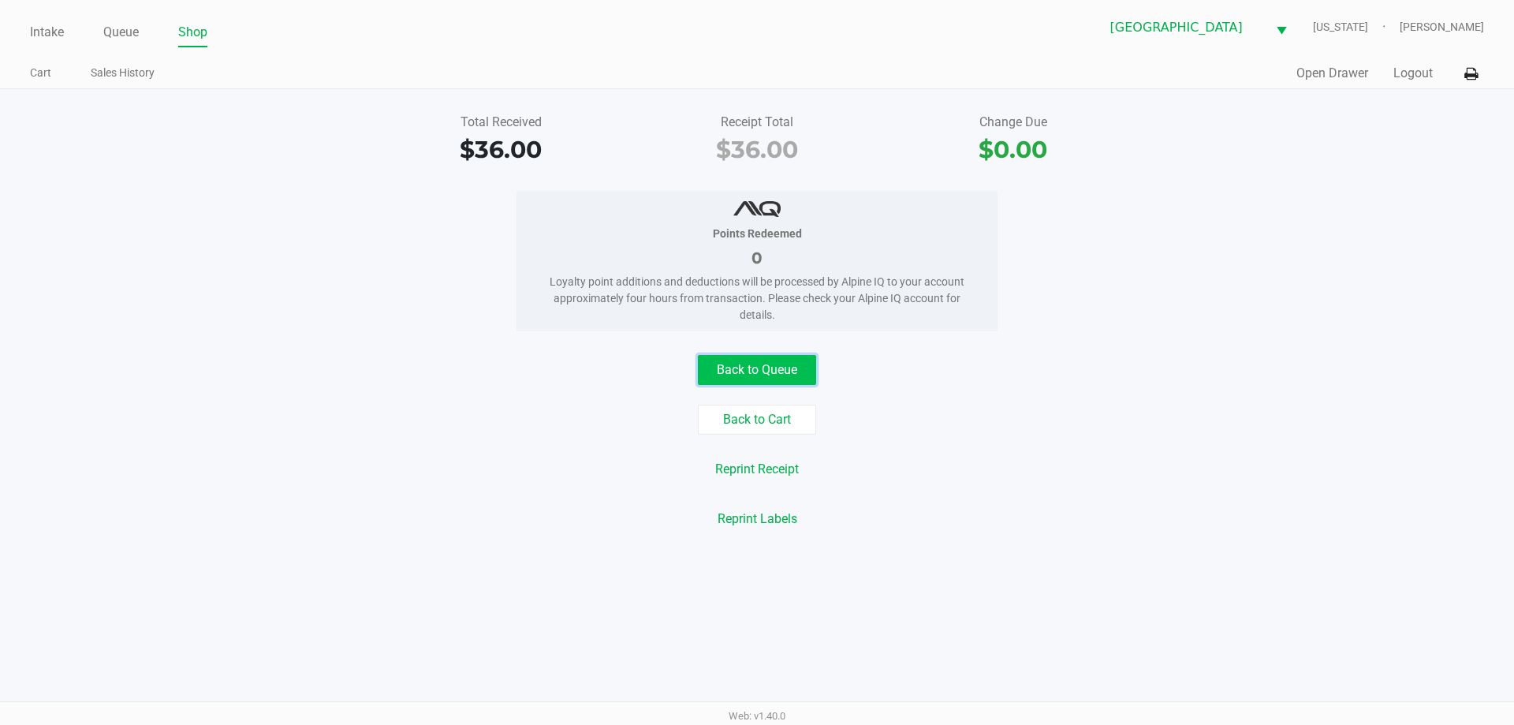
click at [749, 375] on button "Back to Queue" at bounding box center [757, 370] width 118 height 30
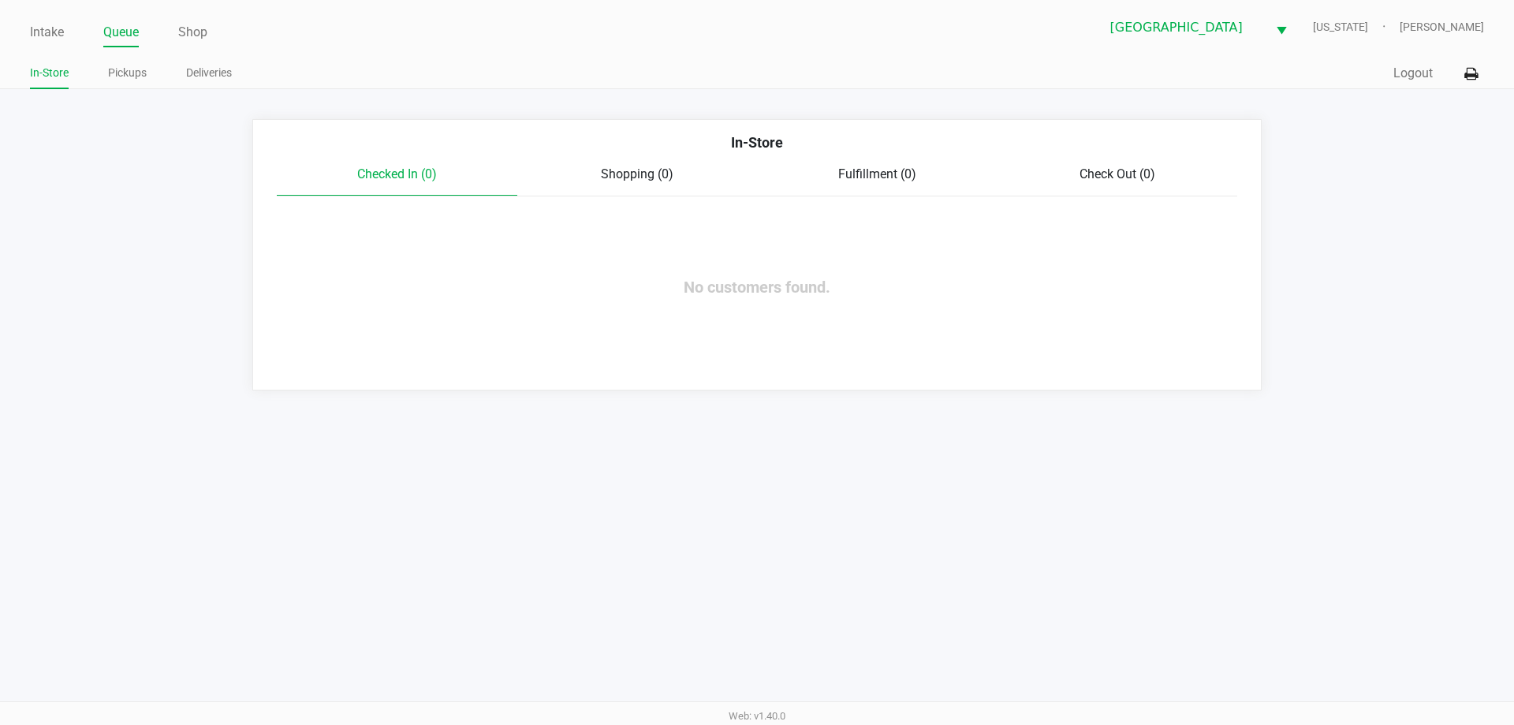
click at [289, 33] on ul "Intake Queue Shop" at bounding box center [393, 33] width 727 height 27
click at [41, 32] on link "Intake" at bounding box center [47, 32] width 34 height 22
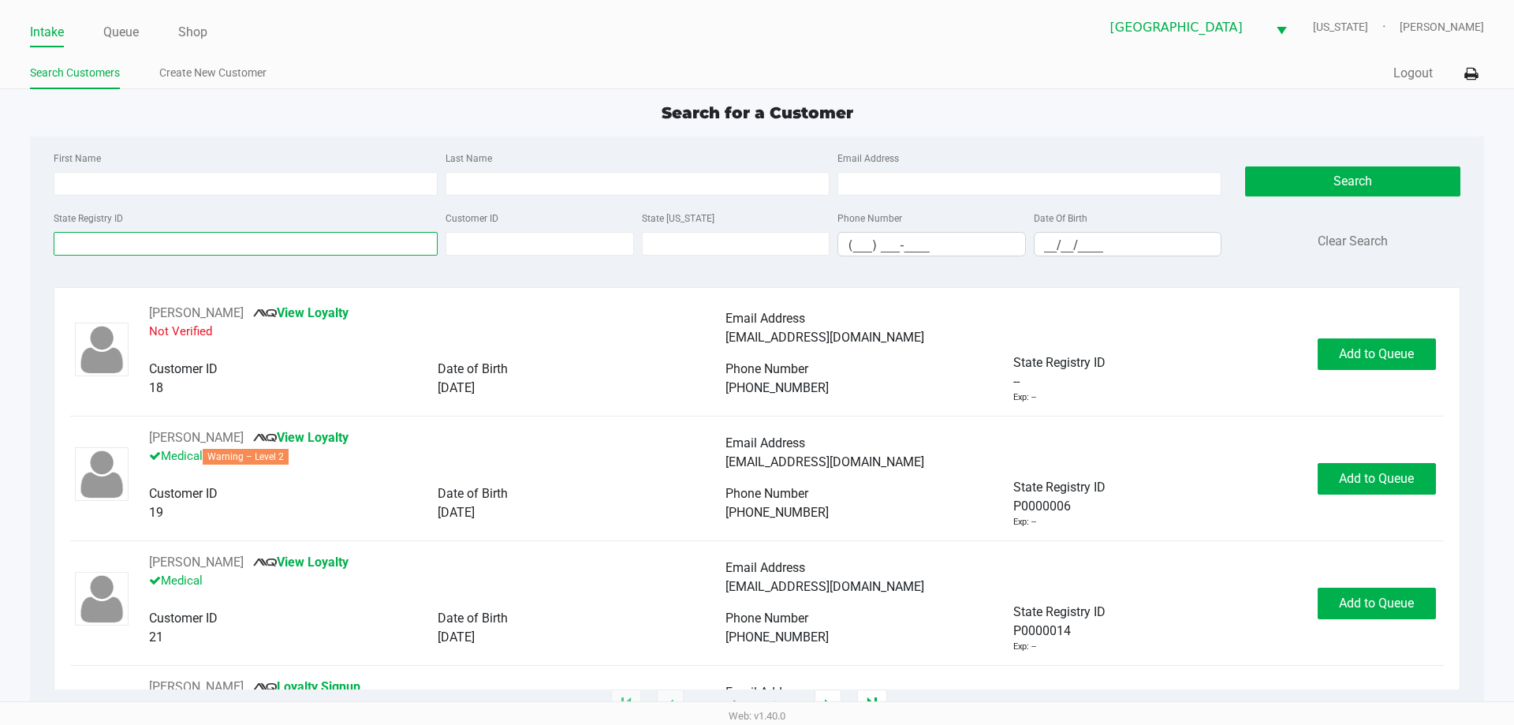
click at [235, 237] on input "State Registry ID" at bounding box center [246, 244] width 384 height 24
type input "P"
click at [200, 191] on input "First Name" at bounding box center [246, 184] width 384 height 24
type input "Brett"
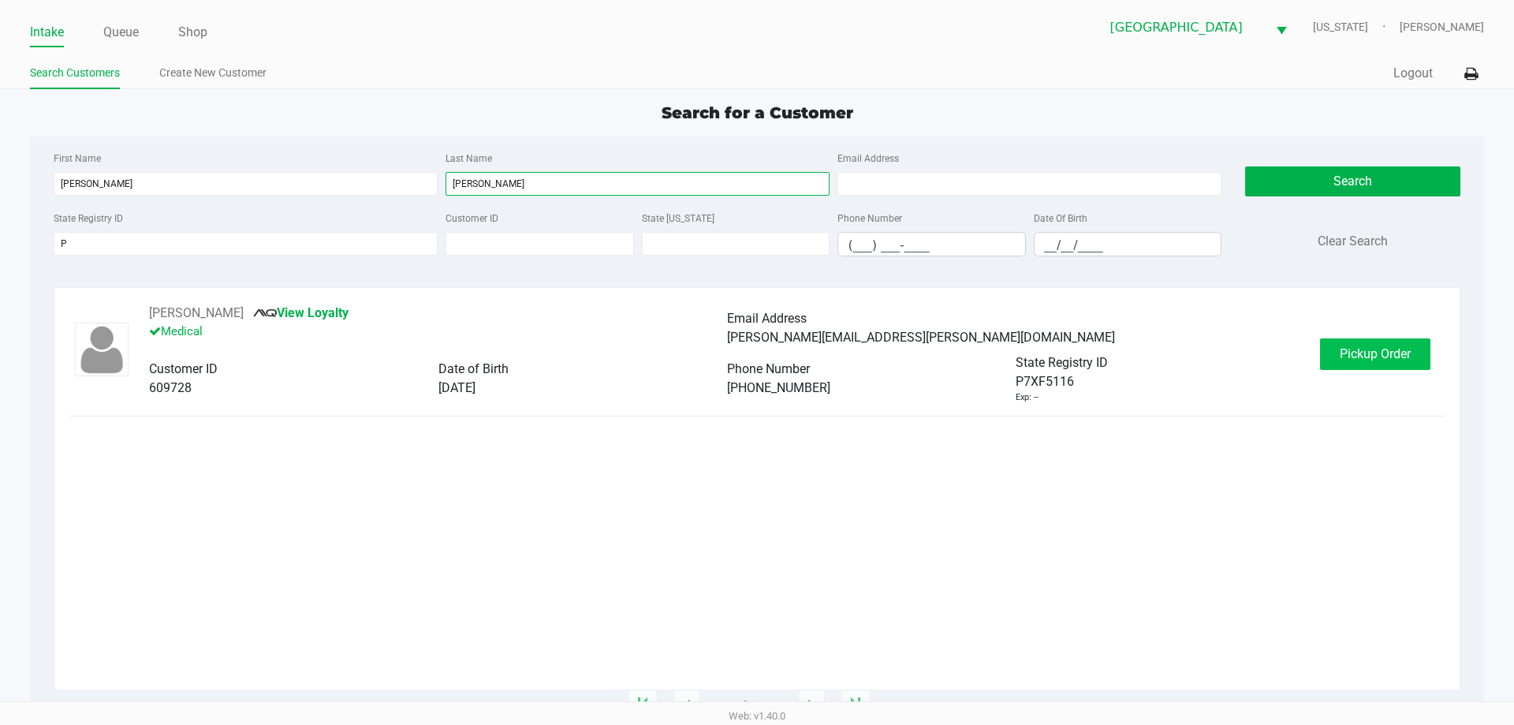
type input "Strawn"
click at [1347, 346] on span "Pickup Order" at bounding box center [1375, 353] width 71 height 15
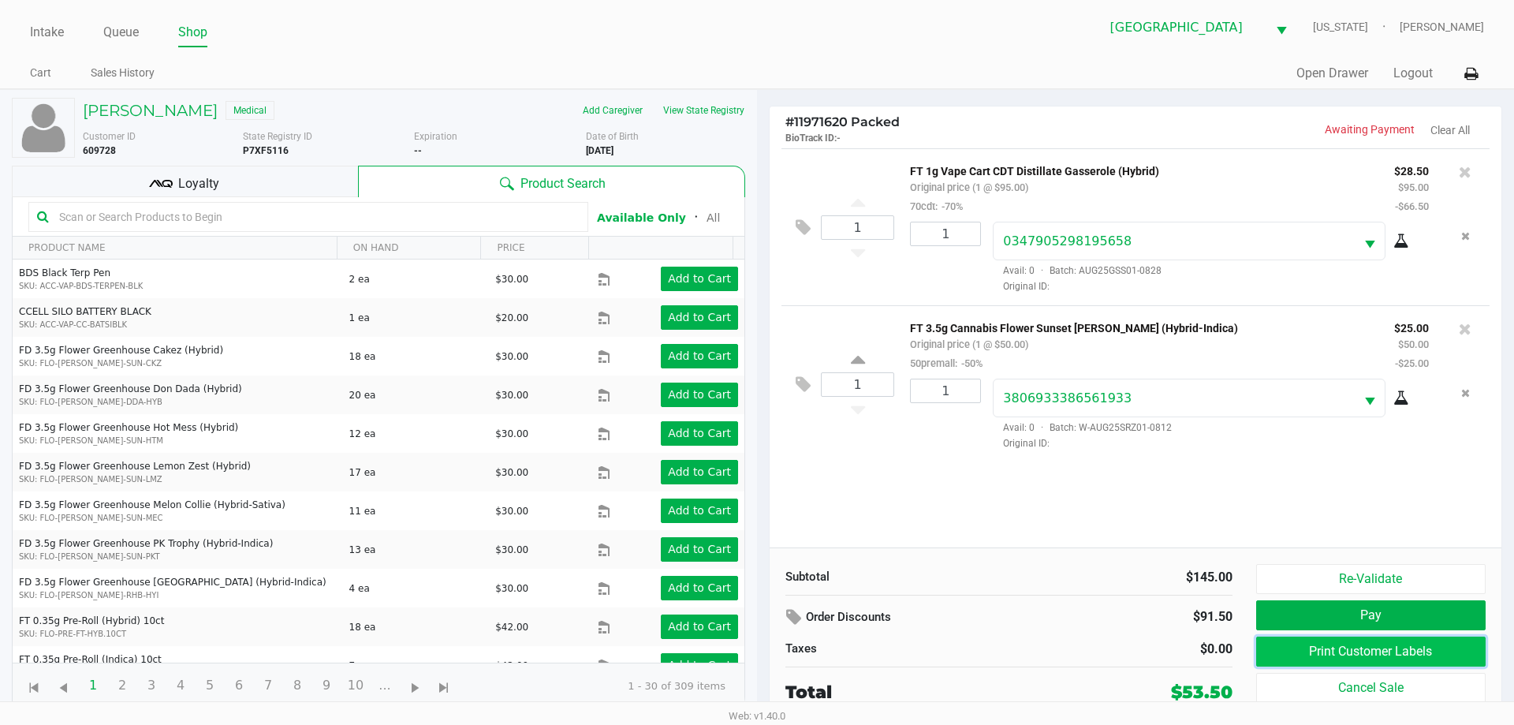
click at [1345, 643] on button "Print Customer Labels" at bounding box center [1371, 652] width 230 height 30
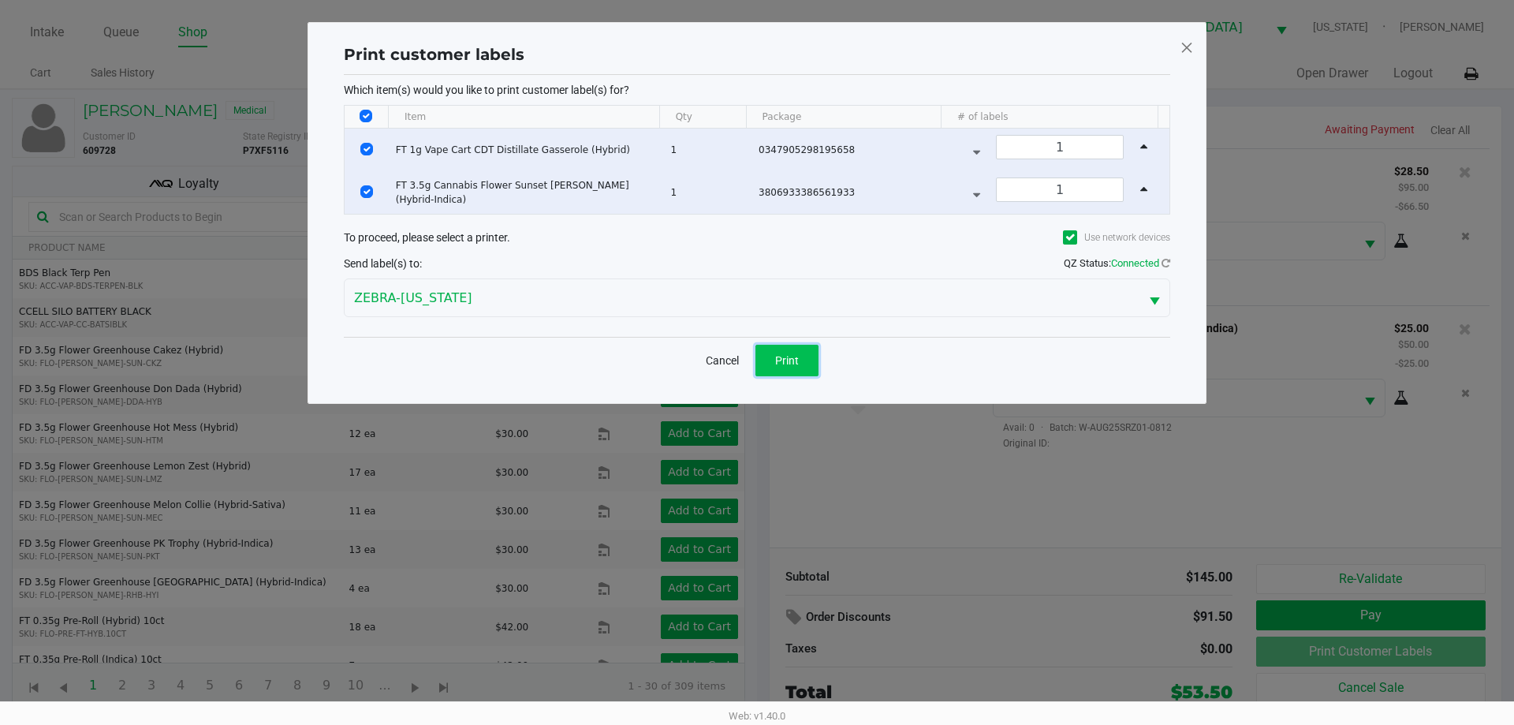
click at [786, 357] on span "Print" at bounding box center [787, 360] width 24 height 13
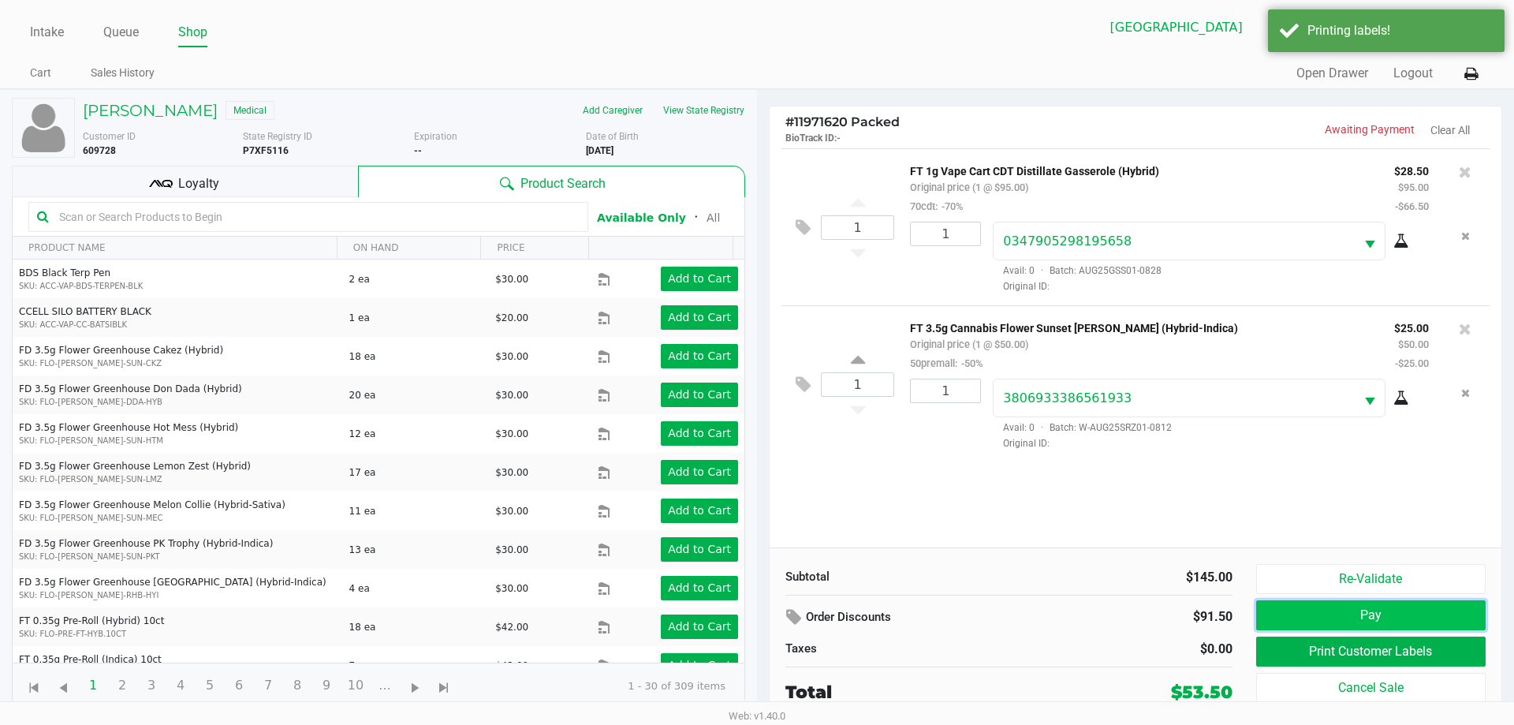
click at [1323, 618] on button "Pay" at bounding box center [1371, 615] width 230 height 30
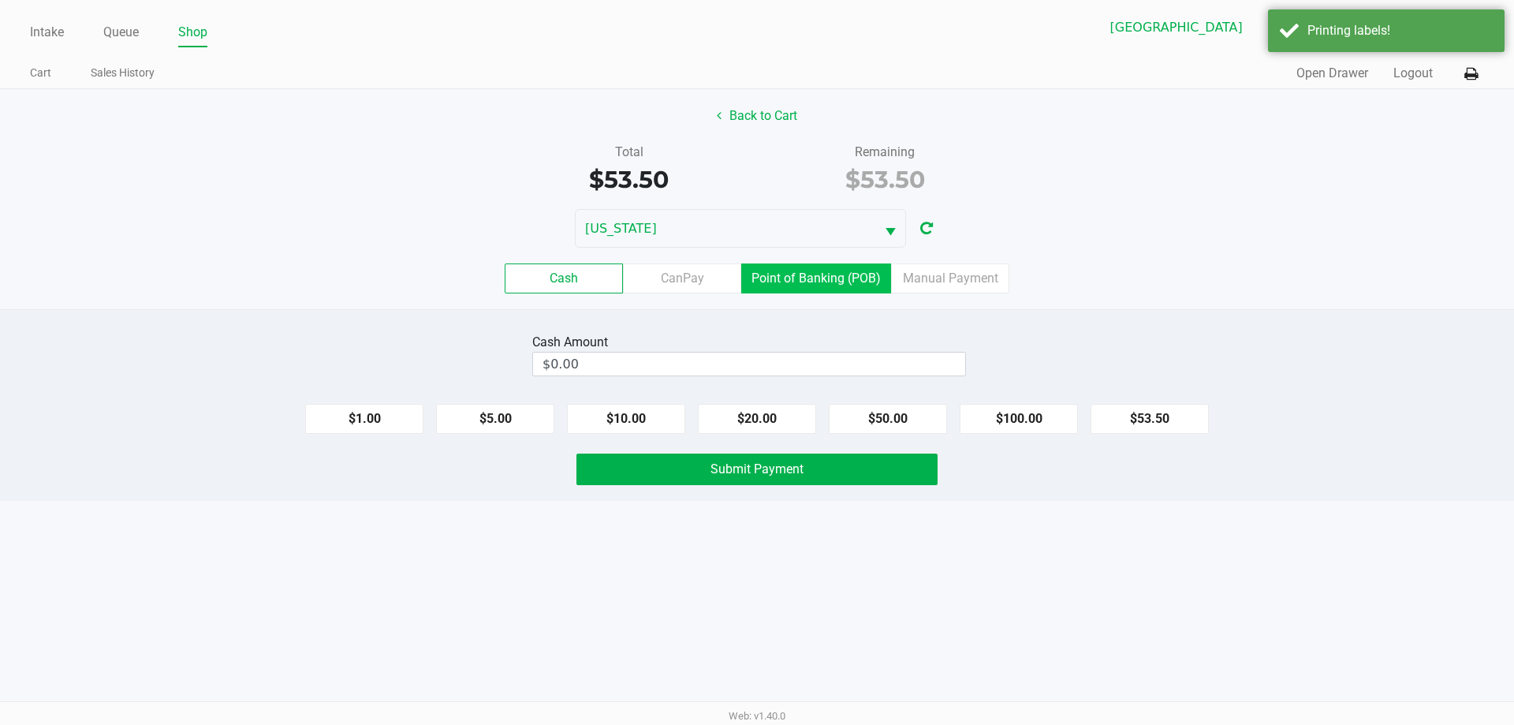
click at [836, 291] on label "Point of Banking (POB)" at bounding box center [816, 278] width 150 height 30
click at [0, 0] on 7 "Point of Banking (POB)" at bounding box center [0, 0] width 0 height 0
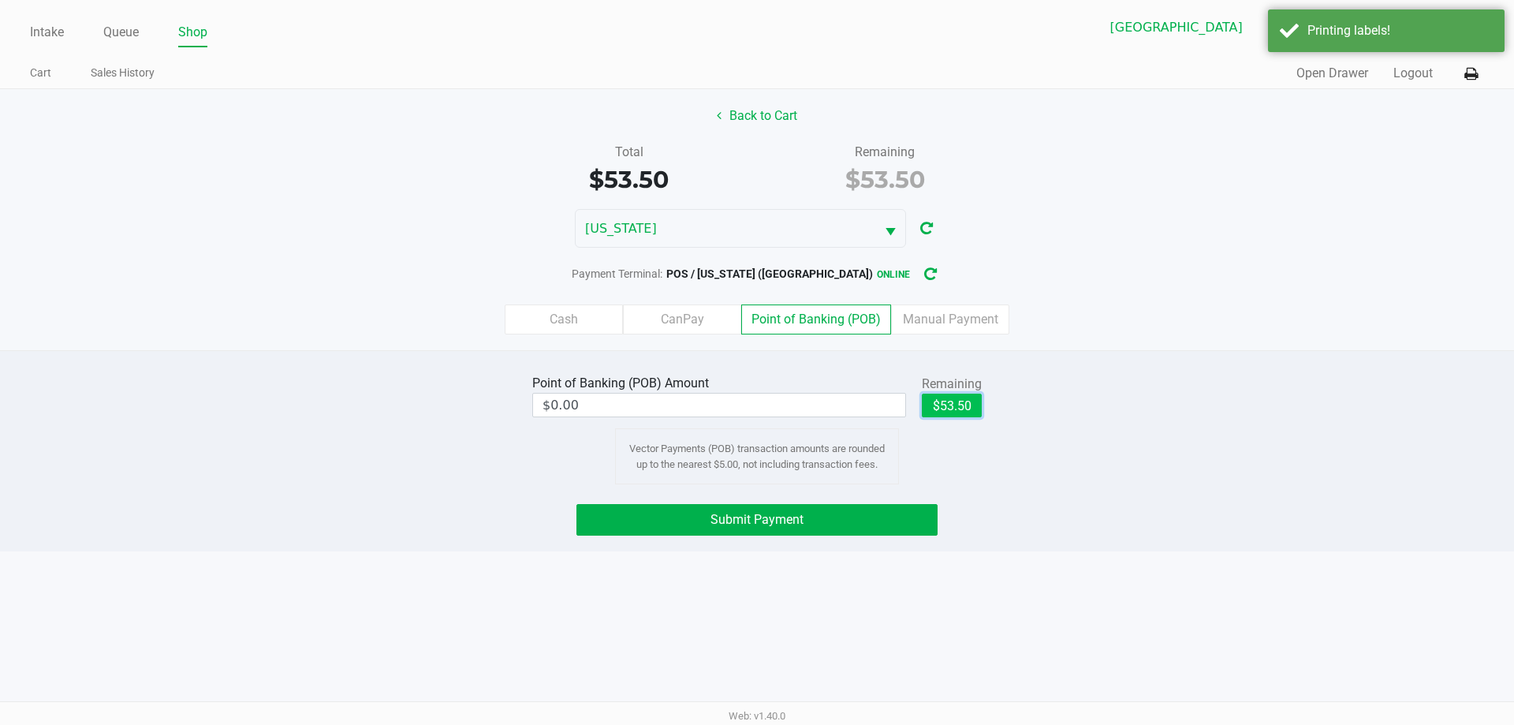
click at [954, 416] on button "$53.50" at bounding box center [952, 406] width 60 height 24
type input "$53.50"
click at [909, 525] on button "Submit Payment" at bounding box center [757, 520] width 361 height 32
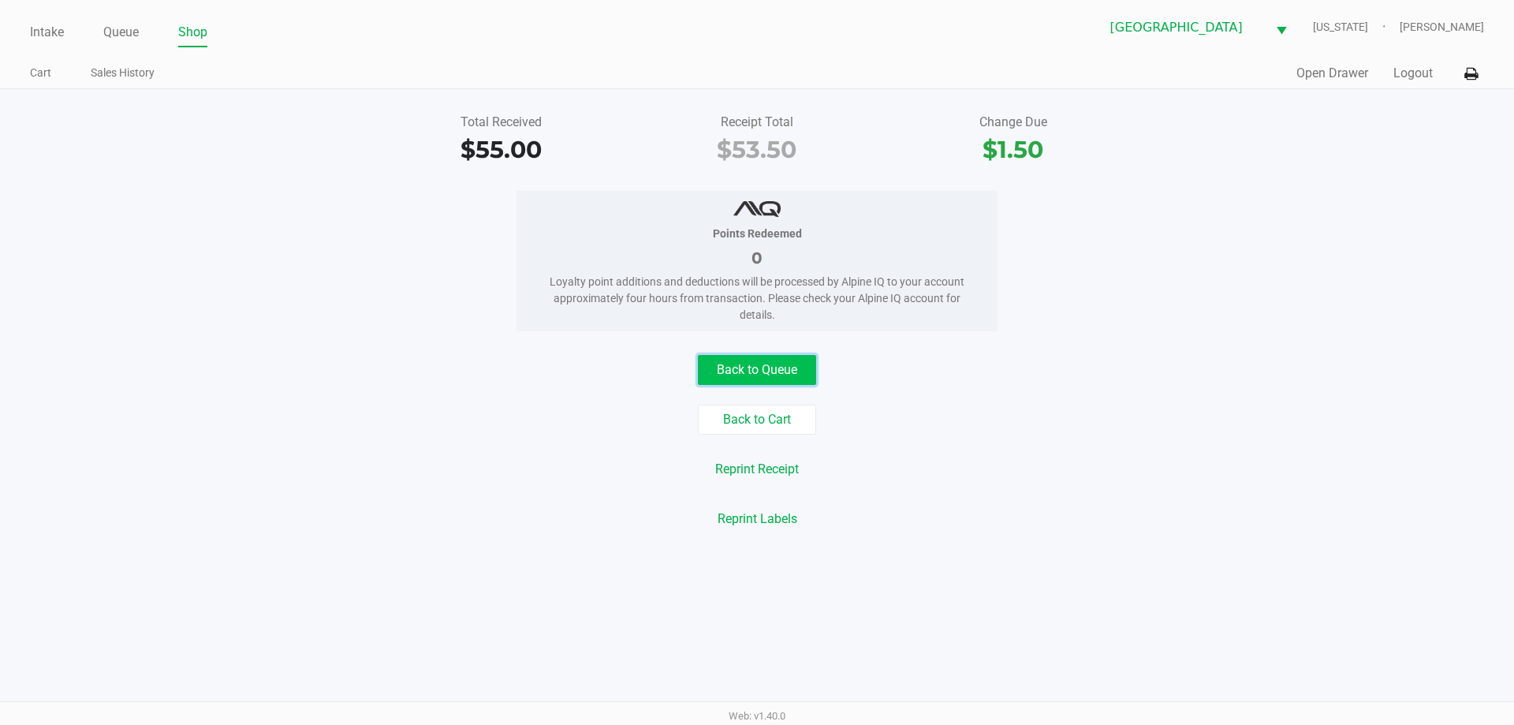
click at [757, 371] on button "Back to Queue" at bounding box center [757, 370] width 118 height 30
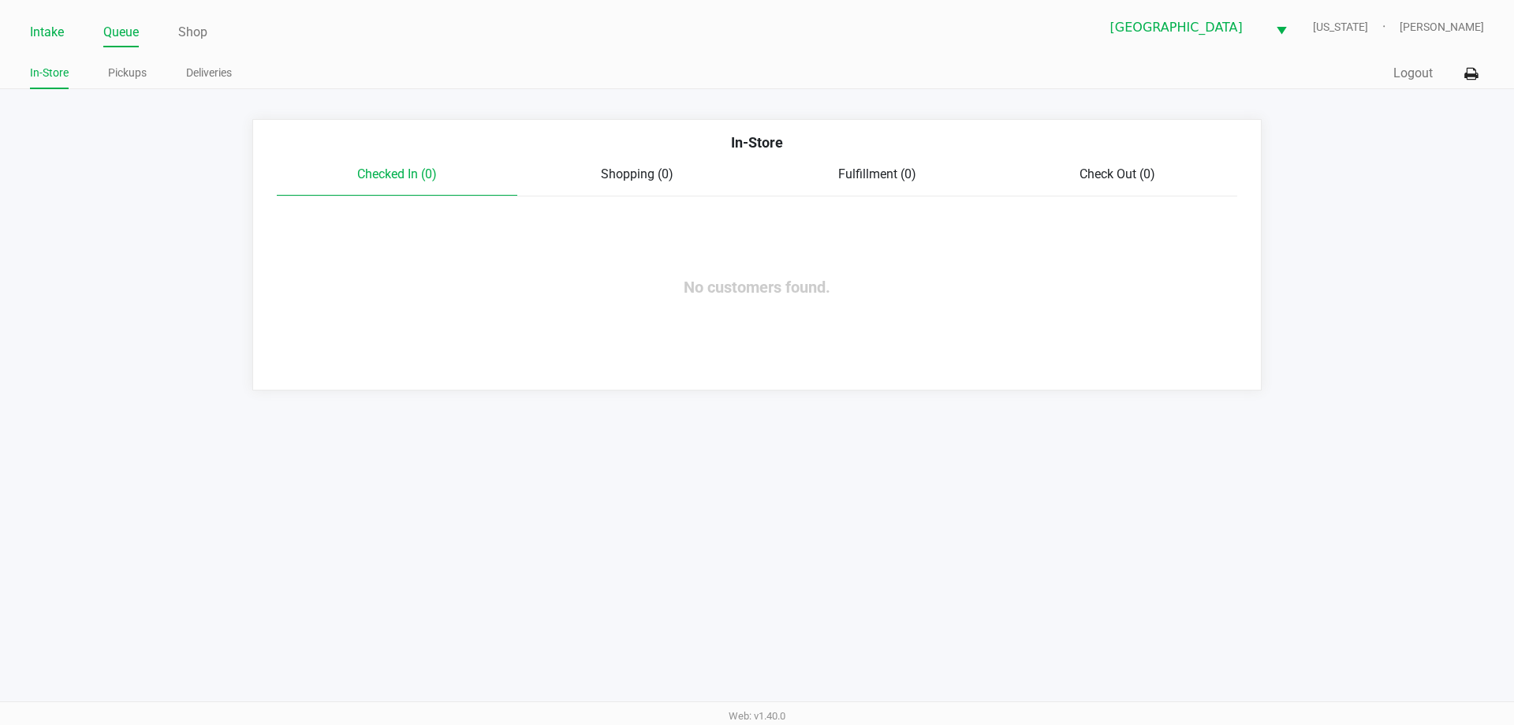
click at [54, 36] on link "Intake" at bounding box center [47, 32] width 34 height 22
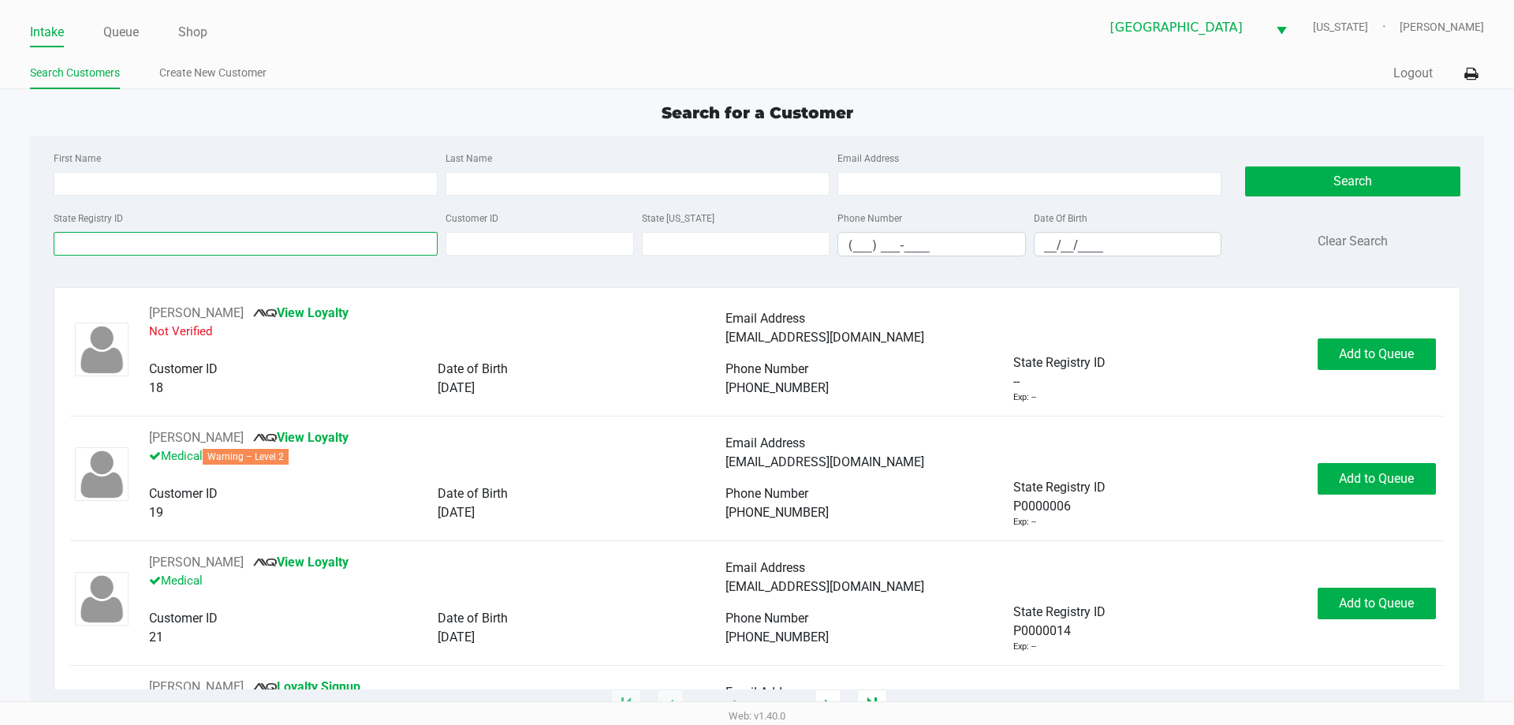
click at [184, 245] on input "State Registry ID" at bounding box center [246, 244] width 384 height 24
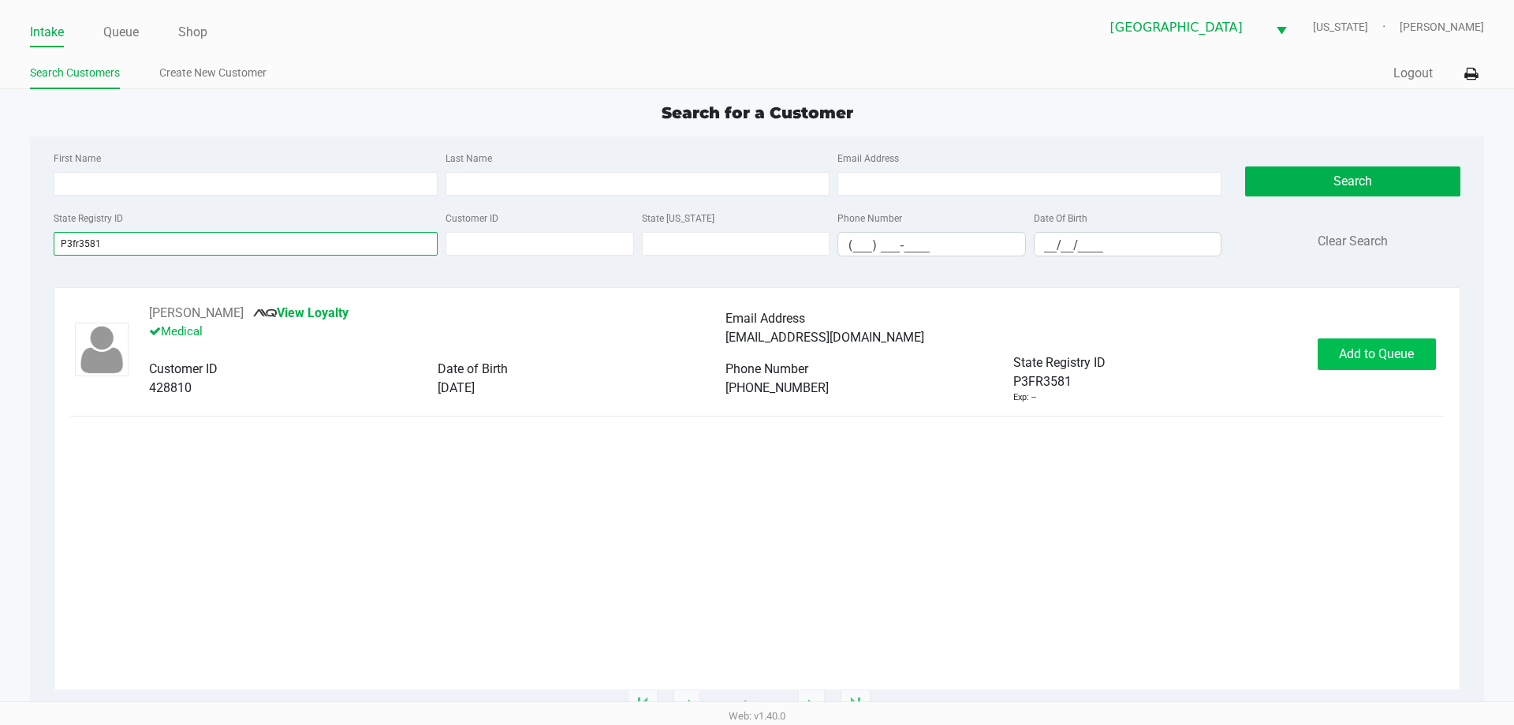
type input "P3fr3581"
click at [1372, 351] on span "Add to Queue" at bounding box center [1376, 353] width 75 height 15
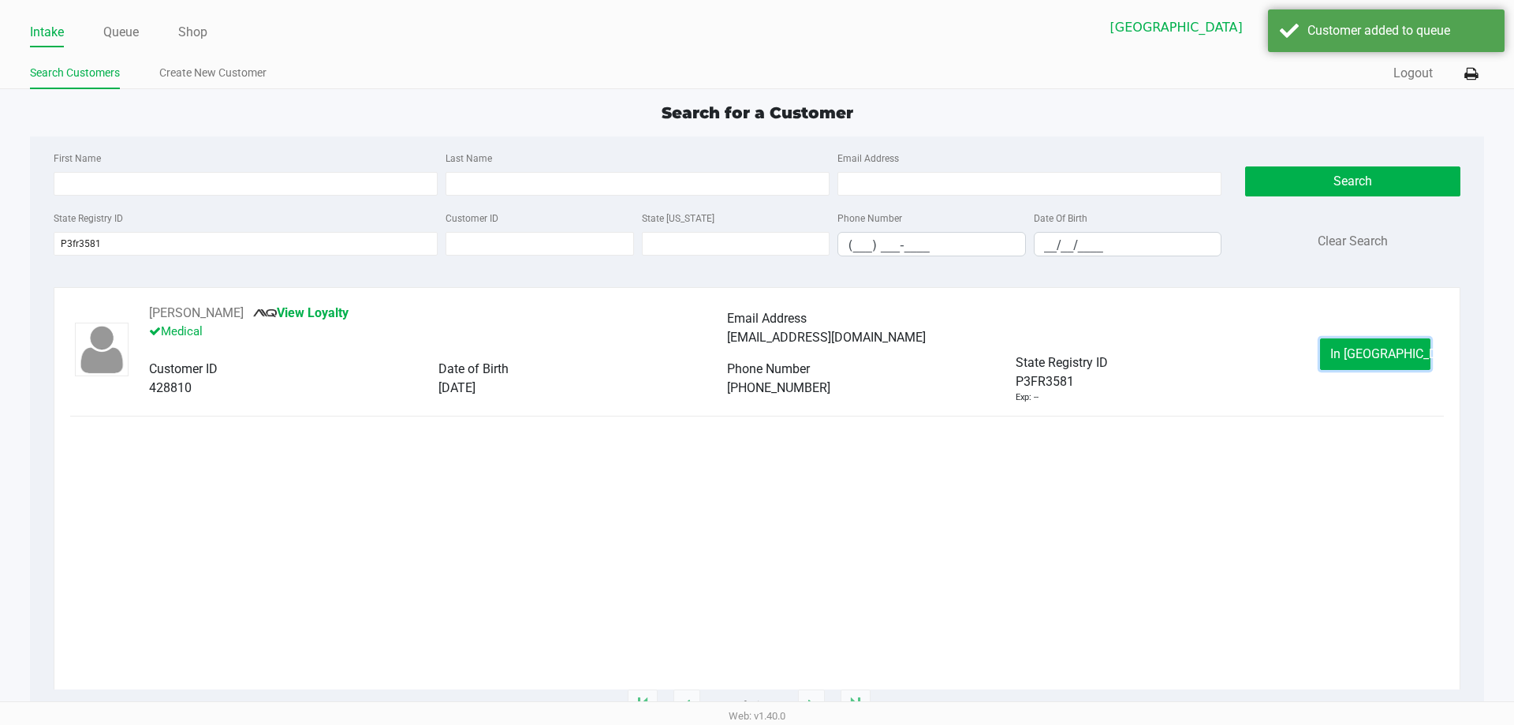
click at [1372, 351] on span "In Queue" at bounding box center [1397, 353] width 133 height 15
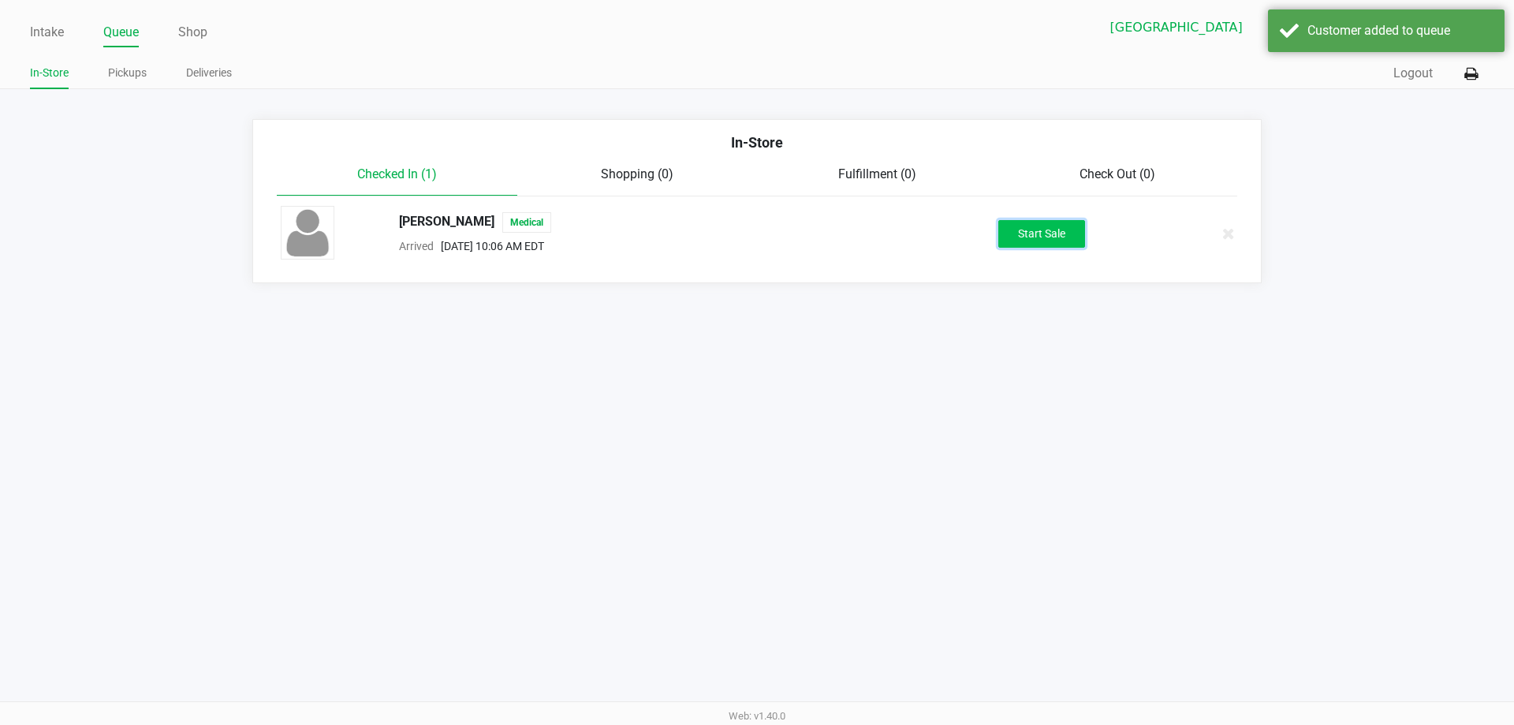
click at [1037, 230] on button "Start Sale" at bounding box center [1042, 234] width 87 height 28
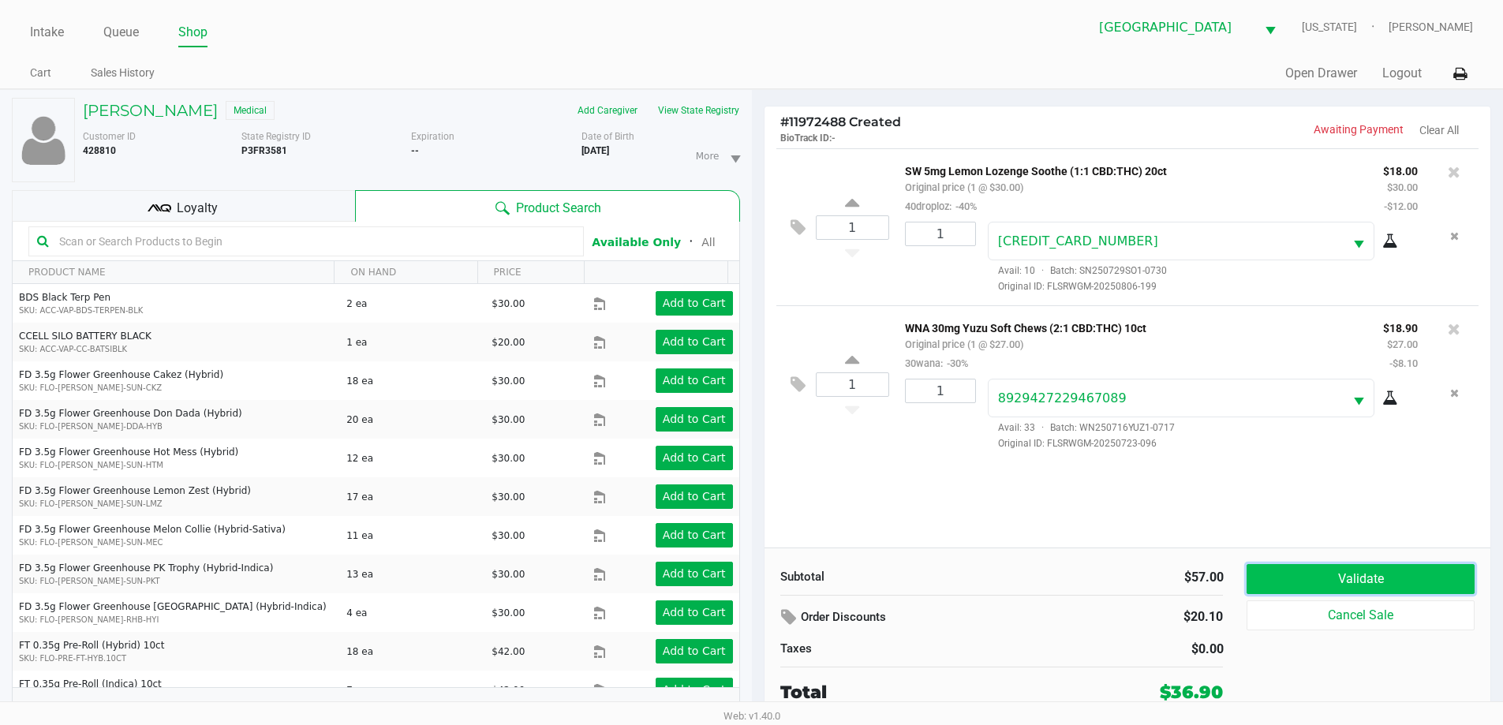
click at [1310, 576] on button "Validate" at bounding box center [1359, 579] width 227 height 30
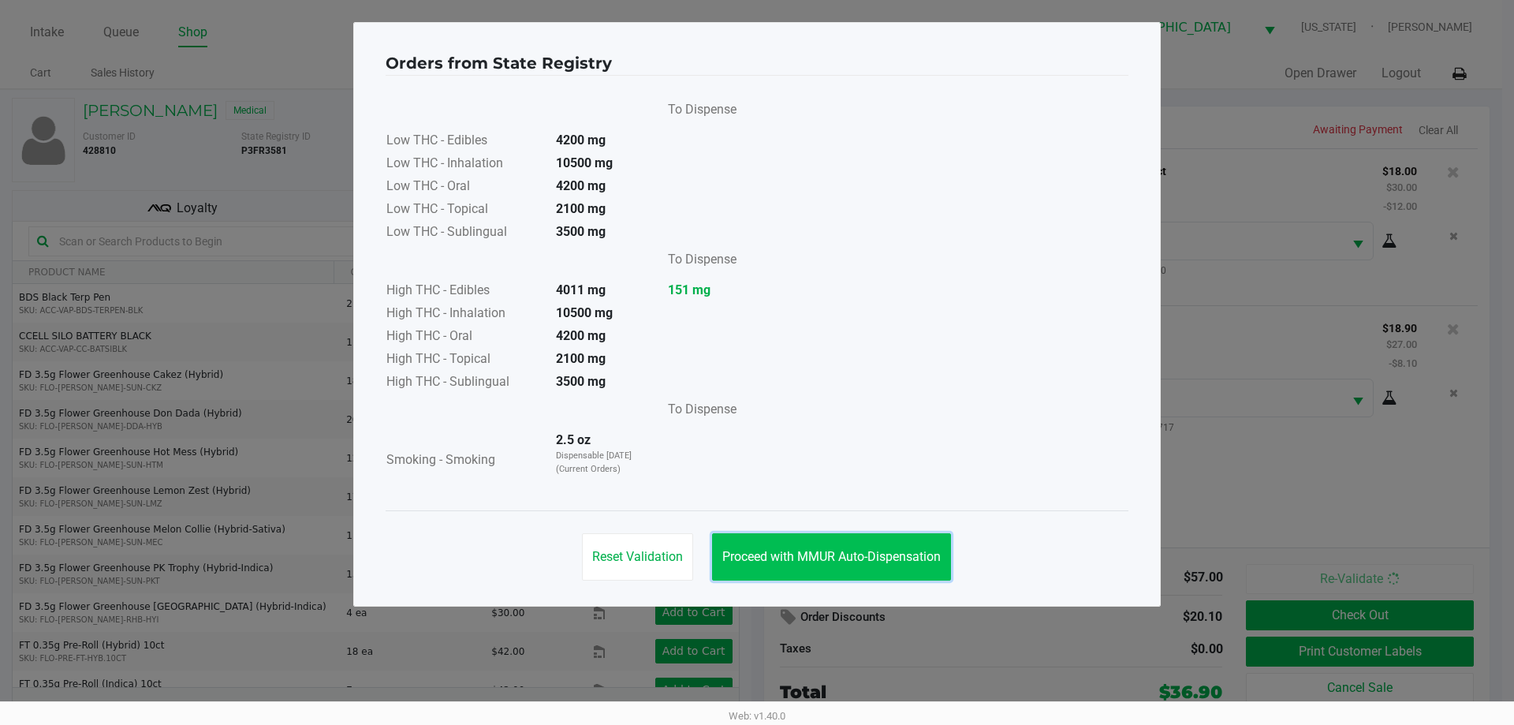
click at [820, 554] on span "Proceed with MMUR Auto-Dispensation" at bounding box center [832, 556] width 218 height 15
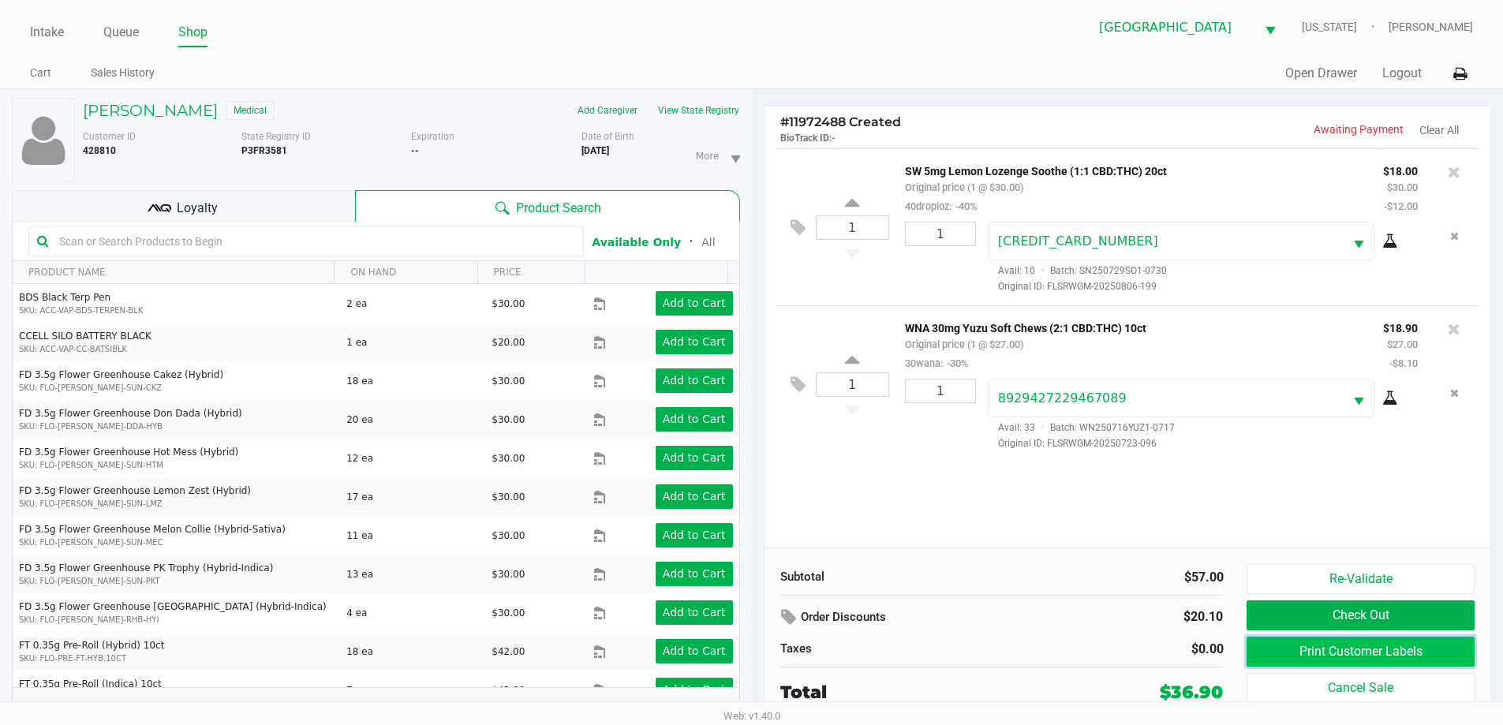
click at [1271, 645] on button "Print Customer Labels" at bounding box center [1359, 652] width 227 height 30
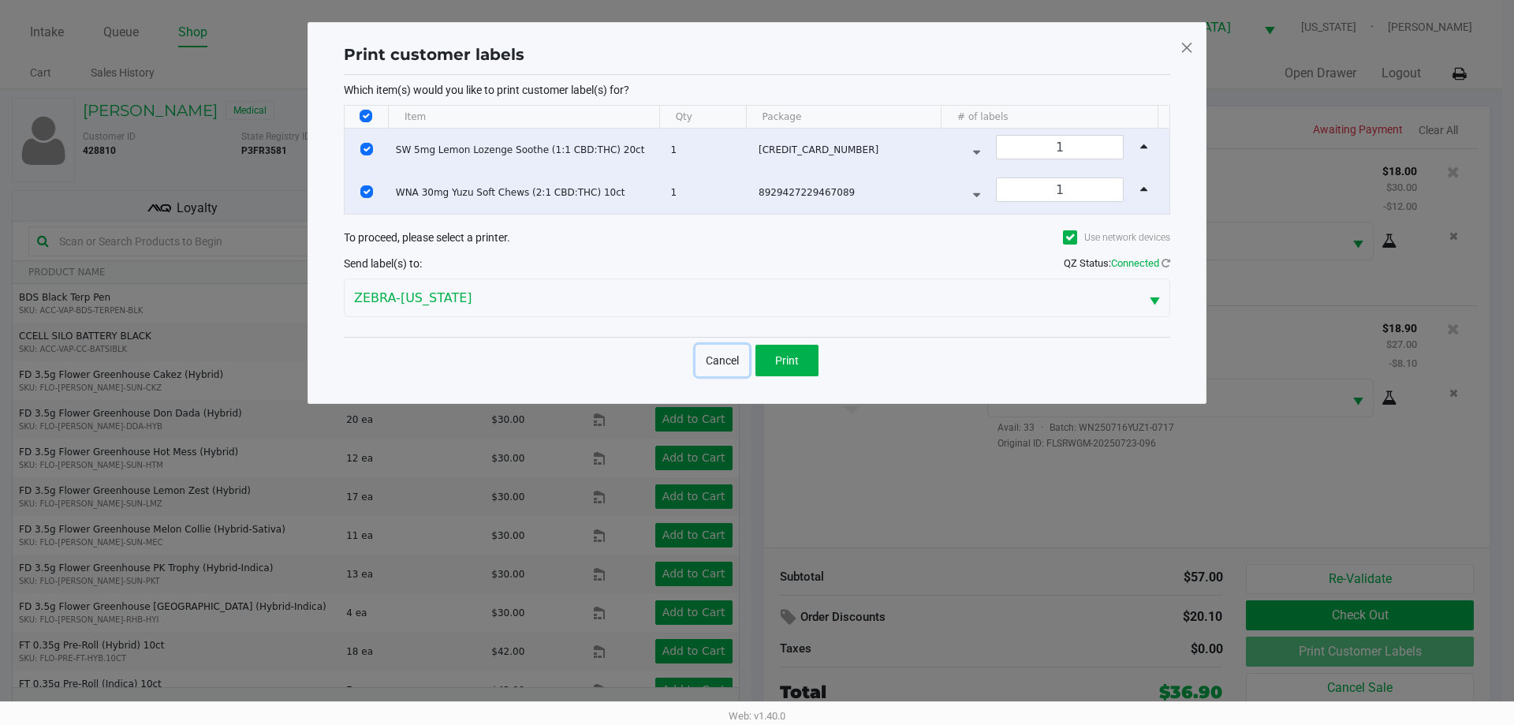
click at [734, 360] on button "Cancel" at bounding box center [723, 361] width 54 height 32
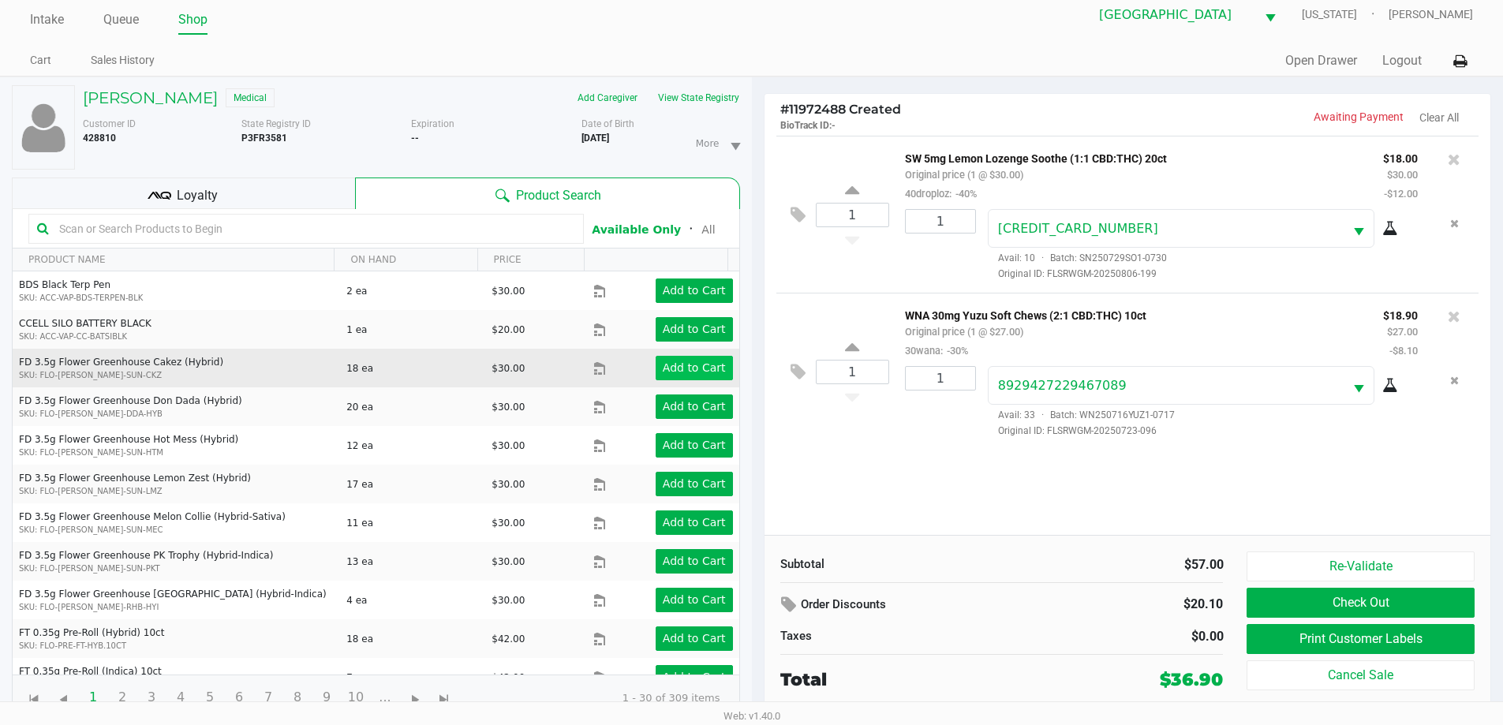
scroll to position [17, 0]
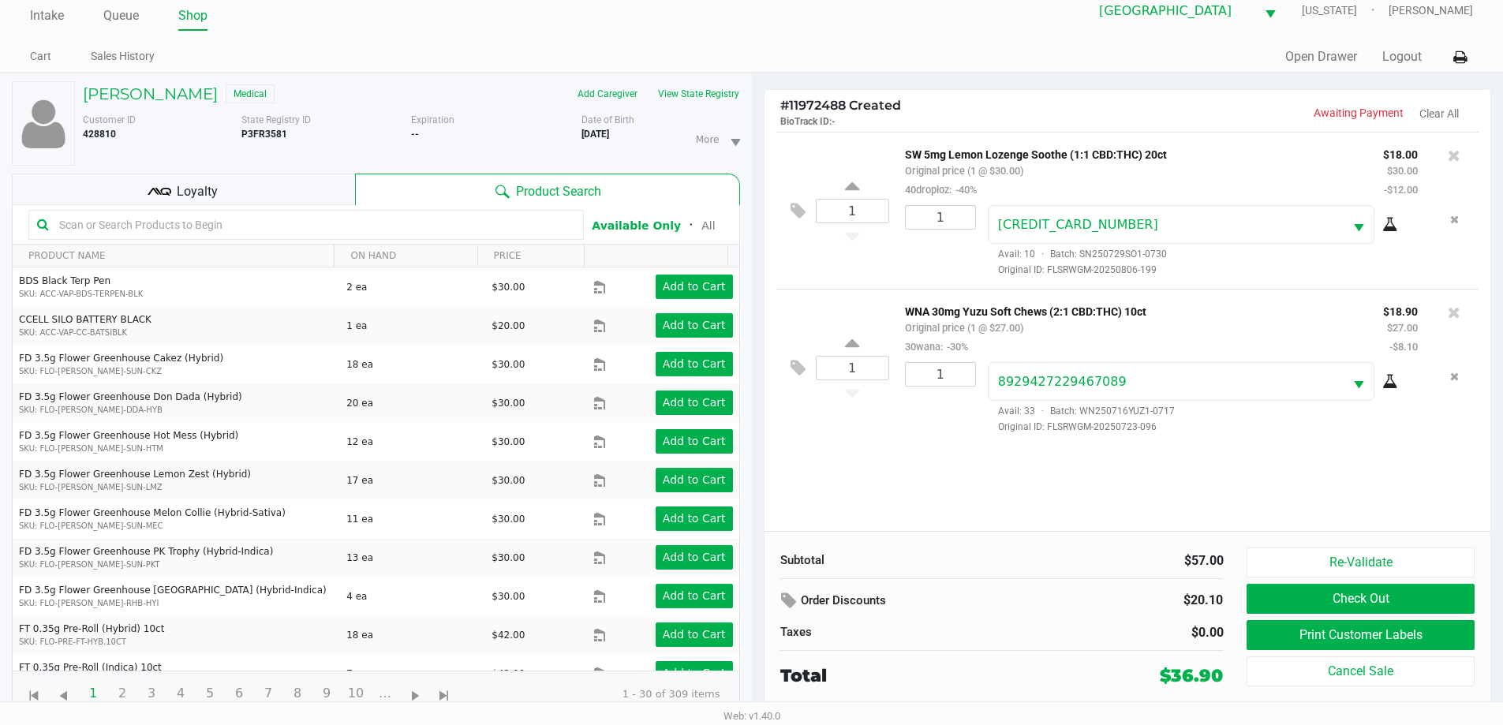
click at [312, 189] on div "Loyalty" at bounding box center [183, 190] width 343 height 32
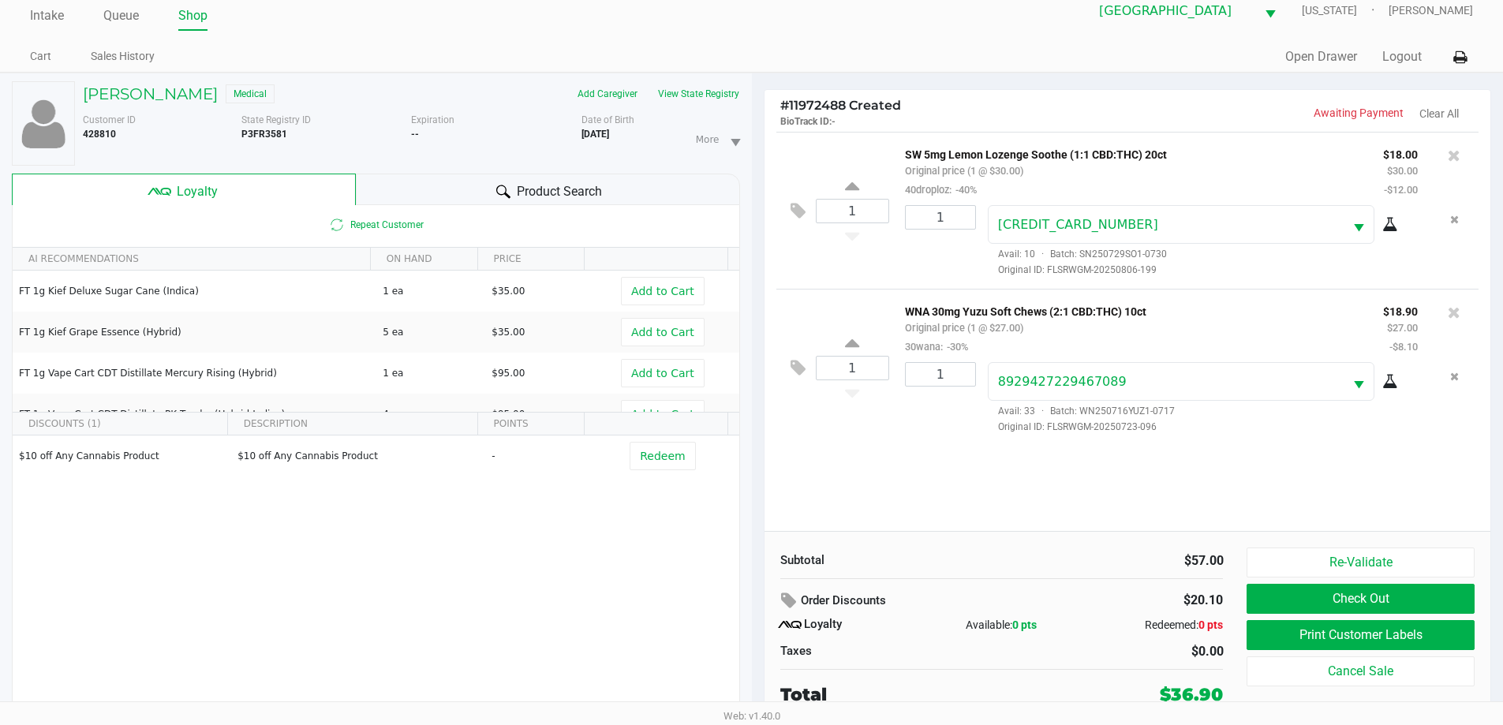
click at [396, 181] on div "Product Search" at bounding box center [548, 190] width 384 height 32
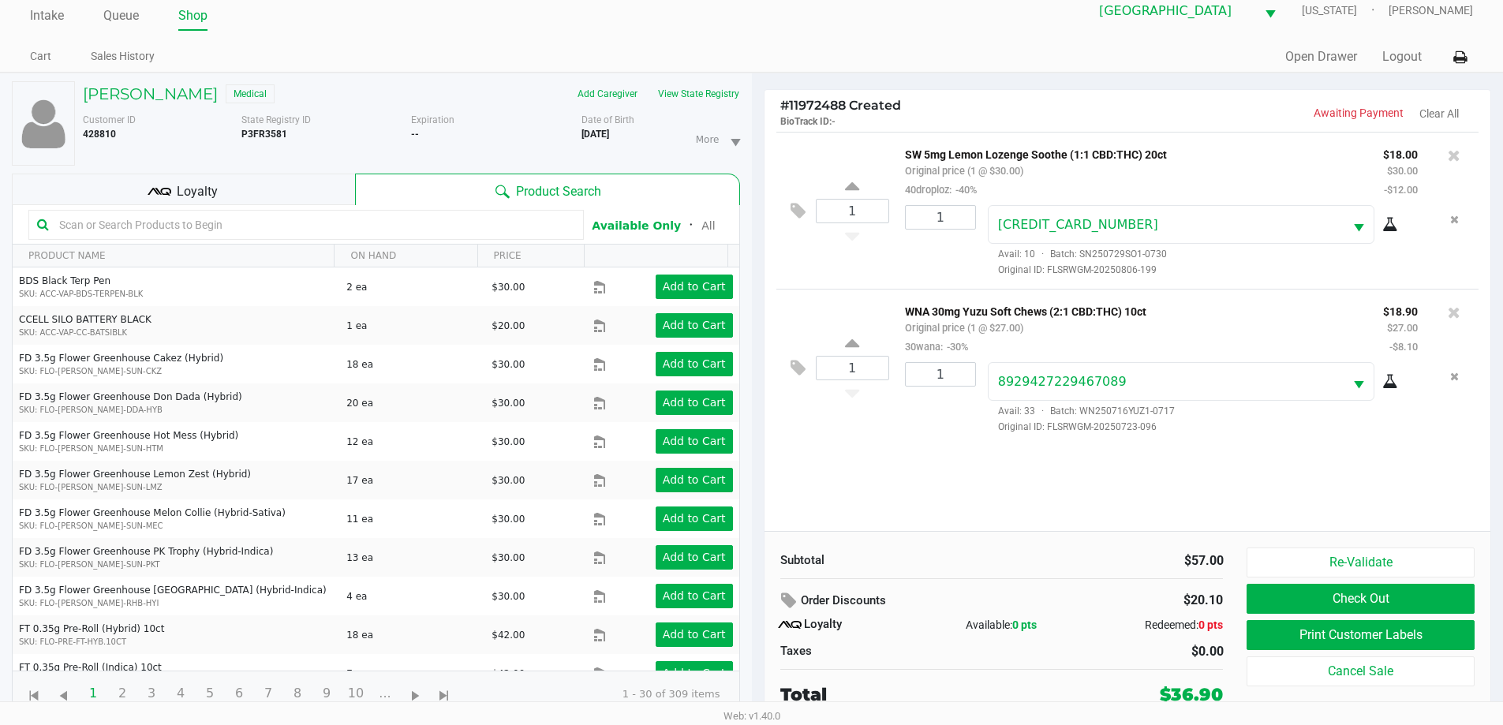
click at [1149, 120] on p "Awaiting Payment" at bounding box center [1265, 113] width 276 height 17
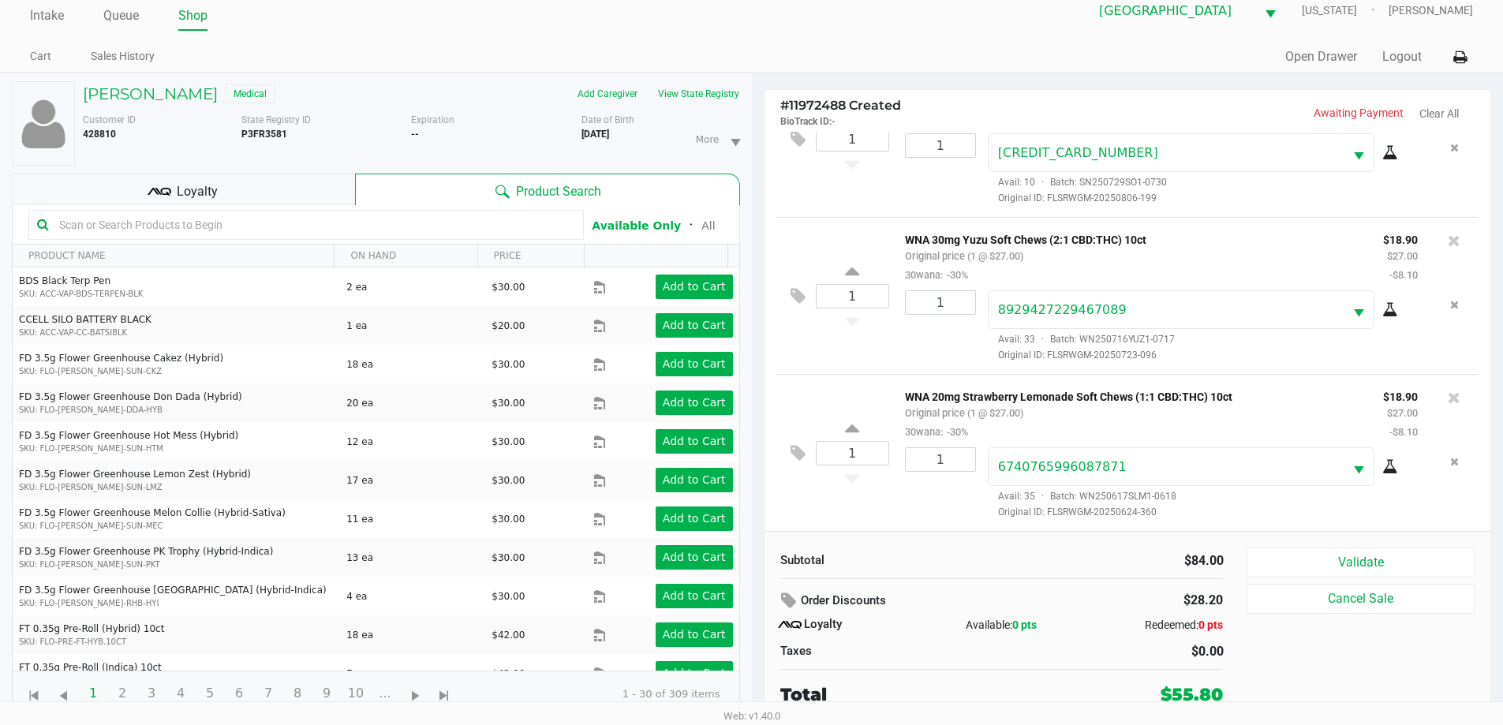
scroll to position [74, 0]
click at [1289, 558] on button "Validate" at bounding box center [1359, 562] width 227 height 30
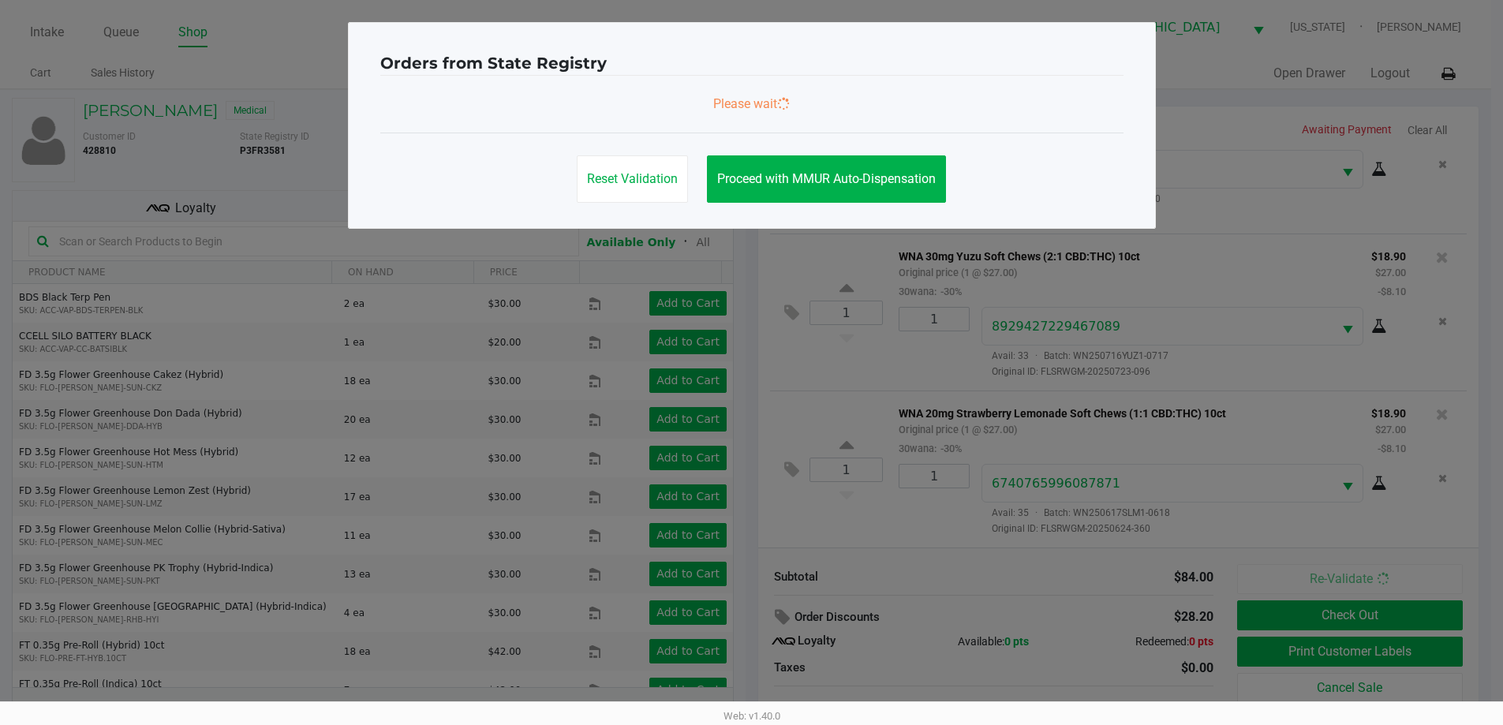
scroll to position [0, 0]
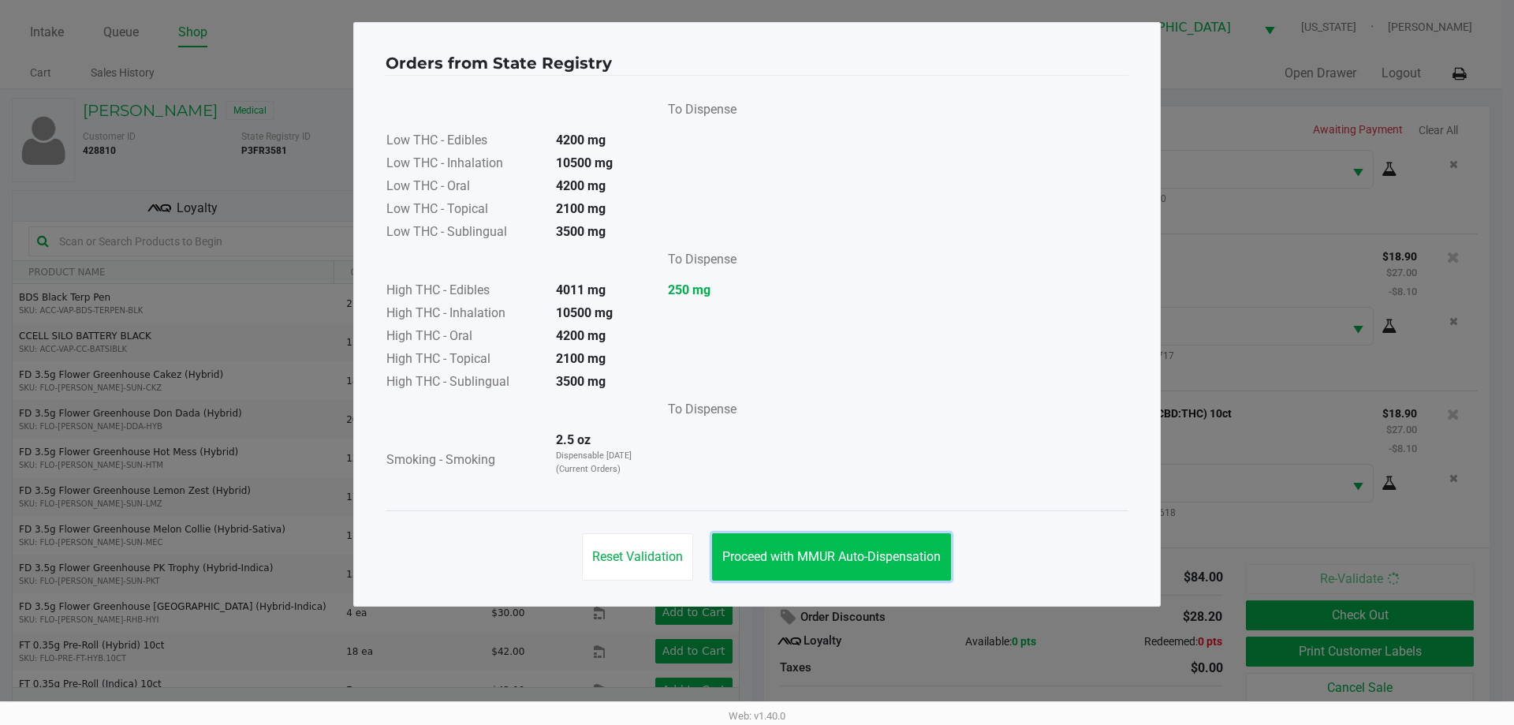
click at [823, 556] on span "Proceed with MMUR Auto-Dispensation" at bounding box center [832, 556] width 218 height 15
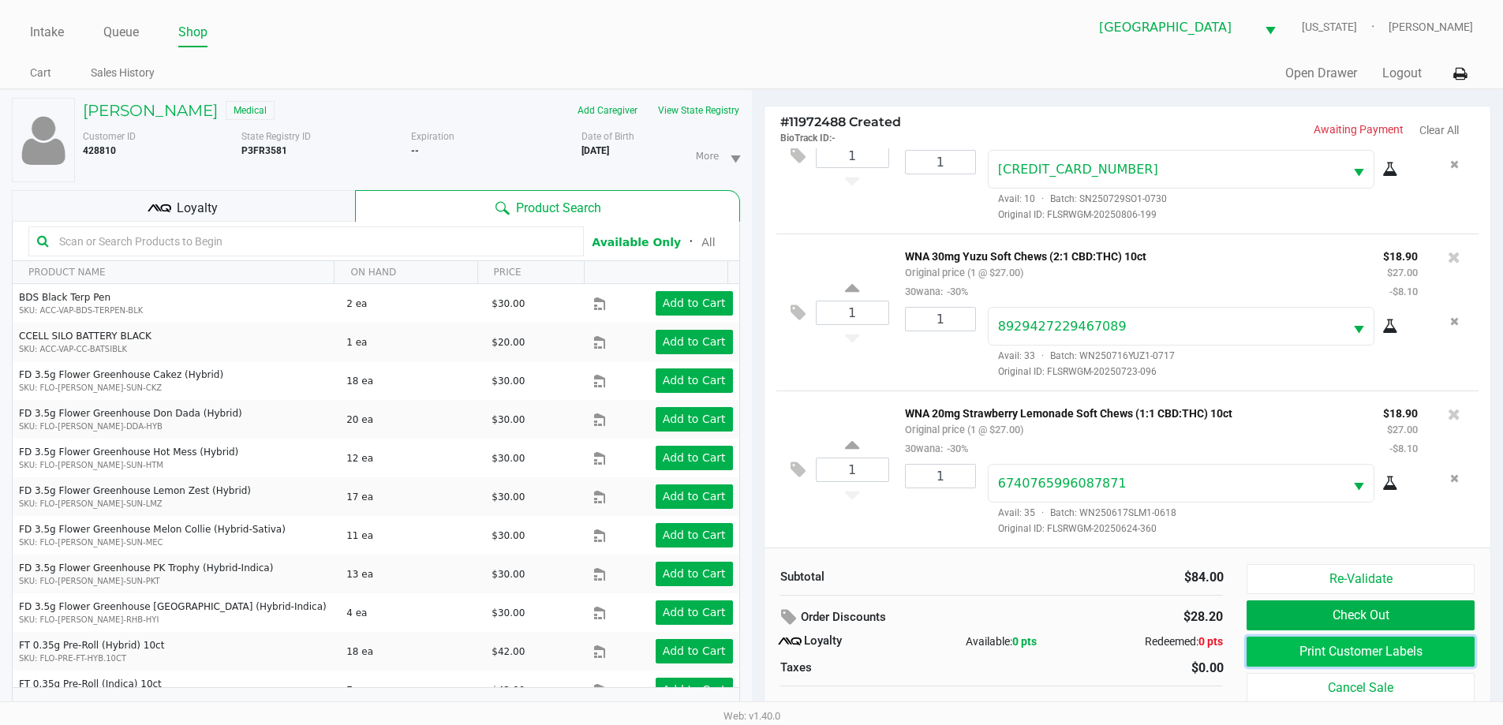
click at [1331, 645] on button "Print Customer Labels" at bounding box center [1359, 652] width 227 height 30
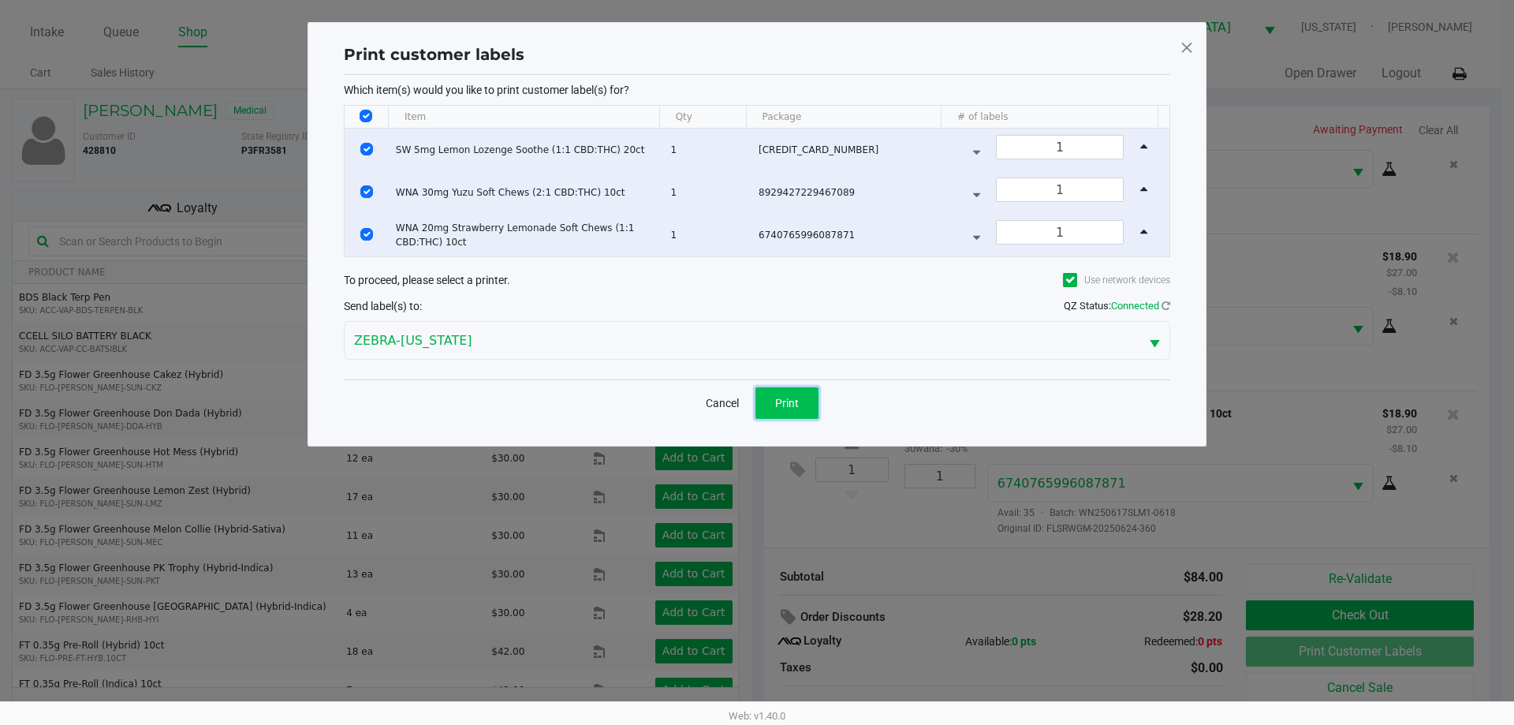
click at [779, 402] on span "Print" at bounding box center [787, 403] width 24 height 13
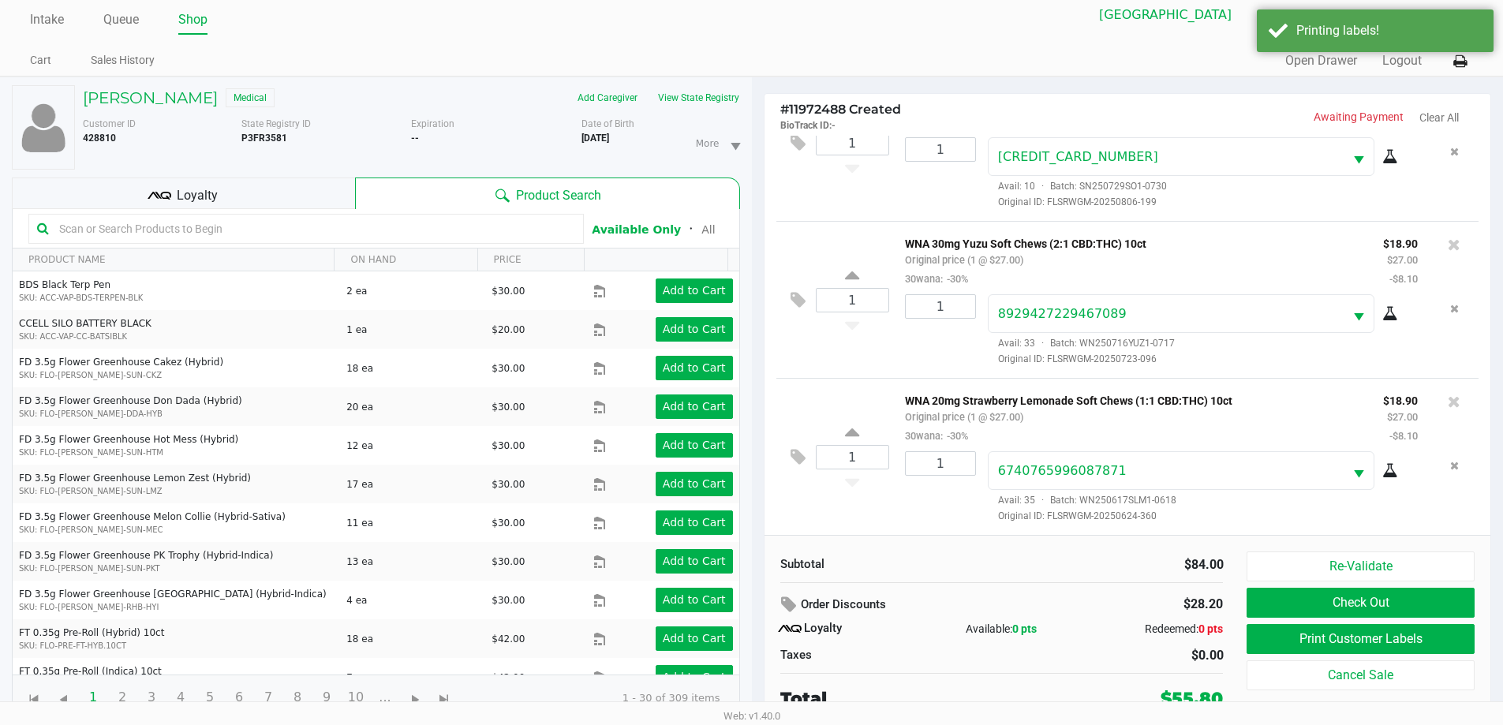
scroll to position [17, 0]
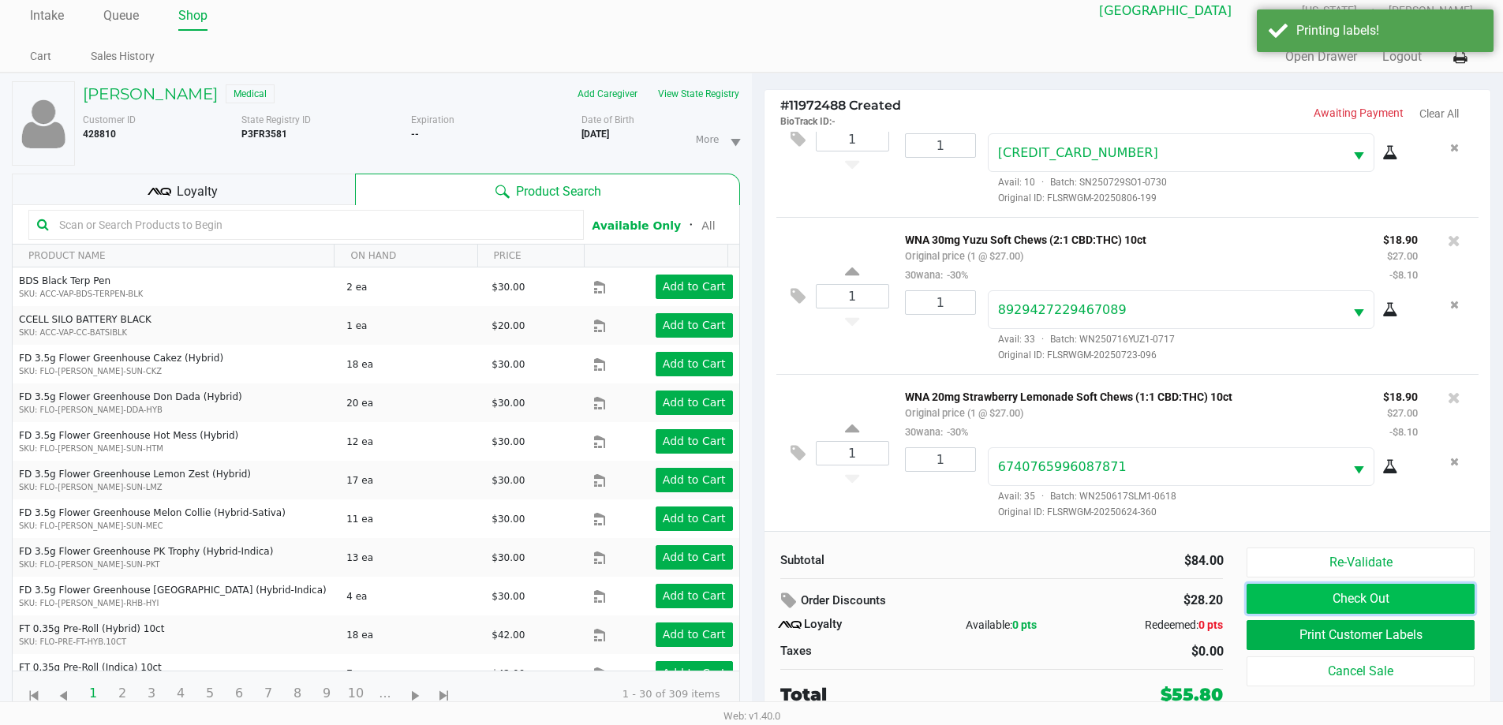
click at [1302, 599] on button "Check Out" at bounding box center [1359, 599] width 227 height 30
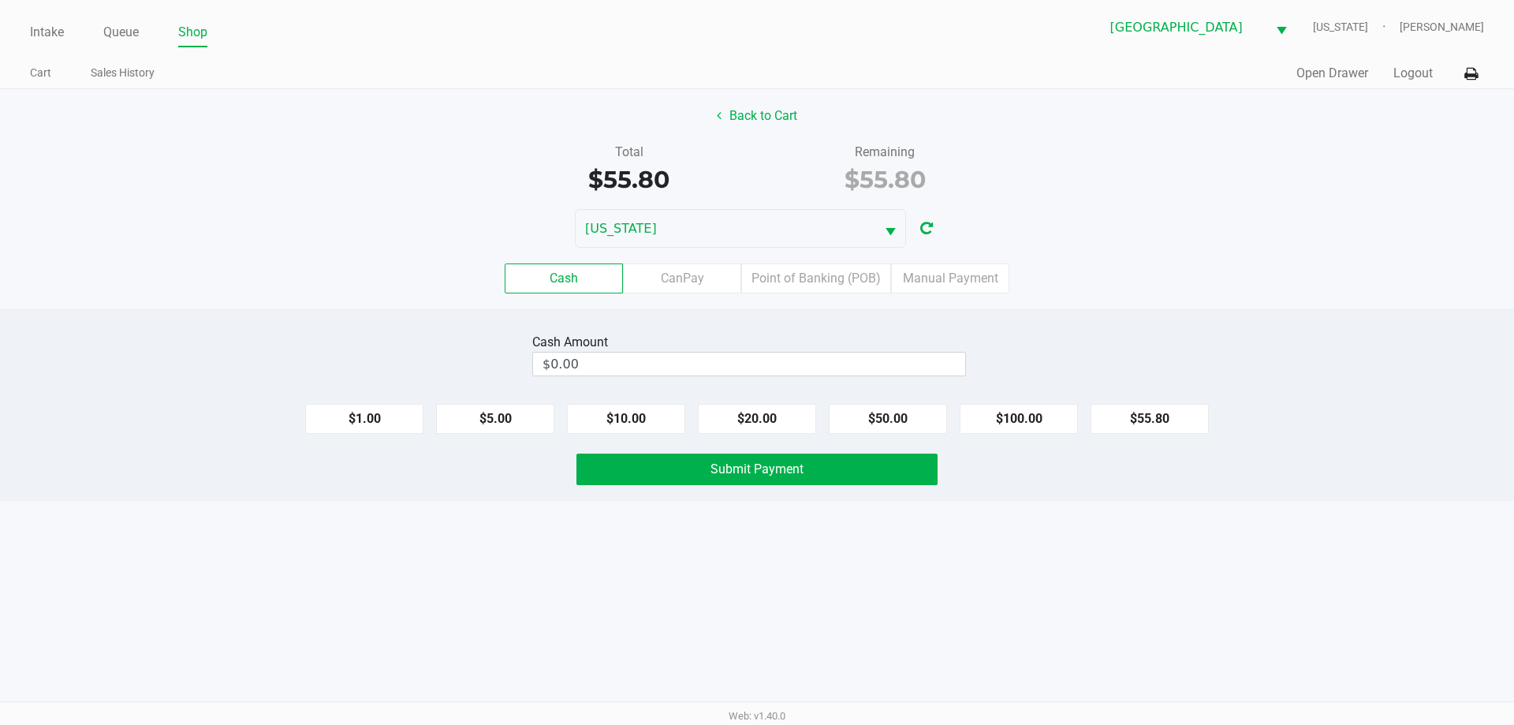
click at [588, 283] on label "Cash" at bounding box center [564, 278] width 118 height 30
click at [0, 0] on 0 "Cash" at bounding box center [0, 0] width 0 height 0
click at [621, 360] on input "0" at bounding box center [749, 364] width 432 height 23
drag, startPoint x: 823, startPoint y: 469, endPoint x: 823, endPoint y: 450, distance: 18.1
click at [821, 469] on button "Submit Payment" at bounding box center [757, 470] width 361 height 32
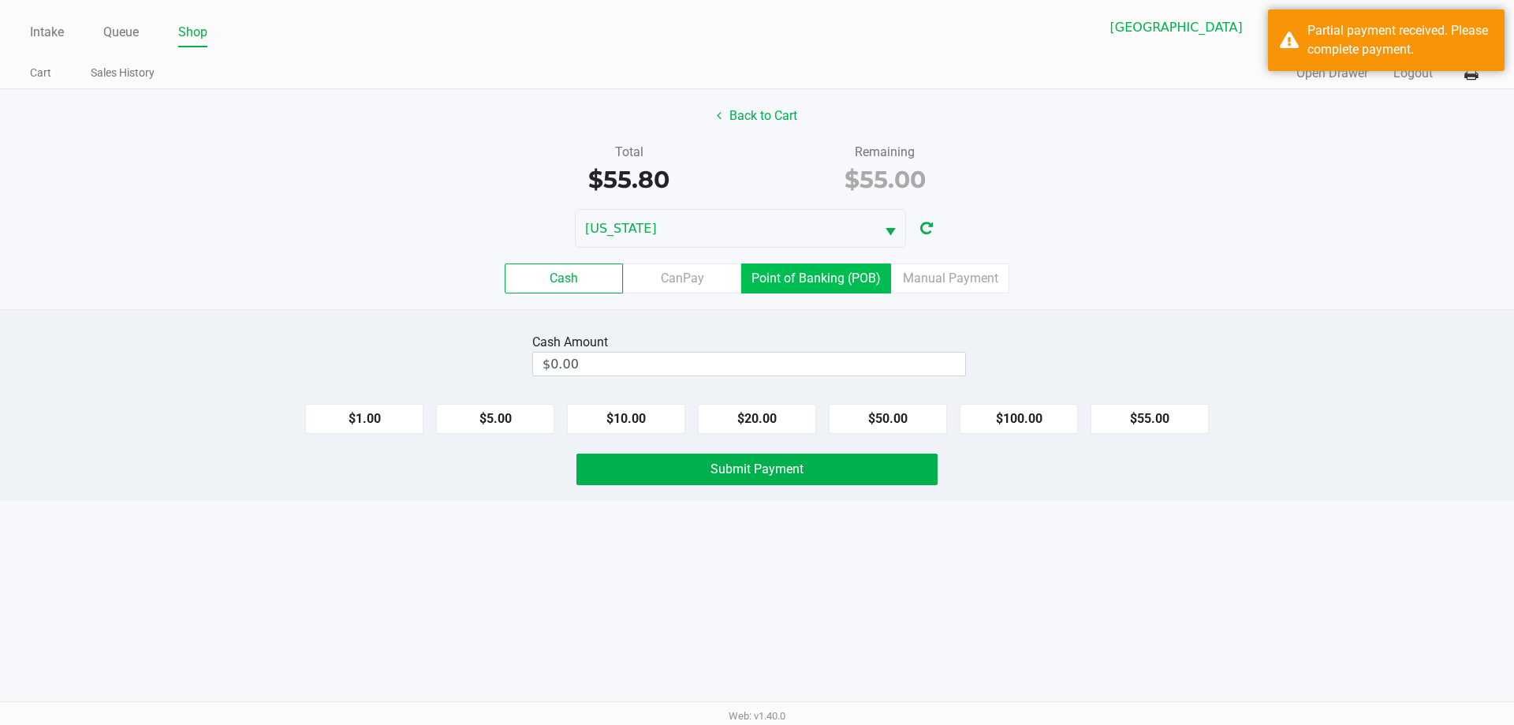
click at [822, 290] on label "Point of Banking (POB)" at bounding box center [816, 278] width 150 height 30
click at [0, 0] on 7 "Point of Banking (POB)" at bounding box center [0, 0] width 0 height 0
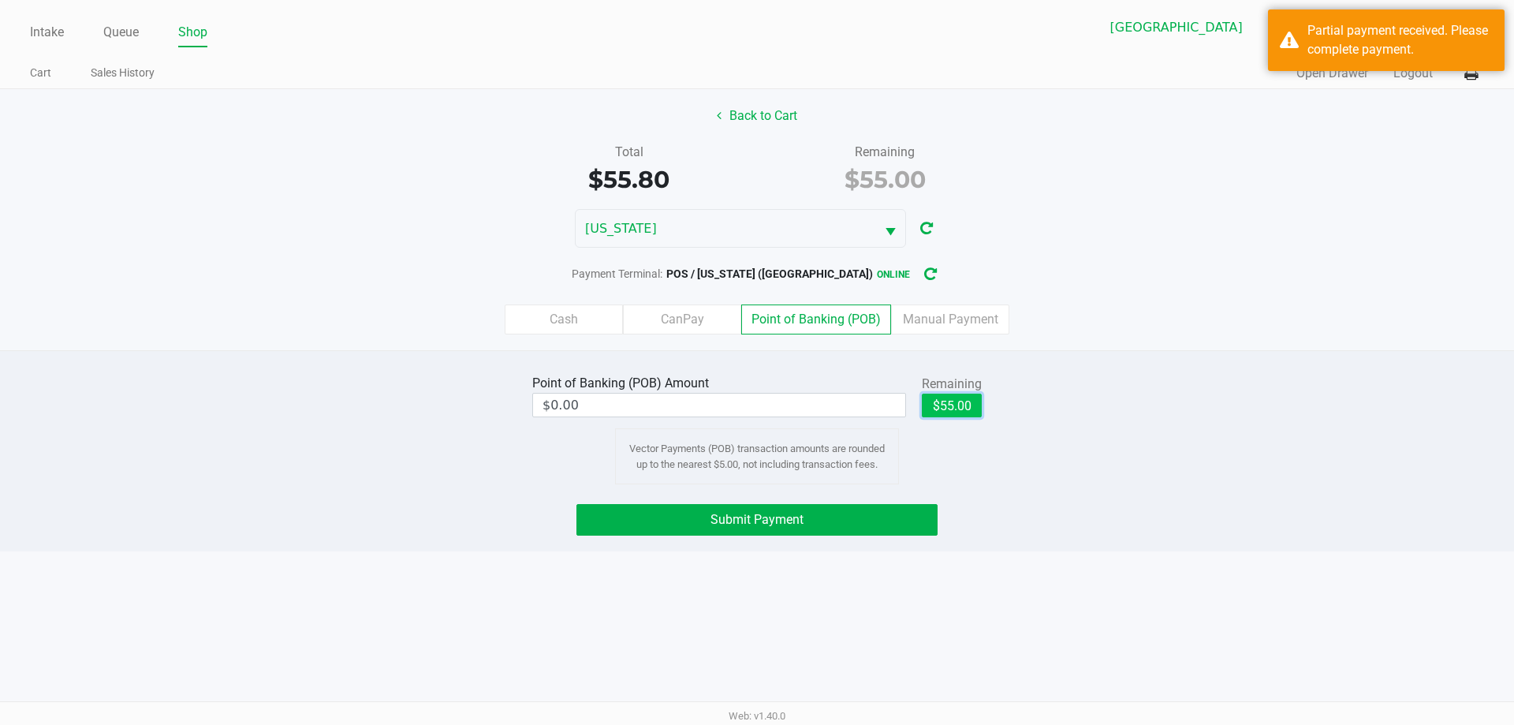
click at [940, 412] on button "$55.00" at bounding box center [952, 406] width 60 height 24
type input "$55.00"
click at [913, 522] on button "Submit Payment" at bounding box center [757, 520] width 361 height 32
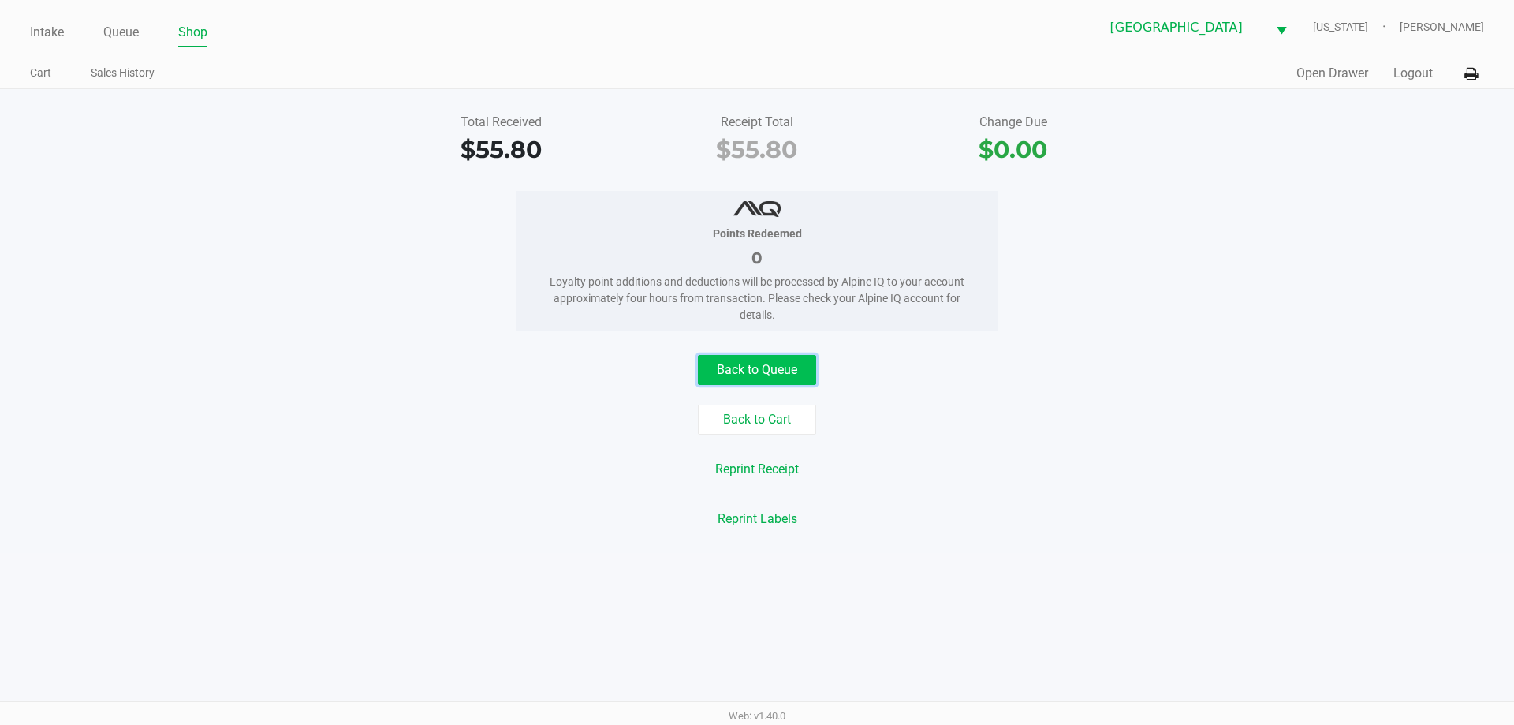
click at [780, 373] on button "Back to Queue" at bounding box center [757, 370] width 118 height 30
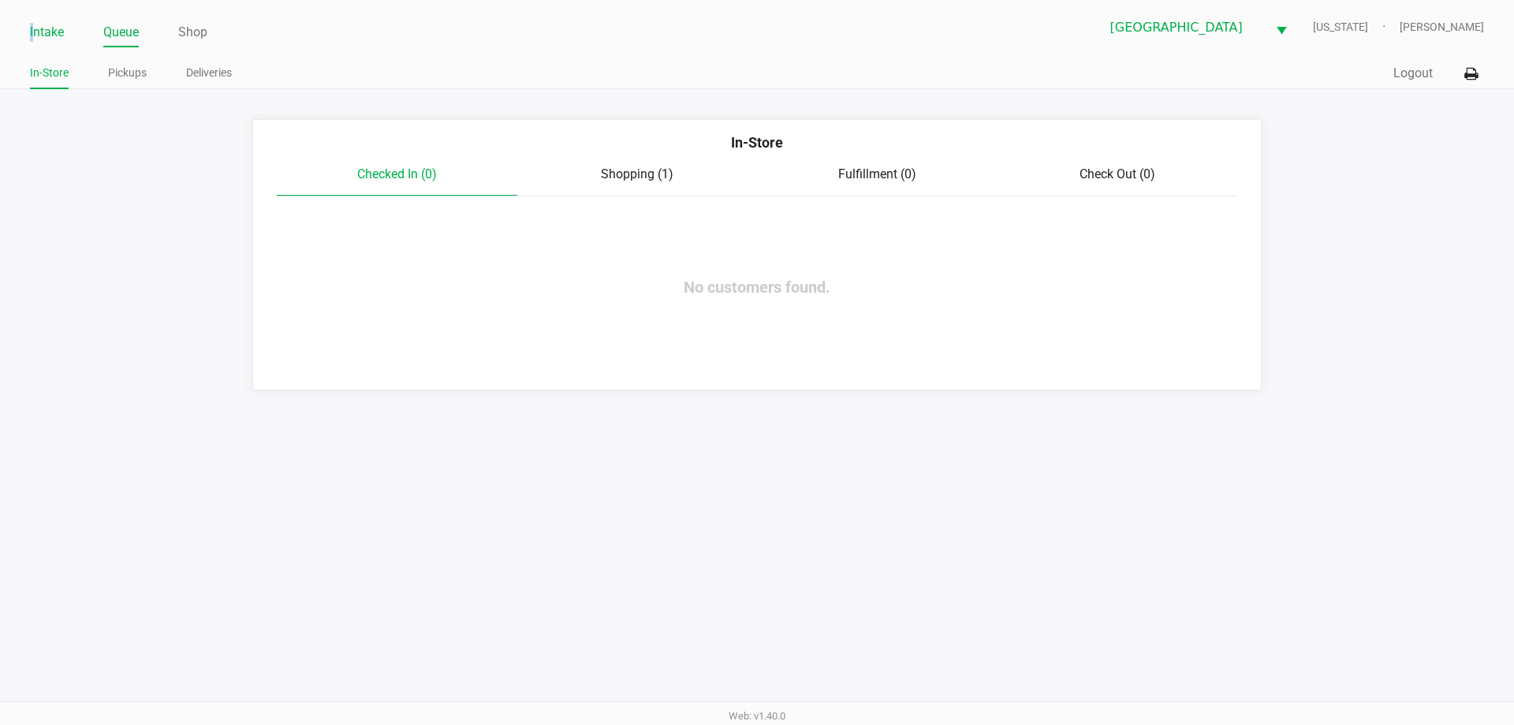
click at [33, 35] on link "Intake" at bounding box center [47, 32] width 34 height 22
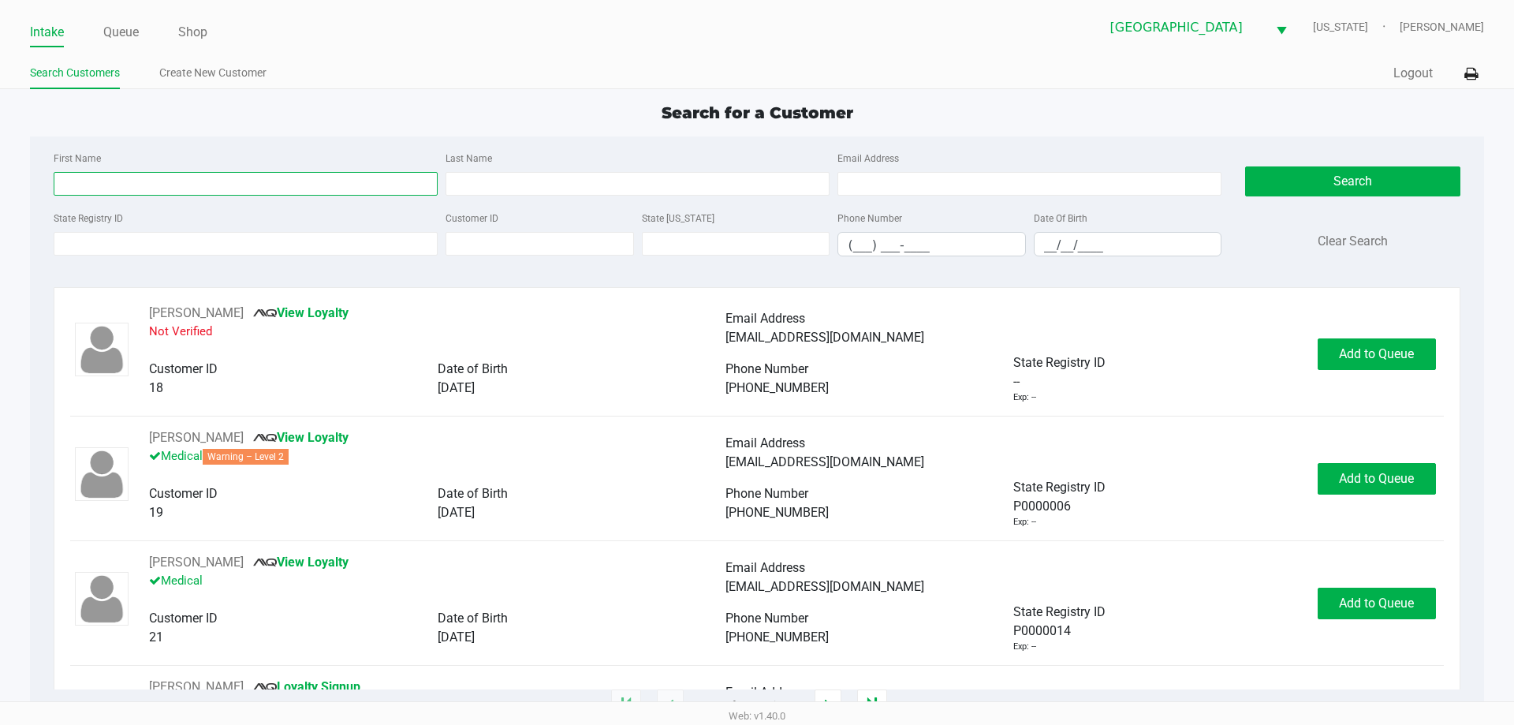
click at [102, 194] on input "First Name" at bounding box center [246, 184] width 384 height 24
type input "Zachary"
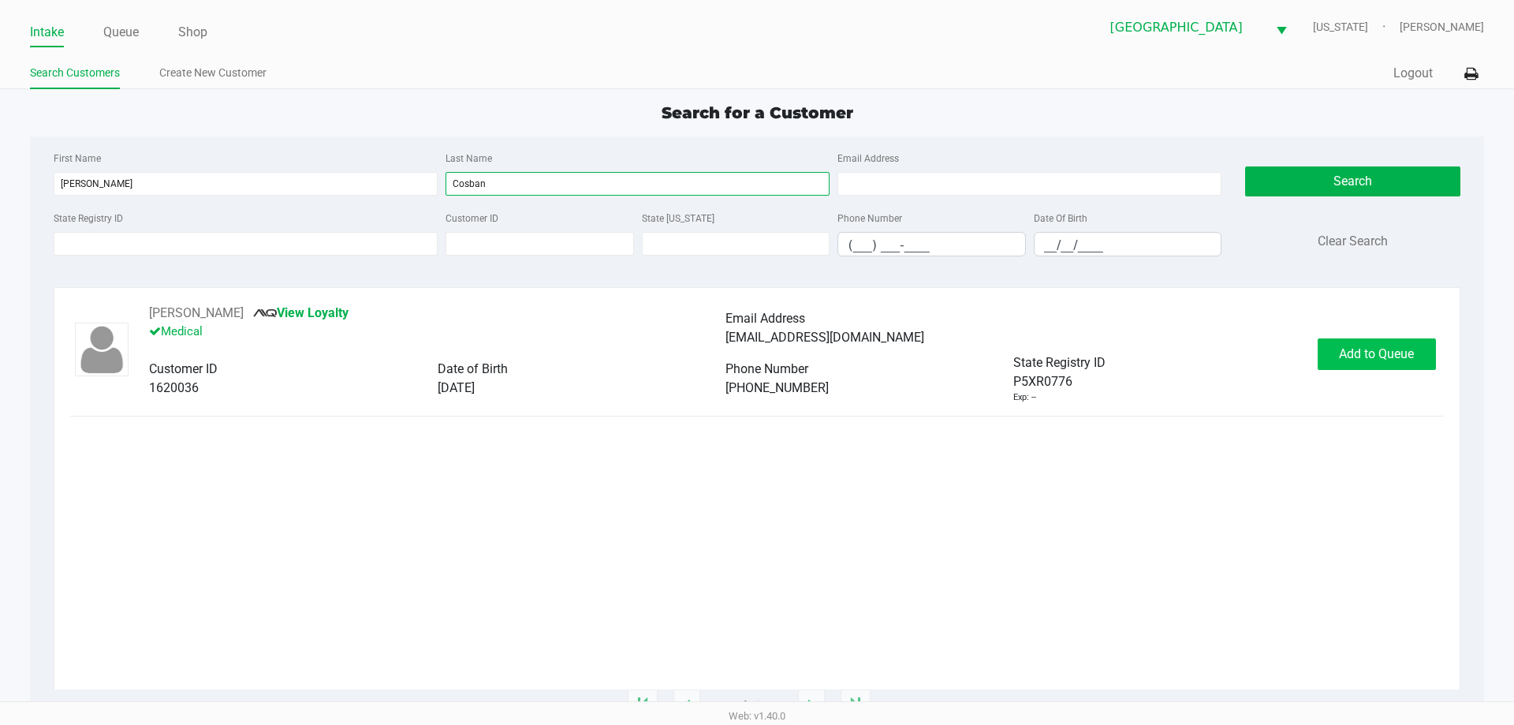
type input "Cosban"
click at [1384, 354] on span "Add to Queue" at bounding box center [1376, 353] width 75 height 15
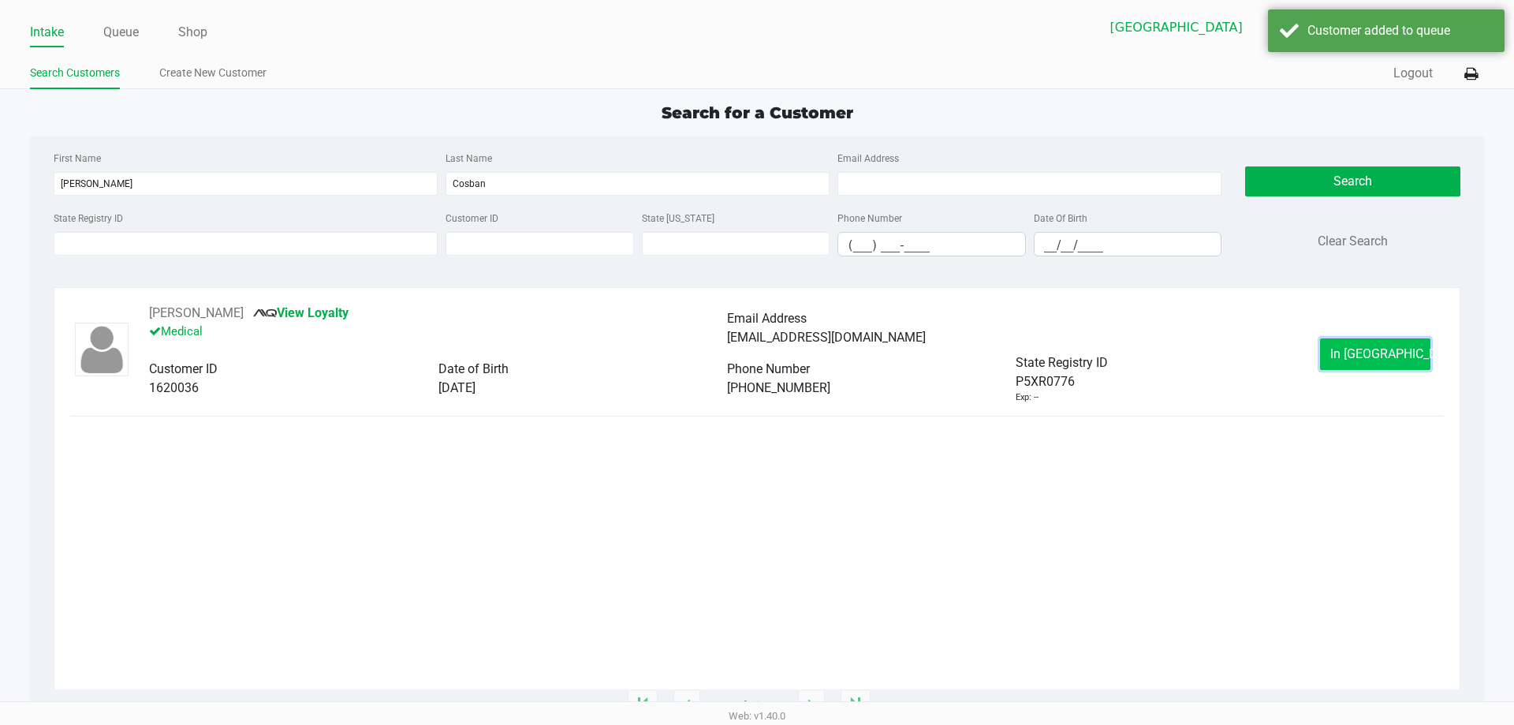
click at [1368, 348] on span "In Queue" at bounding box center [1397, 353] width 133 height 15
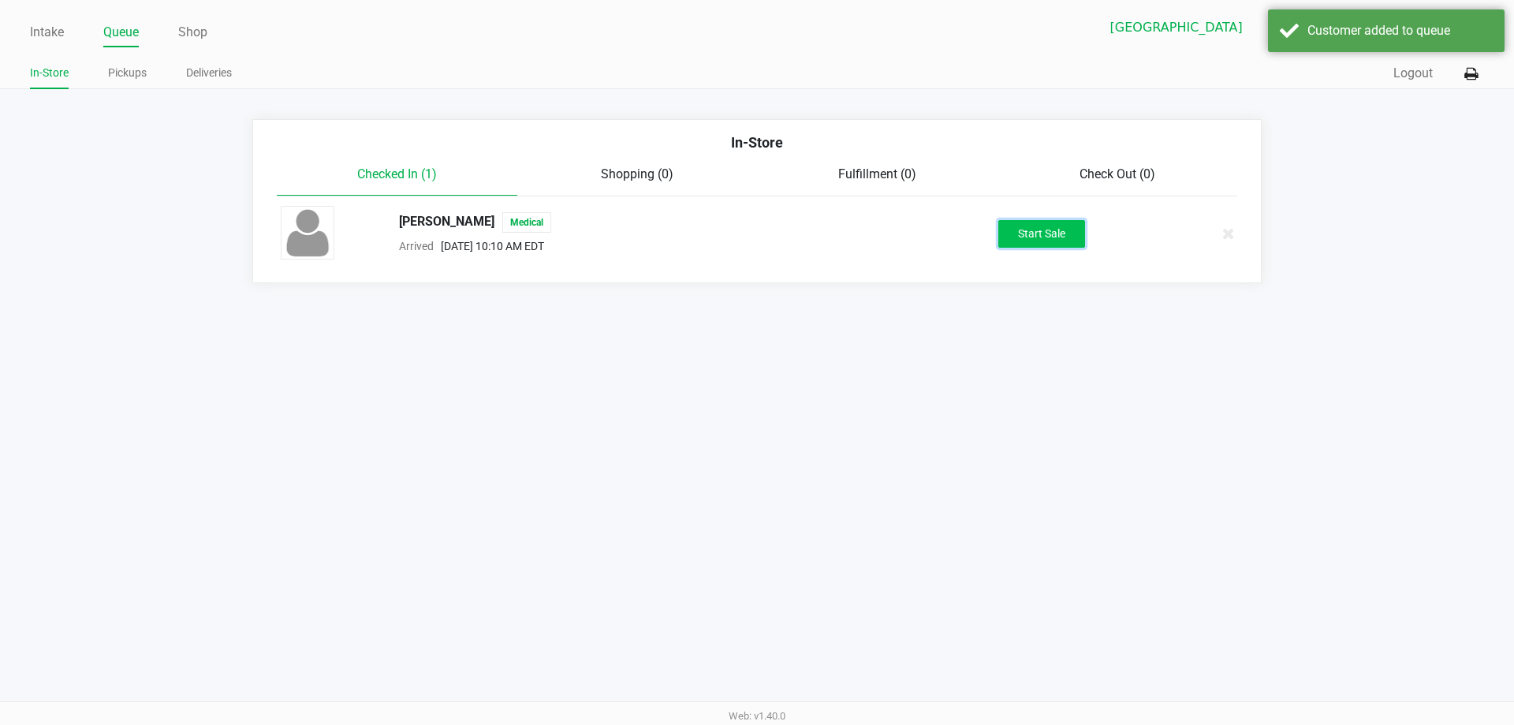
click at [1021, 222] on button "Start Sale" at bounding box center [1042, 234] width 87 height 28
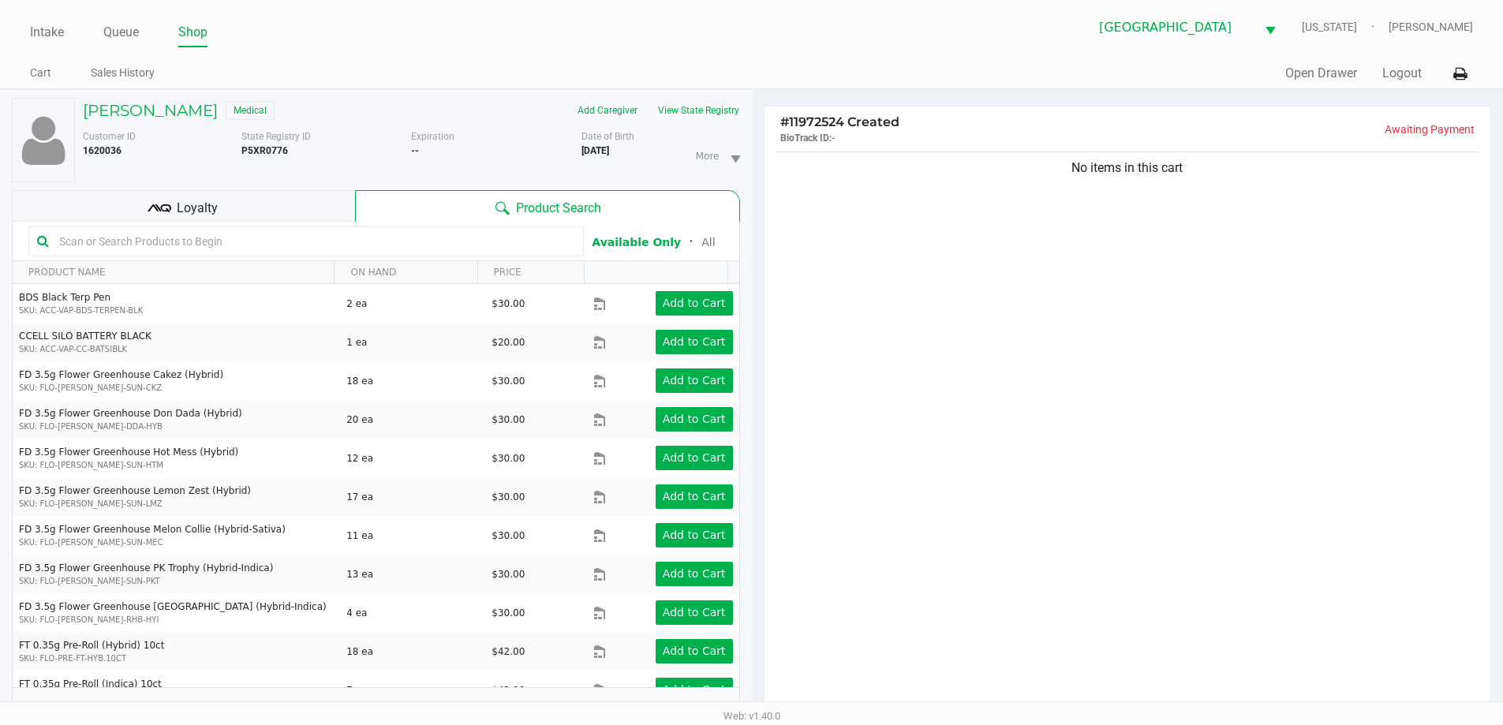
click at [855, 205] on div "No items in this cart" at bounding box center [1127, 434] width 726 height 573
click at [709, 102] on button "View State Registry" at bounding box center [694, 110] width 92 height 25
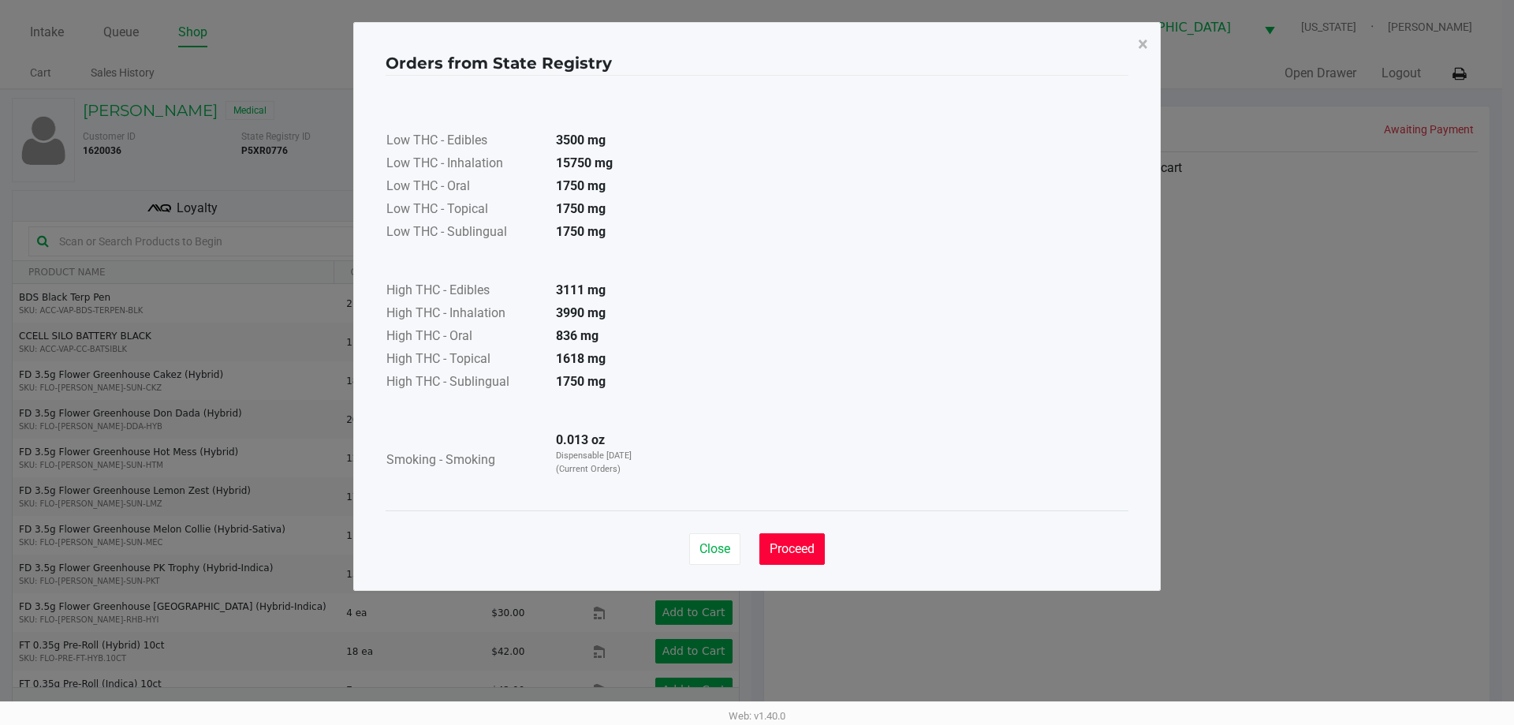
click at [804, 545] on span "Proceed" at bounding box center [792, 548] width 45 height 15
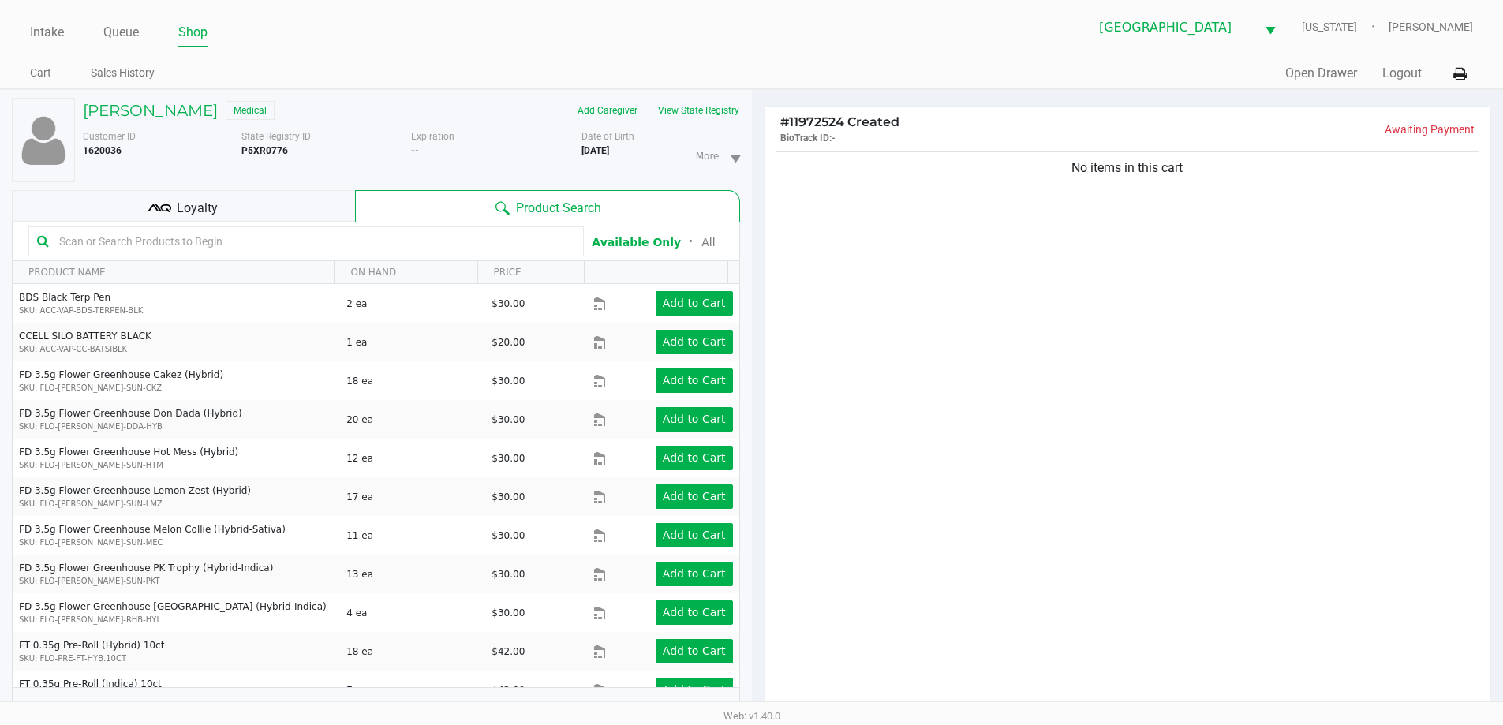
click at [916, 455] on div "No items in this cart" at bounding box center [1127, 434] width 726 height 573
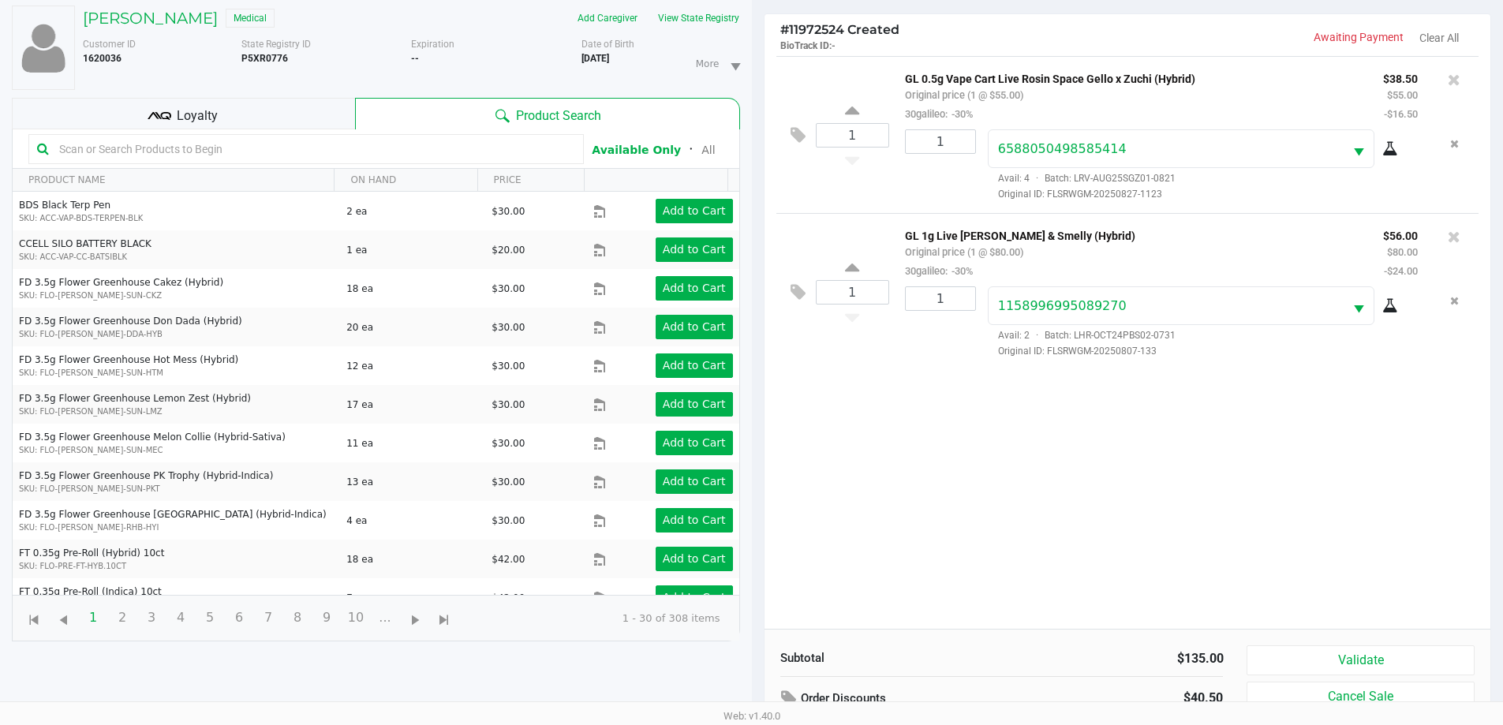
scroll to position [170, 0]
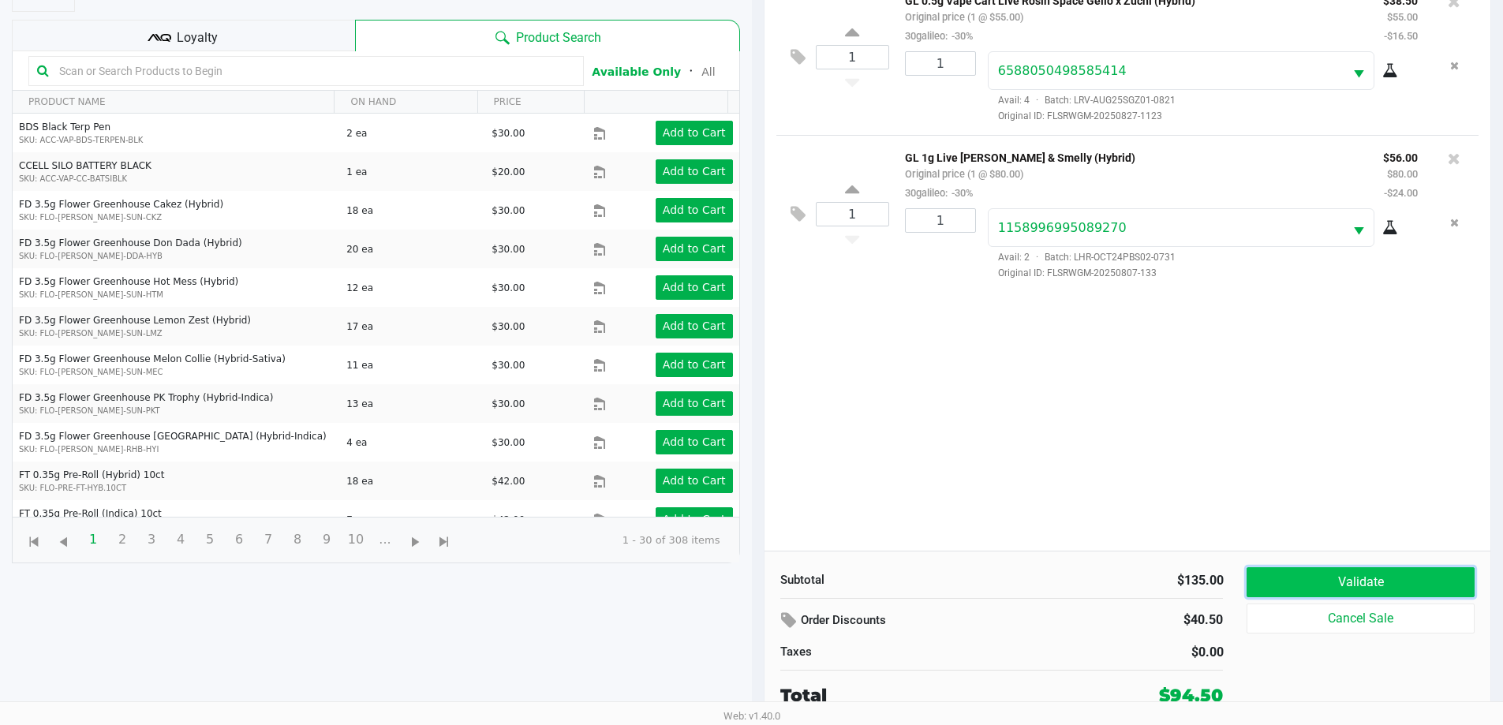
click at [1297, 595] on button "Validate" at bounding box center [1359, 582] width 227 height 30
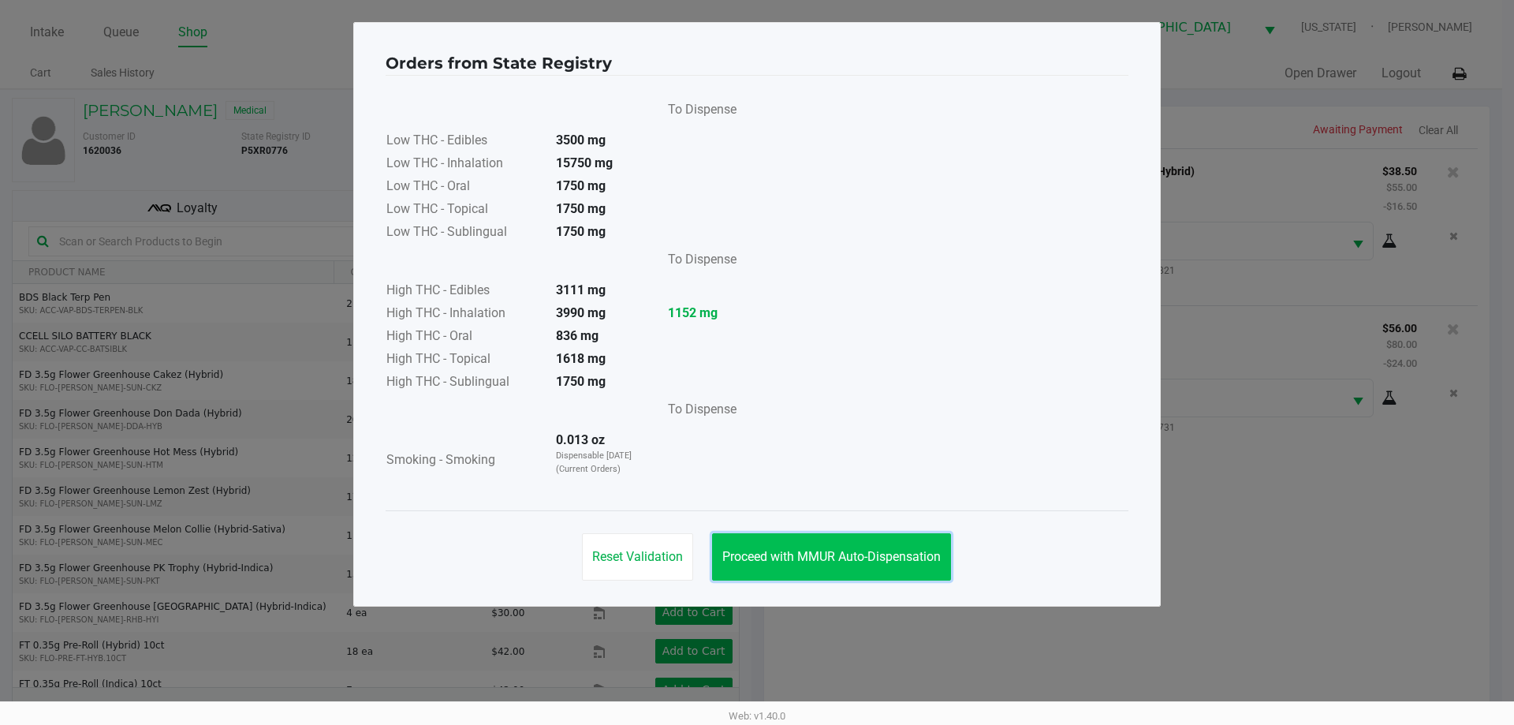
click at [843, 549] on span "Proceed with MMUR Auto-Dispensation" at bounding box center [832, 556] width 218 height 15
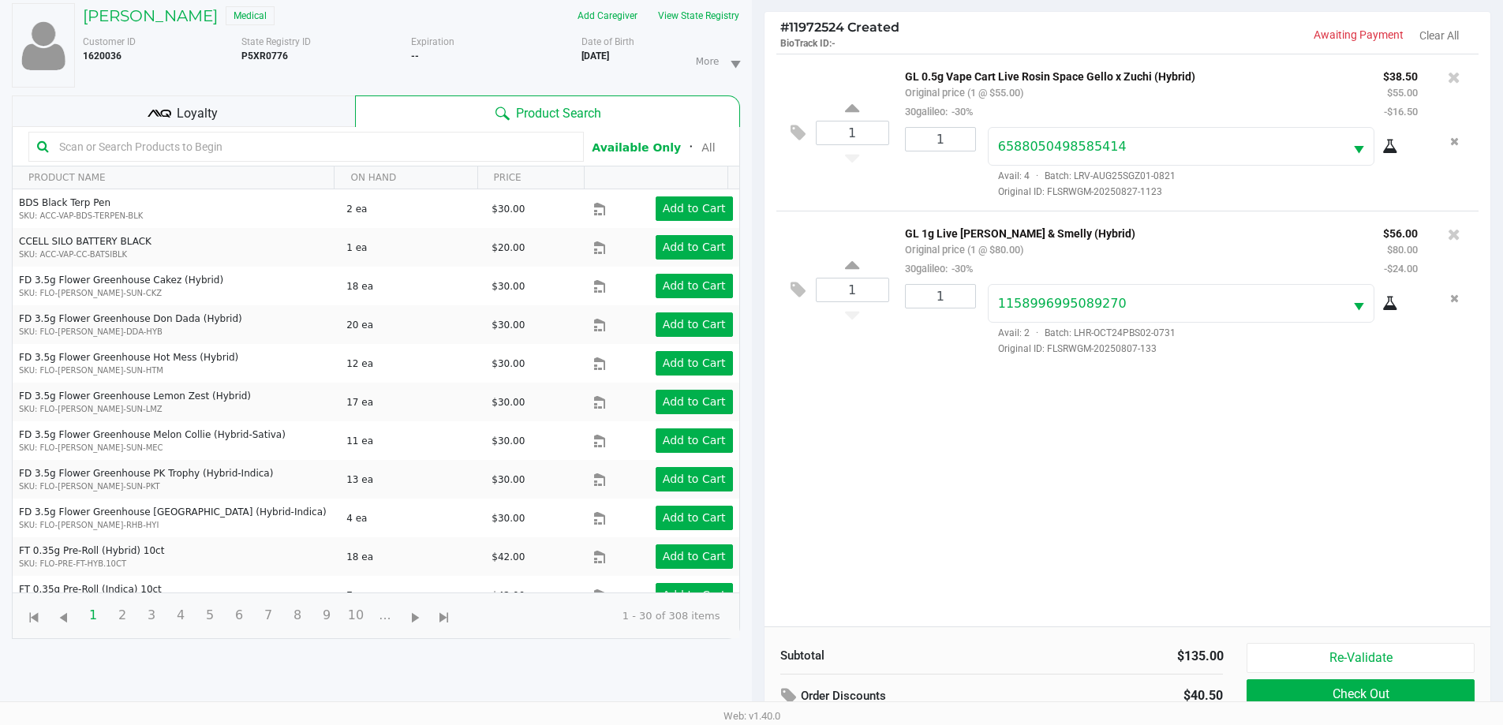
scroll to position [170, 0]
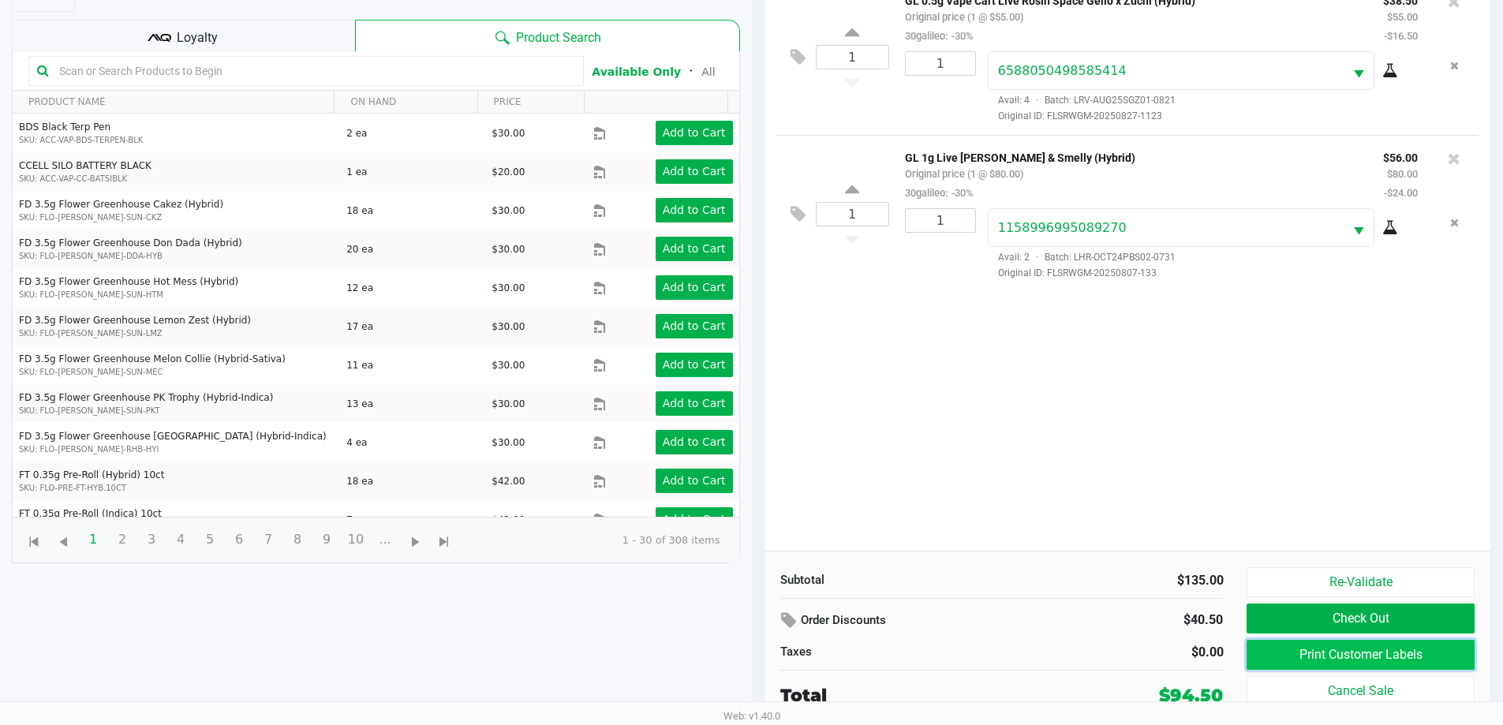
click at [1286, 647] on button "Print Customer Labels" at bounding box center [1359, 655] width 227 height 30
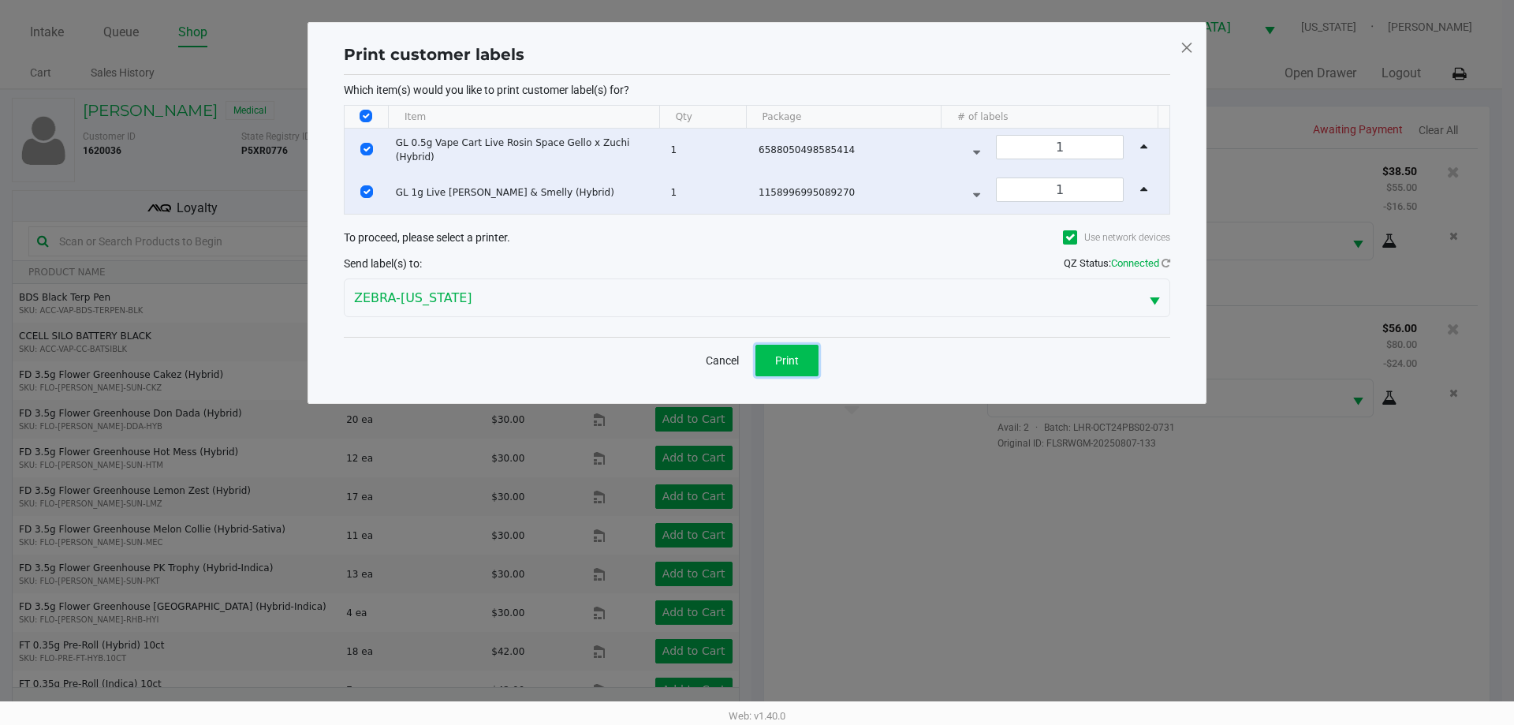
click at [787, 360] on span "Print" at bounding box center [787, 360] width 24 height 13
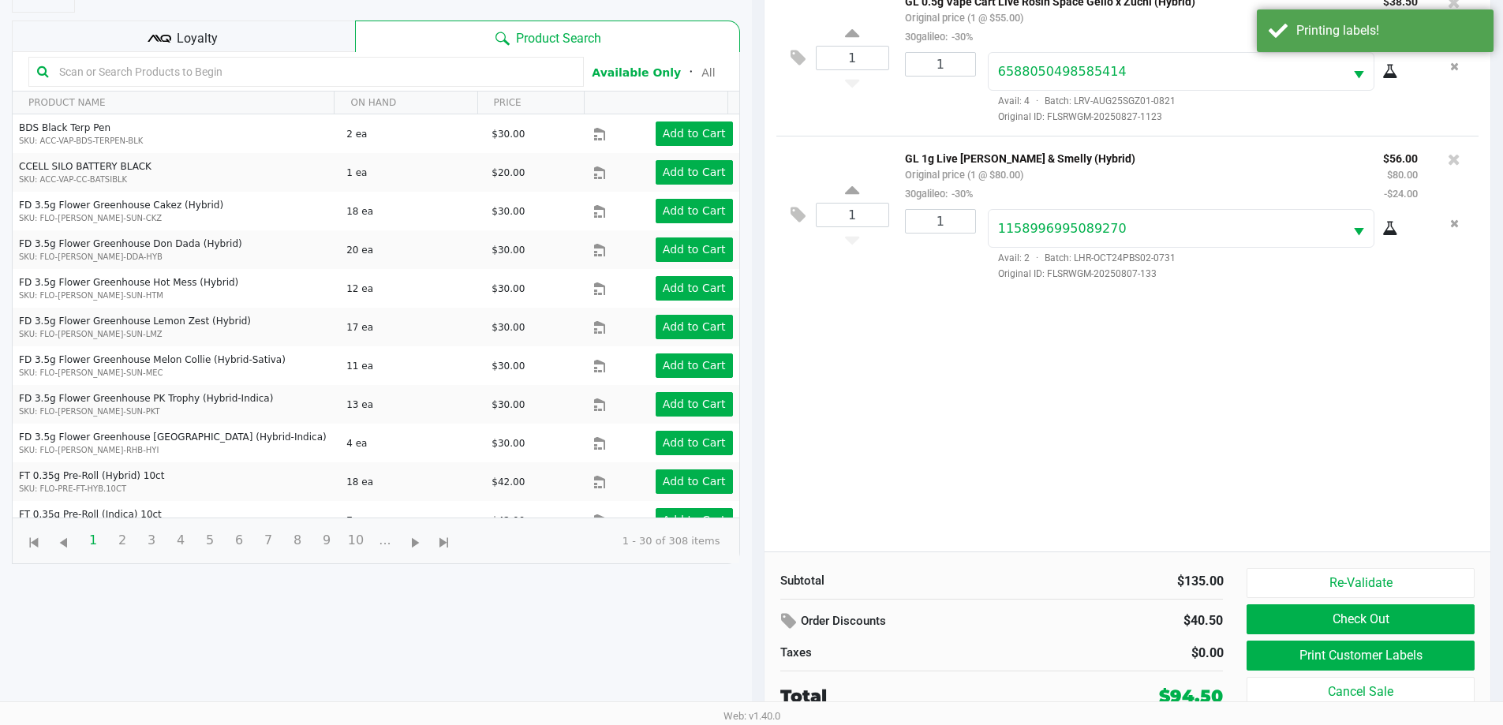
scroll to position [170, 0]
click at [1300, 621] on button "Check Out" at bounding box center [1359, 618] width 227 height 30
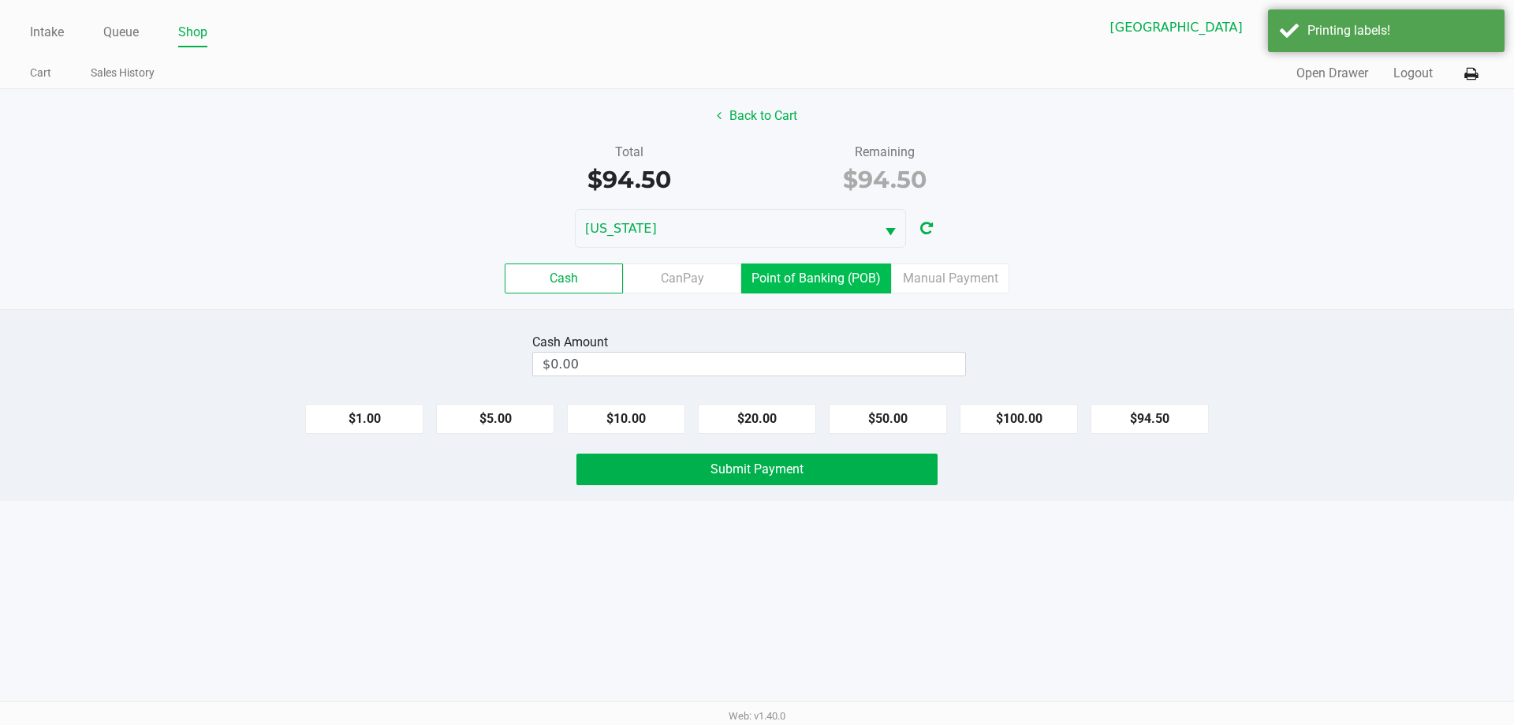
click at [844, 282] on label "Point of Banking (POB)" at bounding box center [816, 278] width 150 height 30
click at [0, 0] on 7 "Point of Banking (POB)" at bounding box center [0, 0] width 0 height 0
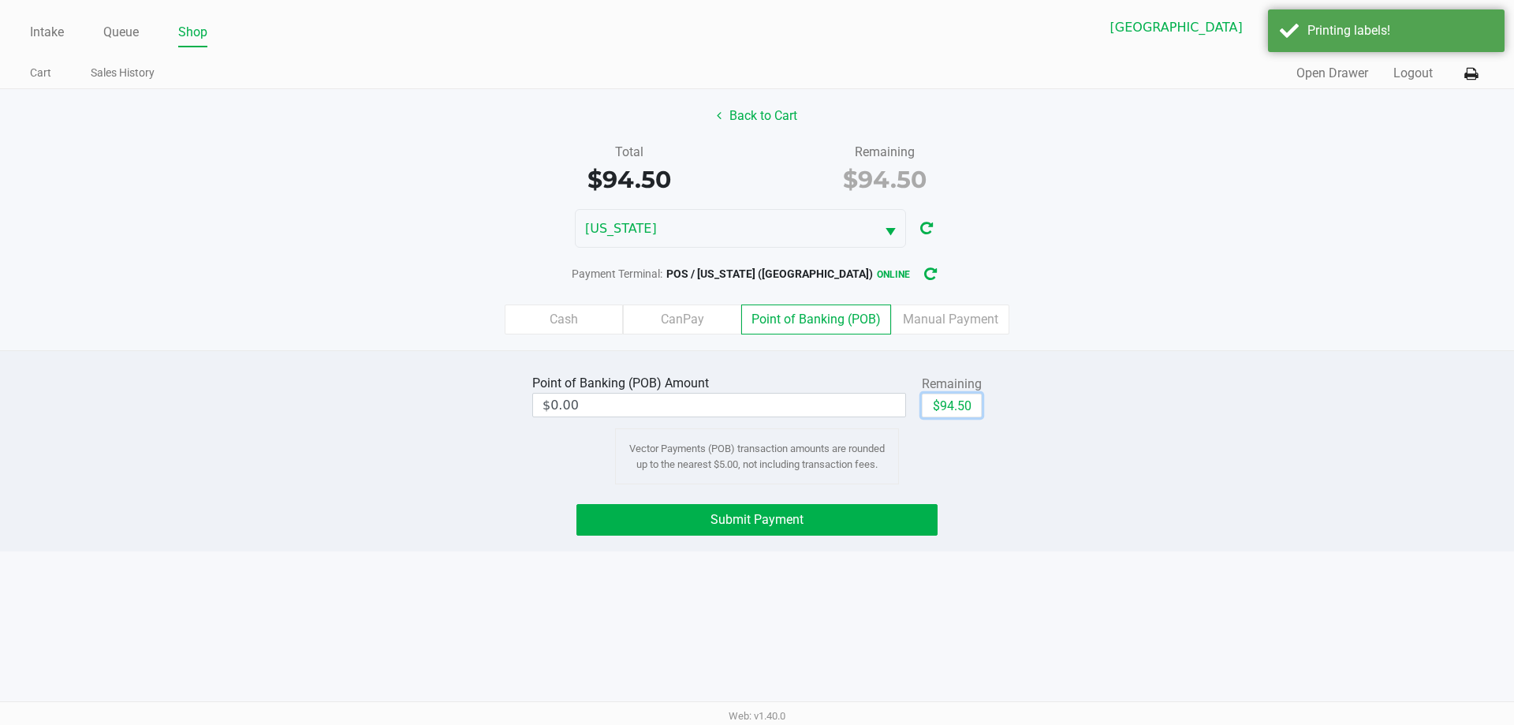
click at [935, 401] on button "$94.50" at bounding box center [952, 406] width 60 height 24
type input "$94.50"
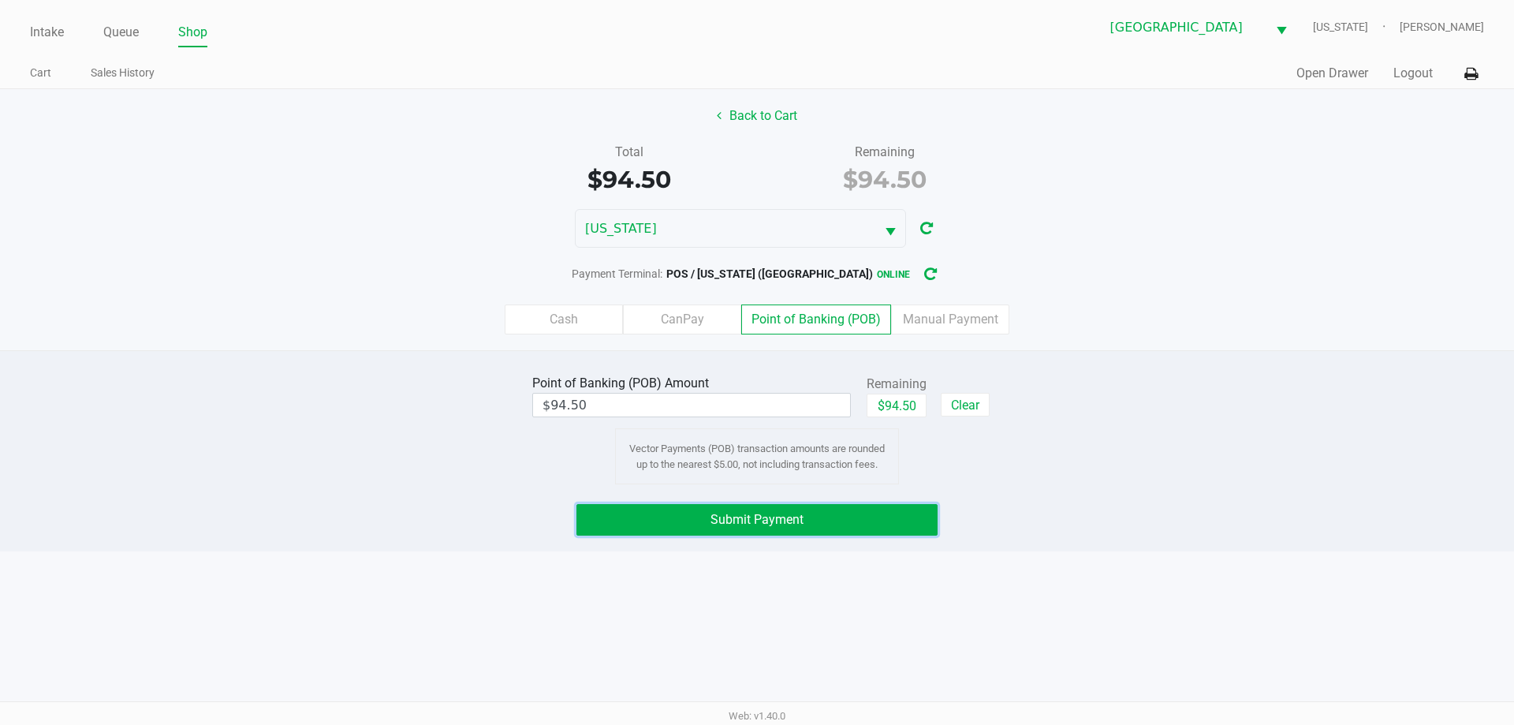
click at [907, 527] on button "Submit Payment" at bounding box center [757, 520] width 361 height 32
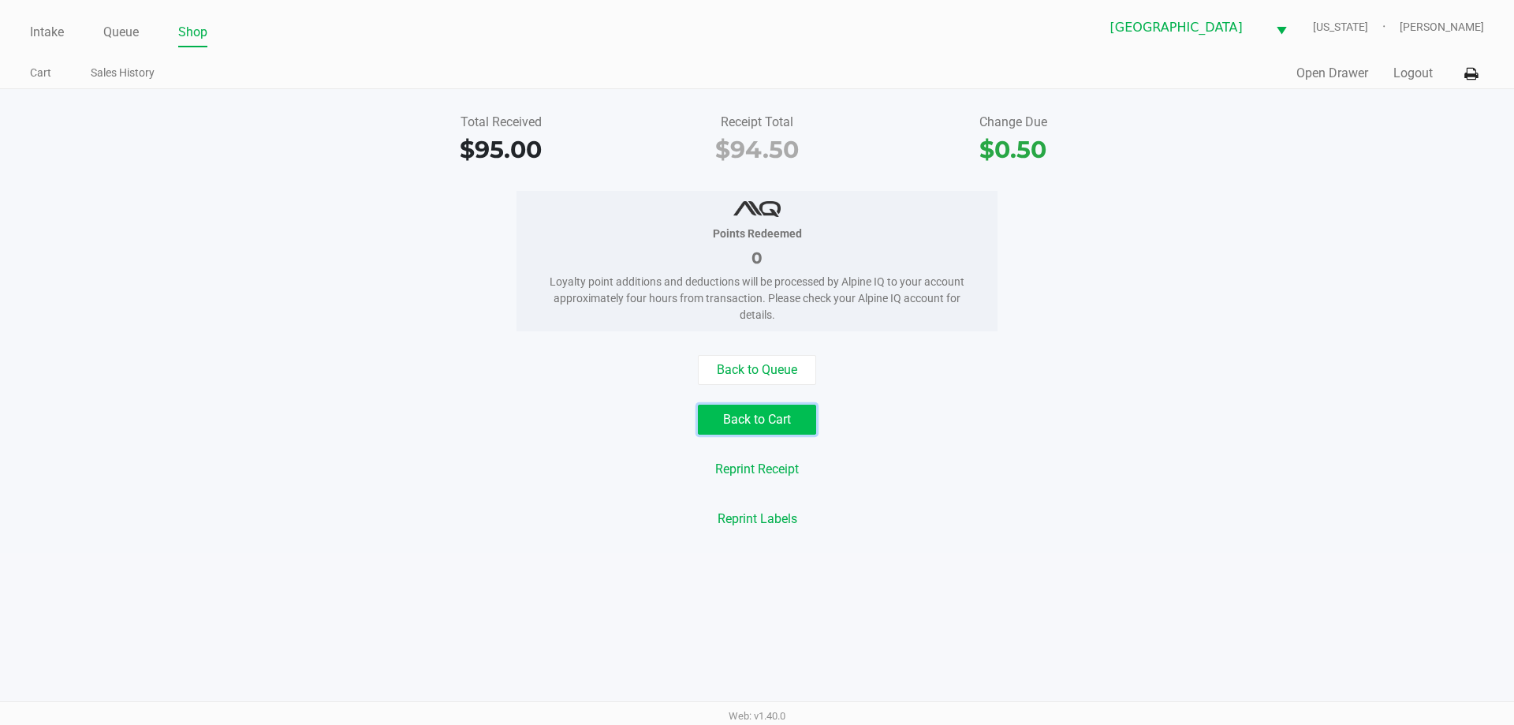
click at [764, 420] on button "Back to Cart" at bounding box center [757, 420] width 118 height 30
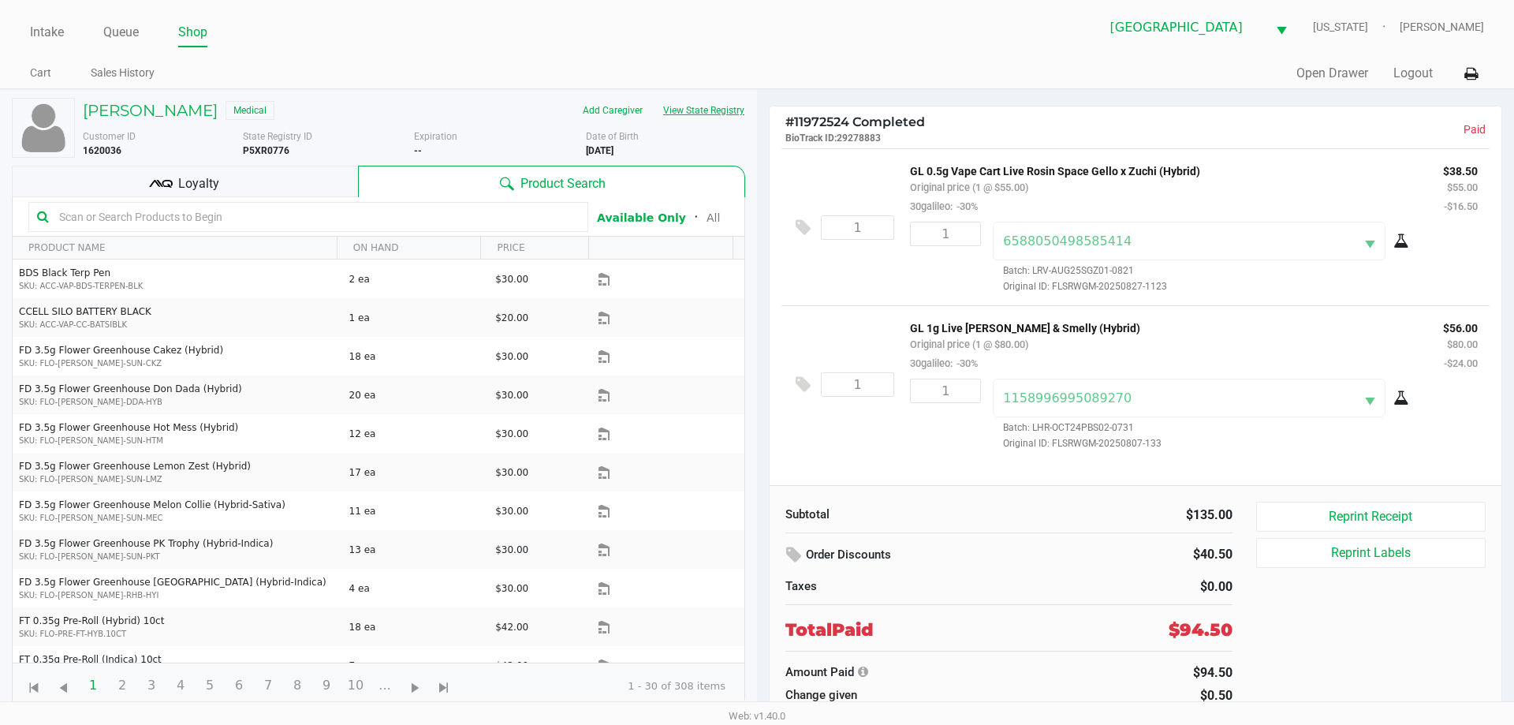
click at [708, 114] on button "View State Registry" at bounding box center [699, 110] width 92 height 25
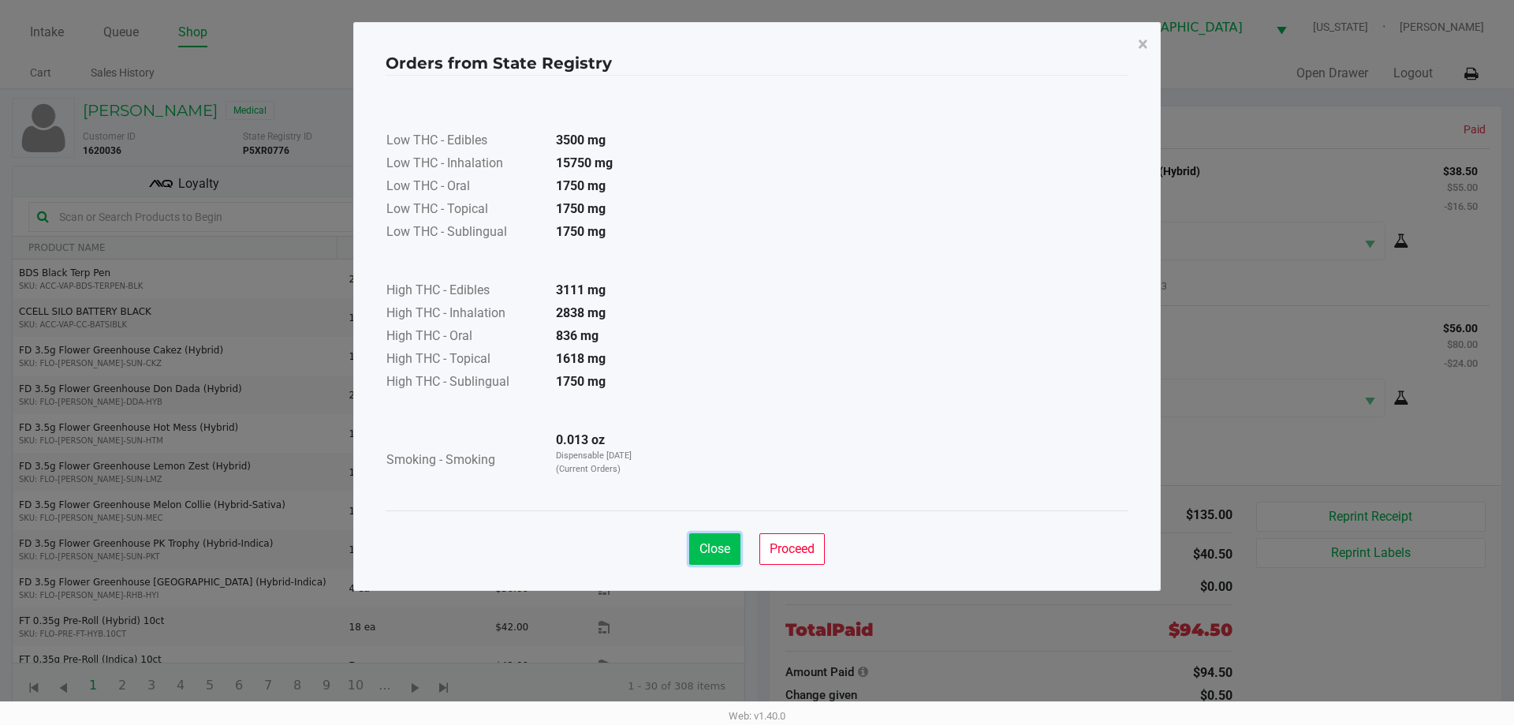
click at [711, 545] on span "Close" at bounding box center [715, 548] width 31 height 15
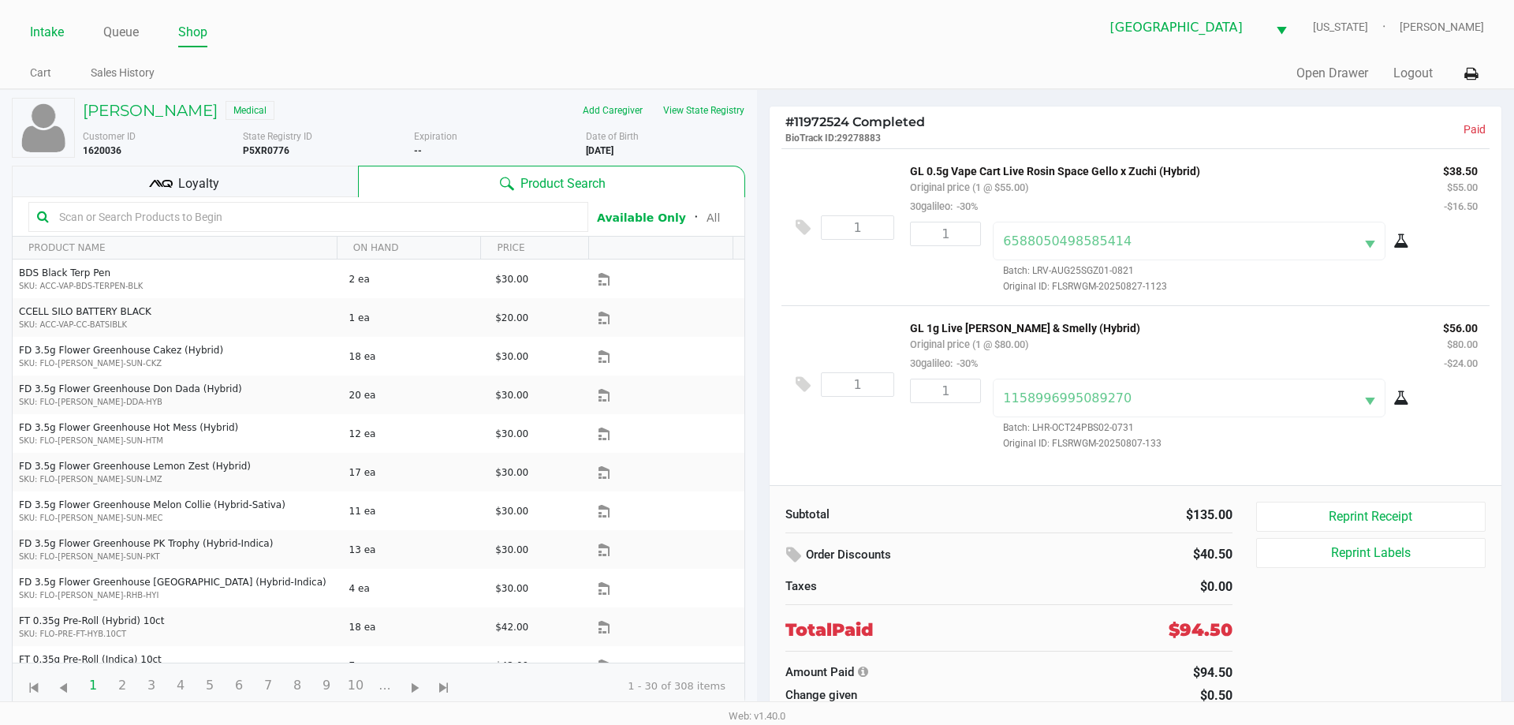
click at [49, 35] on link "Intake" at bounding box center [47, 32] width 34 height 22
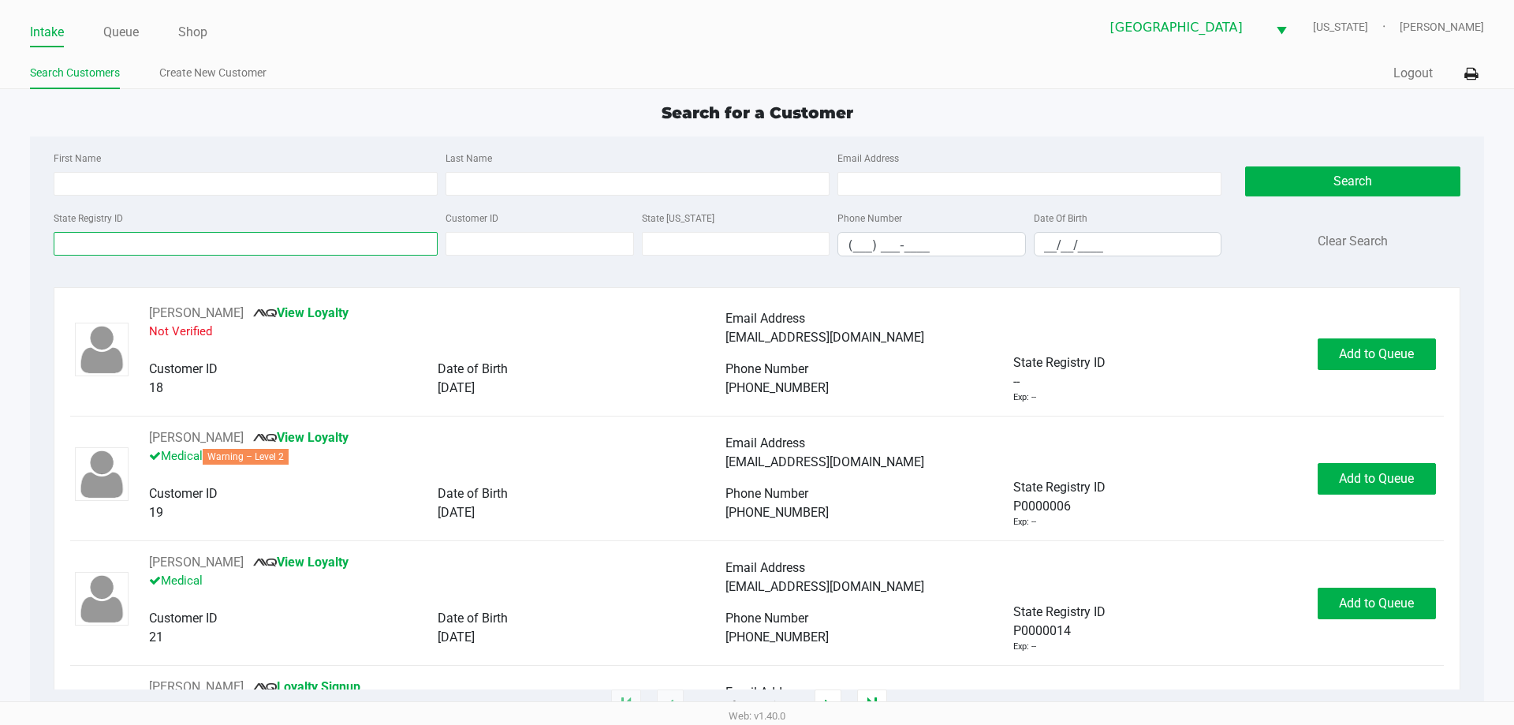
click at [309, 245] on input "State Registry ID" at bounding box center [246, 244] width 384 height 24
type input "P"
click at [265, 176] on input "First Name" at bounding box center [246, 184] width 384 height 24
type input "Charles"
type input "Callahan"
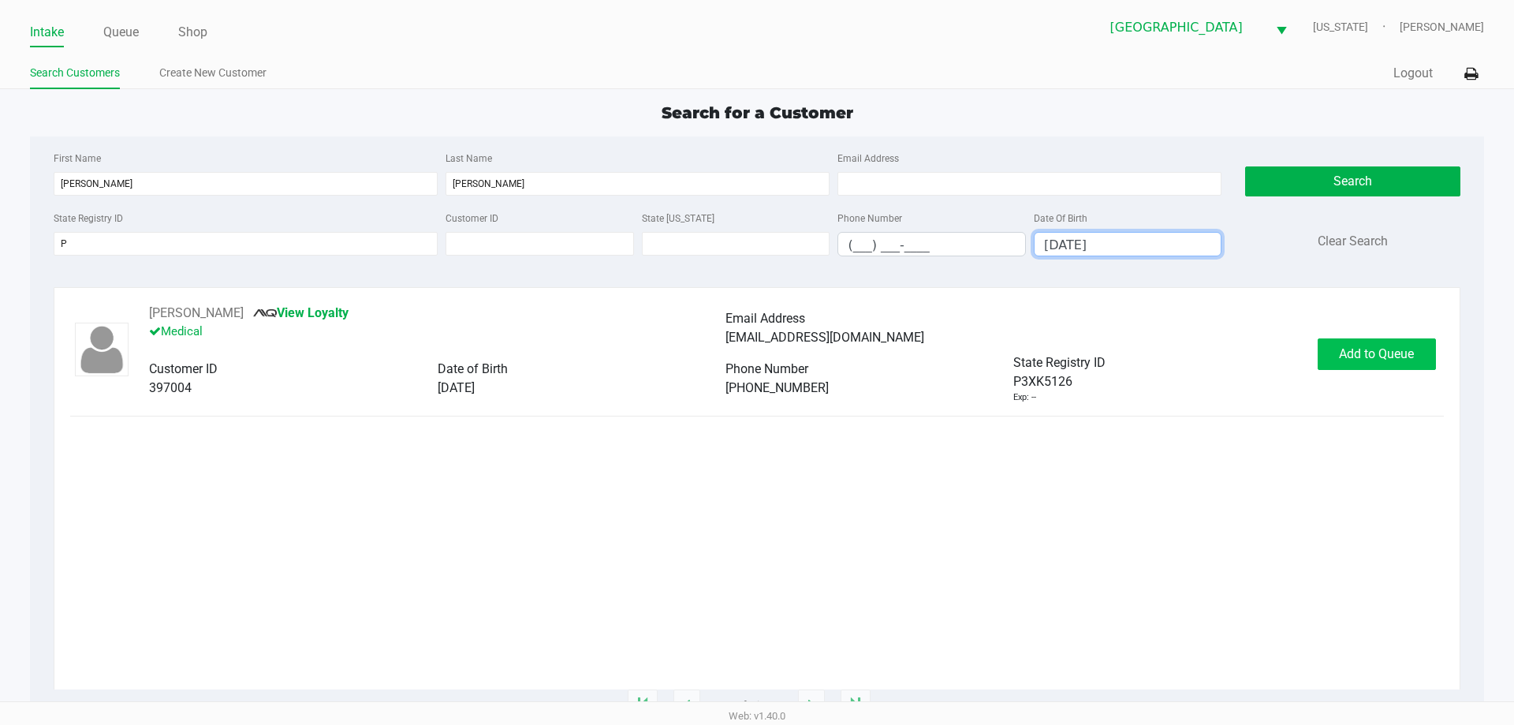
type input "09/18/1960"
click at [1337, 351] on button "Add to Queue" at bounding box center [1377, 354] width 118 height 32
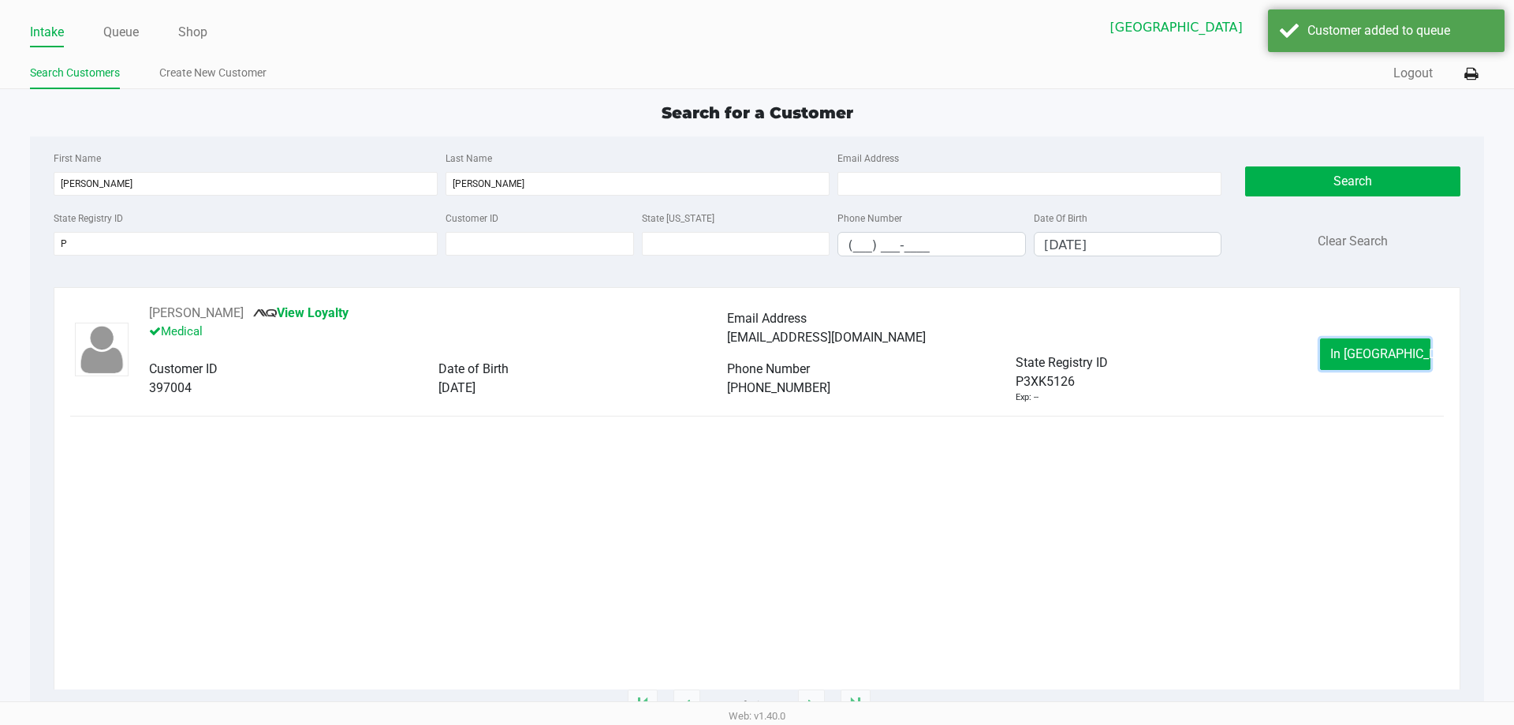
click at [1337, 351] on button "In Queue" at bounding box center [1375, 354] width 110 height 32
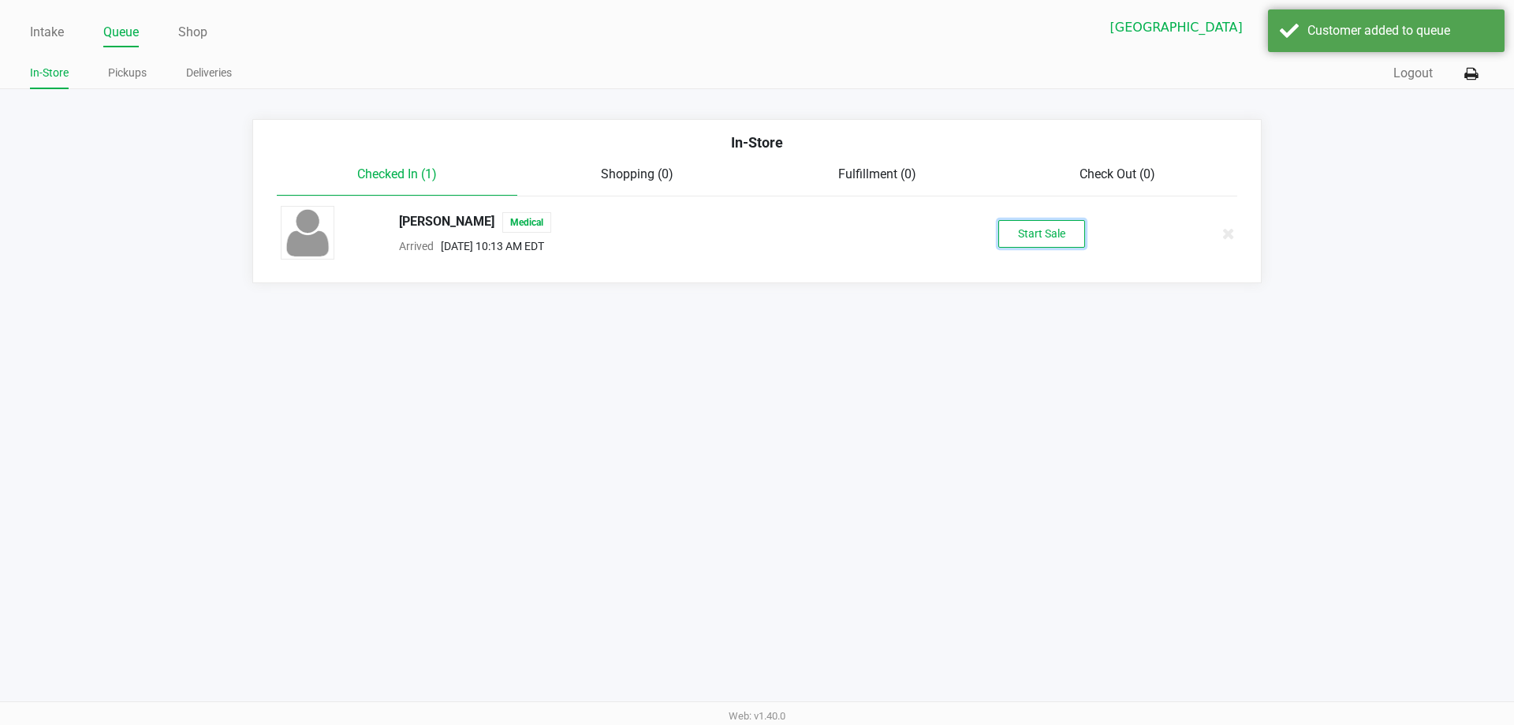
click at [1073, 221] on button "Start Sale" at bounding box center [1042, 234] width 87 height 28
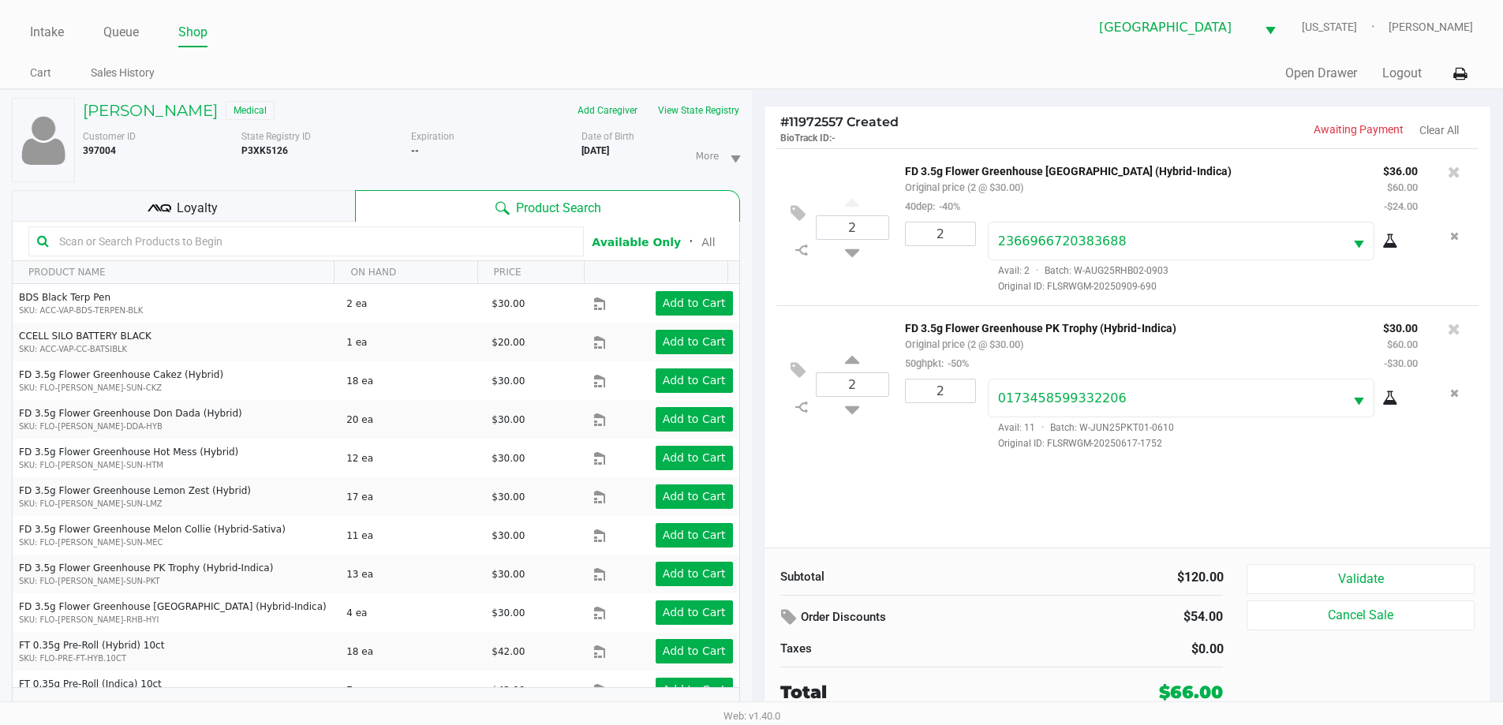
click at [1095, 133] on p "BioTrack ID: -" at bounding box center [953, 136] width 347 height 15
click at [1381, 584] on button "Validate" at bounding box center [1359, 579] width 227 height 30
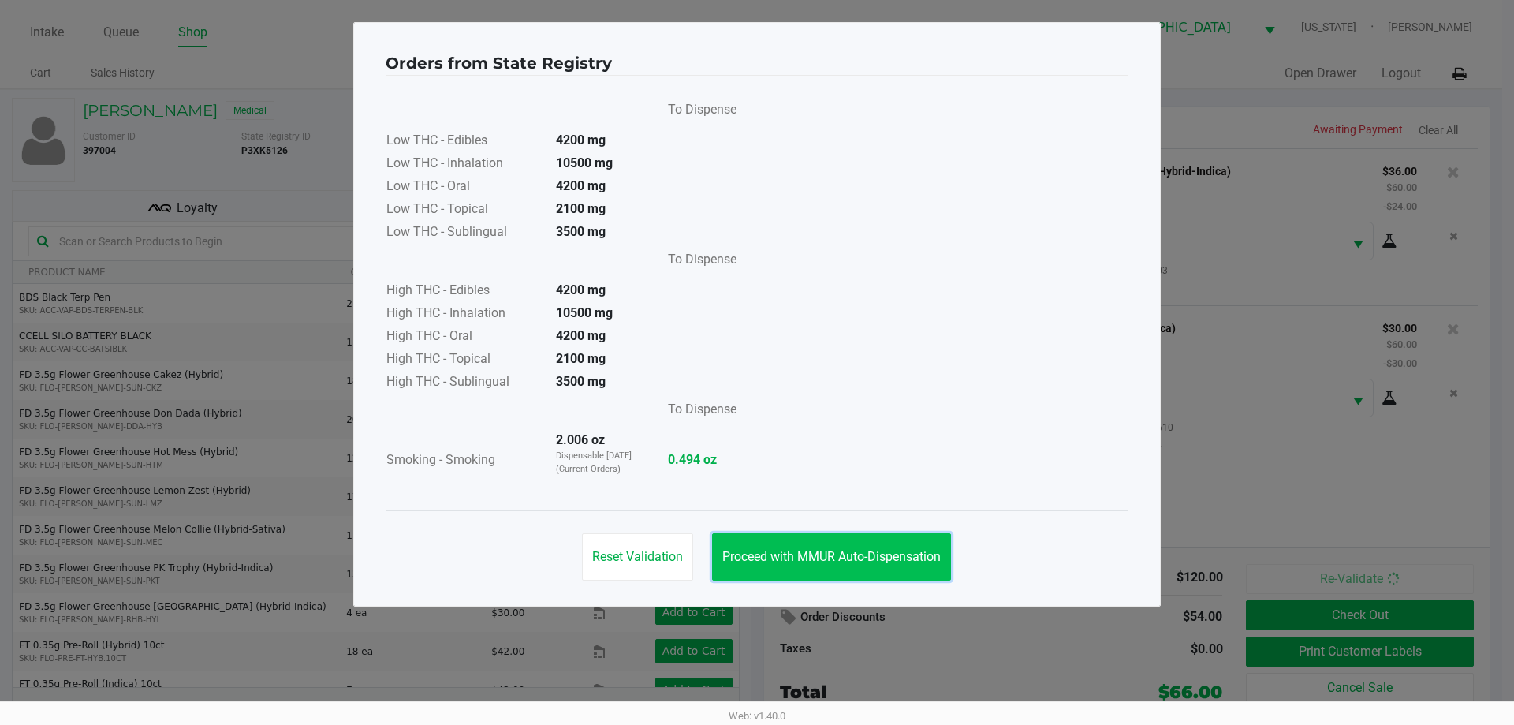
click at [866, 550] on span "Proceed with MMUR Auto-Dispensation" at bounding box center [832, 556] width 218 height 15
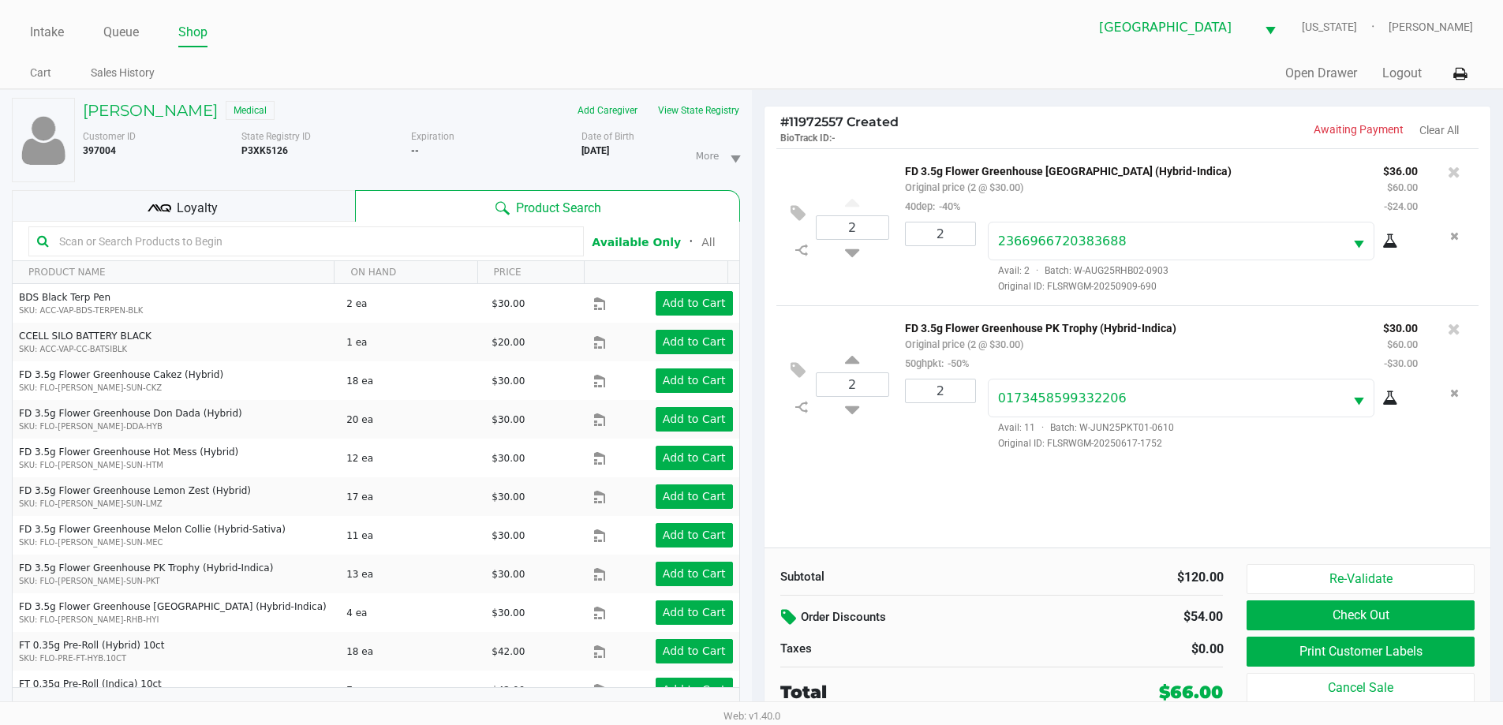
click at [788, 612] on icon at bounding box center [790, 617] width 19 height 18
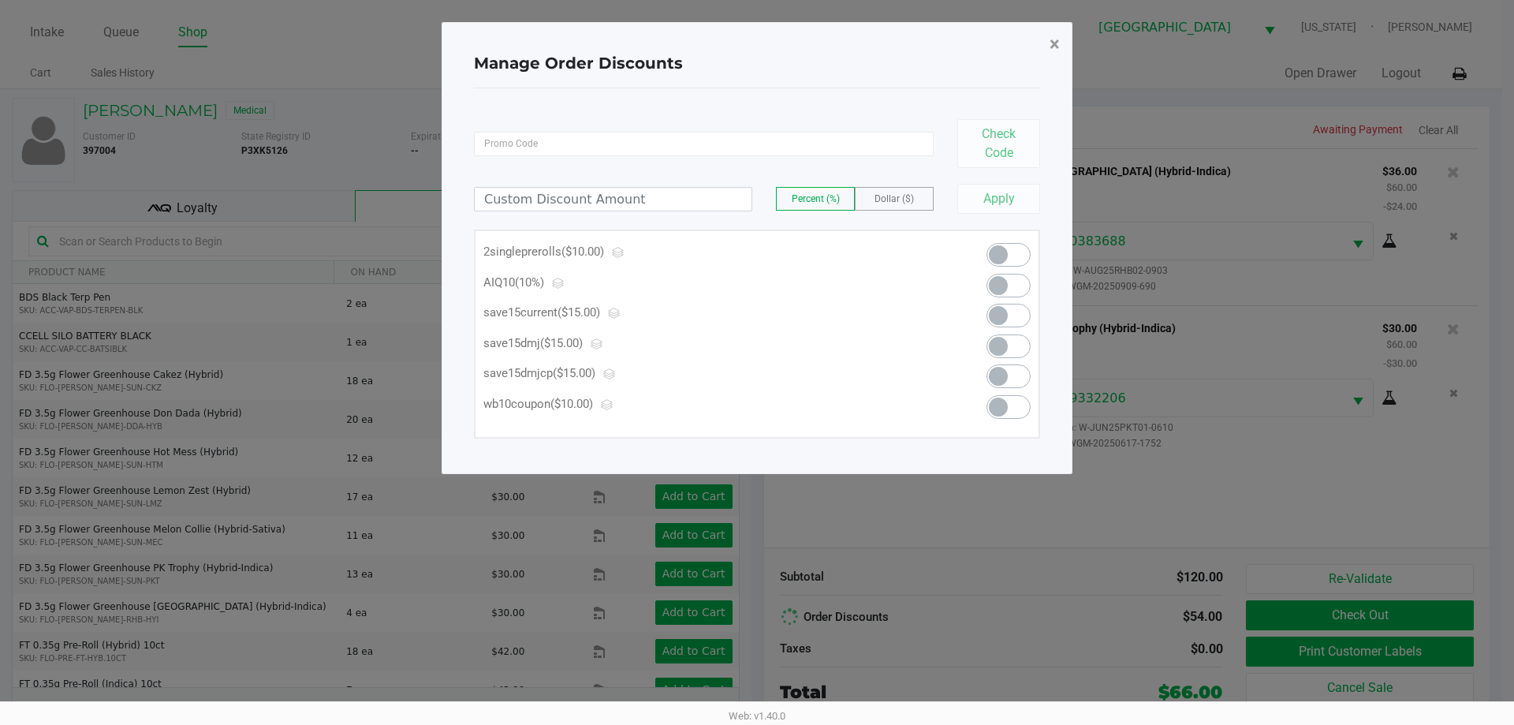
click at [1052, 43] on span "×" at bounding box center [1055, 44] width 10 height 22
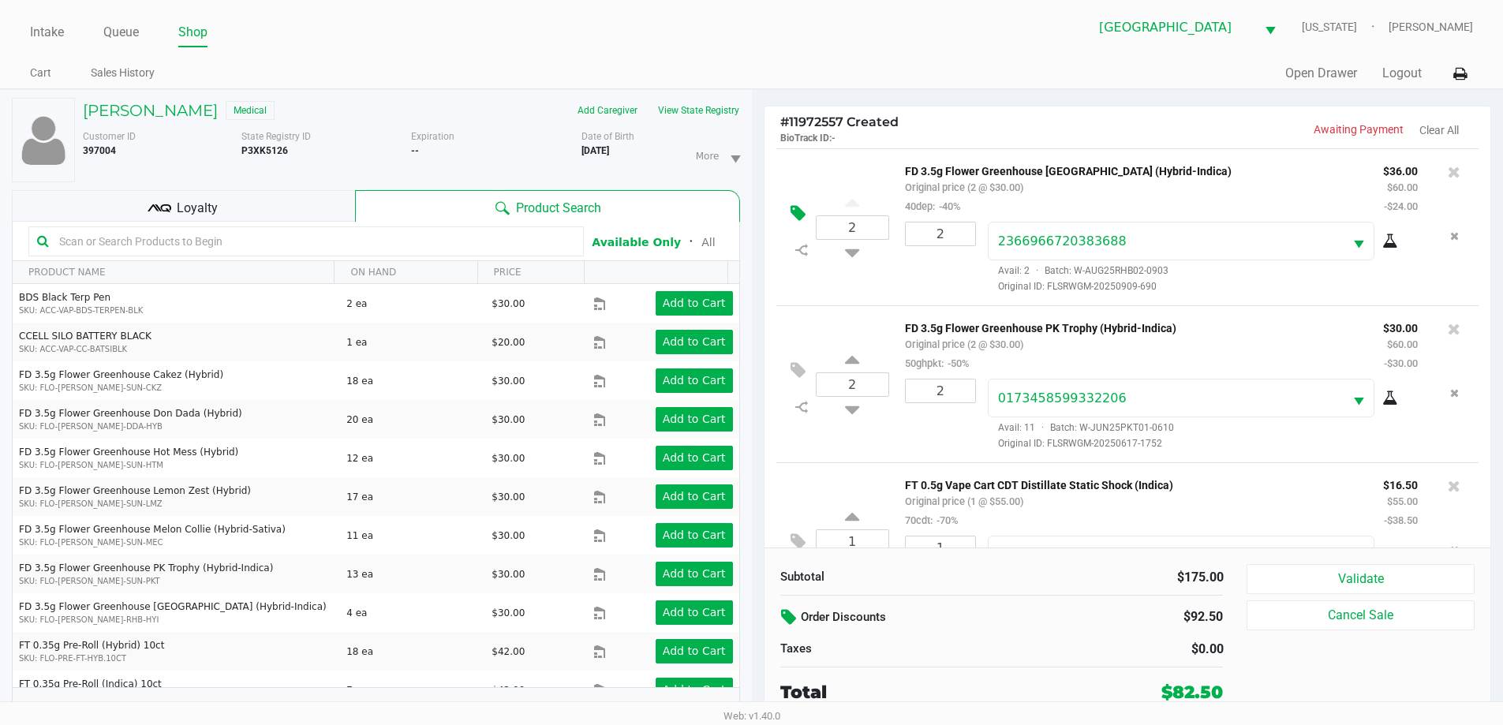
click at [795, 207] on icon at bounding box center [797, 213] width 15 height 18
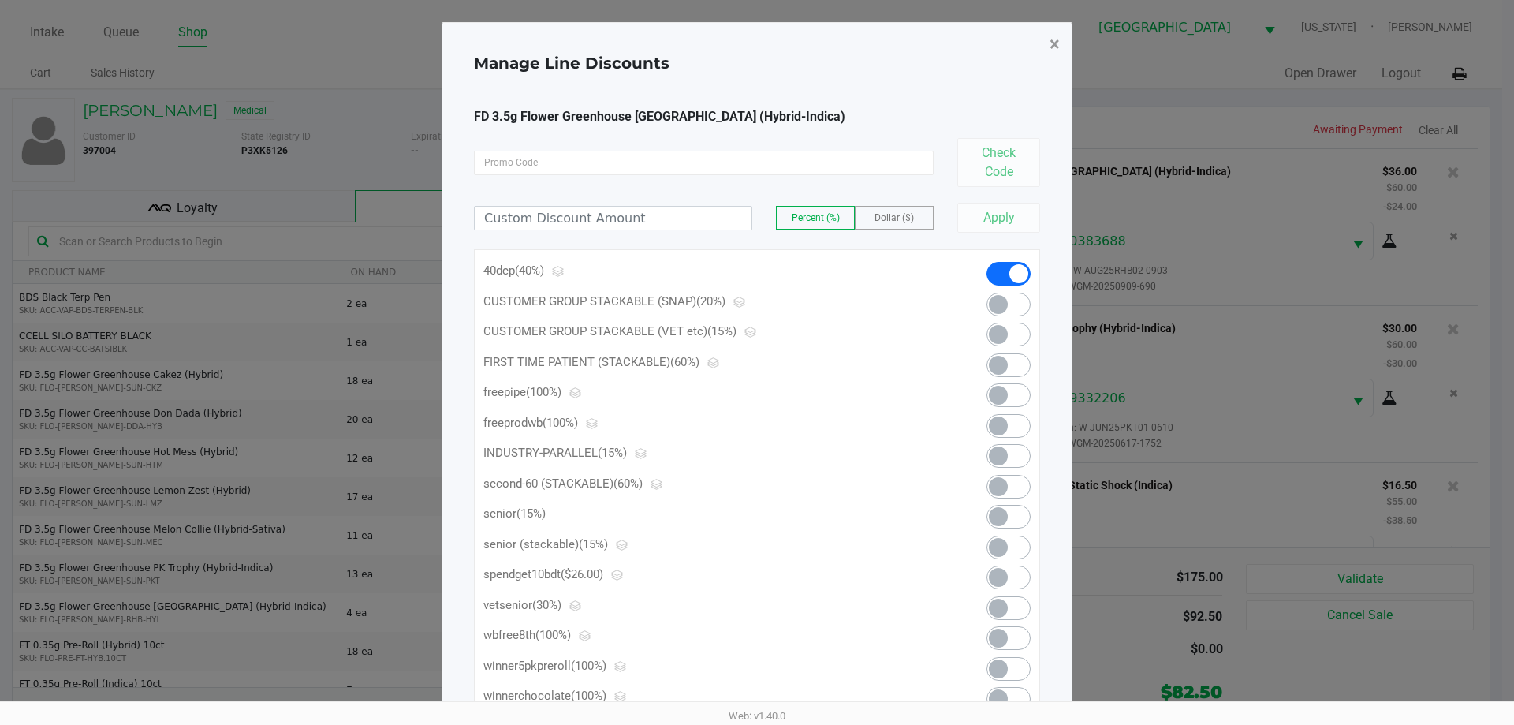
click at [1050, 42] on span "×" at bounding box center [1055, 44] width 10 height 22
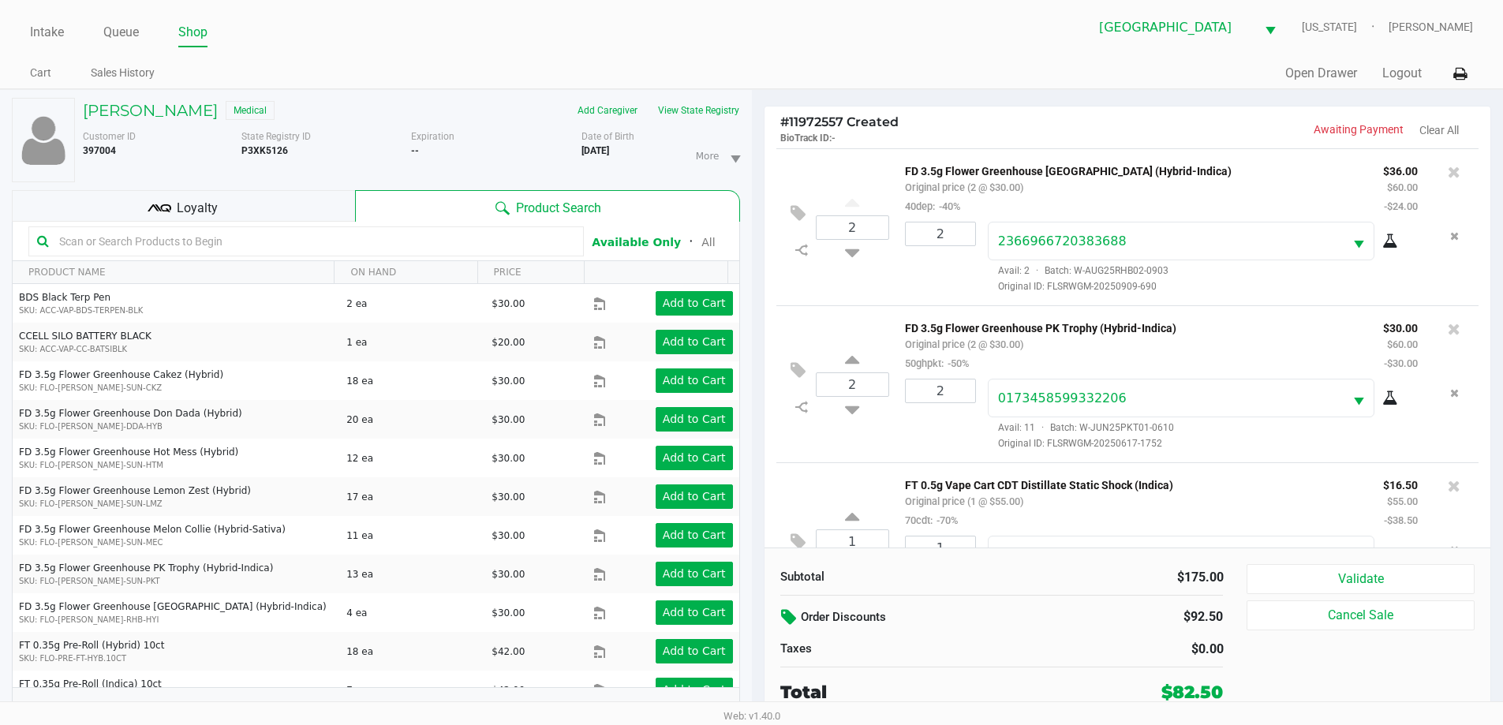
click at [786, 616] on icon at bounding box center [790, 617] width 19 height 18
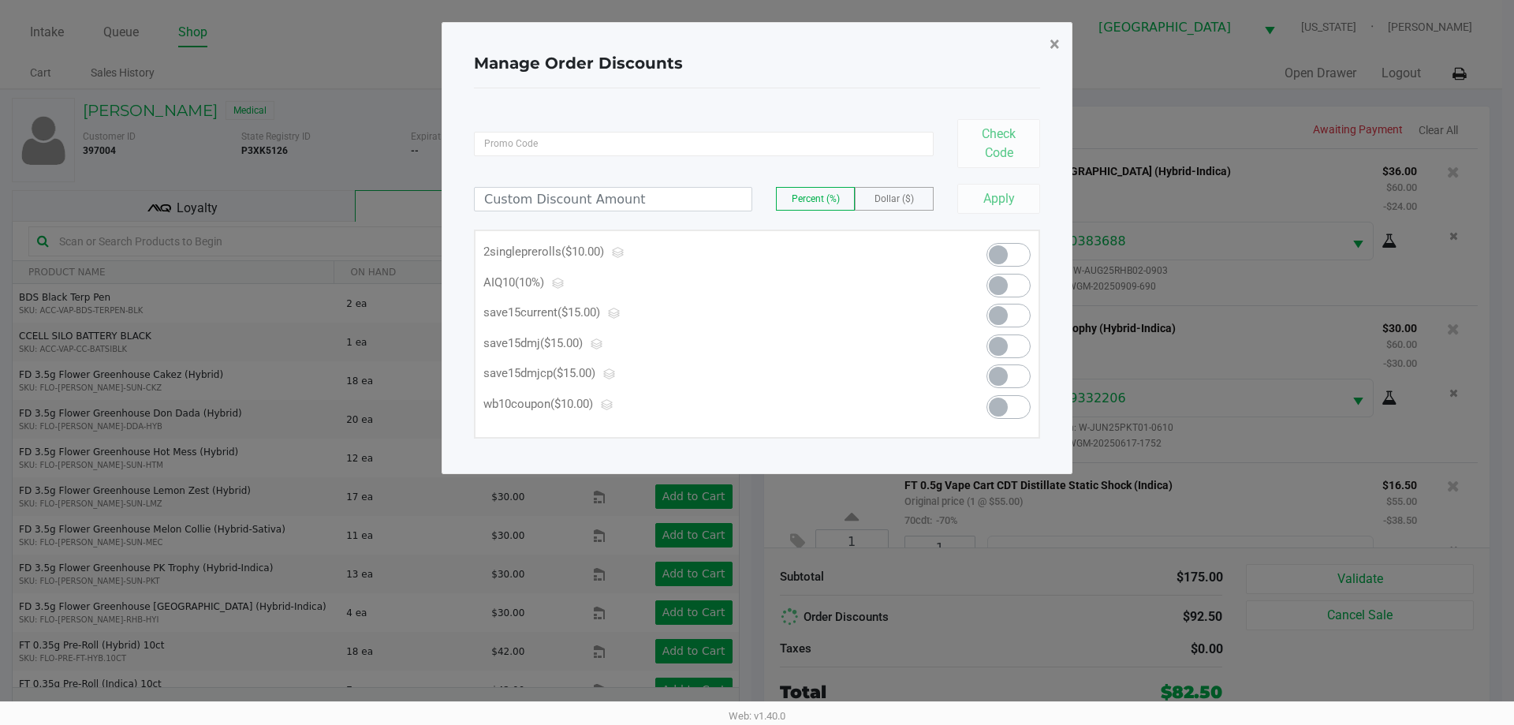
click at [1061, 47] on button "×" at bounding box center [1054, 44] width 35 height 44
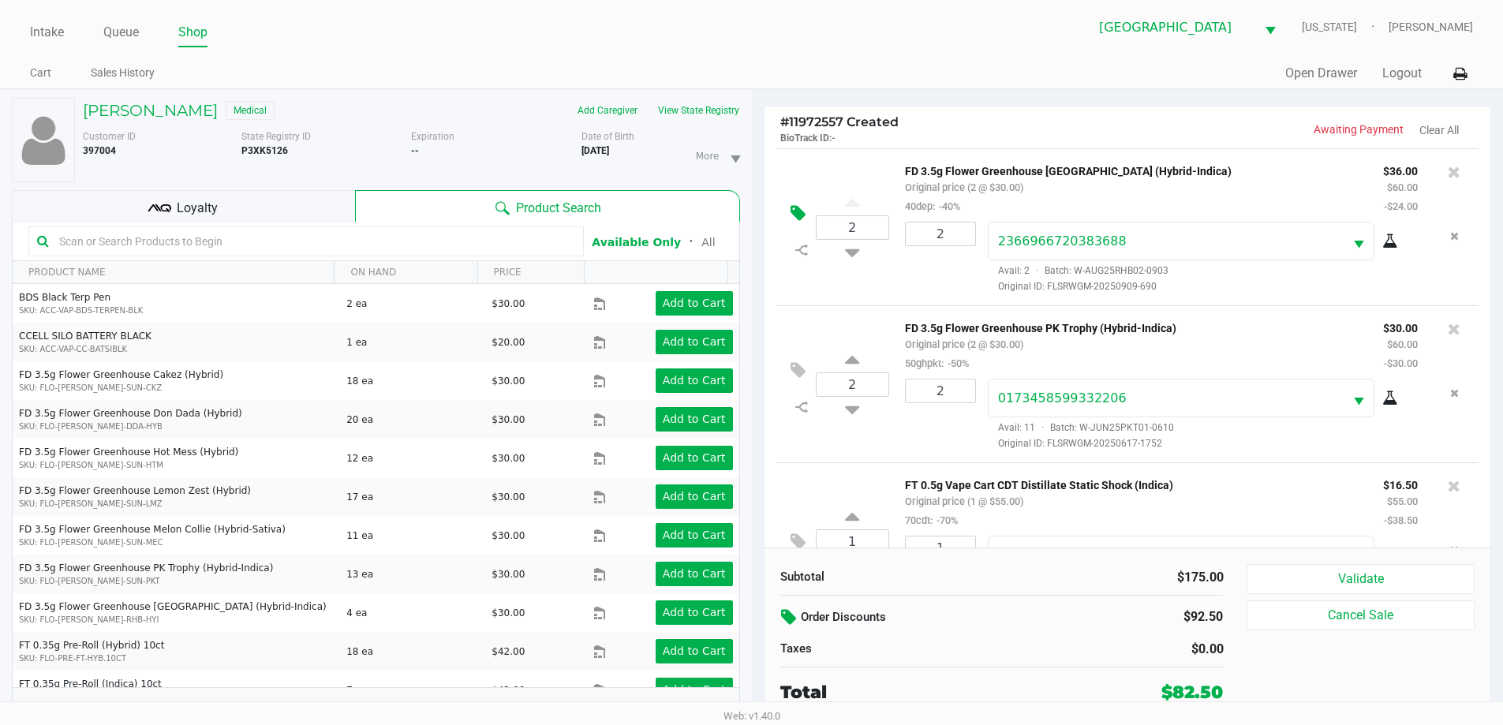
click at [802, 215] on icon at bounding box center [797, 213] width 15 height 18
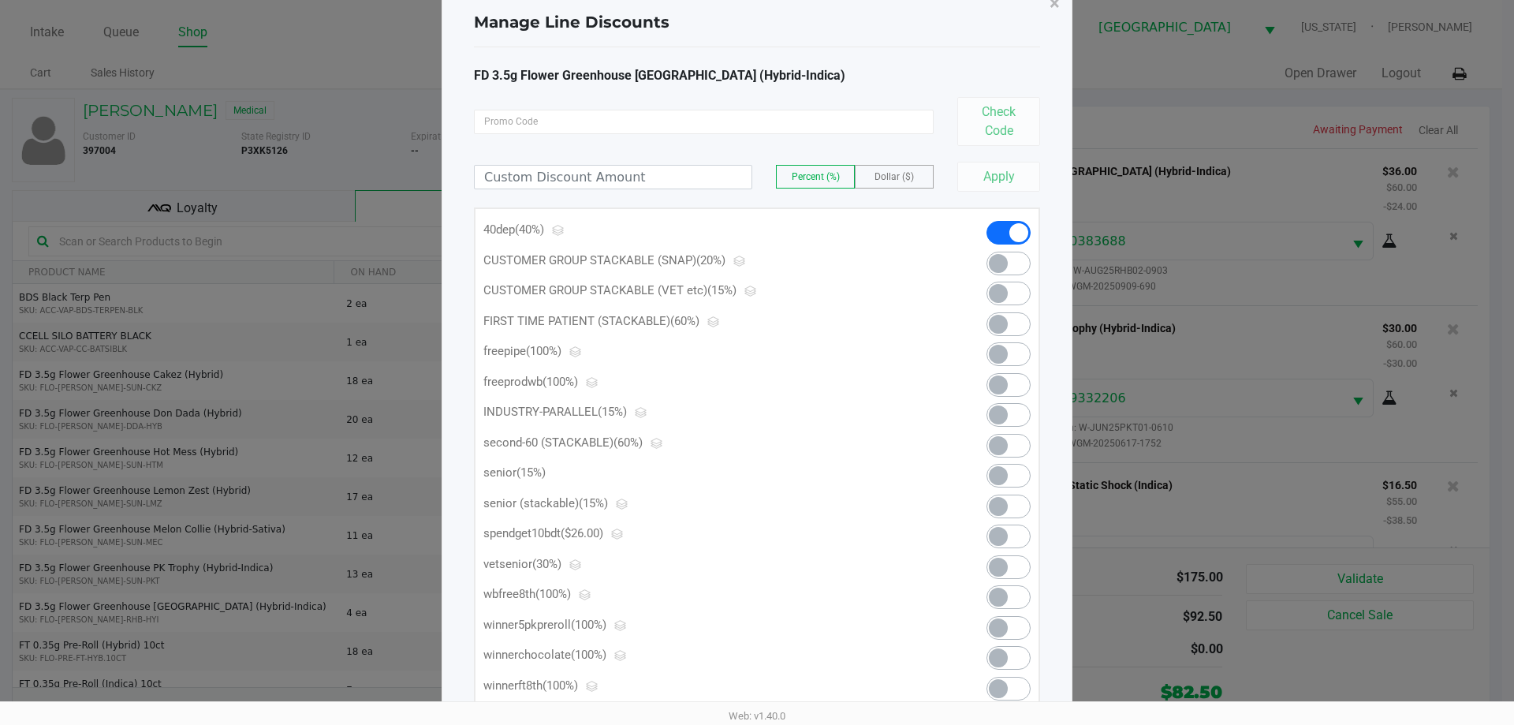
scroll to position [155, 0]
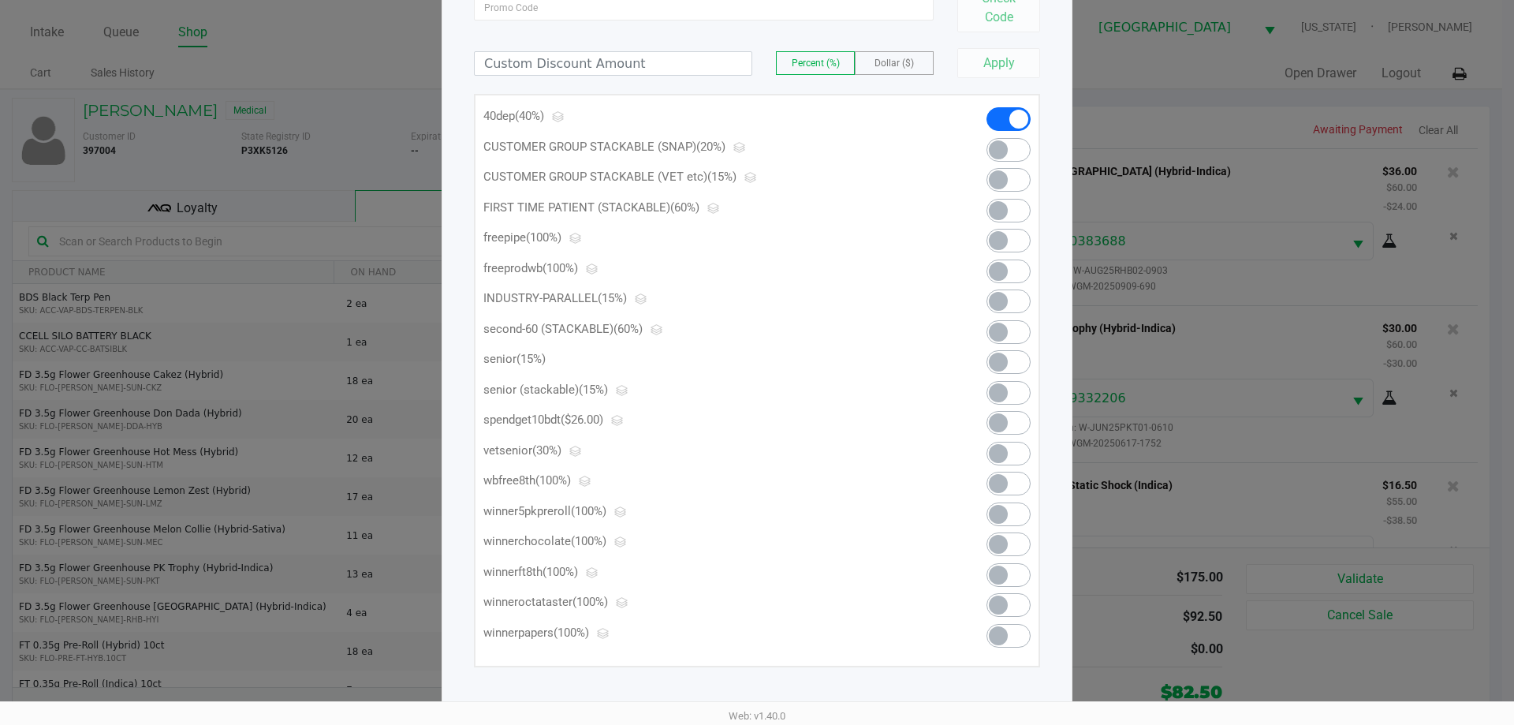
drag, startPoint x: 663, startPoint y: 423, endPoint x: 661, endPoint y: 456, distance: 33.2
click at [661, 456] on p "vetsenior (30%)" at bounding box center [710, 451] width 452 height 18
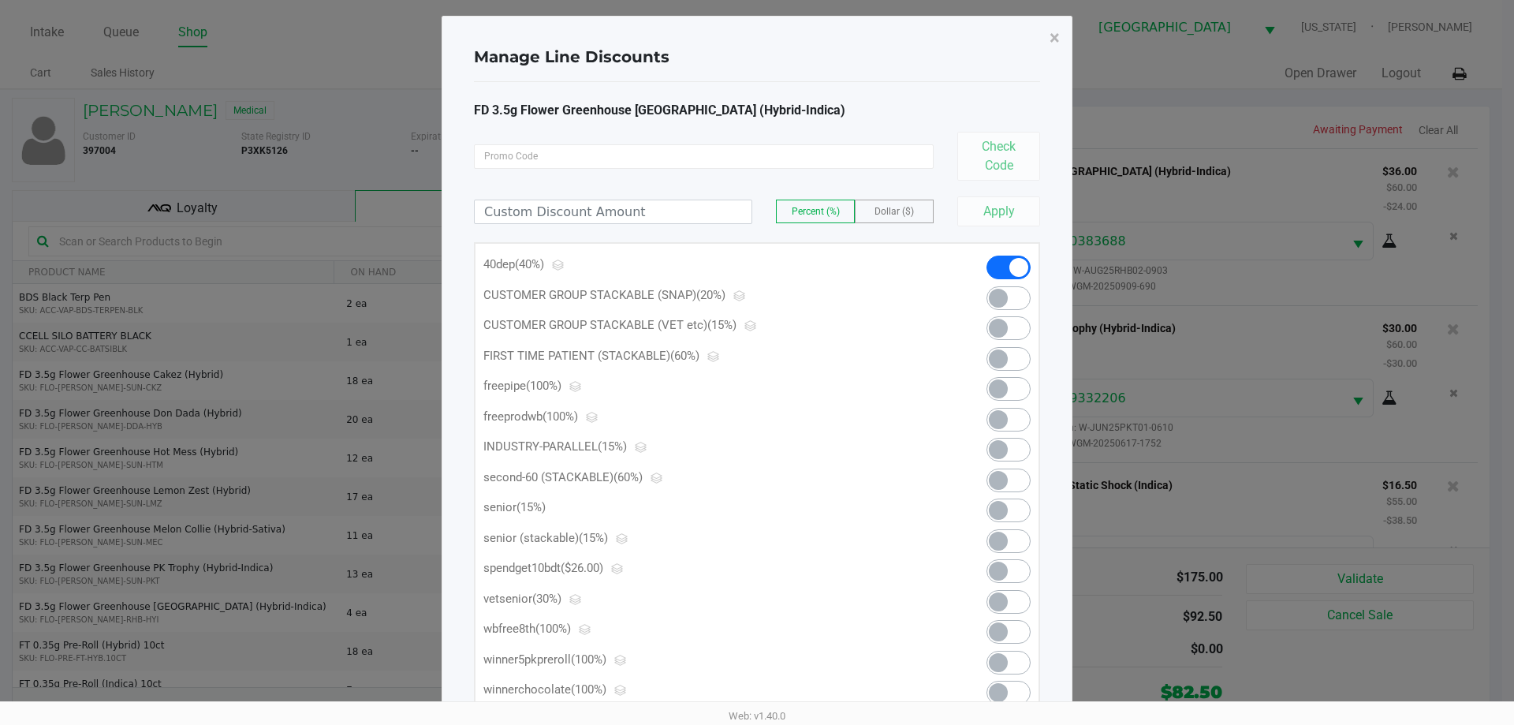
scroll to position [0, 0]
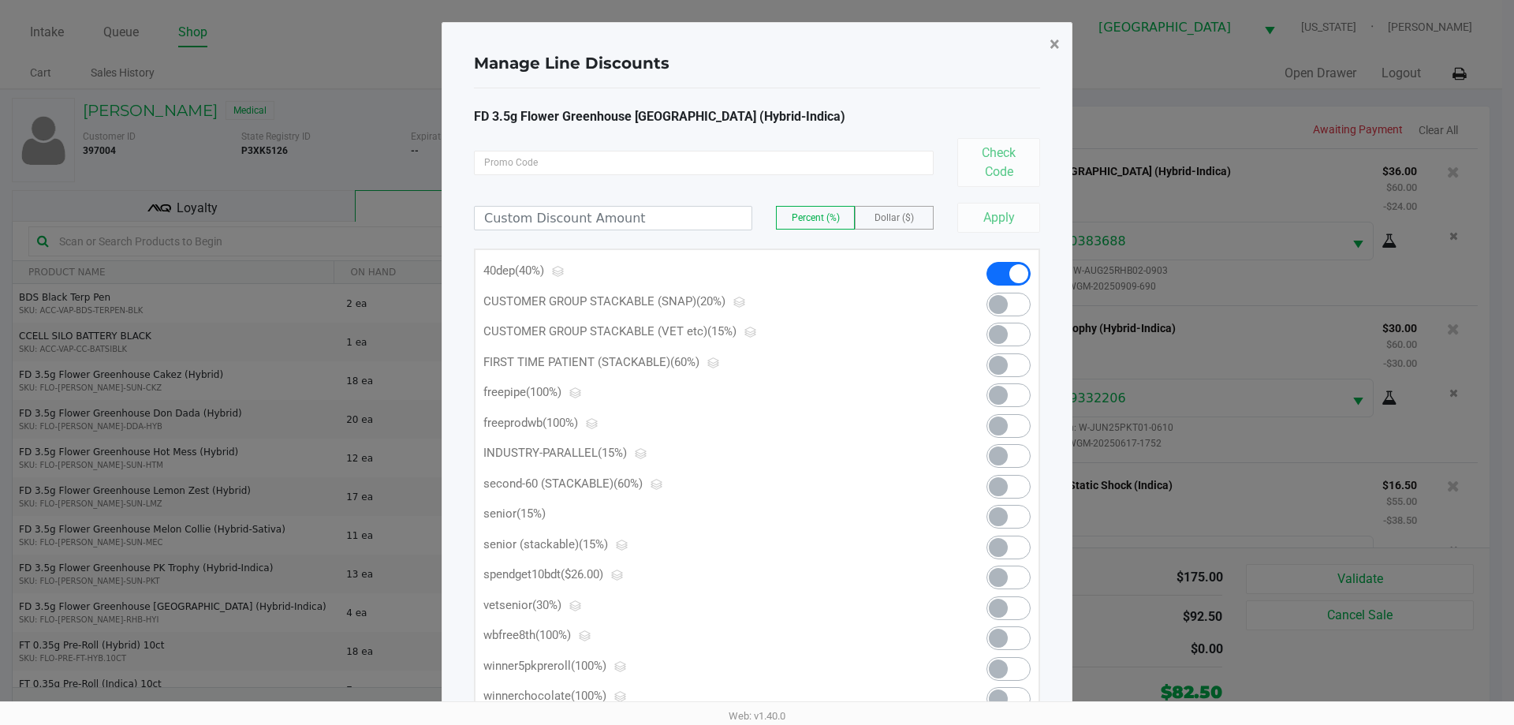
click at [1058, 48] on span "×" at bounding box center [1055, 44] width 10 height 22
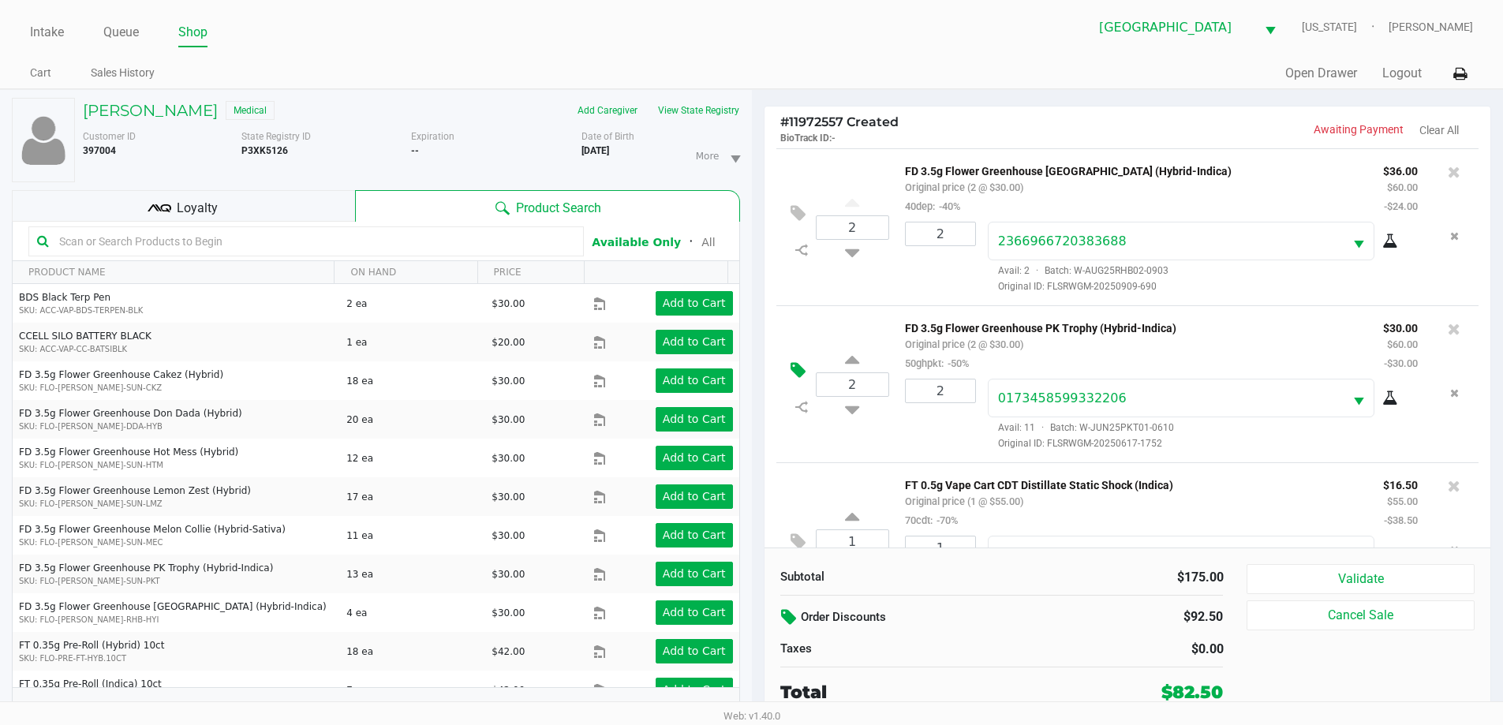
click at [793, 372] on icon at bounding box center [797, 370] width 15 height 18
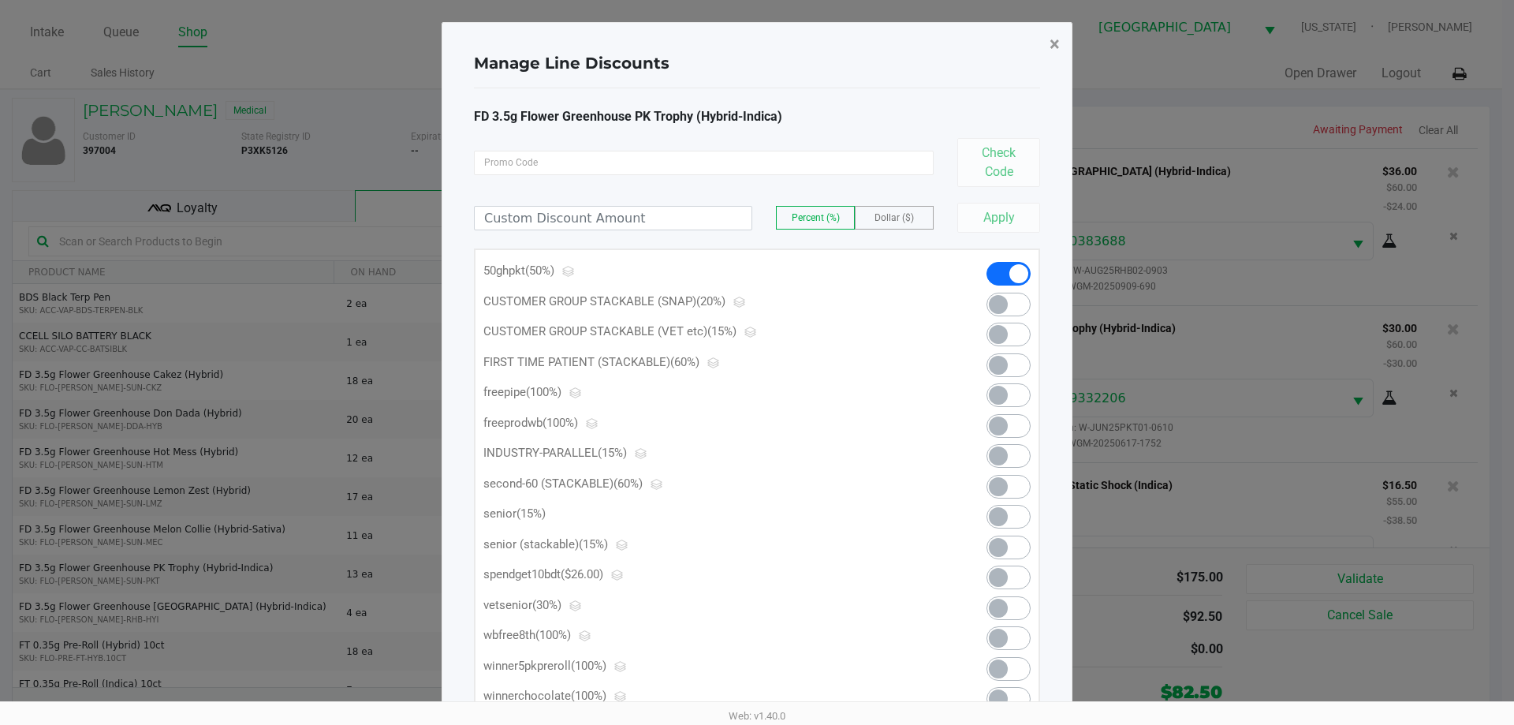
click at [1040, 44] on button "×" at bounding box center [1054, 44] width 35 height 44
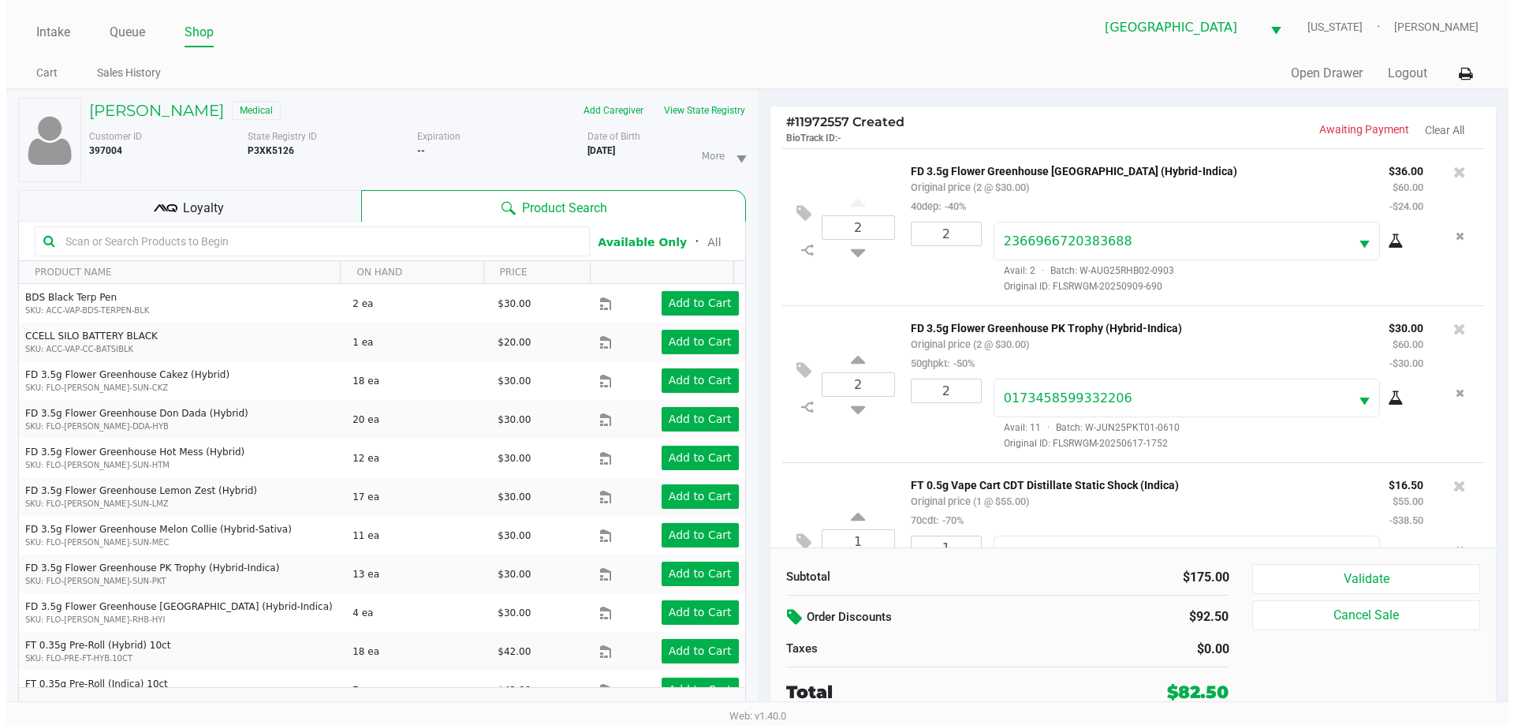
scroll to position [74, 0]
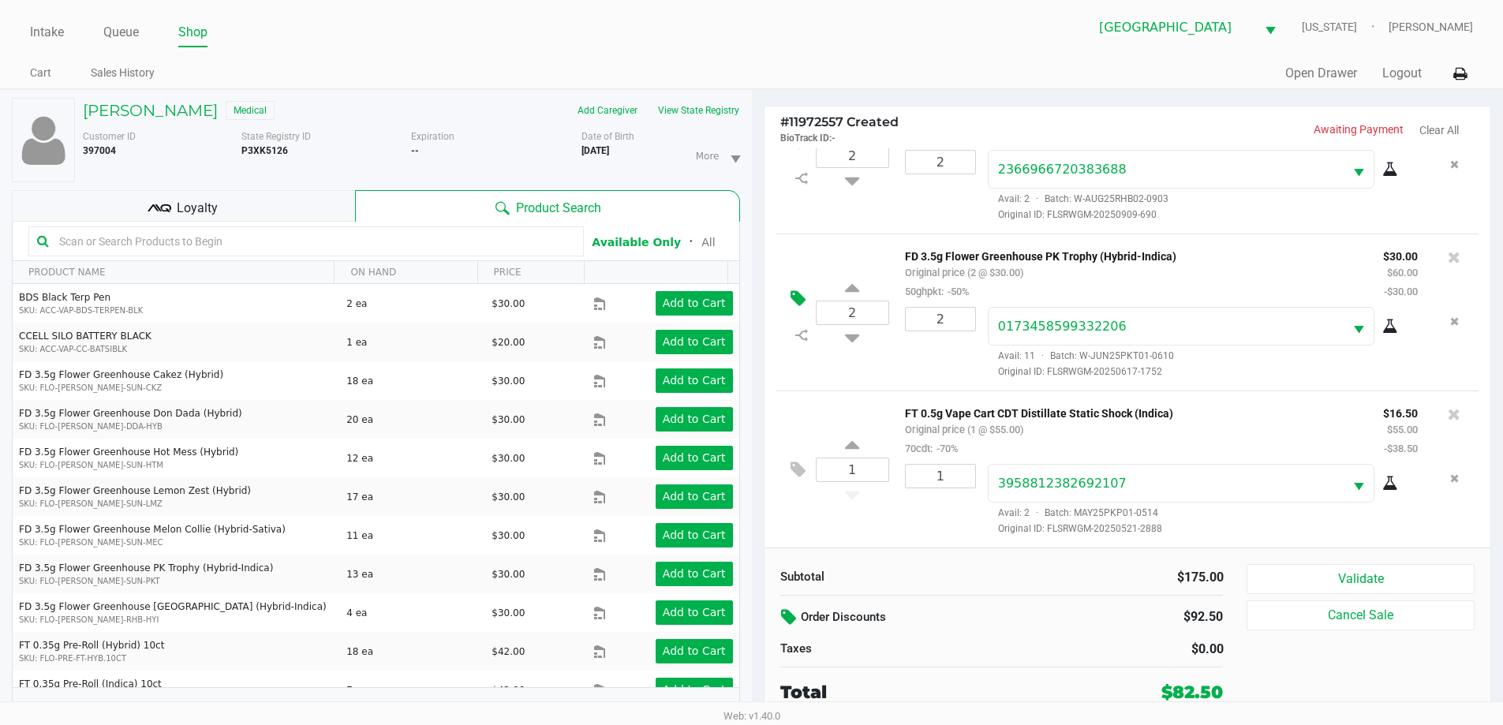
click at [797, 289] on icon at bounding box center [797, 298] width 15 height 18
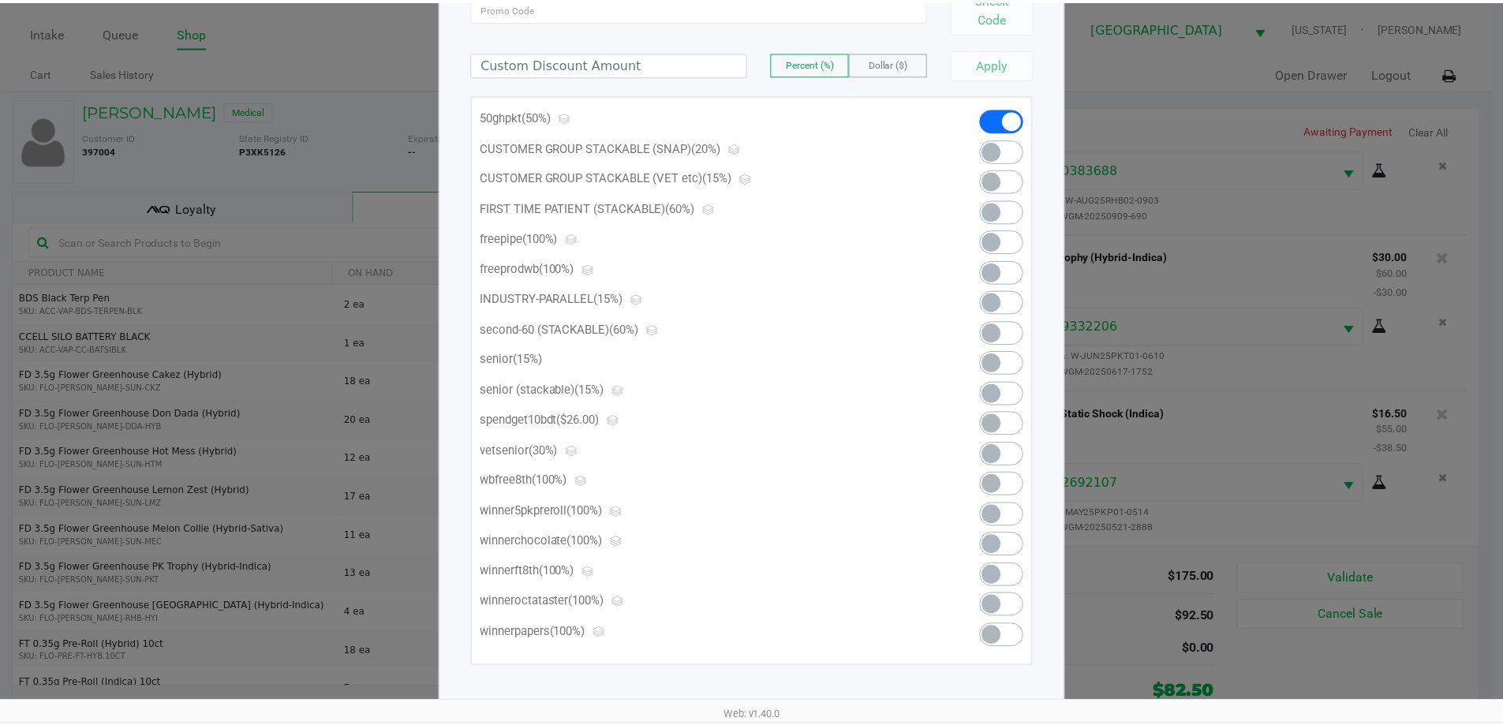
scroll to position [0, 0]
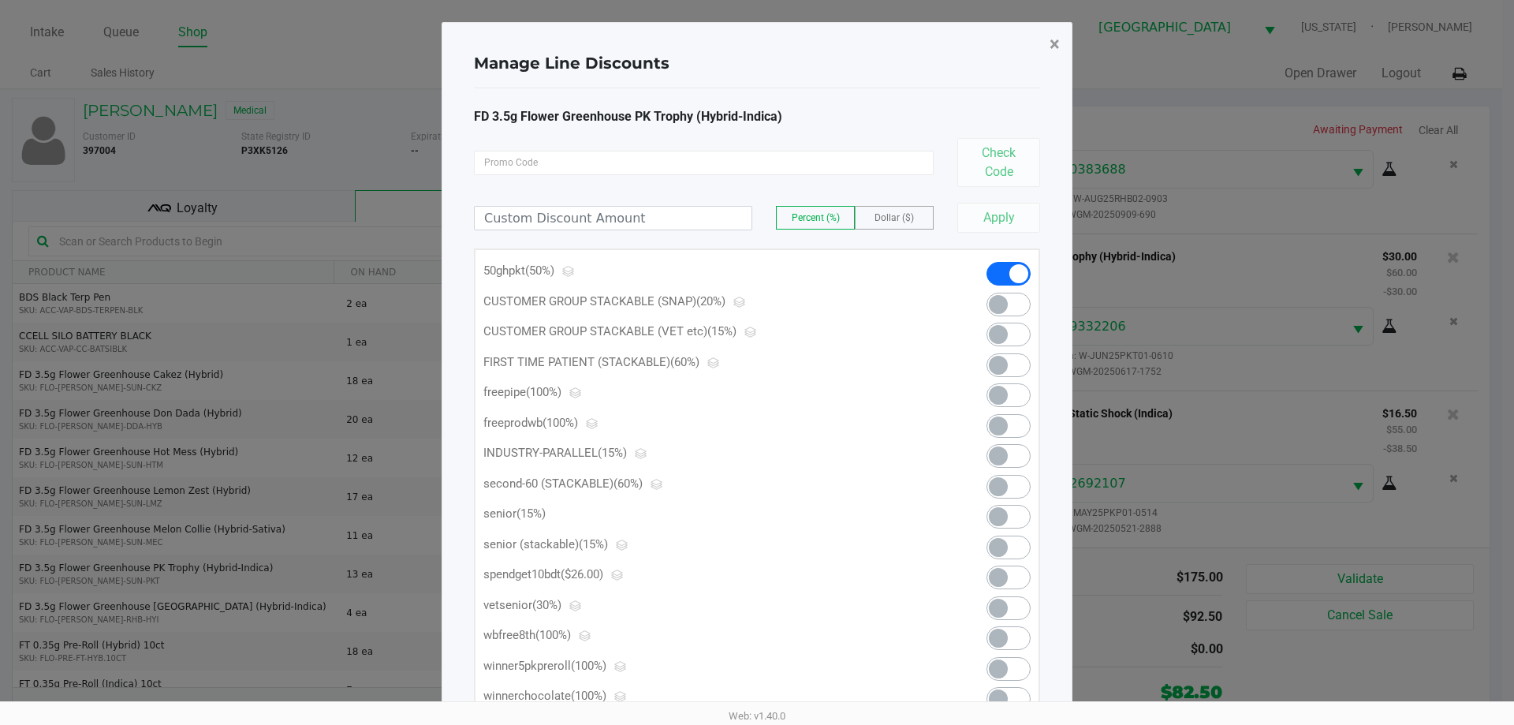
click at [1051, 48] on span "×" at bounding box center [1055, 44] width 10 height 22
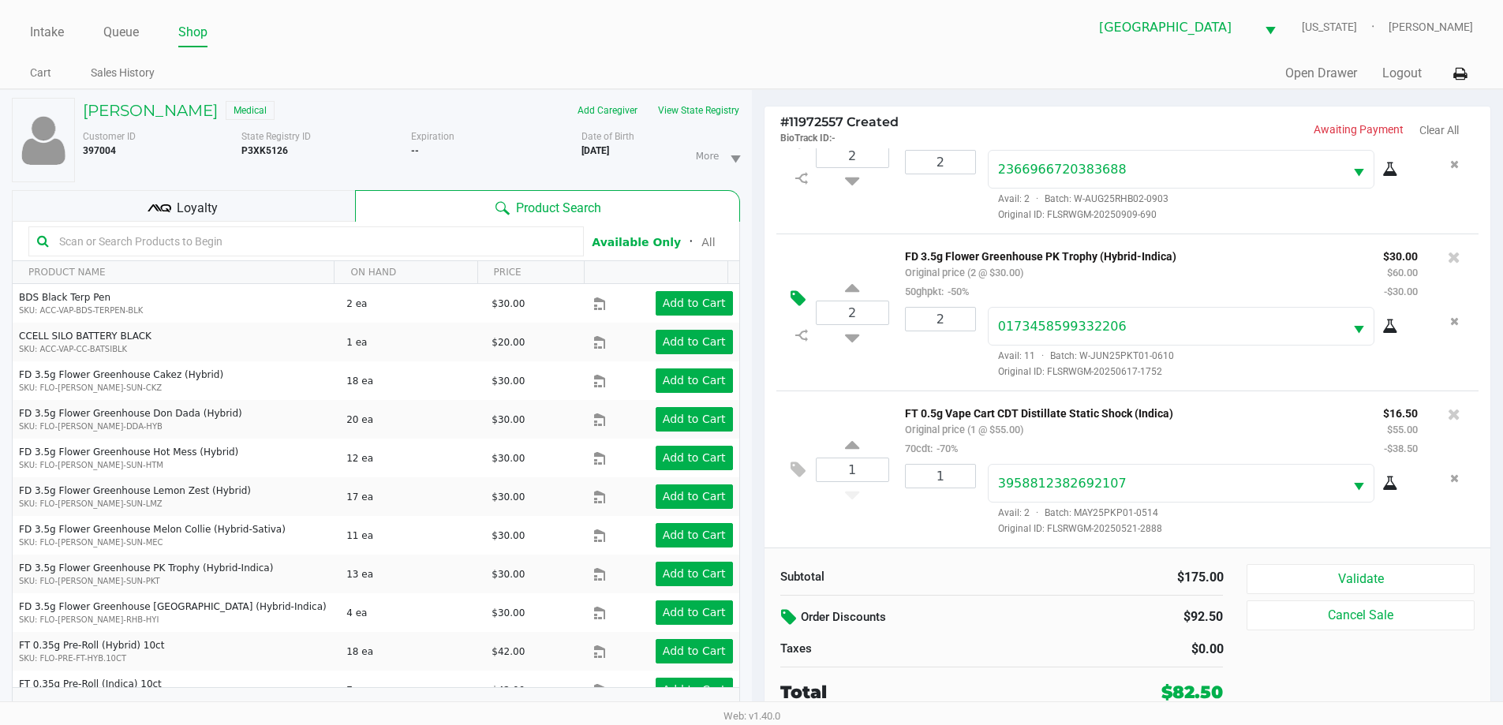
click at [800, 301] on icon at bounding box center [797, 298] width 15 height 18
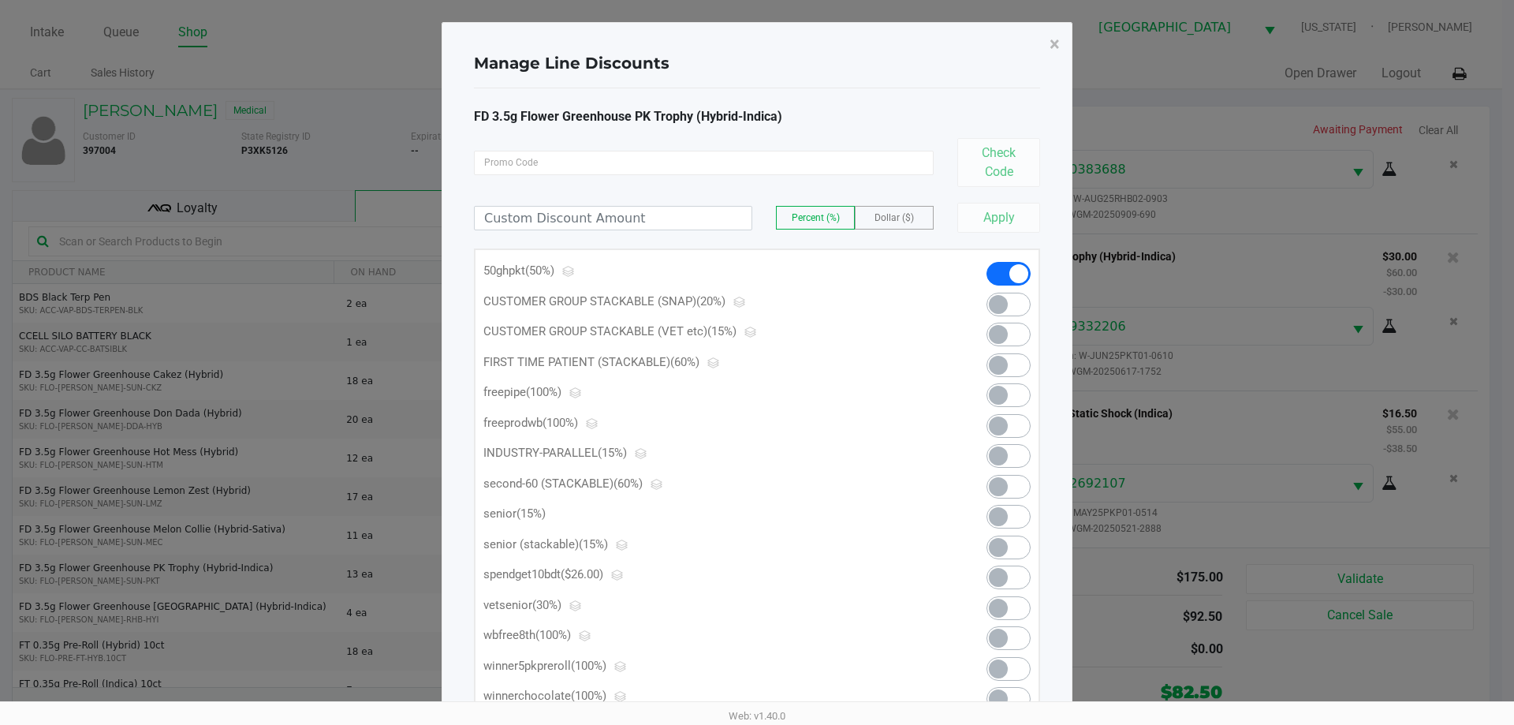
click at [1021, 551] on span at bounding box center [1009, 548] width 44 height 24
click at [1057, 40] on span "×" at bounding box center [1055, 44] width 10 height 22
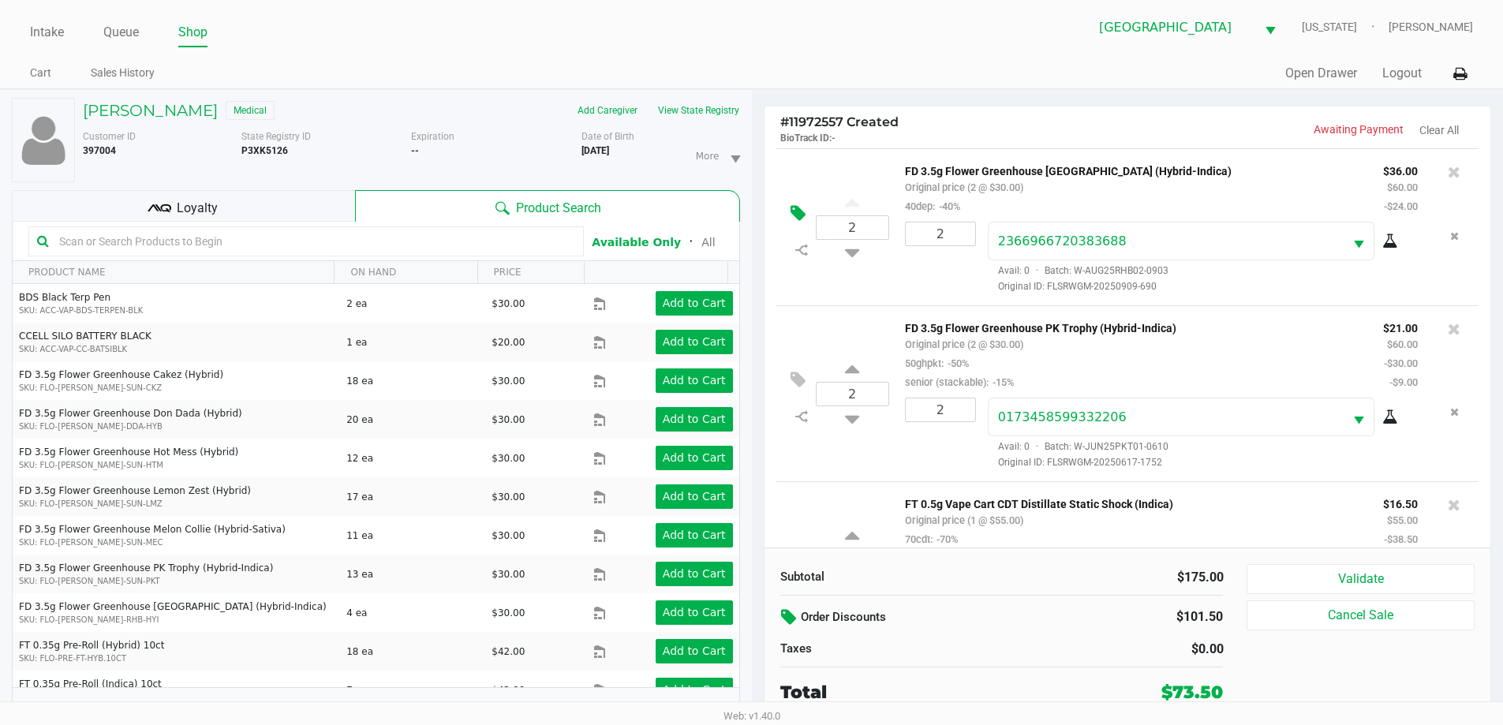
click at [806, 214] on button at bounding box center [802, 214] width 28 height 38
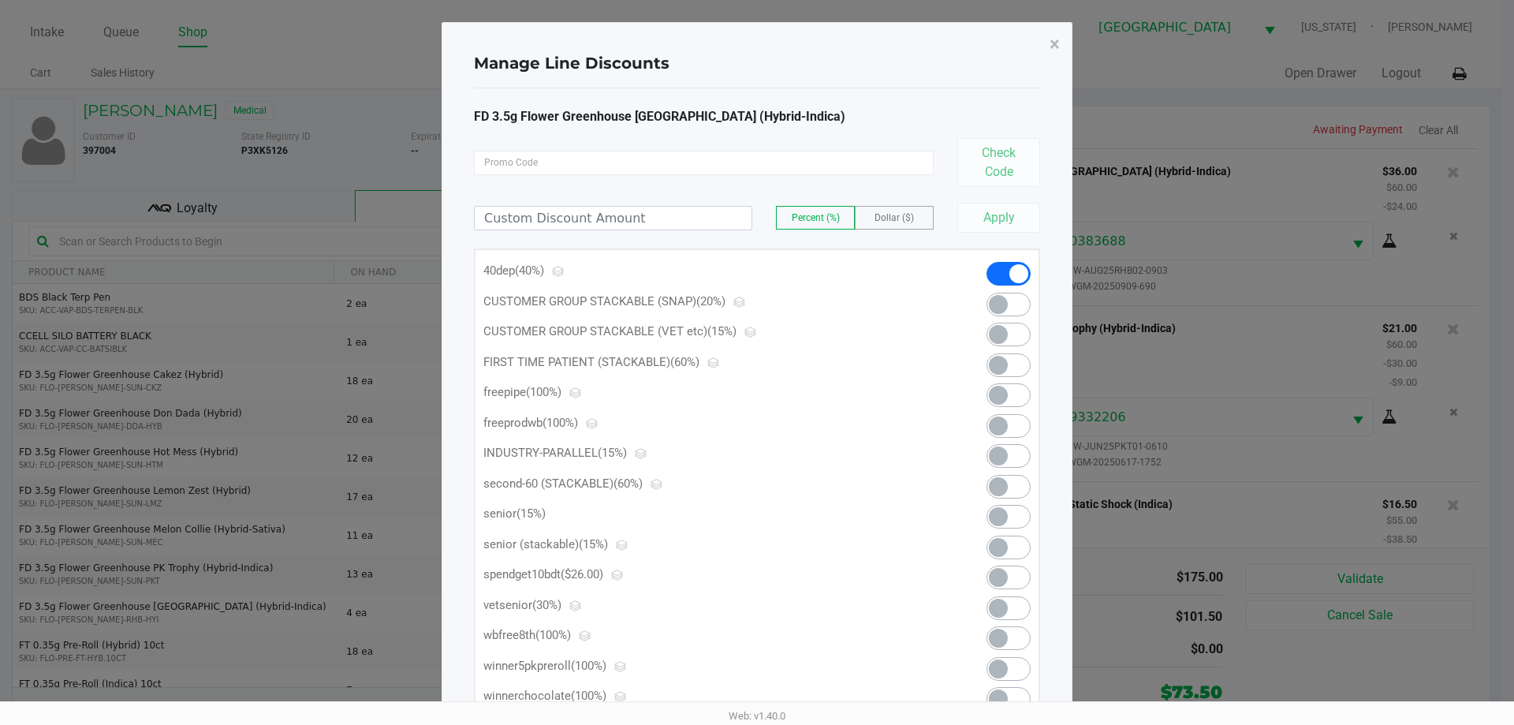
click at [1014, 553] on span at bounding box center [1009, 548] width 44 height 24
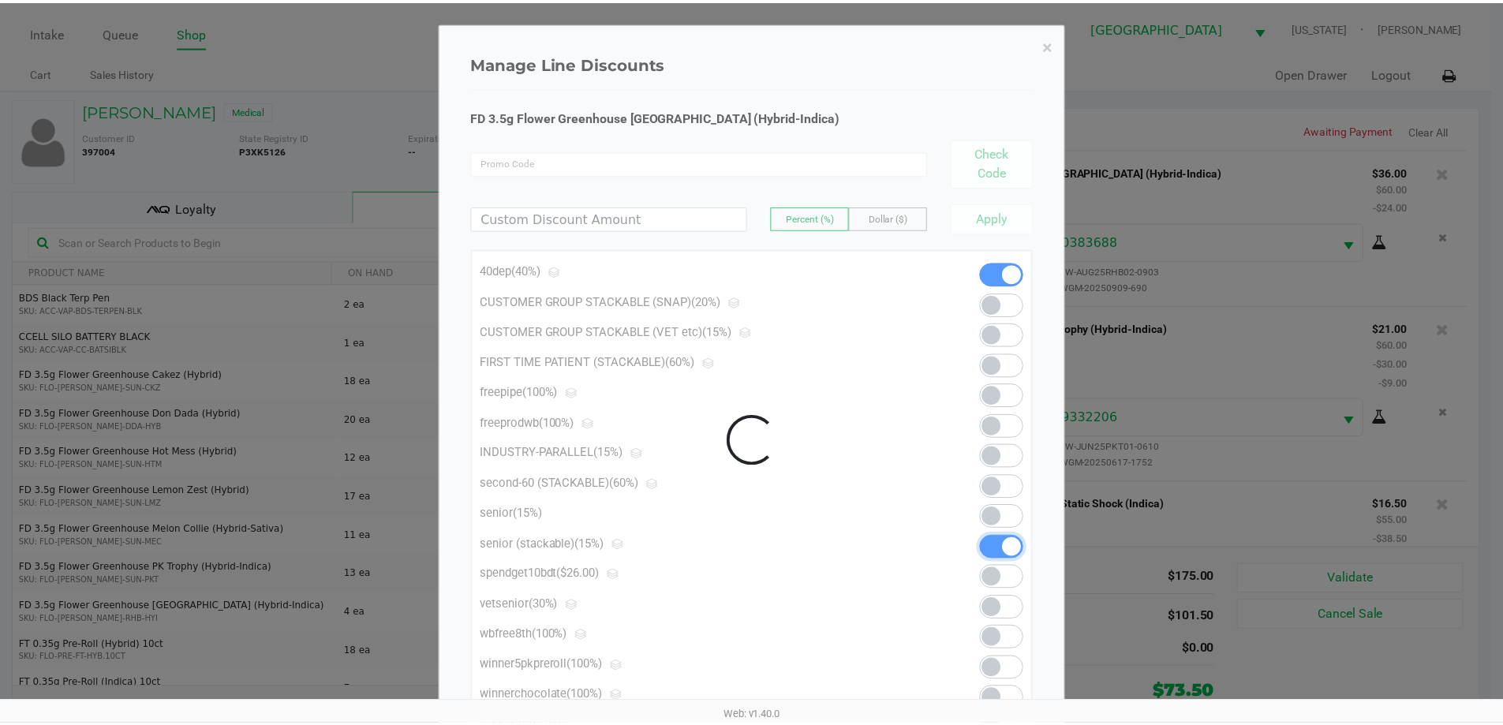
scroll to position [93, 0]
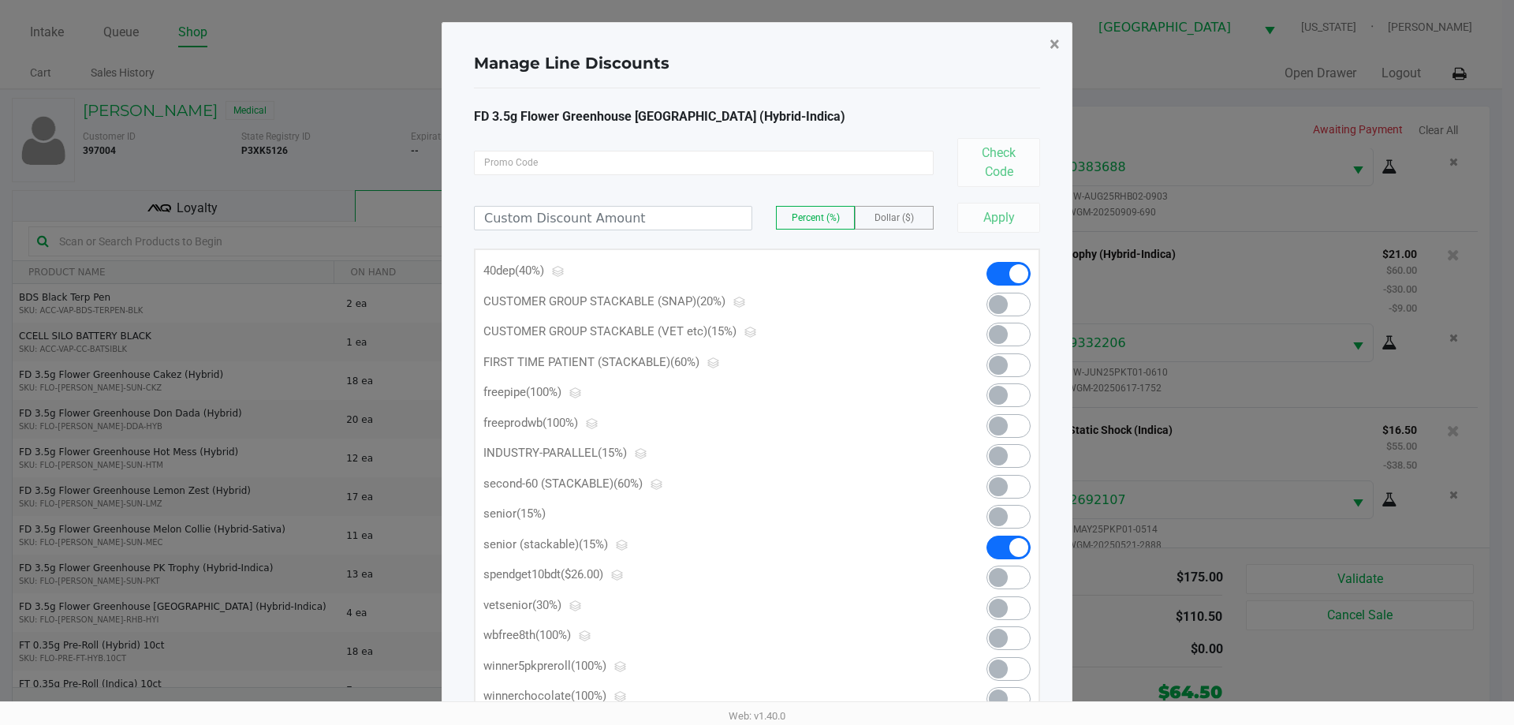
click at [1057, 51] on span "×" at bounding box center [1055, 44] width 10 height 22
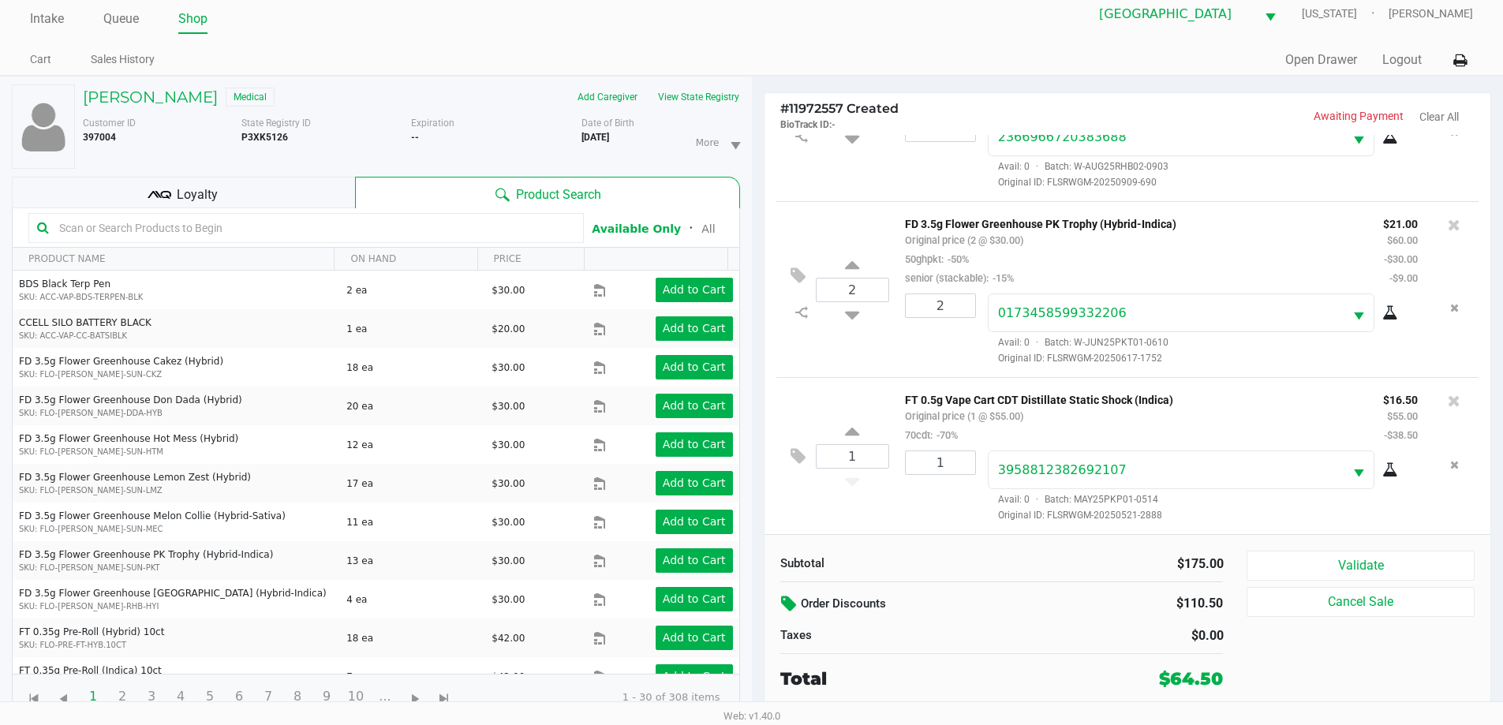
scroll to position [17, 0]
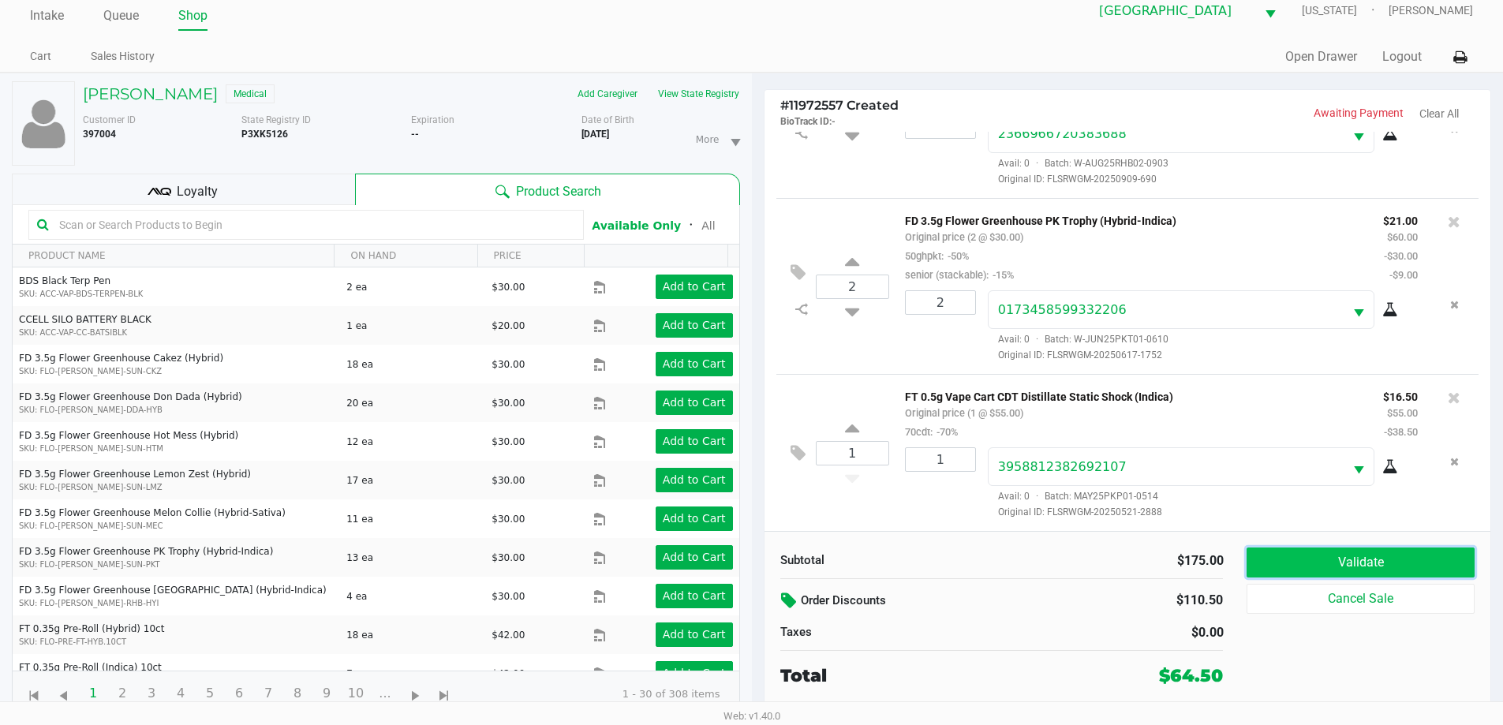
click at [1335, 559] on button "Validate" at bounding box center [1359, 562] width 227 height 30
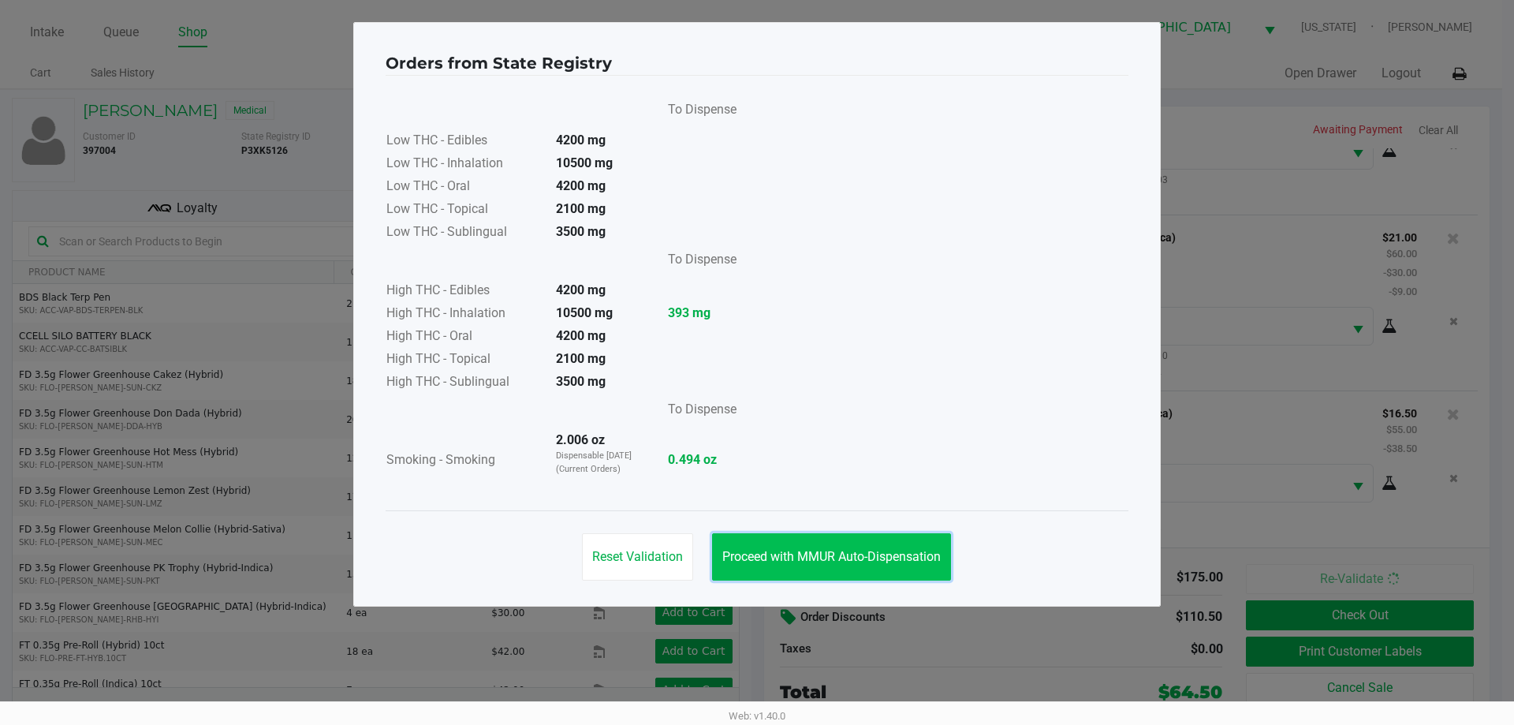
click at [900, 563] on span "Proceed with MMUR Auto-Dispensation" at bounding box center [832, 556] width 218 height 15
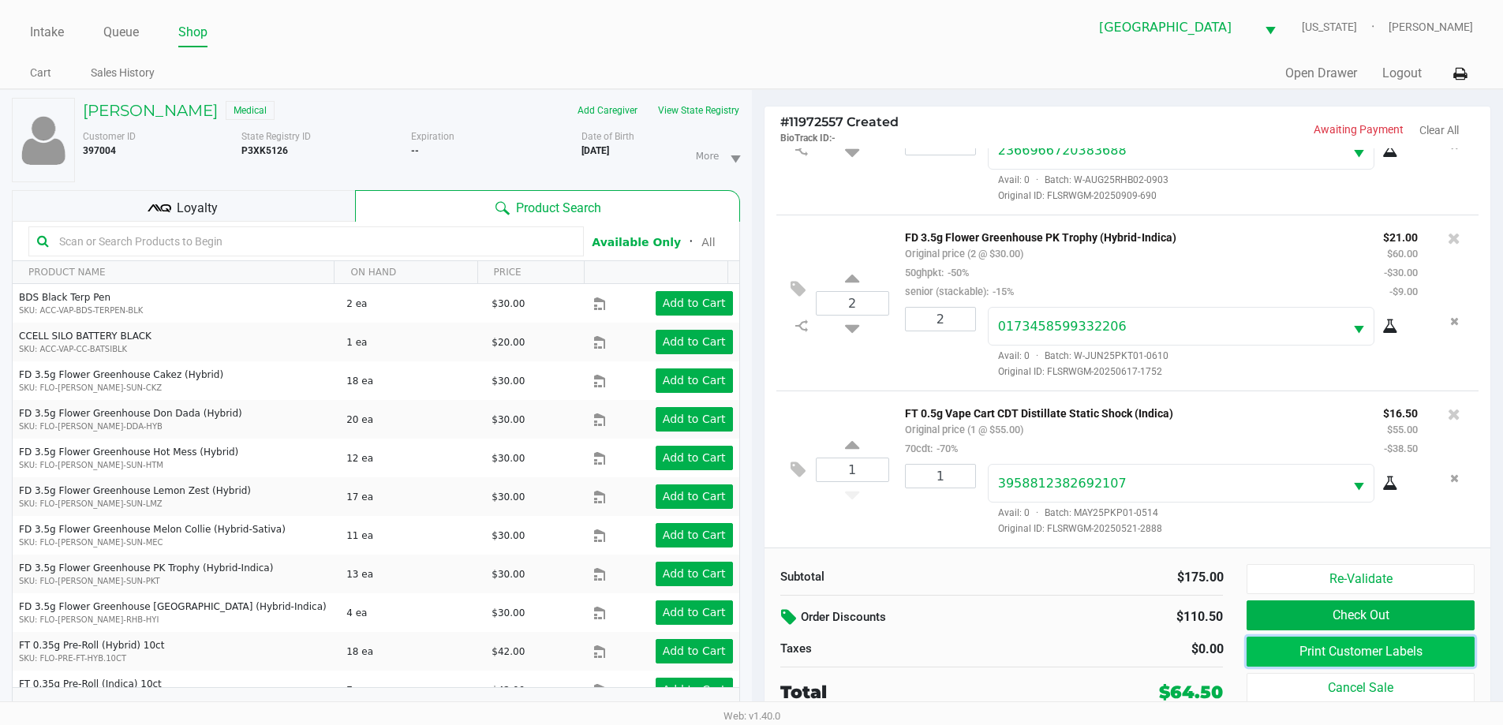
click at [1287, 644] on button "Print Customer Labels" at bounding box center [1359, 652] width 227 height 30
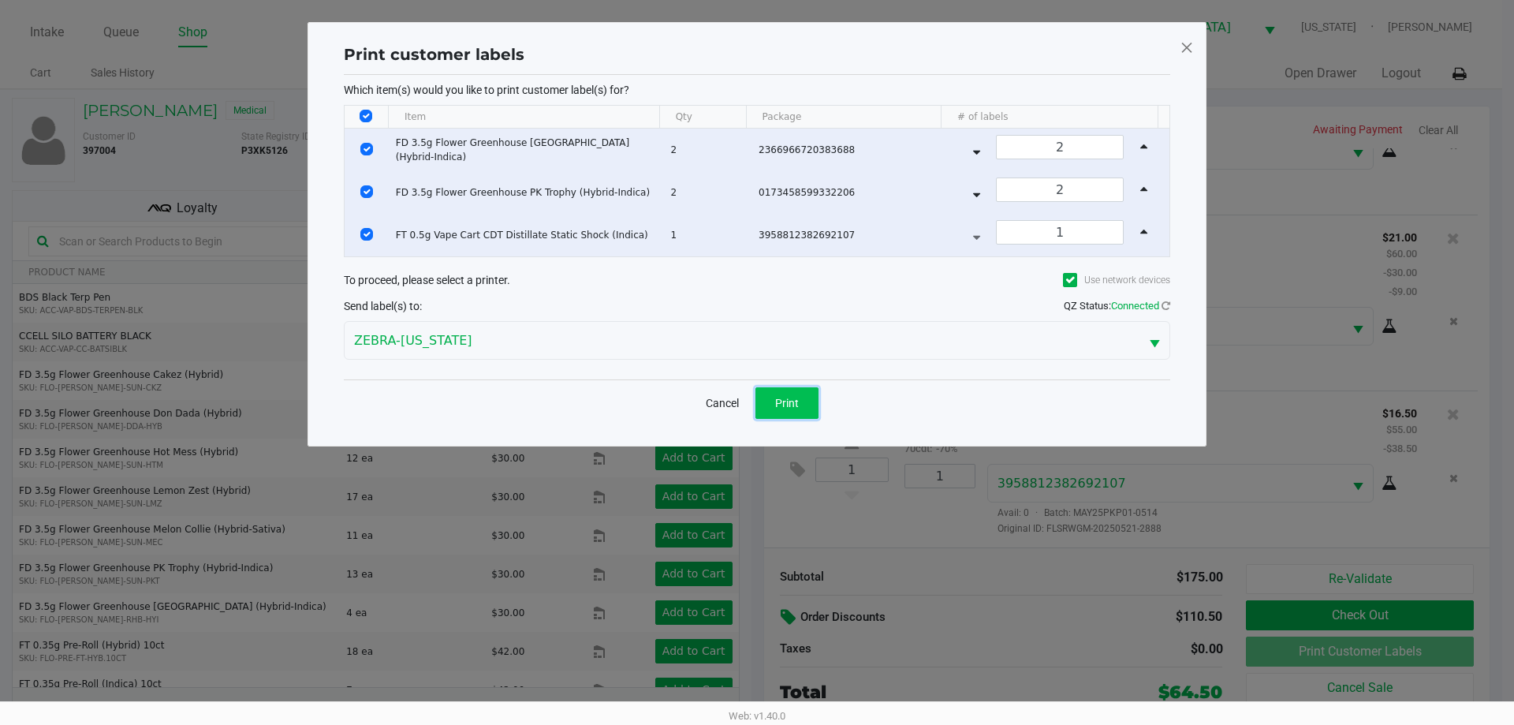
click at [784, 394] on button "Print" at bounding box center [787, 403] width 63 height 32
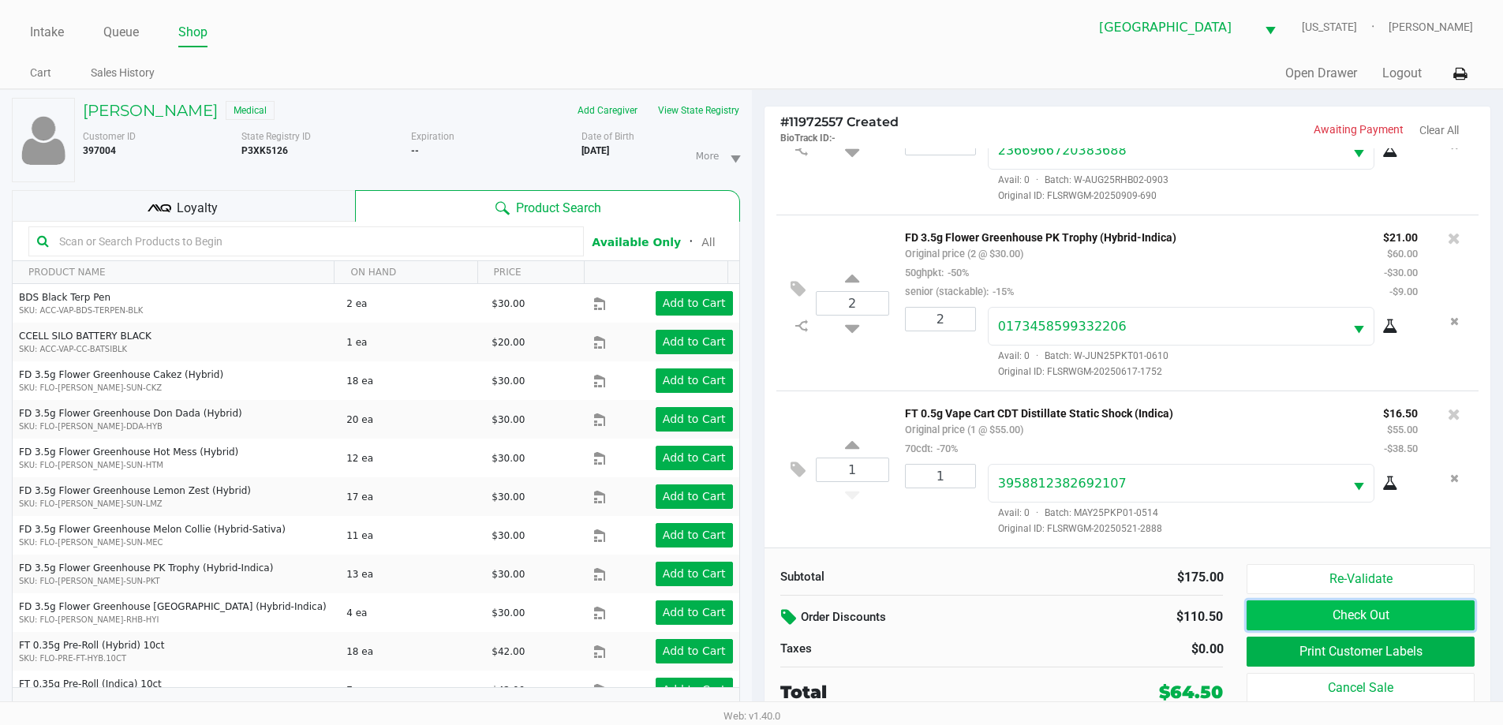
click at [1280, 607] on button "Check Out" at bounding box center [1359, 615] width 227 height 30
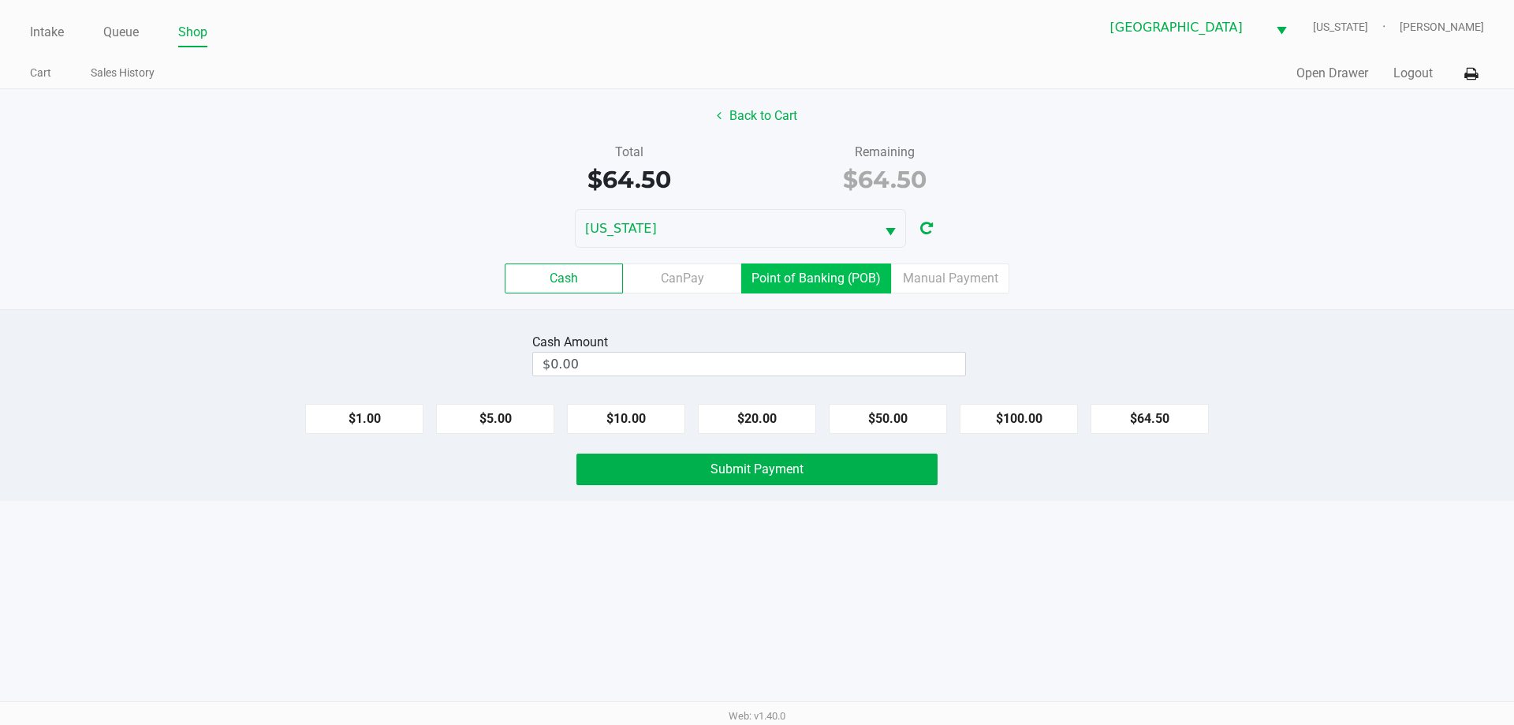
click at [805, 267] on label "Point of Banking (POB)" at bounding box center [816, 278] width 150 height 30
click at [0, 0] on 7 "Point of Banking (POB)" at bounding box center [0, 0] width 0 height 0
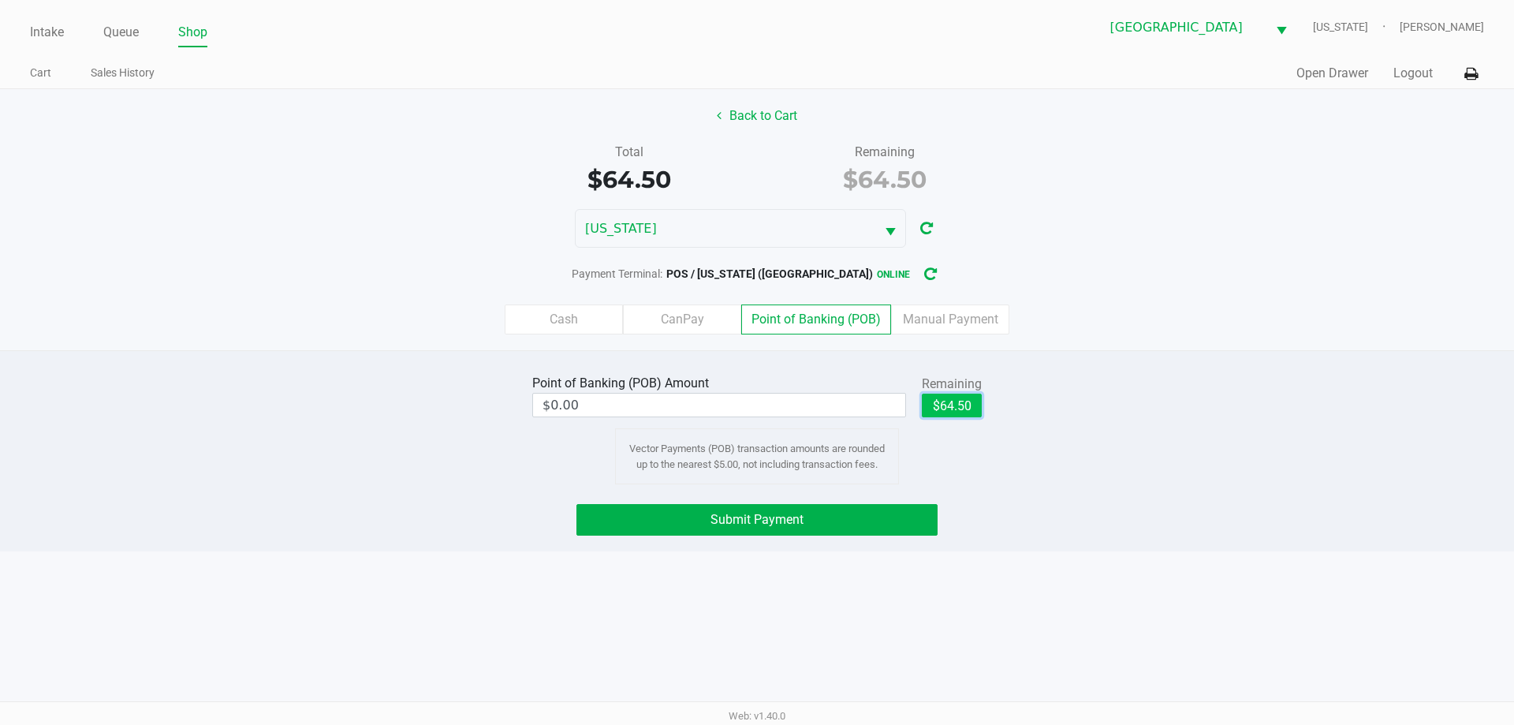
click at [959, 398] on button "$64.50" at bounding box center [952, 406] width 60 height 24
type input "$64.50"
click at [888, 515] on button "Submit Payment" at bounding box center [757, 520] width 361 height 32
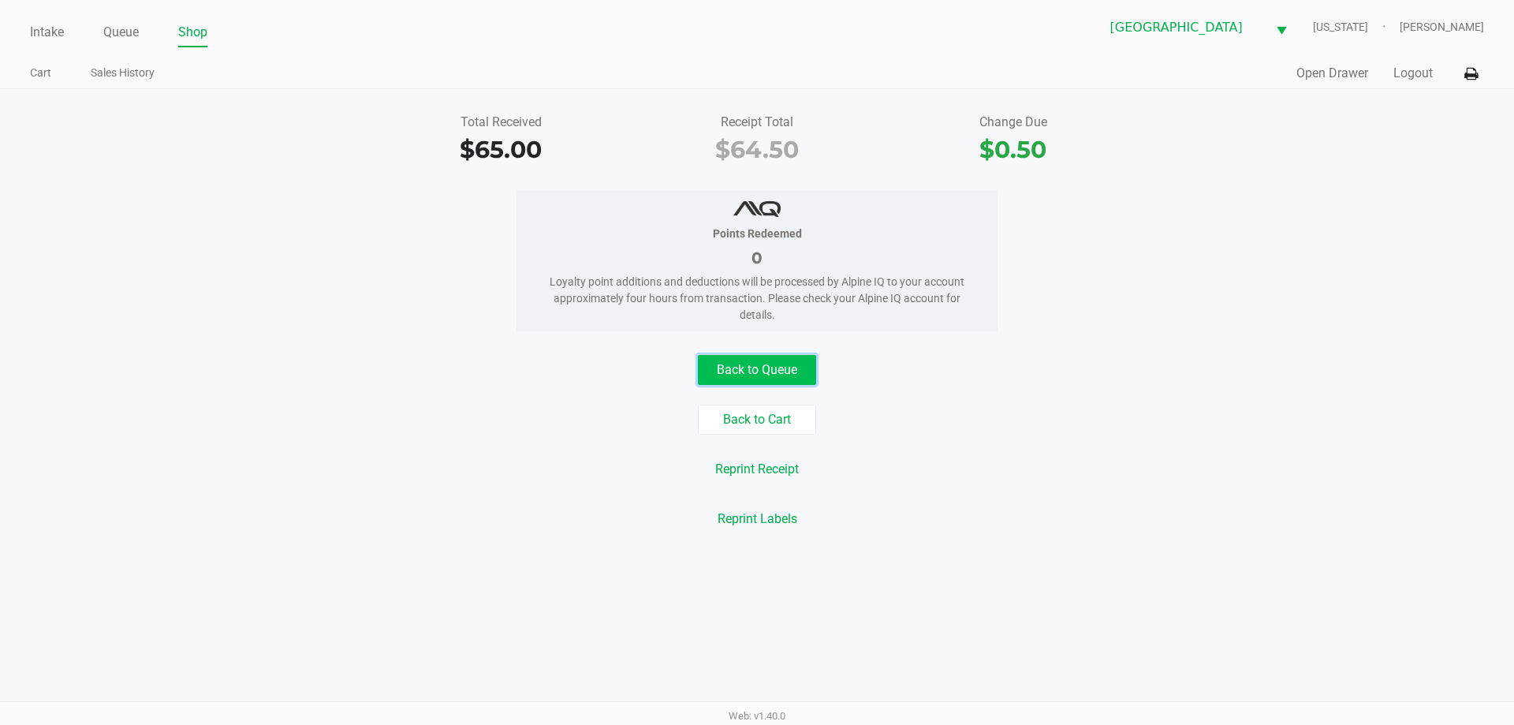
click at [790, 368] on button "Back to Queue" at bounding box center [757, 370] width 118 height 30
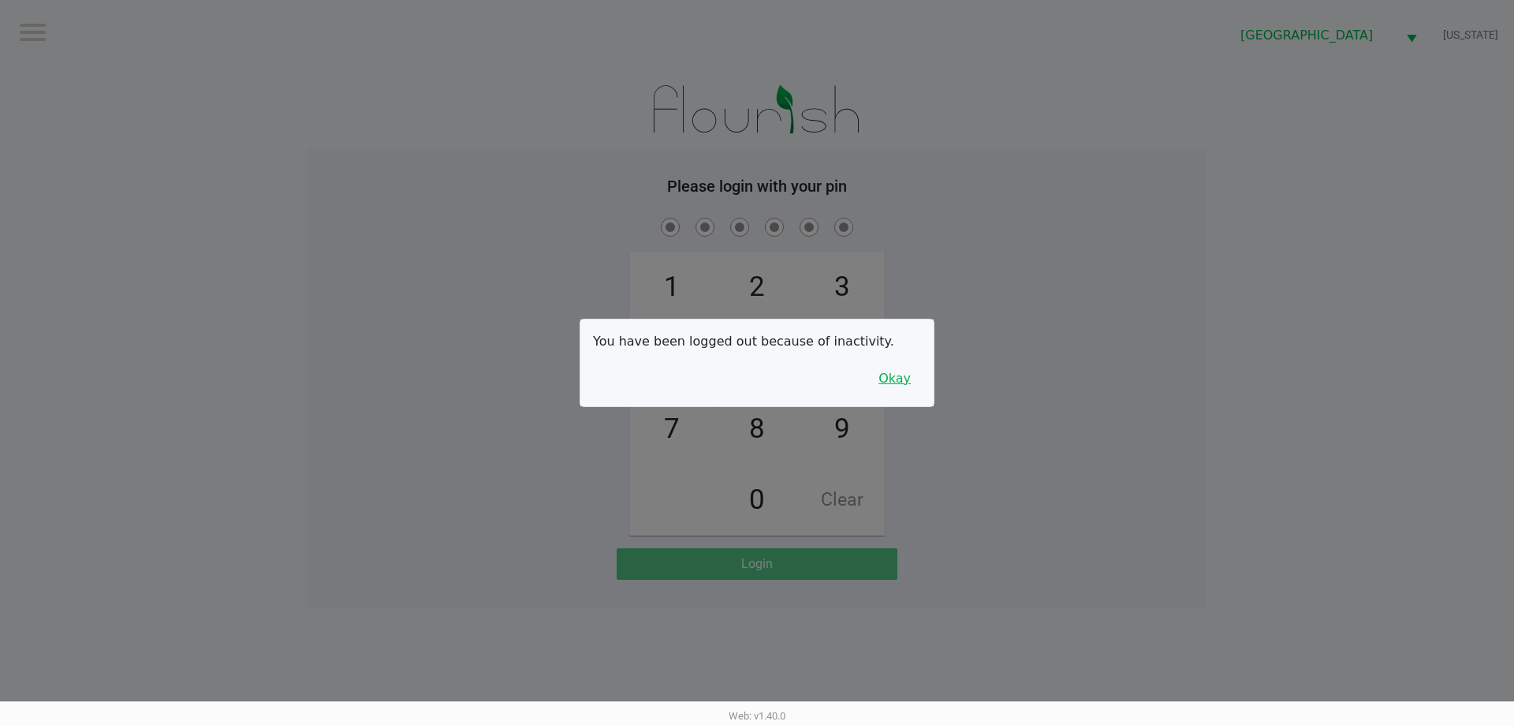
click at [901, 378] on button "Okay" at bounding box center [894, 379] width 53 height 30
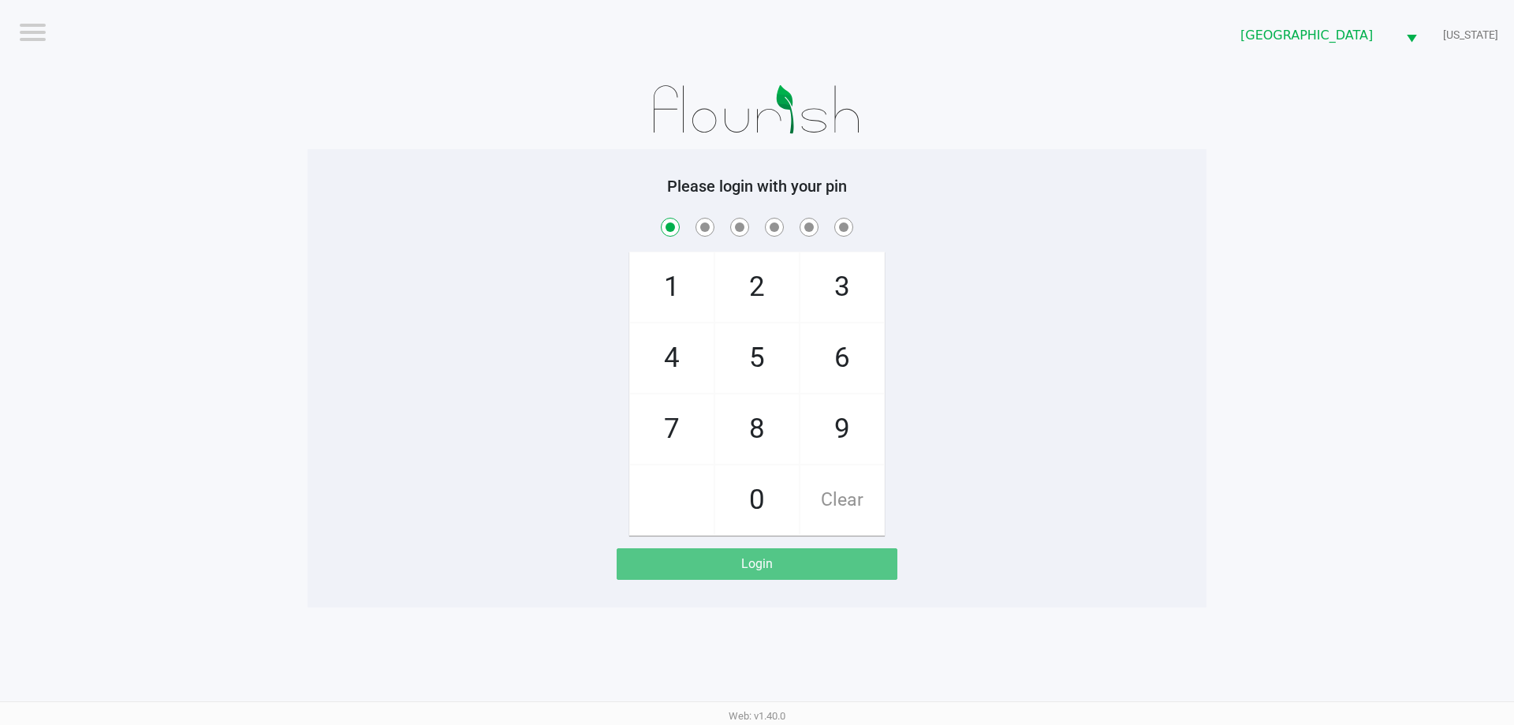
checkbox input "true"
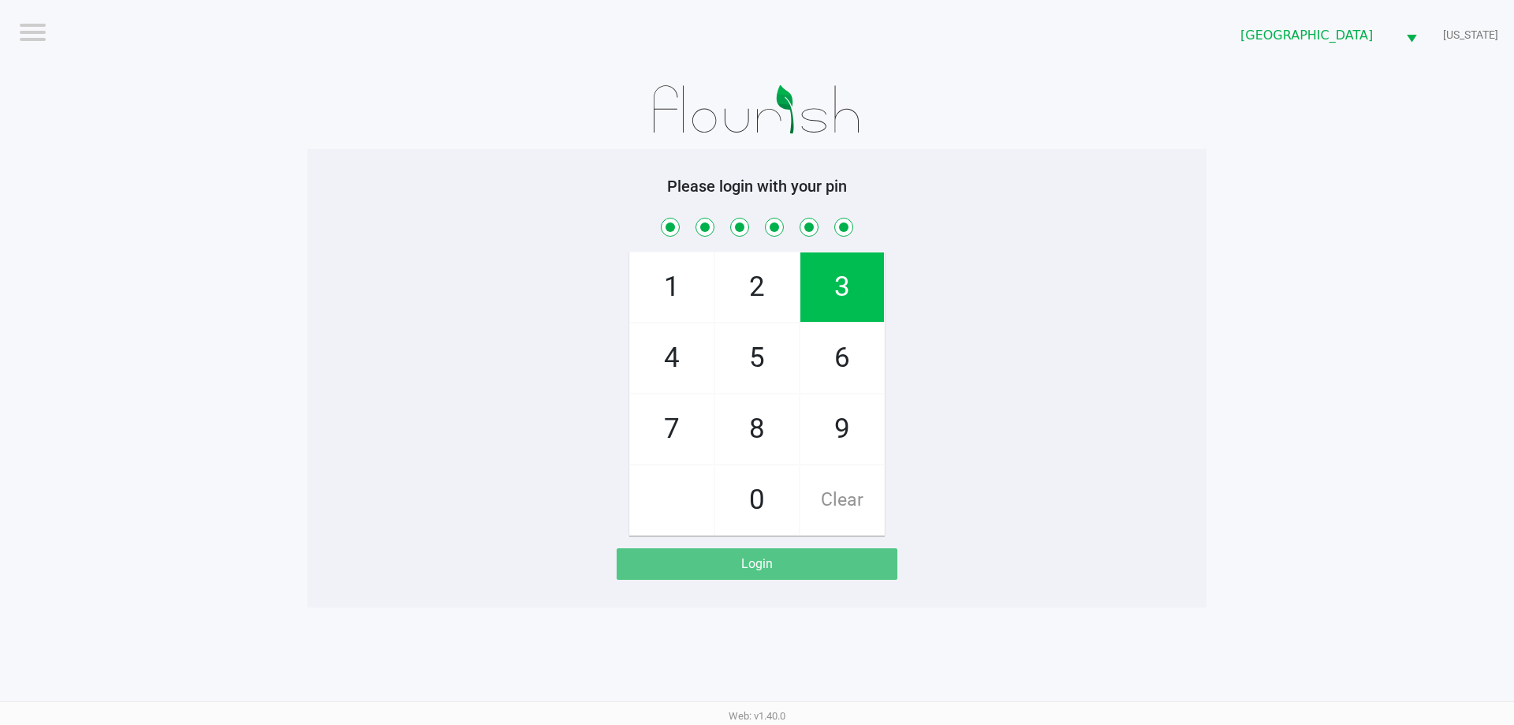
checkbox input "true"
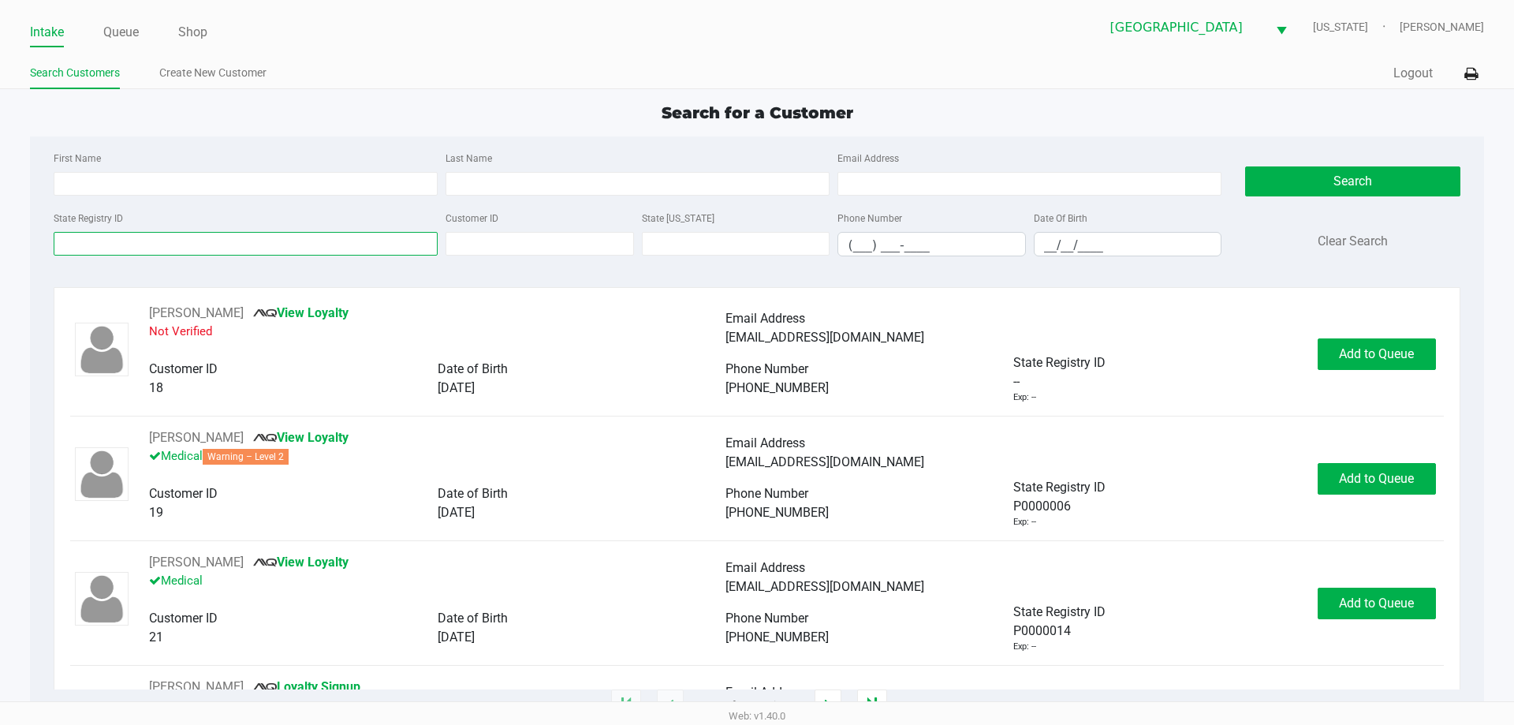
click at [372, 239] on input "State Registry ID" at bounding box center [246, 244] width 384 height 24
click at [232, 245] on input "p" at bounding box center [246, 244] width 384 height 24
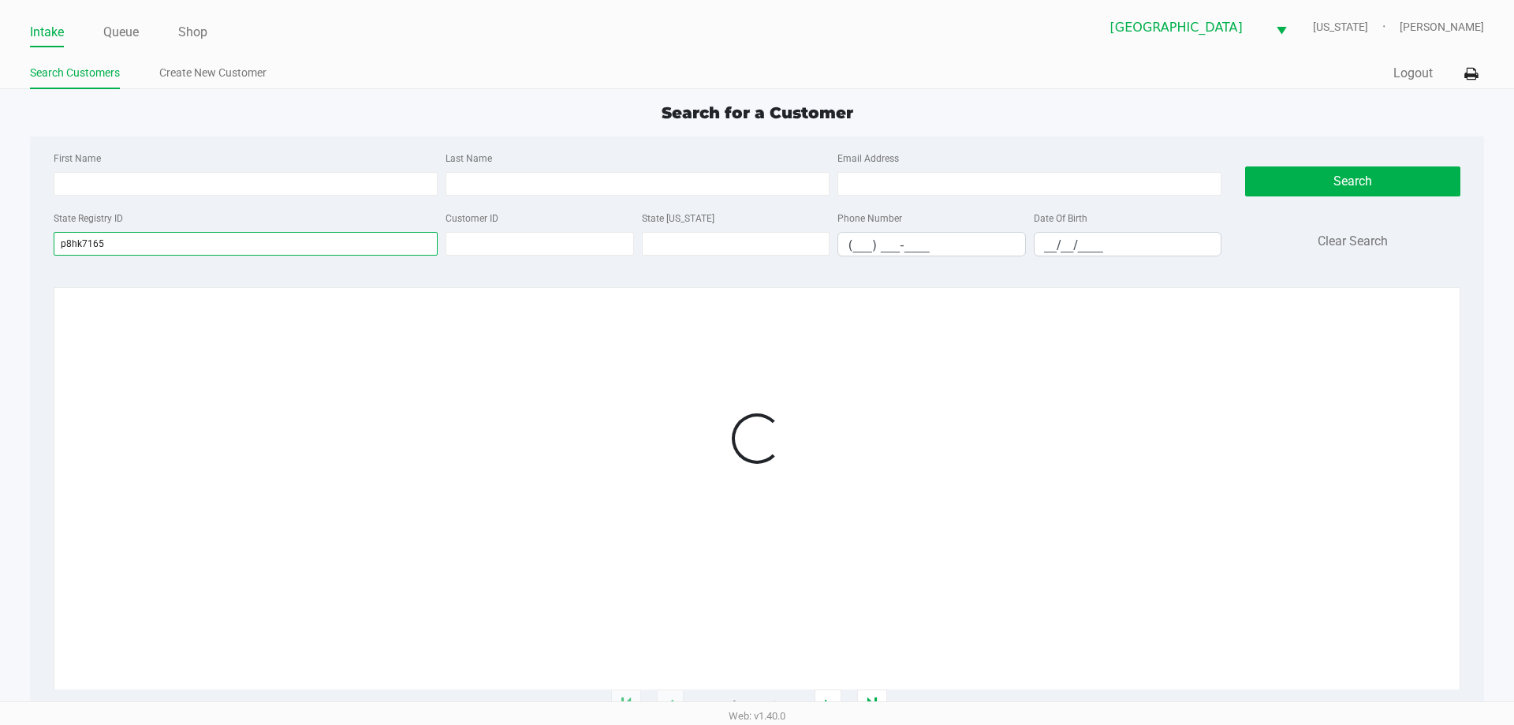
type input "p8hk7165"
click at [401, 216] on div "State Registry ID p8hk7165" at bounding box center [246, 232] width 392 height 48
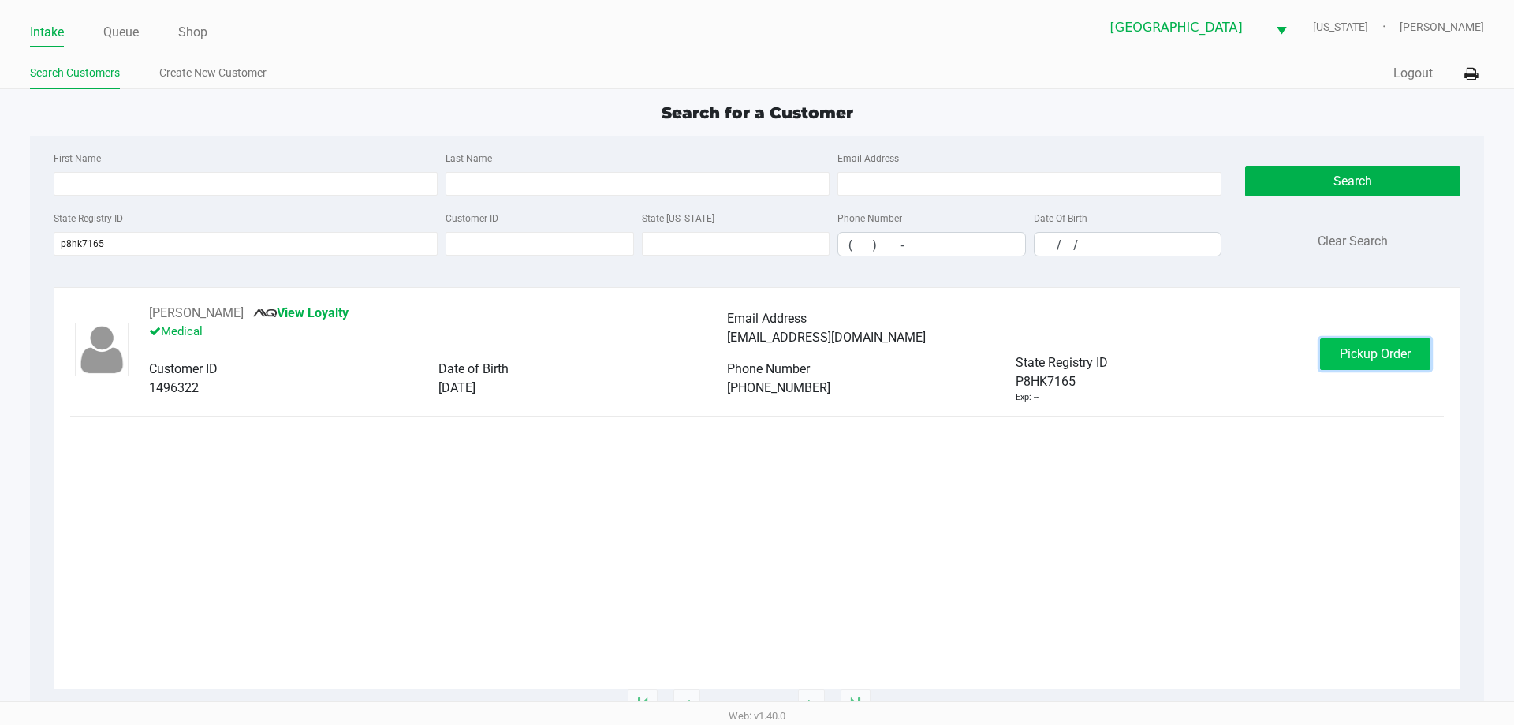
click at [1358, 353] on span "Pickup Order" at bounding box center [1375, 353] width 71 height 15
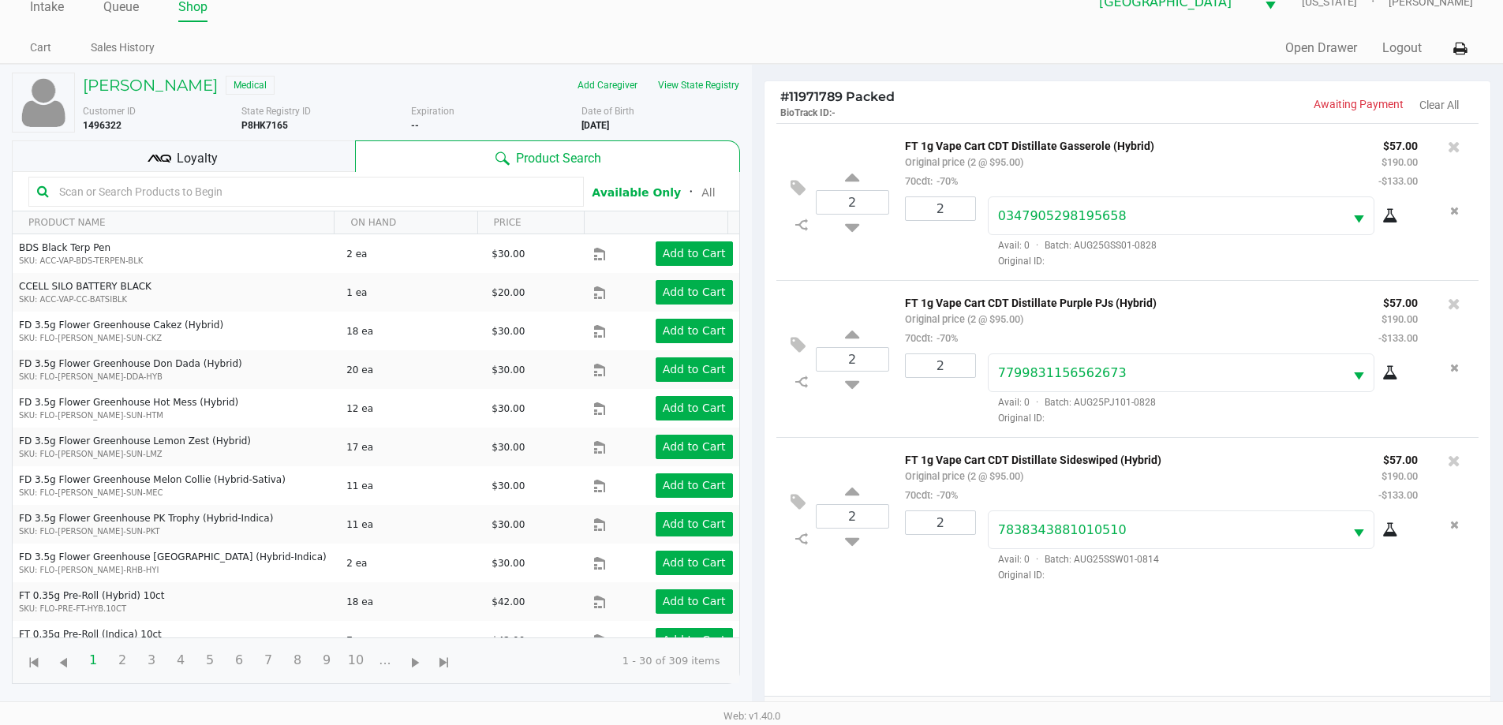
scroll to position [13, 0]
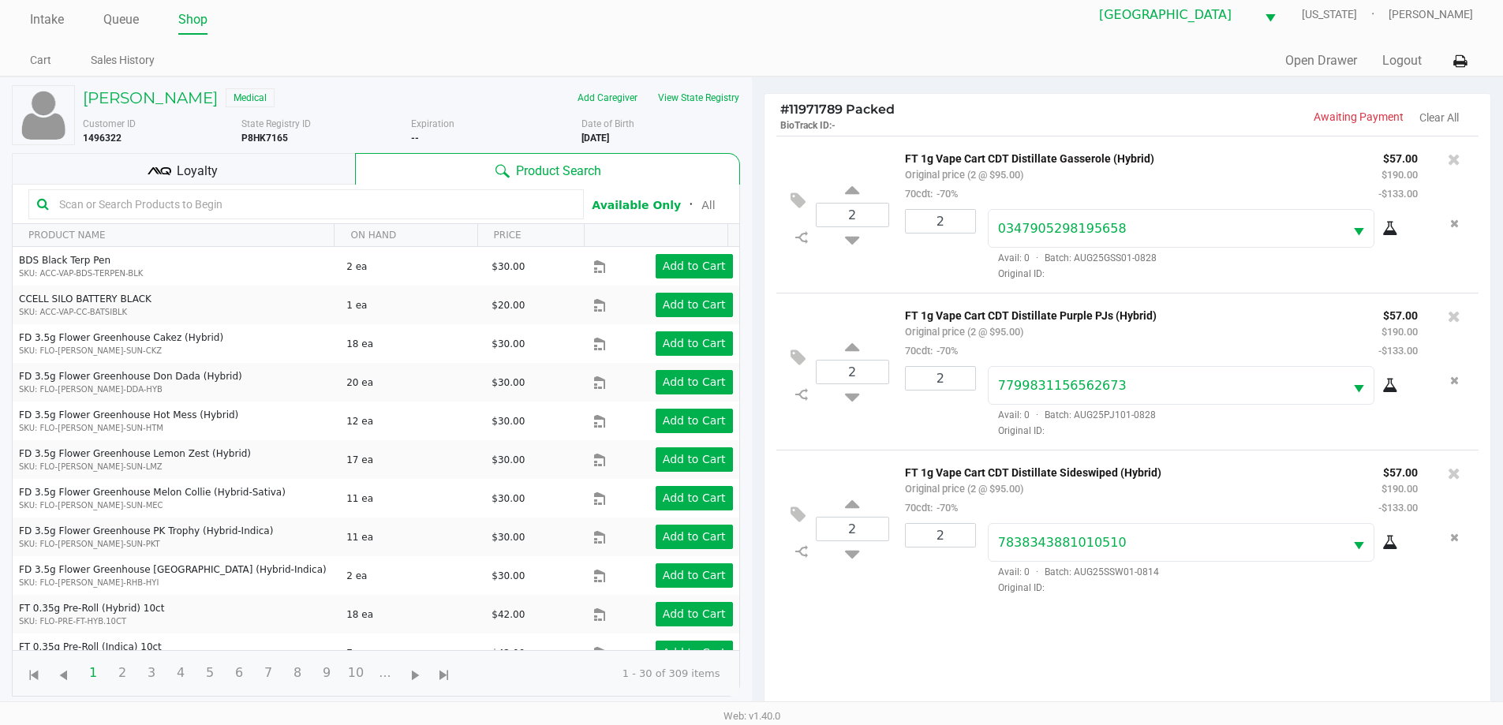
click at [250, 182] on div "Loyalty" at bounding box center [183, 169] width 343 height 32
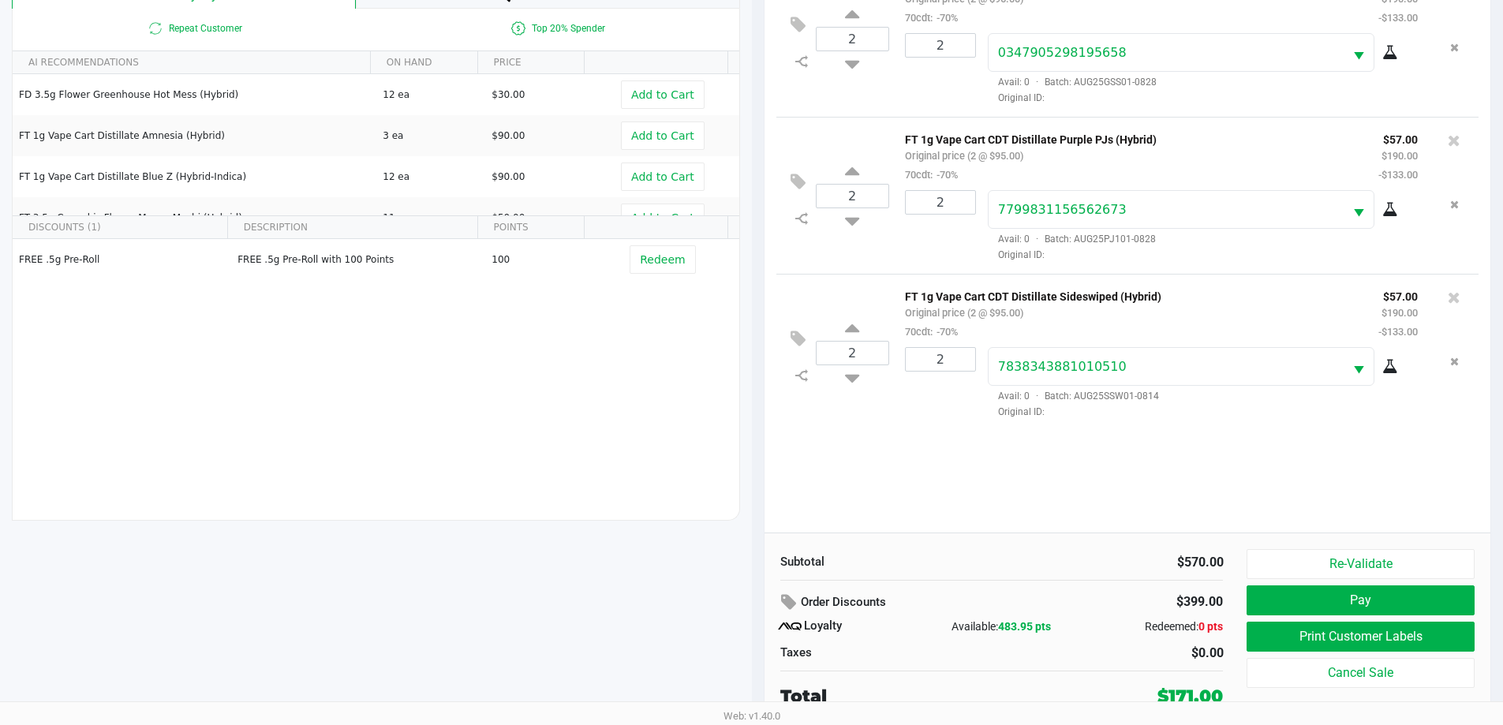
scroll to position [189, 0]
click at [1311, 629] on button "Print Customer Labels" at bounding box center [1359, 636] width 227 height 30
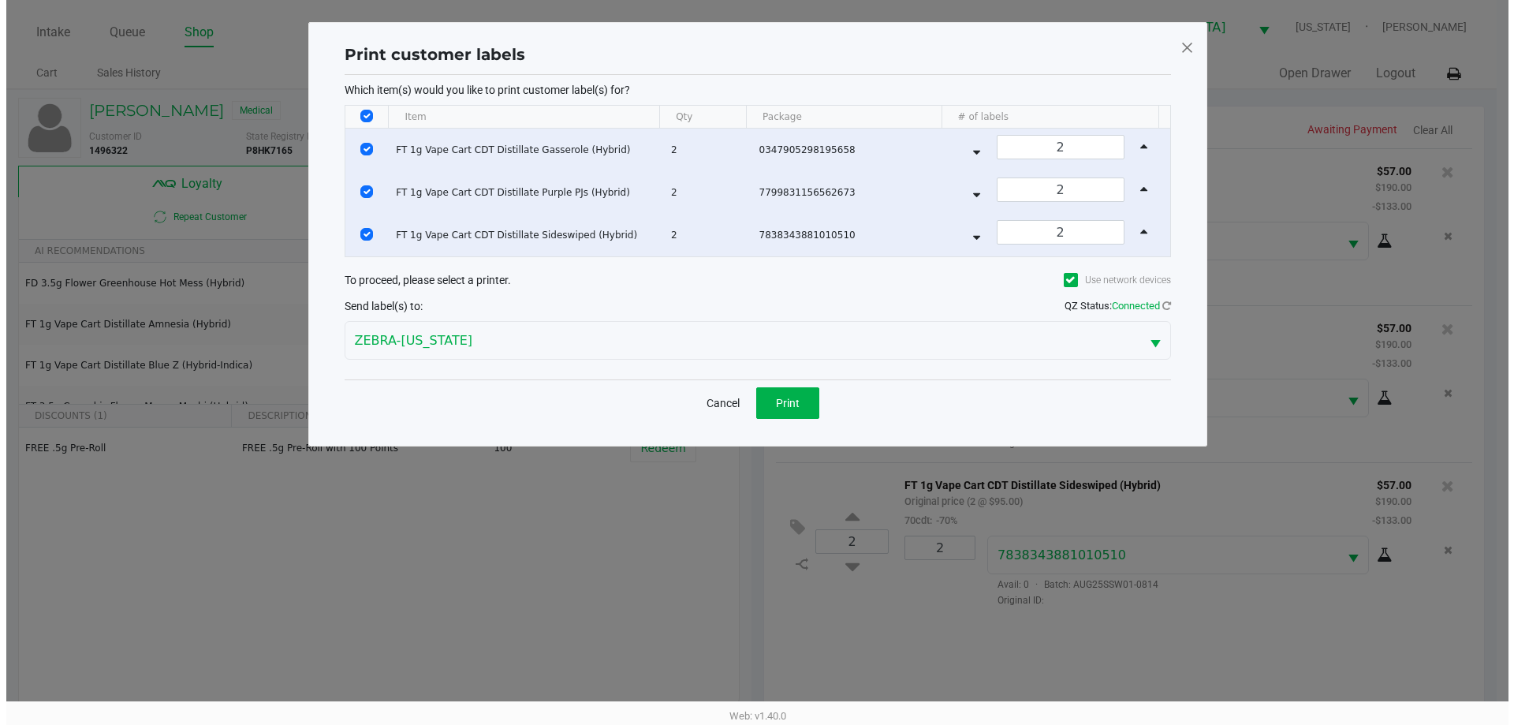
scroll to position [0, 0]
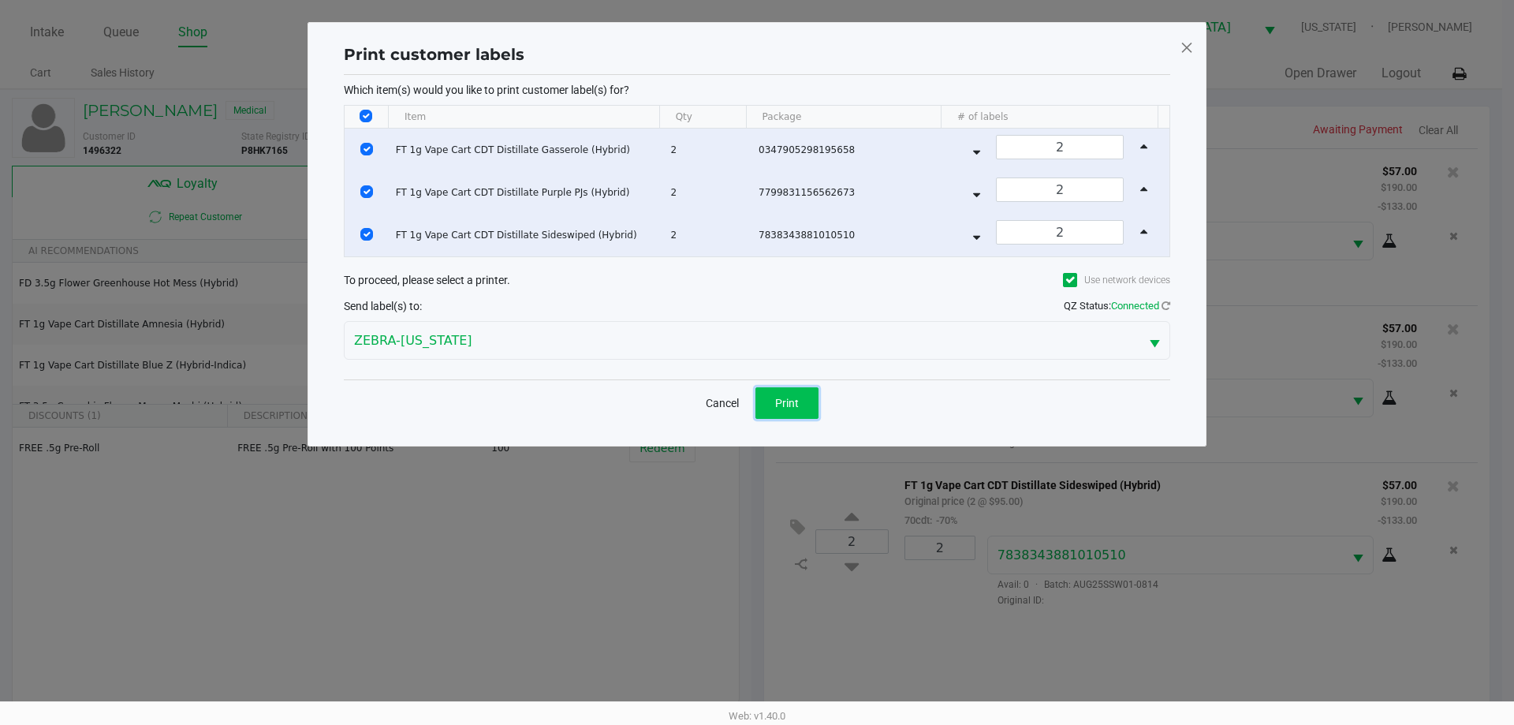
click at [794, 402] on span "Print" at bounding box center [787, 403] width 24 height 13
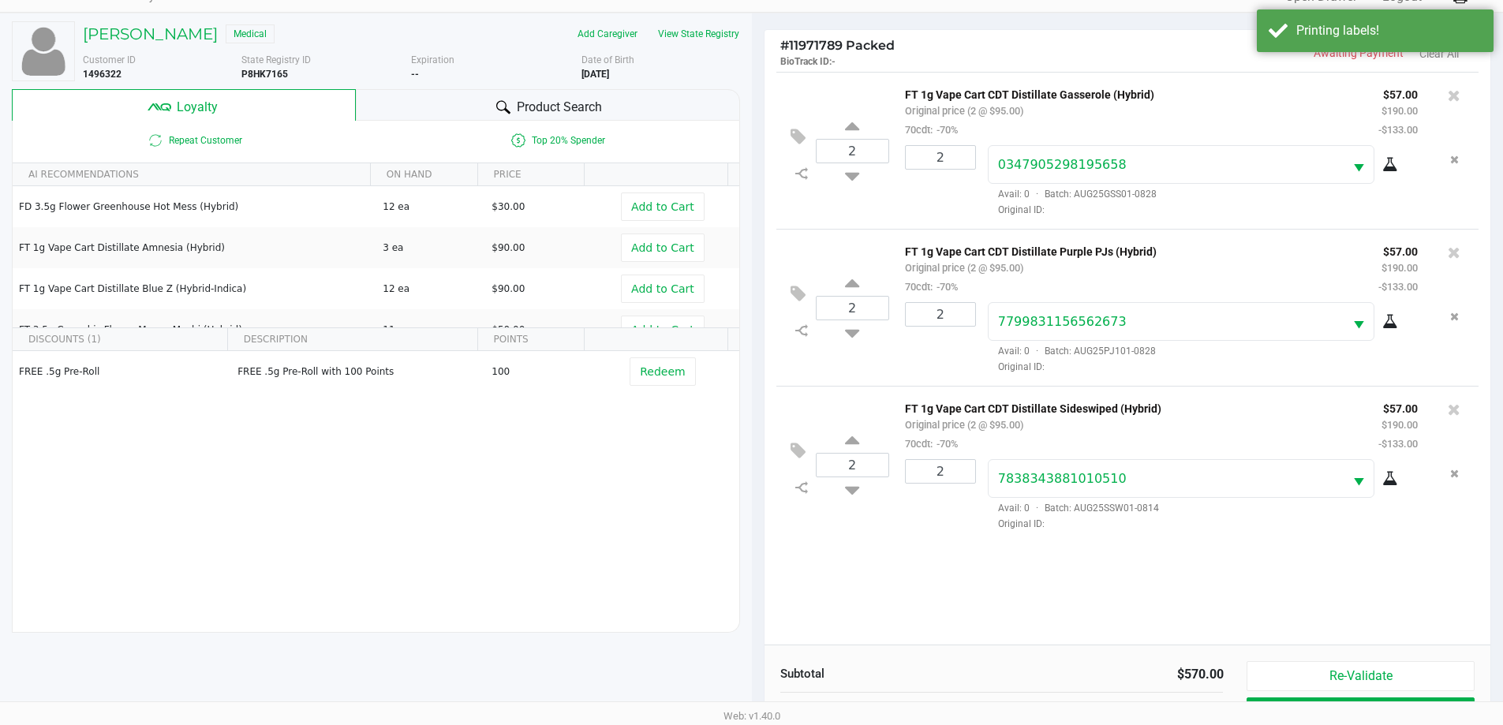
scroll to position [189, 0]
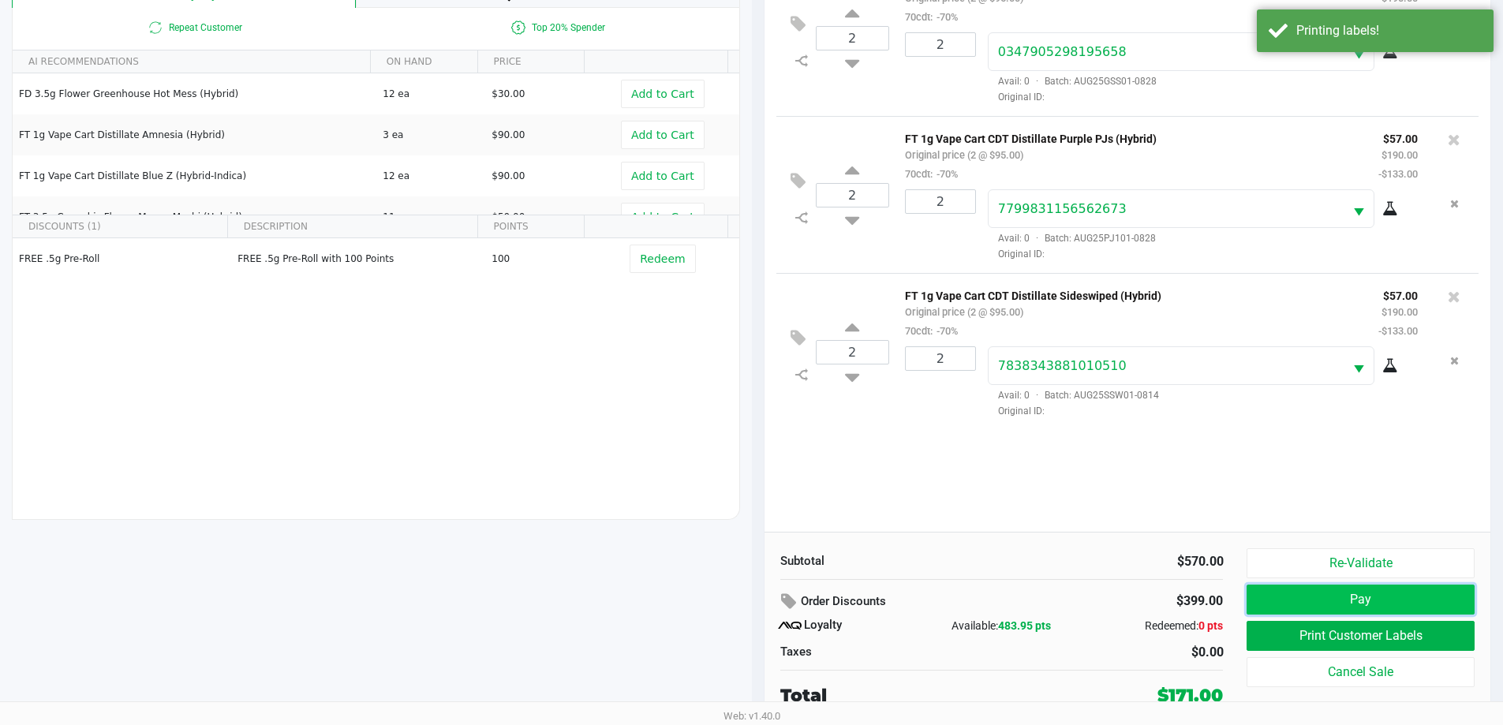
click at [1274, 593] on button "Pay" at bounding box center [1359, 599] width 227 height 30
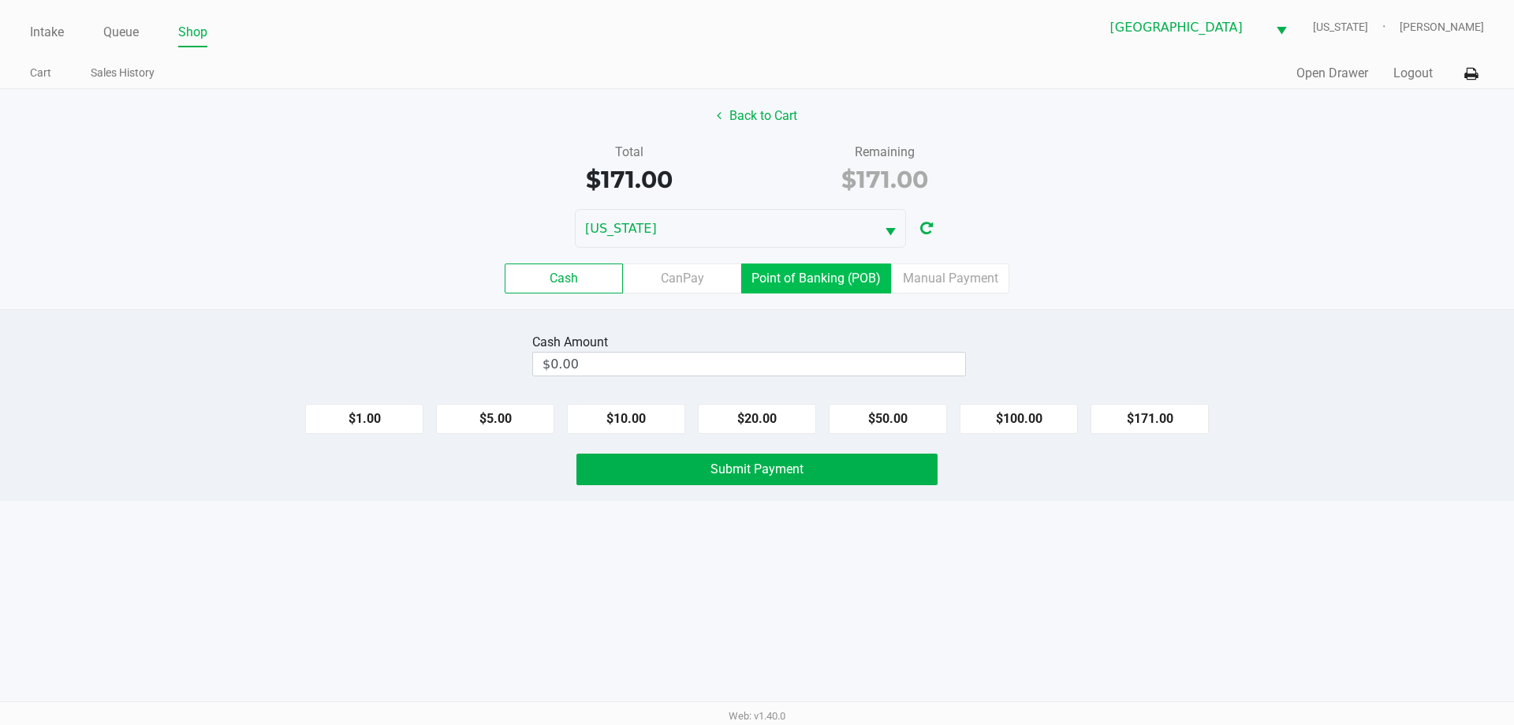
click at [840, 289] on label "Point of Banking (POB)" at bounding box center [816, 278] width 150 height 30
click at [0, 0] on 7 "Point of Banking (POB)" at bounding box center [0, 0] width 0 height 0
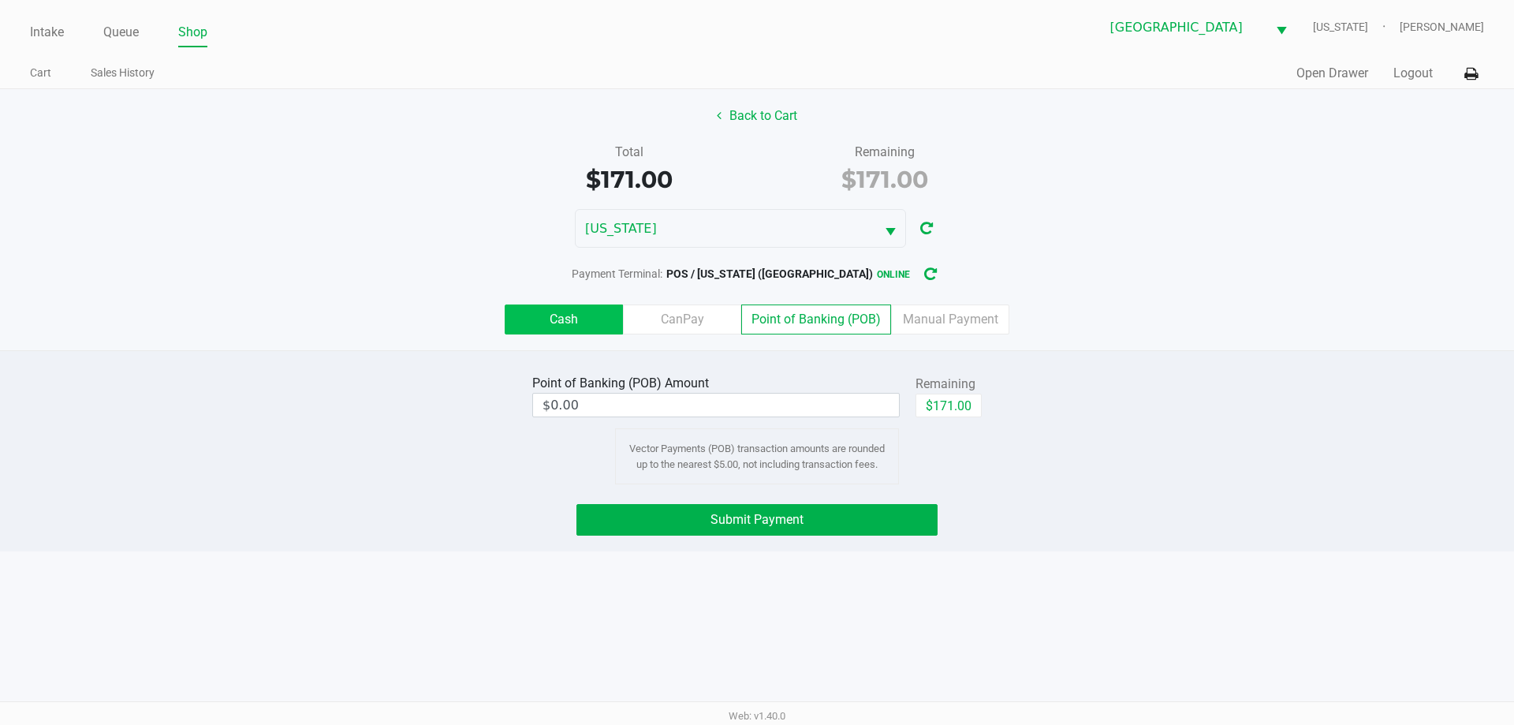
click at [595, 325] on label "Cash" at bounding box center [564, 319] width 118 height 30
click at [0, 0] on 0 "Cash" at bounding box center [0, 0] width 0 height 0
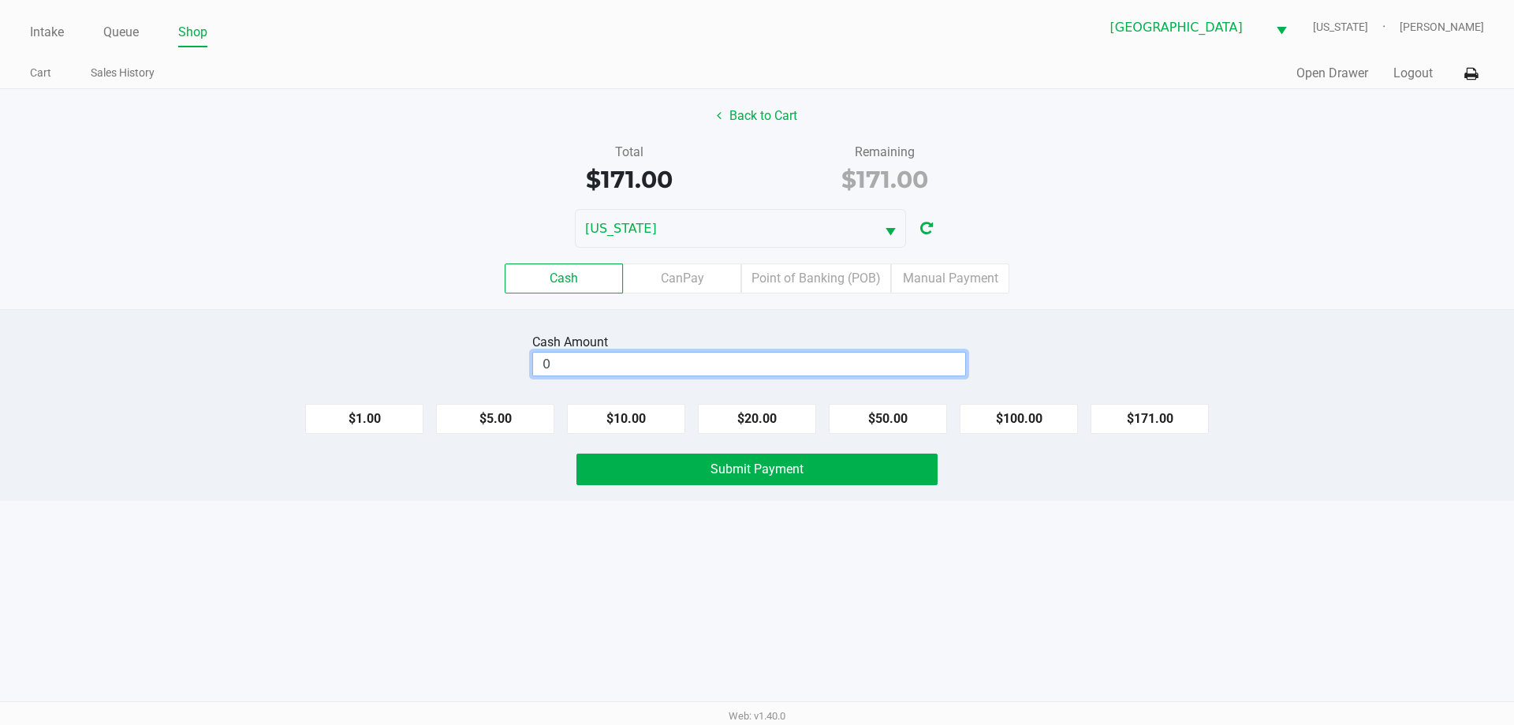
click at [911, 370] on input "0" at bounding box center [749, 364] width 432 height 23
click at [882, 472] on button "Submit Payment" at bounding box center [757, 470] width 361 height 32
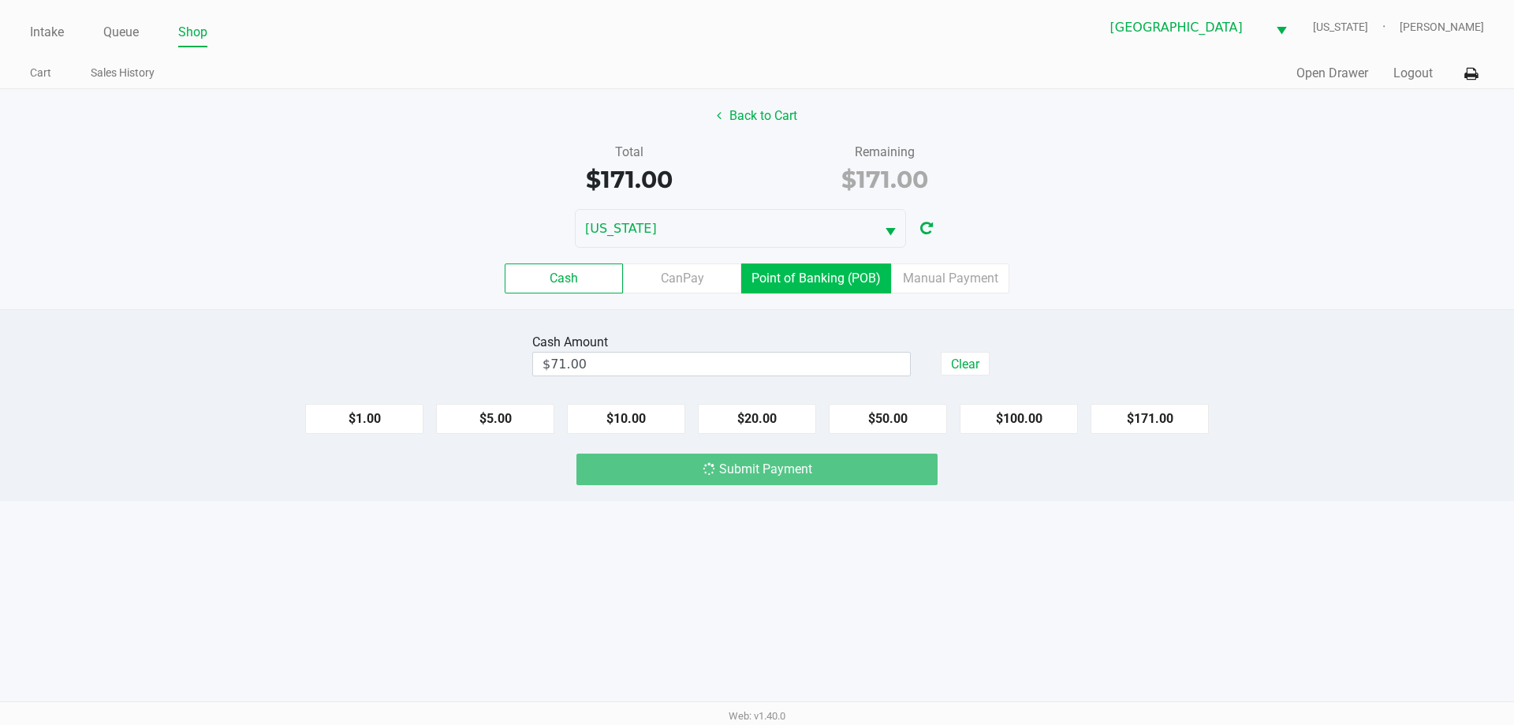
click at [816, 277] on label "Point of Banking (POB)" at bounding box center [816, 278] width 150 height 30
click at [0, 0] on 7 "Point of Banking (POB)" at bounding box center [0, 0] width 0 height 0
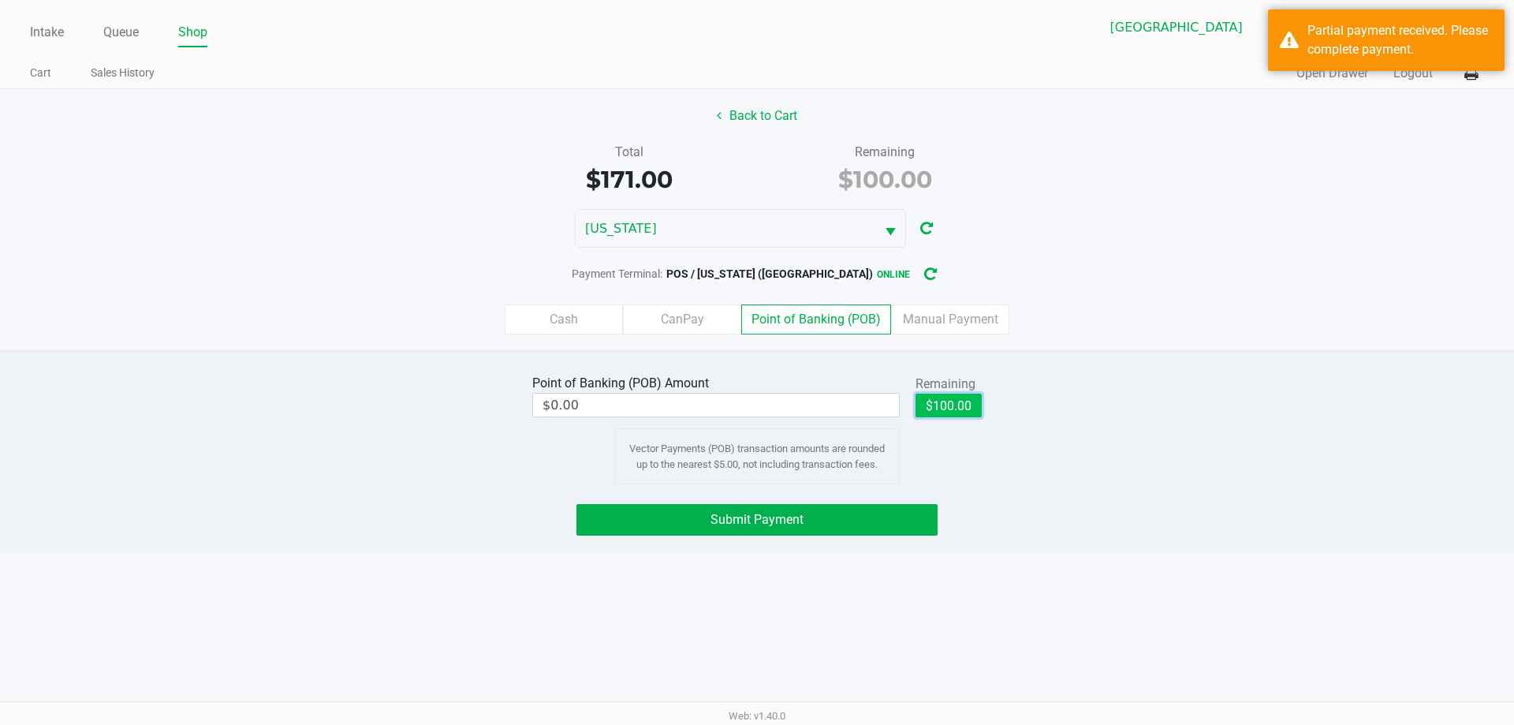
click at [953, 405] on button "$100.00" at bounding box center [949, 406] width 66 height 24
type input "$100.00"
click at [891, 523] on button "Submit Payment" at bounding box center [757, 520] width 361 height 32
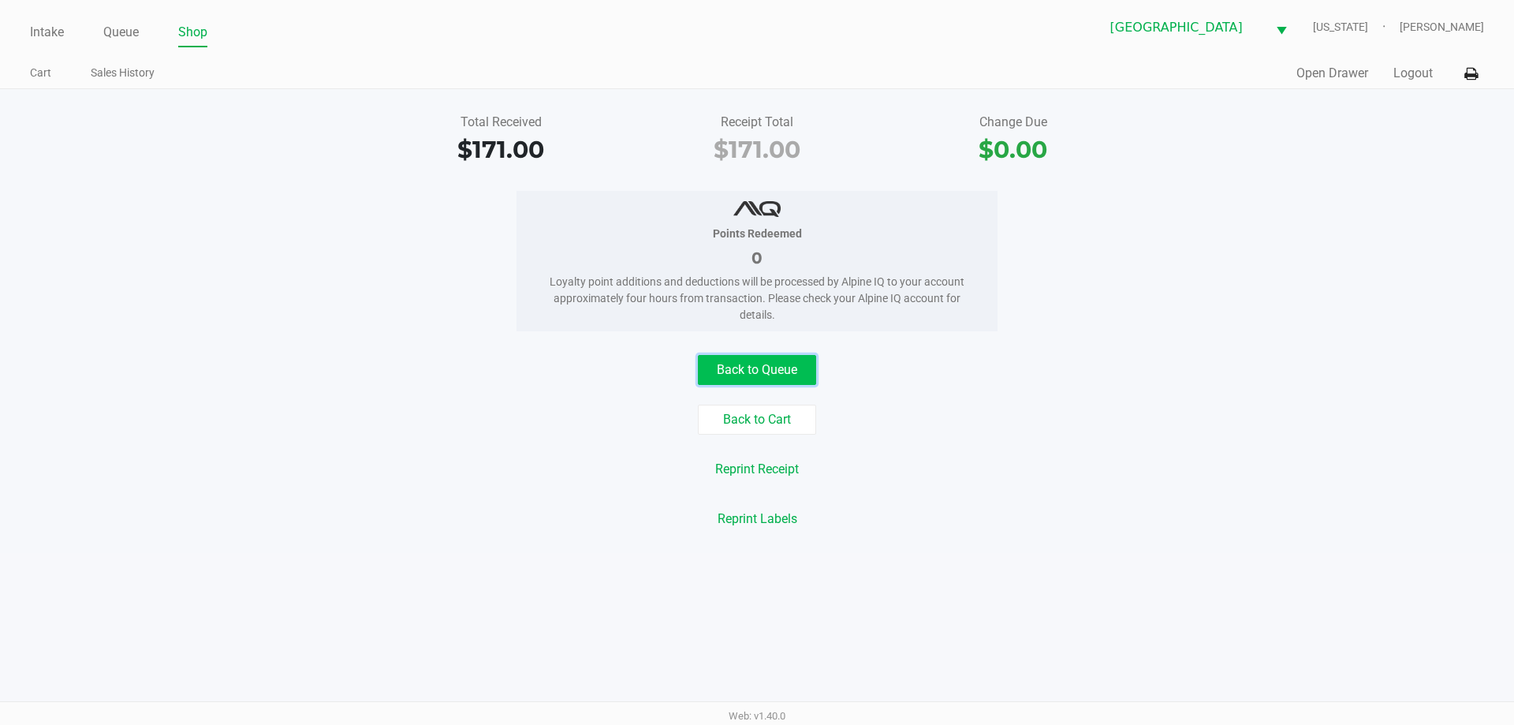
click at [749, 383] on button "Back to Queue" at bounding box center [757, 370] width 118 height 30
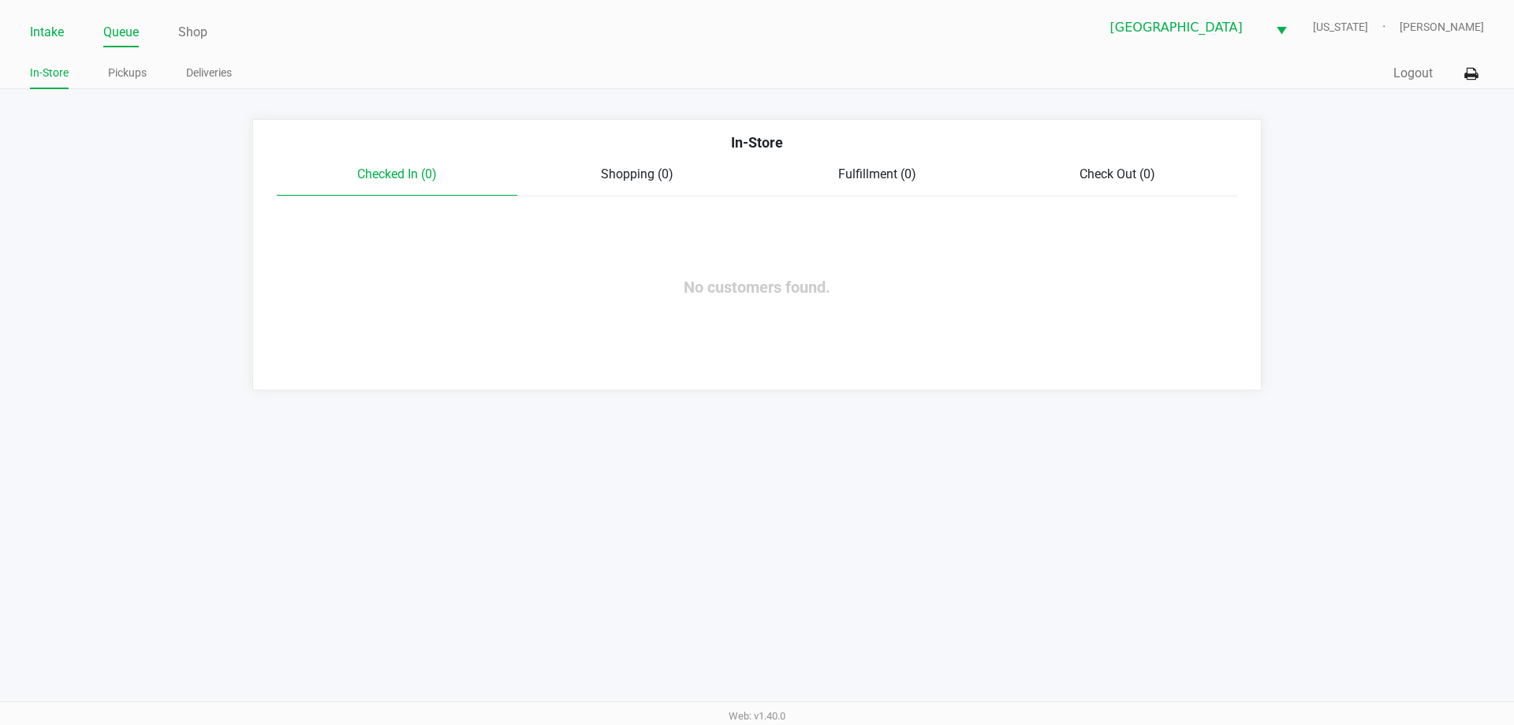
click at [39, 28] on link "Intake" at bounding box center [47, 32] width 34 height 22
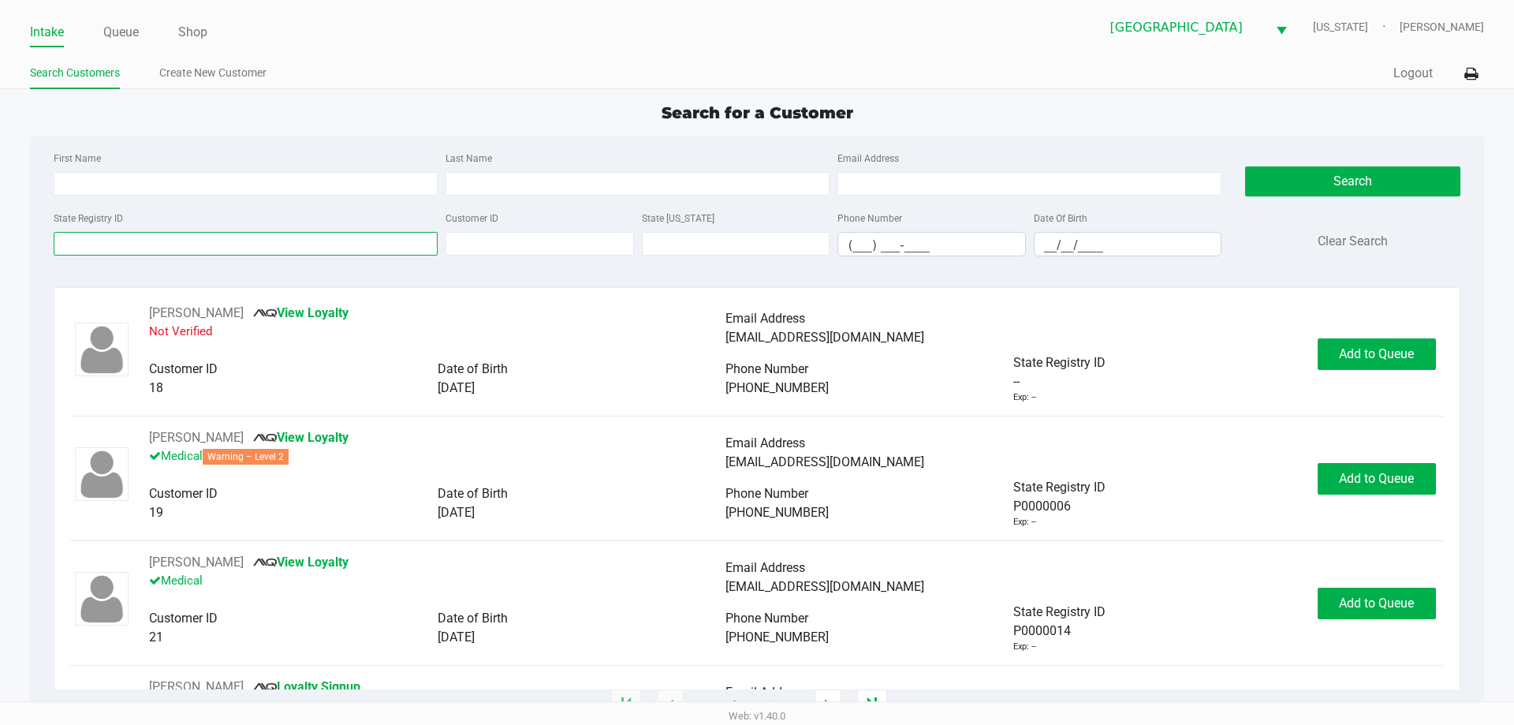
click at [283, 241] on input "State Registry ID" at bounding box center [246, 244] width 384 height 24
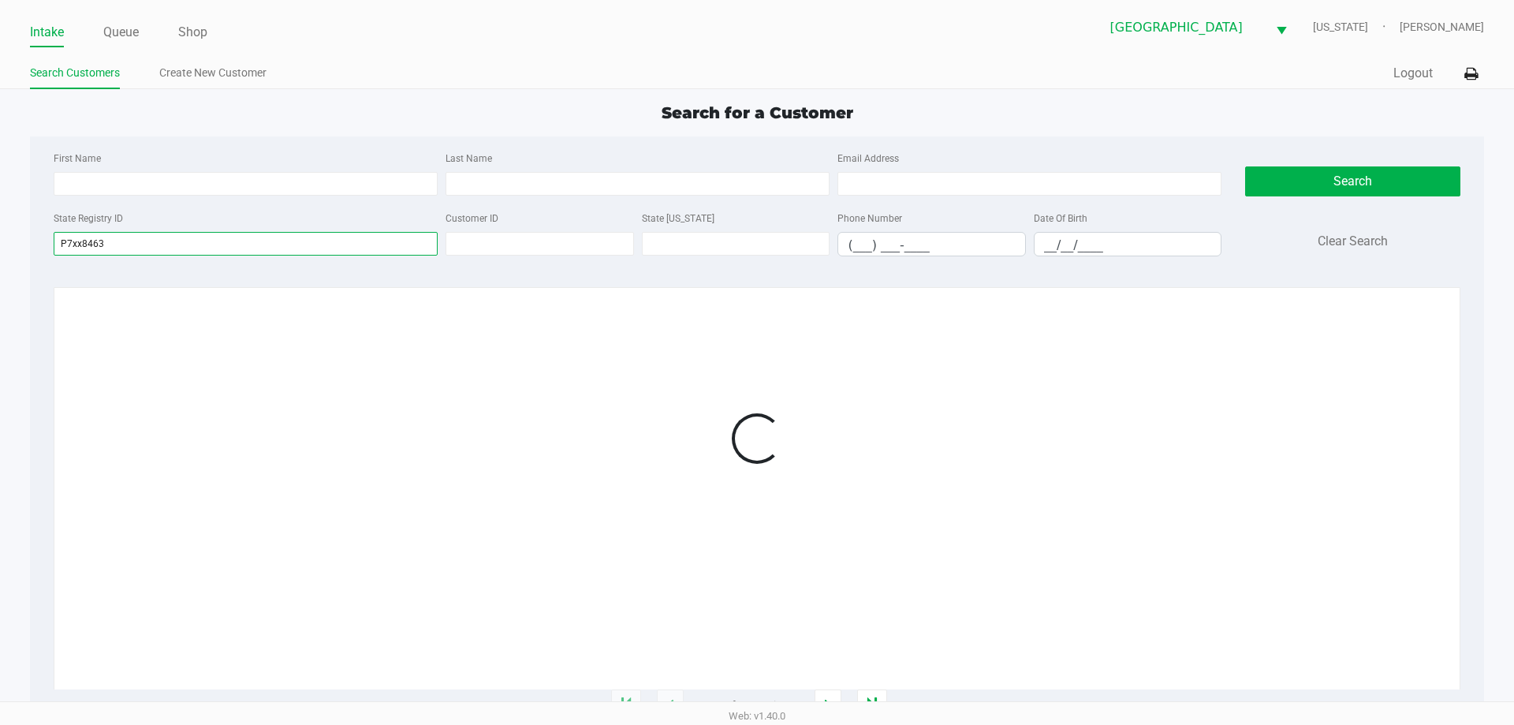
type input "P7xx8463"
click at [397, 121] on div "Search for a Customer" at bounding box center [756, 113] width 1477 height 24
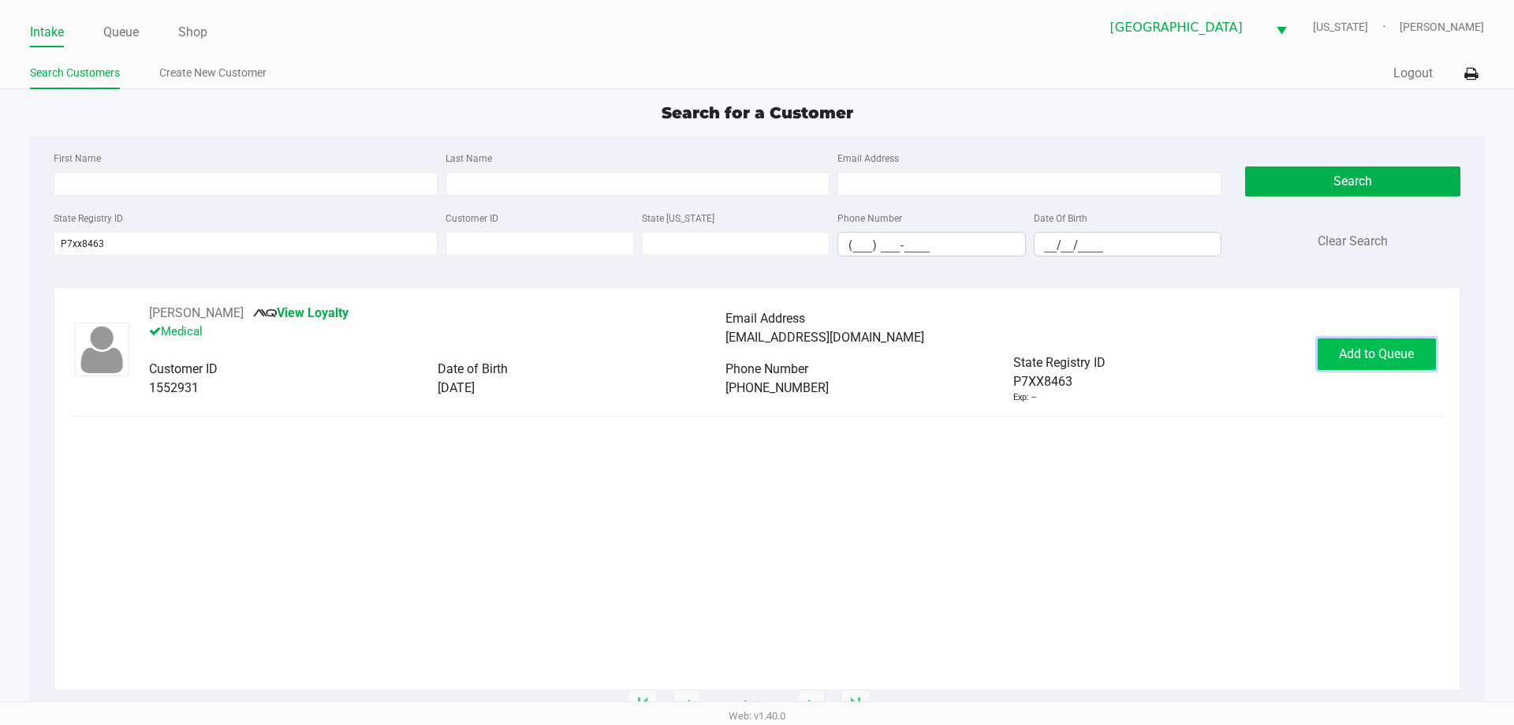
click at [1335, 359] on button "Add to Queue" at bounding box center [1377, 354] width 118 height 32
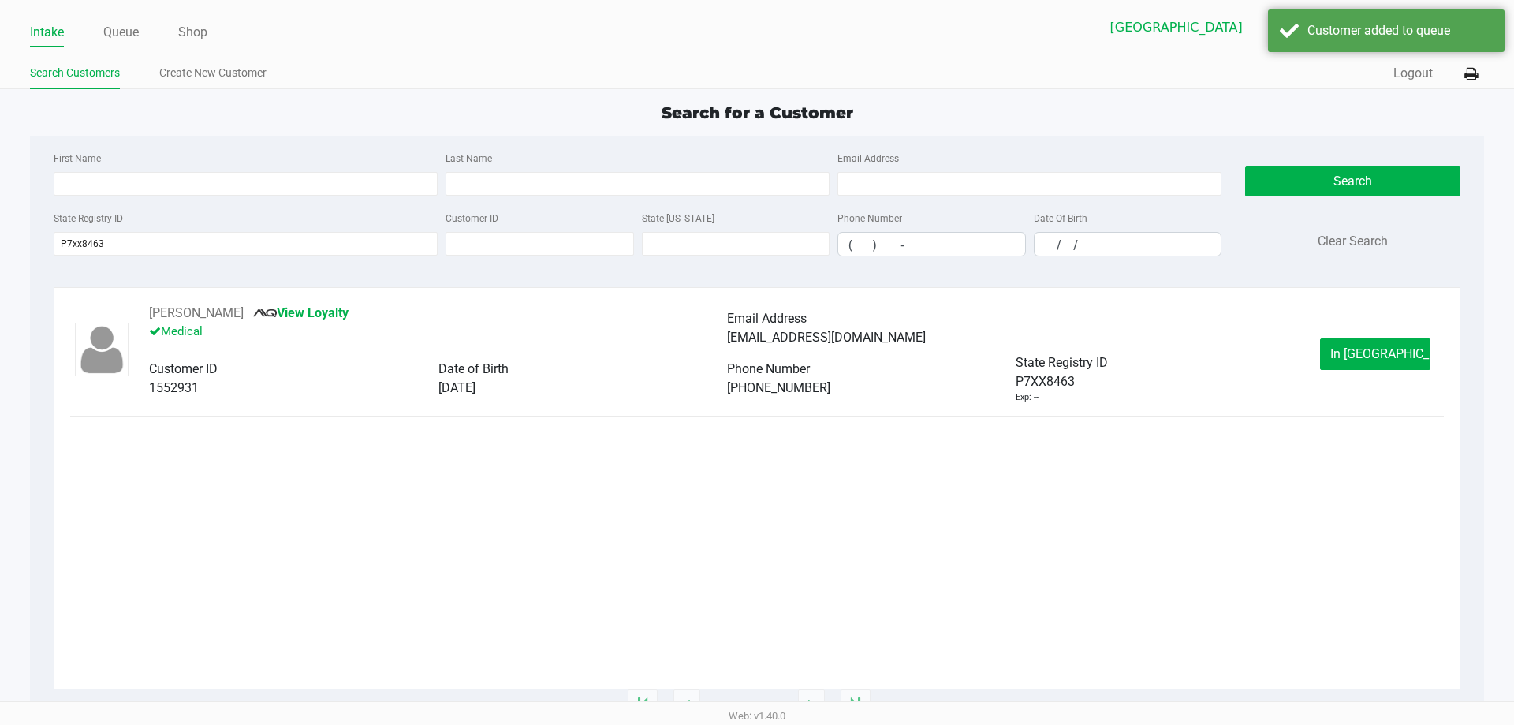
click at [1335, 359] on button "In Queue" at bounding box center [1375, 354] width 110 height 32
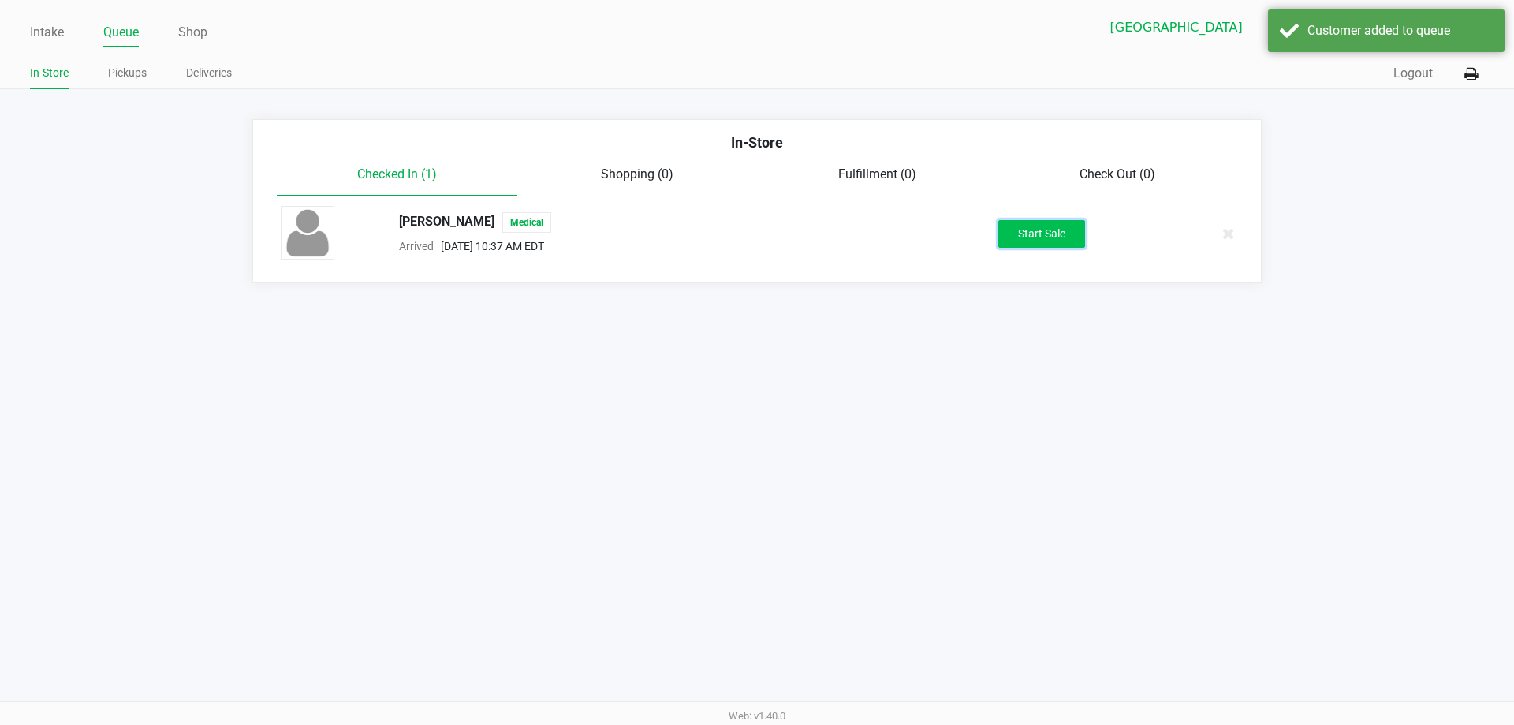
click at [1015, 234] on button "Start Sale" at bounding box center [1042, 234] width 87 height 28
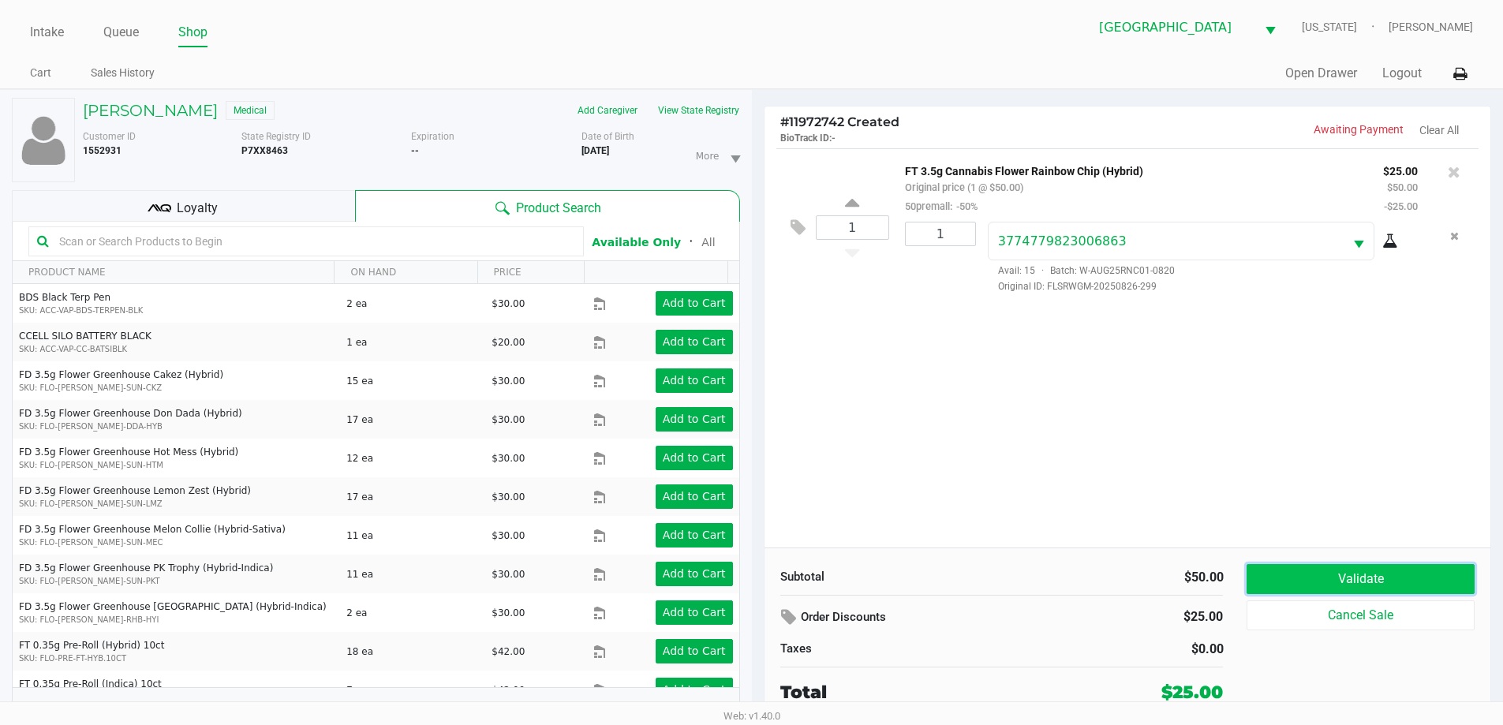
click at [1339, 577] on button "Validate" at bounding box center [1359, 579] width 227 height 30
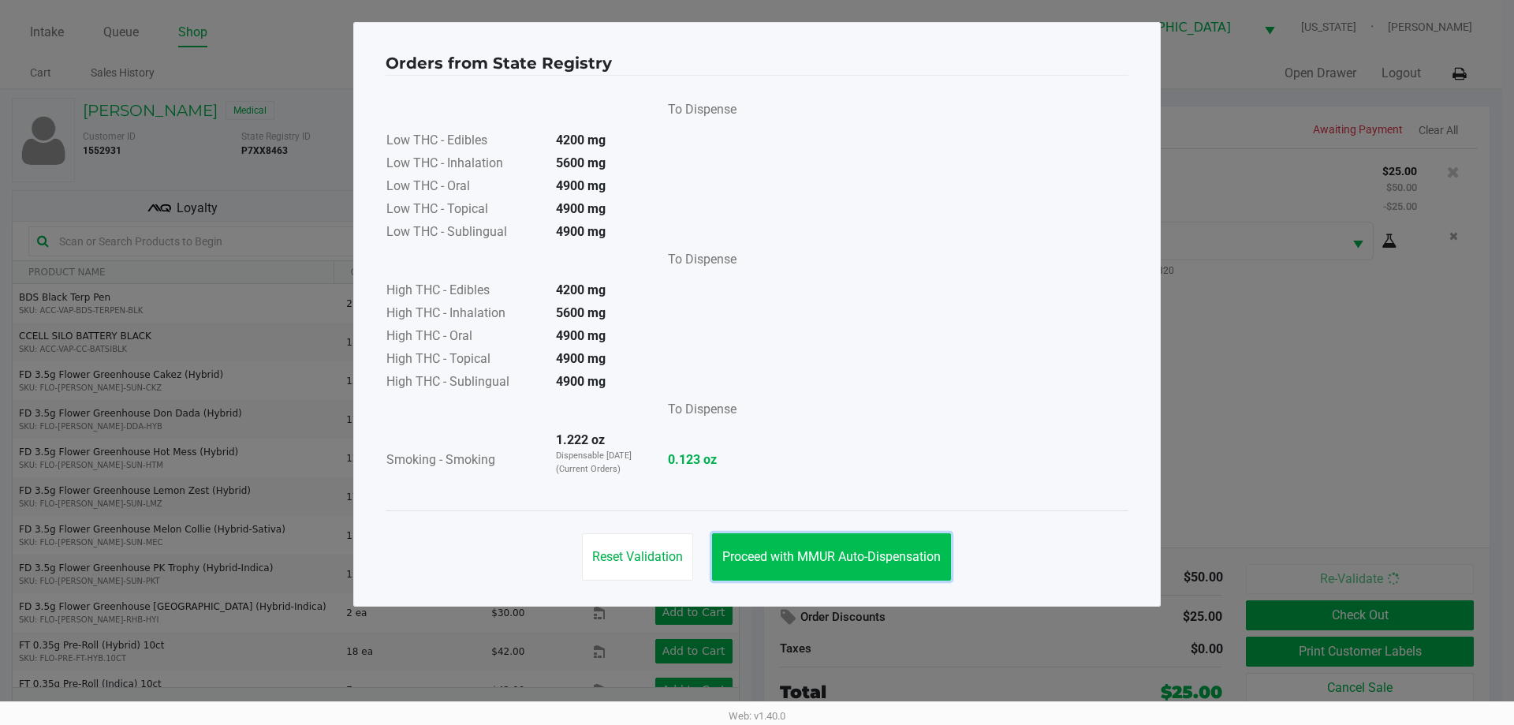
click at [844, 555] on span "Proceed with MMUR Auto-Dispensation" at bounding box center [832, 556] width 218 height 15
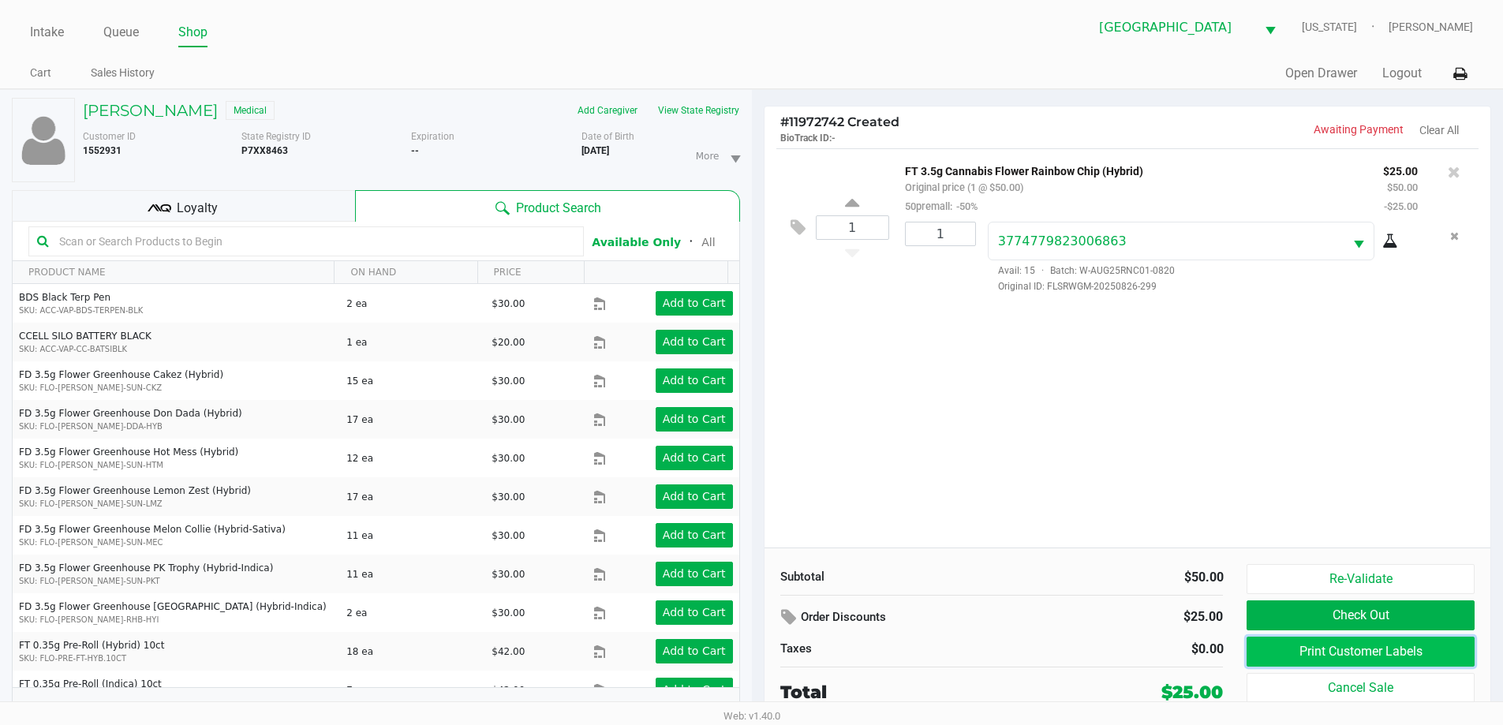
click at [1331, 648] on button "Print Customer Labels" at bounding box center [1359, 652] width 227 height 30
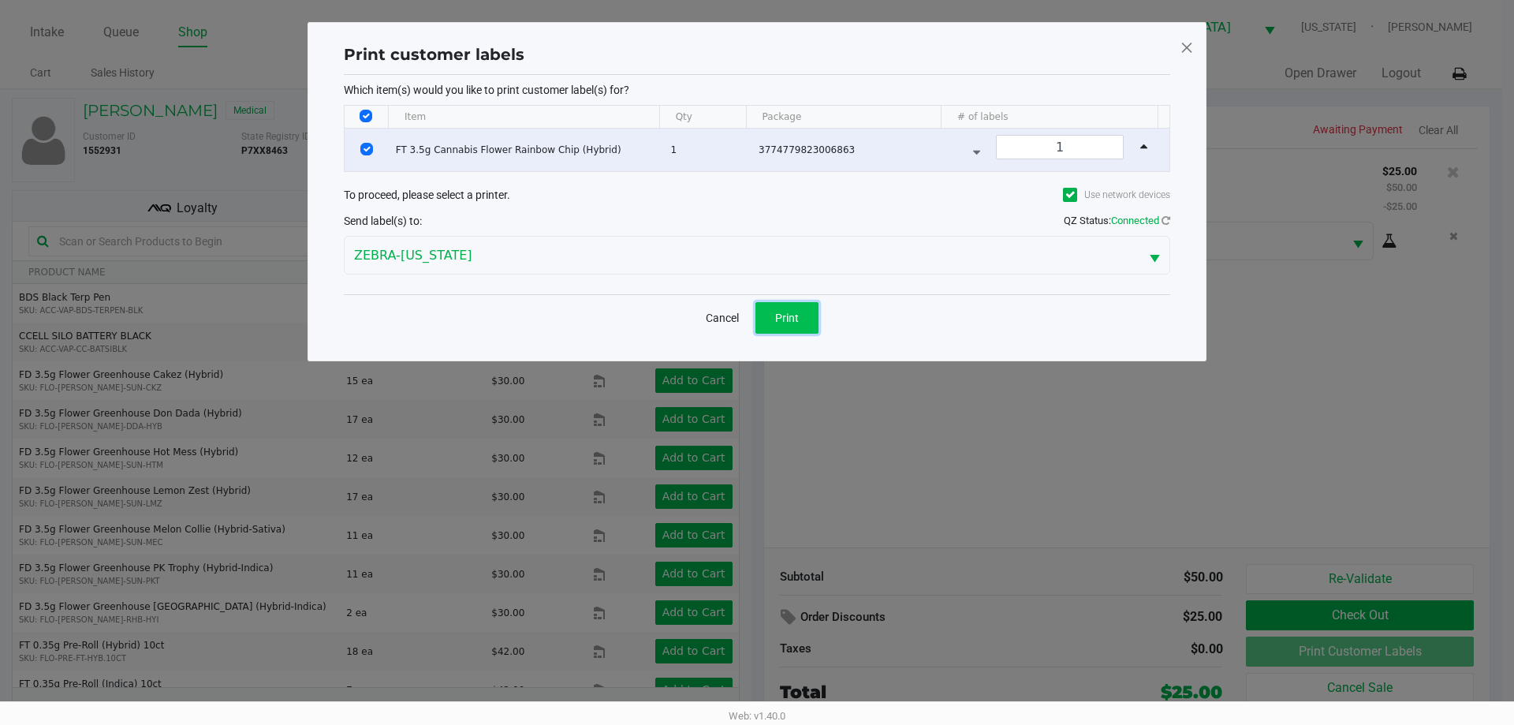
click at [797, 323] on span "Print" at bounding box center [787, 318] width 24 height 13
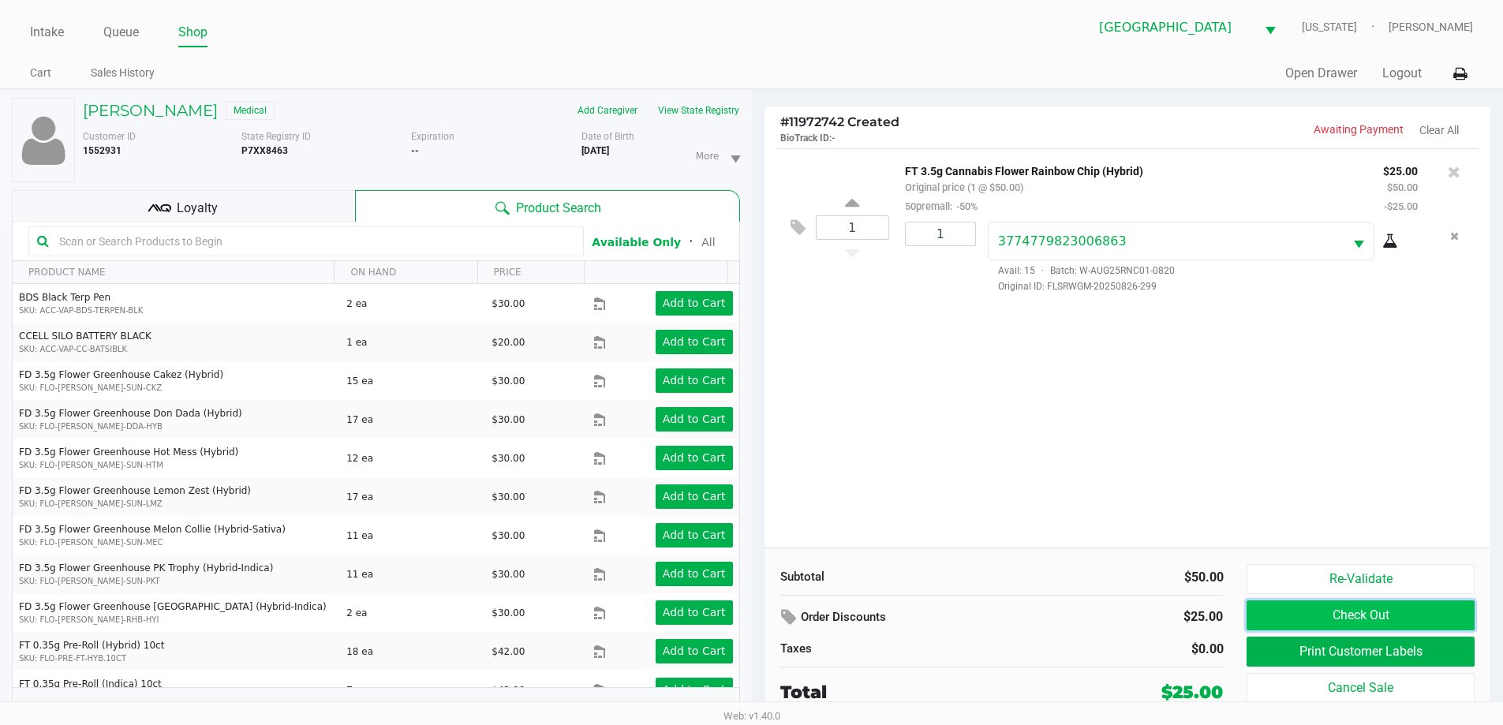
click at [1354, 620] on button "Check Out" at bounding box center [1359, 615] width 227 height 30
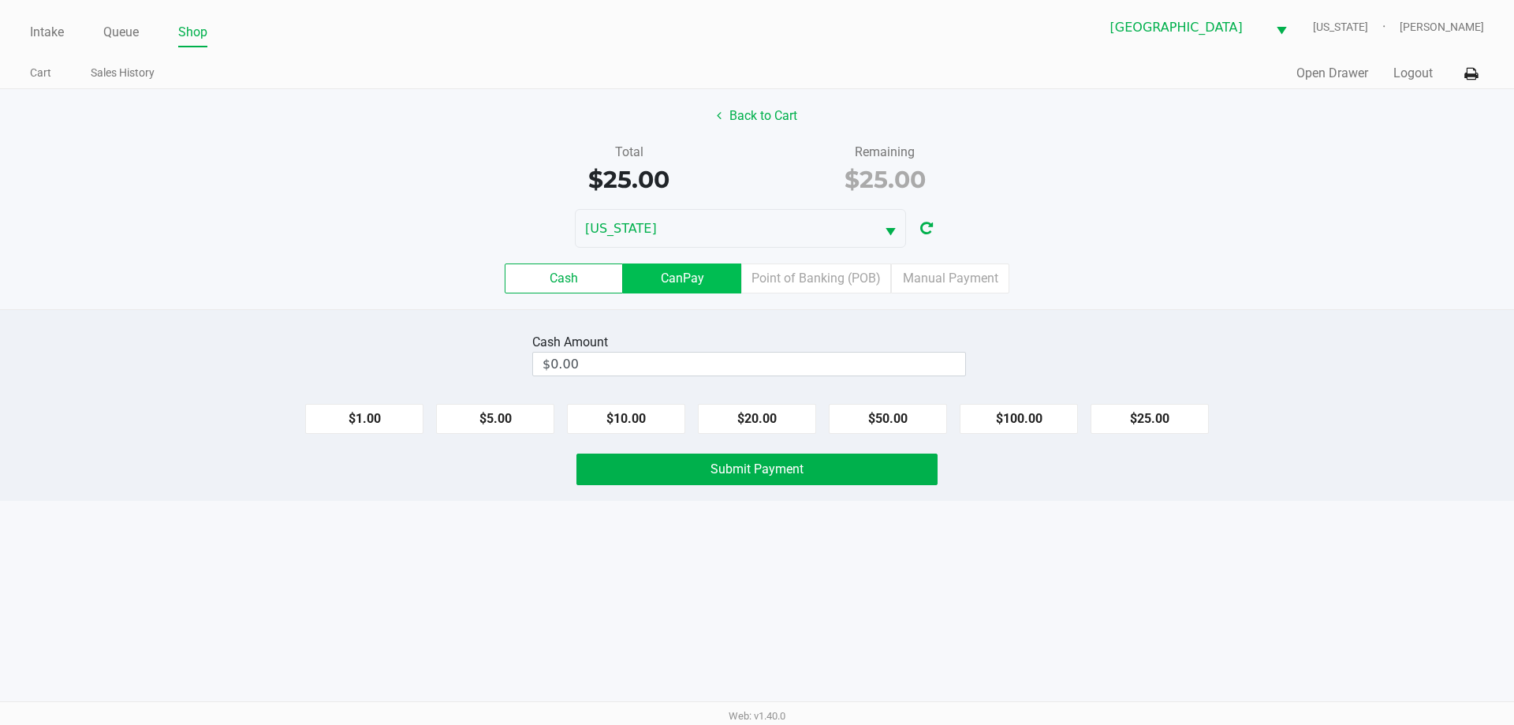
click at [692, 284] on label "CanPay" at bounding box center [682, 278] width 118 height 30
click at [0, 0] on 2 "CanPay" at bounding box center [0, 0] width 0 height 0
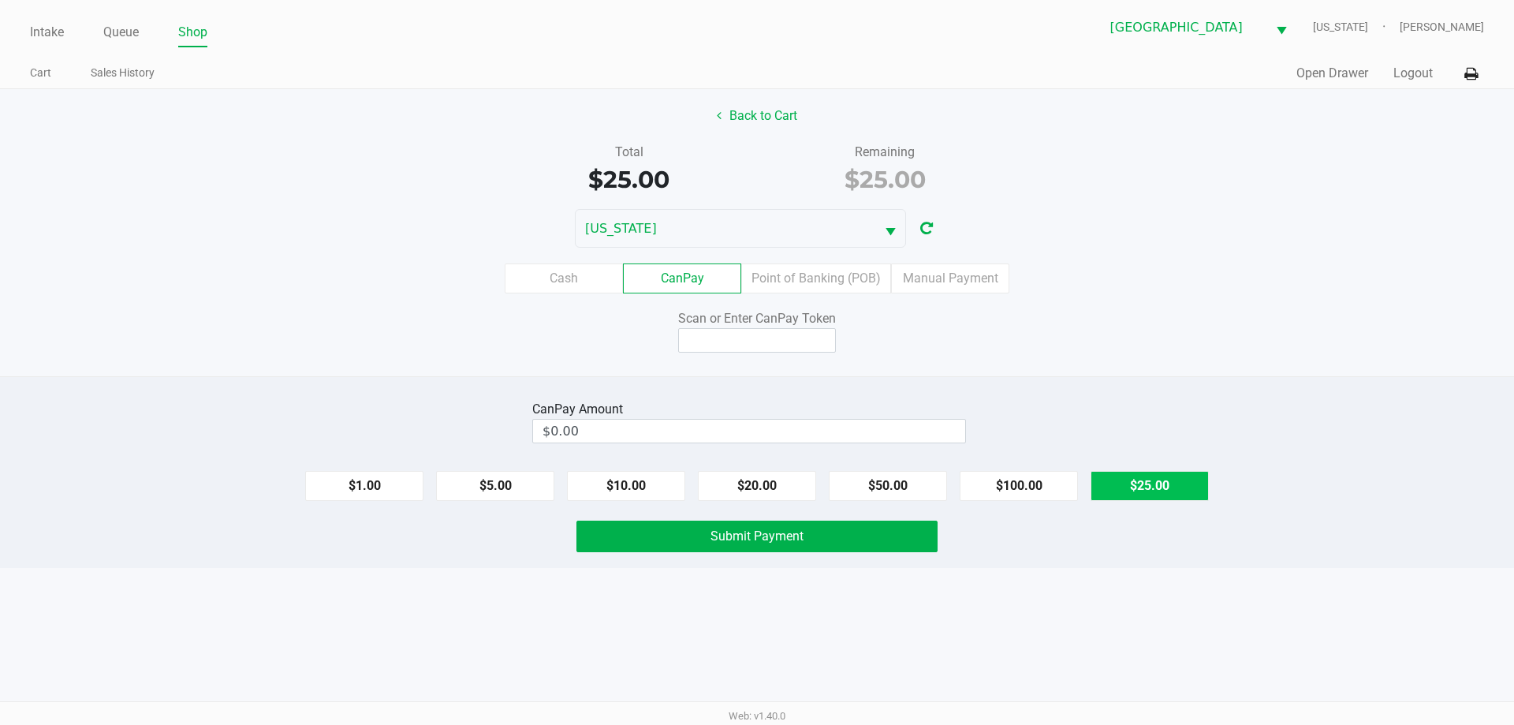
drag, startPoint x: 1159, startPoint y: 491, endPoint x: 1148, endPoint y: 491, distance: 11.8
click at [1159, 491] on button "$25.00" at bounding box center [1150, 486] width 118 height 30
type input "$25.00"
click at [809, 345] on input at bounding box center [757, 340] width 158 height 24
click at [775, 180] on div "$25.00" at bounding box center [885, 179] width 233 height 35
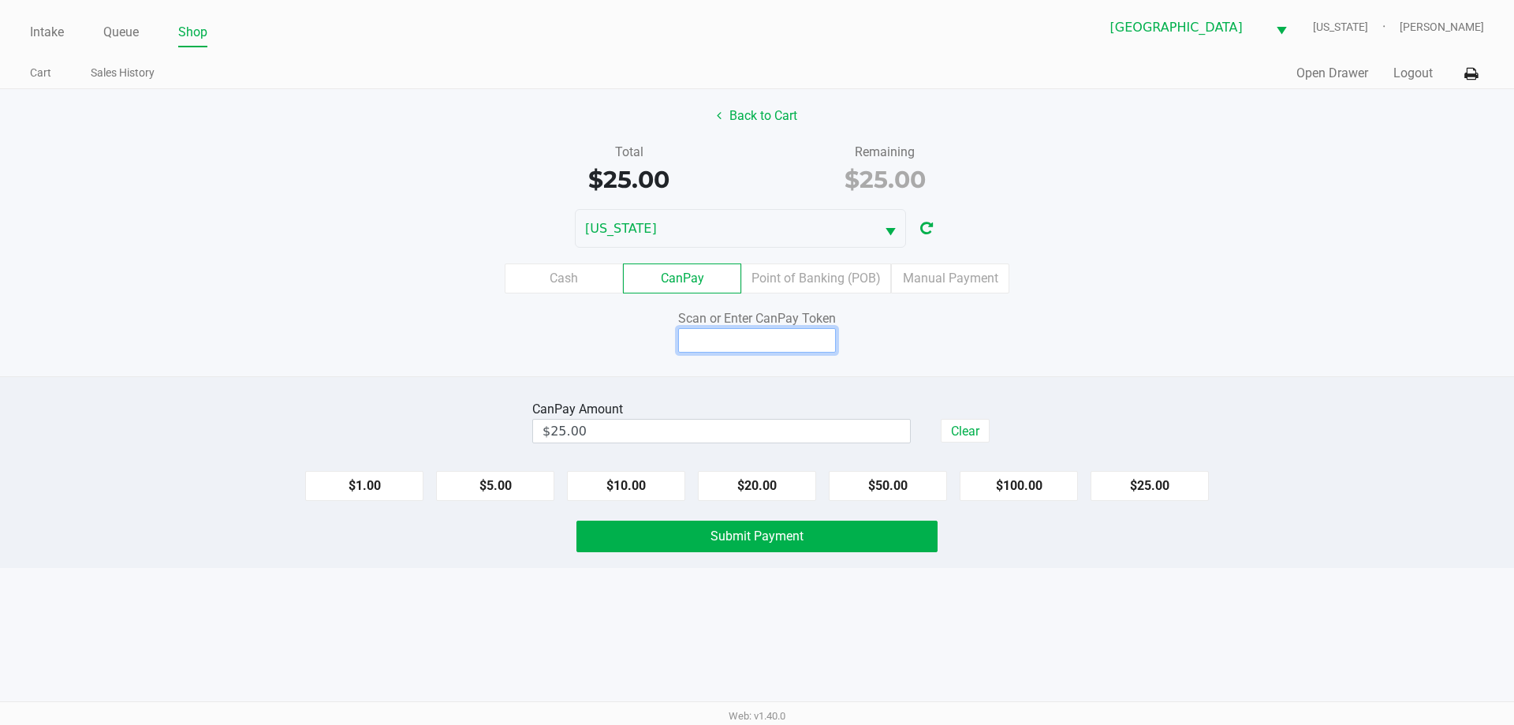
click at [781, 339] on input at bounding box center [757, 340] width 158 height 24
drag, startPoint x: 772, startPoint y: 338, endPoint x: 776, endPoint y: 360, distance: 22.4
click at [794, 371] on div "Back to Cart Total $25.00 Remaining $25.00 VERMONT Cash CanPay Point of Banking…" at bounding box center [757, 232] width 1514 height 287
click at [738, 326] on div "Scan or Enter CanPay Token" at bounding box center [757, 318] width 361 height 19
click at [745, 338] on input at bounding box center [757, 340] width 158 height 24
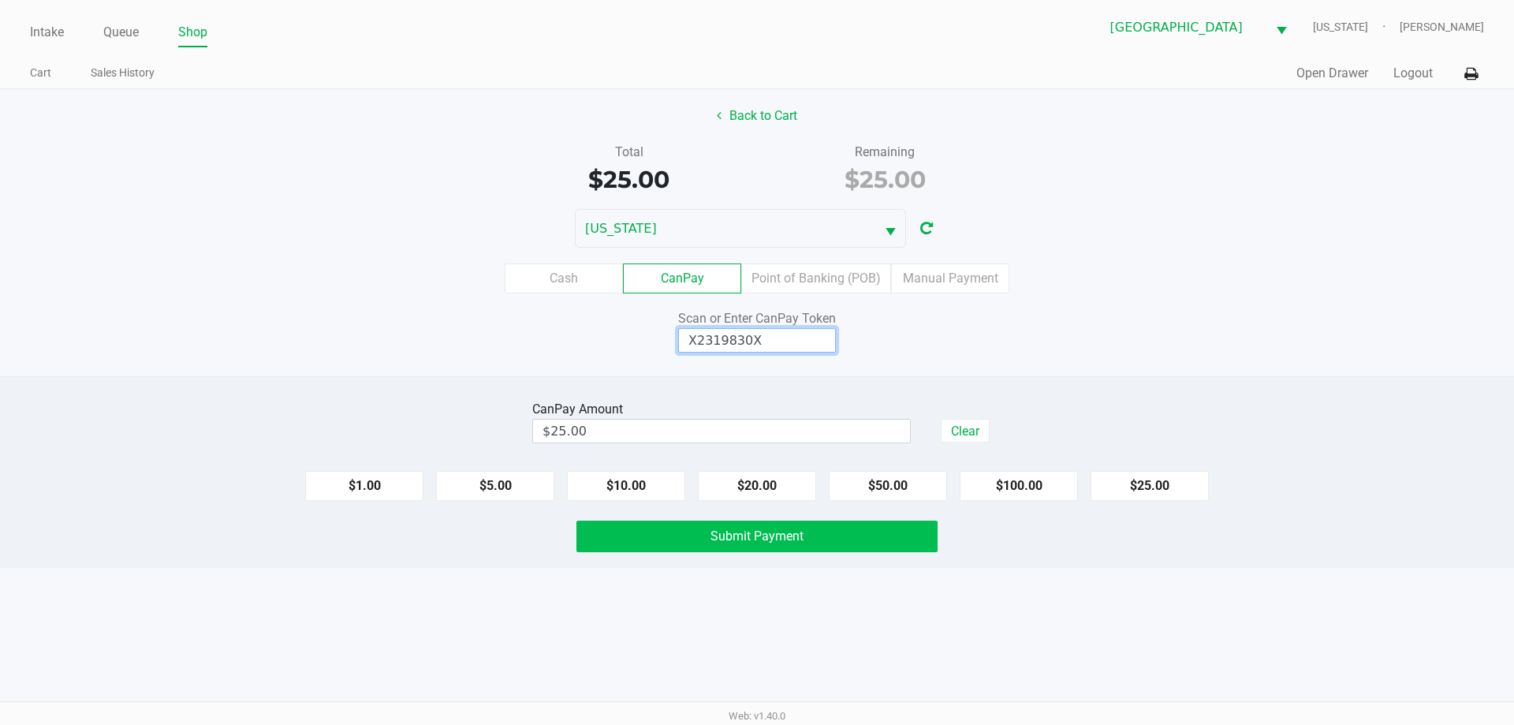
type input "X2319830X"
click at [838, 527] on button "Submit Payment" at bounding box center [757, 537] width 361 height 32
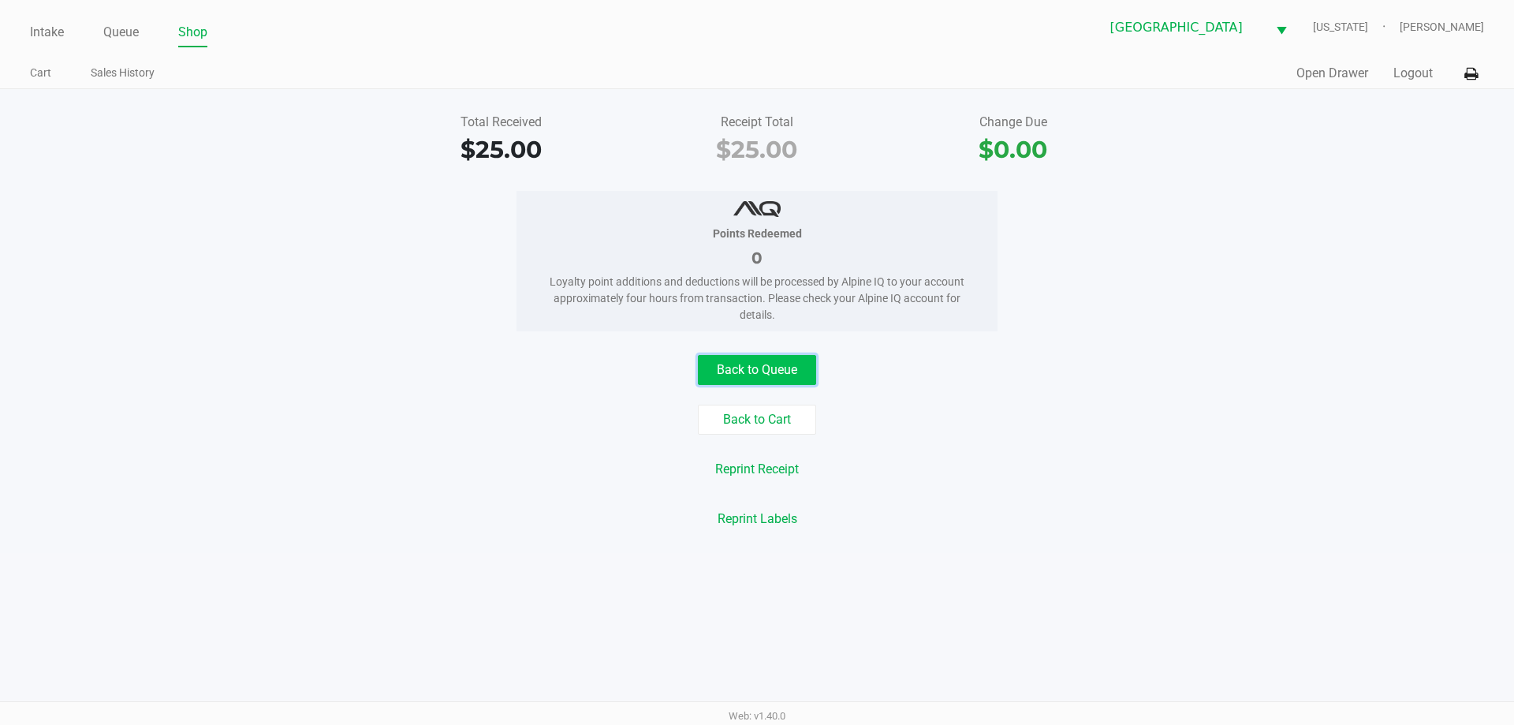
click at [808, 377] on button "Back to Queue" at bounding box center [757, 370] width 118 height 30
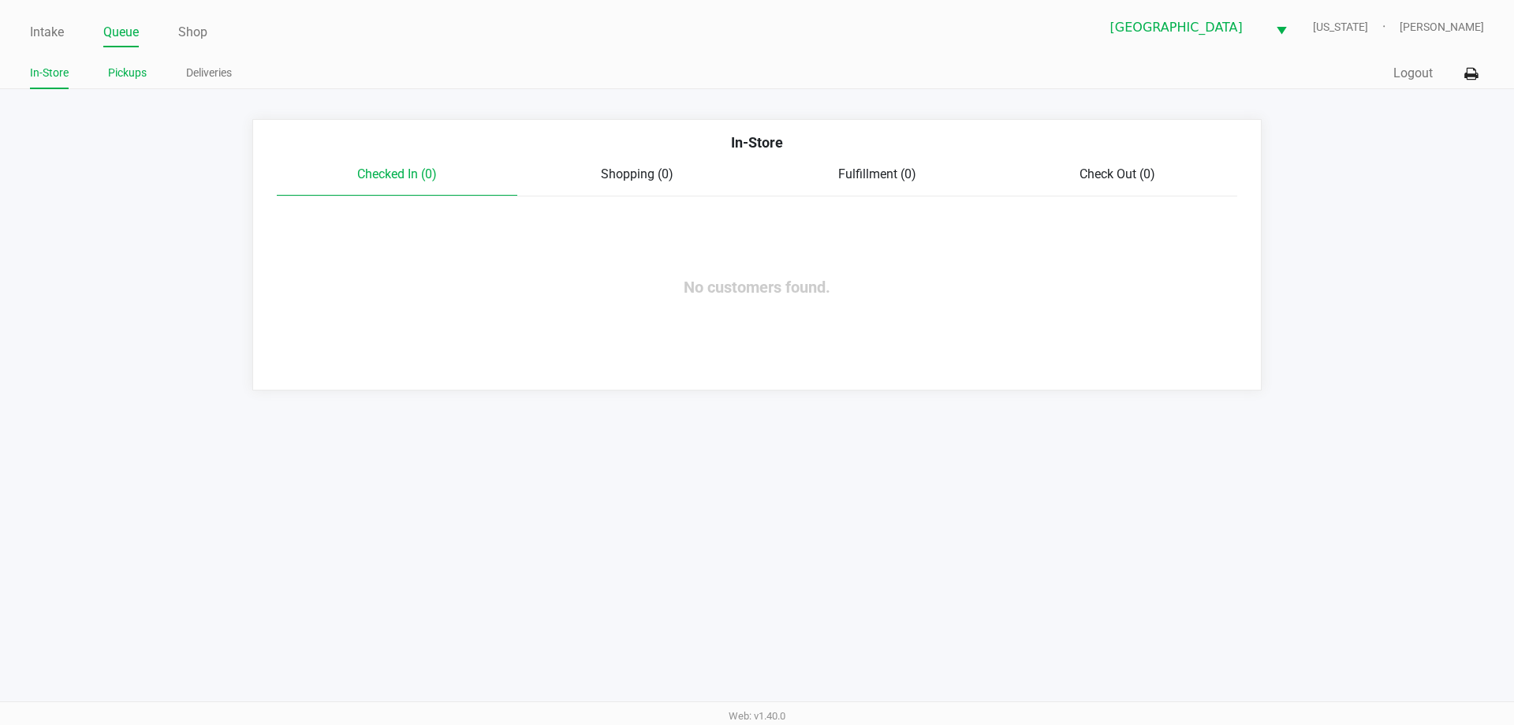
click at [133, 69] on link "Pickups" at bounding box center [127, 73] width 39 height 20
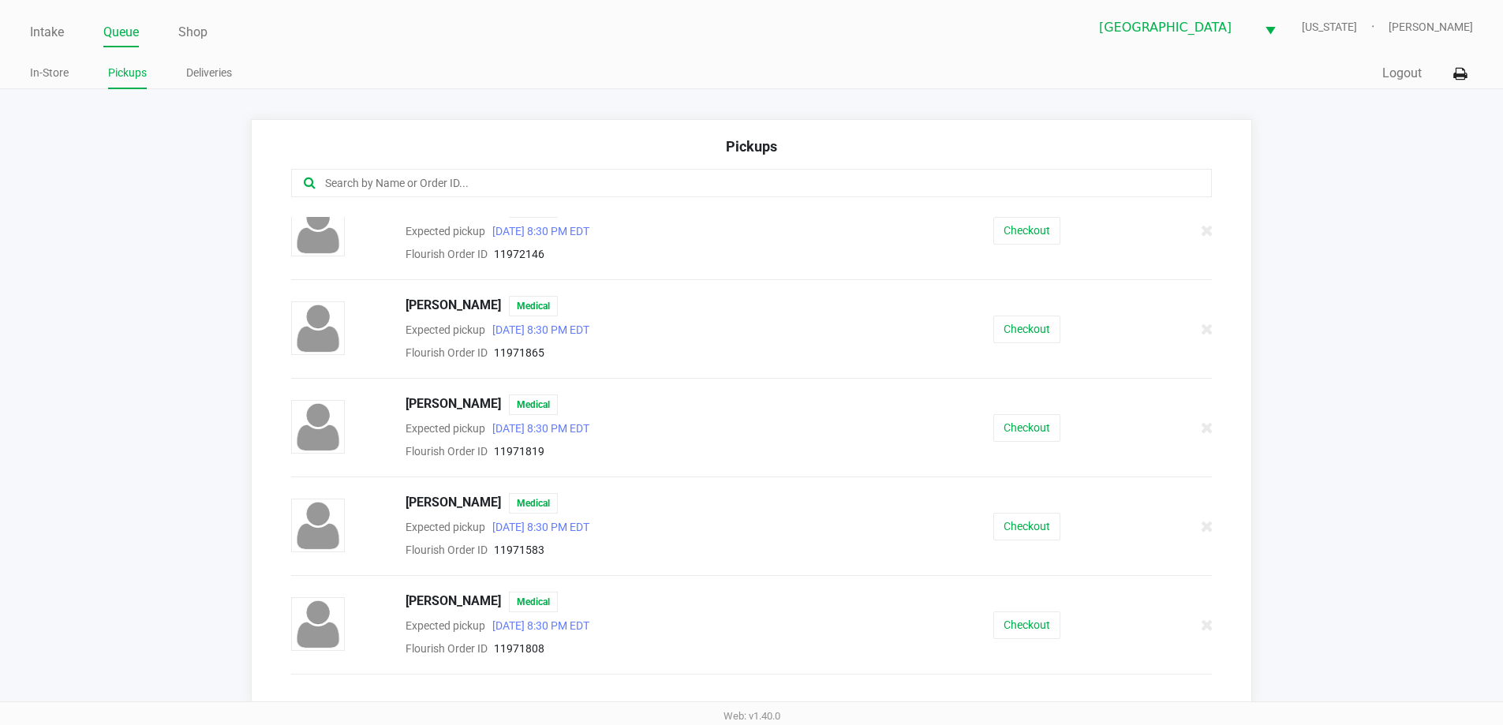
scroll to position [552, 0]
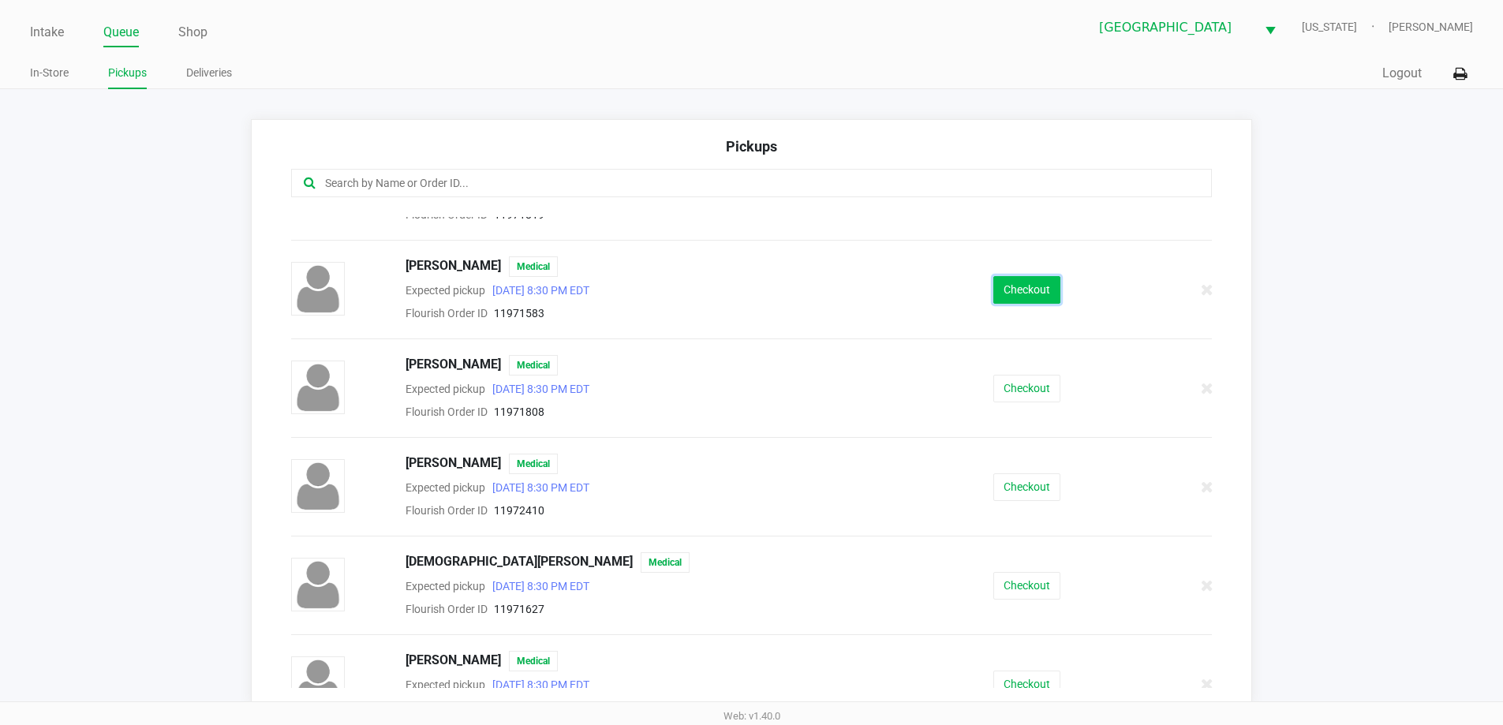
click at [1010, 286] on button "Checkout" at bounding box center [1026, 290] width 67 height 28
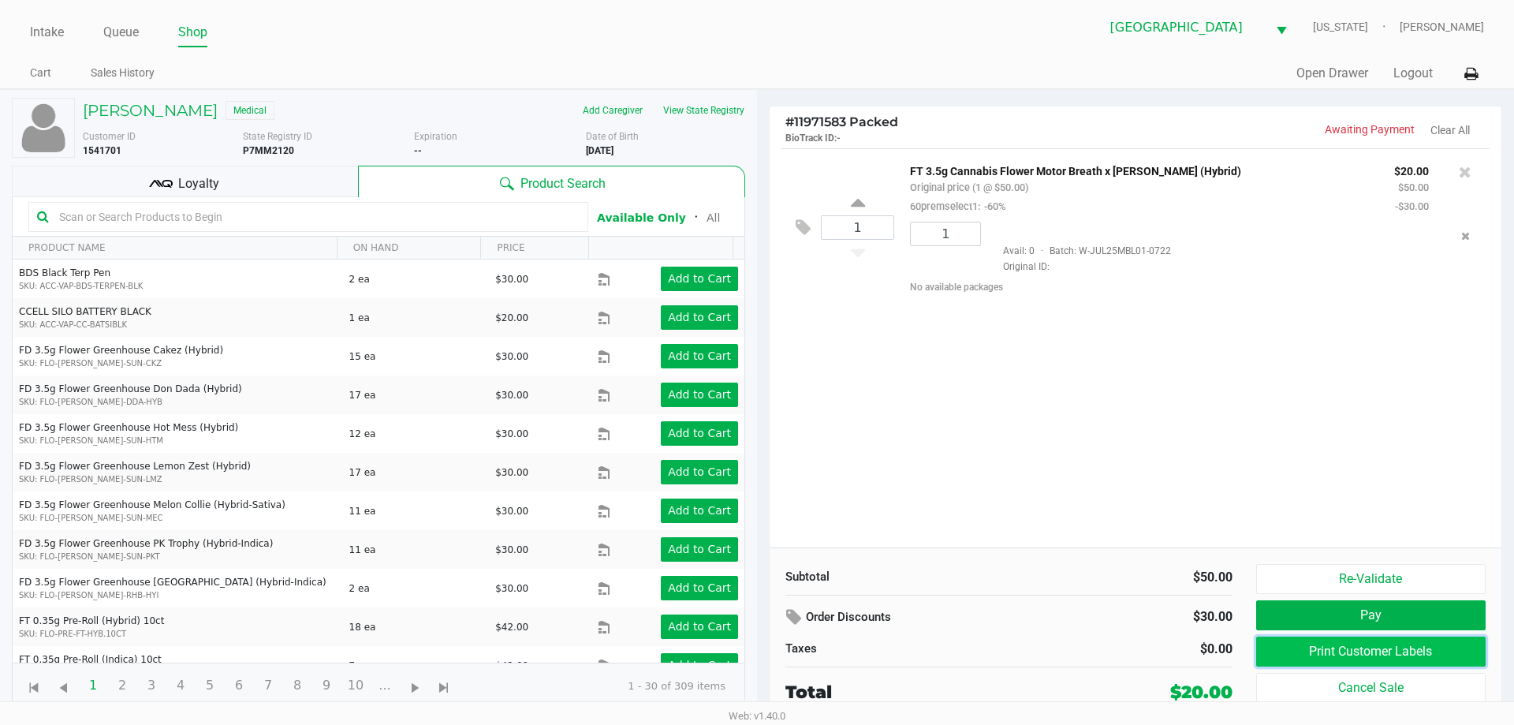
click at [1364, 656] on button "Print Customer Labels" at bounding box center [1371, 652] width 230 height 30
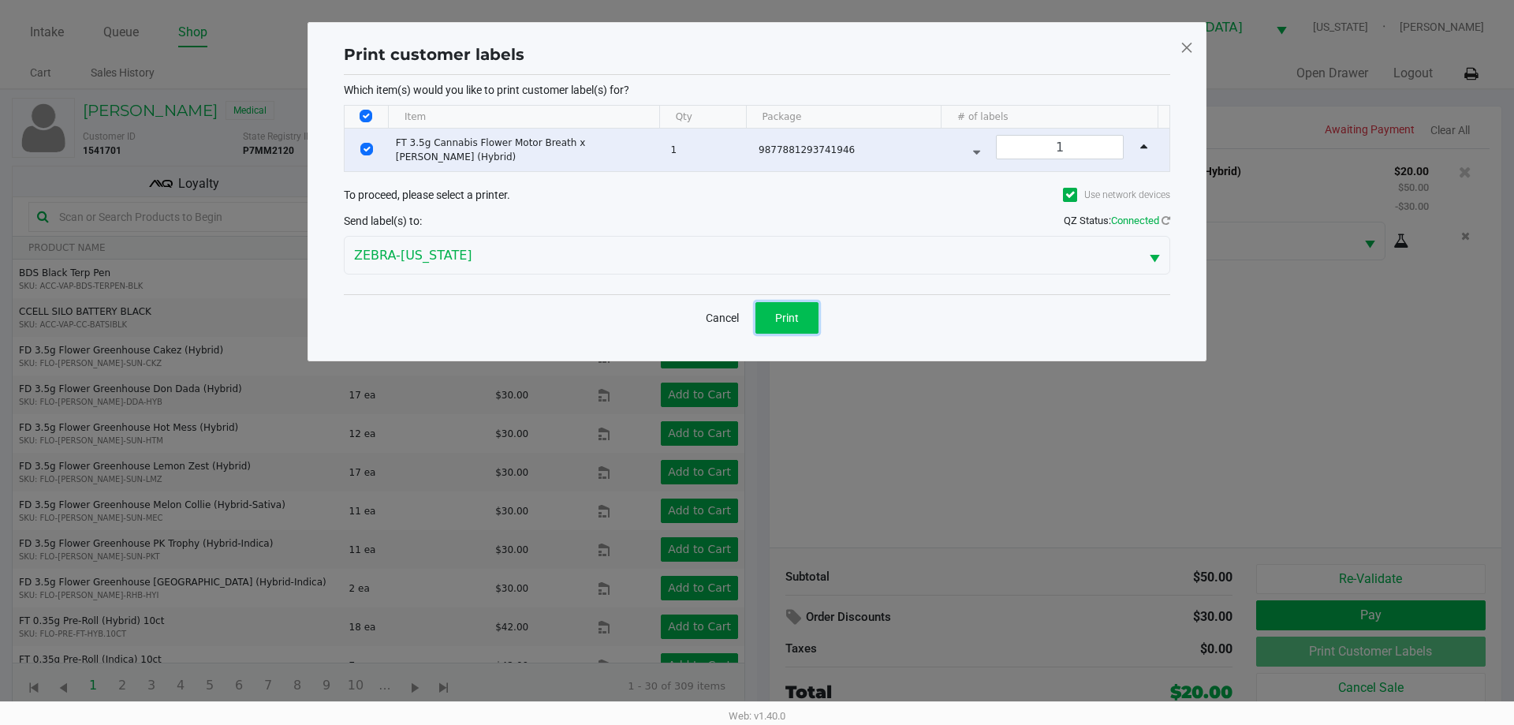
click at [780, 312] on span "Print" at bounding box center [787, 318] width 24 height 13
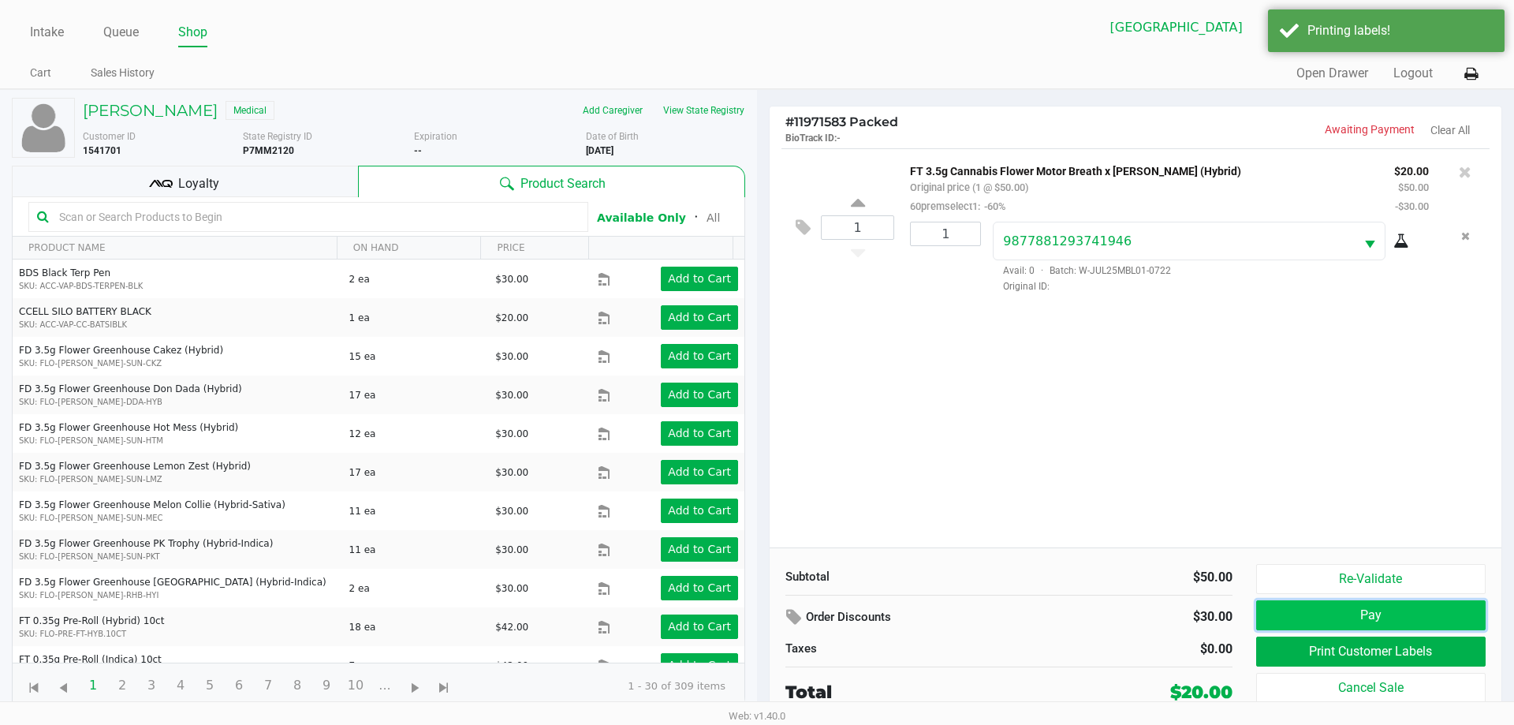
click at [1391, 616] on button "Pay" at bounding box center [1371, 615] width 230 height 30
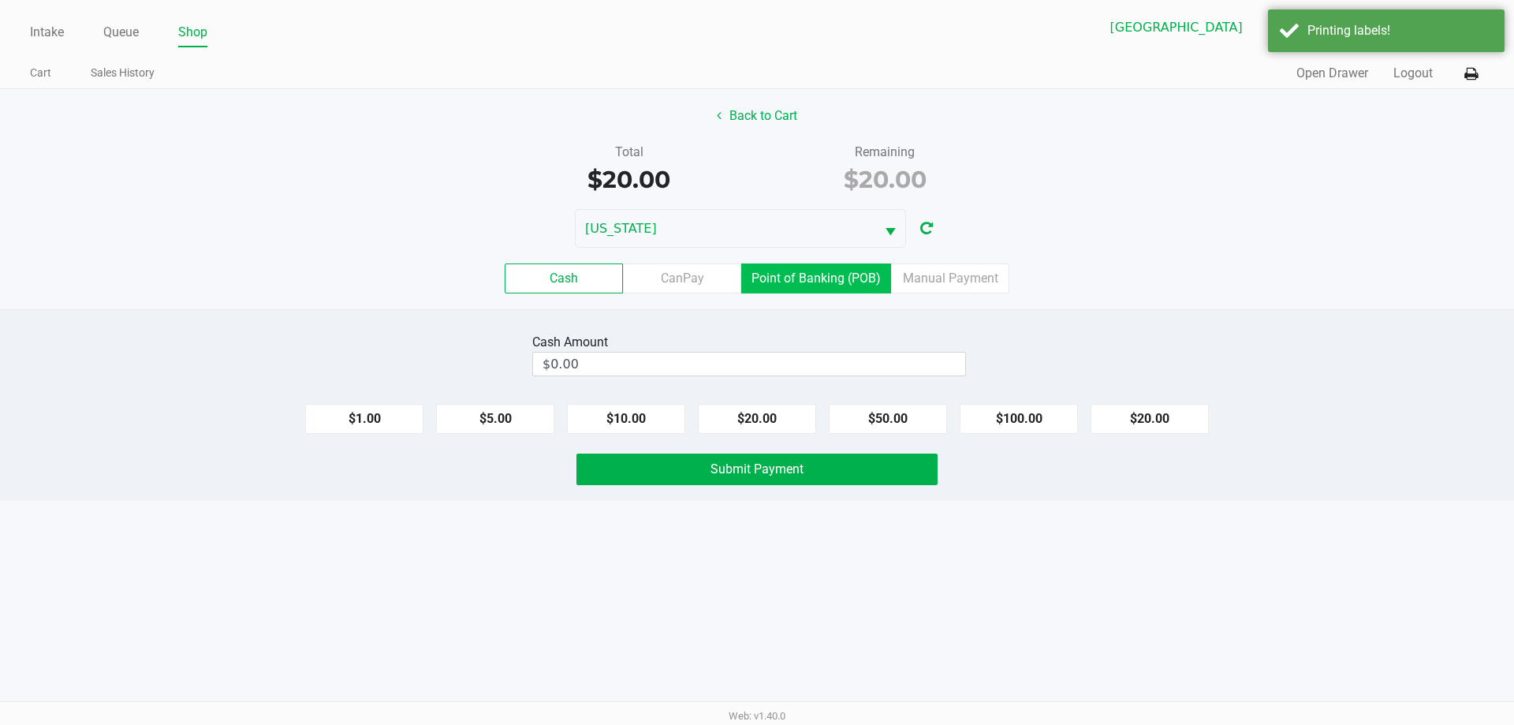
click at [862, 291] on label "Point of Banking (POB)" at bounding box center [816, 278] width 150 height 30
click at [0, 0] on 7 "Point of Banking (POB)" at bounding box center [0, 0] width 0 height 0
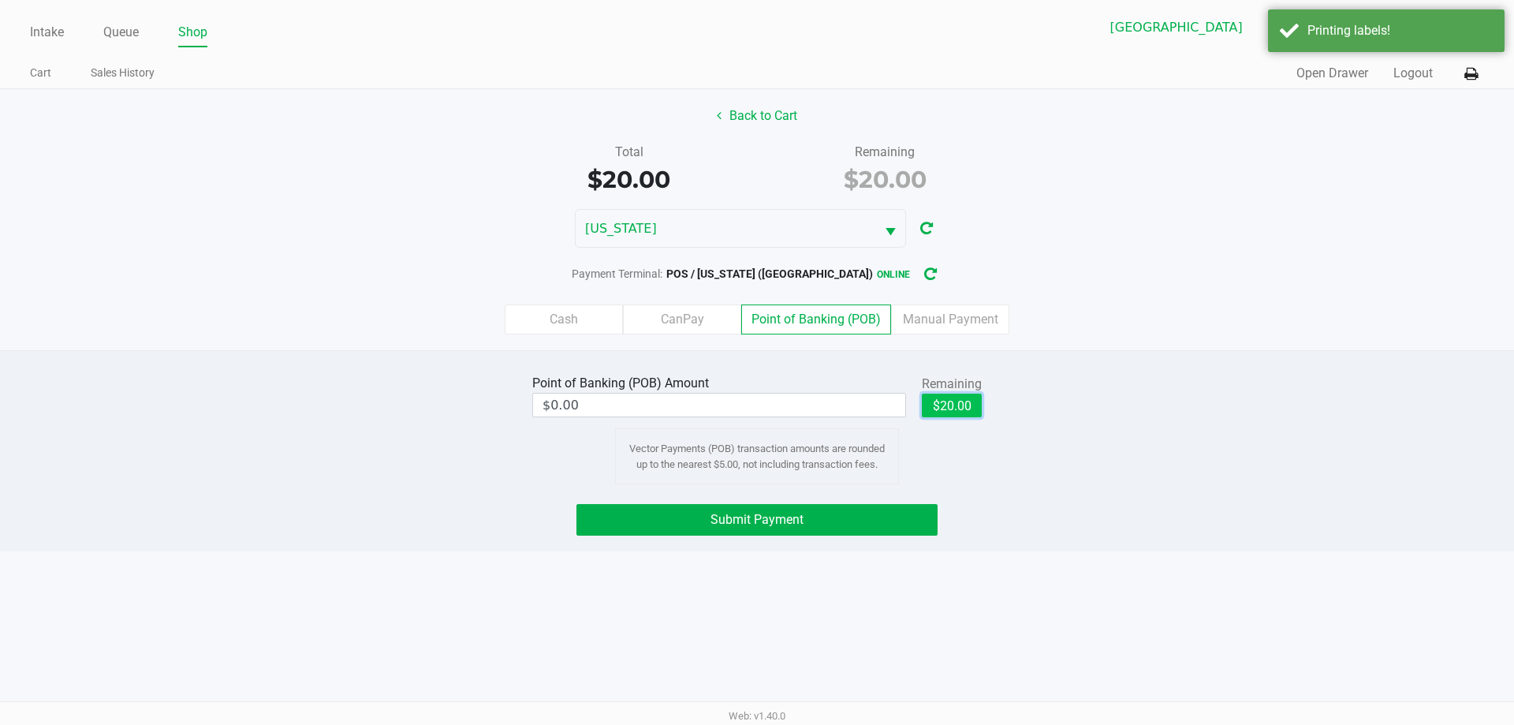
click at [932, 398] on button "$20.00" at bounding box center [952, 406] width 60 height 24
type input "$20.00"
click at [932, 520] on button "Submit Payment" at bounding box center [757, 520] width 361 height 32
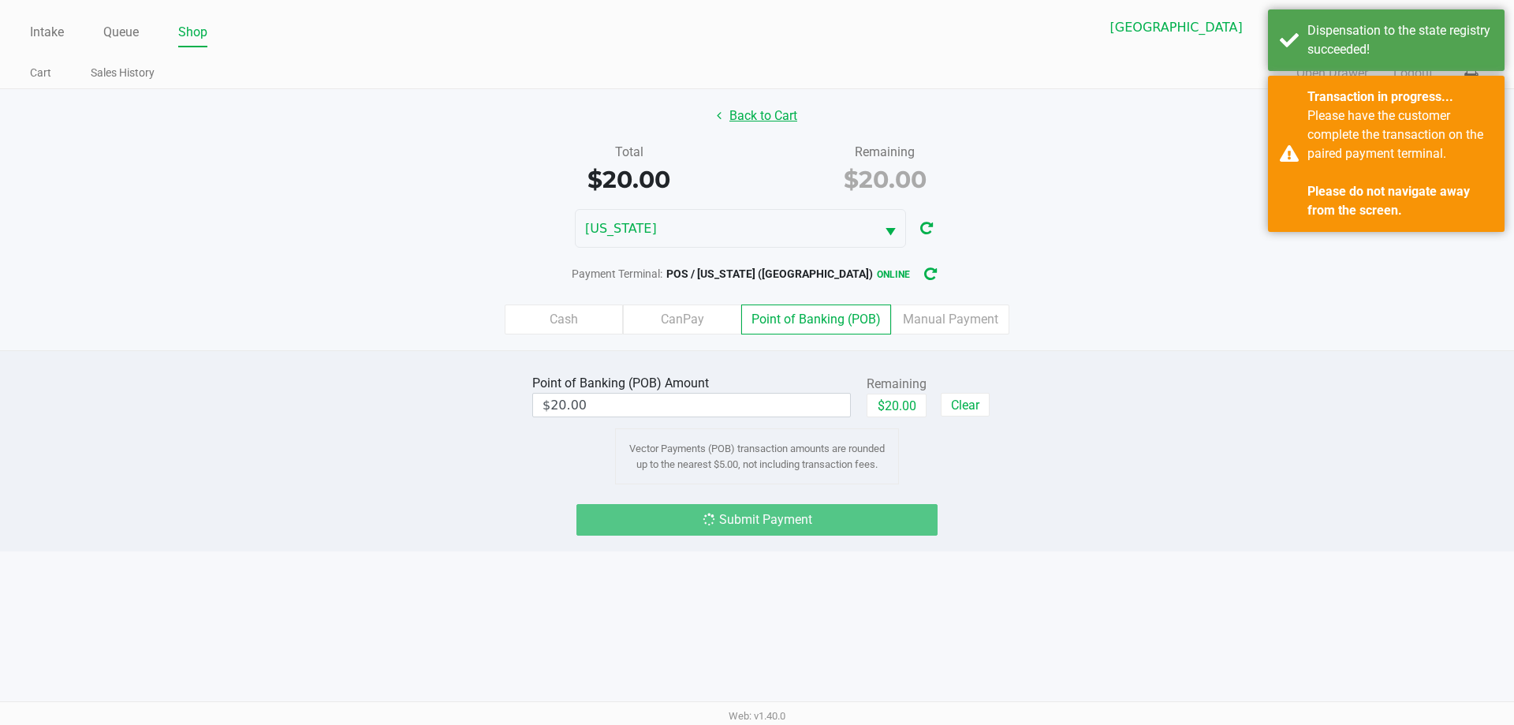
click at [752, 126] on button "Back to Cart" at bounding box center [757, 116] width 101 height 30
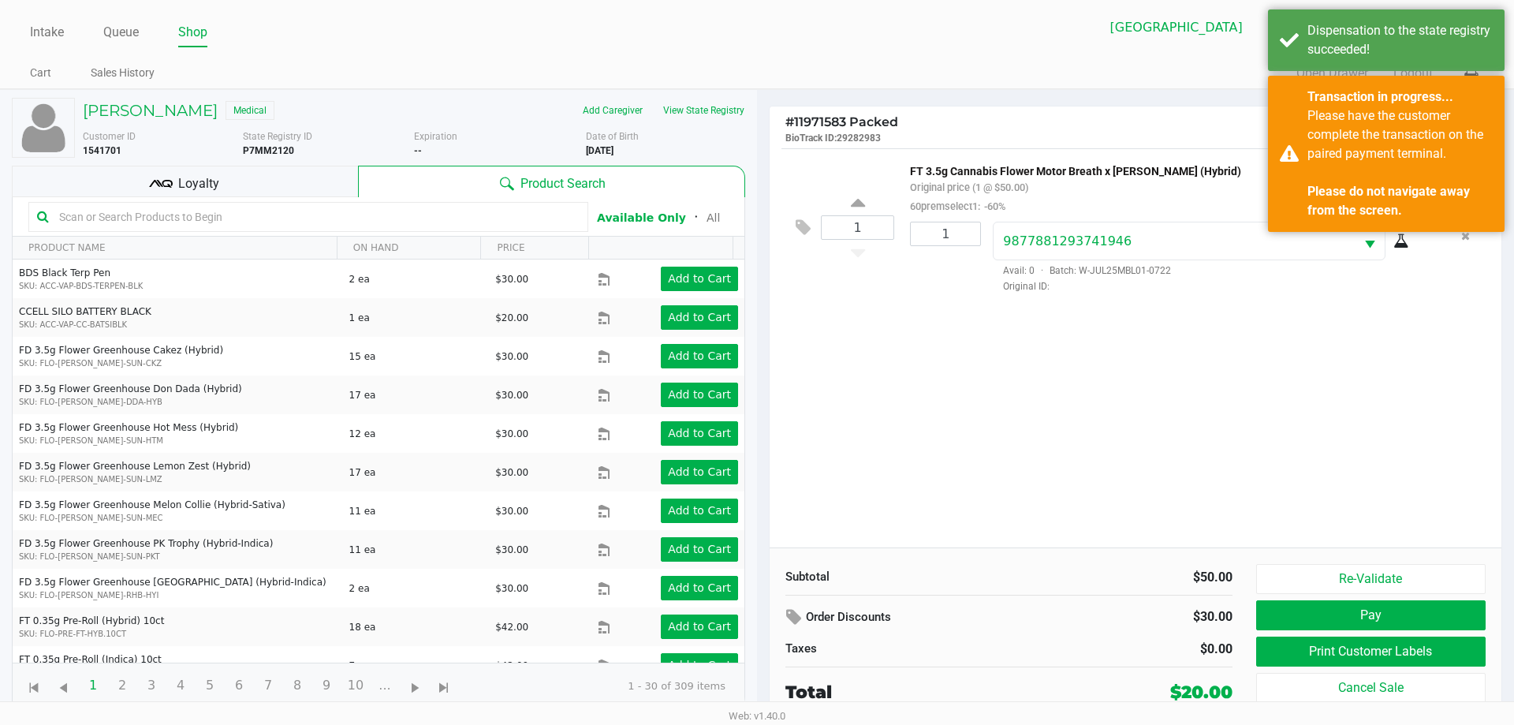
click at [227, 180] on div "Loyalty" at bounding box center [185, 182] width 346 height 32
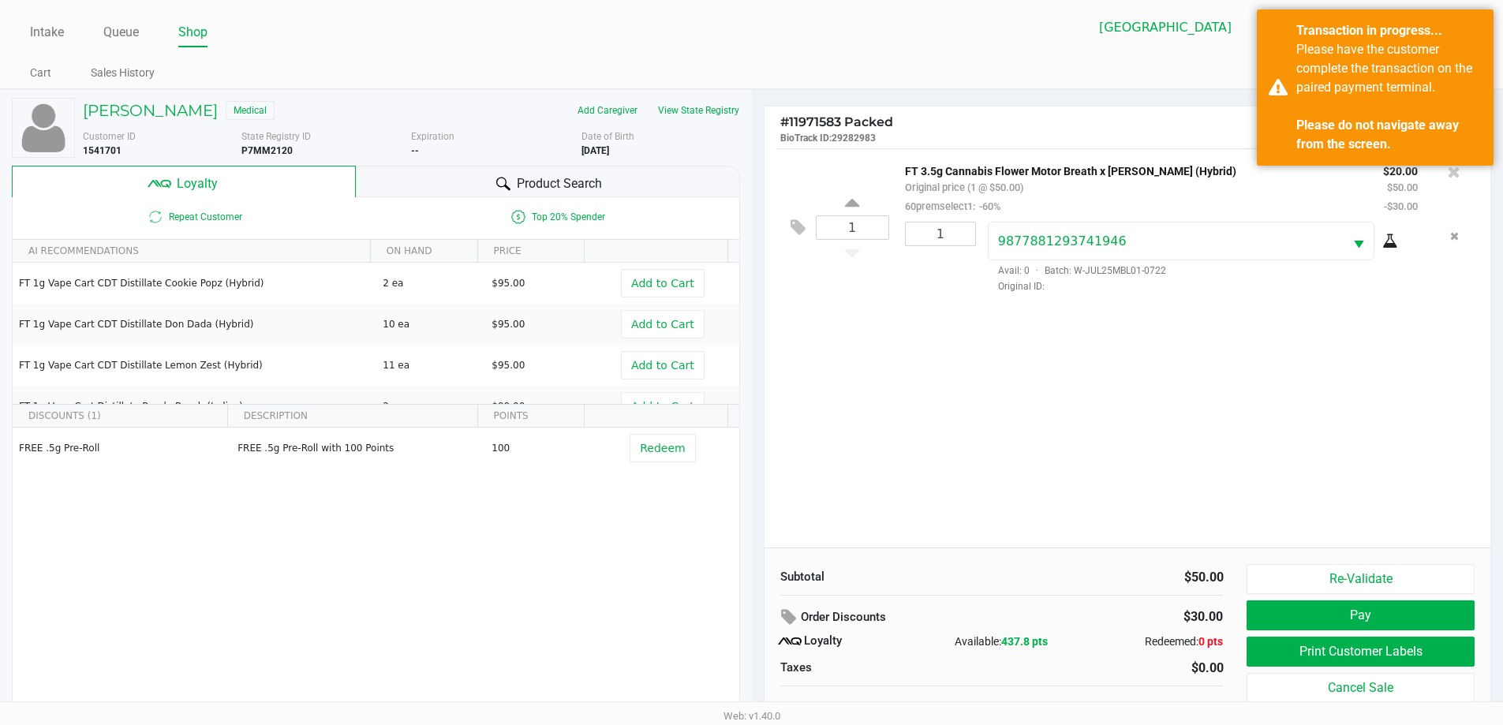
click at [1066, 130] on p "BioTrack ID: 29282983" at bounding box center [953, 136] width 347 height 15
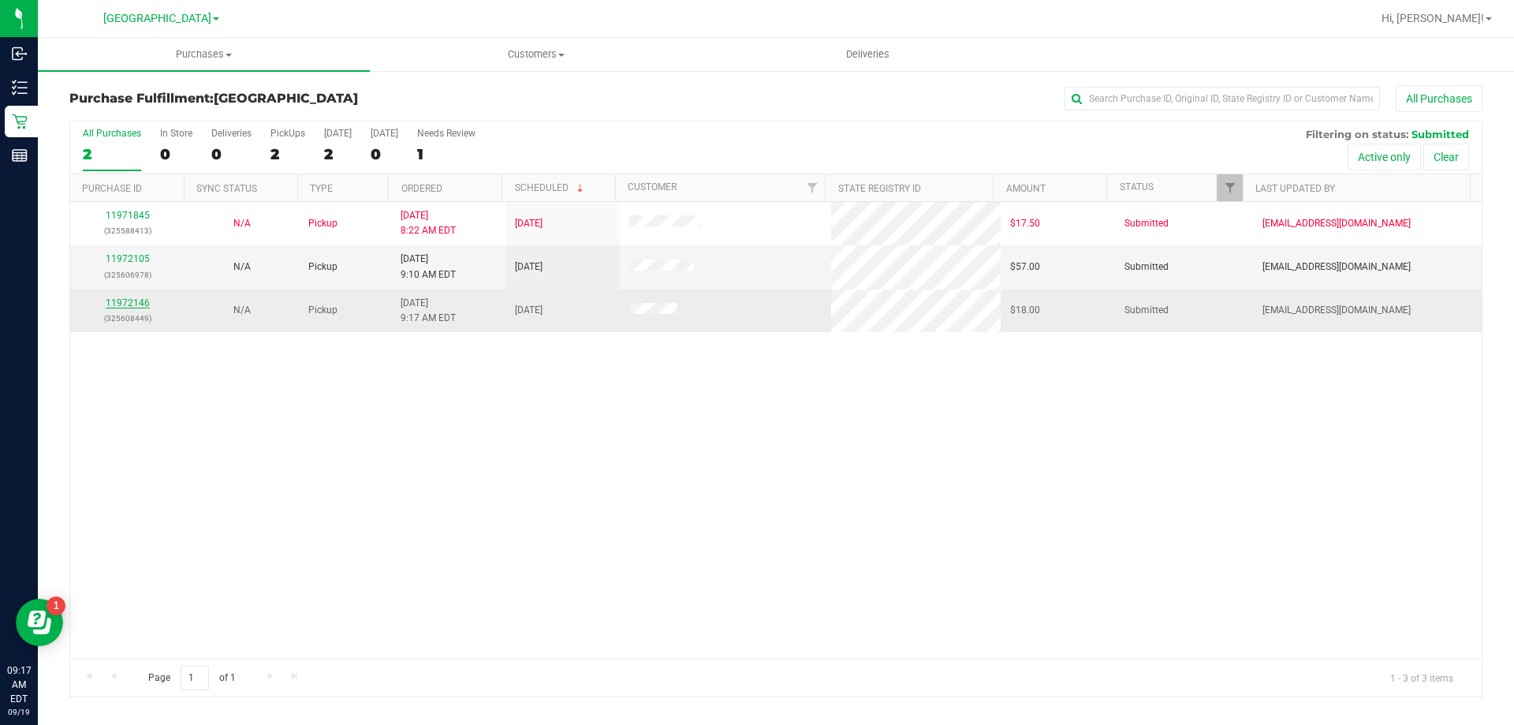
click at [126, 301] on link "11972146" at bounding box center [128, 302] width 44 height 11
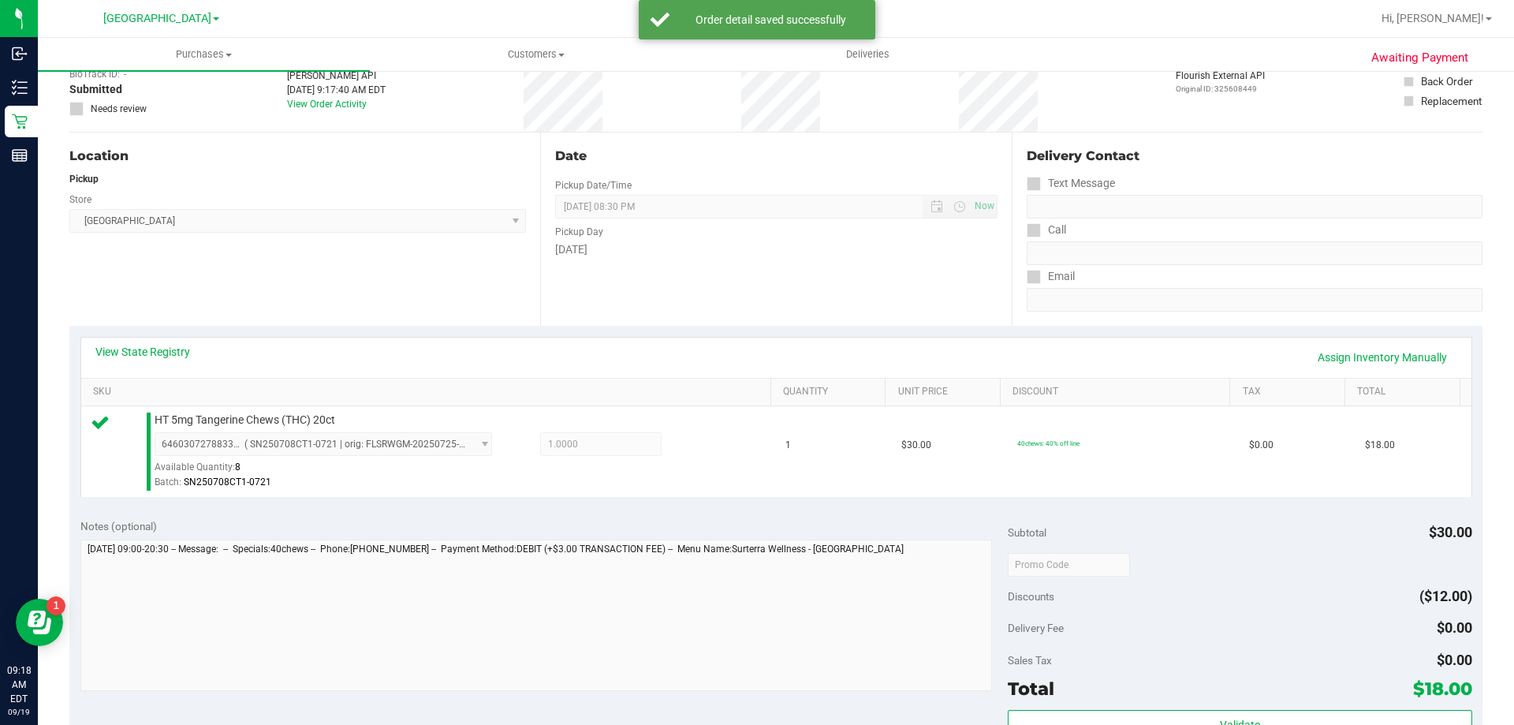
scroll to position [316, 0]
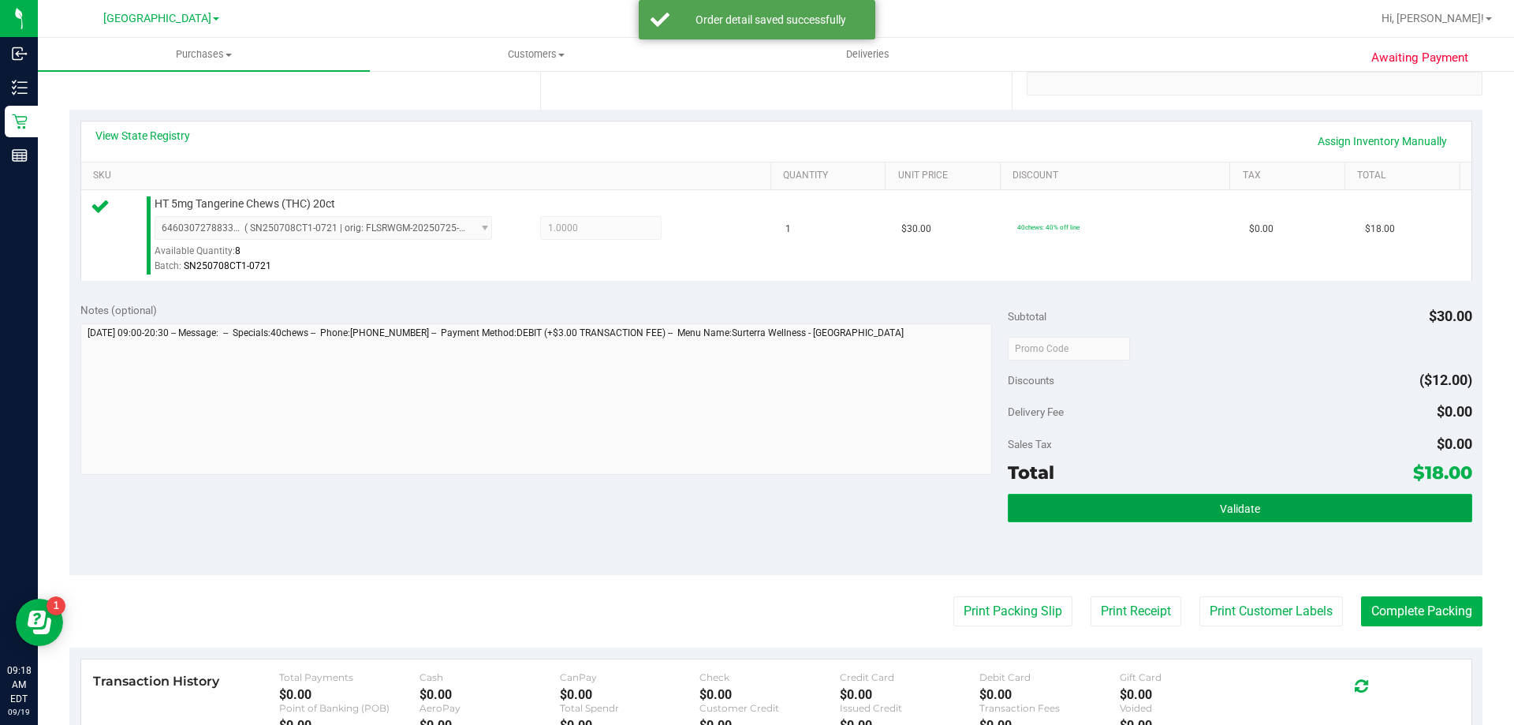
click at [1208, 511] on button "Validate" at bounding box center [1240, 508] width 464 height 28
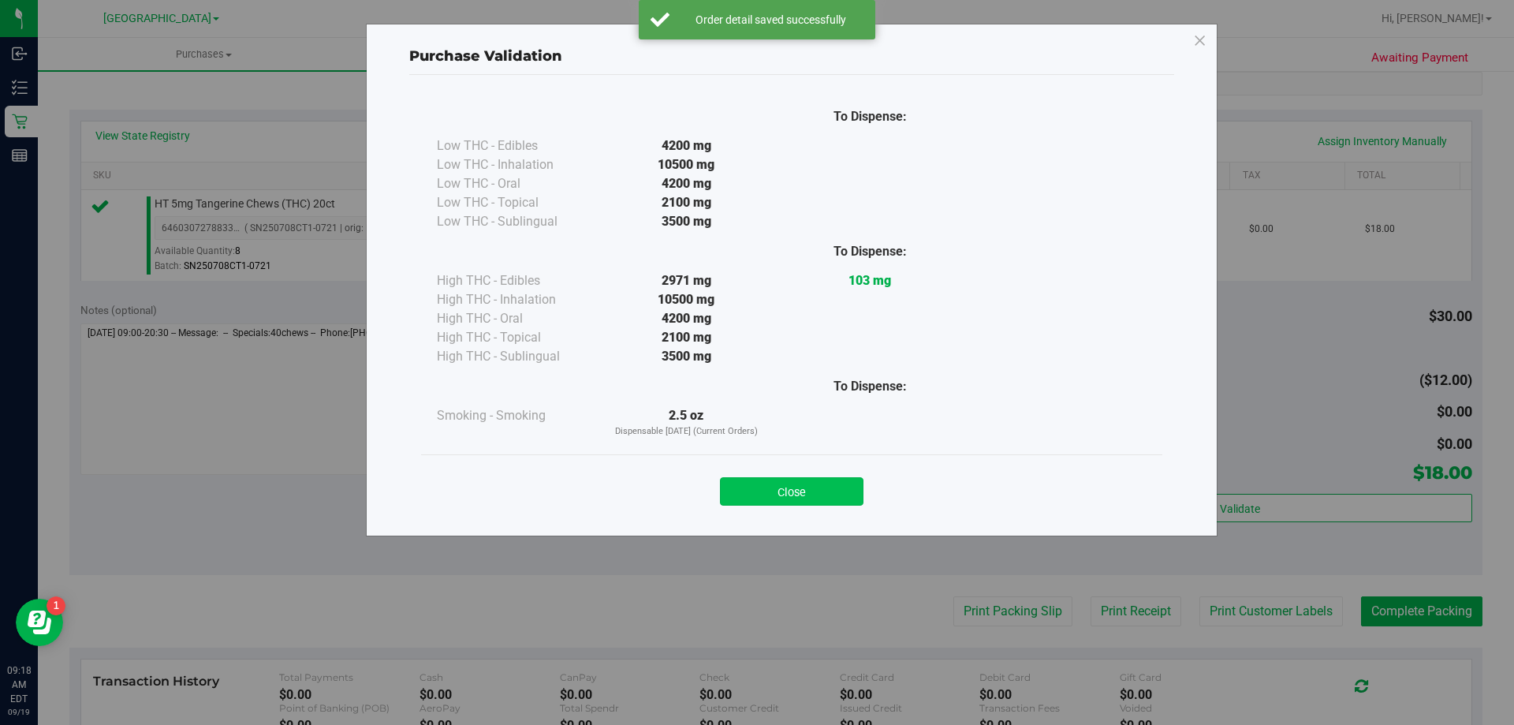
click at [816, 486] on button "Close" at bounding box center [792, 491] width 144 height 28
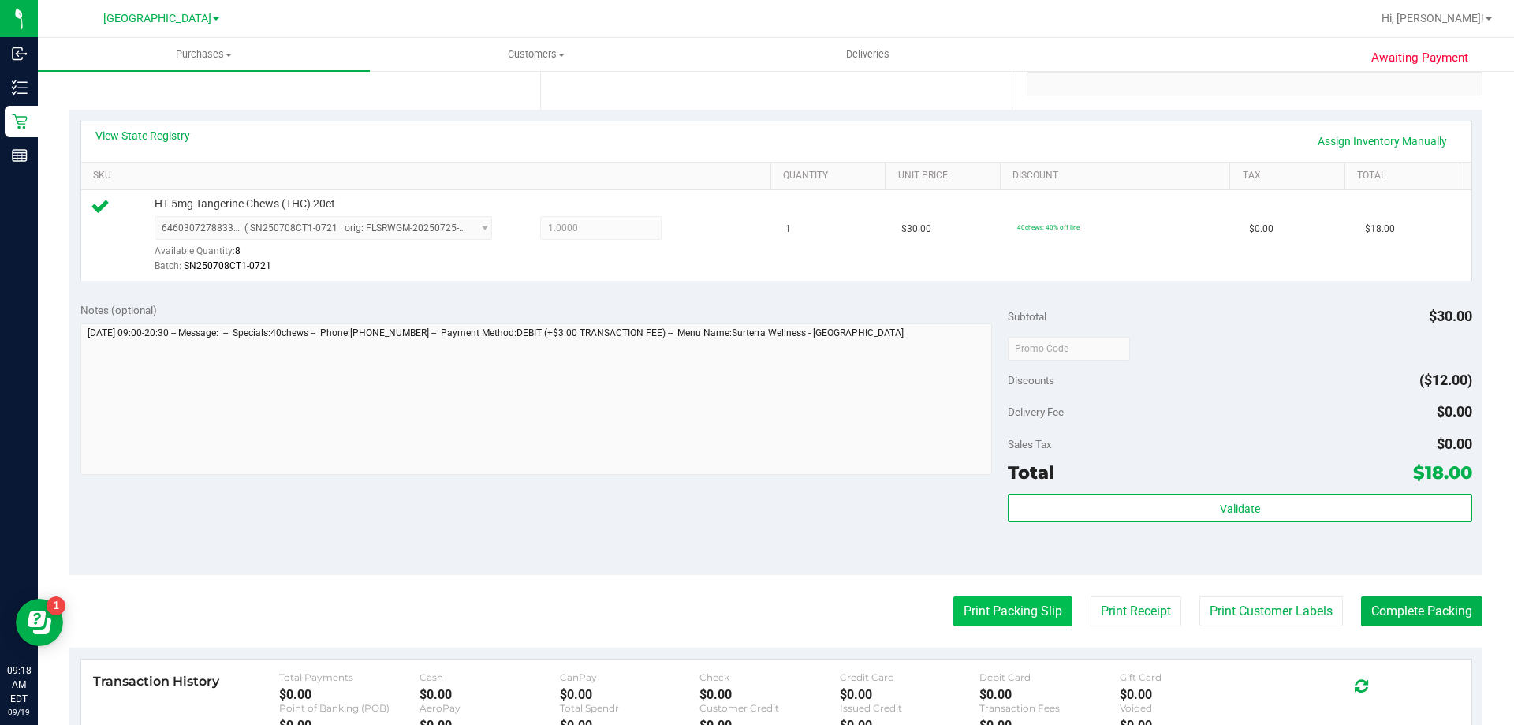
click at [1005, 611] on button "Print Packing Slip" at bounding box center [1013, 611] width 119 height 30
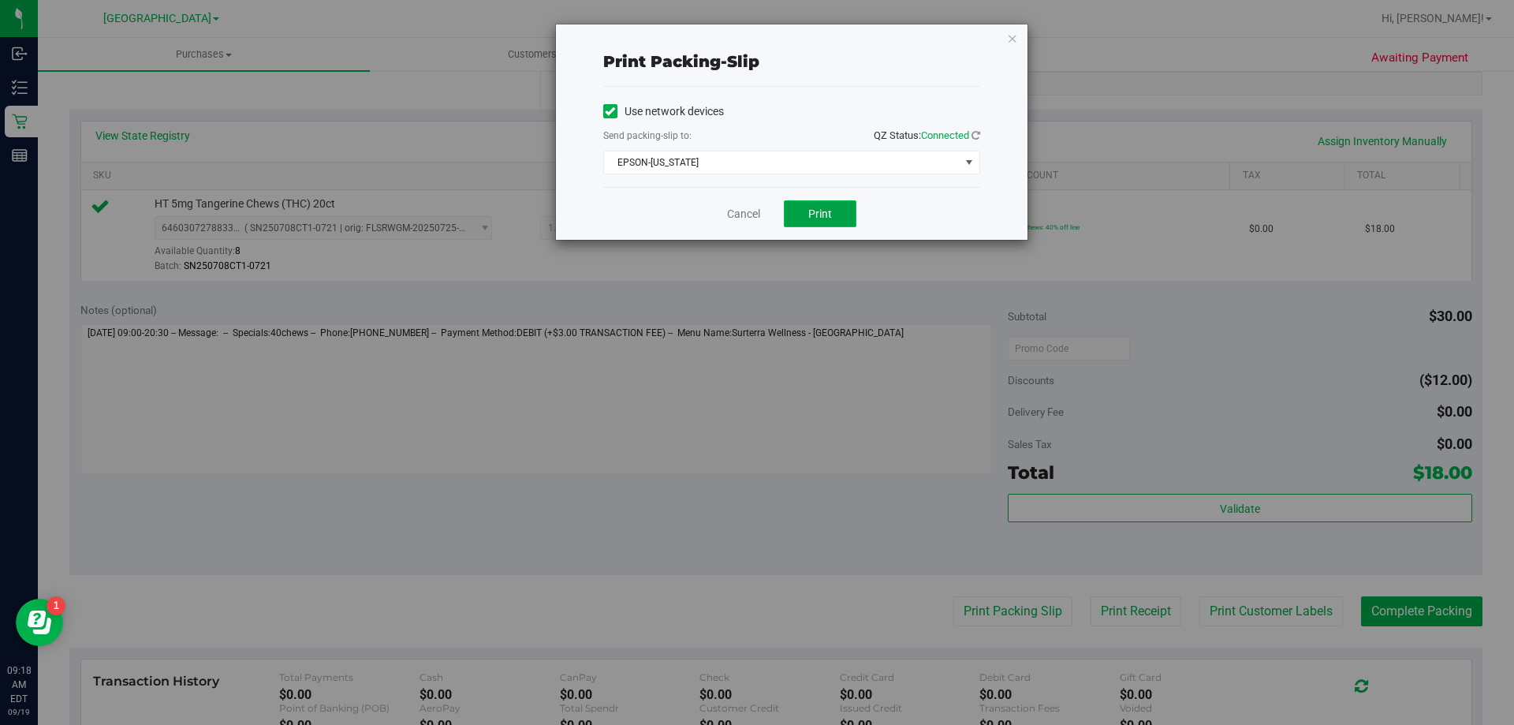
click at [831, 222] on button "Print" at bounding box center [820, 213] width 73 height 27
click at [735, 211] on link "Cancel" at bounding box center [743, 214] width 33 height 17
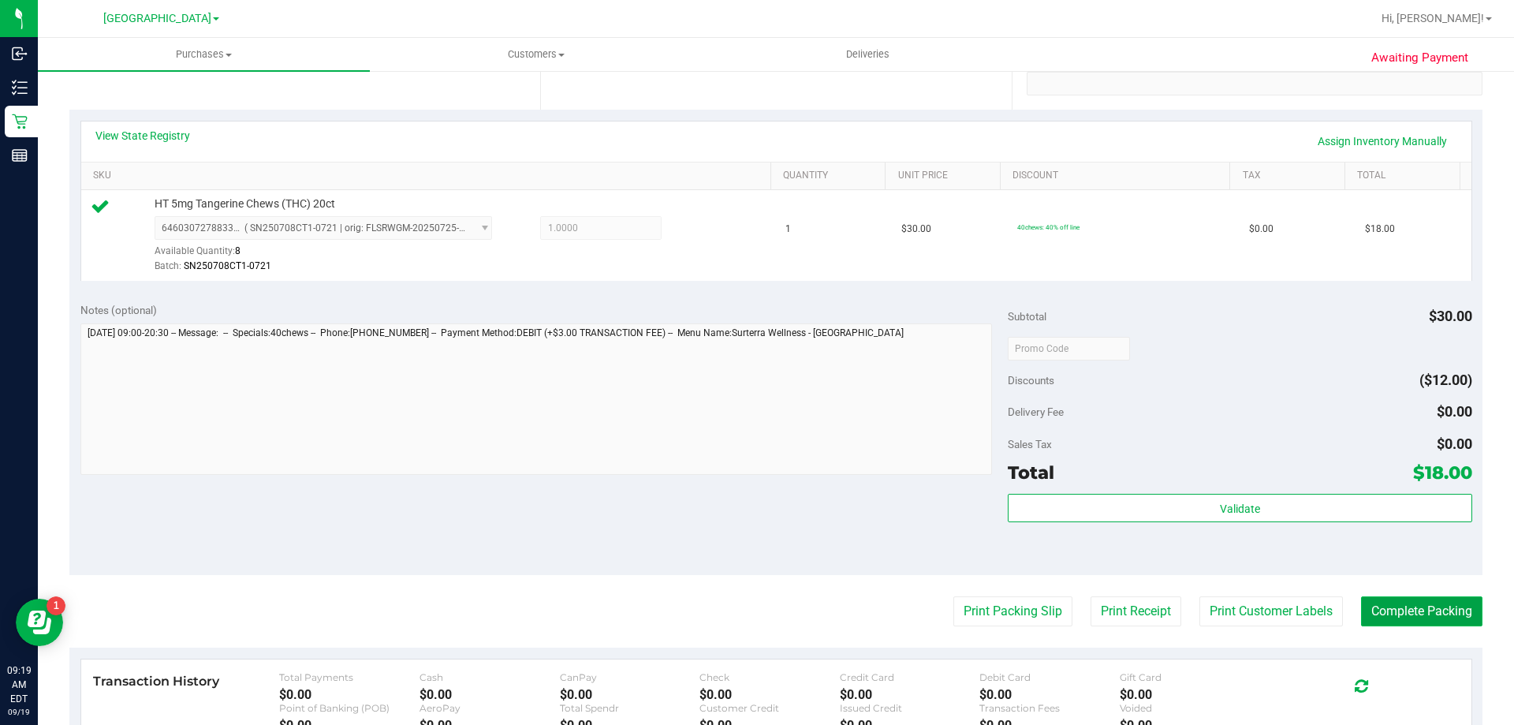
click at [1413, 614] on button "Complete Packing" at bounding box center [1421, 611] width 121 height 30
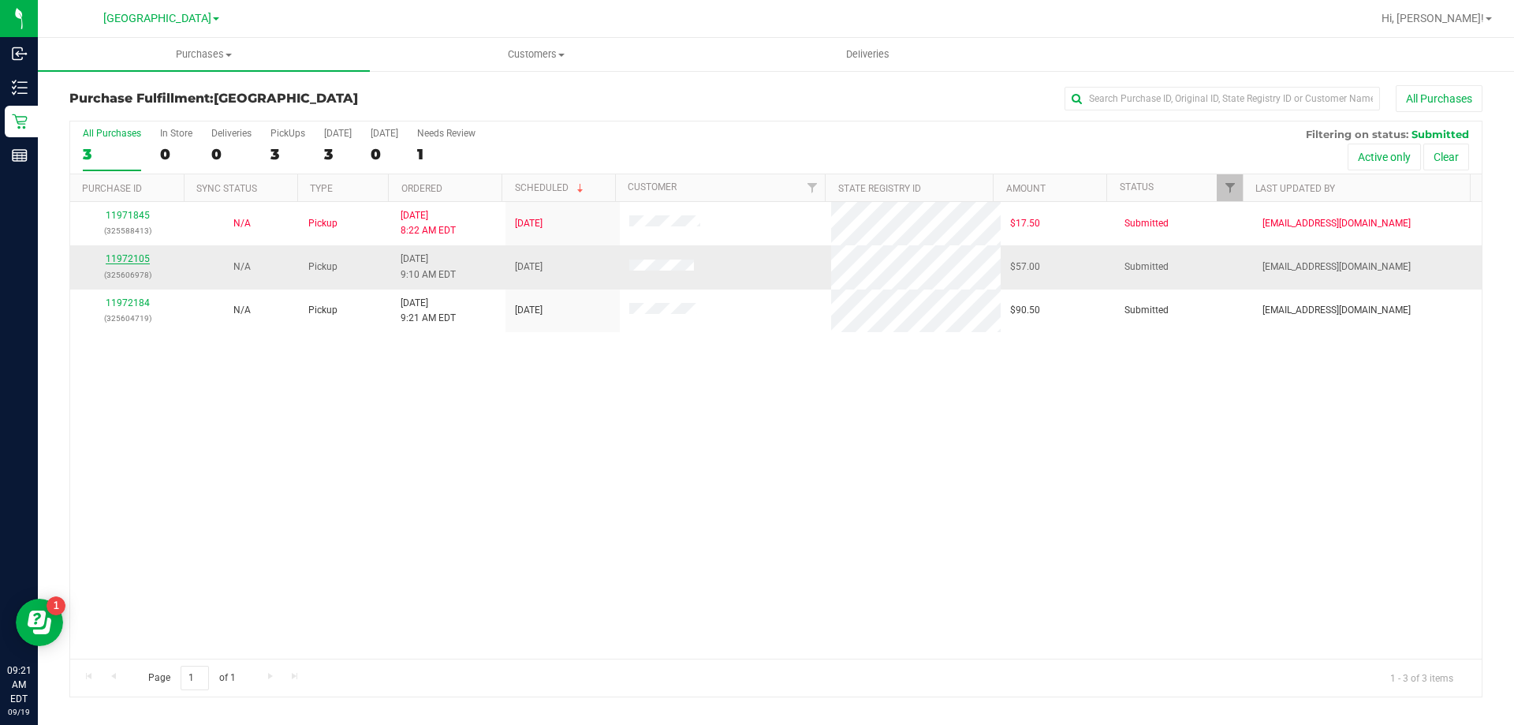
click at [140, 262] on link "11972105" at bounding box center [128, 258] width 44 height 11
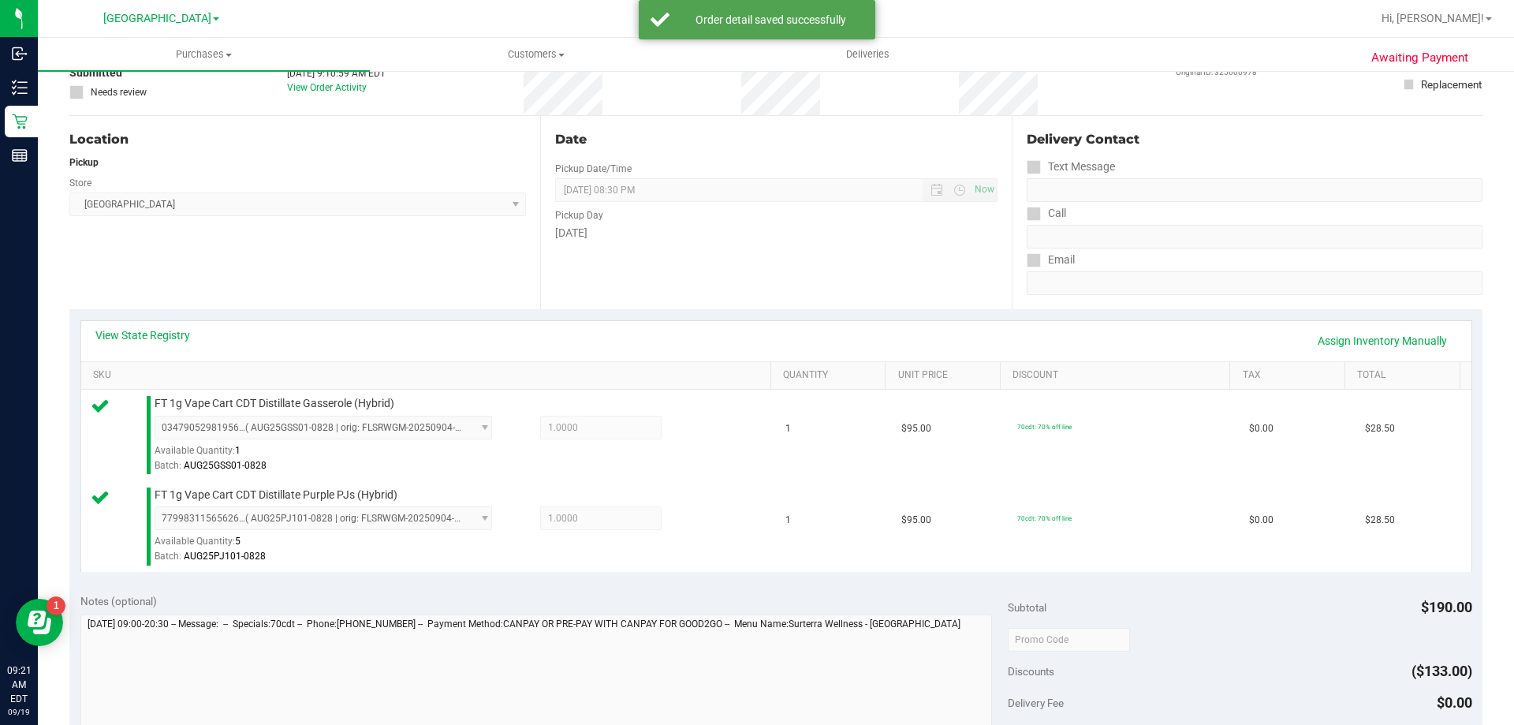
scroll to position [316, 0]
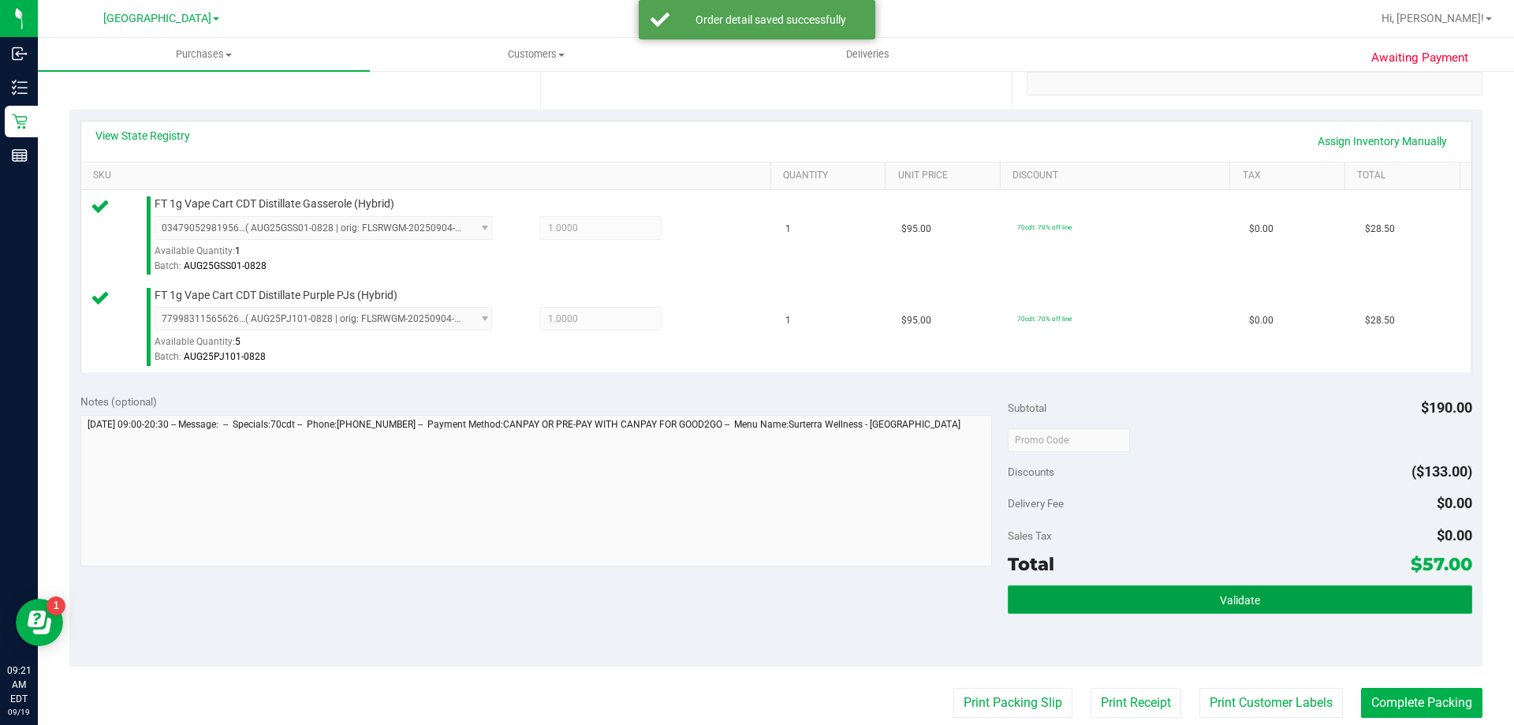
click at [1103, 592] on button "Validate" at bounding box center [1240, 599] width 464 height 28
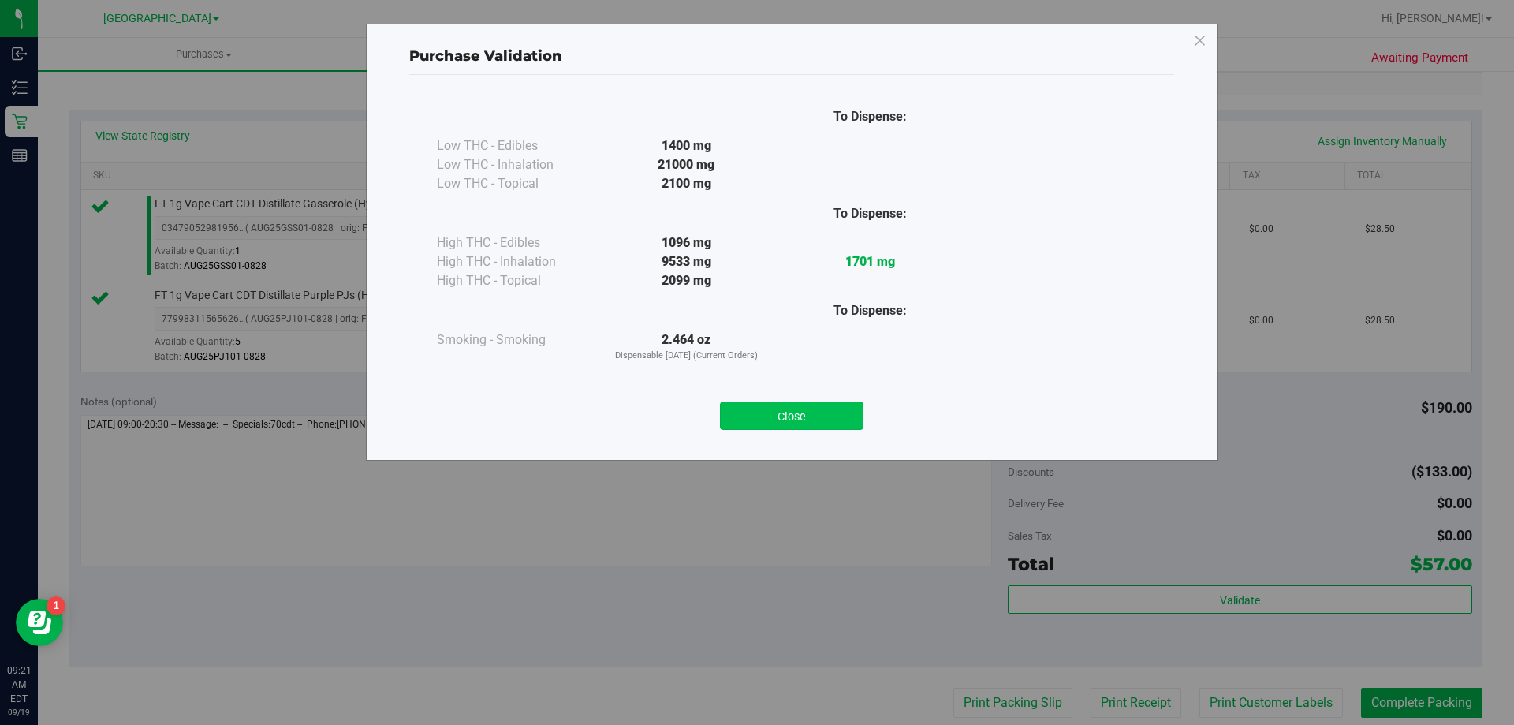
click at [798, 414] on button "Close" at bounding box center [792, 415] width 144 height 28
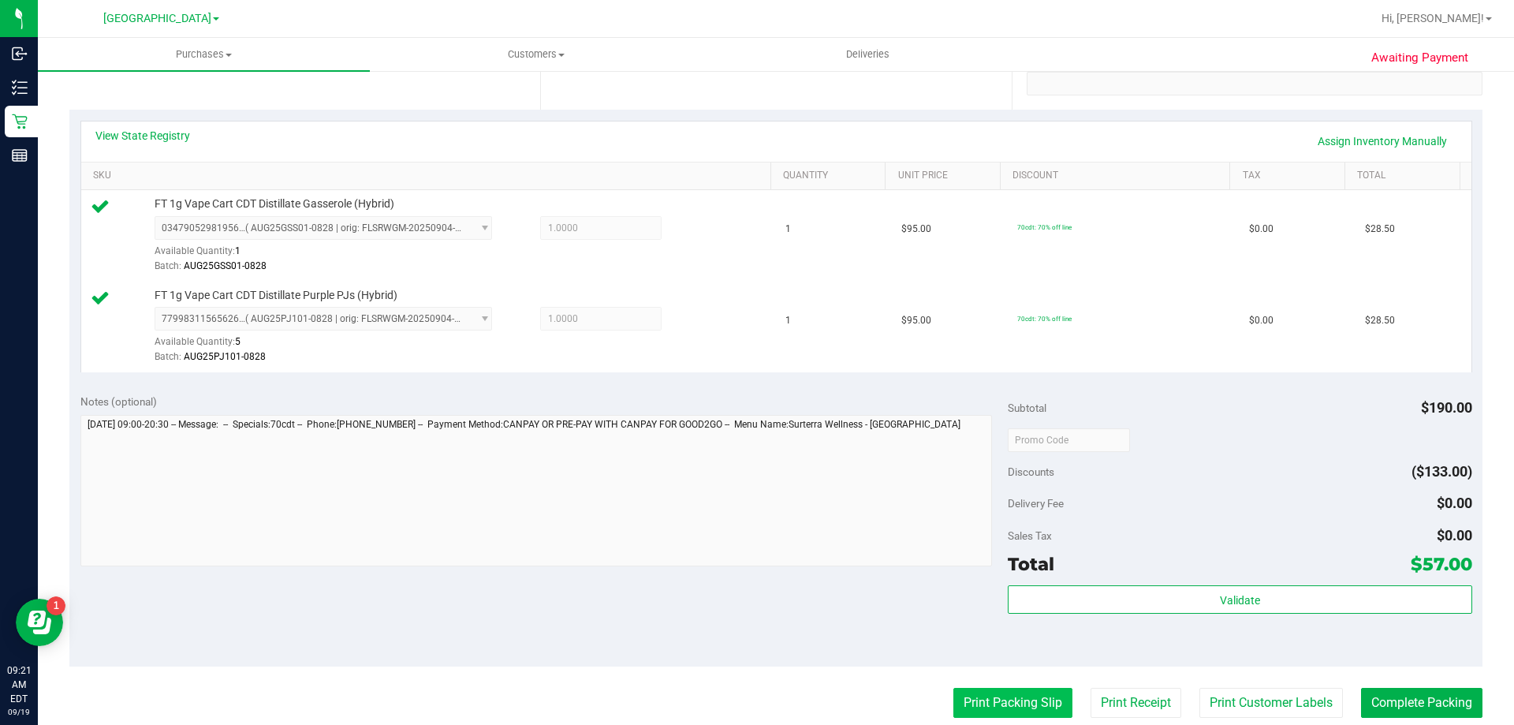
click at [982, 702] on button "Print Packing Slip" at bounding box center [1013, 703] width 119 height 30
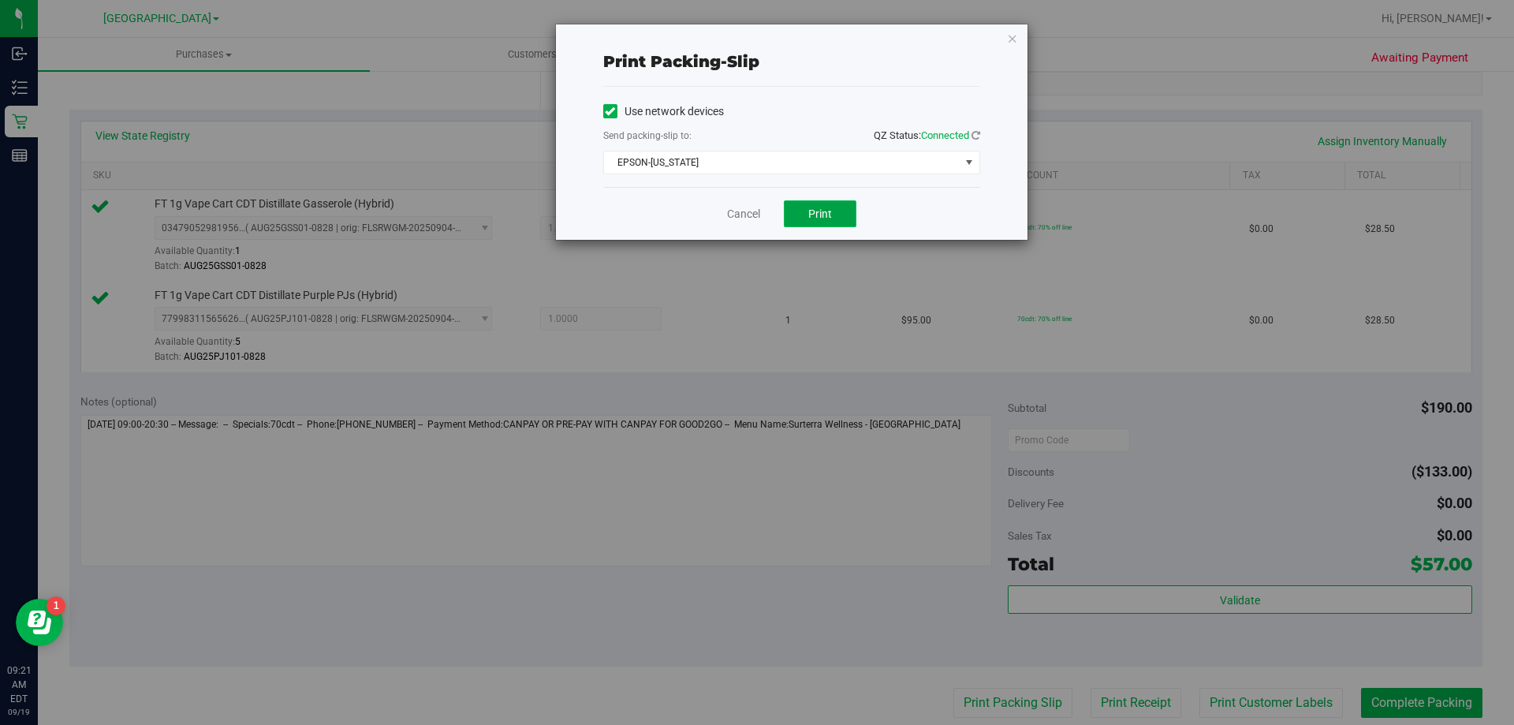
click at [806, 217] on button "Print" at bounding box center [820, 213] width 73 height 27
click at [744, 201] on div "Cancel Print" at bounding box center [791, 213] width 377 height 53
click at [745, 207] on link "Cancel" at bounding box center [743, 214] width 33 height 17
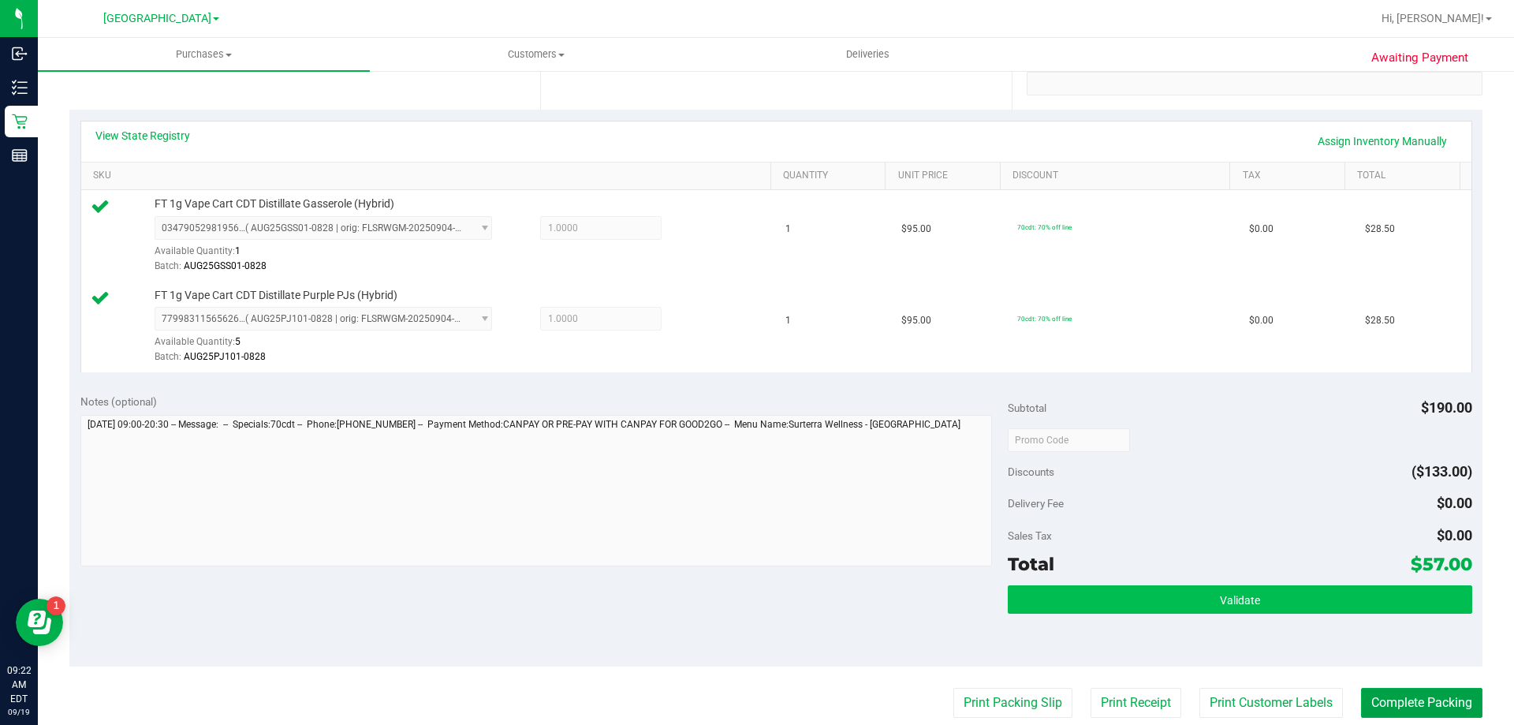
drag, startPoint x: 1371, startPoint y: 704, endPoint x: 1356, endPoint y: 592, distance: 113.0
click at [1371, 698] on button "Complete Packing" at bounding box center [1421, 703] width 121 height 30
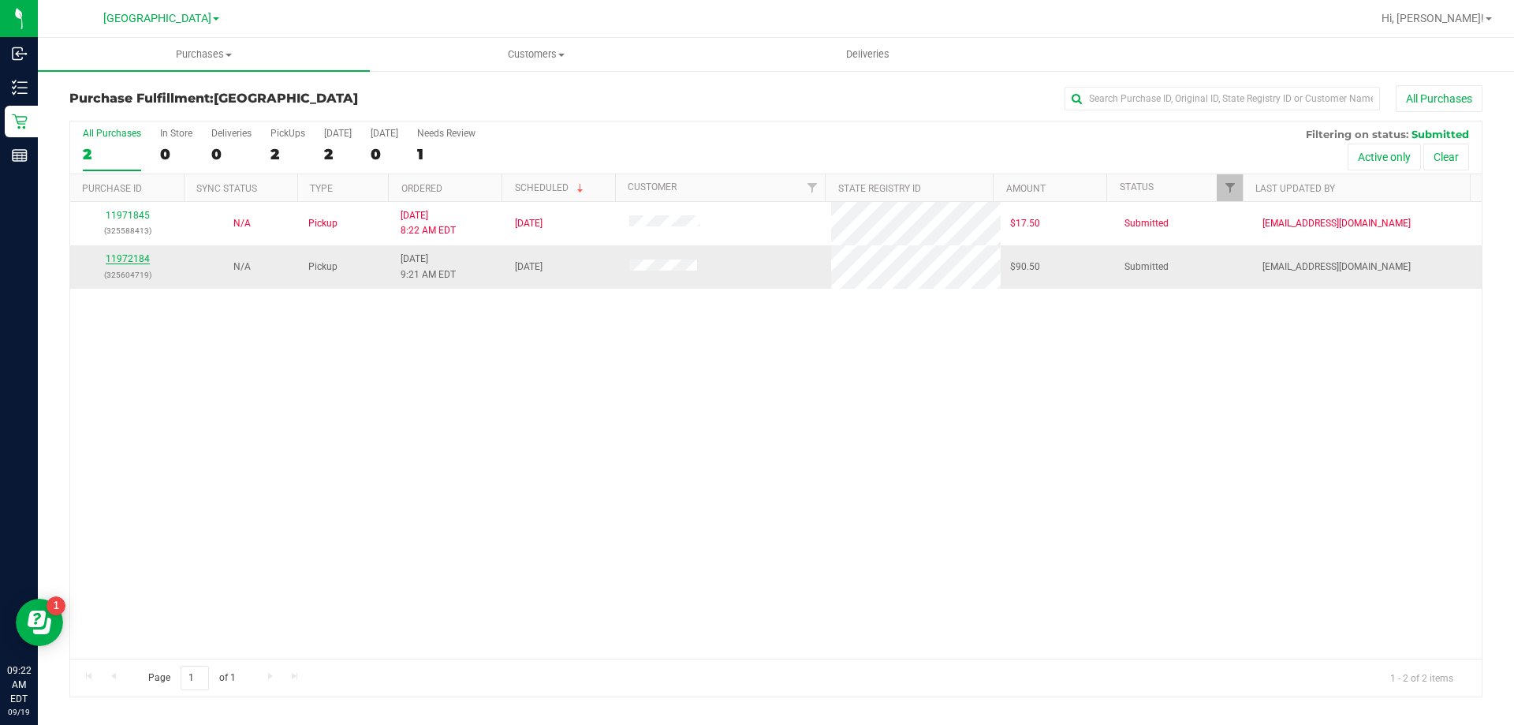
click at [138, 256] on link "11972184" at bounding box center [128, 258] width 44 height 11
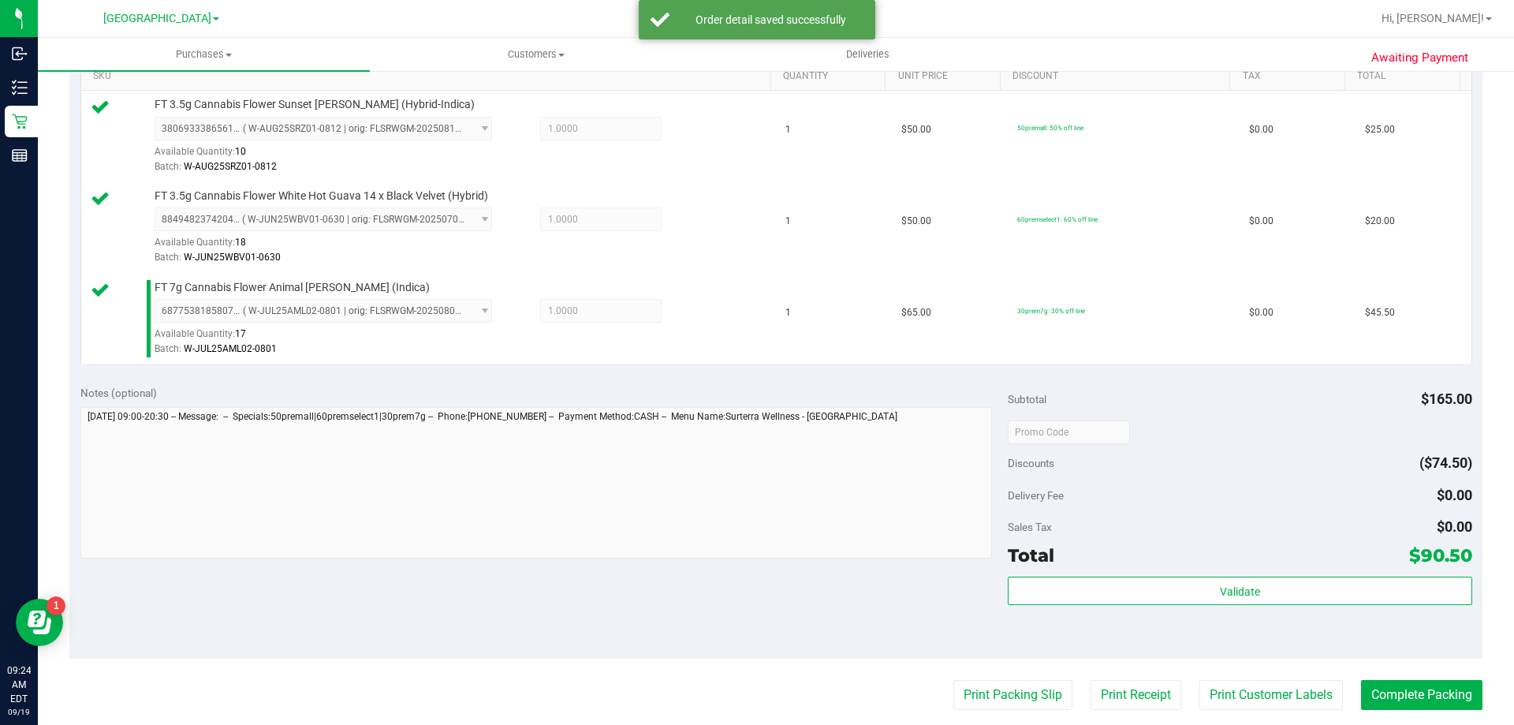
scroll to position [473, 0]
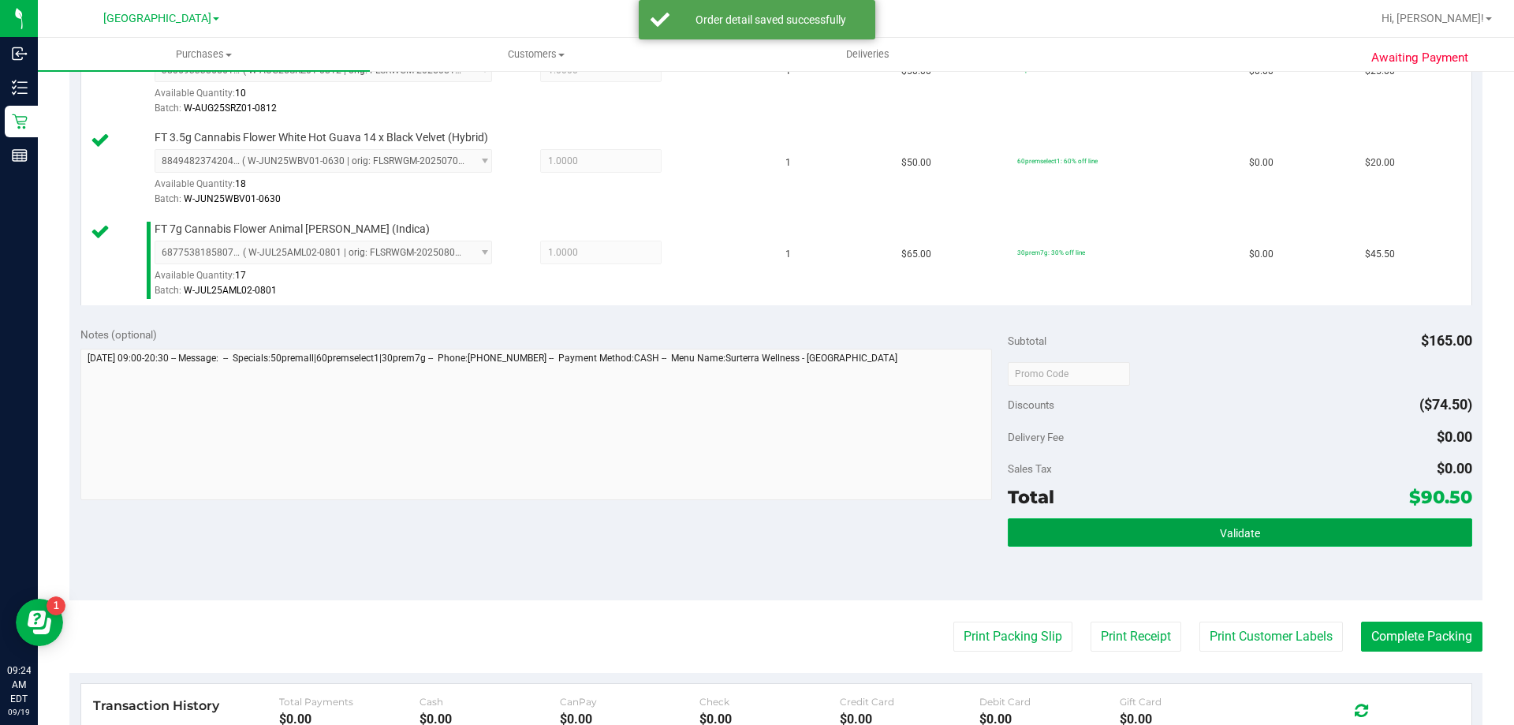
click at [1144, 523] on button "Validate" at bounding box center [1240, 532] width 464 height 28
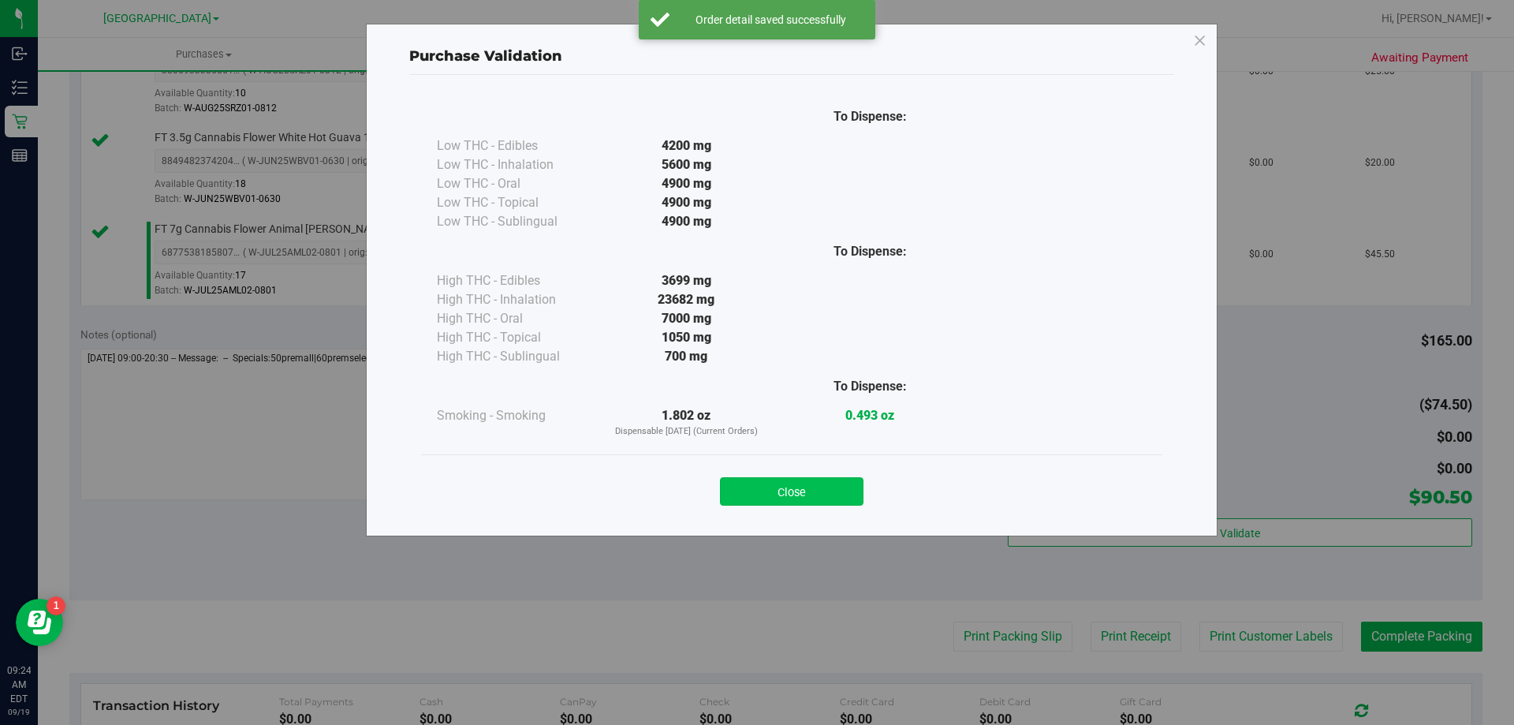
click at [819, 498] on button "Close" at bounding box center [792, 491] width 144 height 28
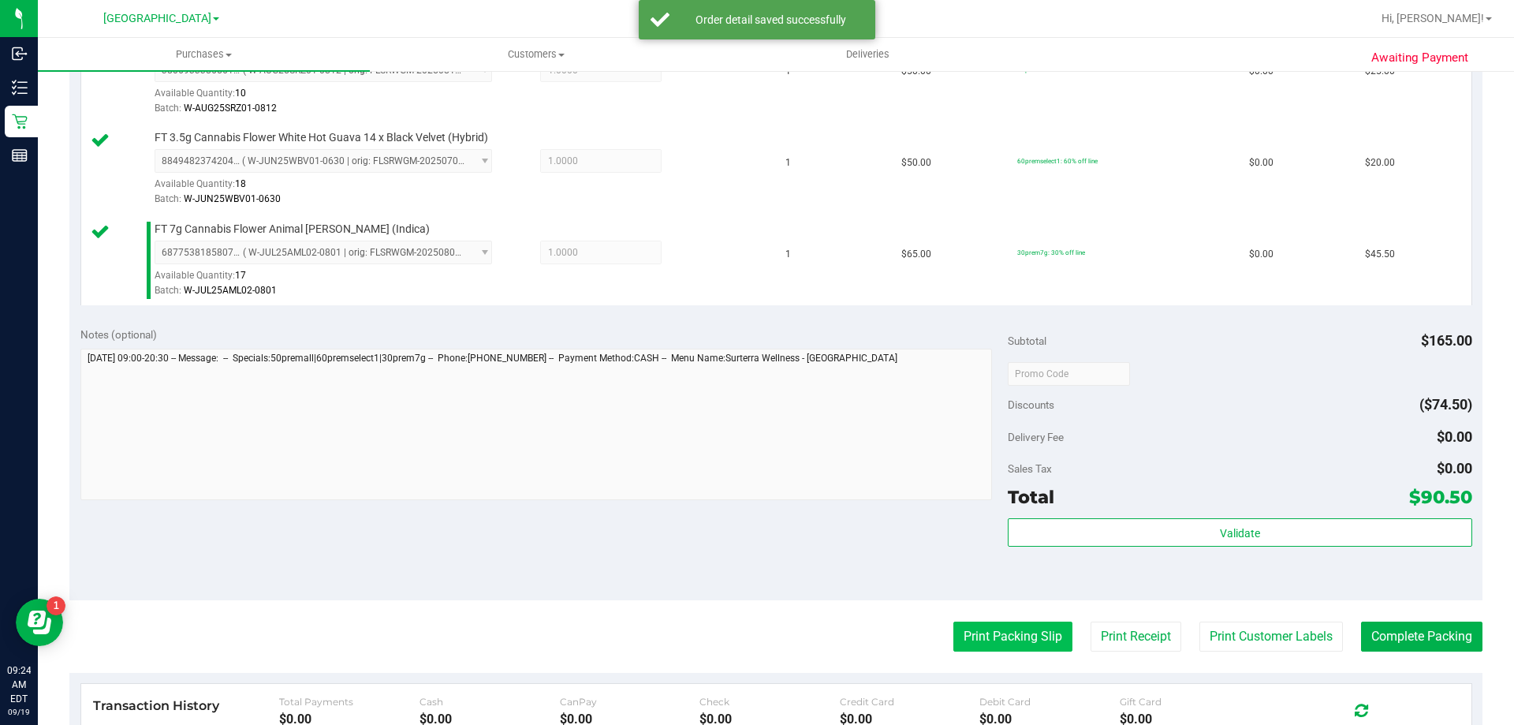
click at [999, 633] on button "Print Packing Slip" at bounding box center [1013, 637] width 119 height 30
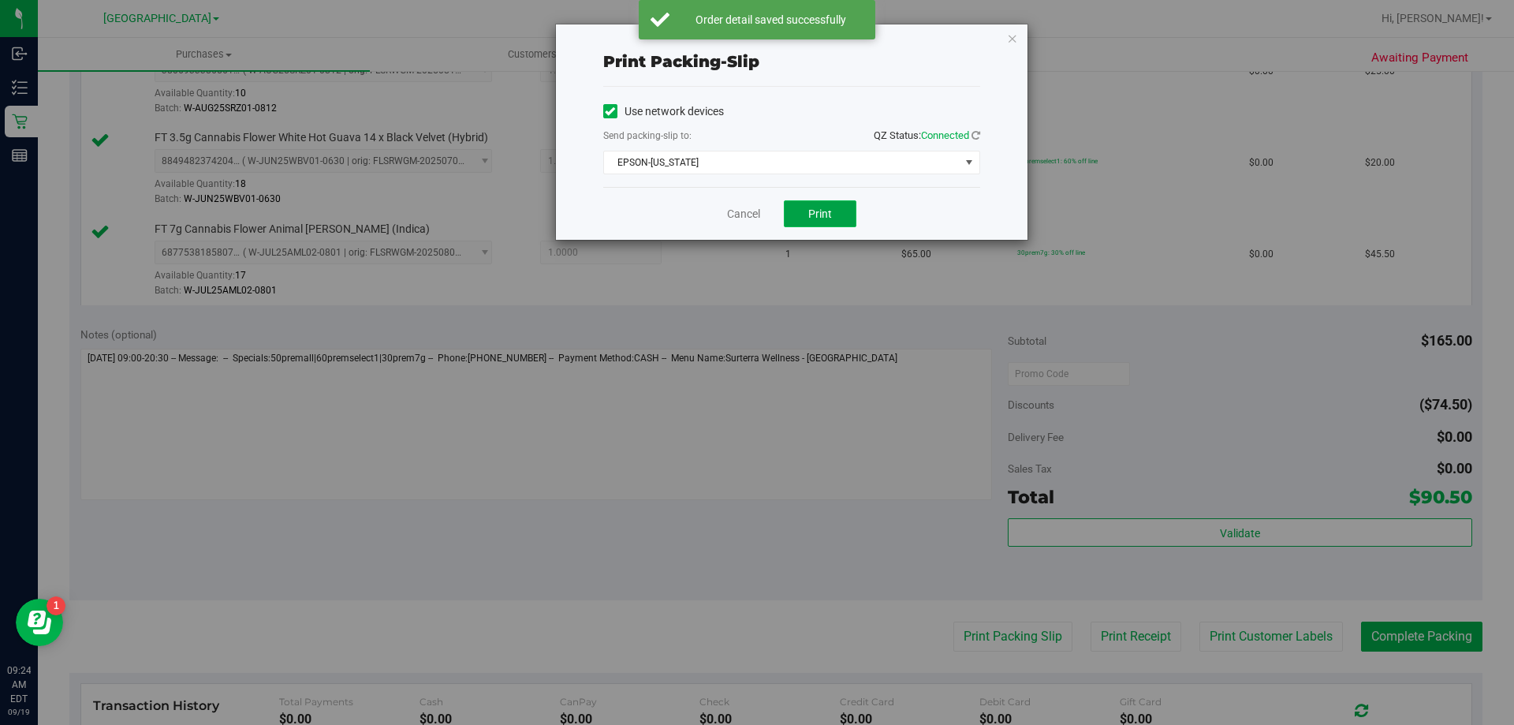
click at [811, 211] on span "Print" at bounding box center [820, 213] width 24 height 13
click at [744, 209] on link "Cancel" at bounding box center [743, 214] width 33 height 17
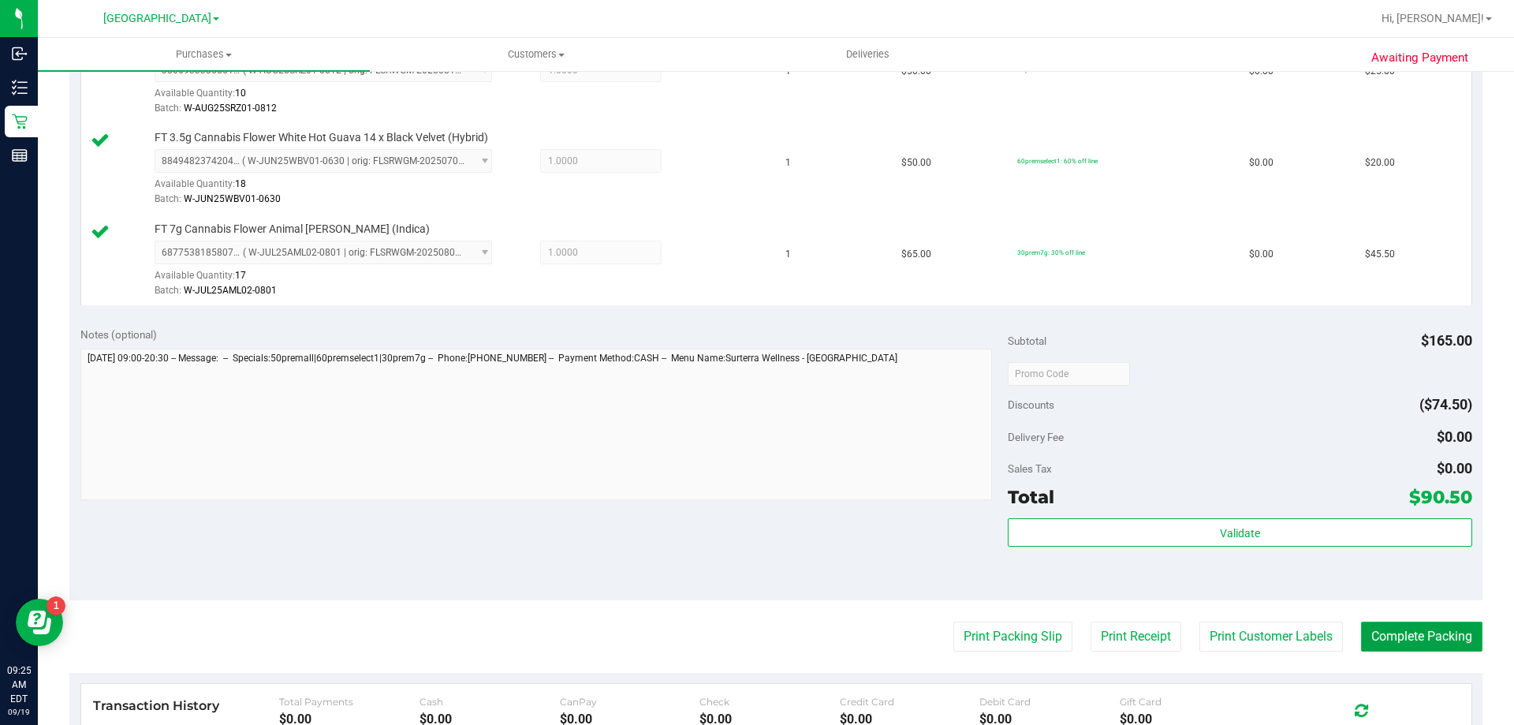
click at [1383, 636] on button "Complete Packing" at bounding box center [1421, 637] width 121 height 30
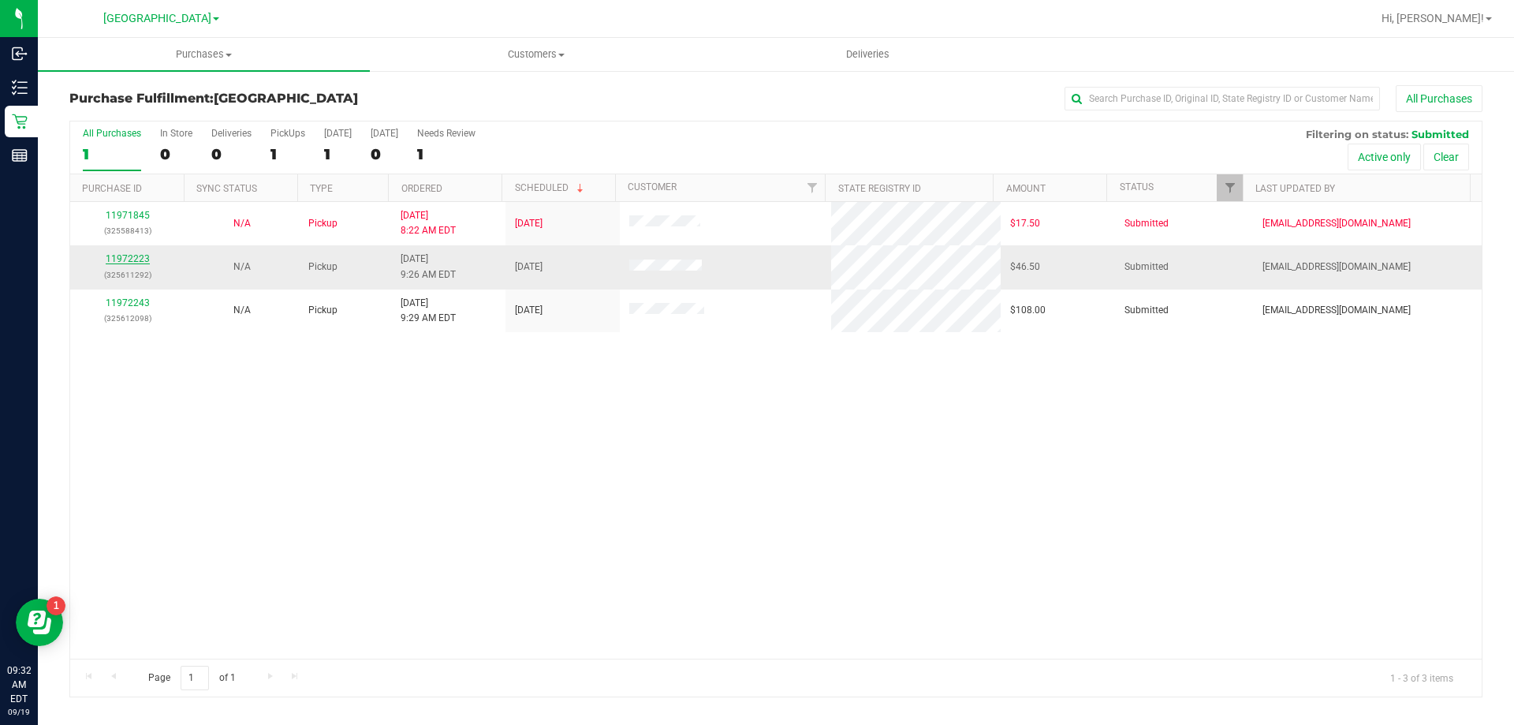
click at [129, 256] on link "11972223" at bounding box center [128, 258] width 44 height 11
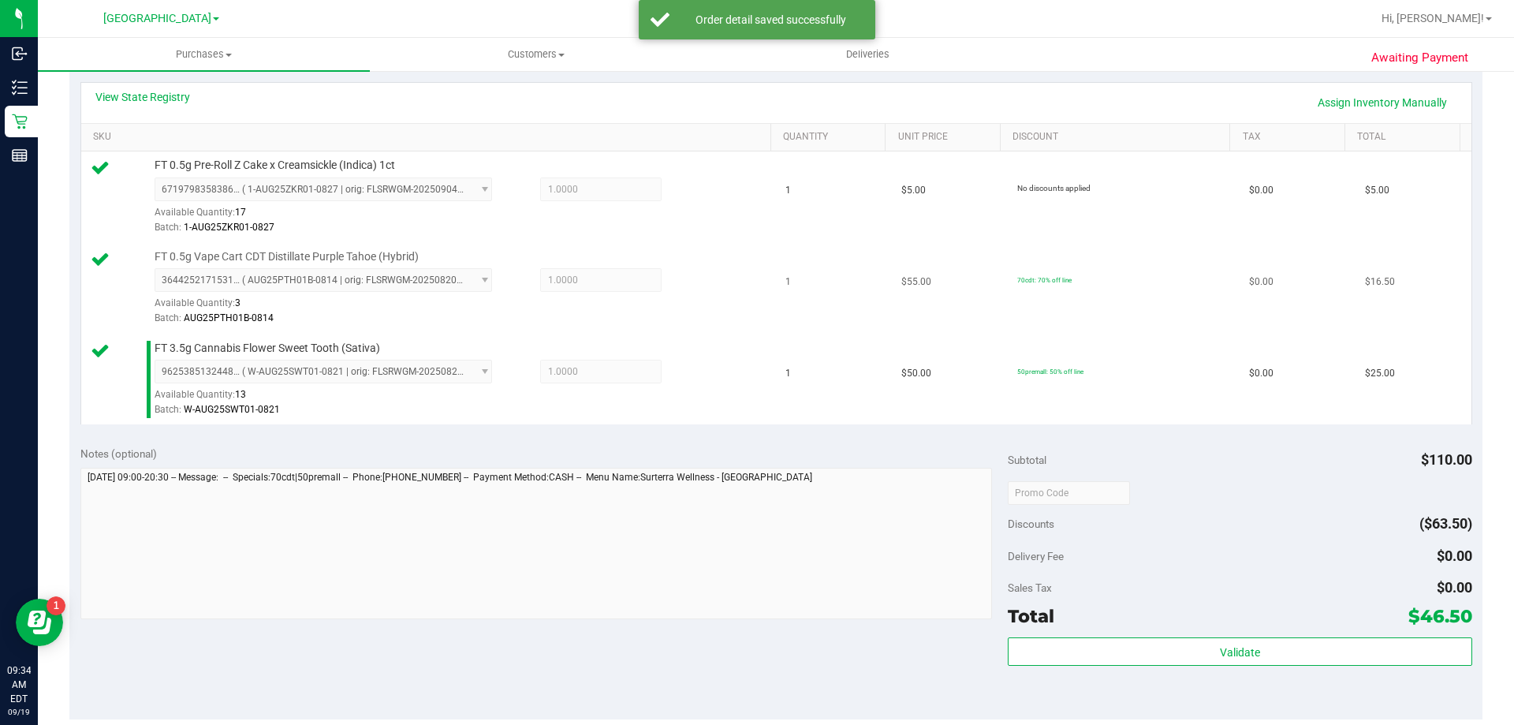
scroll to position [552, 0]
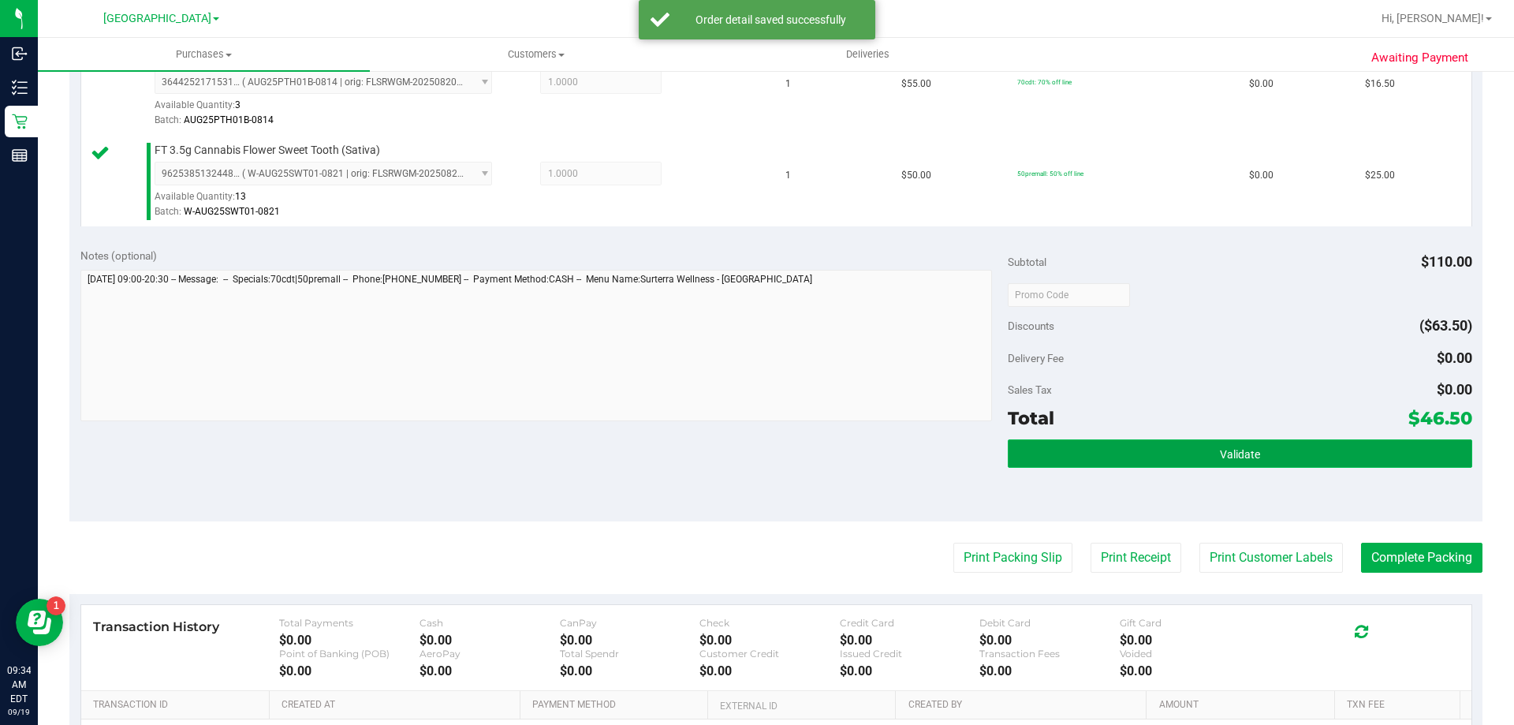
click at [1111, 458] on button "Validate" at bounding box center [1240, 453] width 464 height 28
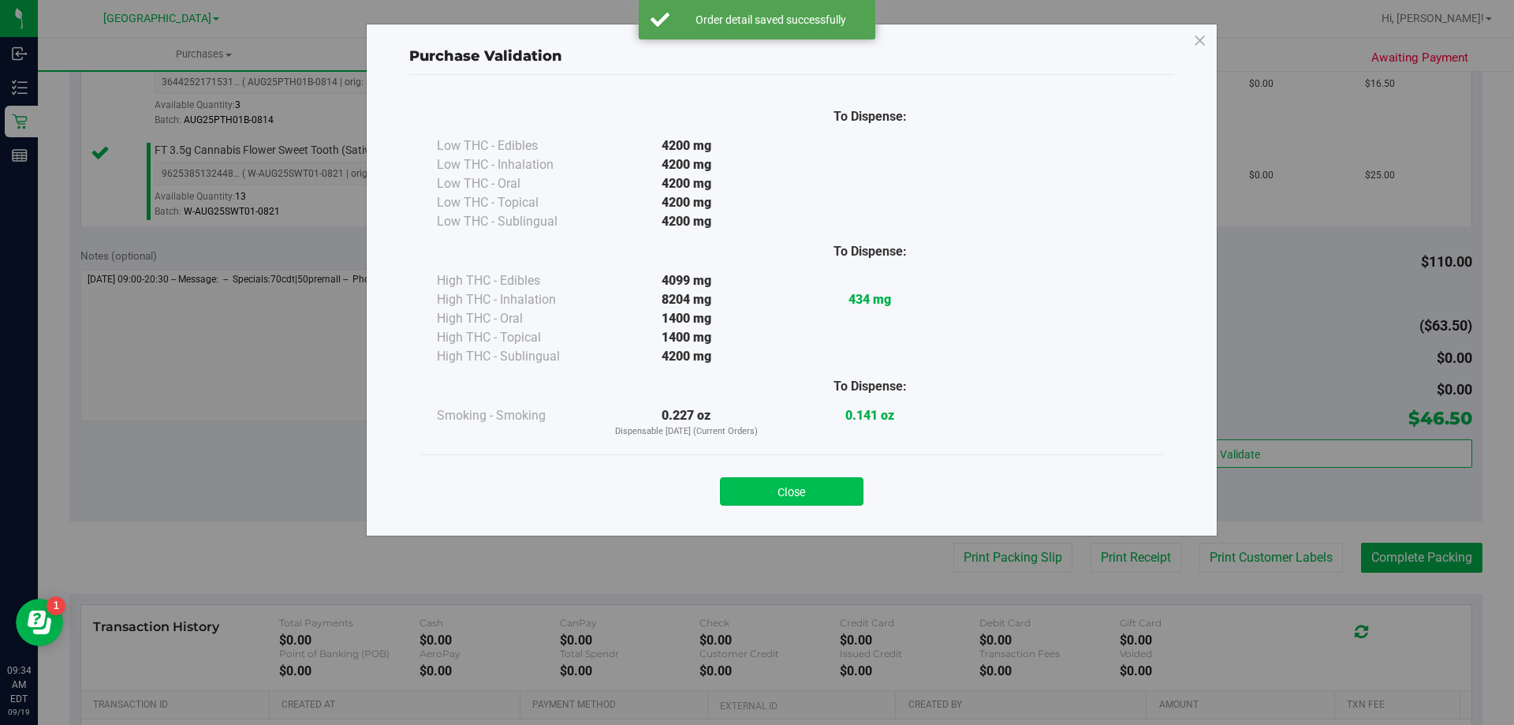
click at [811, 484] on button "Close" at bounding box center [792, 491] width 144 height 28
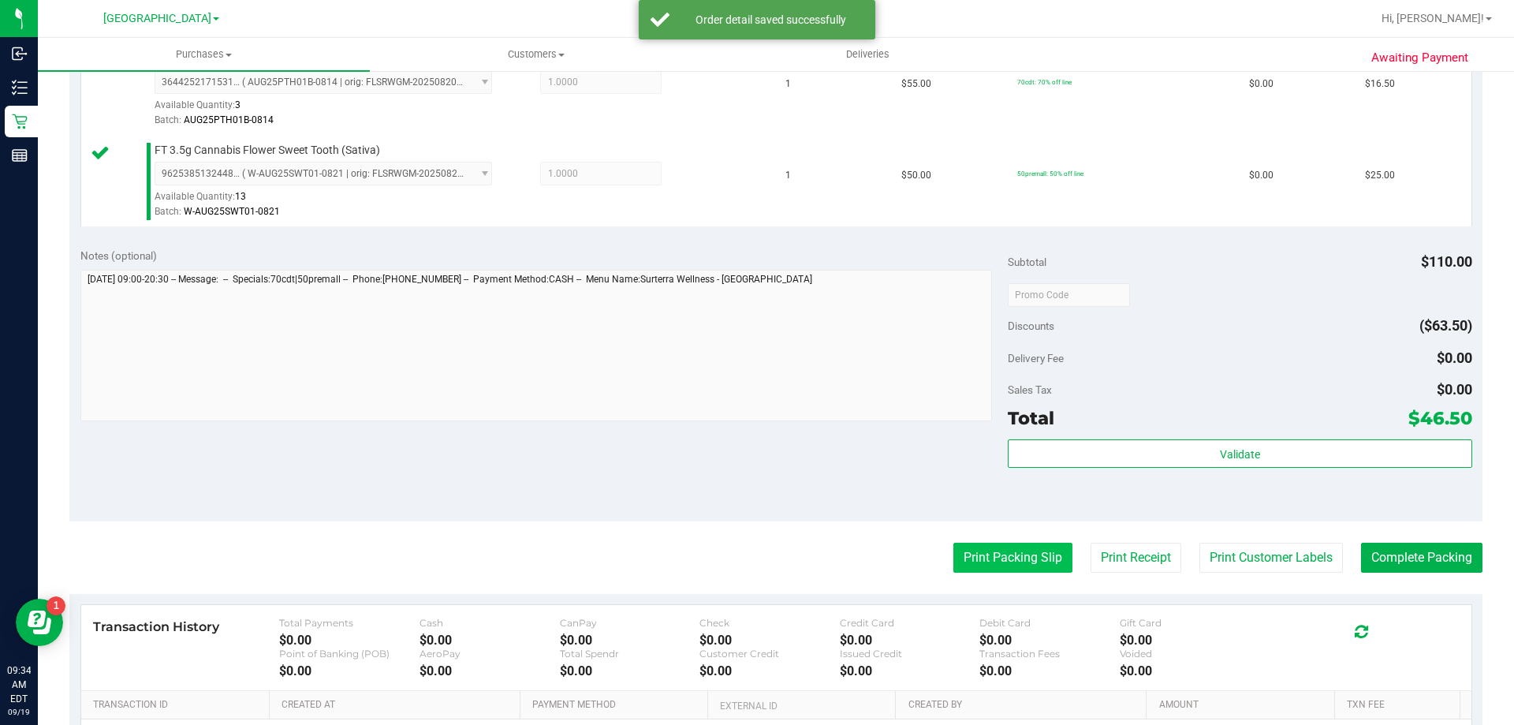
click at [954, 548] on button "Print Packing Slip" at bounding box center [1013, 558] width 119 height 30
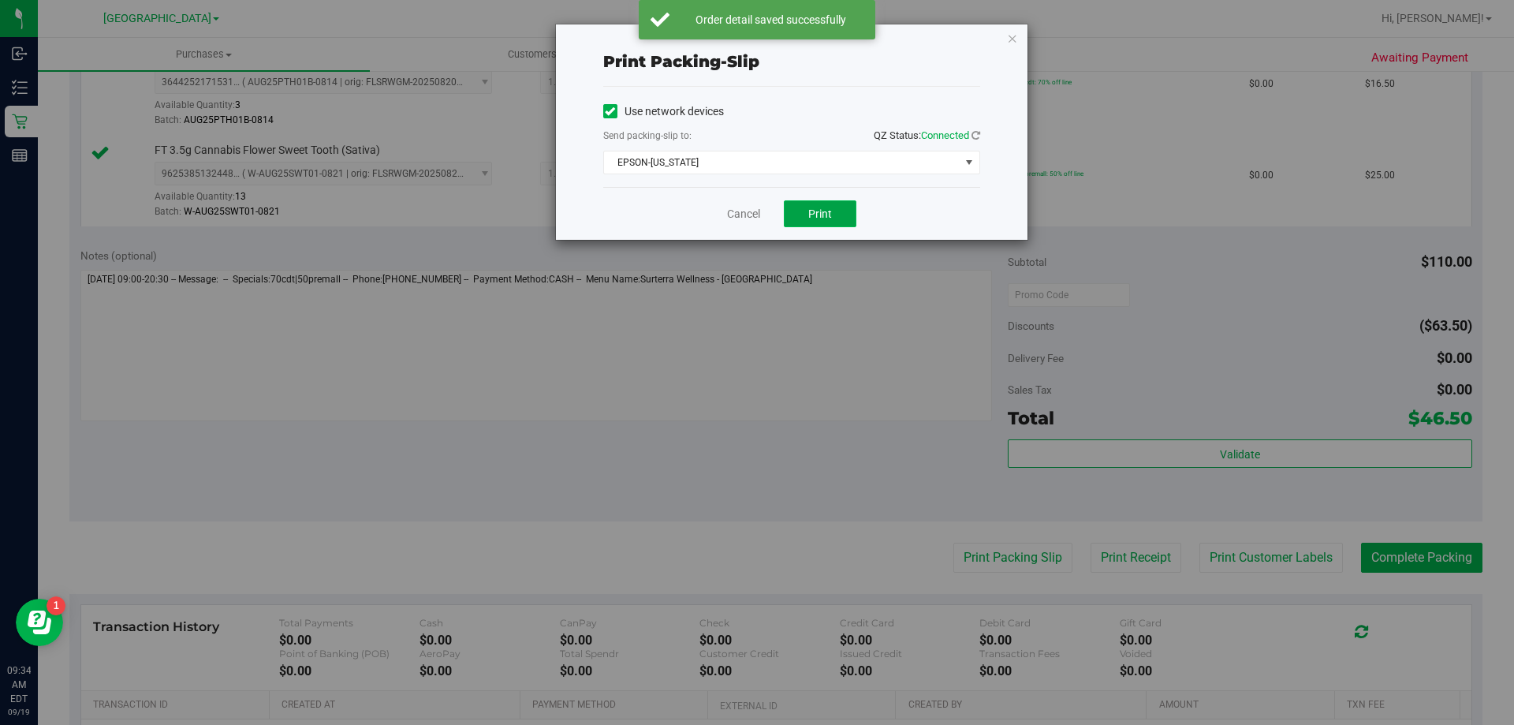
click at [833, 222] on button "Print" at bounding box center [820, 213] width 73 height 27
click at [756, 215] on link "Cancel" at bounding box center [743, 214] width 33 height 17
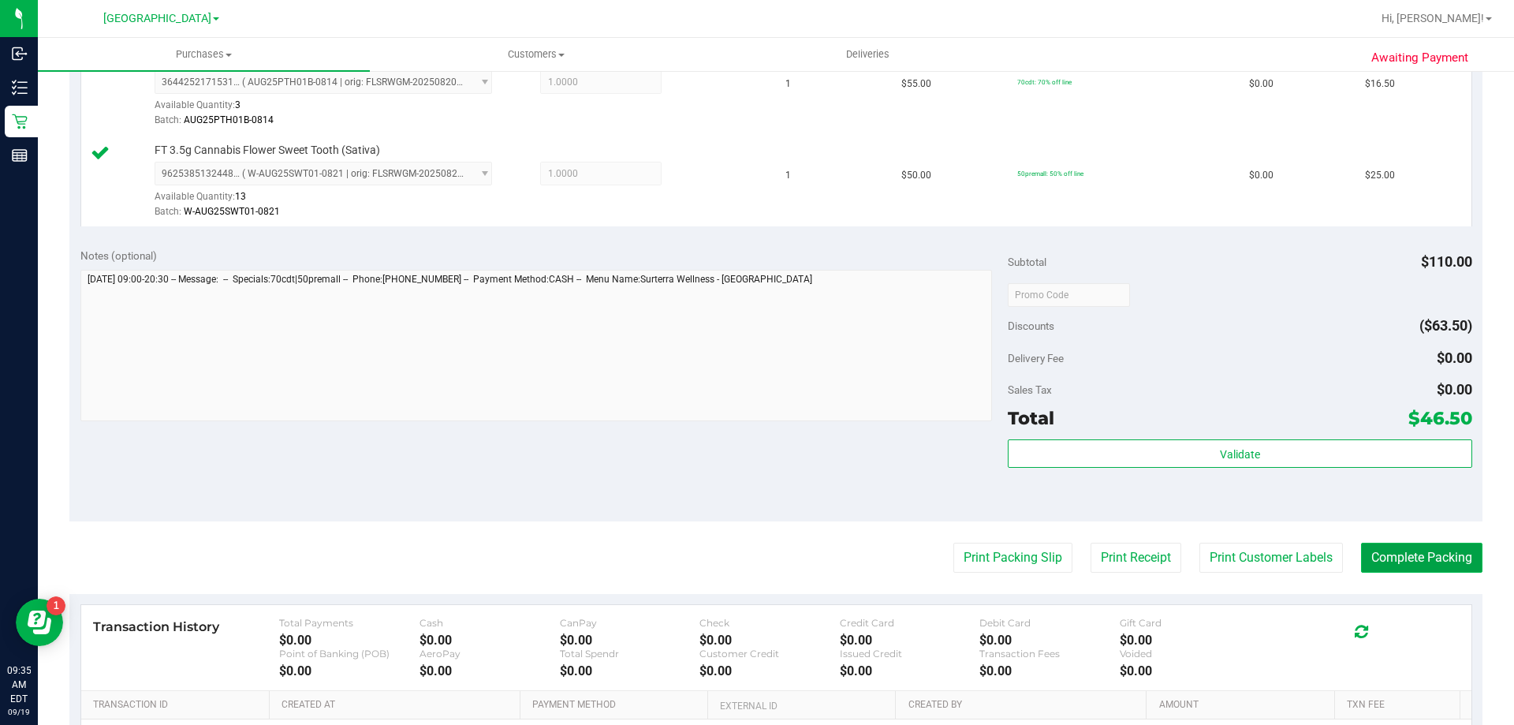
click at [1434, 564] on button "Complete Packing" at bounding box center [1421, 558] width 121 height 30
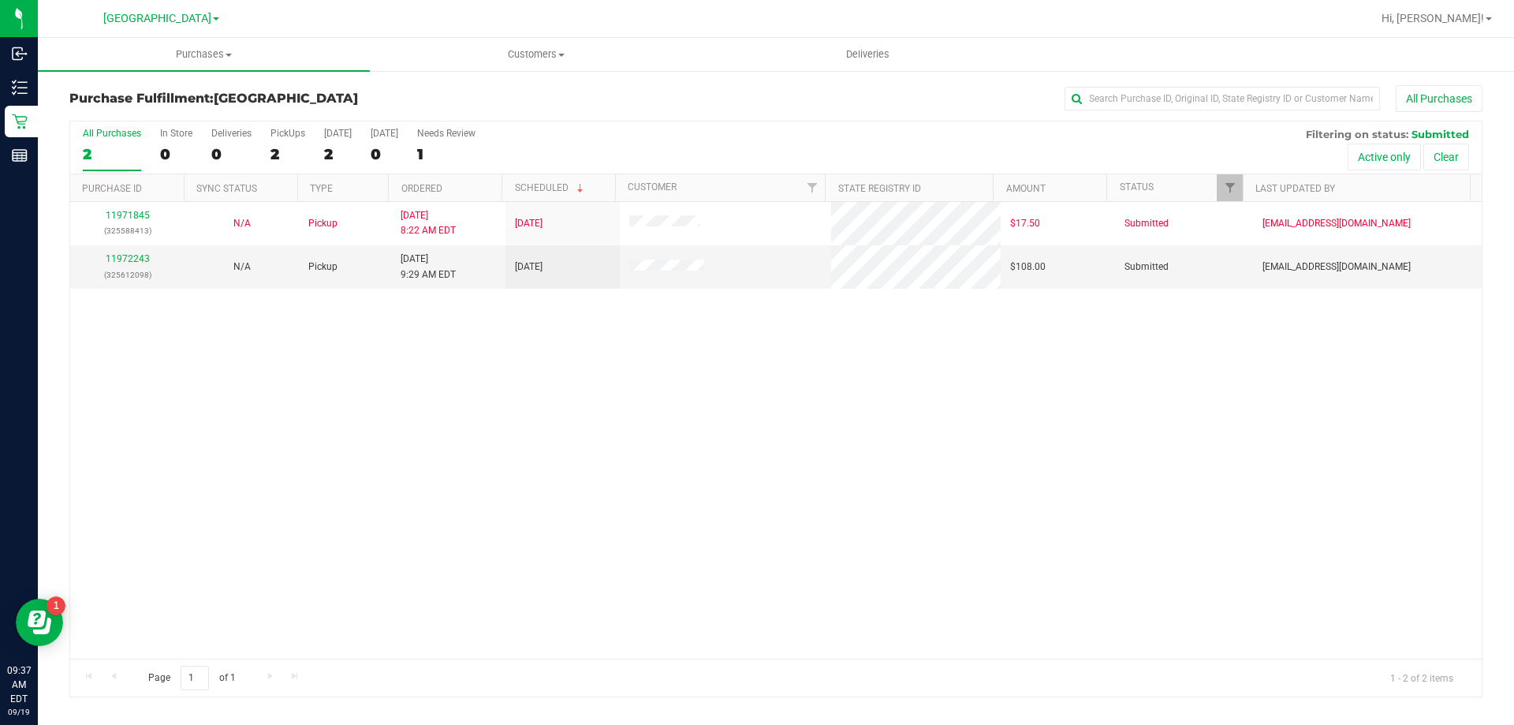
click at [617, 112] on div "Purchase Fulfillment: Palm Coast WC All Purchases" at bounding box center [775, 102] width 1413 height 35
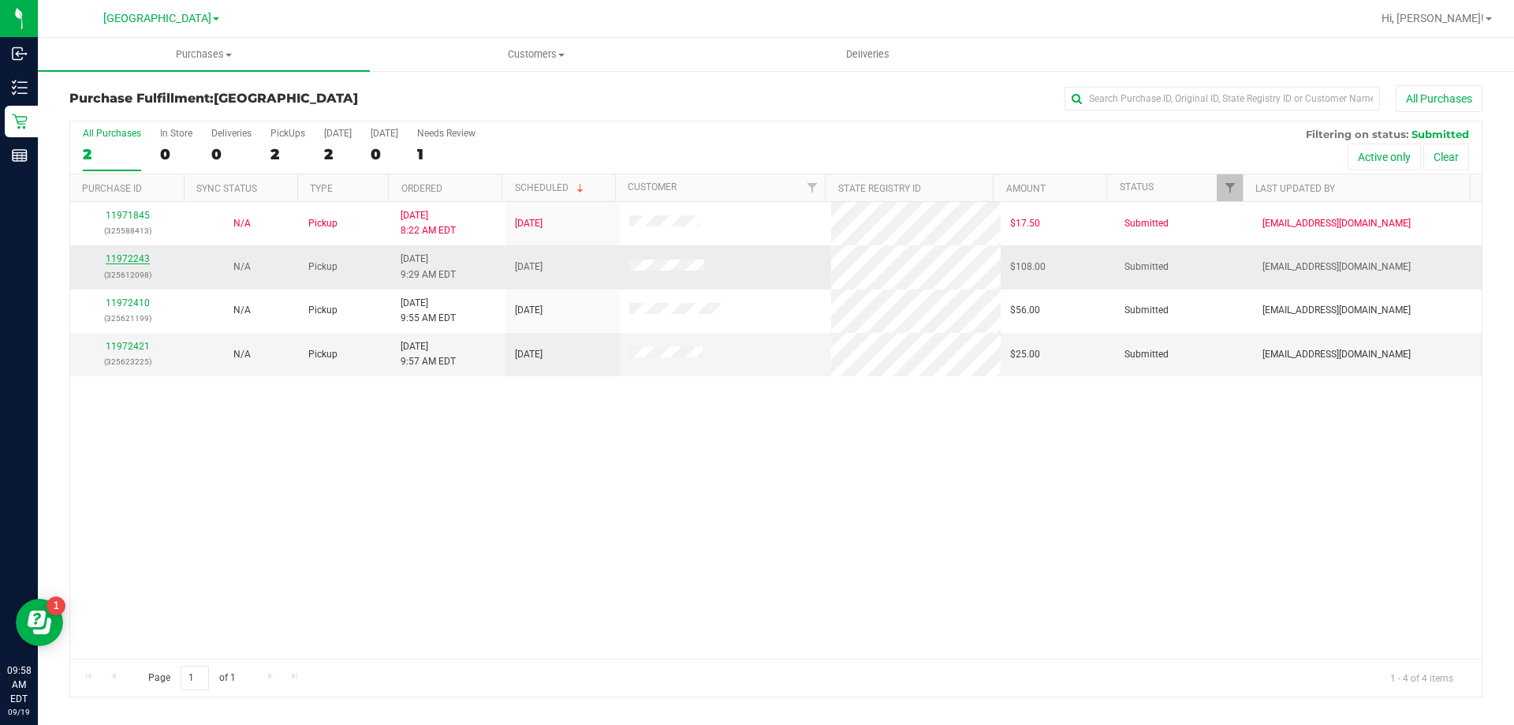
click at [139, 259] on link "11972243" at bounding box center [128, 258] width 44 height 11
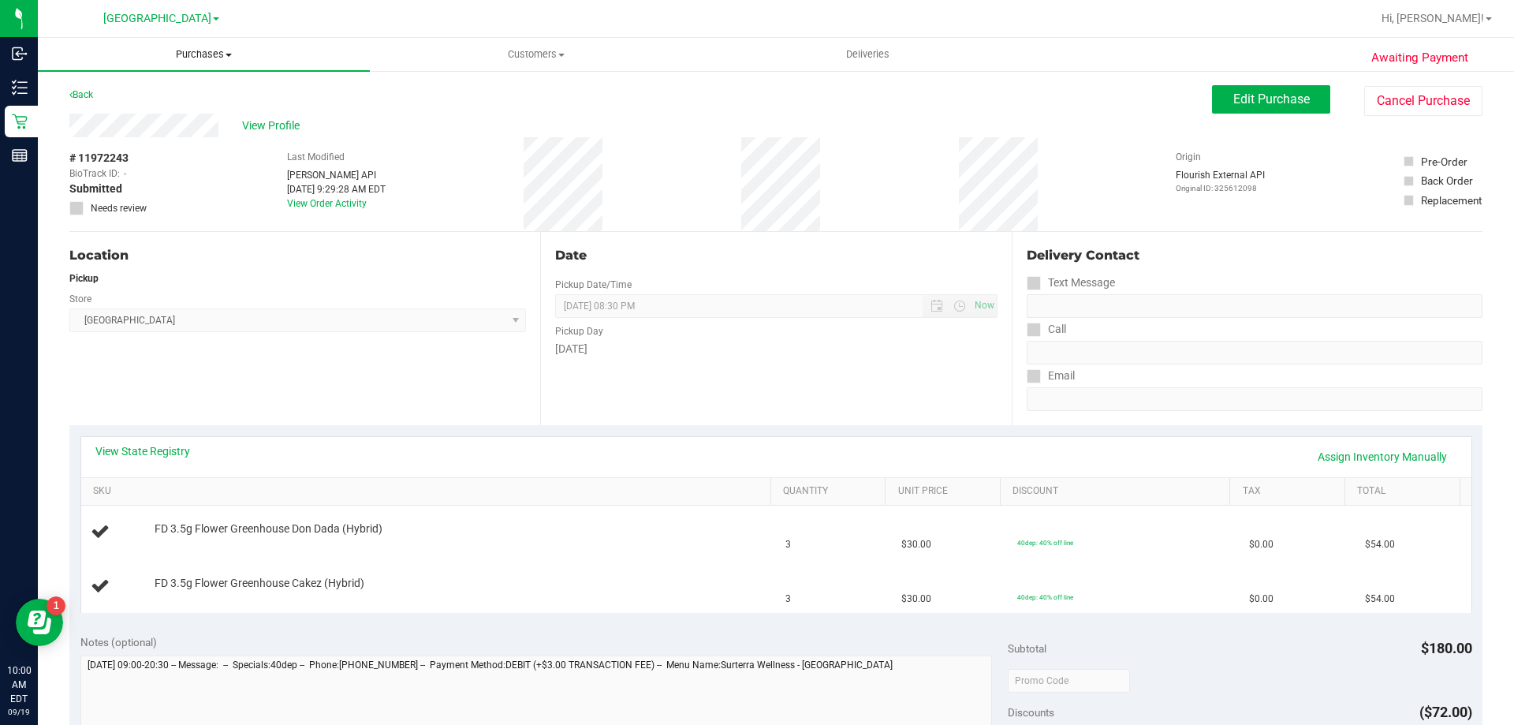
click at [192, 50] on span "Purchases" at bounding box center [204, 54] width 332 height 14
click at [170, 110] on li "Fulfillment" at bounding box center [204, 114] width 332 height 19
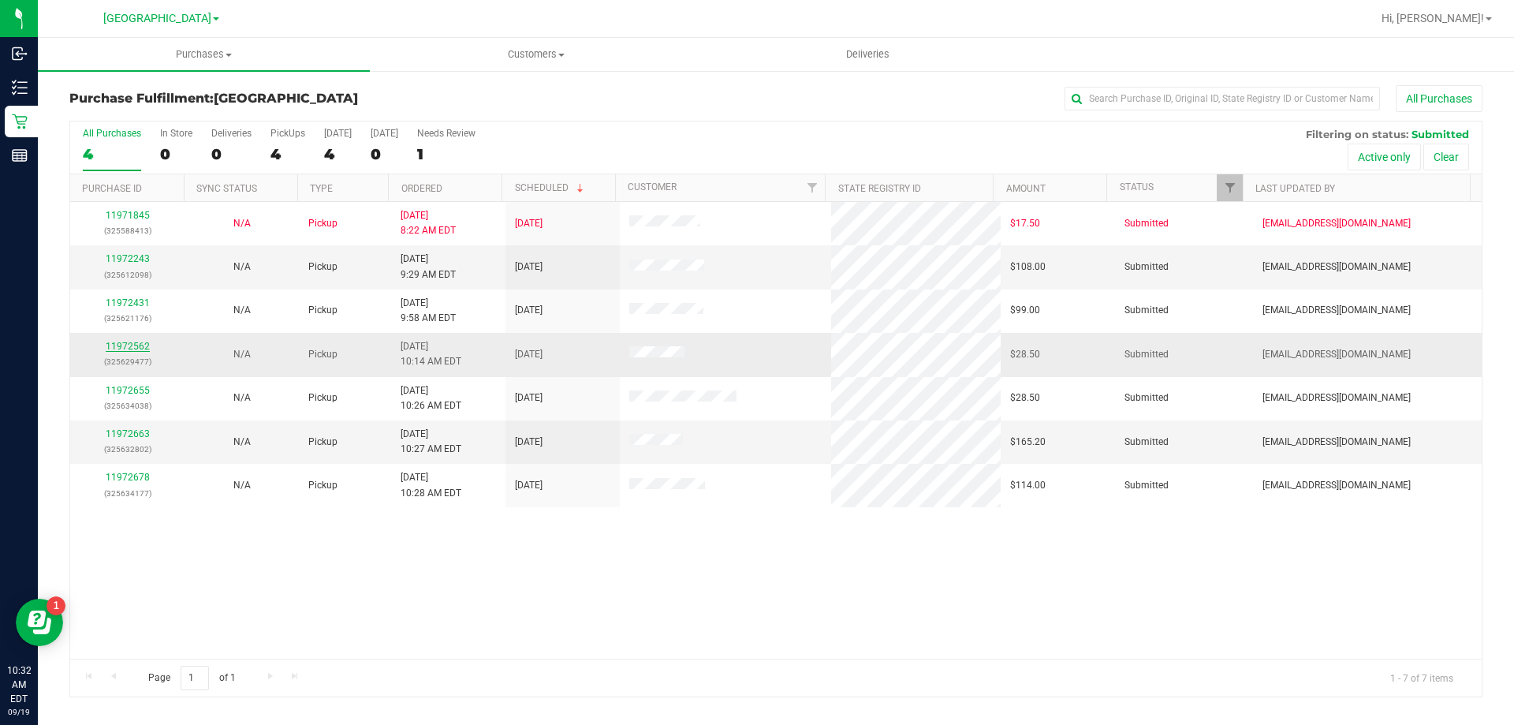
click at [124, 351] on link "11972562" at bounding box center [128, 346] width 44 height 11
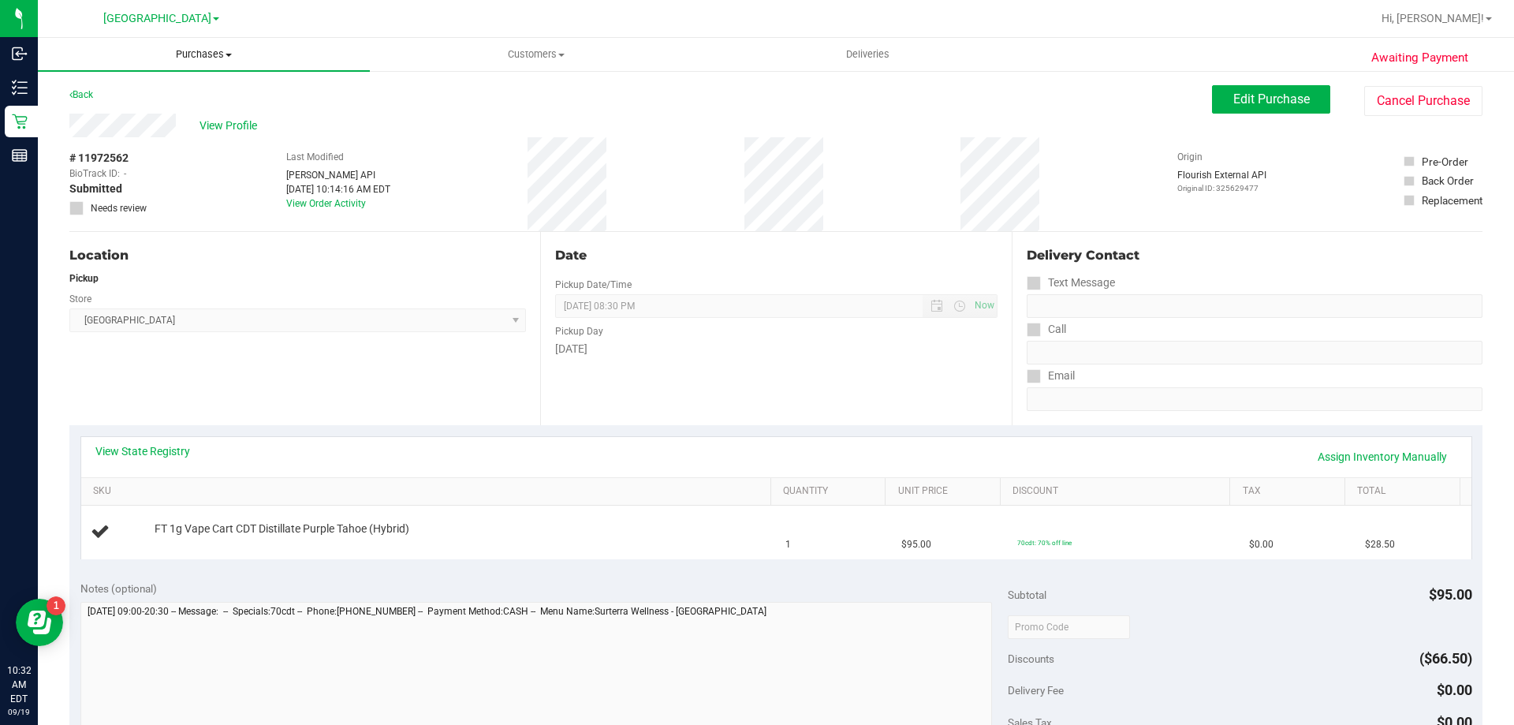
click at [214, 62] on uib-tab-heading "Purchases Summary of purchases Fulfillment All purchases" at bounding box center [204, 54] width 332 height 33
click at [203, 110] on li "Fulfillment" at bounding box center [204, 114] width 332 height 19
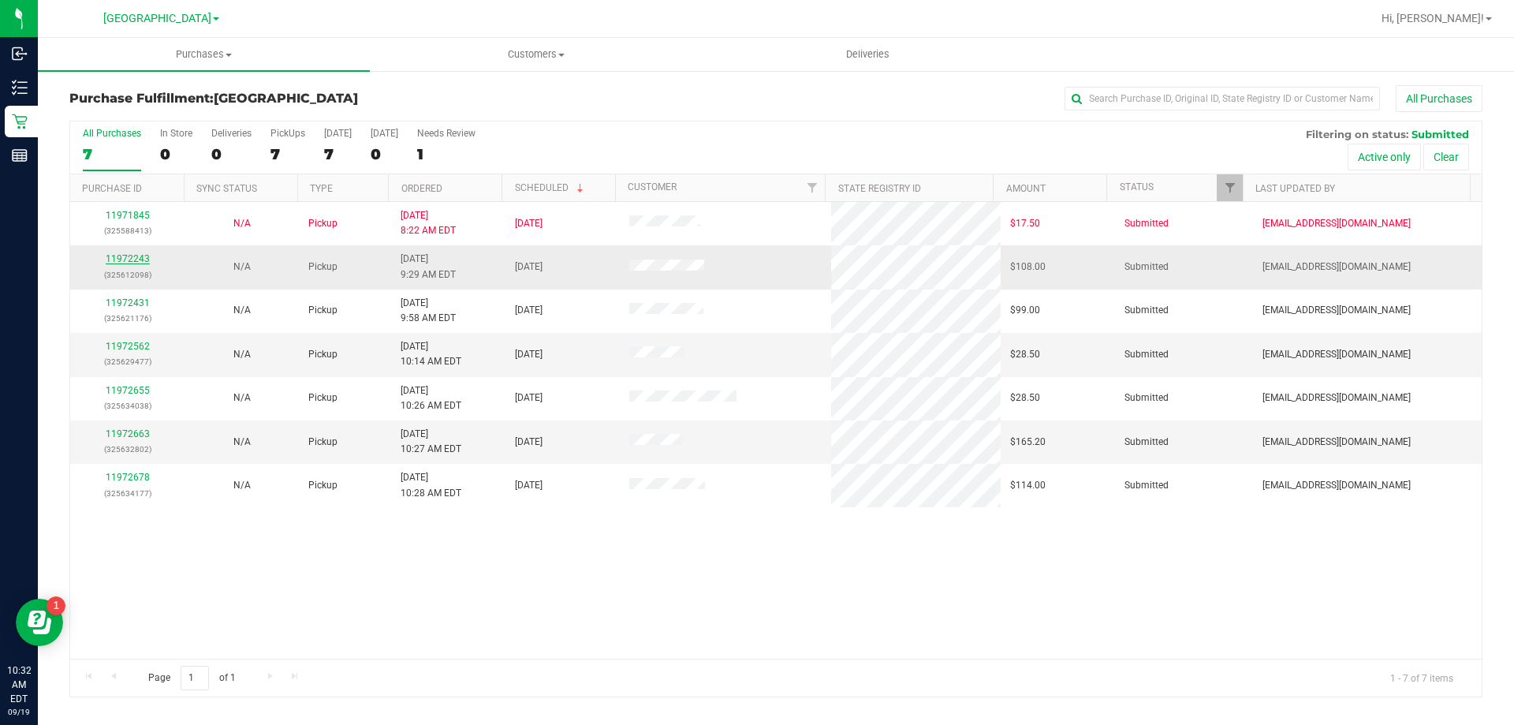
click at [129, 256] on link "11972243" at bounding box center [128, 258] width 44 height 11
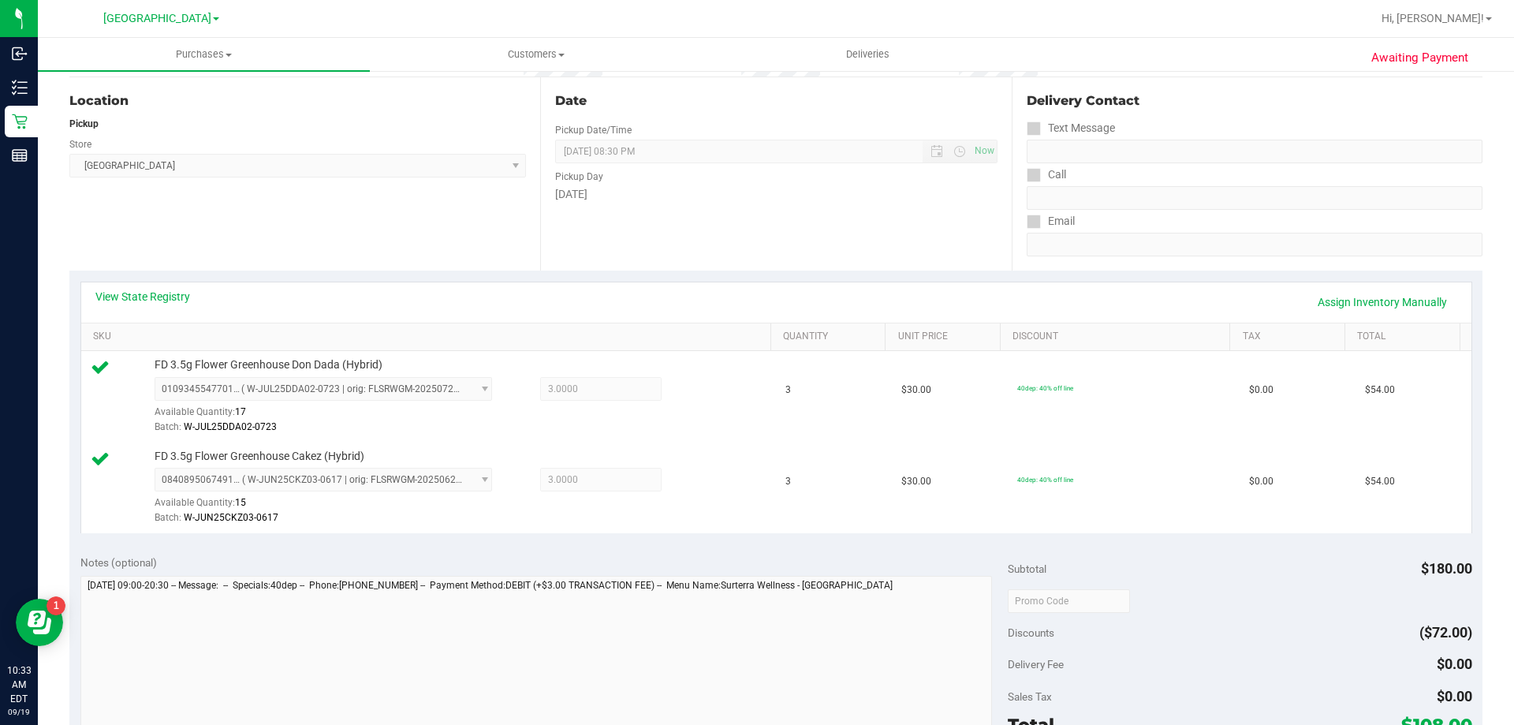
scroll to position [394, 0]
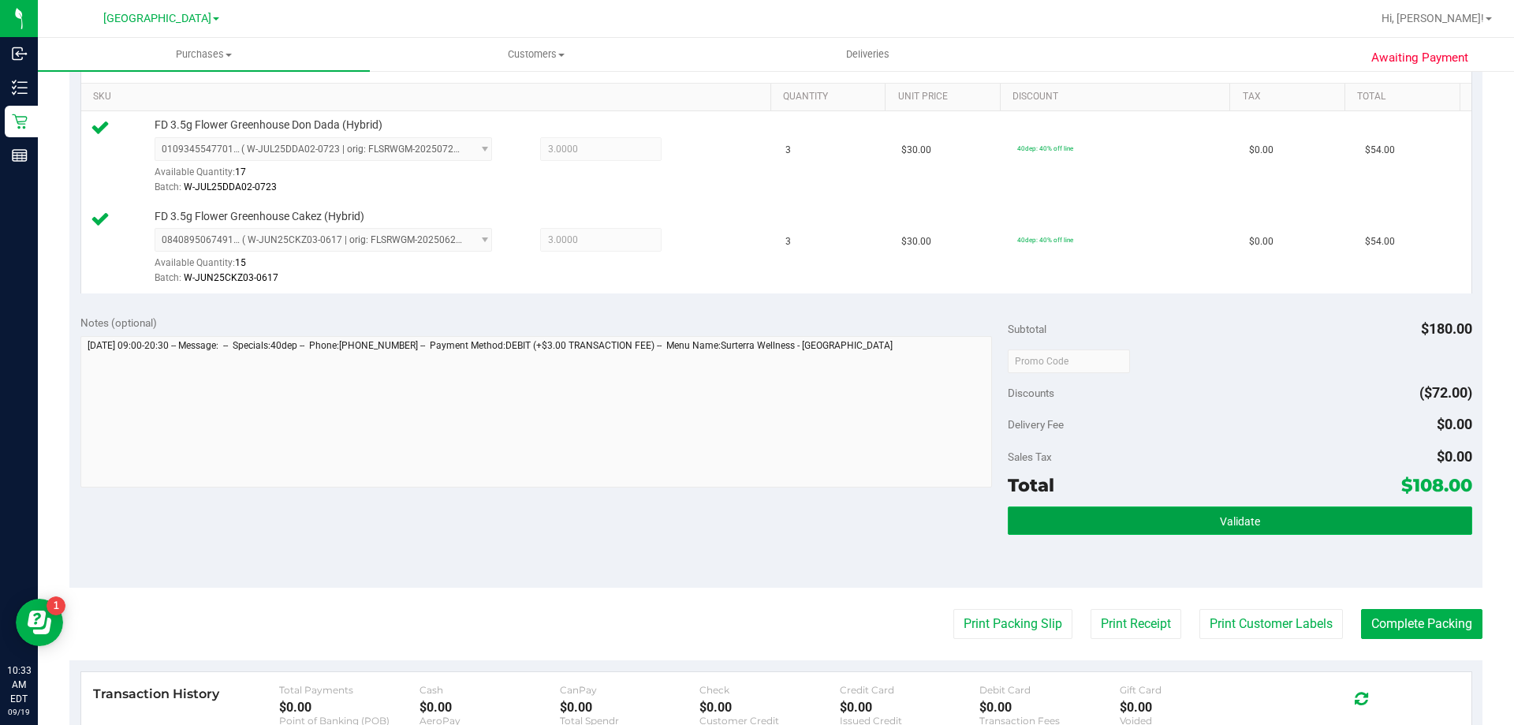
click at [1131, 518] on button "Validate" at bounding box center [1240, 520] width 464 height 28
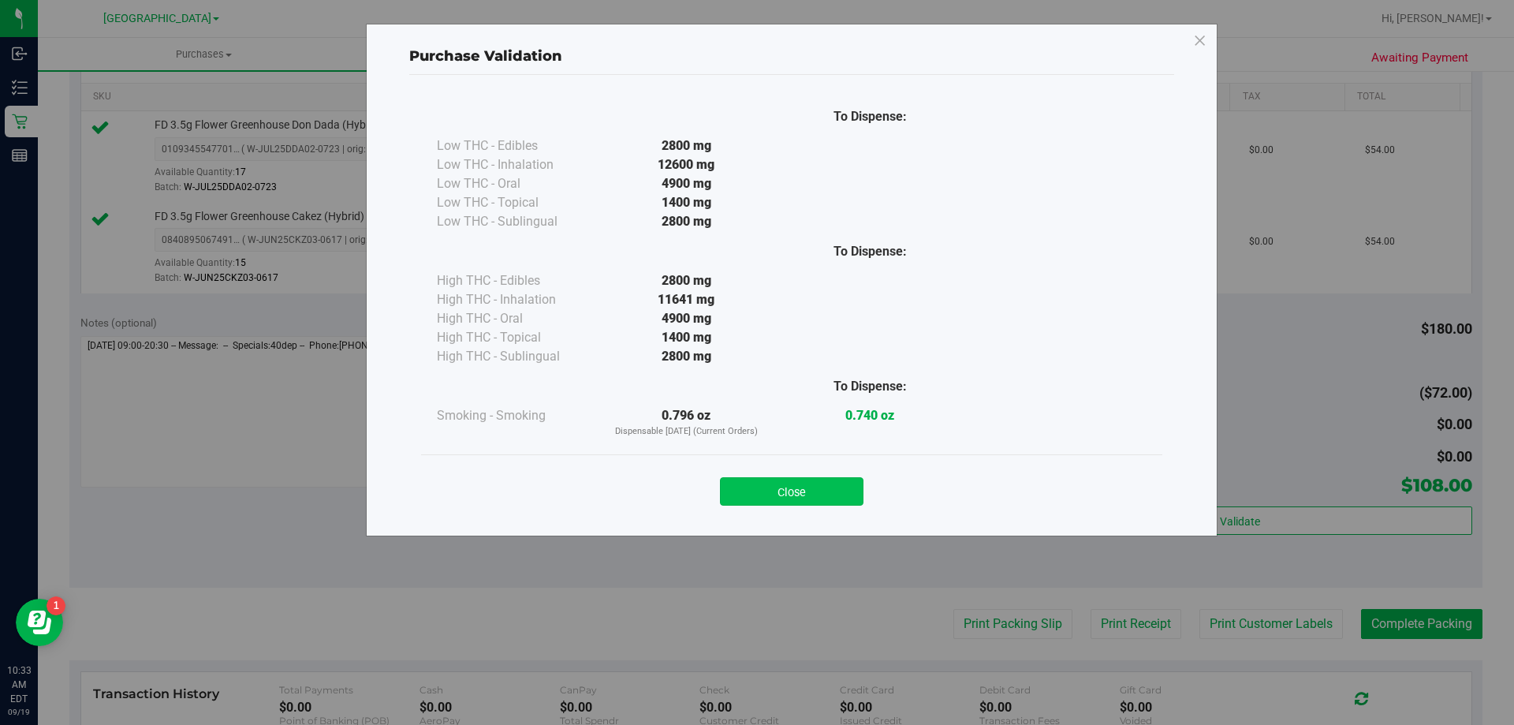
click at [799, 503] on div "Close" at bounding box center [791, 486] width 741 height 64
click at [798, 489] on button "Close" at bounding box center [792, 491] width 144 height 28
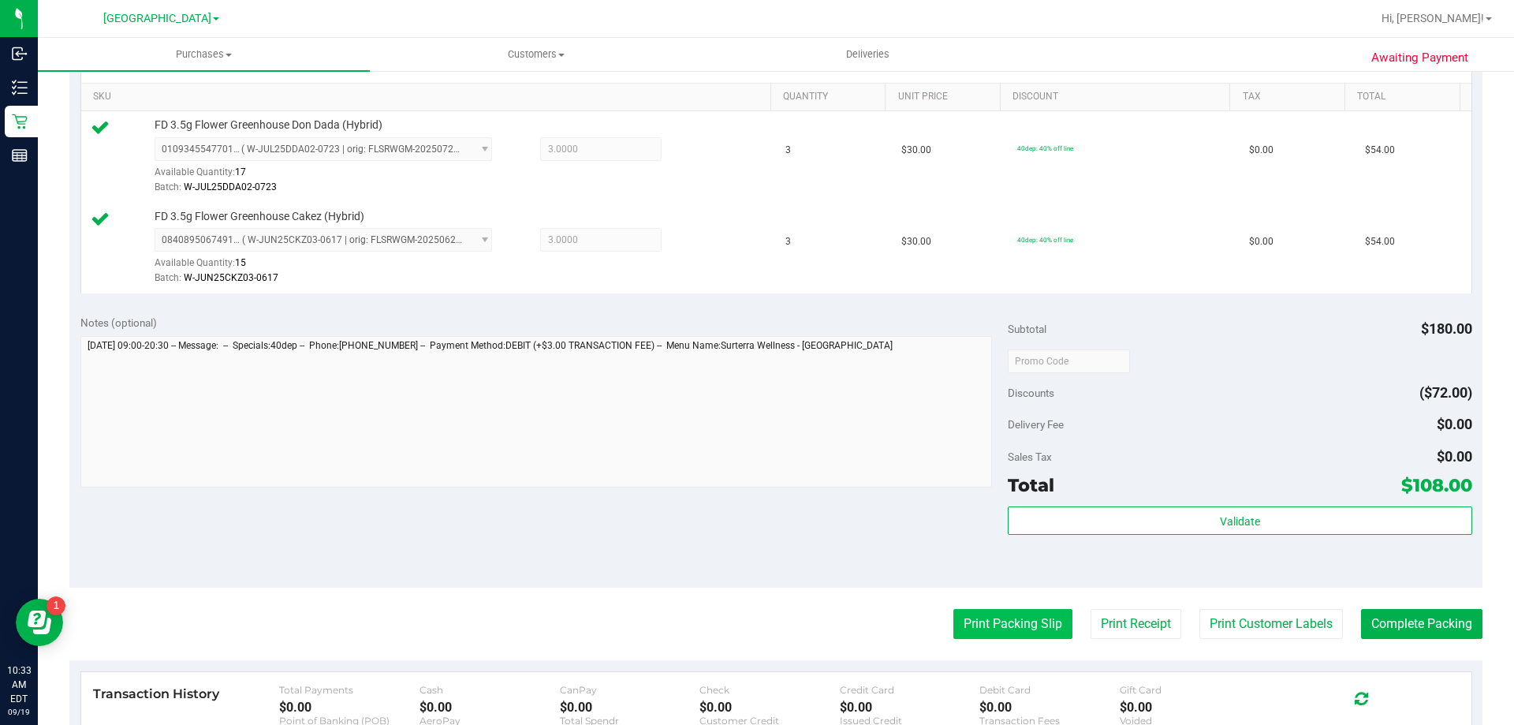
click at [958, 614] on button "Print Packing Slip" at bounding box center [1013, 624] width 119 height 30
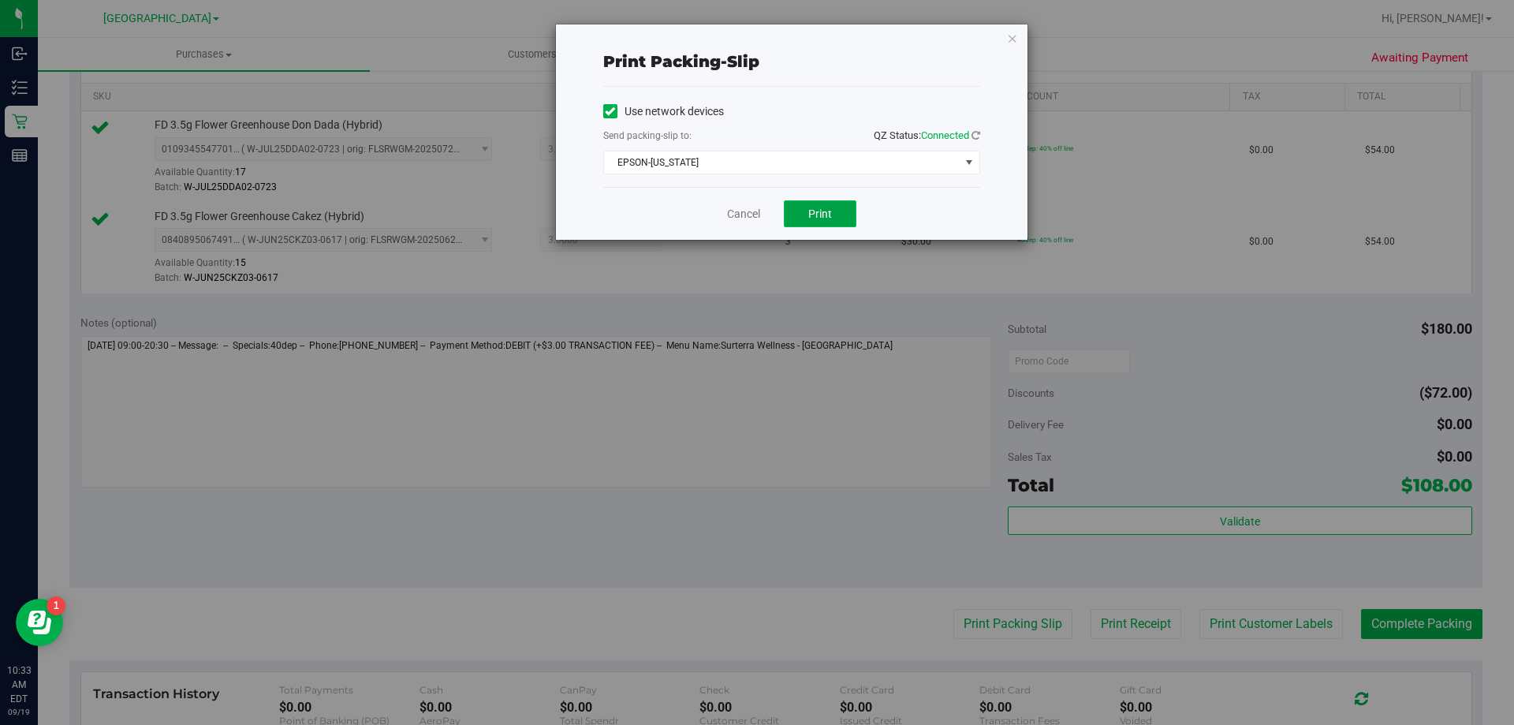
click at [819, 210] on span "Print" at bounding box center [820, 213] width 24 height 13
click at [729, 206] on link "Cancel" at bounding box center [743, 214] width 33 height 17
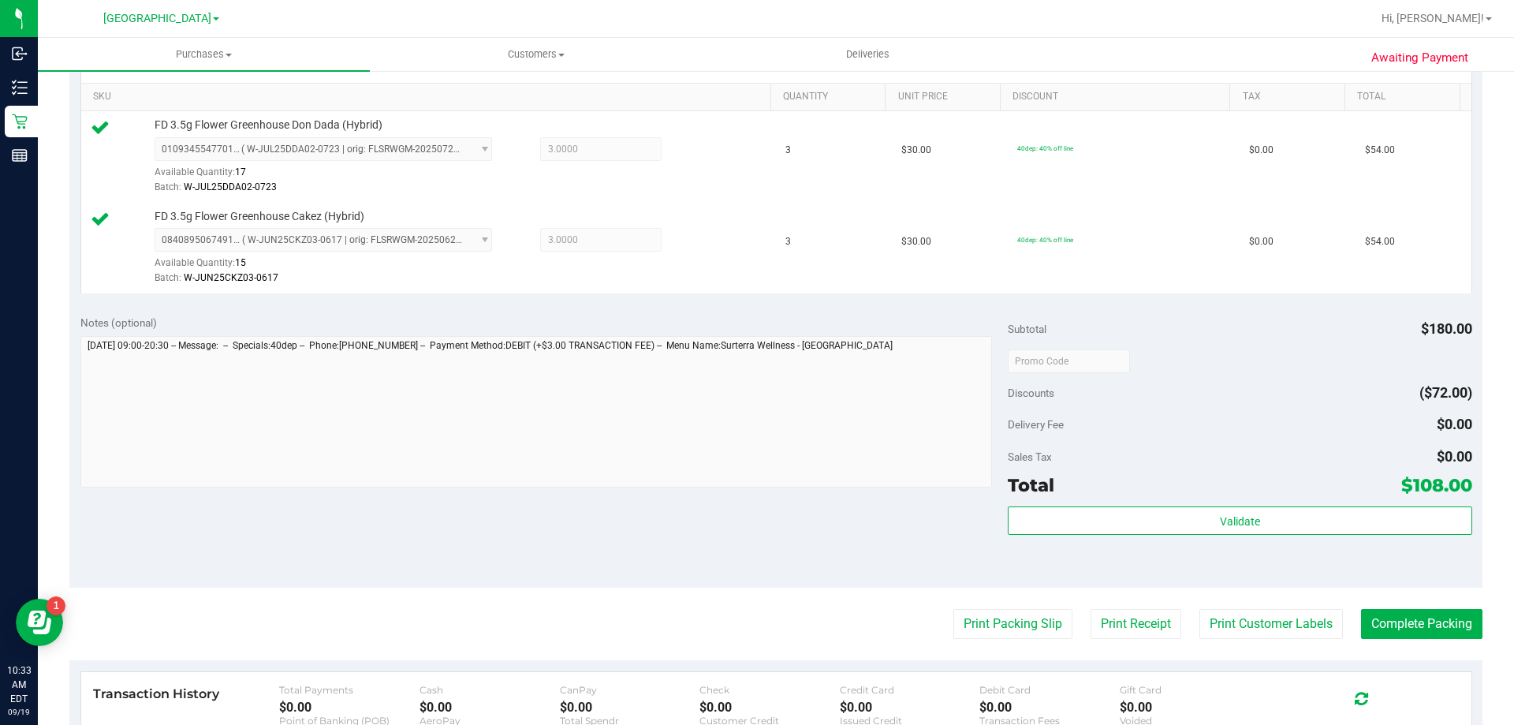
click at [1223, 408] on div "Subtotal $180.00 Discounts ($72.00) Delivery Fee $0.00 Sales Tax $0.00 Total $1…" at bounding box center [1240, 446] width 464 height 263
click at [1374, 625] on button "Complete Packing" at bounding box center [1421, 624] width 121 height 30
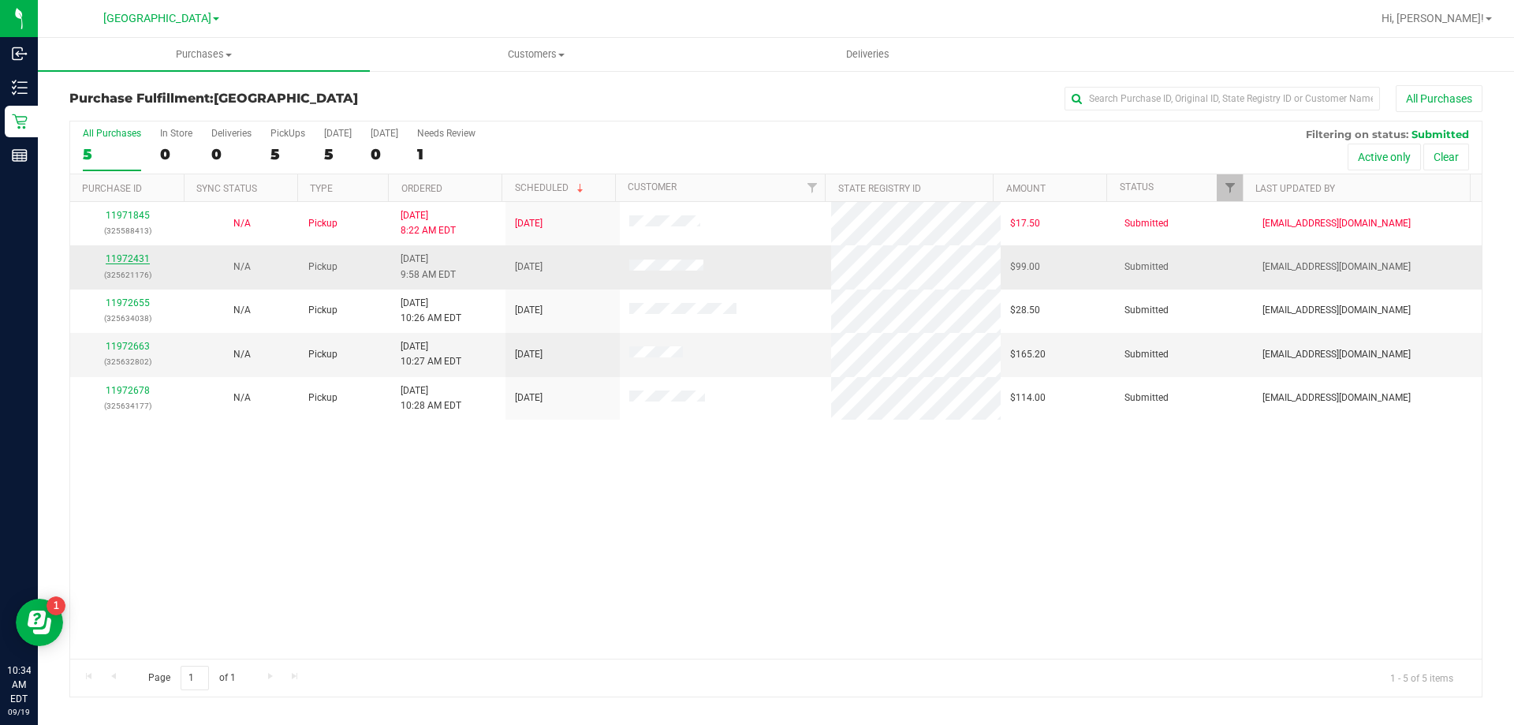
click at [134, 253] on link "11972431" at bounding box center [128, 258] width 44 height 11
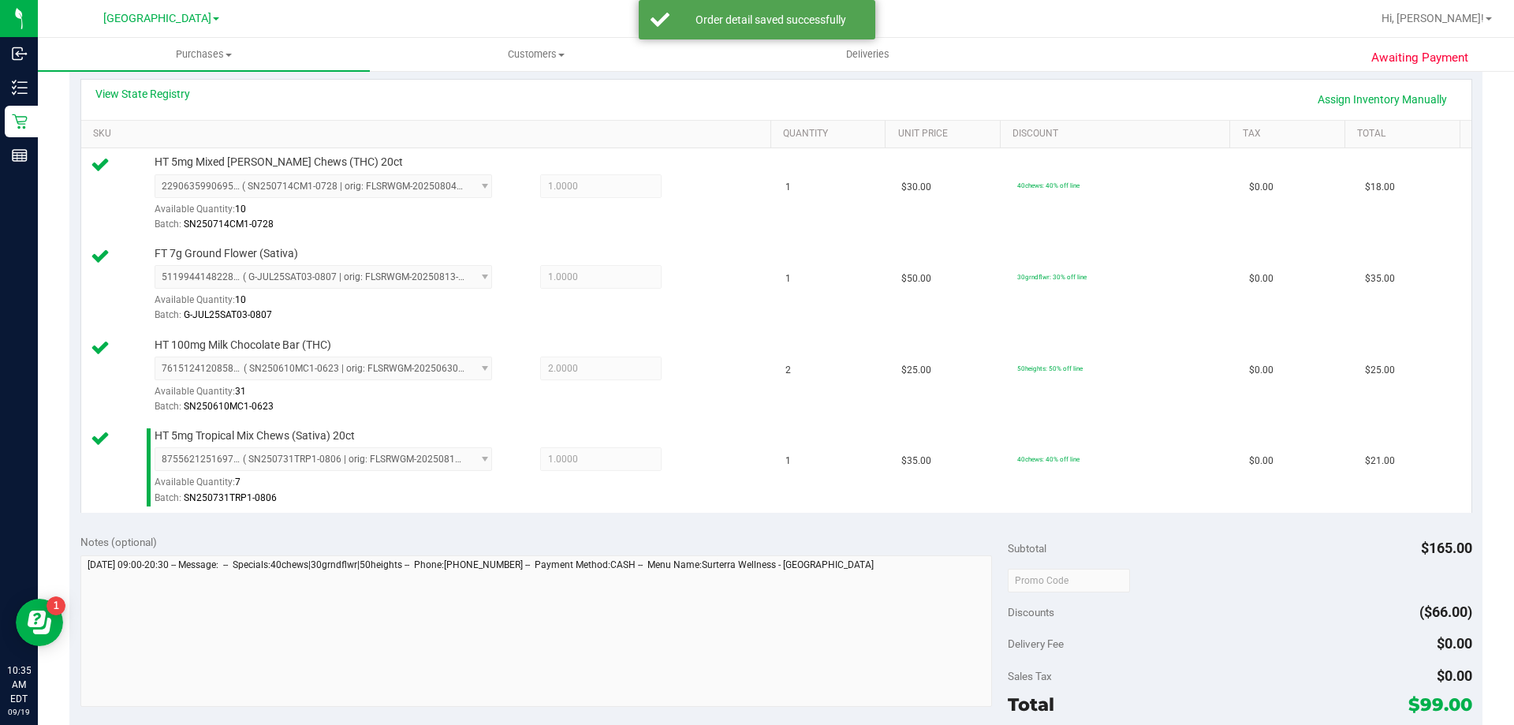
scroll to position [552, 0]
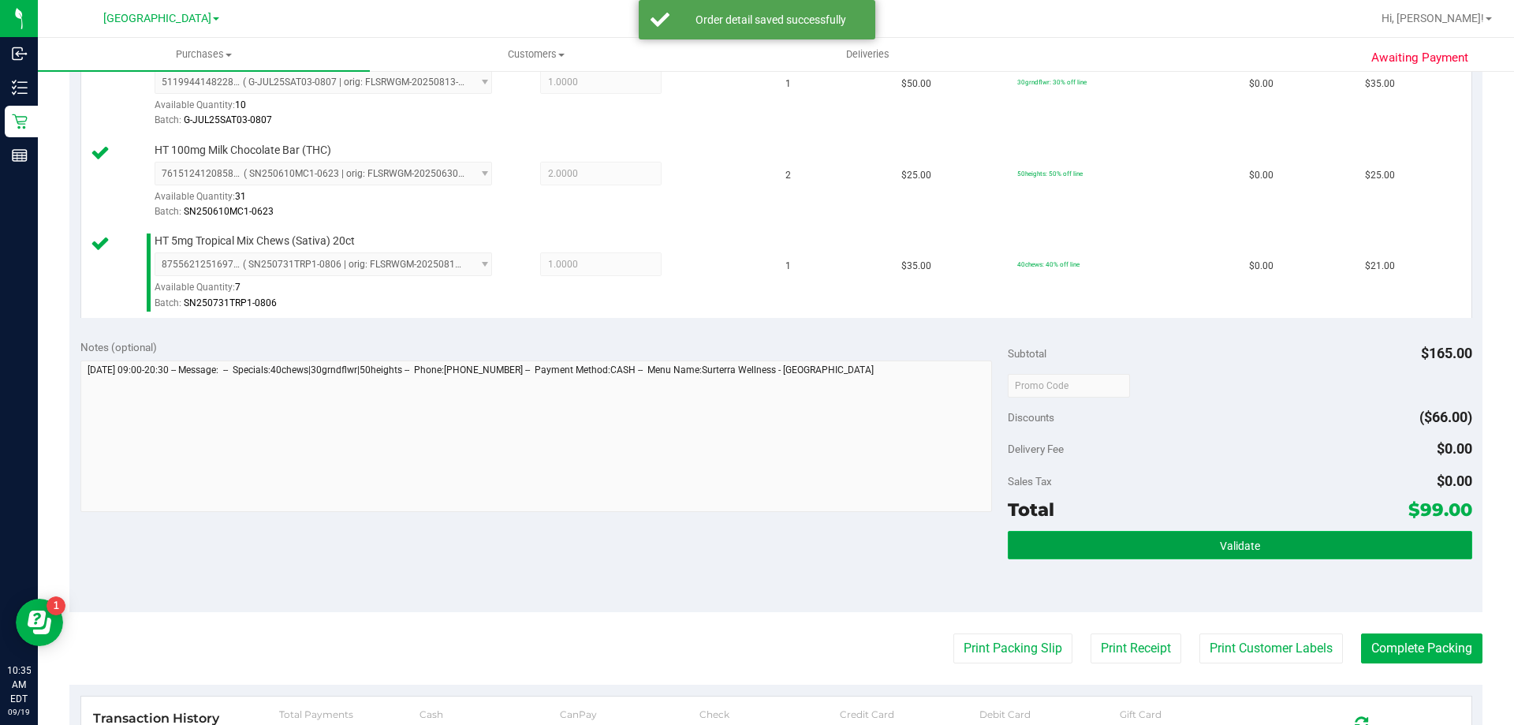
click at [1077, 534] on button "Validate" at bounding box center [1240, 545] width 464 height 28
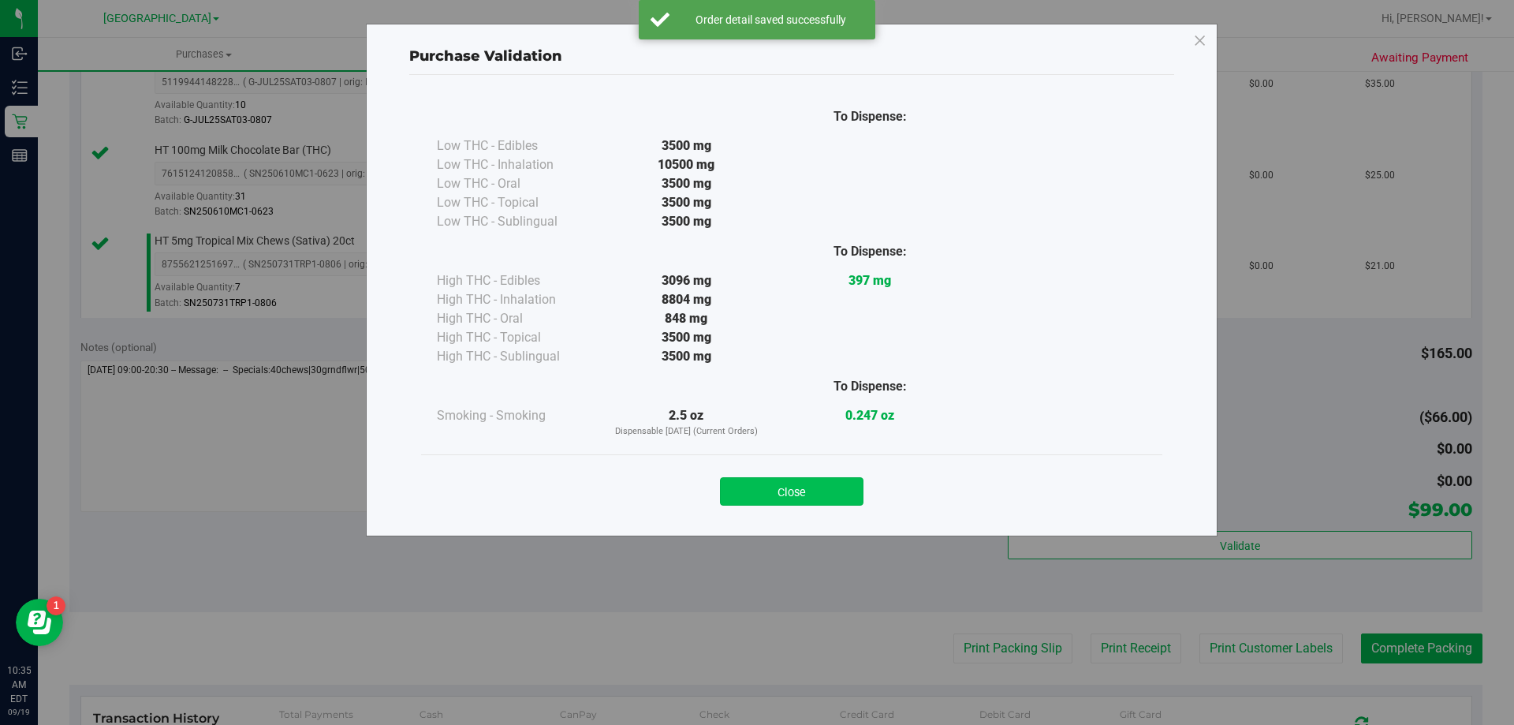
click at [833, 502] on button "Close" at bounding box center [792, 491] width 144 height 28
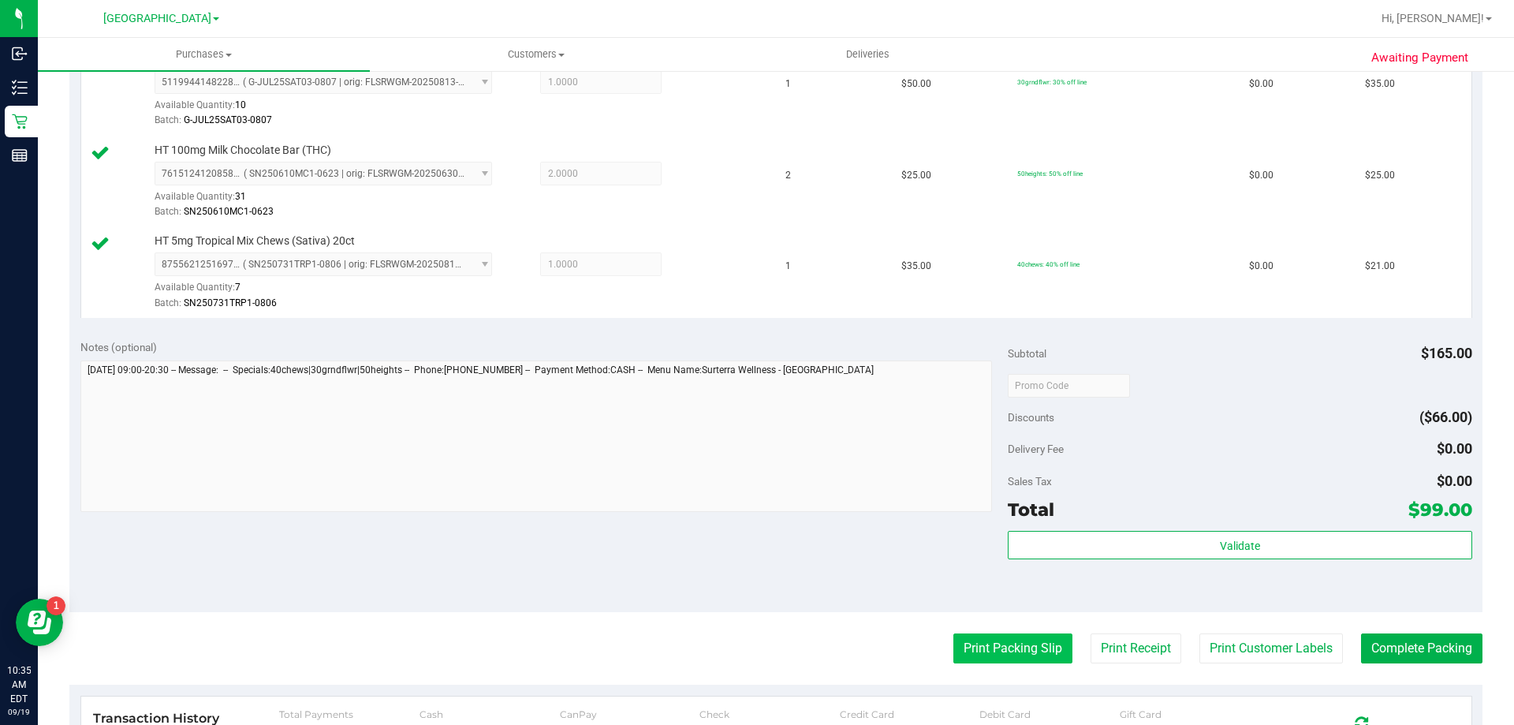
click at [973, 643] on button "Print Packing Slip" at bounding box center [1013, 648] width 119 height 30
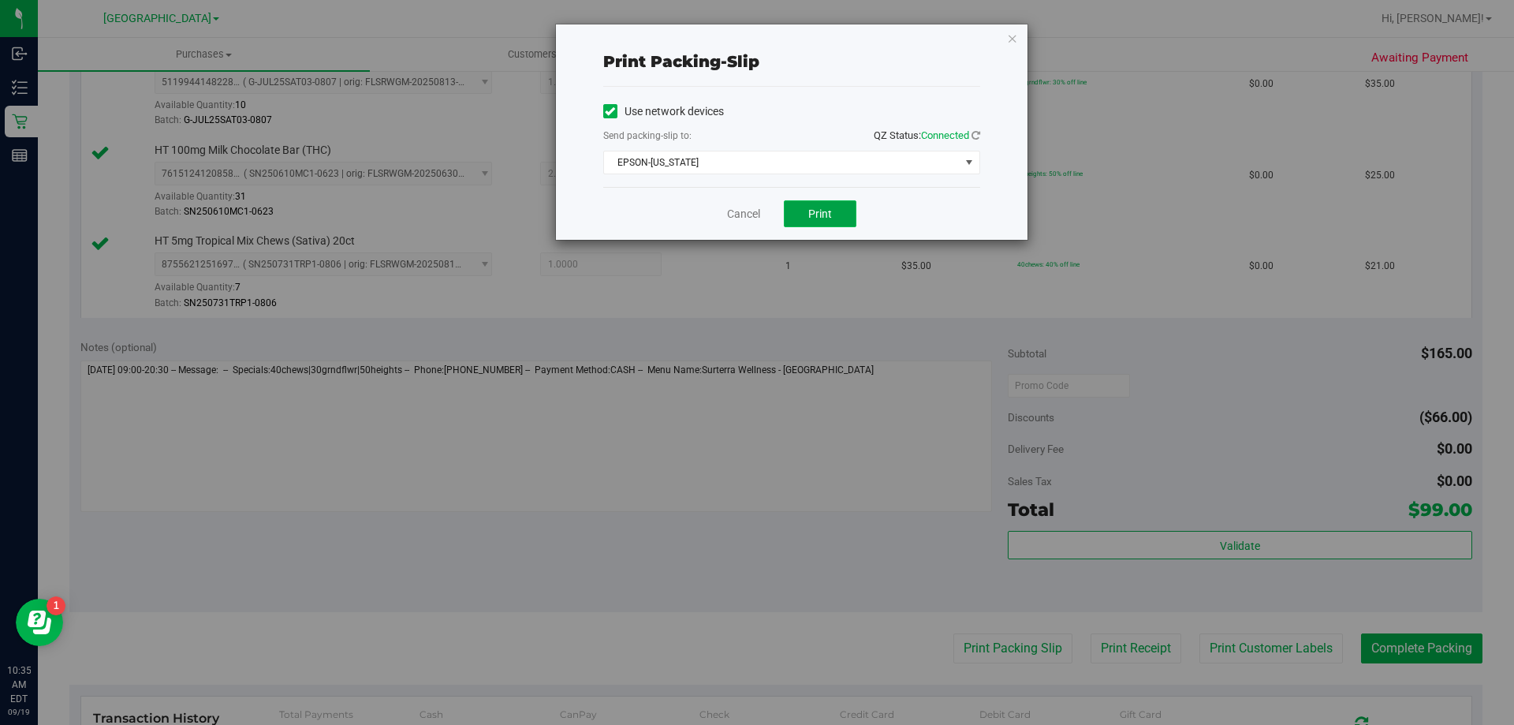
click at [817, 218] on span "Print" at bounding box center [820, 213] width 24 height 13
click at [756, 212] on link "Cancel" at bounding box center [743, 214] width 33 height 17
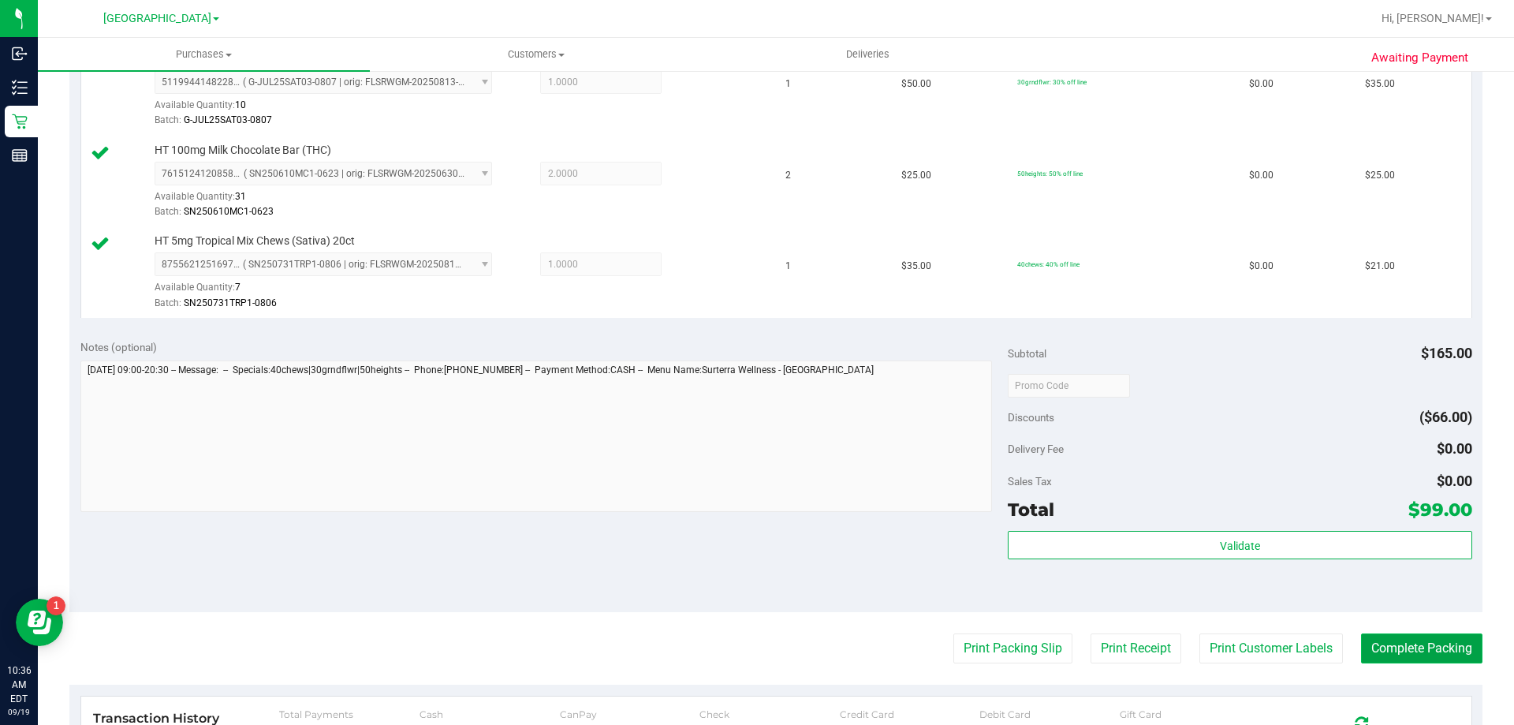
click at [1396, 640] on button "Complete Packing" at bounding box center [1421, 648] width 121 height 30
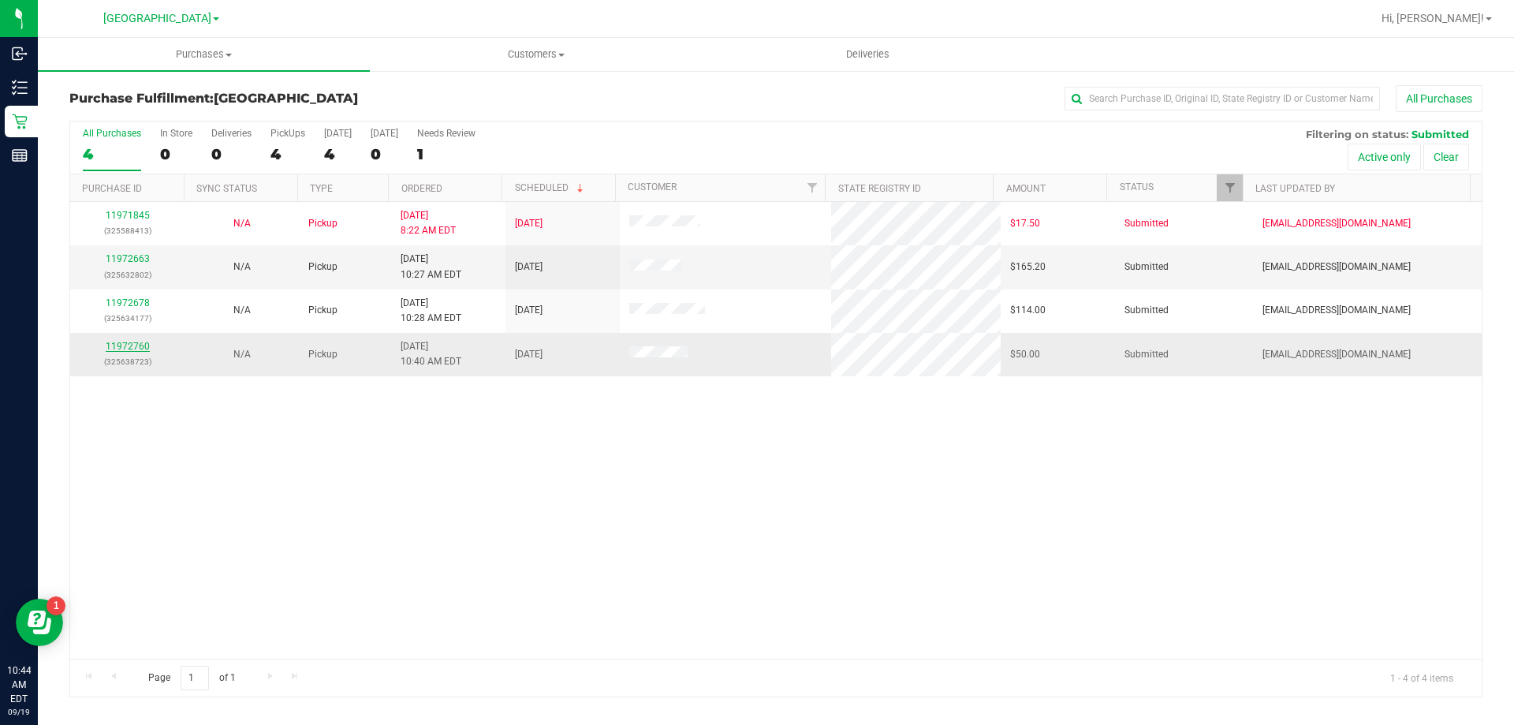
click at [129, 346] on link "11972760" at bounding box center [128, 346] width 44 height 11
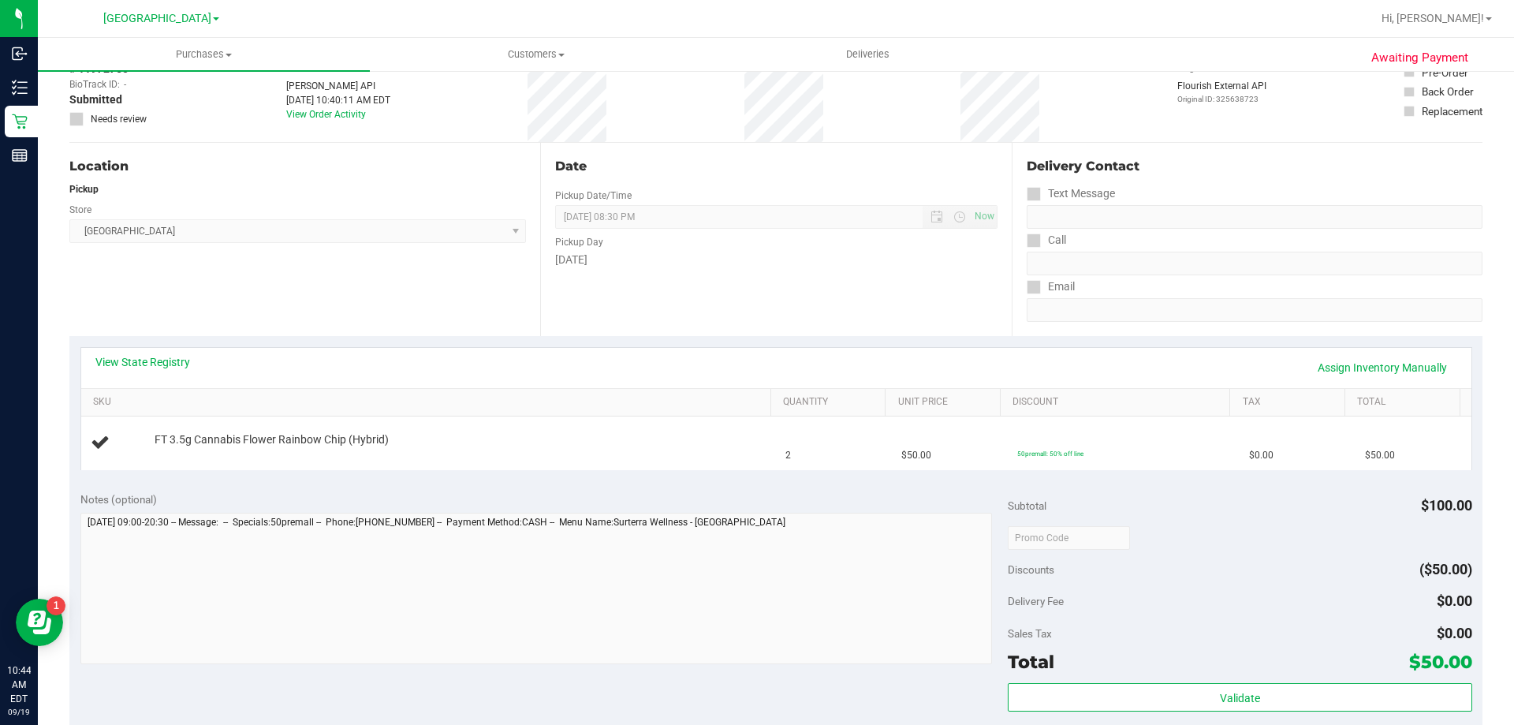
scroll to position [237, 0]
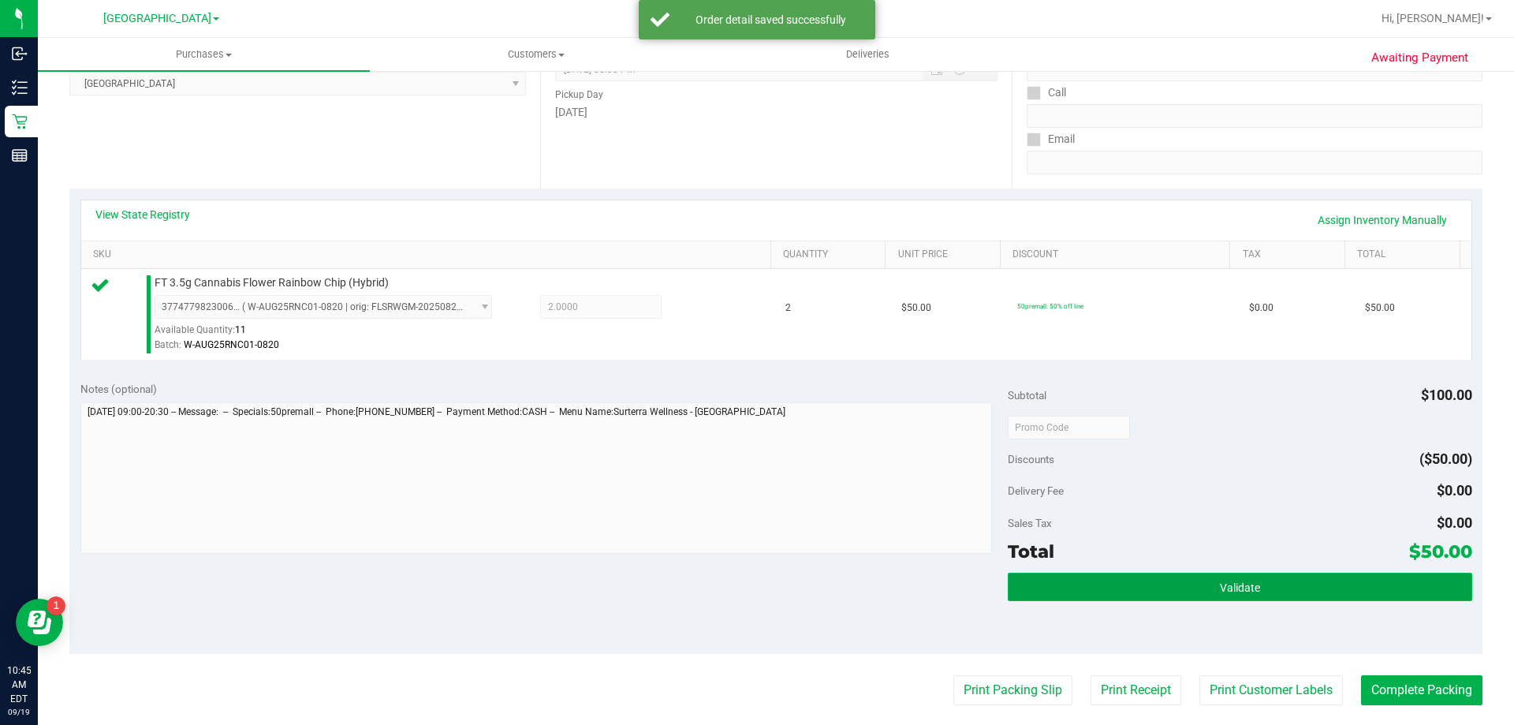
click at [1100, 592] on button "Validate" at bounding box center [1240, 587] width 464 height 28
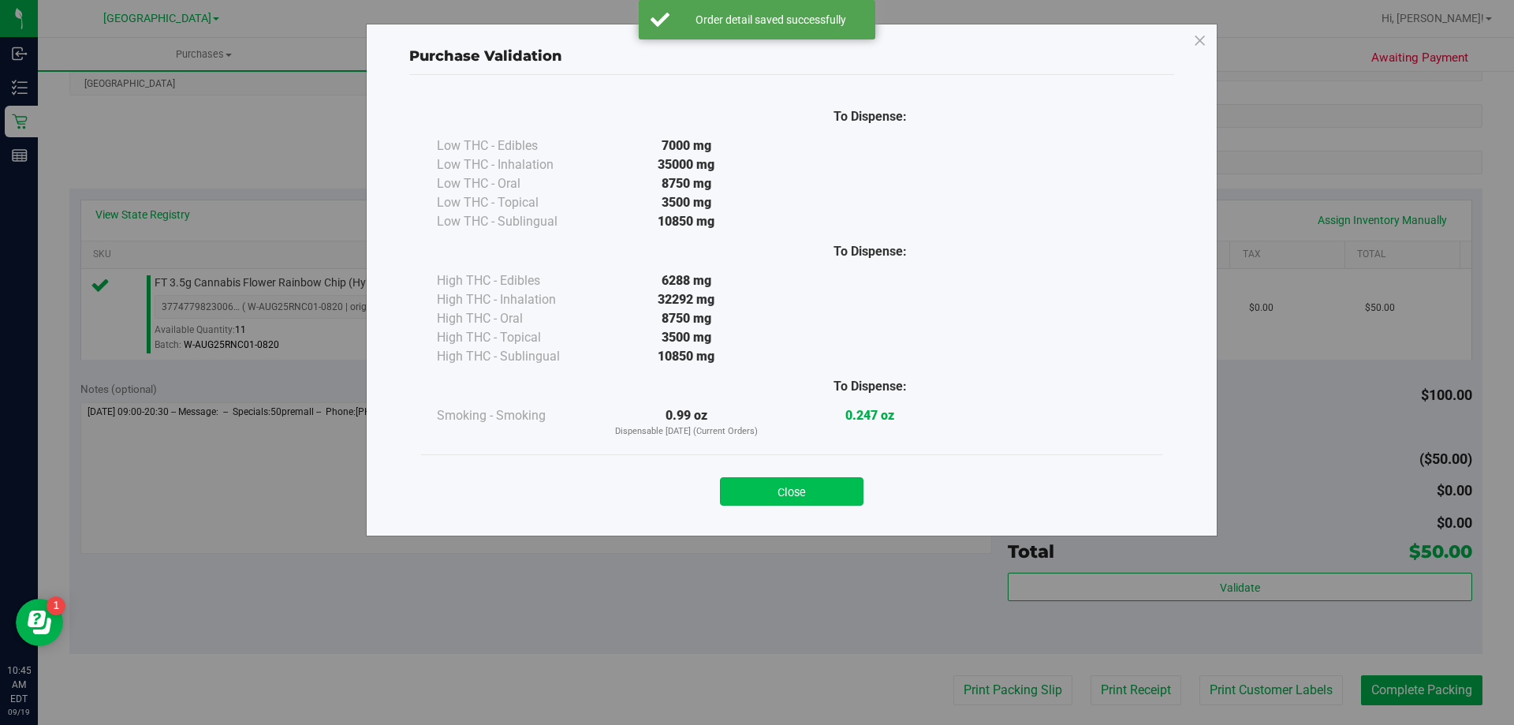
click at [820, 480] on button "Close" at bounding box center [792, 491] width 144 height 28
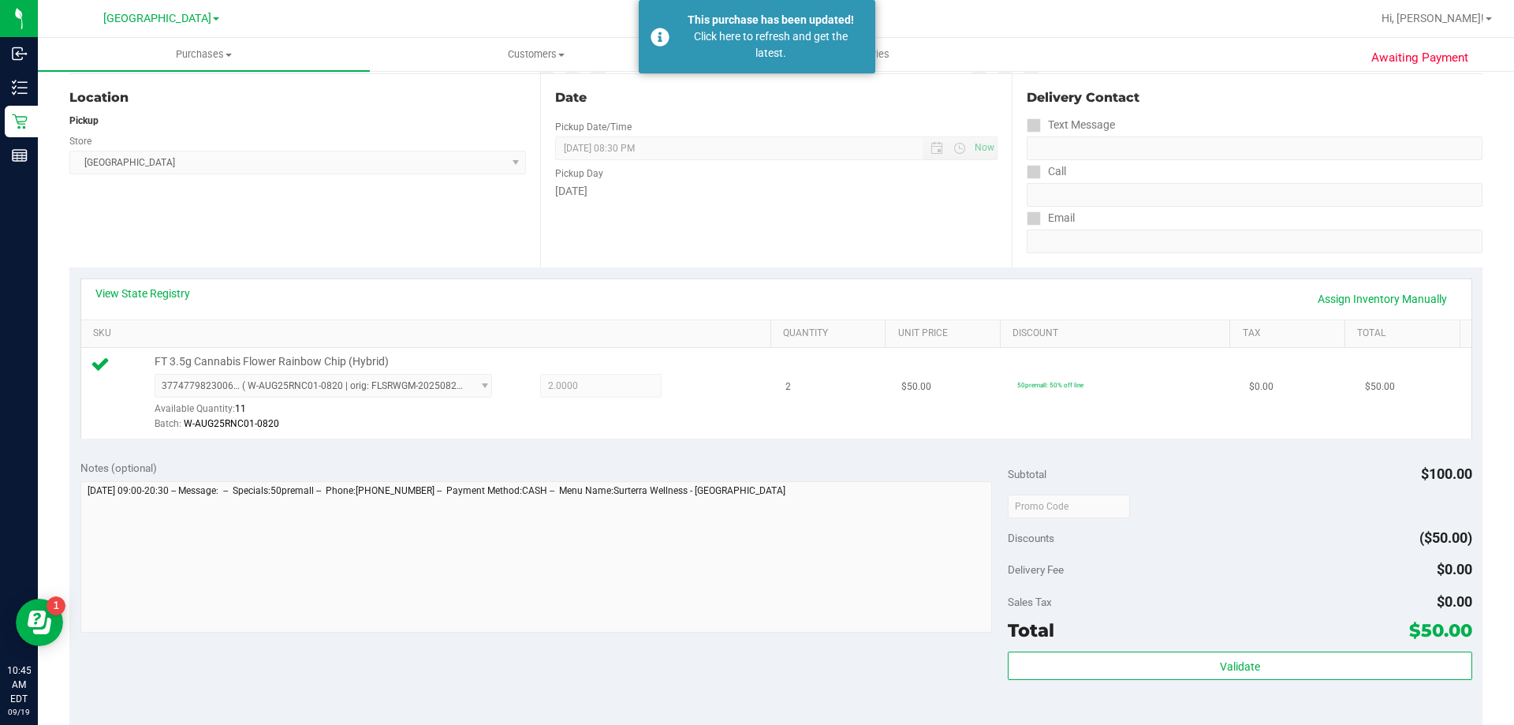
scroll to position [0, 0]
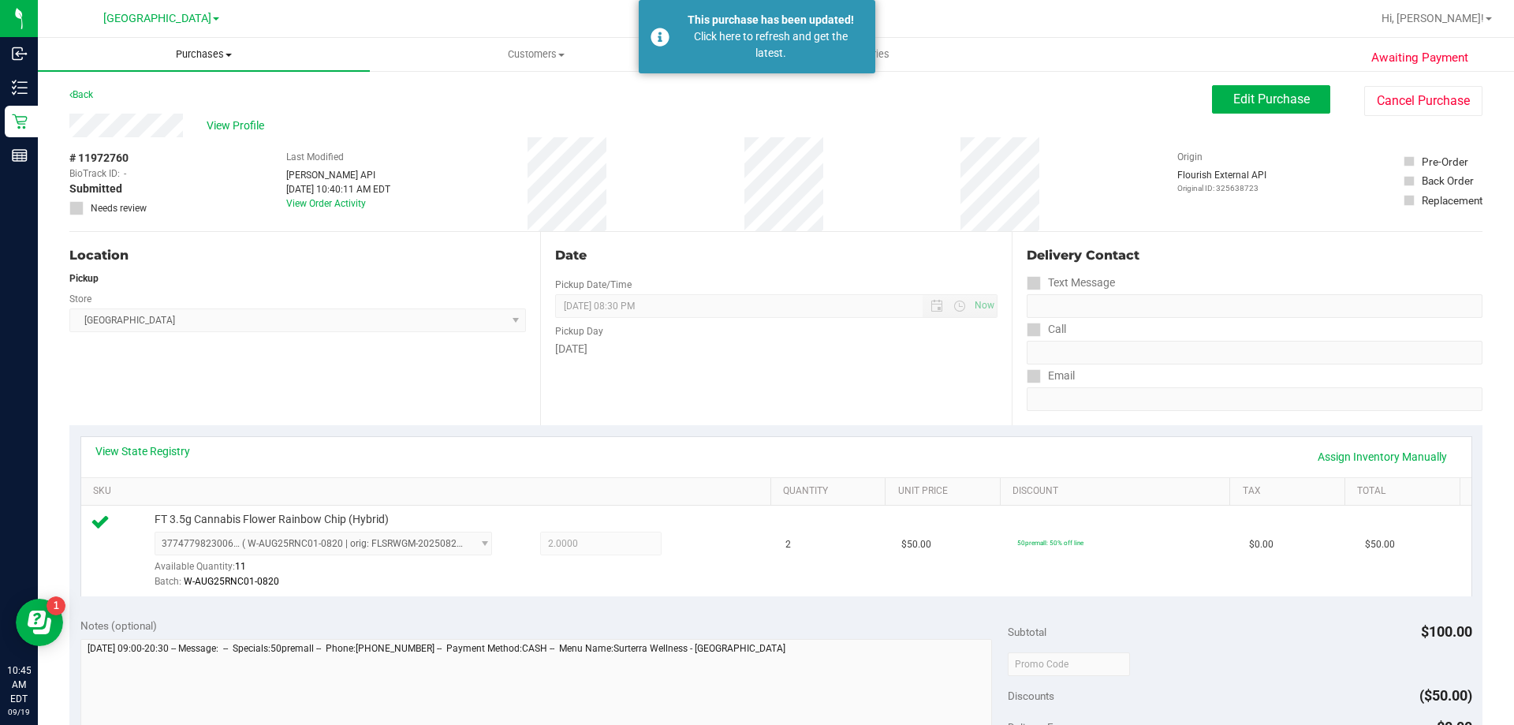
click at [209, 47] on uib-tab-heading "Purchases Summary of purchases Fulfillment All purchases" at bounding box center [204, 54] width 332 height 33
click at [183, 119] on li "Fulfillment" at bounding box center [204, 114] width 332 height 19
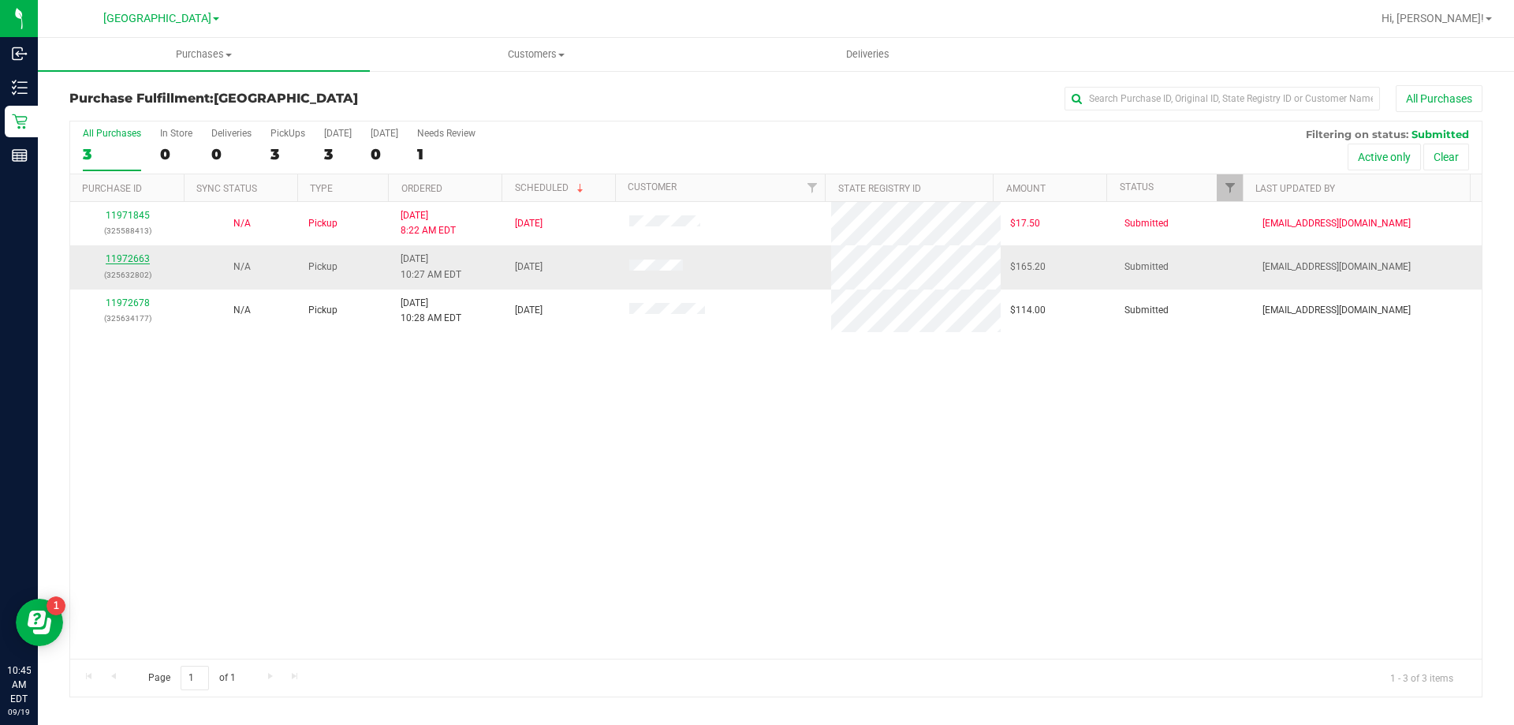
click at [125, 260] on link "11972663" at bounding box center [128, 258] width 44 height 11
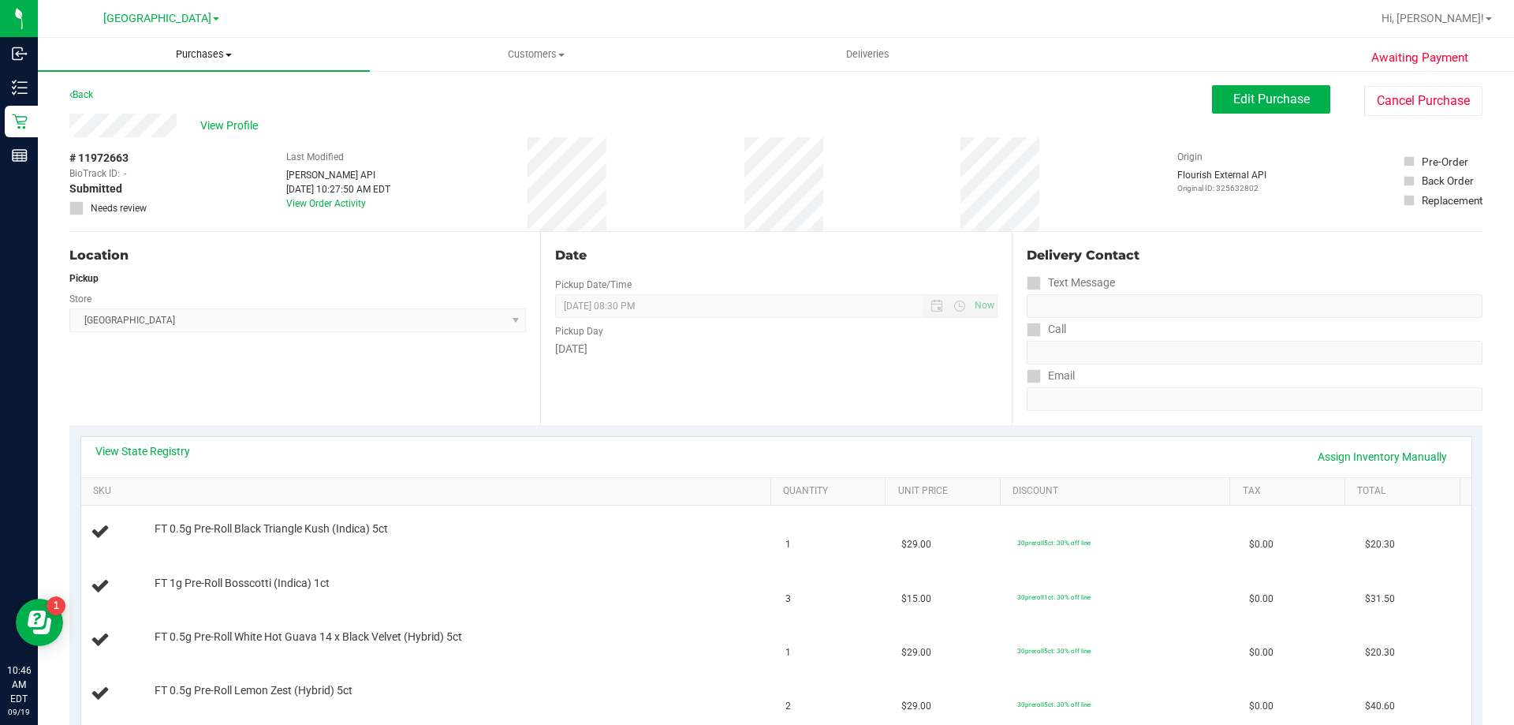
click at [204, 53] on span "Purchases" at bounding box center [204, 54] width 332 height 14
click at [142, 110] on li "Fulfillment" at bounding box center [204, 114] width 332 height 19
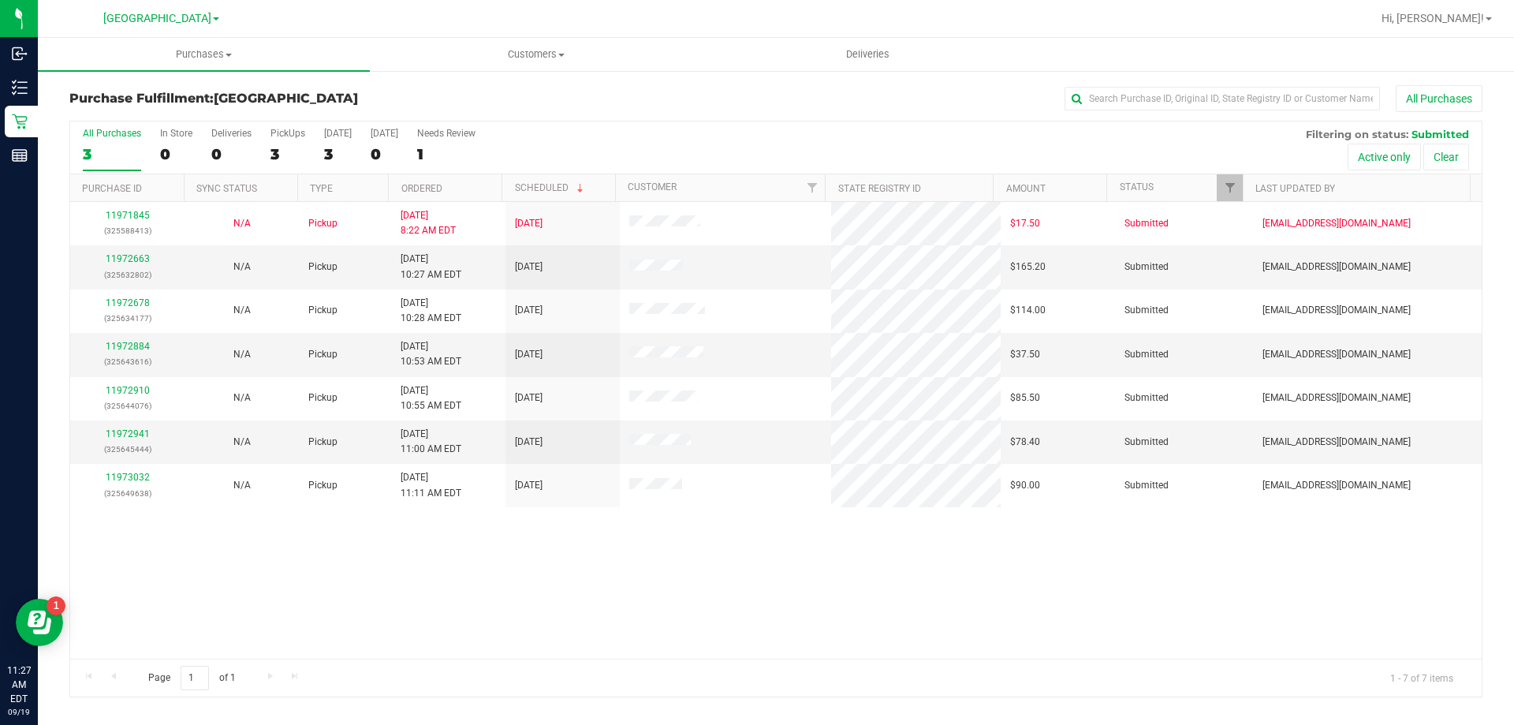
click at [419, 22] on div at bounding box center [826, 18] width 1089 height 31
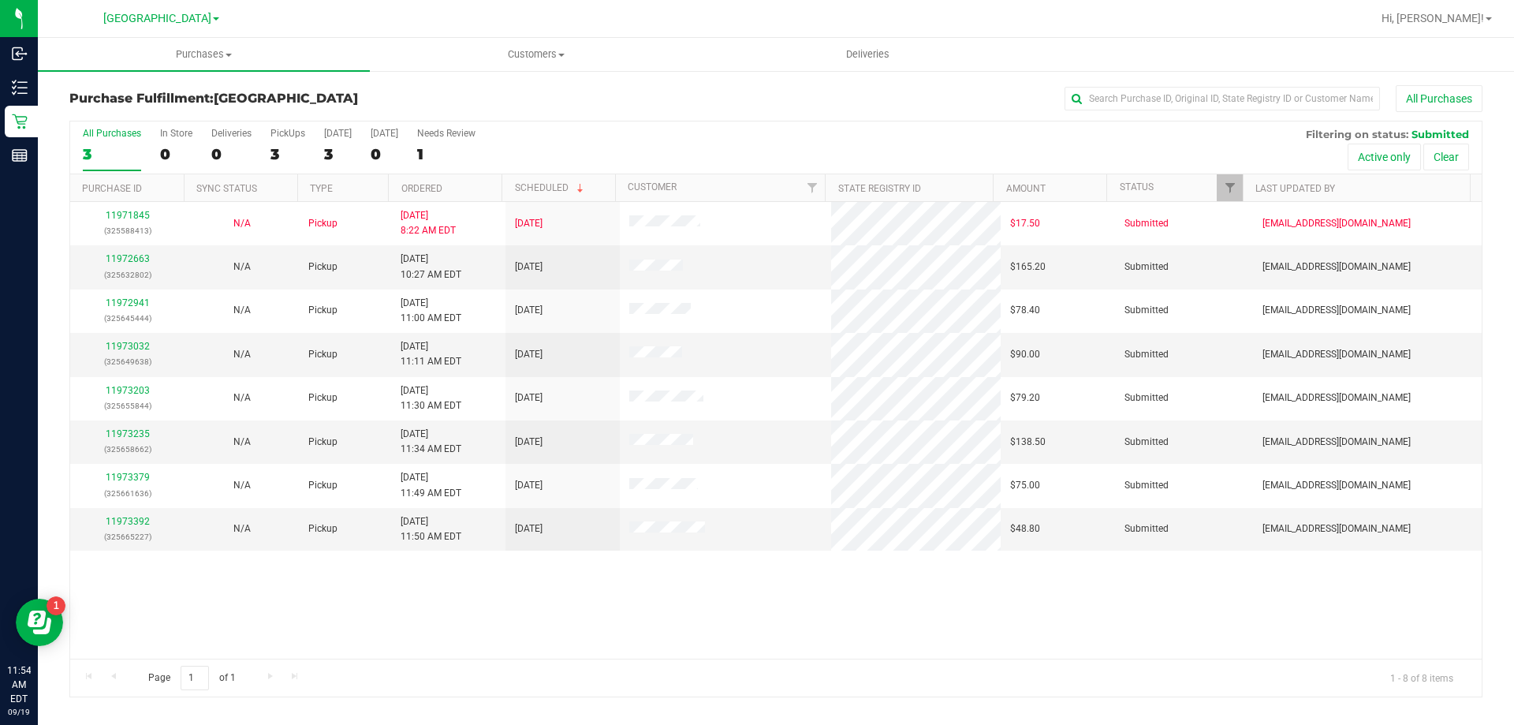
click at [507, 76] on div "Purchase Fulfillment: Palm Coast WC All Purchases All Purchases 3 In Store 0 De…" at bounding box center [776, 391] width 1477 height 644
